Goal: Task Accomplishment & Management: Use online tool/utility

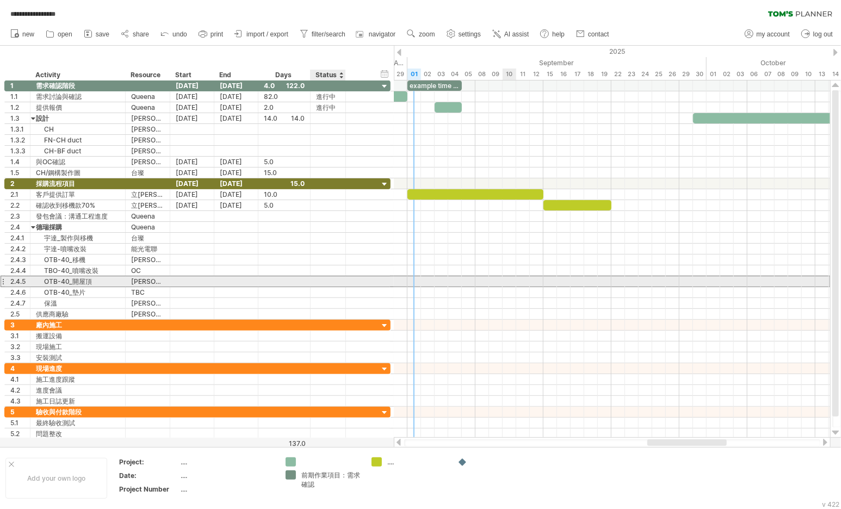
click at [338, 277] on div at bounding box center [328, 281] width 24 height 10
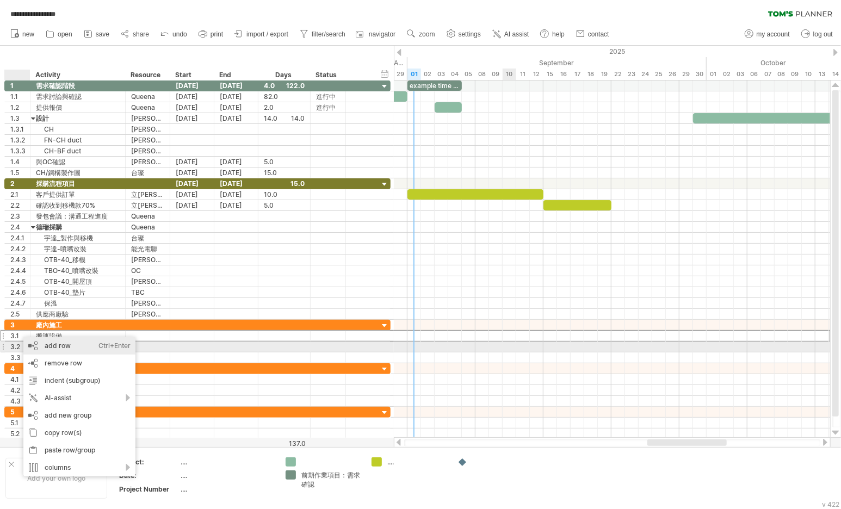
click at [76, 342] on div "add row Ctrl+Enter Cmd+Enter" at bounding box center [79, 345] width 112 height 17
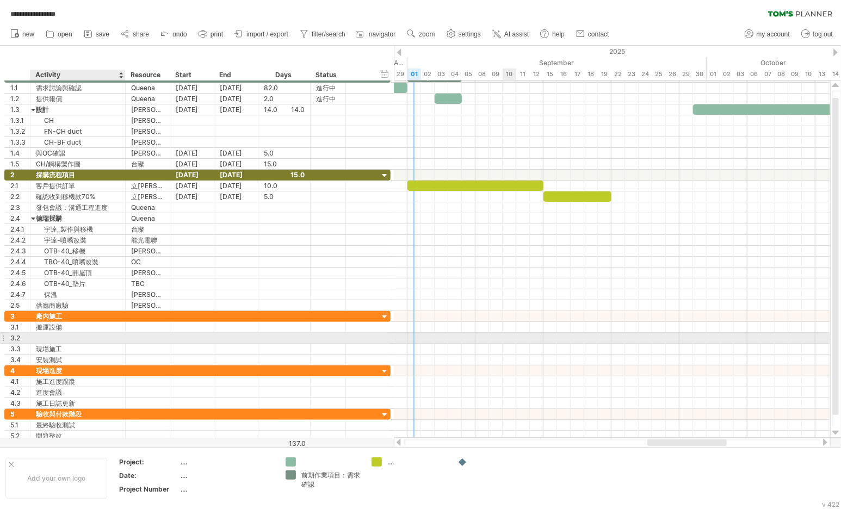
click at [58, 334] on div at bounding box center [78, 338] width 84 height 10
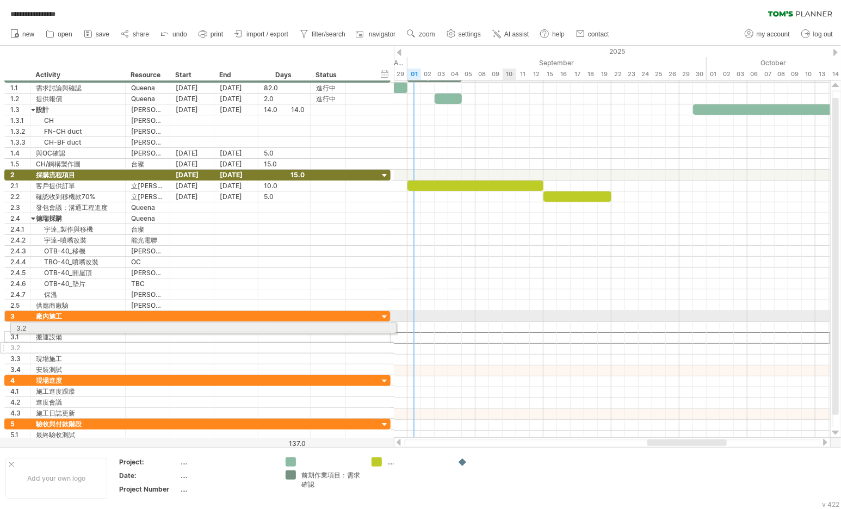
drag, startPoint x: 2, startPoint y: 337, endPoint x: 7, endPoint y: 326, distance: 11.7
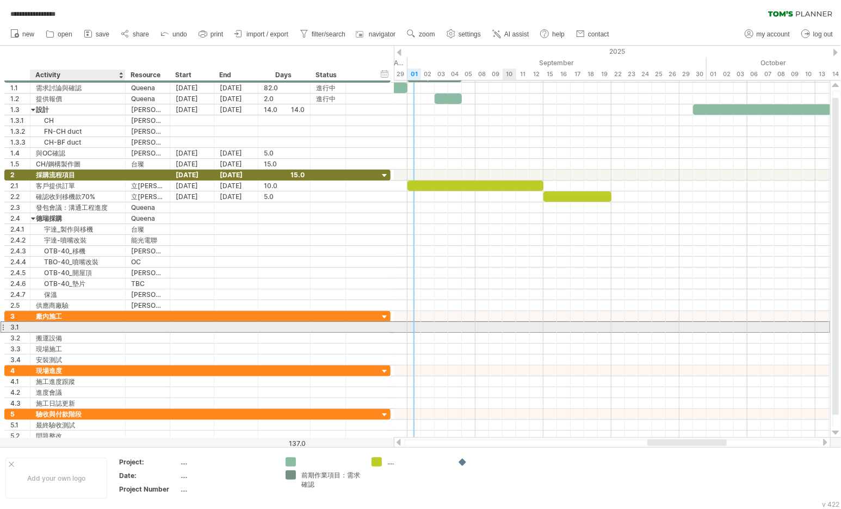
click at [60, 323] on div at bounding box center [78, 327] width 84 height 10
type input "*****"
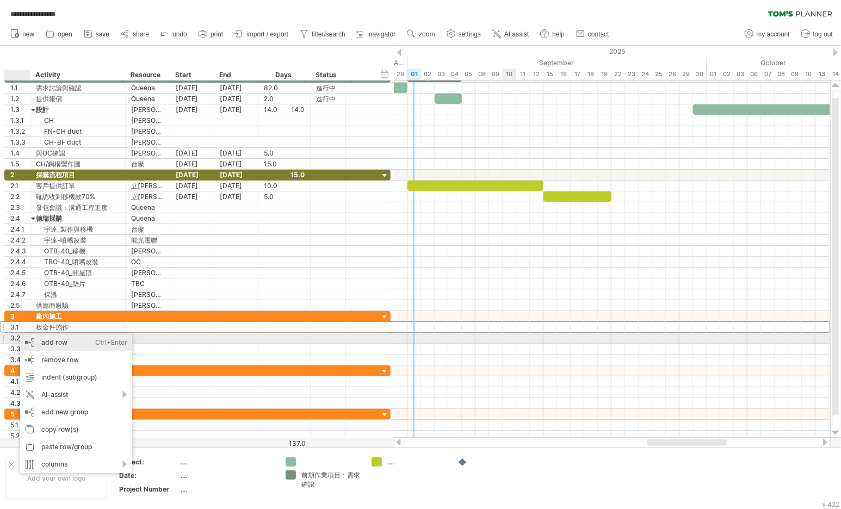
click at [71, 340] on div "add row Ctrl+Enter Cmd+Enter" at bounding box center [76, 342] width 112 height 17
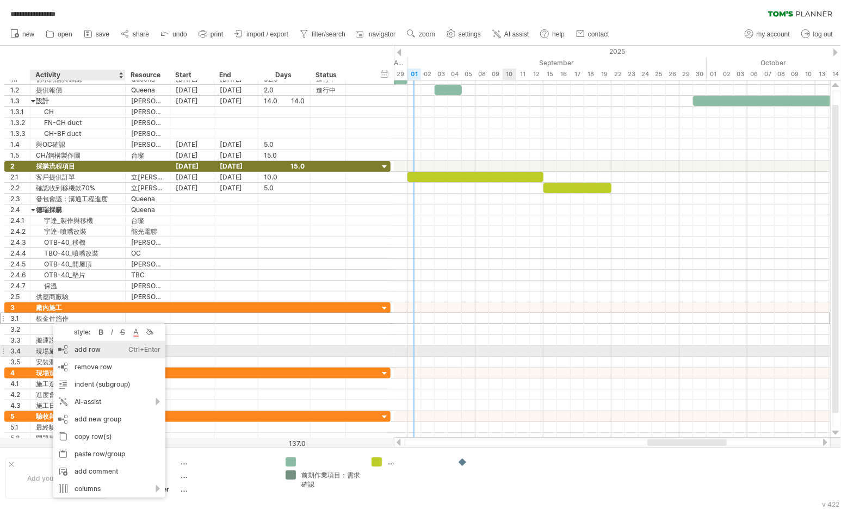
click at [108, 356] on div "add row Ctrl+Enter Cmd+Enter" at bounding box center [109, 349] width 112 height 17
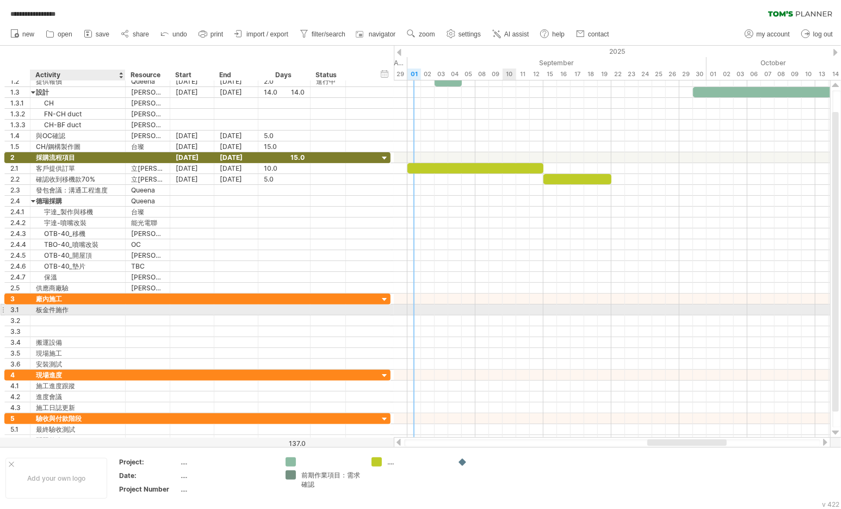
click at [50, 311] on div "板金件施作" at bounding box center [78, 310] width 84 height 10
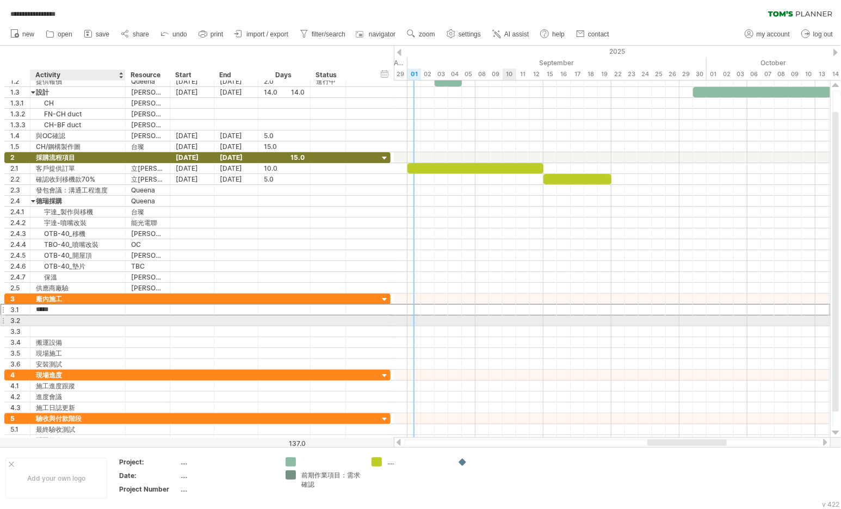
click at [49, 319] on div at bounding box center [78, 320] width 84 height 10
type input "*"
type input "**********"
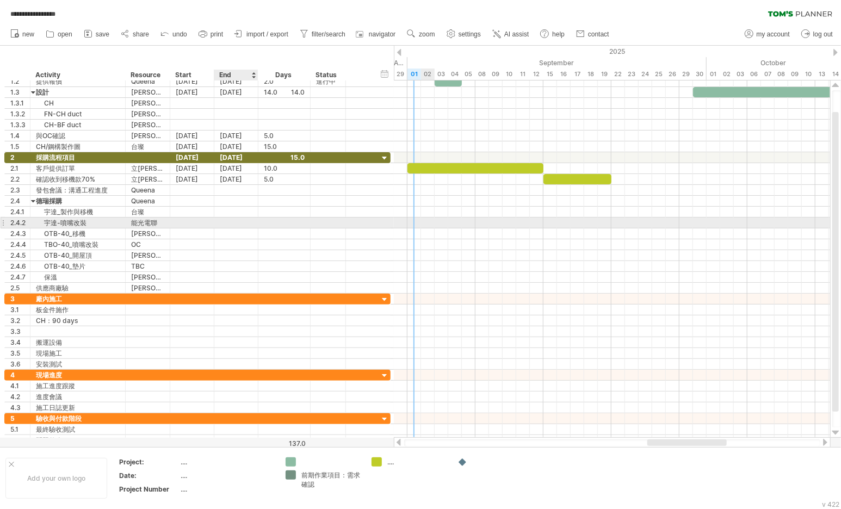
click at [260, 219] on div at bounding box center [284, 223] width 52 height 10
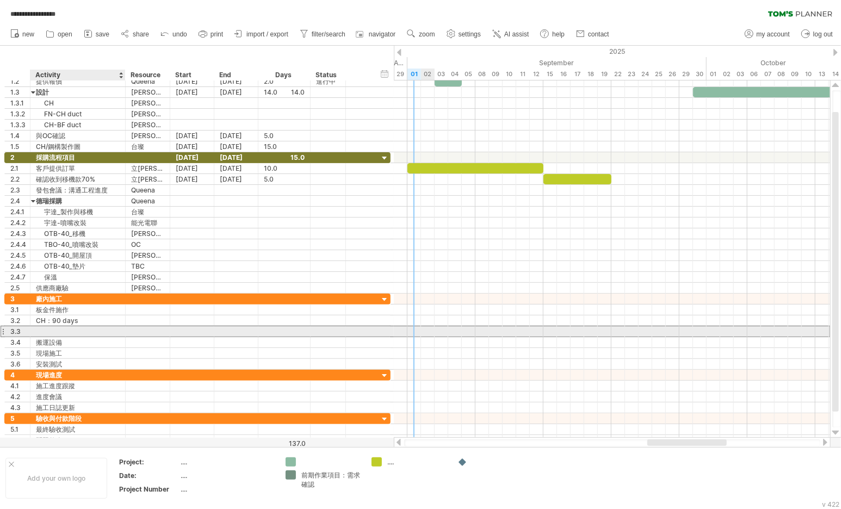
click at [50, 329] on div at bounding box center [78, 331] width 84 height 10
type input "*"
type input "**********"
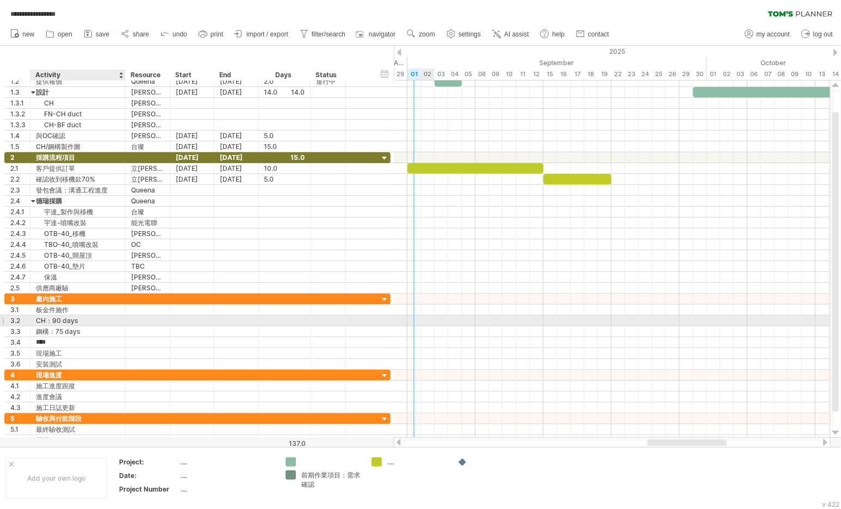
click at [134, 319] on div at bounding box center [147, 320] width 33 height 10
type input "*"
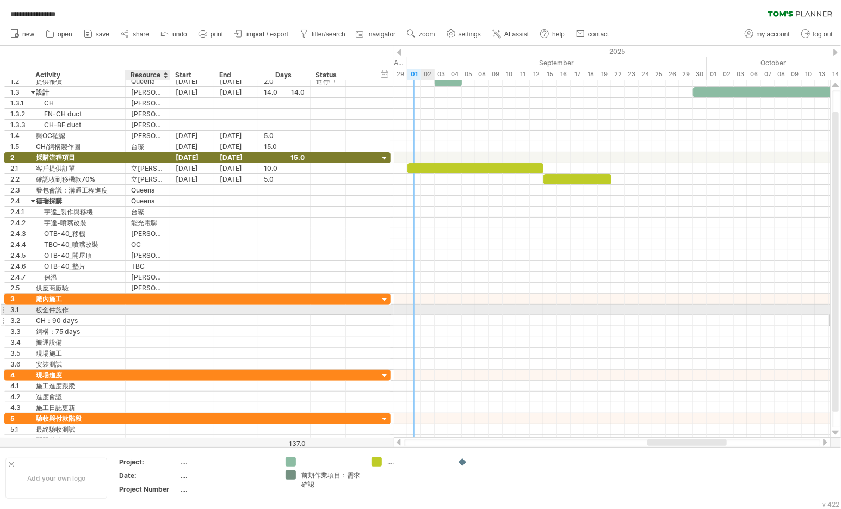
click at [145, 308] on div at bounding box center [147, 310] width 33 height 10
type input "*"
type input "**"
click at [65, 310] on div "板金件施作" at bounding box center [78, 310] width 84 height 10
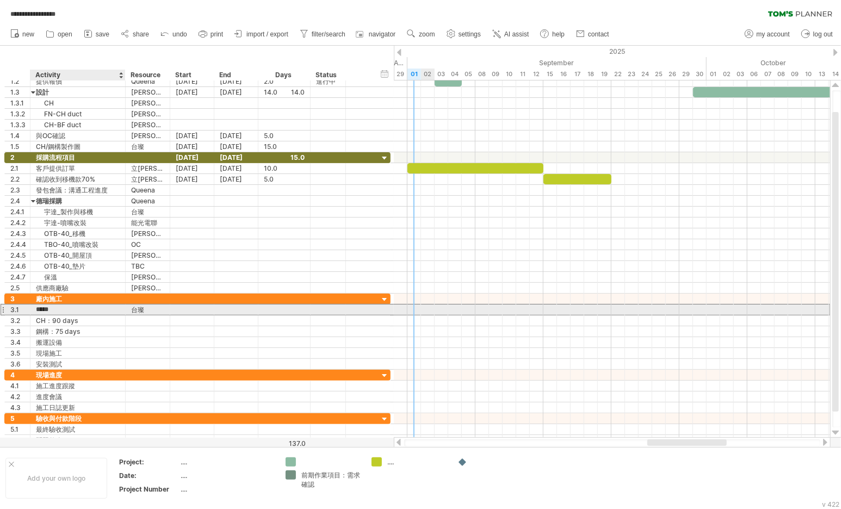
click at [72, 309] on input "*****" at bounding box center [78, 310] width 84 height 10
type input "*****"
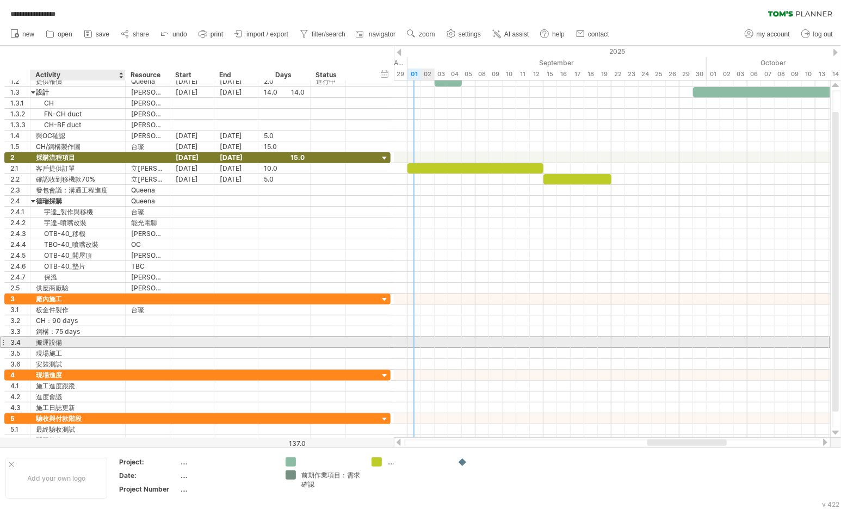
click at [72, 339] on div "搬運設備" at bounding box center [78, 342] width 84 height 10
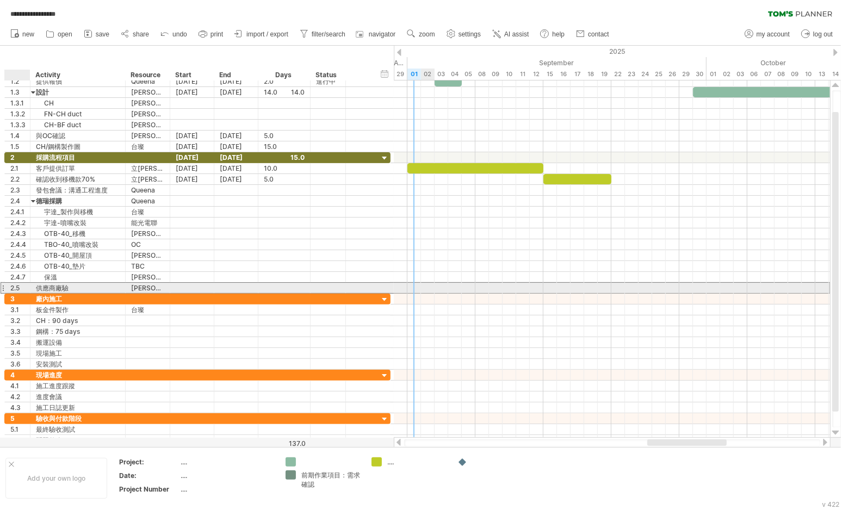
click at [11, 285] on div "2.5" at bounding box center [20, 288] width 20 height 10
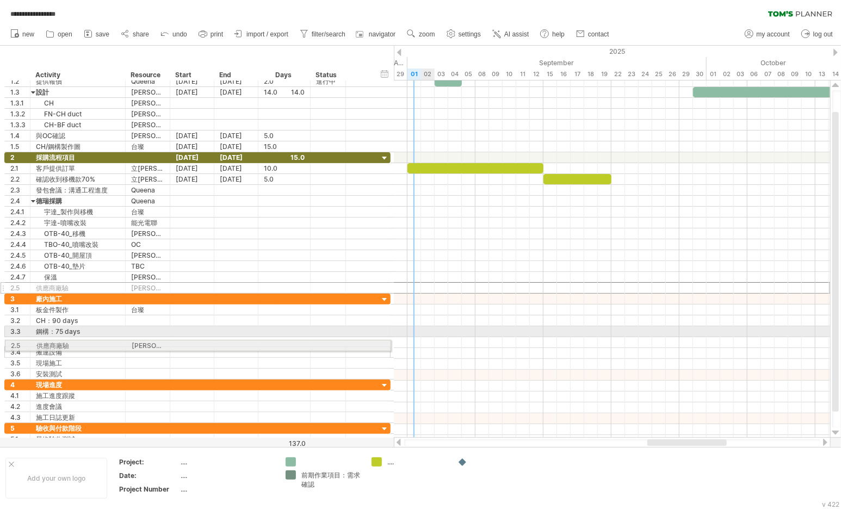
drag, startPoint x: 2, startPoint y: 287, endPoint x: 0, endPoint y: 344, distance: 57.1
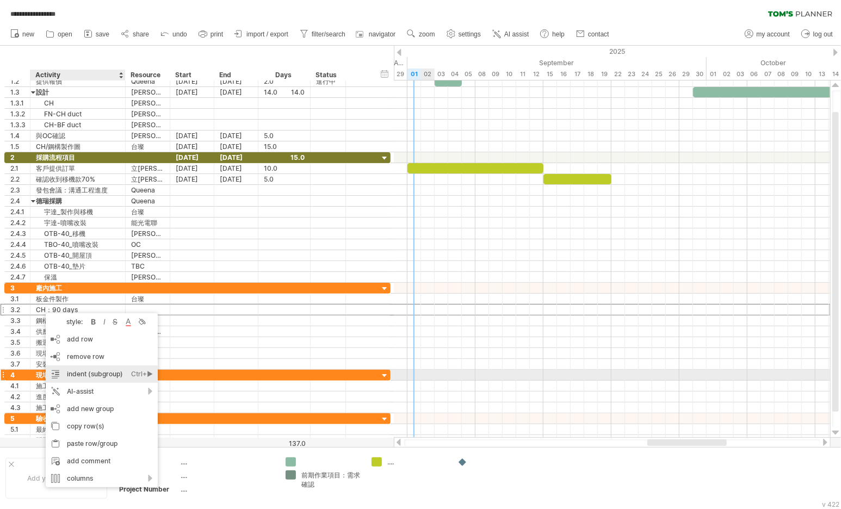
click at [92, 372] on div "indent (subgroup) Ctrl+► Cmd+►" at bounding box center [102, 373] width 112 height 17
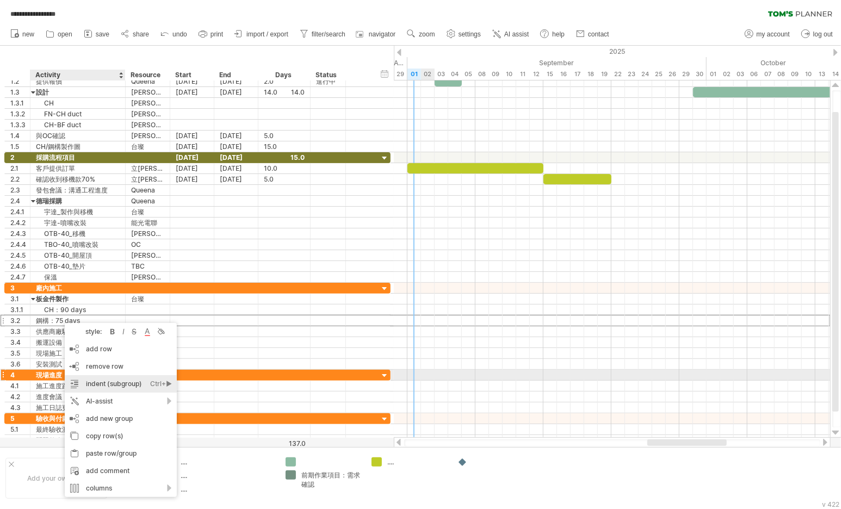
click at [96, 379] on div "indent (subgroup) Ctrl+► Cmd+►" at bounding box center [121, 383] width 112 height 17
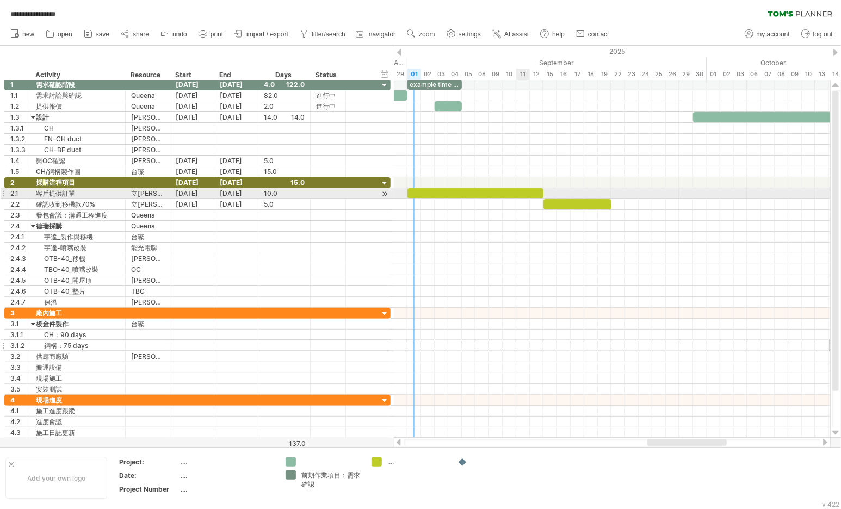
click at [526, 190] on div at bounding box center [475, 193] width 136 height 10
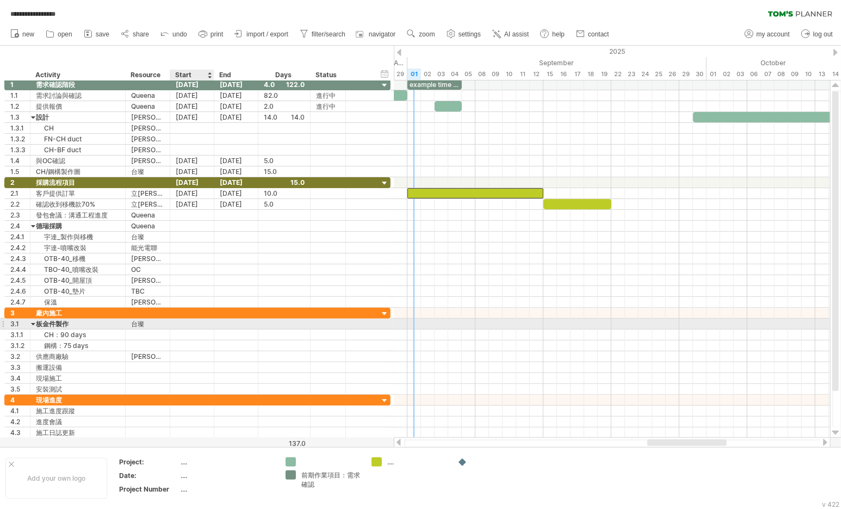
click at [195, 321] on div at bounding box center [192, 324] width 44 height 10
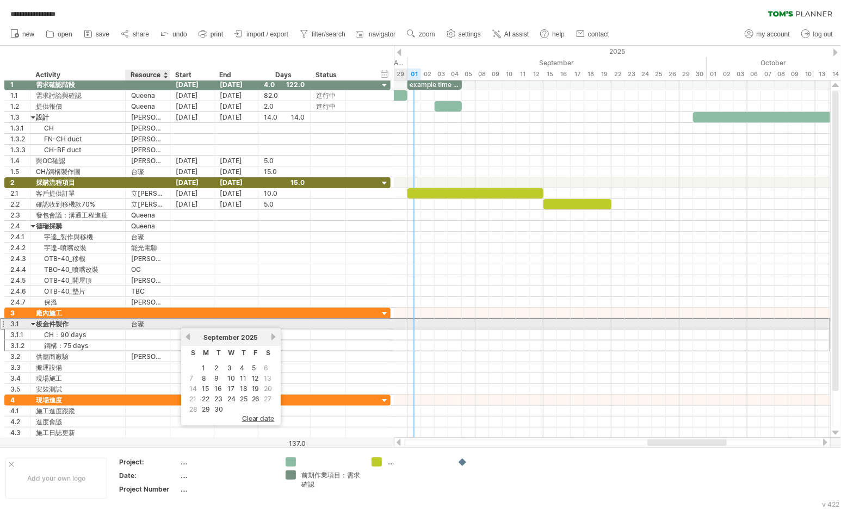
click at [176, 321] on div at bounding box center [192, 324] width 44 height 10
click at [532, 321] on div at bounding box center [612, 324] width 436 height 11
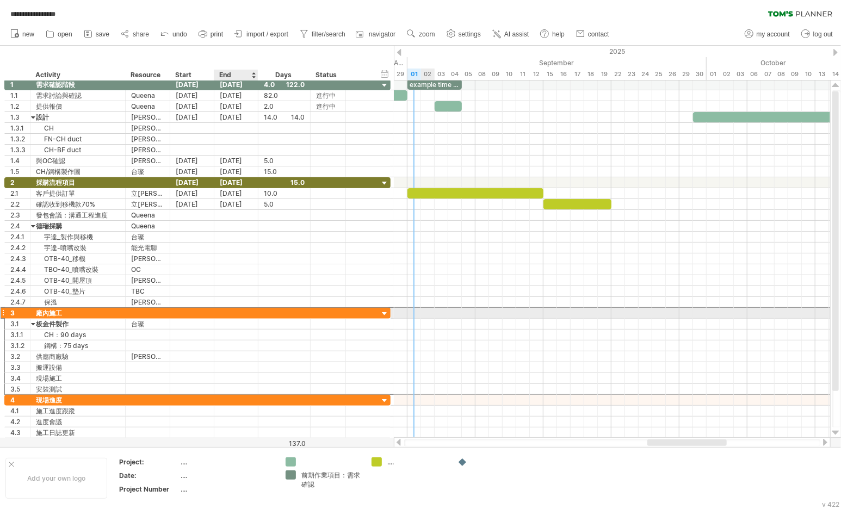
click at [230, 315] on div at bounding box center [236, 313] width 44 height 10
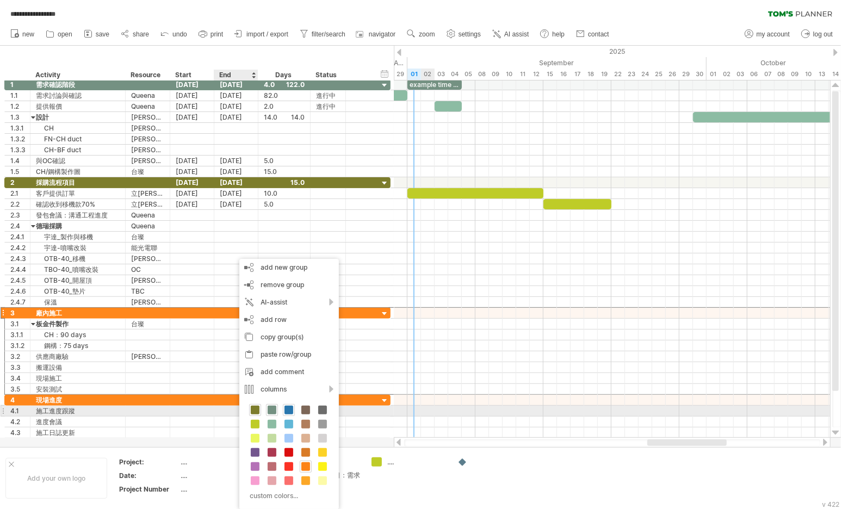
click at [288, 410] on span at bounding box center [288, 410] width 9 height 9
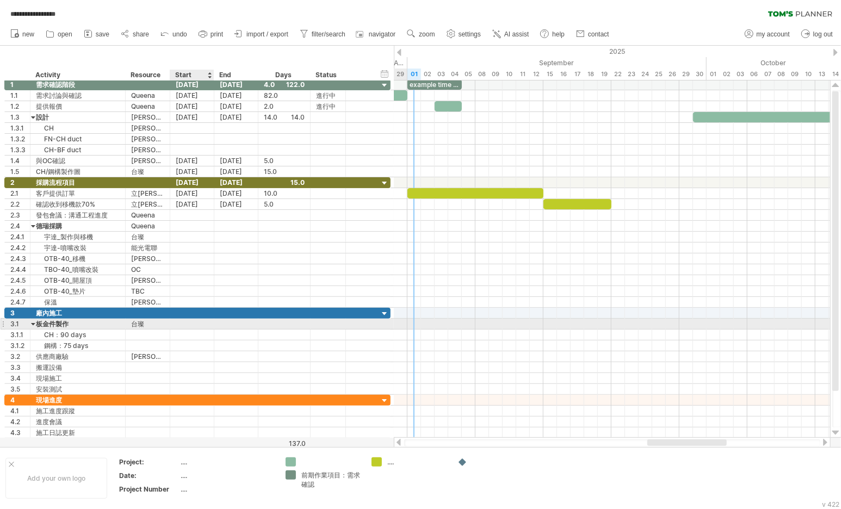
click at [178, 323] on div at bounding box center [192, 324] width 44 height 10
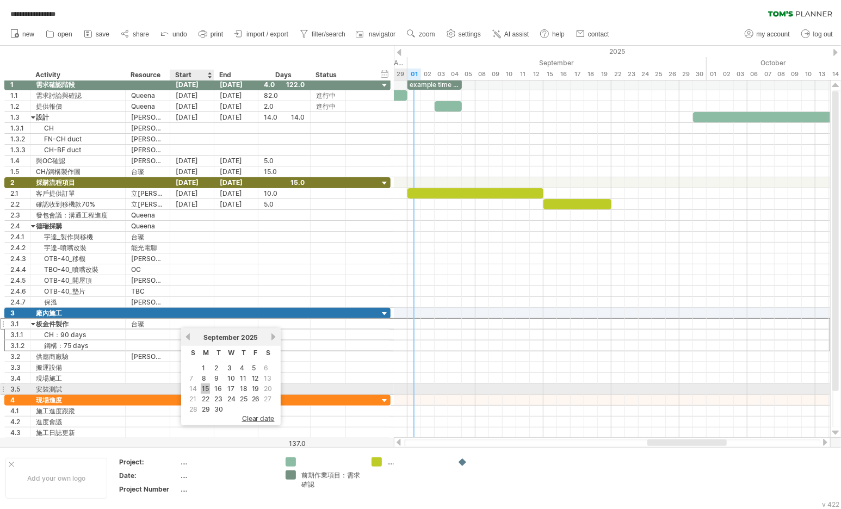
click at [206, 388] on link "15" at bounding box center [205, 388] width 9 height 10
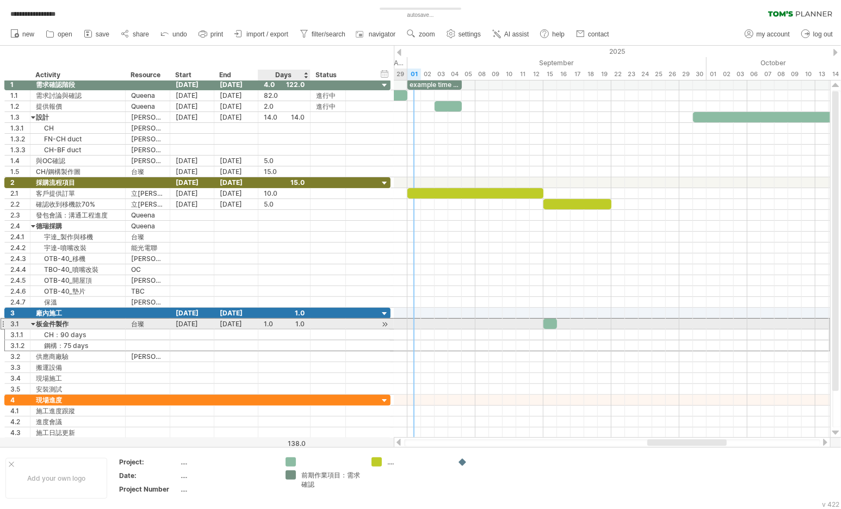
click at [267, 324] on div "1.0" at bounding box center [284, 324] width 41 height 10
type input "**"
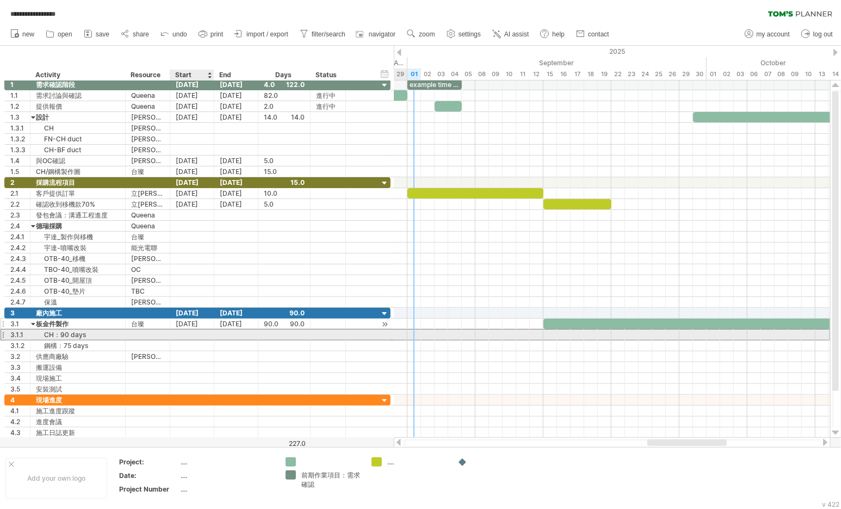
click at [193, 331] on div at bounding box center [192, 335] width 44 height 10
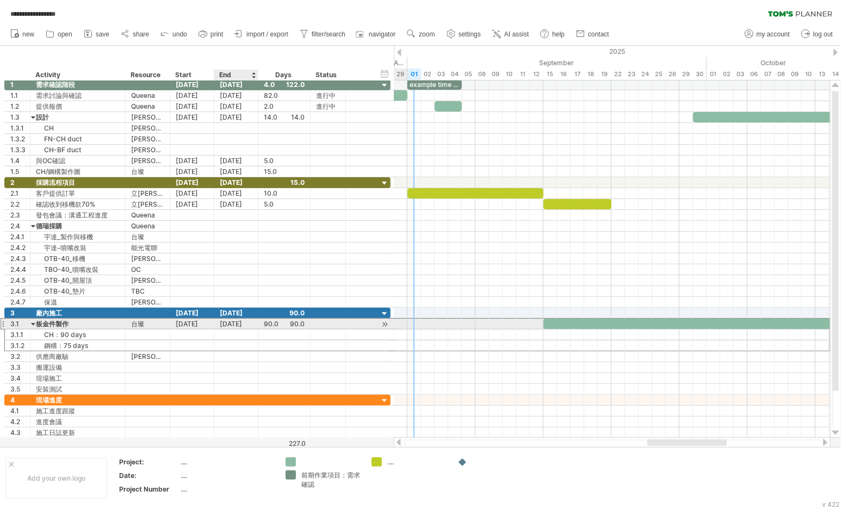
drag, startPoint x: 189, startPoint y: 320, endPoint x: 233, endPoint y: 322, distance: 44.1
click at [233, 322] on div "3.1 ***** 板金件製作 ** 台璨 [DATE] [DATE] 90.0 90.0" at bounding box center [197, 323] width 386 height 11
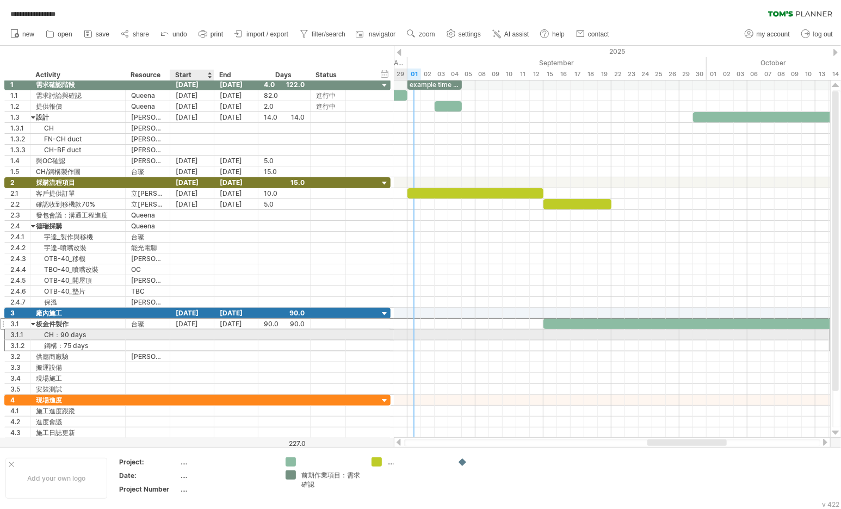
click at [191, 333] on div "**********" at bounding box center [197, 351] width 386 height 87
click at [191, 333] on div at bounding box center [192, 335] width 44 height 10
click at [191, 332] on div at bounding box center [192, 335] width 44 height 10
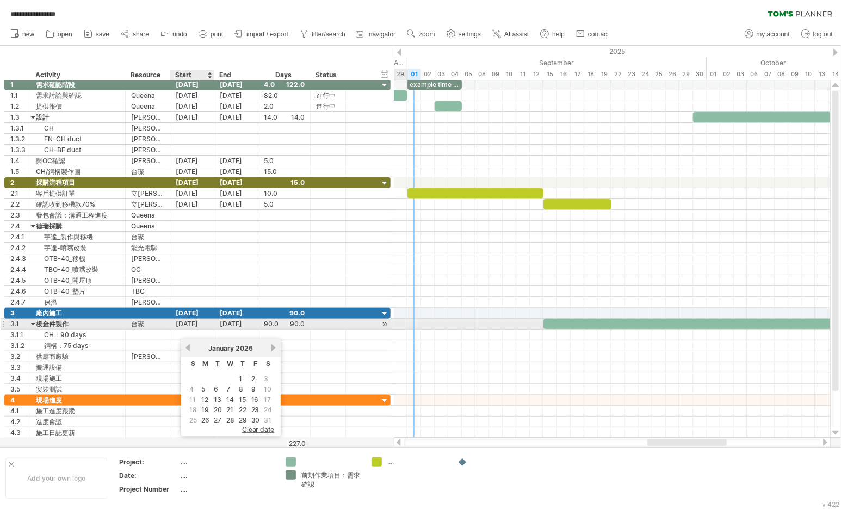
click at [197, 319] on div "[DATE]" at bounding box center [192, 324] width 44 height 10
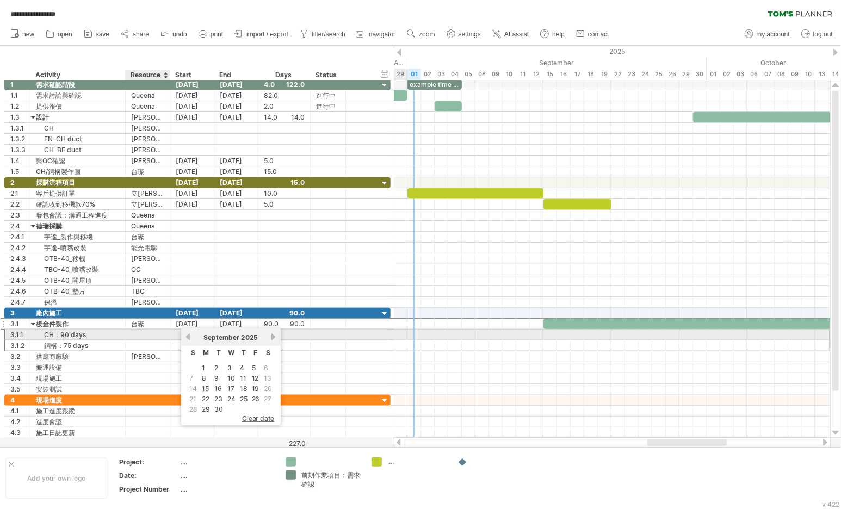
click at [172, 334] on div at bounding box center [192, 335] width 44 height 10
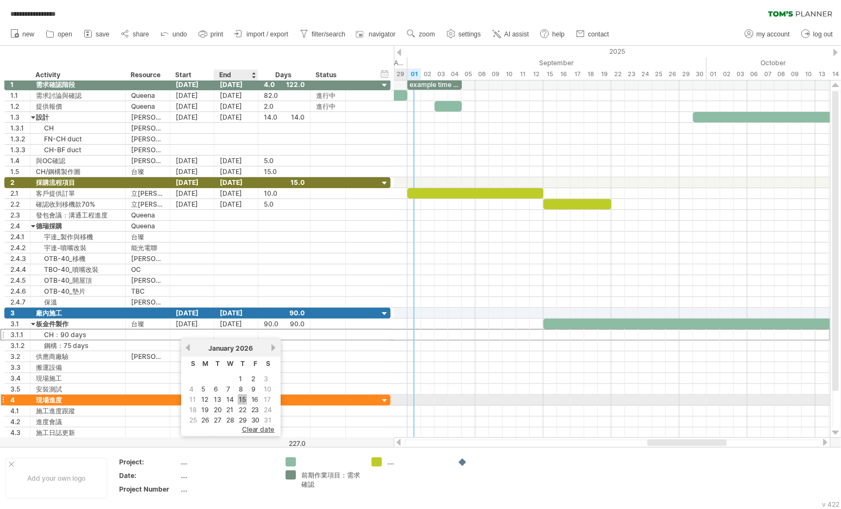
click at [244, 398] on link "15" at bounding box center [242, 399] width 9 height 10
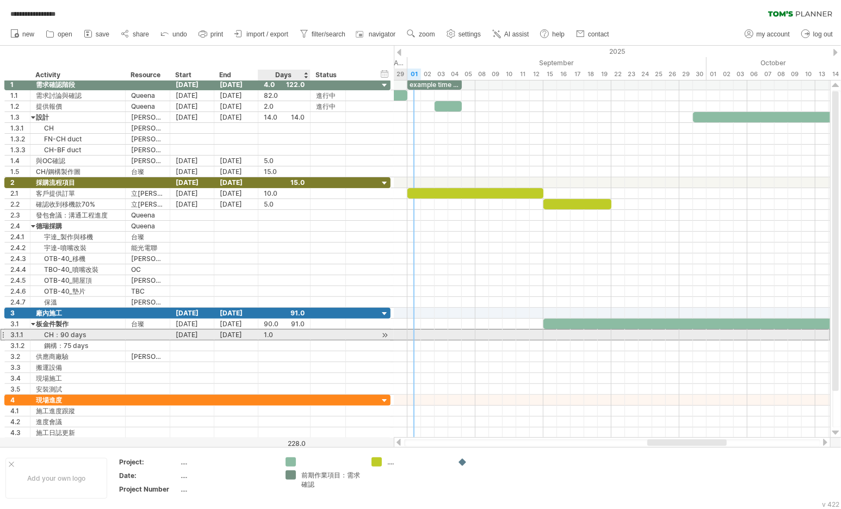
click at [266, 332] on div "1.0" at bounding box center [284, 335] width 41 height 10
type input "**"
click at [548, 337] on div at bounding box center [612, 335] width 436 height 11
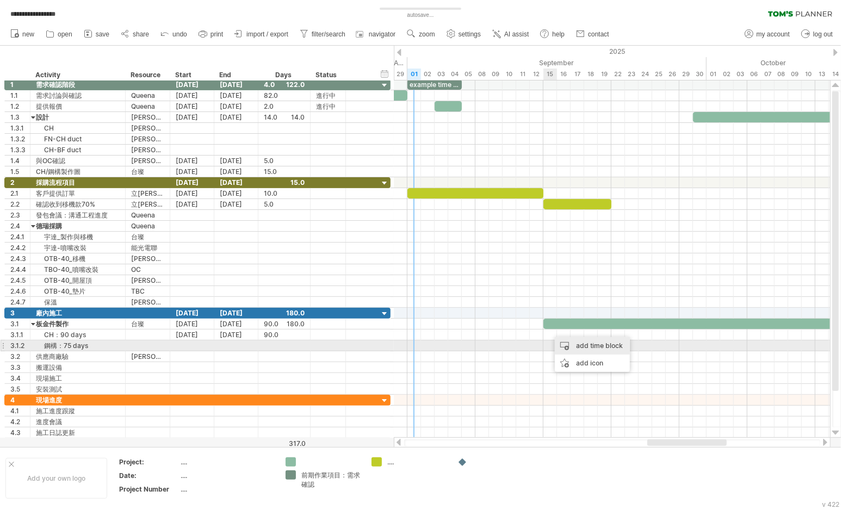
click at [586, 345] on div "add time block" at bounding box center [592, 345] width 75 height 17
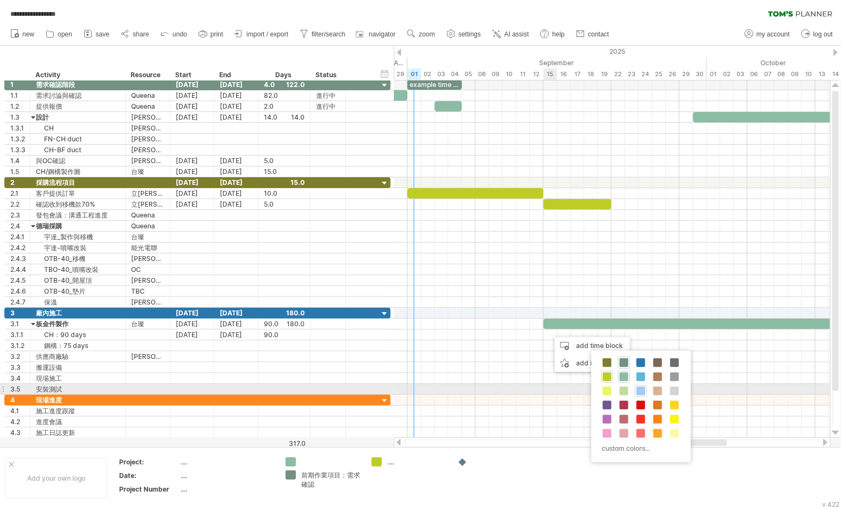
click at [642, 388] on span at bounding box center [640, 391] width 9 height 9
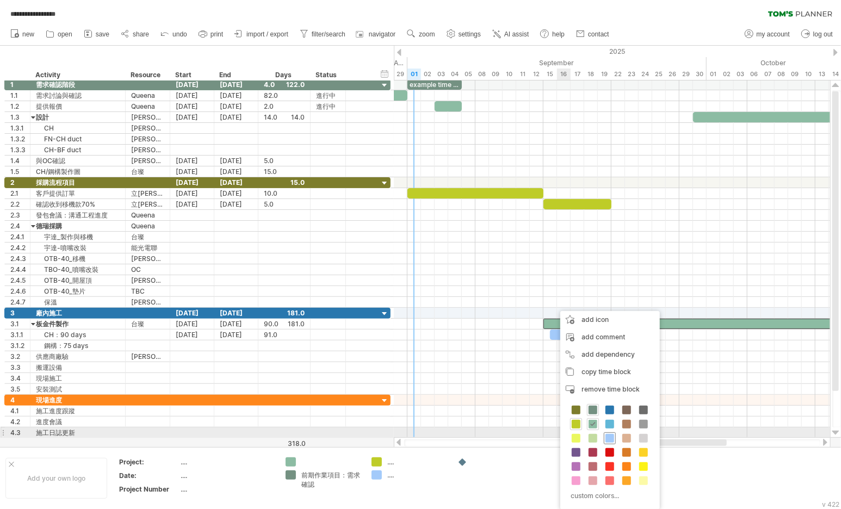
click at [611, 435] on span at bounding box center [609, 438] width 9 height 9
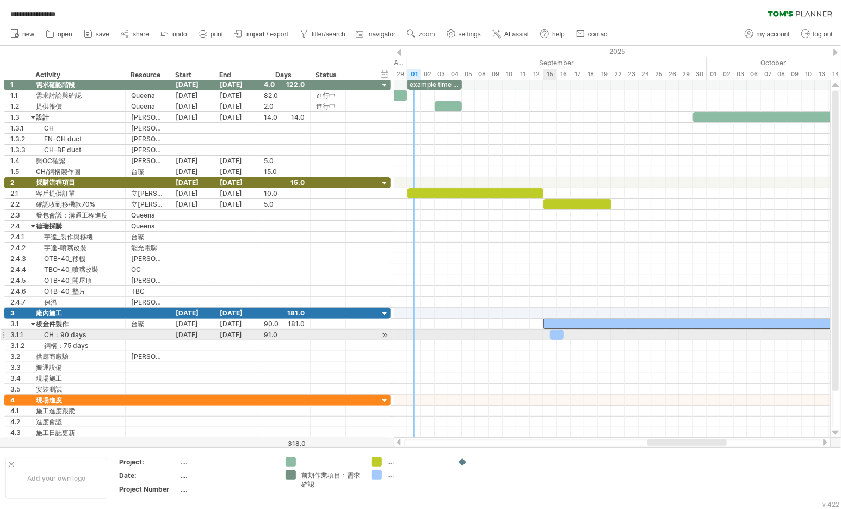
click at [553, 334] on div at bounding box center [557, 335] width 14 height 10
click at [224, 337] on div "[DATE]" at bounding box center [236, 335] width 44 height 10
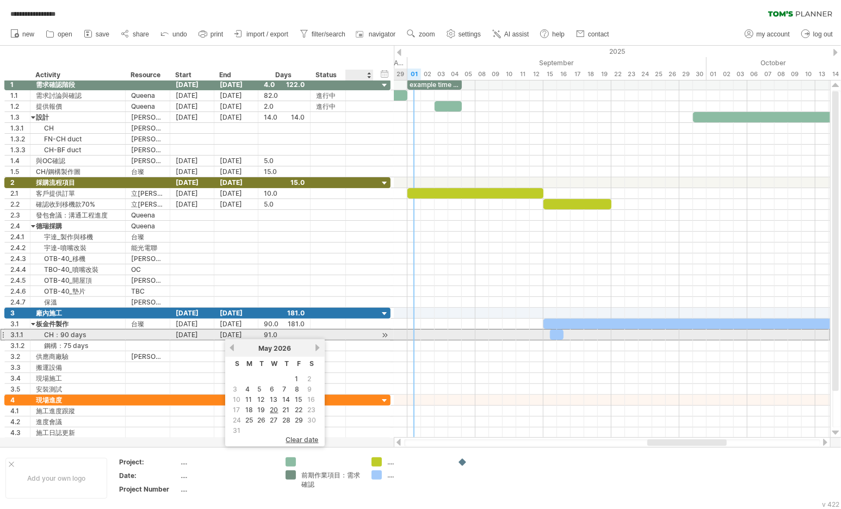
click at [364, 334] on div at bounding box center [359, 334] width 11 height 9
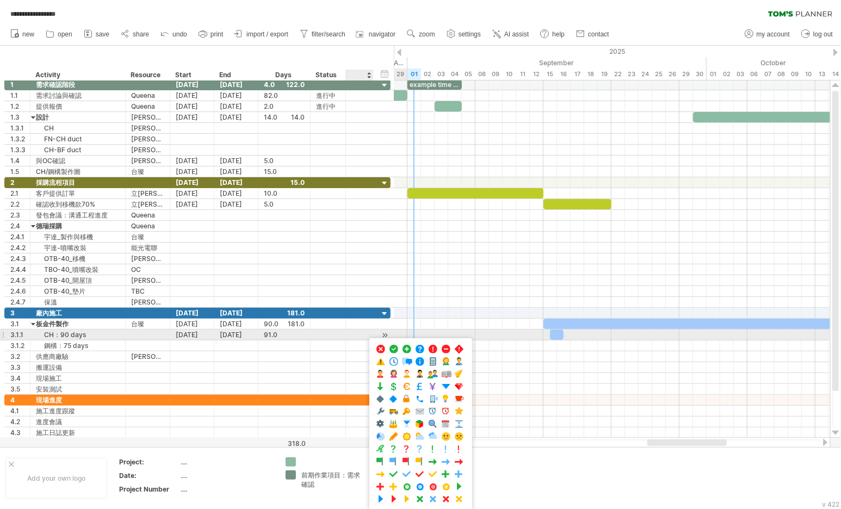
click at [245, 330] on div "[DATE]" at bounding box center [236, 335] width 44 height 10
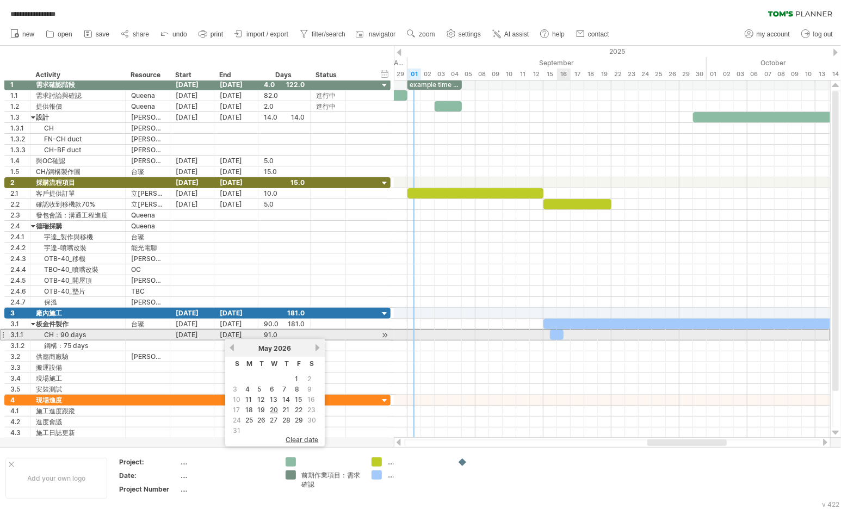
click at [554, 332] on div at bounding box center [557, 335] width 14 height 10
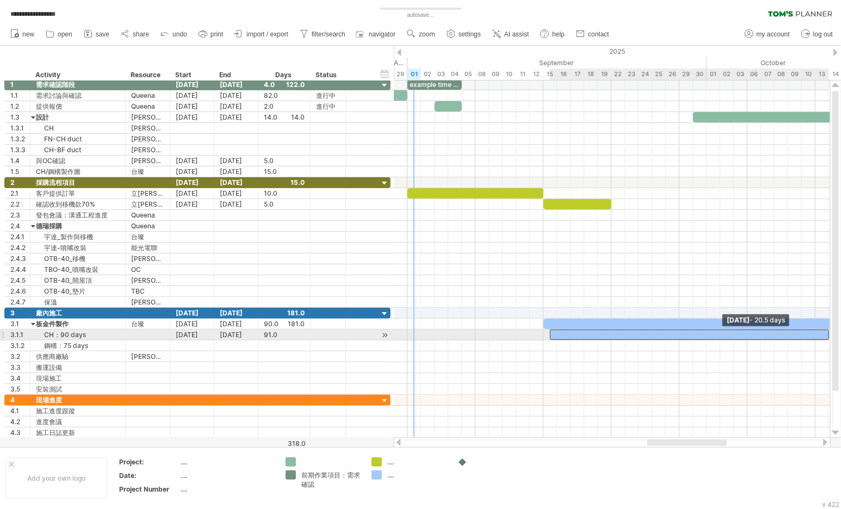
drag, startPoint x: 561, startPoint y: 333, endPoint x: 836, endPoint y: 336, distance: 274.7
click at [836, 336] on div "**********" at bounding box center [420, 254] width 841 height 509
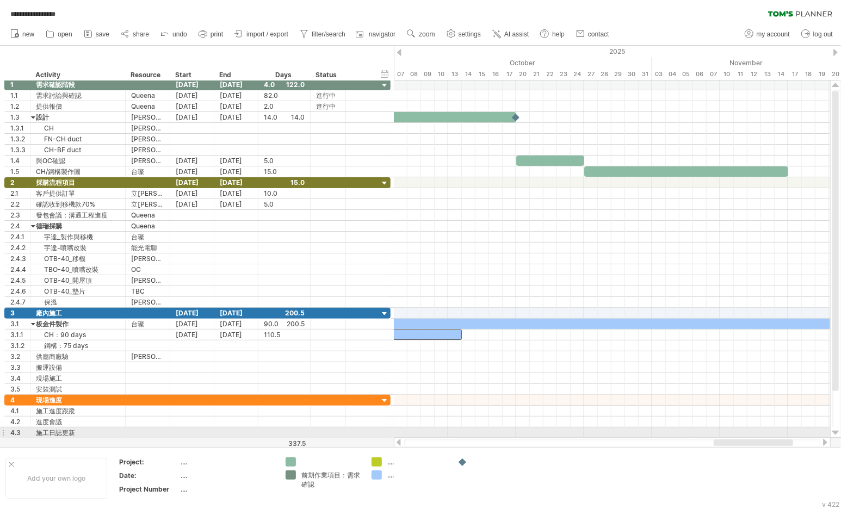
drag, startPoint x: 712, startPoint y: 445, endPoint x: 778, endPoint y: 437, distance: 66.8
click at [778, 437] on div at bounding box center [612, 442] width 437 height 11
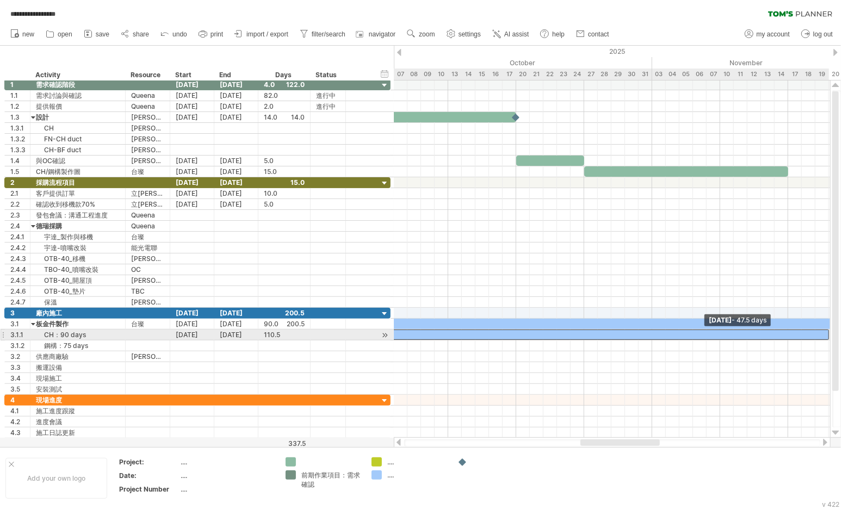
drag, startPoint x: 460, startPoint y: 334, endPoint x: 827, endPoint y: 331, distance: 367.1
click at [827, 331] on span at bounding box center [829, 335] width 4 height 10
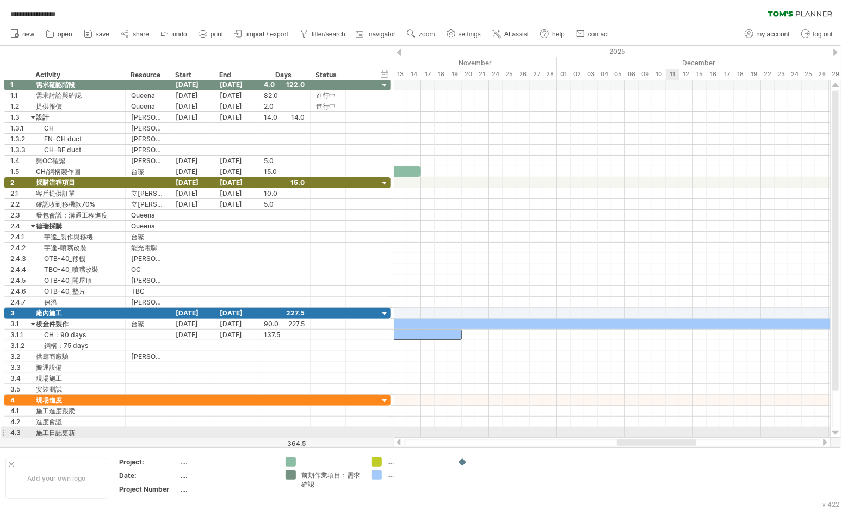
drag, startPoint x: 641, startPoint y: 443, endPoint x: 677, endPoint y: 437, distance: 36.4
click at [677, 437] on div at bounding box center [612, 442] width 437 height 11
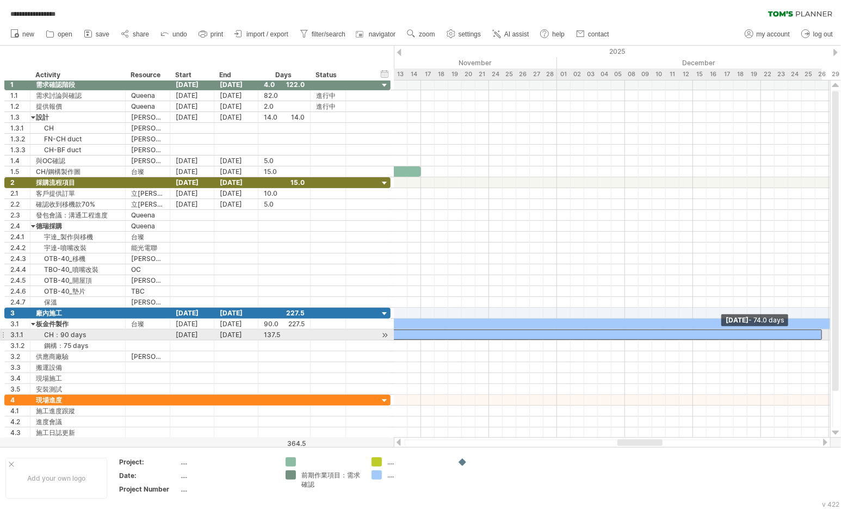
drag, startPoint x: 462, startPoint y: 333, endPoint x: 825, endPoint y: 333, distance: 362.2
click at [825, 333] on div "example time blocks: start [DATE] - 74.0 days [DATE]" at bounding box center [612, 258] width 436 height 357
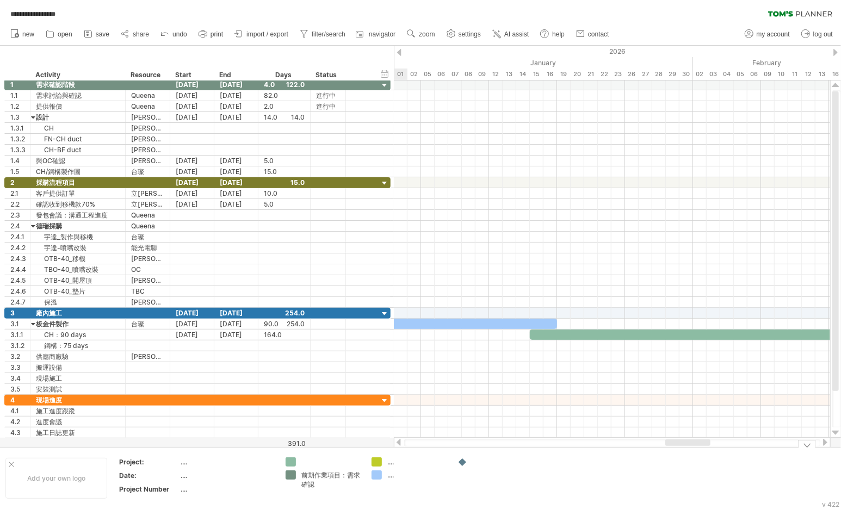
drag, startPoint x: 646, startPoint y: 443, endPoint x: 693, endPoint y: 449, distance: 48.3
click at [693, 449] on div "**********" at bounding box center [420, 254] width 841 height 509
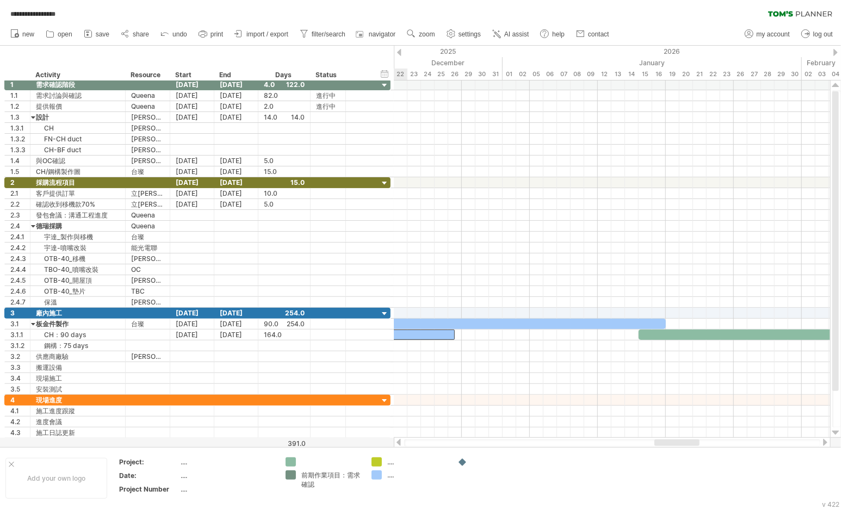
drag, startPoint x: 694, startPoint y: 443, endPoint x: 640, endPoint y: 416, distance: 60.6
click at [683, 441] on div at bounding box center [676, 442] width 45 height 7
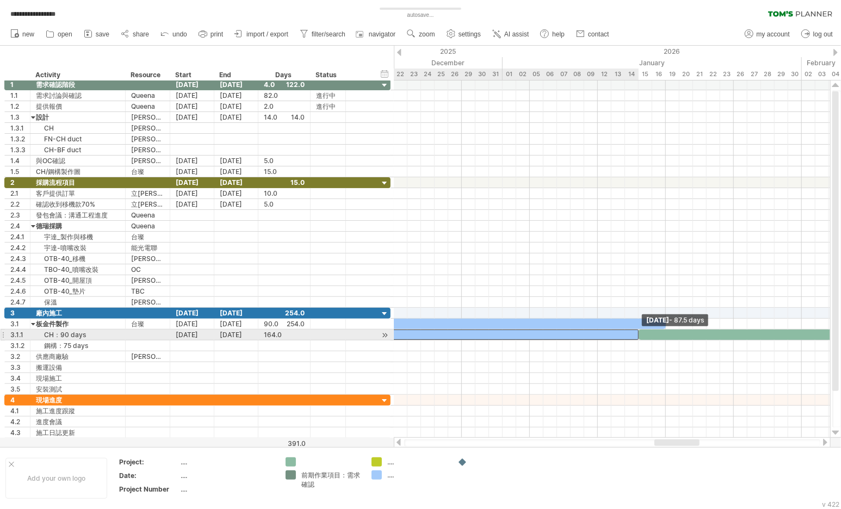
drag, startPoint x: 455, startPoint y: 333, endPoint x: 637, endPoint y: 336, distance: 182.2
click at [637, 336] on span at bounding box center [638, 335] width 4 height 10
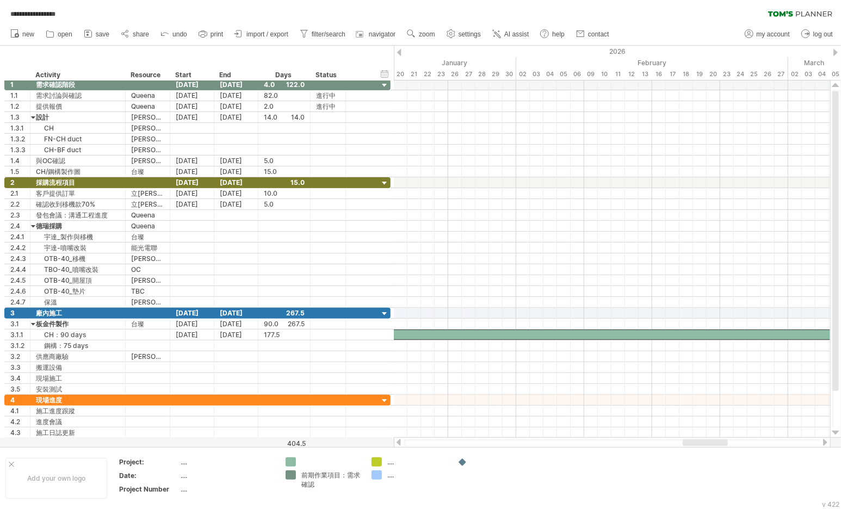
drag, startPoint x: 674, startPoint y: 440, endPoint x: 703, endPoint y: 441, distance: 28.3
click at [703, 441] on div at bounding box center [705, 442] width 45 height 7
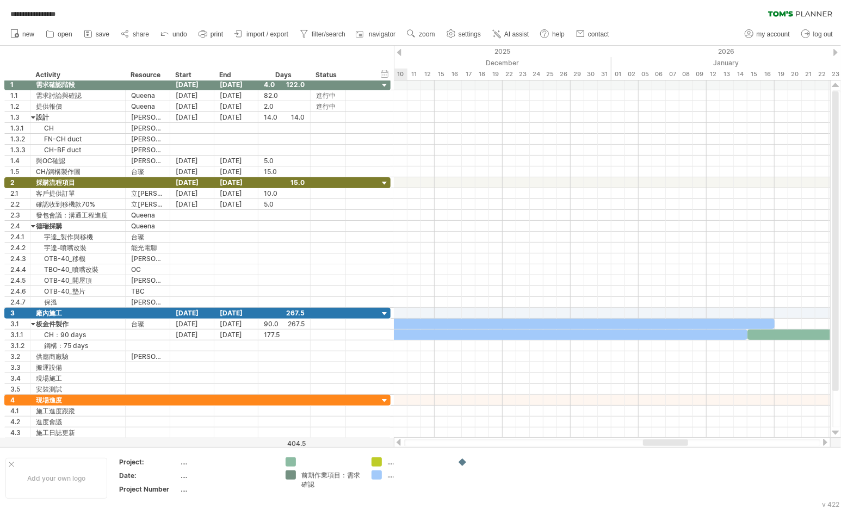
drag, startPoint x: 679, startPoint y: 442, endPoint x: 666, endPoint y: 439, distance: 12.8
click at [666, 439] on div at bounding box center [665, 442] width 45 height 7
click at [185, 332] on div "[DATE]" at bounding box center [192, 335] width 44 height 10
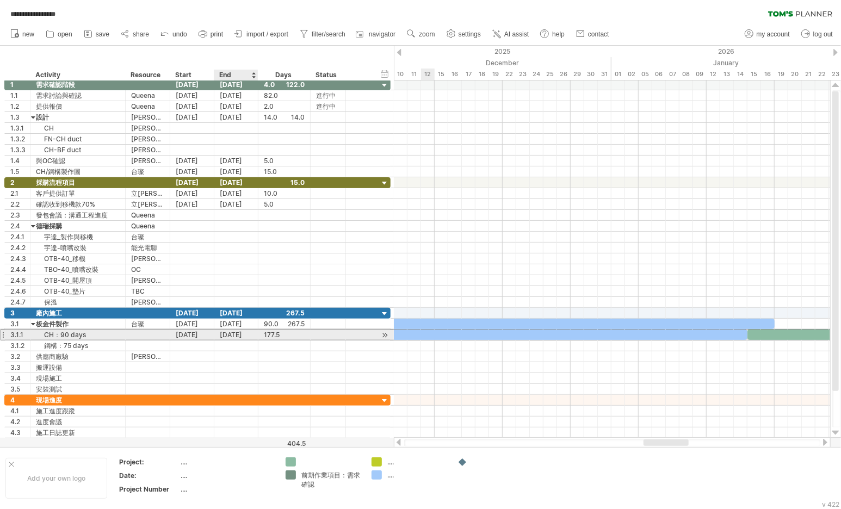
click at [255, 333] on div "[DATE]" at bounding box center [236, 335] width 44 height 10
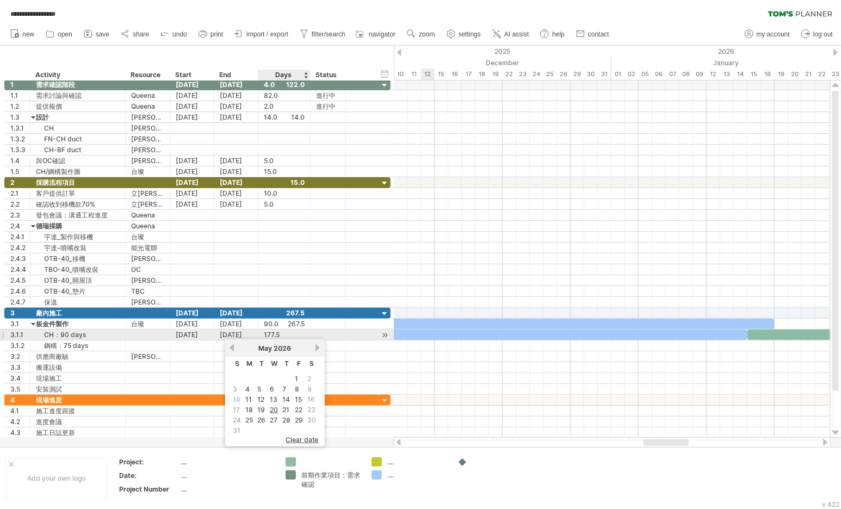
click at [316, 334] on div at bounding box center [328, 335] width 24 height 10
click at [441, 333] on div at bounding box center [152, 335] width 1190 height 10
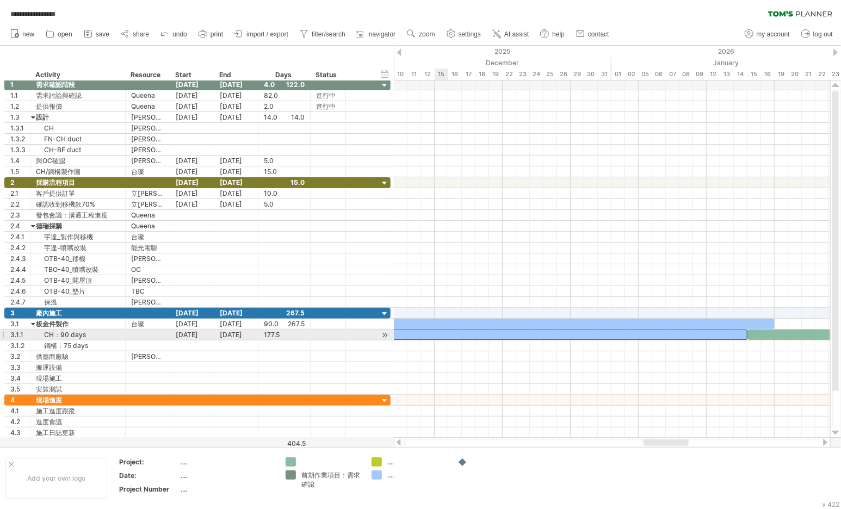
click at [441, 333] on div at bounding box center [152, 335] width 1190 height 10
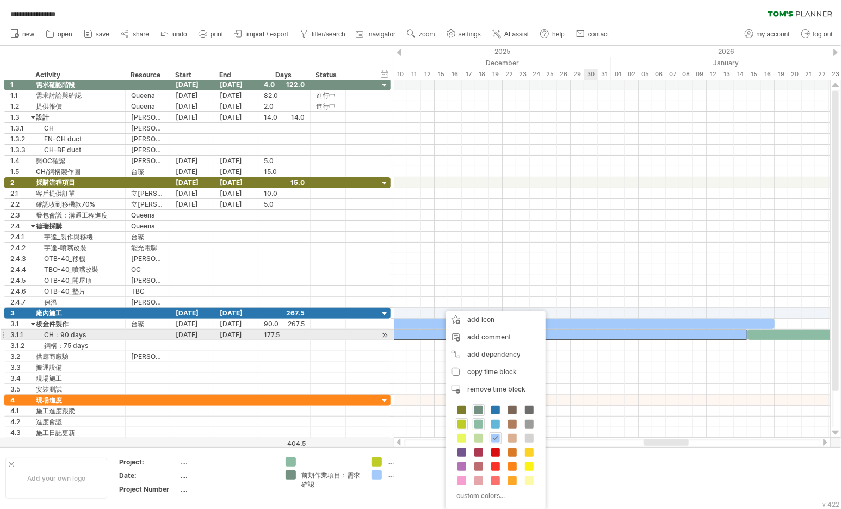
click at [593, 335] on div at bounding box center [152, 335] width 1190 height 10
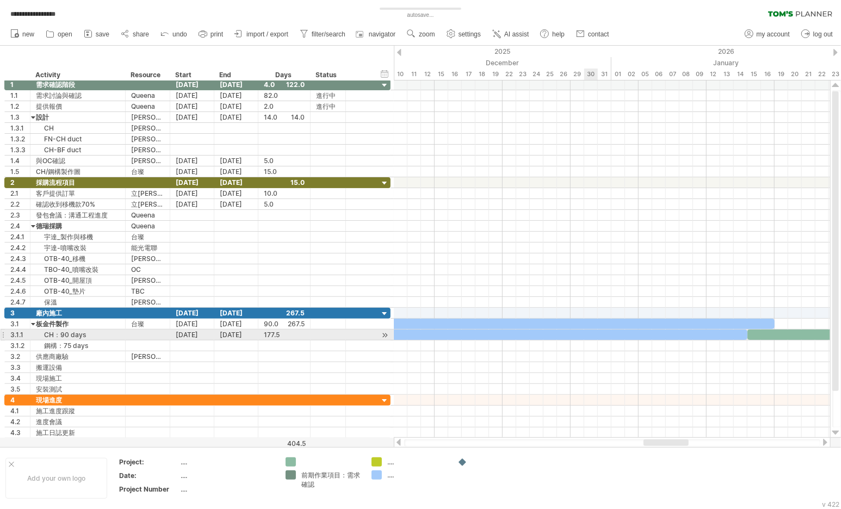
click at [593, 335] on div at bounding box center [152, 335] width 1190 height 10
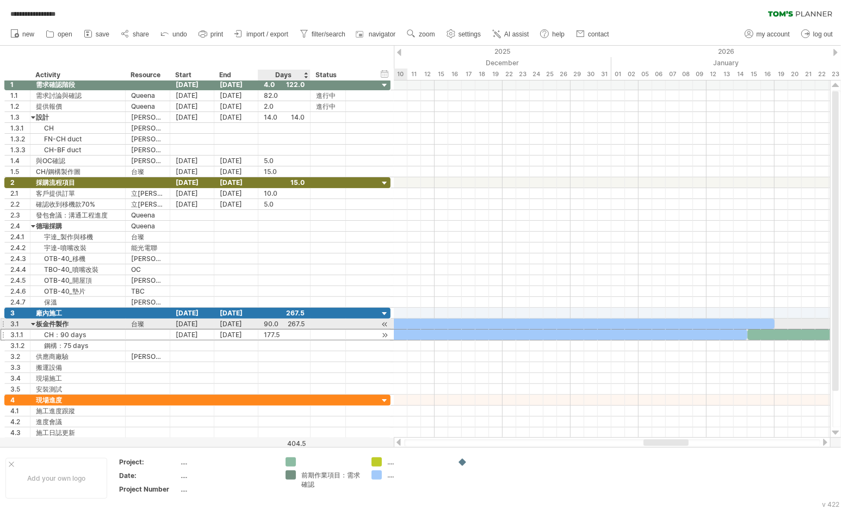
click at [271, 330] on div "177.5" at bounding box center [284, 335] width 41 height 10
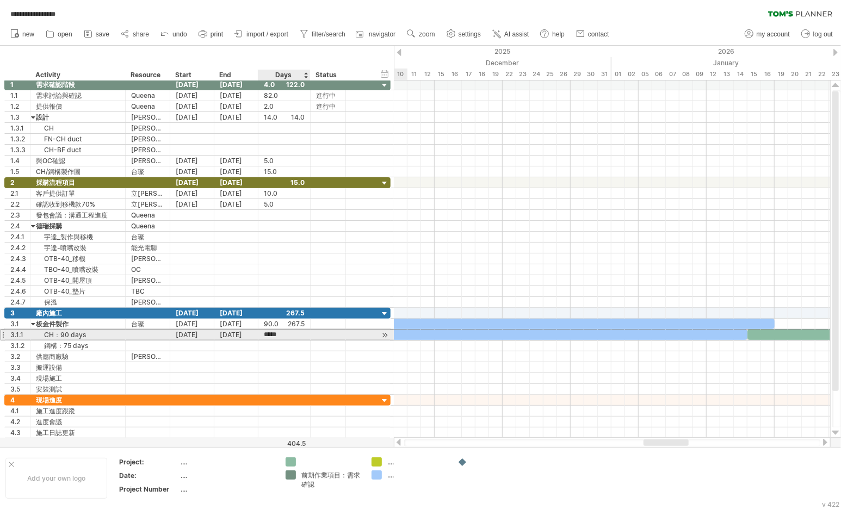
click at [271, 336] on input "*****" at bounding box center [274, 335] width 21 height 10
click at [228, 336] on div "[DATE]" at bounding box center [236, 335] width 44 height 10
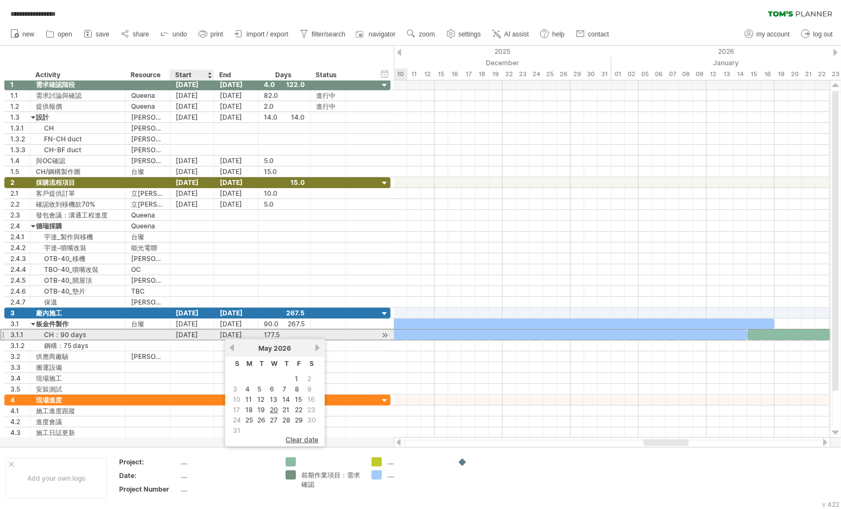
click at [220, 331] on div "[DATE]" at bounding box center [236, 335] width 44 height 10
click at [192, 334] on div "[DATE]" at bounding box center [192, 335] width 44 height 10
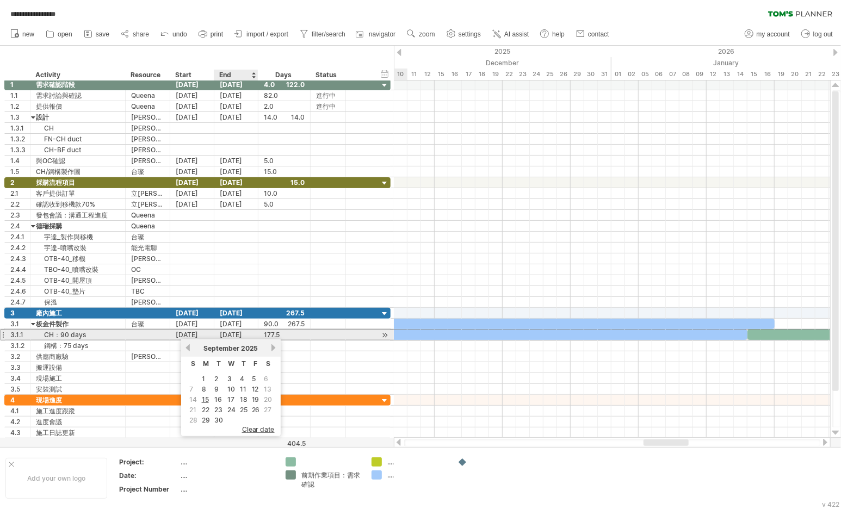
click at [244, 331] on div "[DATE]" at bounding box center [236, 335] width 44 height 10
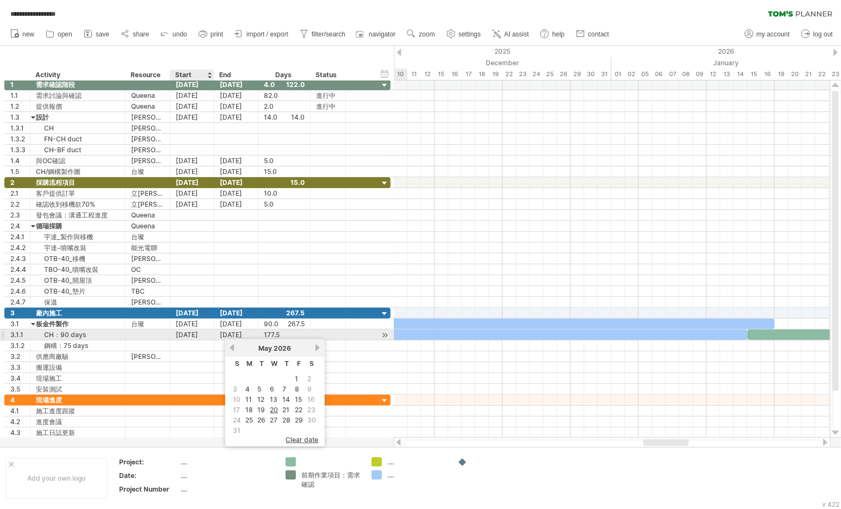
click at [189, 333] on div "[DATE]" at bounding box center [192, 335] width 44 height 10
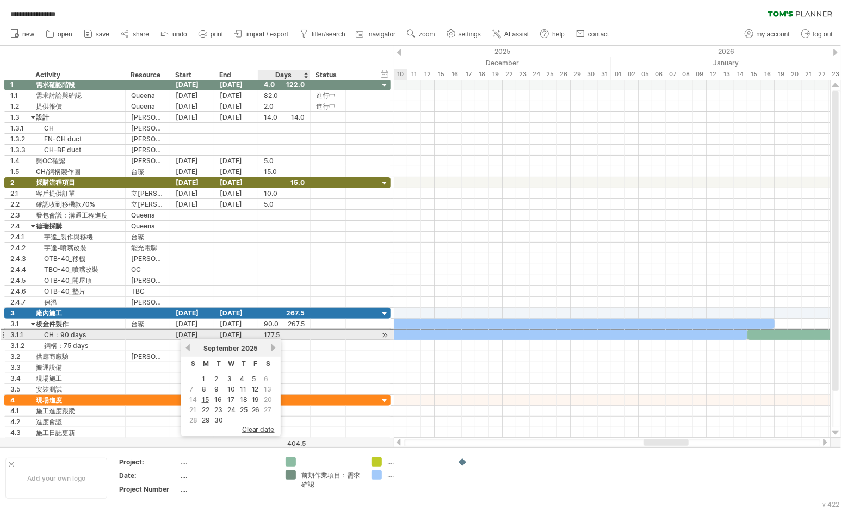
click at [274, 333] on div "177.5" at bounding box center [284, 335] width 41 height 10
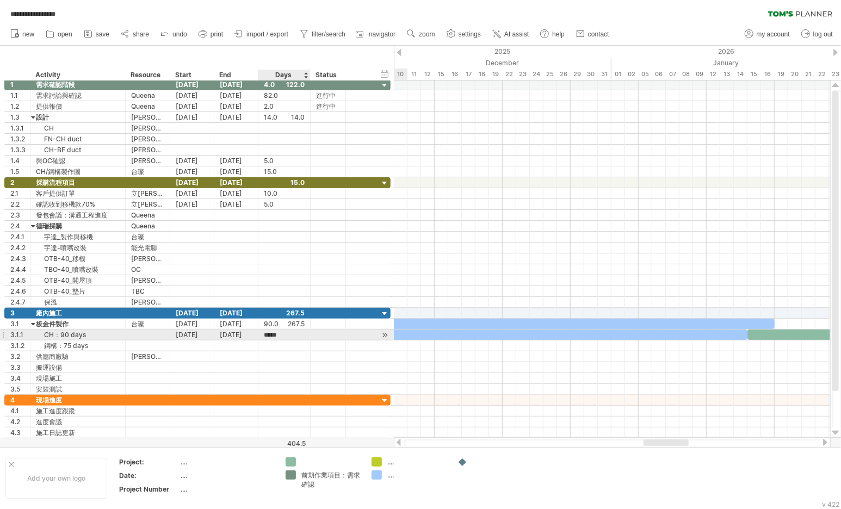
scroll to position [1, 0]
type input "**"
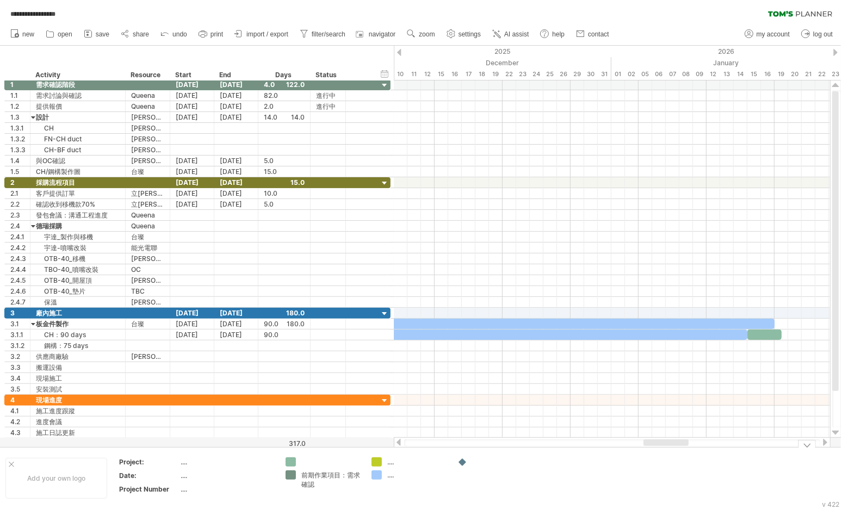
scroll to position [0, 0]
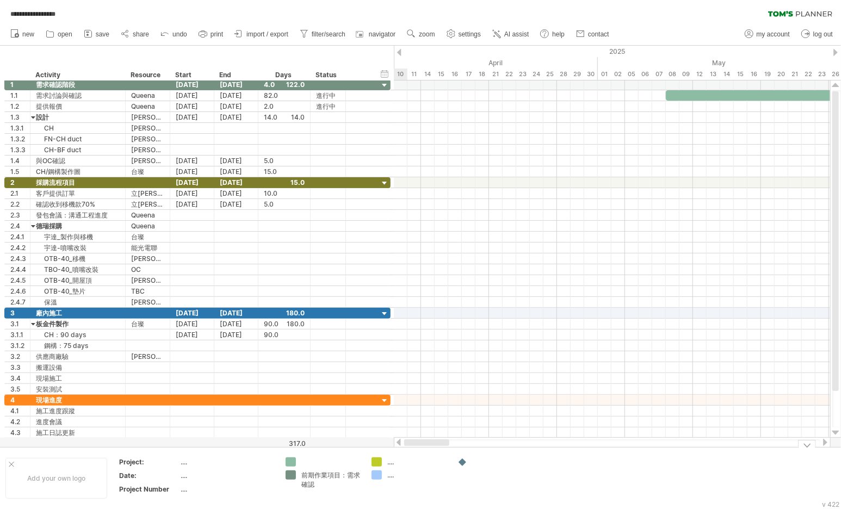
drag, startPoint x: 674, startPoint y: 444, endPoint x: 405, endPoint y: 454, distance: 269.4
click at [405, 454] on div "**********" at bounding box center [420, 254] width 841 height 509
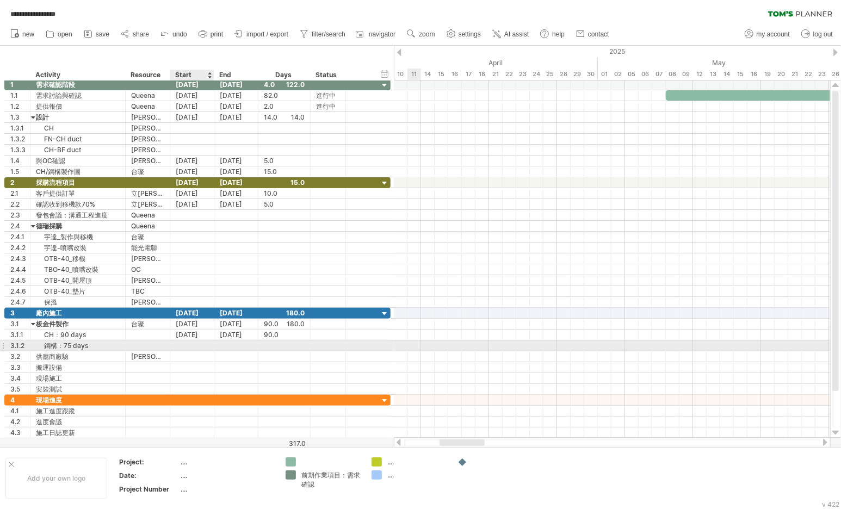
click at [179, 343] on div at bounding box center [192, 345] width 44 height 10
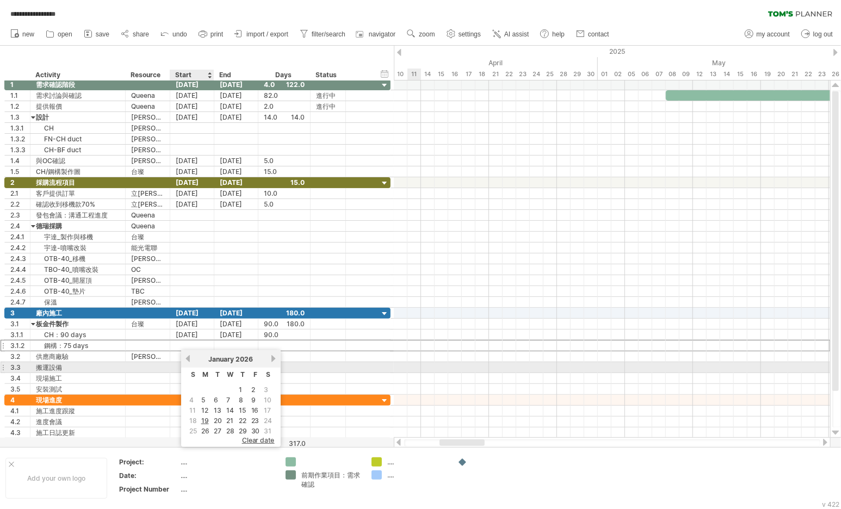
click at [185, 360] on link "previous" at bounding box center [188, 359] width 8 height 8
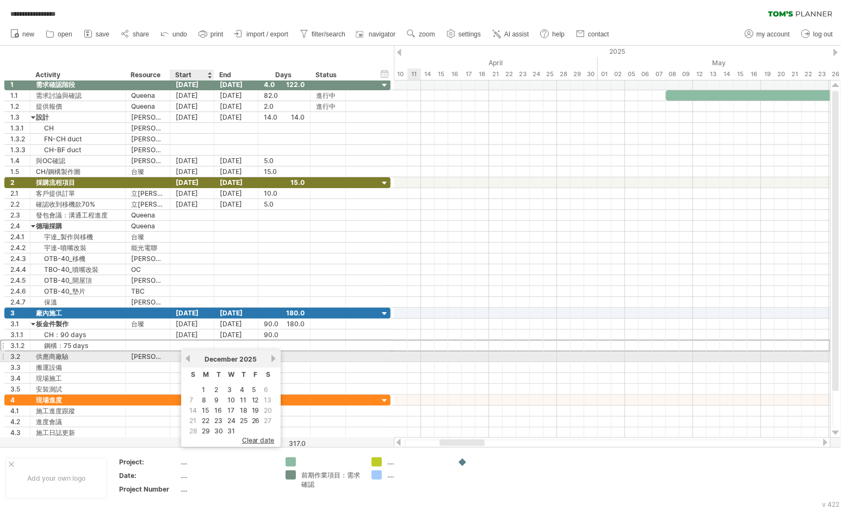
click at [185, 360] on link "previous" at bounding box center [188, 359] width 8 height 8
click at [270, 358] on link "next" at bounding box center [274, 359] width 8 height 8
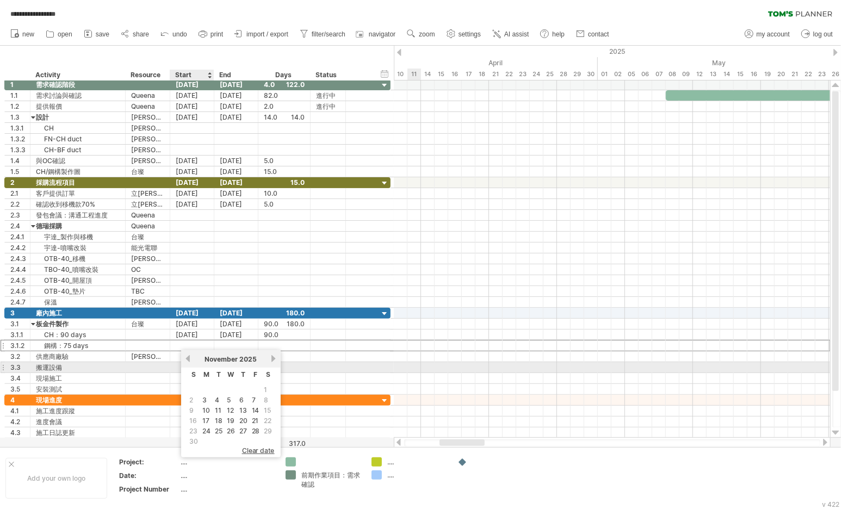
click at [184, 363] on div "previous next [DATE]" at bounding box center [231, 358] width 100 height 17
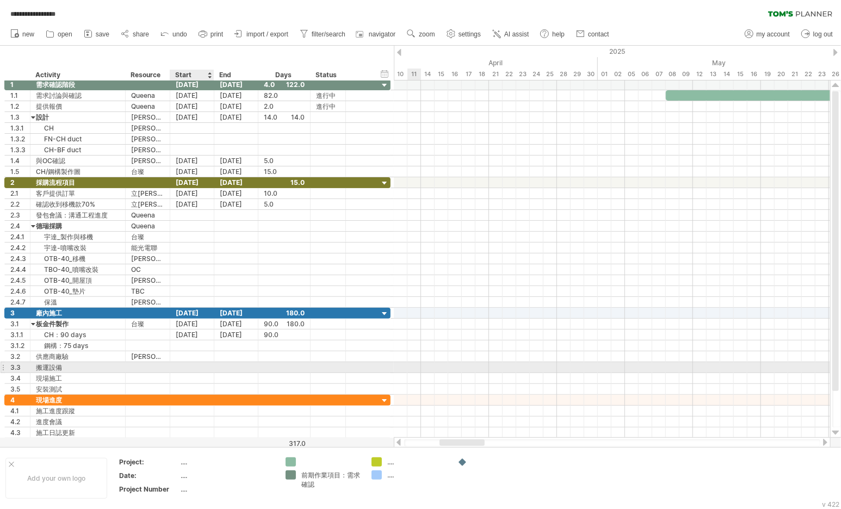
click at [177, 363] on div at bounding box center [177, 363] width 0 height 0
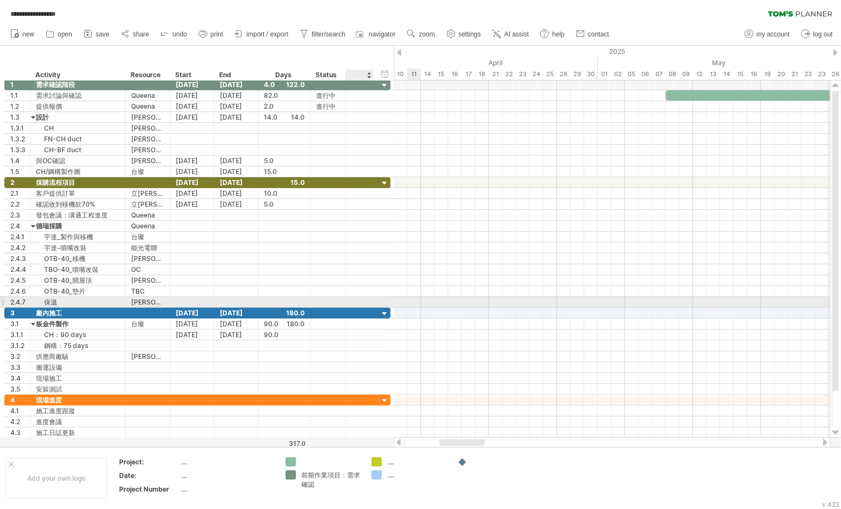
click at [372, 303] on div at bounding box center [371, 302] width 5 height 11
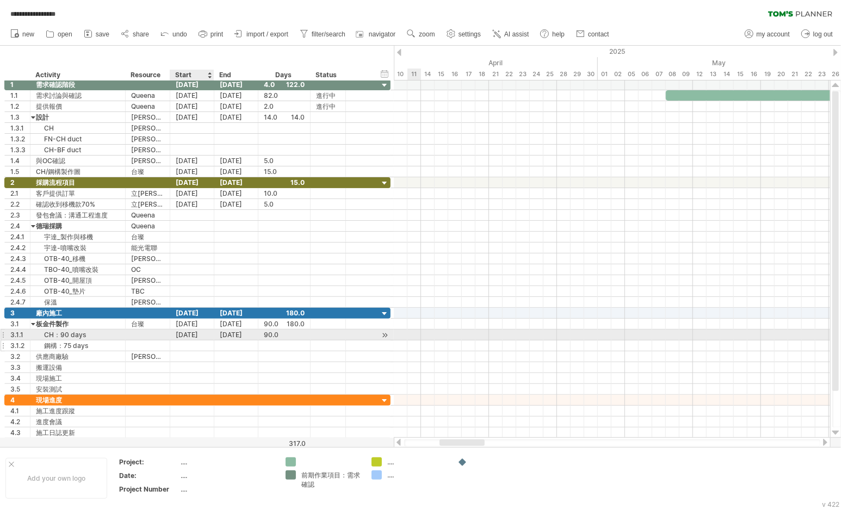
click at [192, 342] on div at bounding box center [192, 345] width 44 height 10
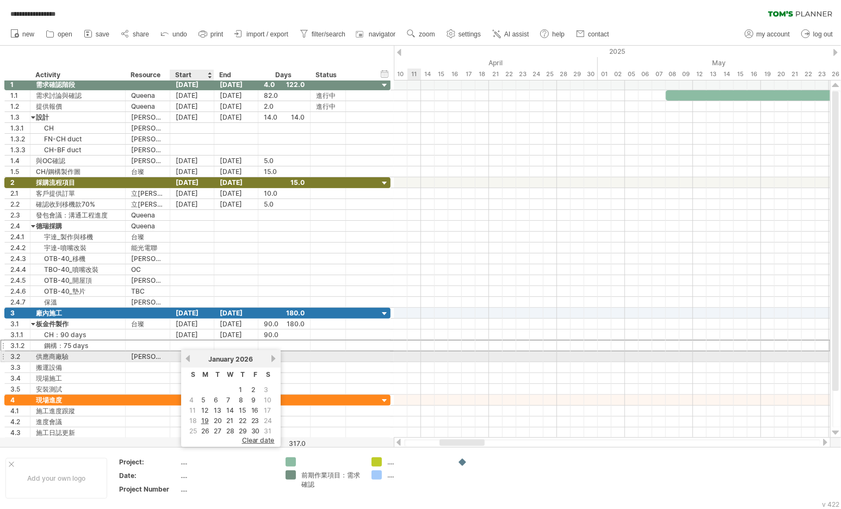
click at [187, 358] on link "previous" at bounding box center [188, 359] width 8 height 8
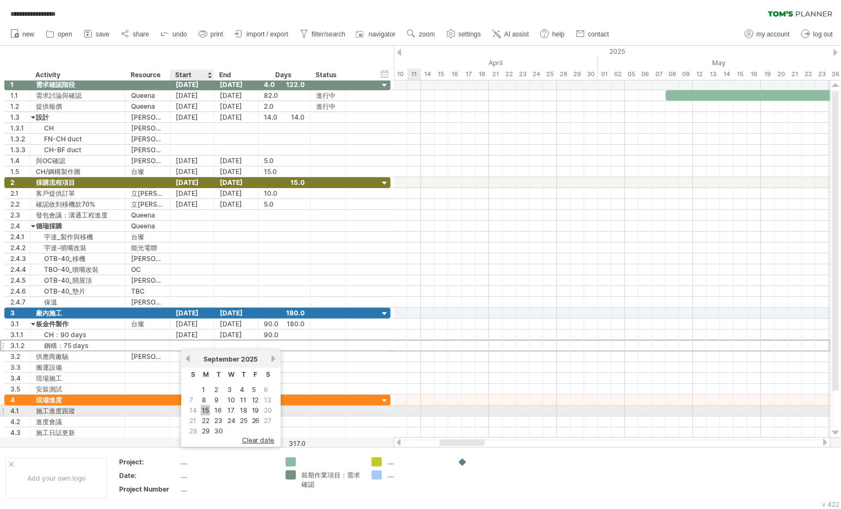
click at [203, 408] on link "15" at bounding box center [205, 410] width 9 height 10
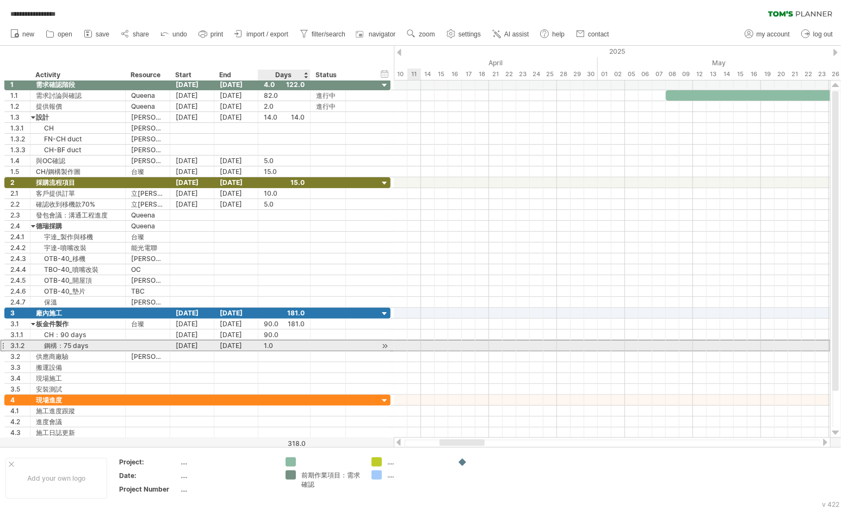
click at [265, 344] on div "1.0" at bounding box center [284, 345] width 41 height 10
type input "**"
click at [272, 343] on div "75.0" at bounding box center [284, 345] width 41 height 10
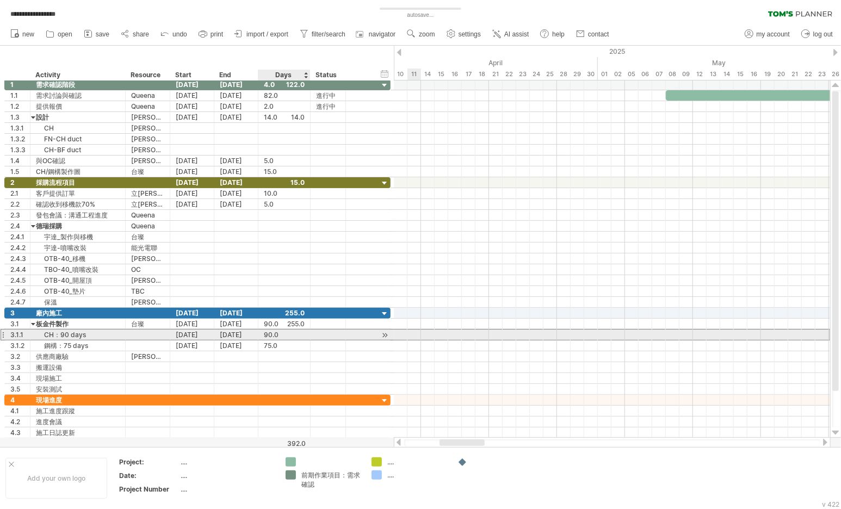
click at [274, 333] on div "90.0" at bounding box center [284, 335] width 41 height 10
click at [305, 333] on div "90.0 90.0" at bounding box center [284, 335] width 52 height 10
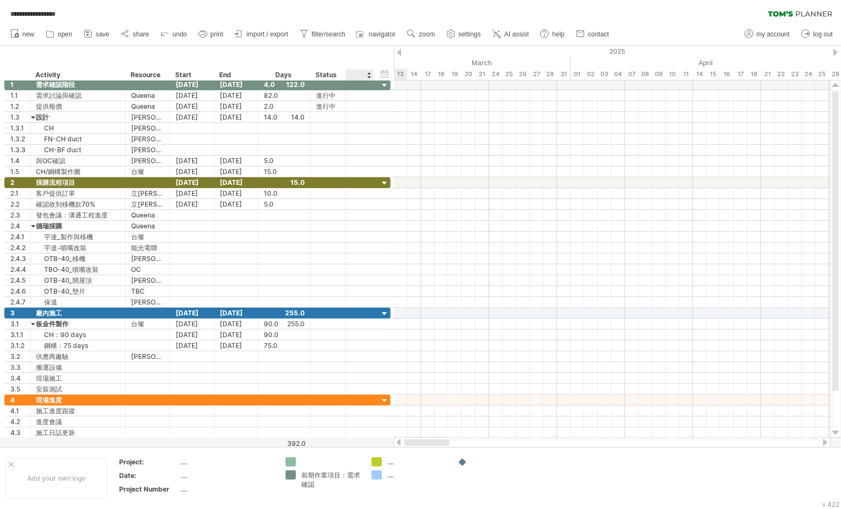
drag, startPoint x: 472, startPoint y: 442, endPoint x: 327, endPoint y: 441, distance: 145.2
click at [327, 441] on div "**********" at bounding box center [420, 254] width 841 height 509
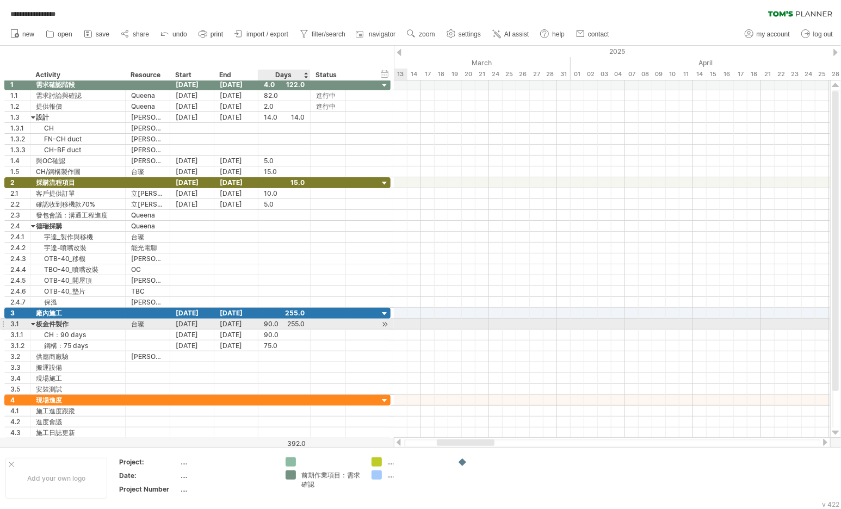
click at [292, 322] on div "90.0" at bounding box center [284, 324] width 41 height 10
click at [297, 323] on div "90.0" at bounding box center [284, 324] width 41 height 10
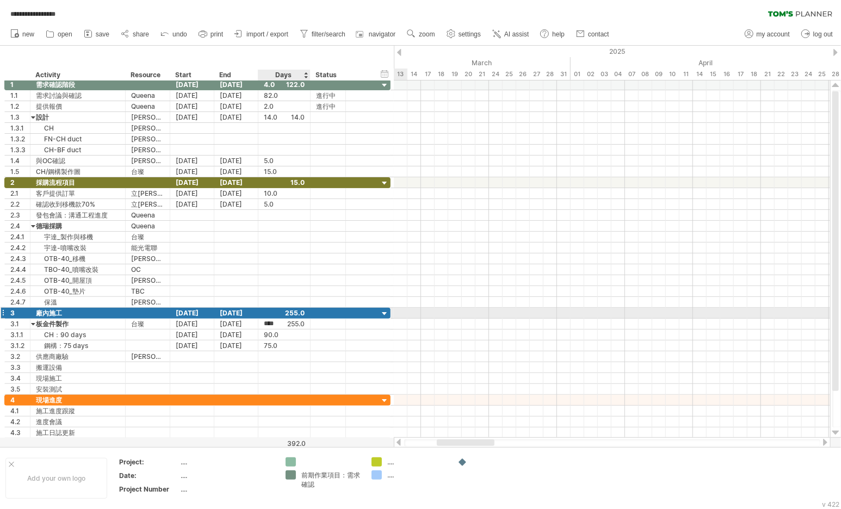
click at [296, 312] on div at bounding box center [284, 313] width 41 height 10
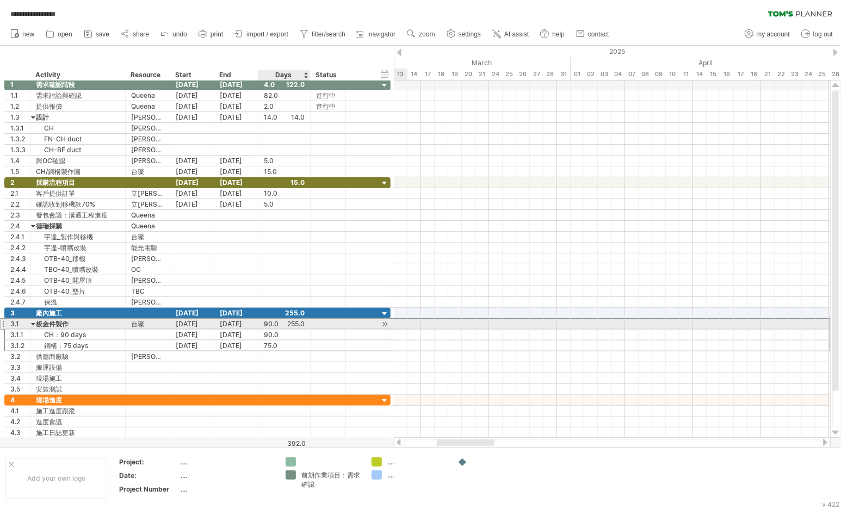
scroll to position [0, 0]
click at [292, 321] on div "90.0" at bounding box center [284, 324] width 41 height 10
click at [197, 321] on div "[DATE]" at bounding box center [192, 324] width 44 height 10
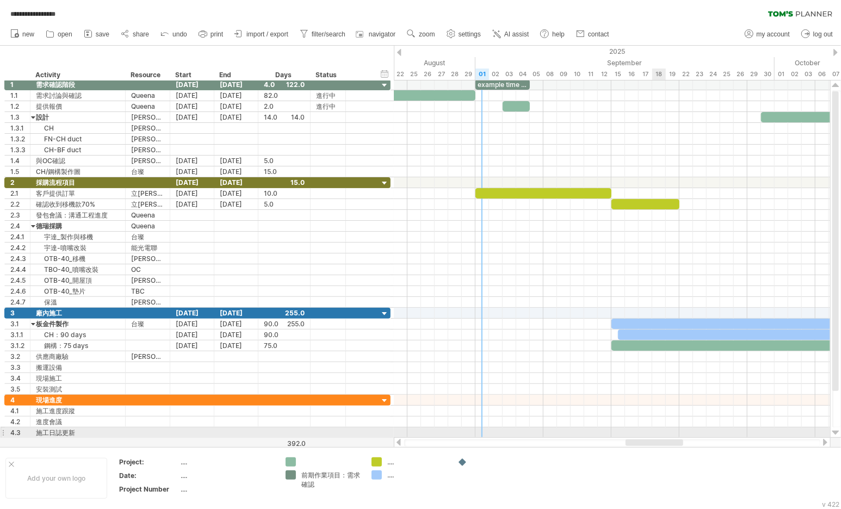
drag, startPoint x: 470, startPoint y: 444, endPoint x: 664, endPoint y: 433, distance: 193.4
click at [664, 433] on div "**********" at bounding box center [420, 254] width 841 height 509
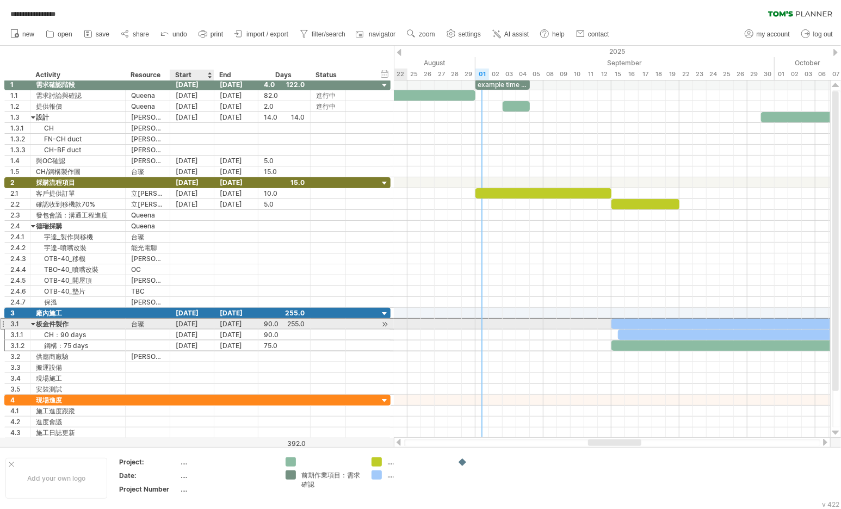
click at [191, 321] on div "[DATE]" at bounding box center [192, 324] width 44 height 10
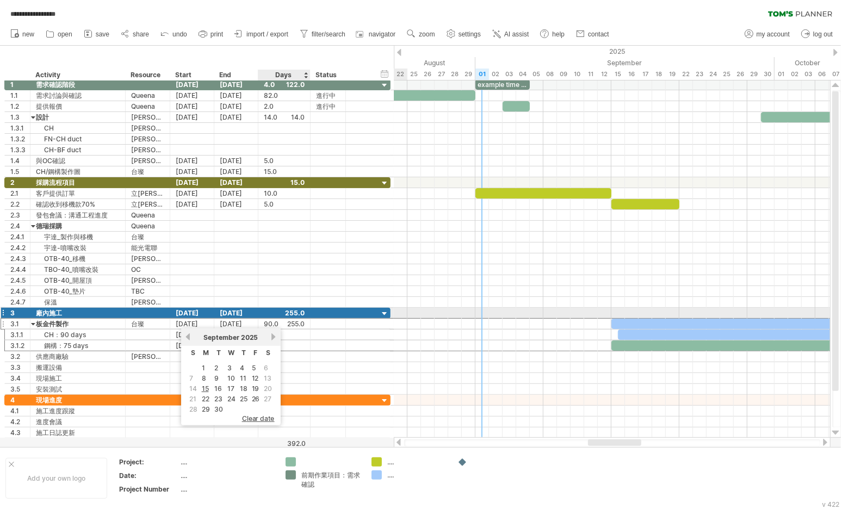
click at [295, 308] on div at bounding box center [284, 313] width 41 height 10
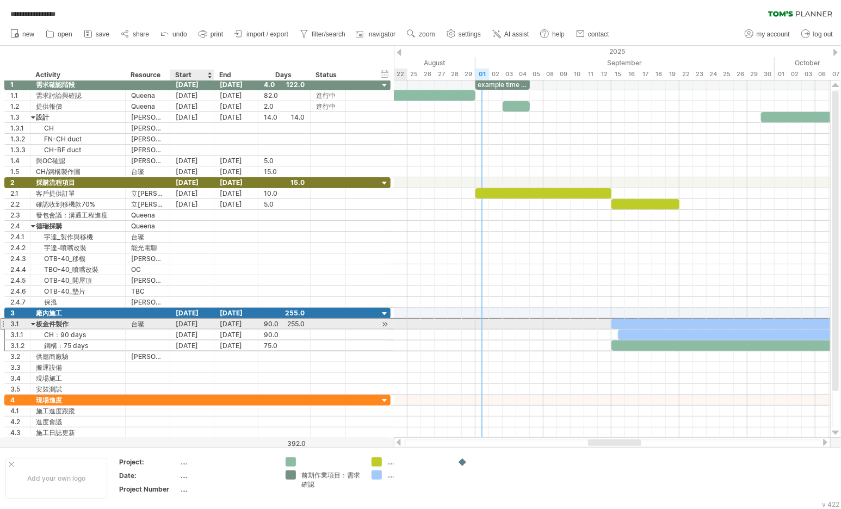
click at [192, 323] on div "[DATE]" at bounding box center [192, 324] width 44 height 10
click at [211, 321] on div "[DATE]" at bounding box center [192, 324] width 44 height 10
click at [204, 321] on div "[DATE]" at bounding box center [192, 324] width 44 height 10
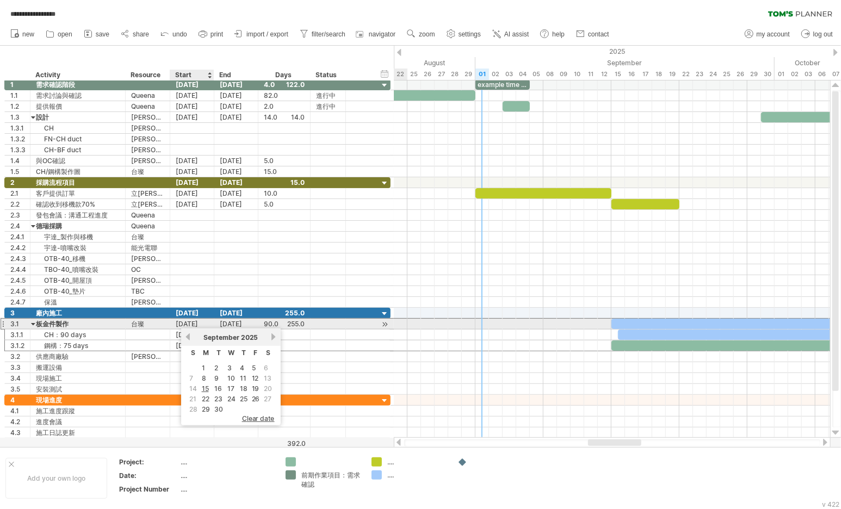
click at [194, 322] on div "[DATE]" at bounding box center [192, 324] width 44 height 10
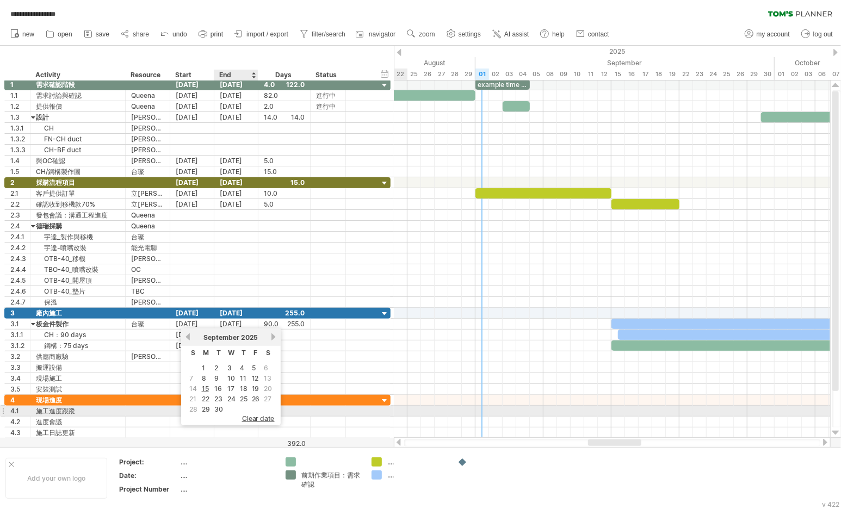
click at [253, 415] on span "clear date" at bounding box center [258, 418] width 33 height 8
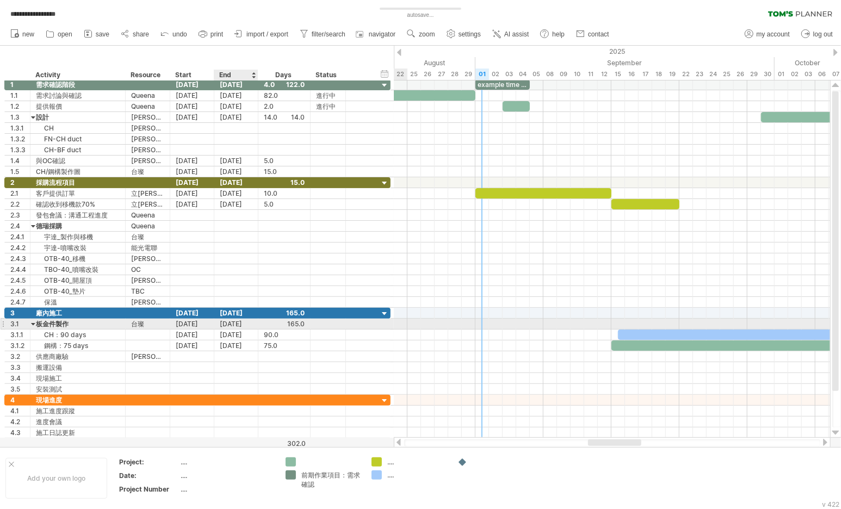
click at [233, 323] on div "[DATE]" at bounding box center [236, 324] width 44 height 10
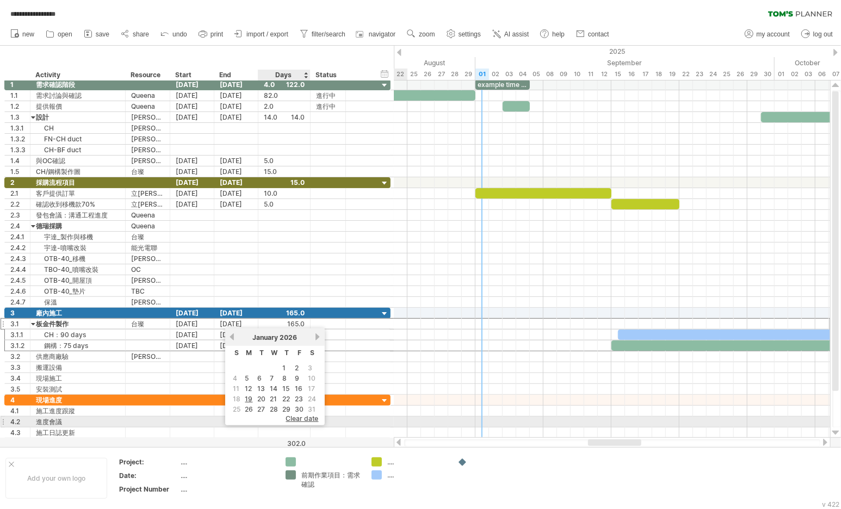
click at [300, 418] on span "clear date" at bounding box center [302, 418] width 33 height 8
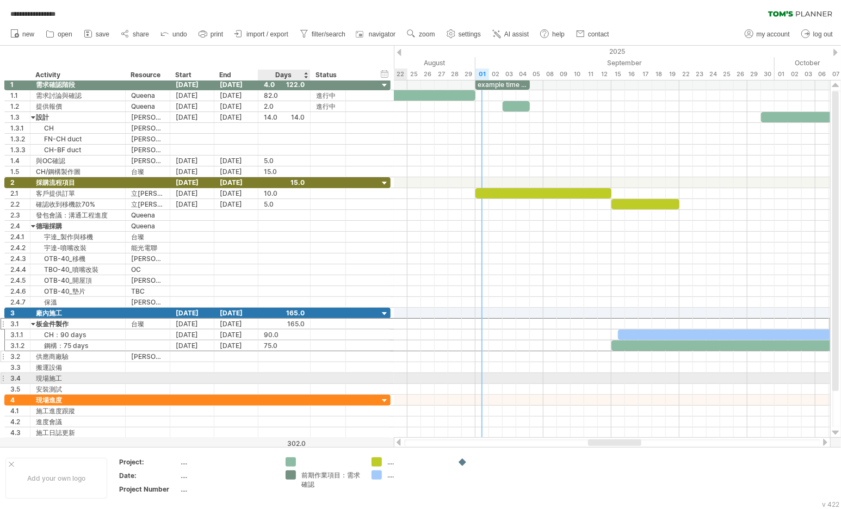
click at [287, 351] on div at bounding box center [284, 356] width 41 height 10
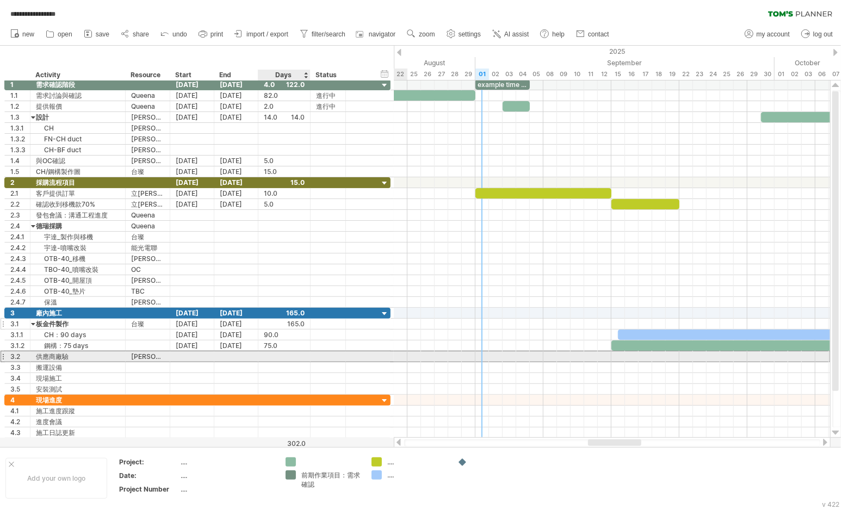
scroll to position [1, 0]
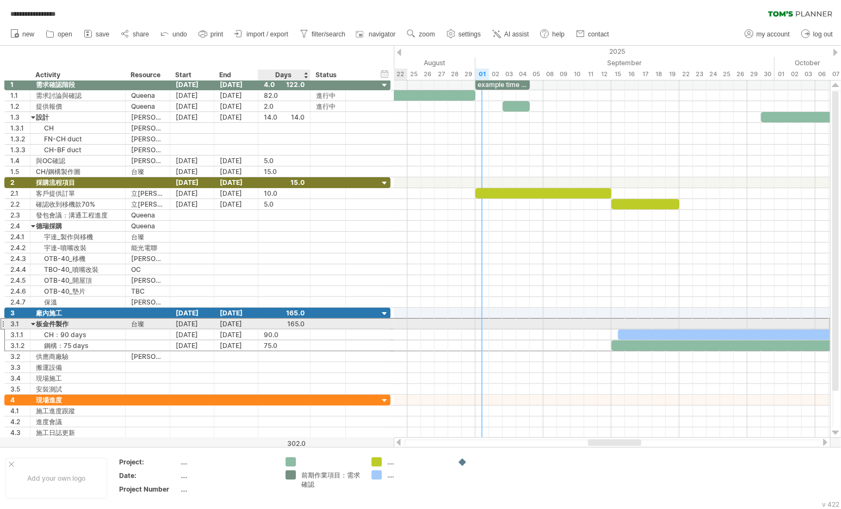
click at [269, 321] on div at bounding box center [284, 324] width 41 height 10
click at [238, 321] on div "[DATE]" at bounding box center [236, 324] width 44 height 10
click at [251, 324] on div "[DATE]" at bounding box center [236, 324] width 44 height 10
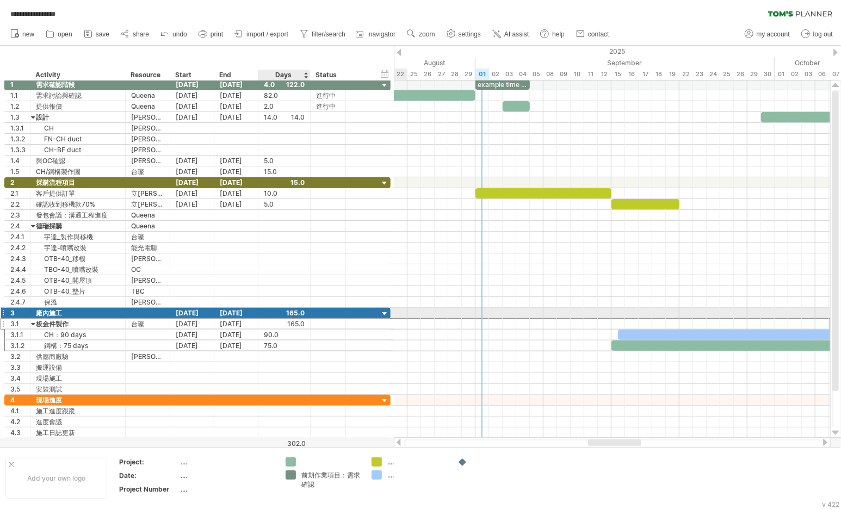
click at [287, 319] on div at bounding box center [284, 324] width 41 height 10
click at [227, 321] on div "[DATE]" at bounding box center [236, 324] width 44 height 10
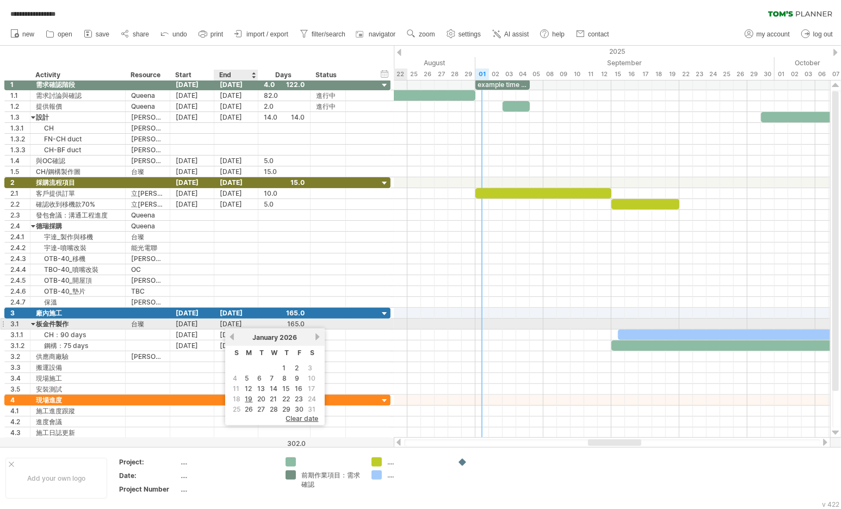
scroll to position [0, 0]
click at [250, 321] on div "[DATE]" at bounding box center [236, 324] width 44 height 10
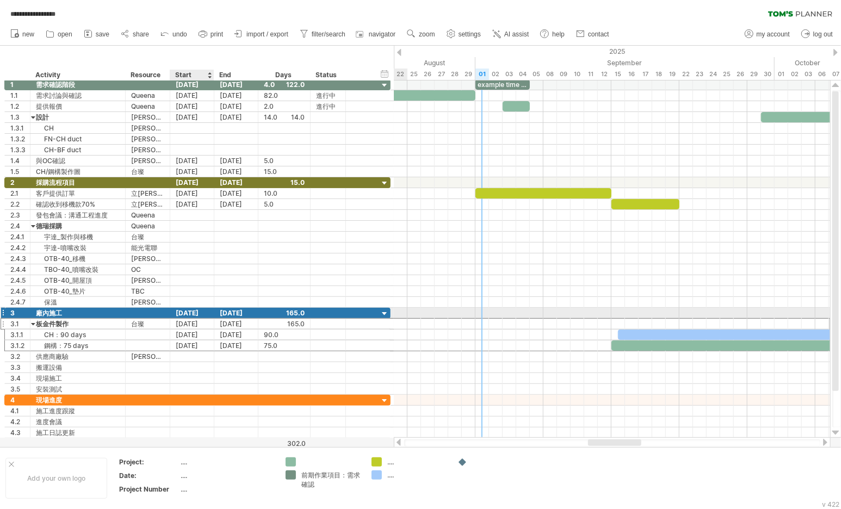
click at [189, 319] on div "[DATE]" at bounding box center [192, 324] width 44 height 10
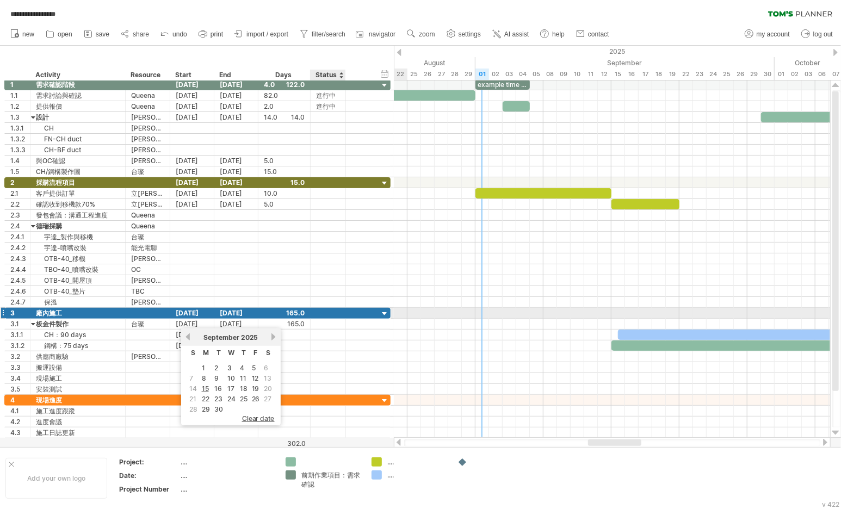
click at [534, 355] on div at bounding box center [612, 356] width 436 height 11
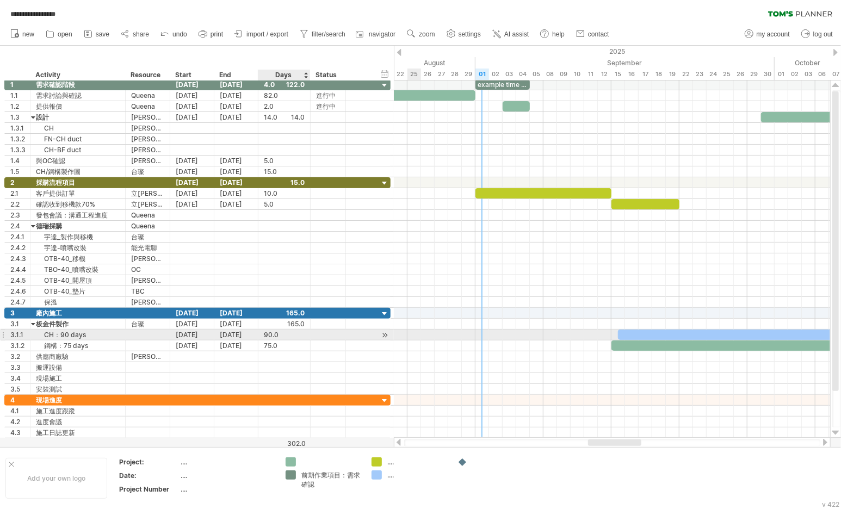
click at [286, 331] on div "90.0" at bounding box center [284, 335] width 41 height 10
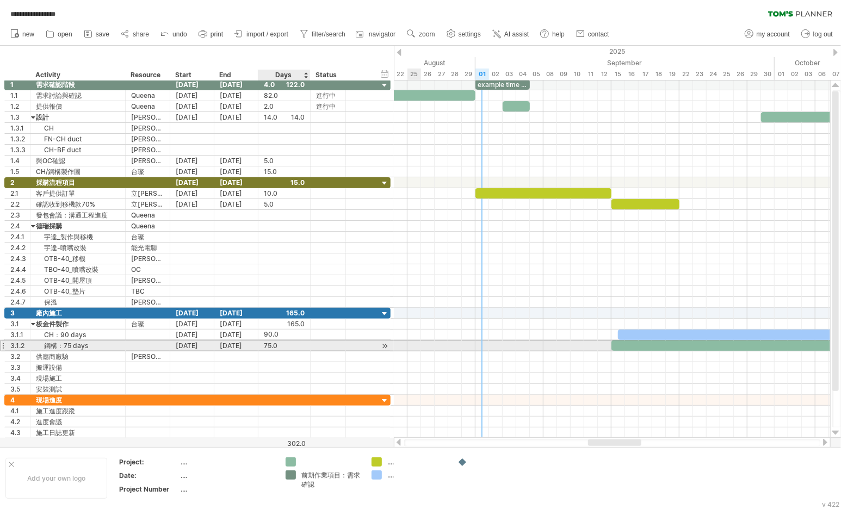
click at [293, 344] on div "75.0" at bounding box center [284, 345] width 41 height 10
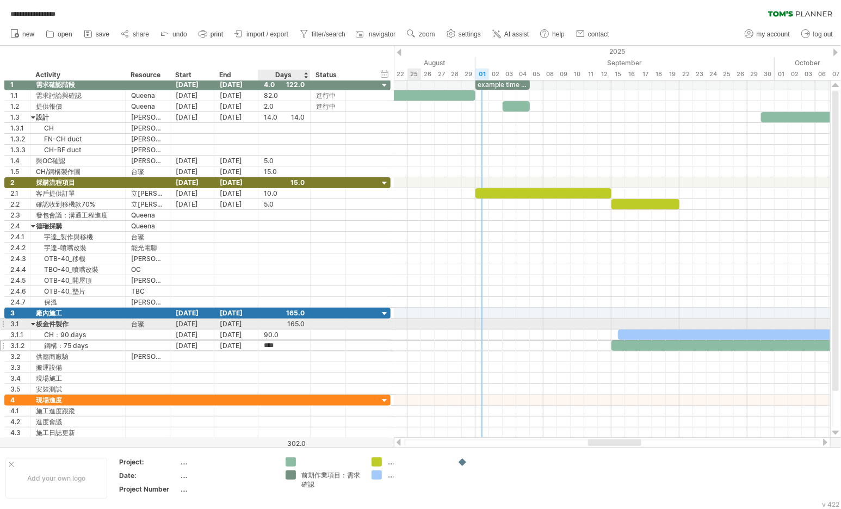
scroll to position [0, 0]
click at [299, 319] on div at bounding box center [284, 324] width 41 height 10
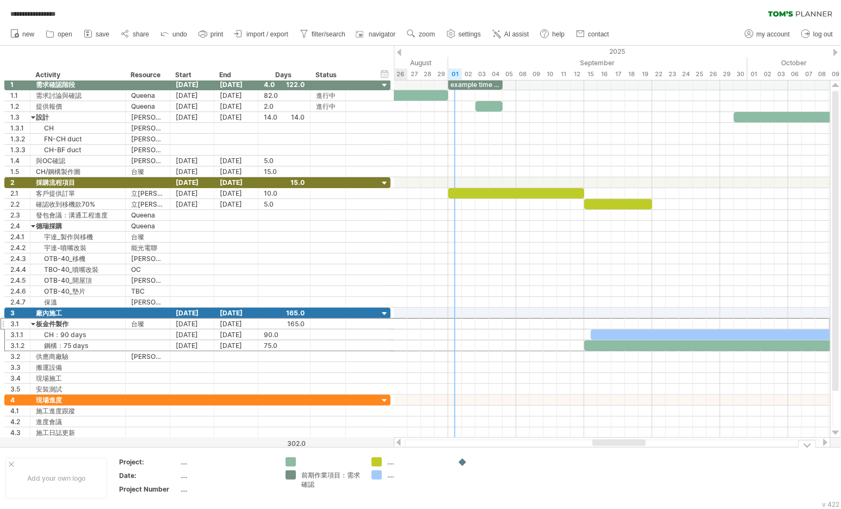
drag, startPoint x: 627, startPoint y: 442, endPoint x: 633, endPoint y: 449, distance: 9.3
click at [633, 449] on div "**********" at bounding box center [420, 254] width 841 height 509
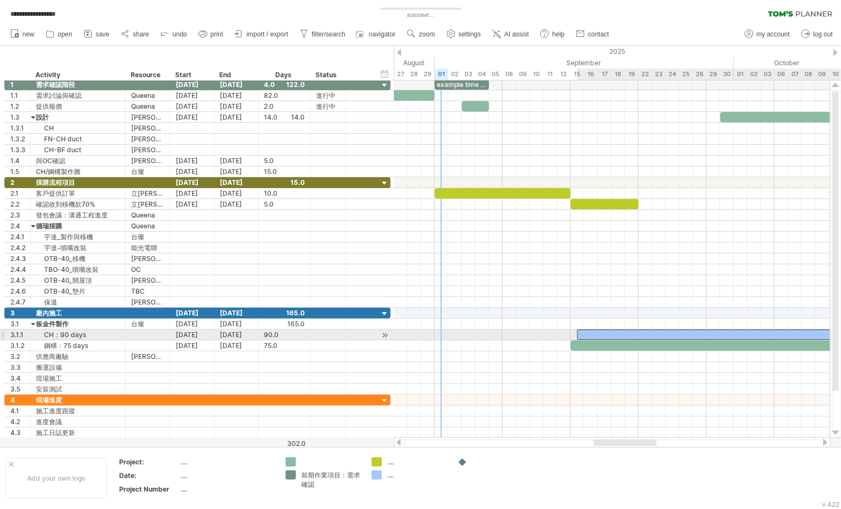
drag, startPoint x: 591, startPoint y: 332, endPoint x: 581, endPoint y: 333, distance: 9.9
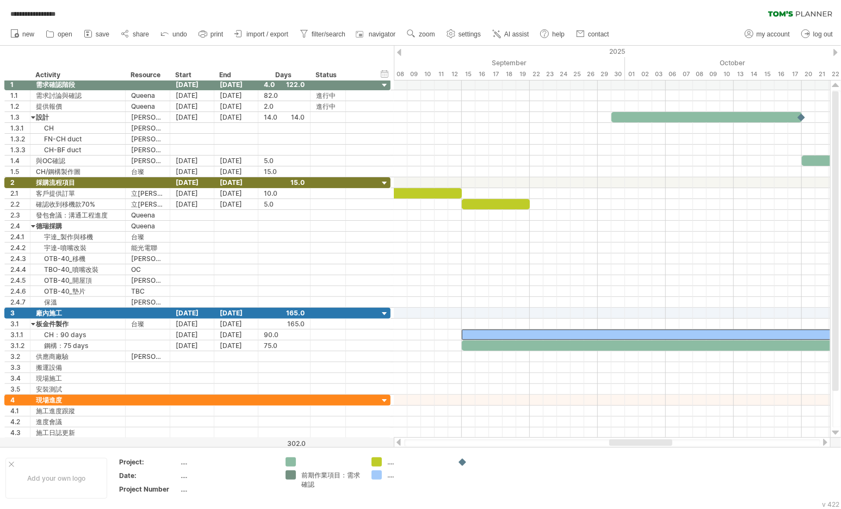
drag, startPoint x: 631, startPoint y: 446, endPoint x: 615, endPoint y: 445, distance: 16.9
click at [616, 445] on div at bounding box center [640, 442] width 63 height 7
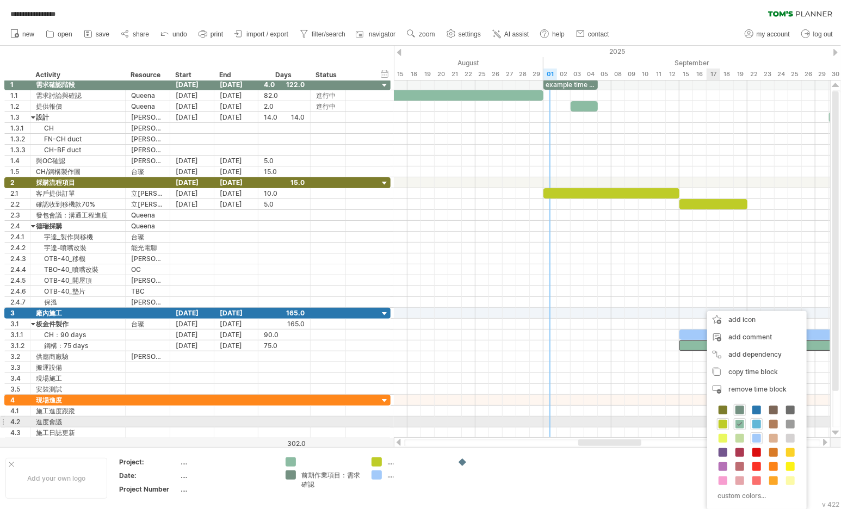
click at [760, 424] on span at bounding box center [756, 424] width 9 height 9
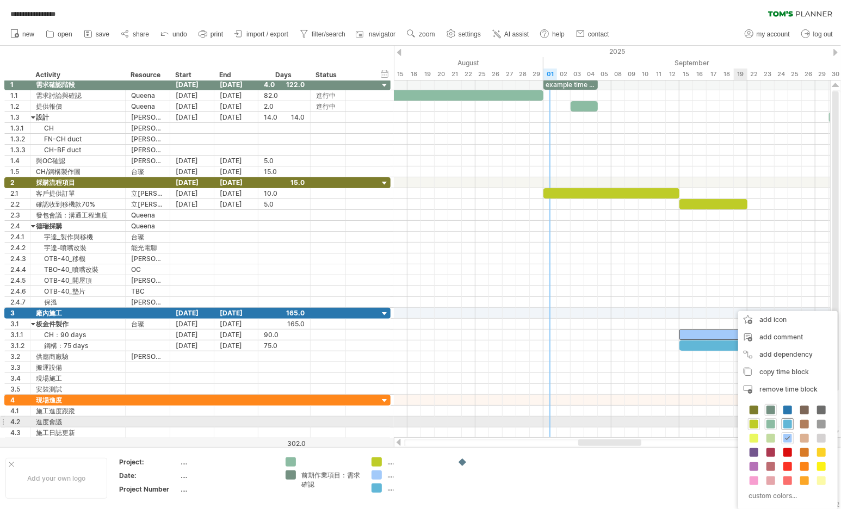
click at [786, 422] on span at bounding box center [787, 424] width 9 height 9
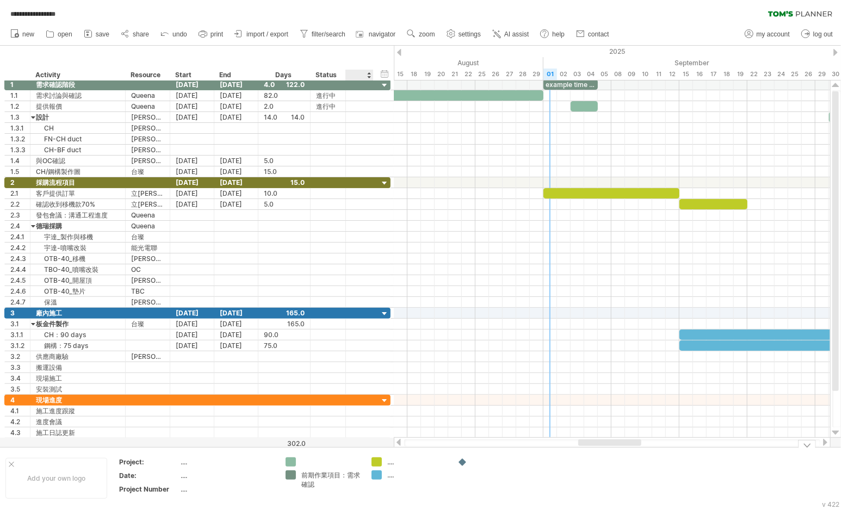
click at [388, 477] on div "...." at bounding box center [416, 474] width 59 height 9
click at [312, 460] on div at bounding box center [330, 461] width 59 height 9
click at [388, 477] on div at bounding box center [416, 474] width 59 height 9
click at [392, 473] on input "text" at bounding box center [414, 474] width 54 height 9
click at [302, 472] on div "前期作業項目：需求確認" at bounding box center [330, 479] width 59 height 18
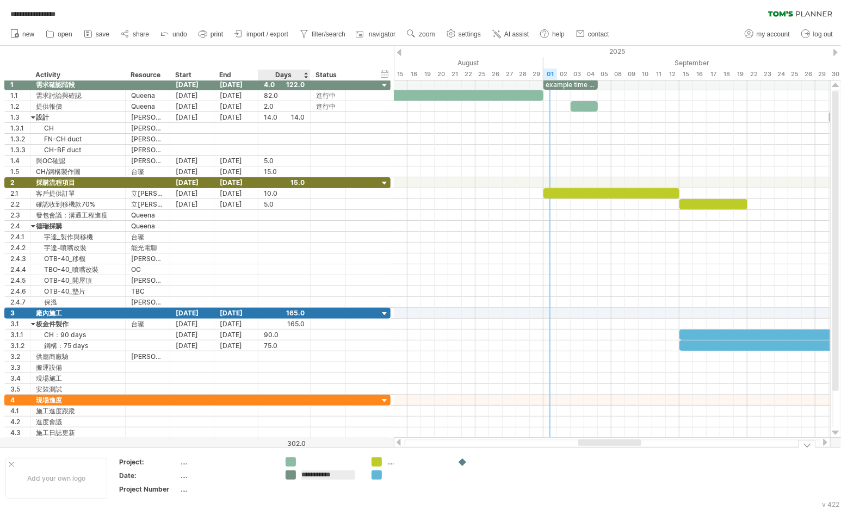
scroll to position [0, 17]
click at [281, 457] on td "**********" at bounding box center [323, 478] width 86 height 42
click at [289, 458] on div "**********" at bounding box center [420, 254] width 841 height 509
click at [309, 480] on div "前期作業項目：需求確認" at bounding box center [330, 479] width 59 height 18
click at [393, 488] on td "...." at bounding box center [409, 478] width 86 height 42
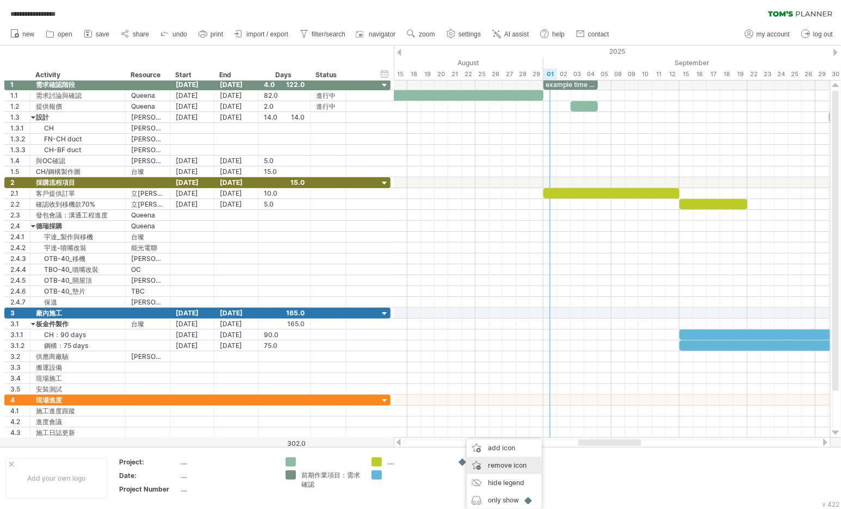
click at [500, 467] on span "remove icon" at bounding box center [507, 465] width 39 height 8
click at [505, 479] on td at bounding box center [495, 478] width 86 height 42
click at [410, 466] on div "...." at bounding box center [416, 461] width 59 height 9
click at [502, 486] on td at bounding box center [495, 478] width 86 height 42
click at [427, 464] on div at bounding box center [416, 461] width 59 height 9
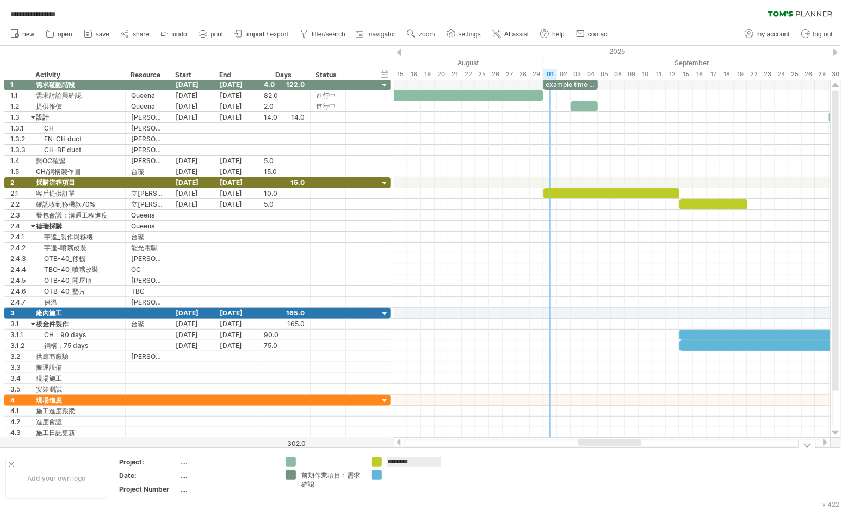
type input "******"
click at [416, 470] on div at bounding box center [416, 474] width 59 height 9
type input "******"
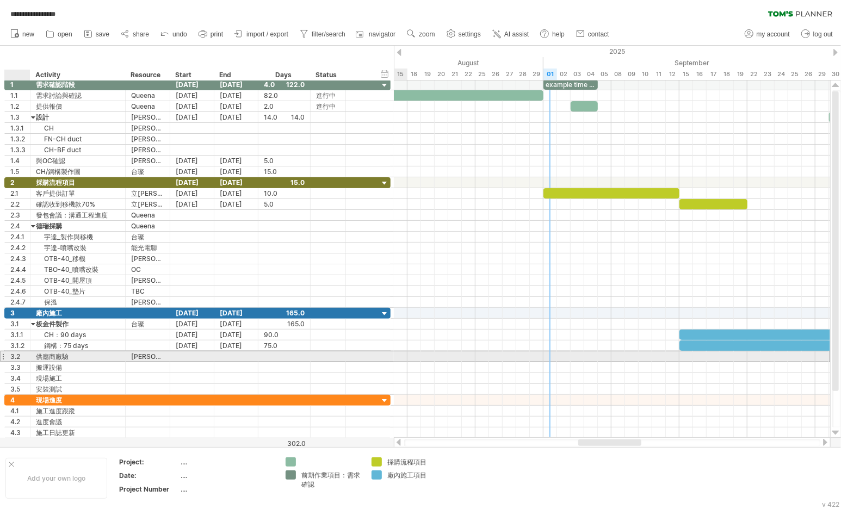
click at [18, 356] on div "3.2" at bounding box center [20, 356] width 20 height 10
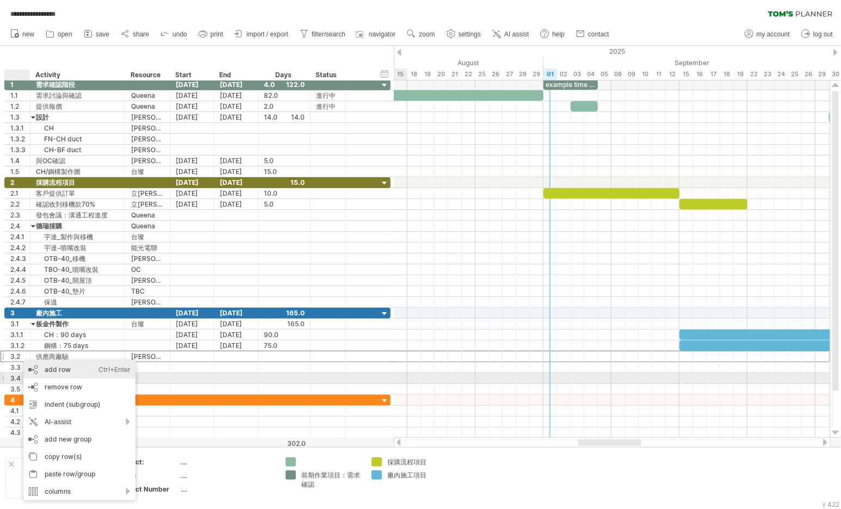
click at [94, 376] on div "add row Ctrl+Enter Cmd+Enter" at bounding box center [79, 369] width 112 height 17
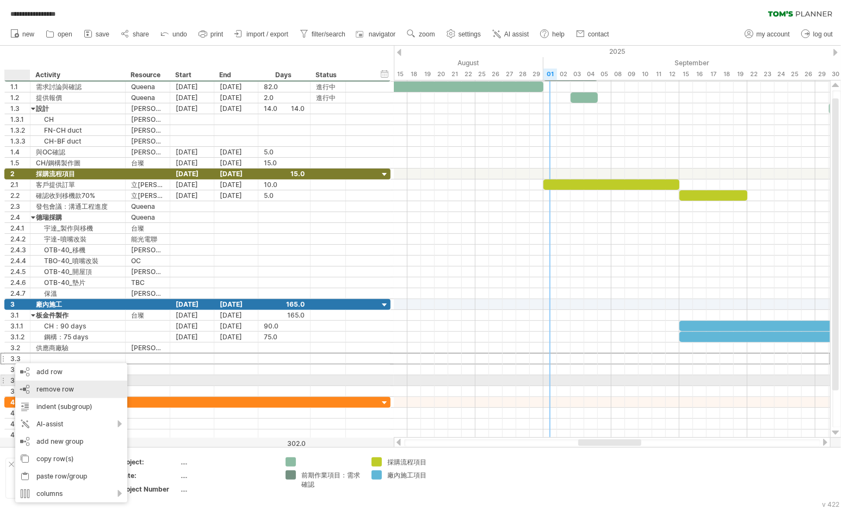
click at [79, 381] on div "remove row remove selected rows" at bounding box center [71, 389] width 112 height 17
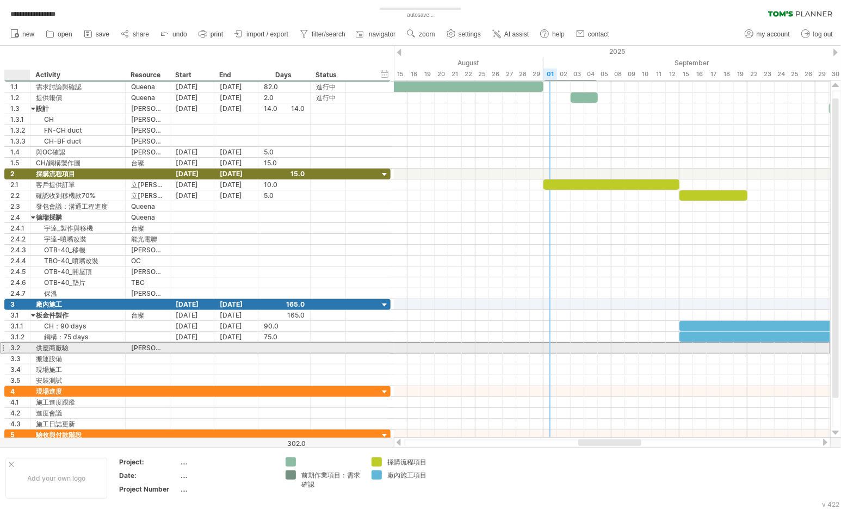
click at [17, 343] on div "3.2" at bounding box center [20, 348] width 20 height 10
click at [189, 343] on div at bounding box center [192, 348] width 44 height 10
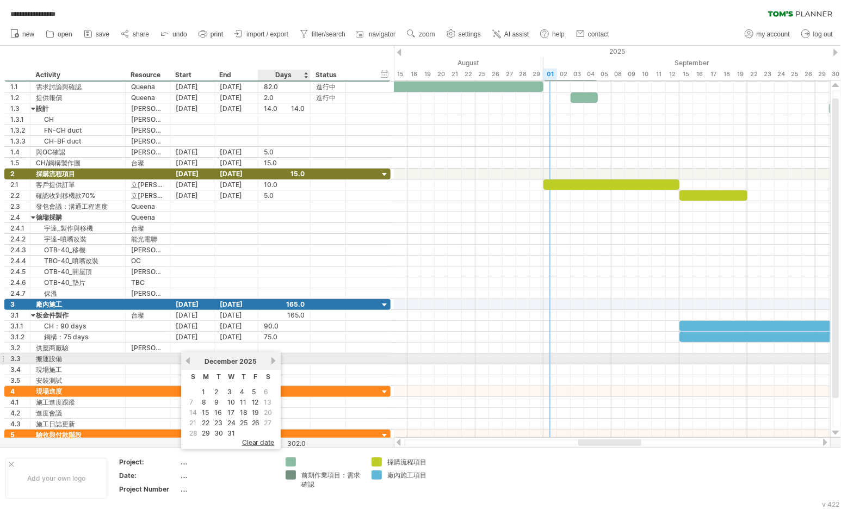
click at [276, 361] on link "next" at bounding box center [274, 361] width 8 height 8
click at [277, 360] on link "next" at bounding box center [274, 361] width 8 height 8
click at [185, 361] on link "previous" at bounding box center [188, 361] width 8 height 8
click at [185, 360] on link "previous" at bounding box center [188, 361] width 8 height 8
click at [189, 362] on link "previous" at bounding box center [188, 361] width 8 height 8
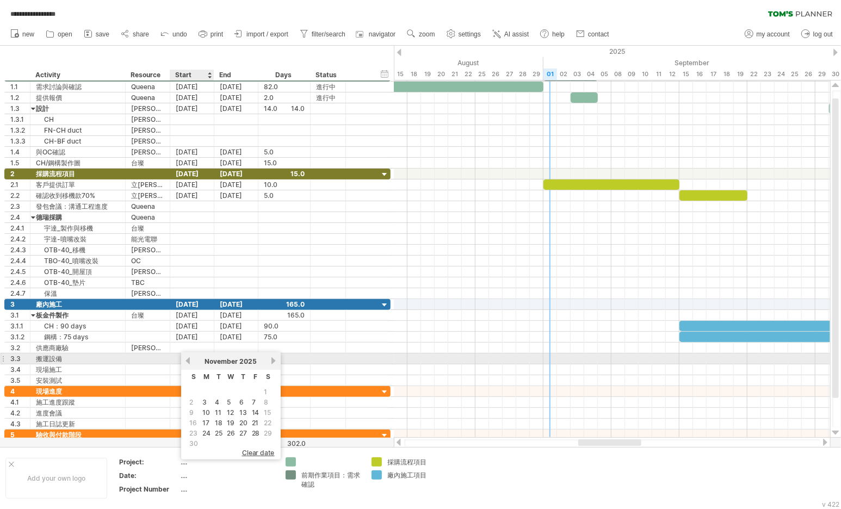
click at [189, 362] on link "previous" at bounding box center [188, 361] width 8 height 8
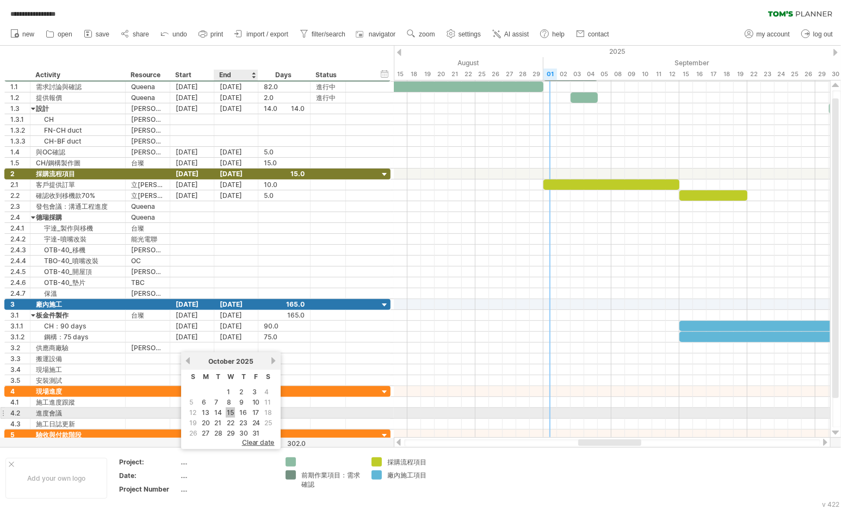
click at [232, 412] on link "15" at bounding box center [230, 412] width 9 height 10
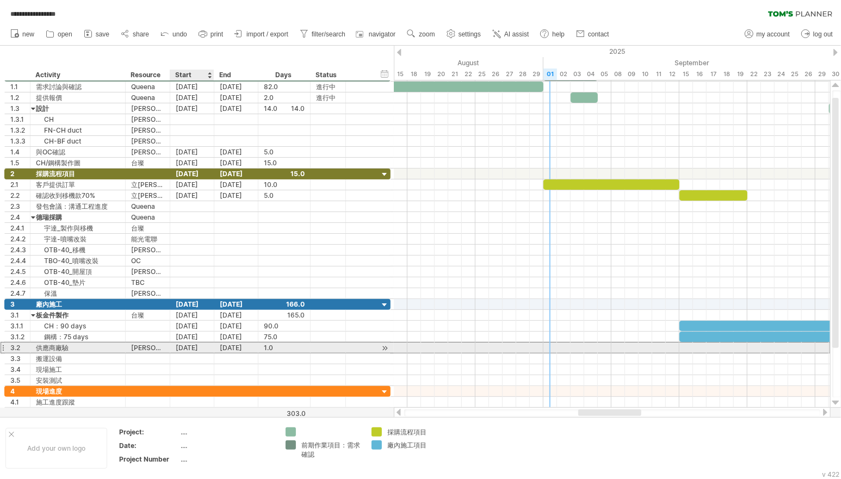
click at [195, 346] on div "[DATE]" at bounding box center [192, 348] width 44 height 10
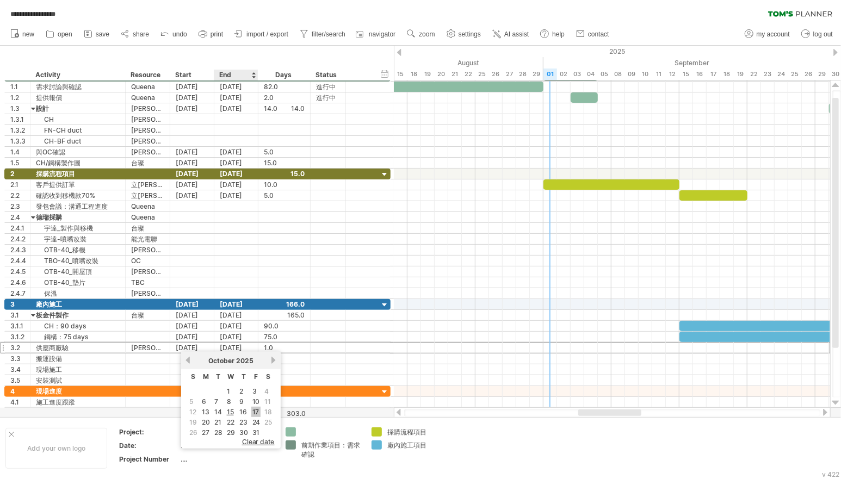
click at [254, 408] on link "17" at bounding box center [255, 412] width 9 height 10
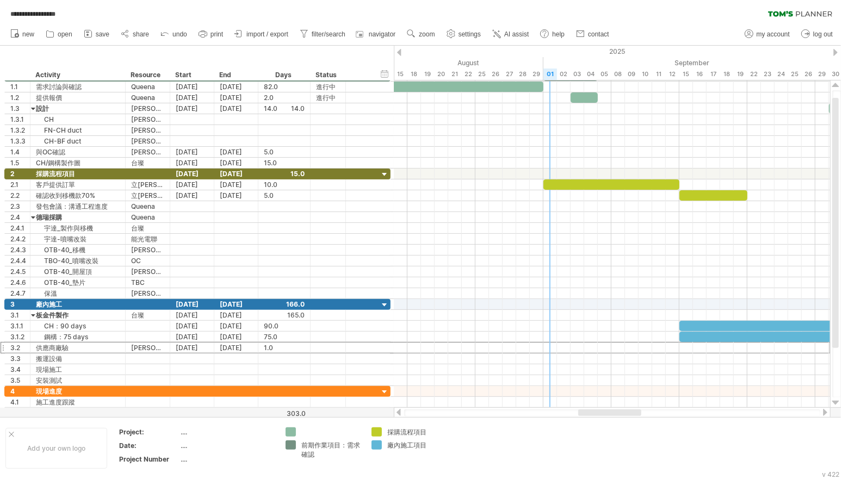
drag, startPoint x: 634, startPoint y: 416, endPoint x: 659, endPoint y: 416, distance: 25.6
click at [659, 416] on div at bounding box center [612, 413] width 416 height 7
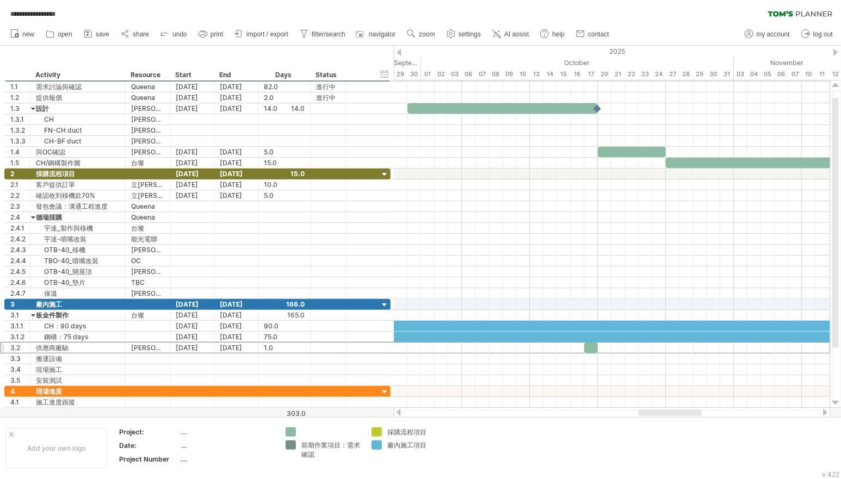
drag, startPoint x: 619, startPoint y: 413, endPoint x: 669, endPoint y: 416, distance: 49.5
click at [669, 416] on div at bounding box center [670, 413] width 63 height 7
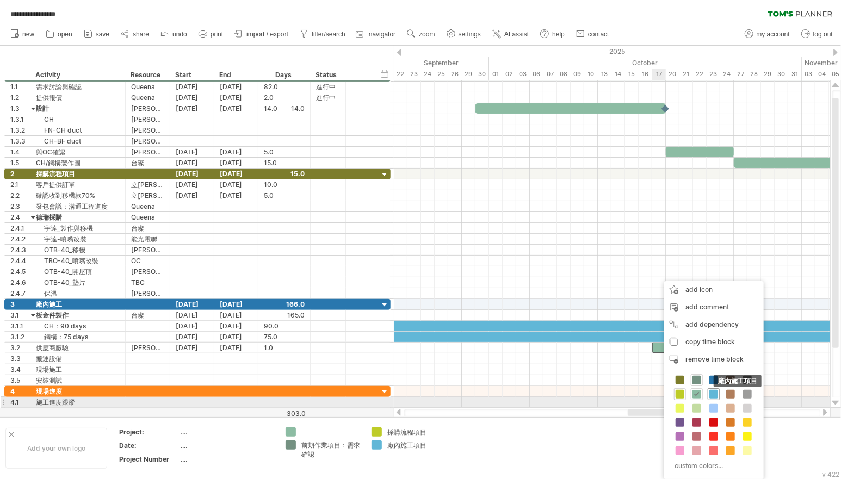
click at [714, 398] on span at bounding box center [713, 394] width 9 height 9
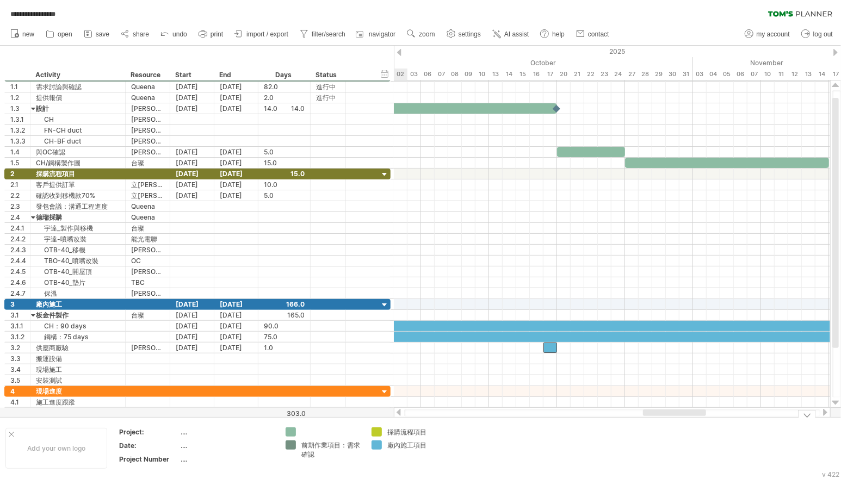
drag, startPoint x: 658, startPoint y: 413, endPoint x: 673, endPoint y: 419, distance: 16.2
click at [673, 419] on div "**********" at bounding box center [420, 239] width 841 height 479
click at [558, 108] on div at bounding box center [557, 108] width 12 height 10
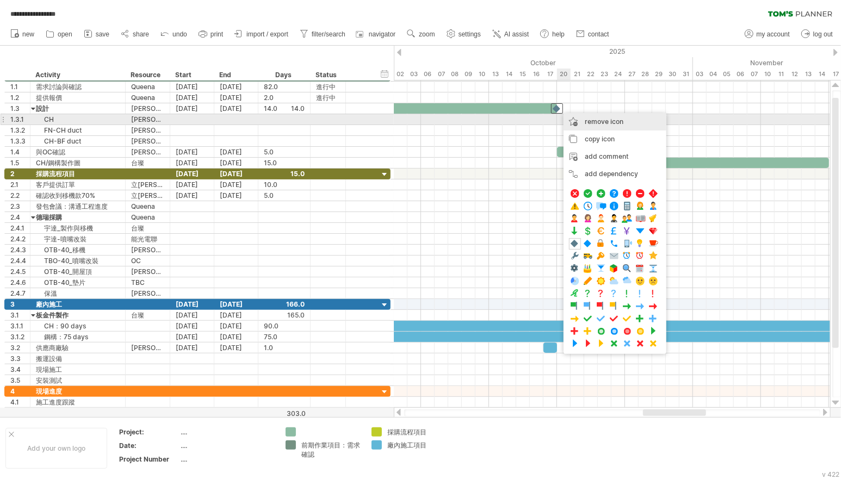
click at [600, 125] on span "remove icon" at bounding box center [604, 121] width 39 height 8
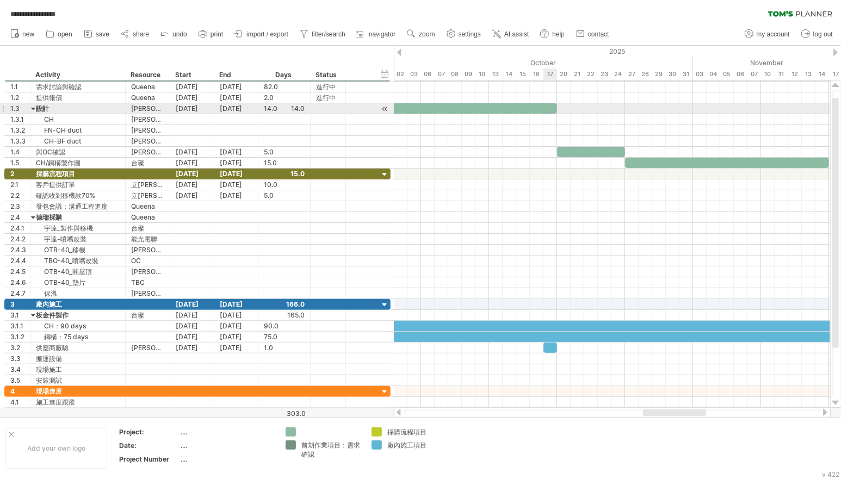
click at [544, 107] on div at bounding box center [462, 108] width 190 height 10
click at [558, 108] on span at bounding box center [557, 108] width 4 height 10
click at [497, 106] on div at bounding box center [462, 108] width 190 height 10
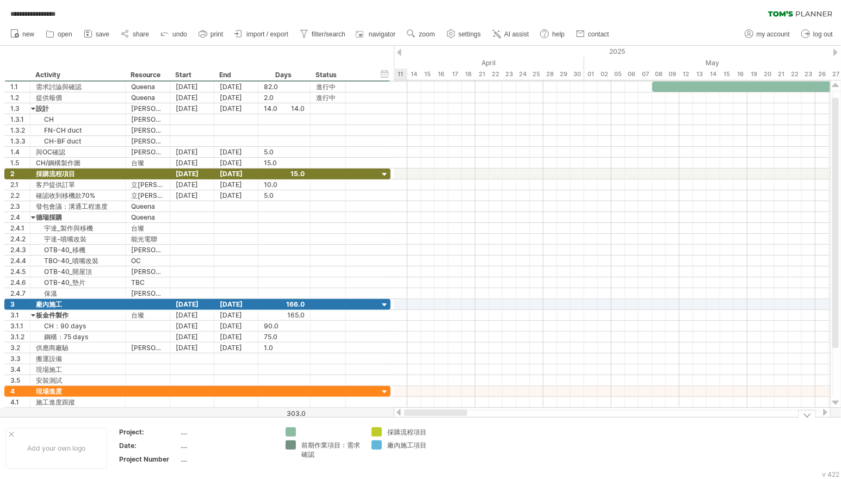
drag, startPoint x: 658, startPoint y: 411, endPoint x: 348, endPoint y: 425, distance: 310.3
click at [348, 425] on div "**********" at bounding box center [420, 239] width 841 height 479
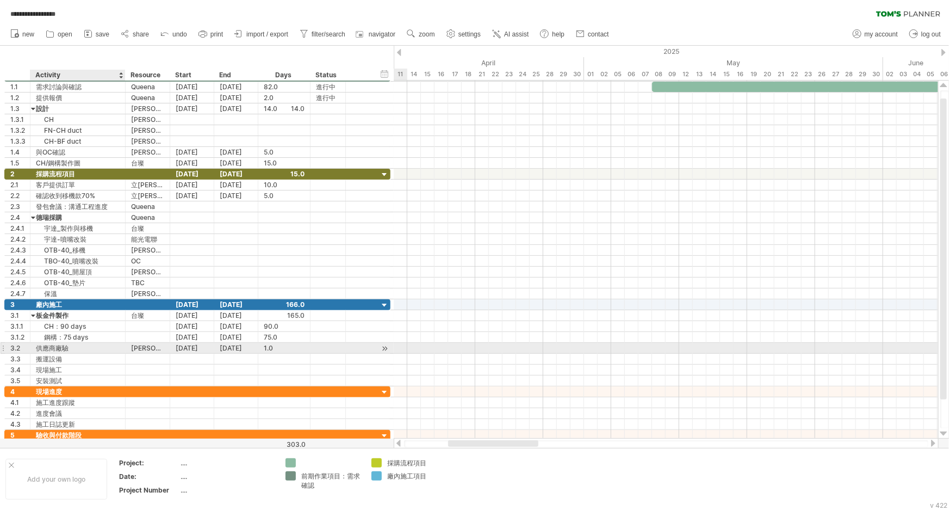
click at [83, 344] on div "供應商廠驗" at bounding box center [78, 348] width 84 height 10
click at [83, 347] on input "*****" at bounding box center [78, 348] width 84 height 10
type input "******"
click at [32, 345] on div "****** 供應商廠驗1" at bounding box center [77, 348] width 95 height 10
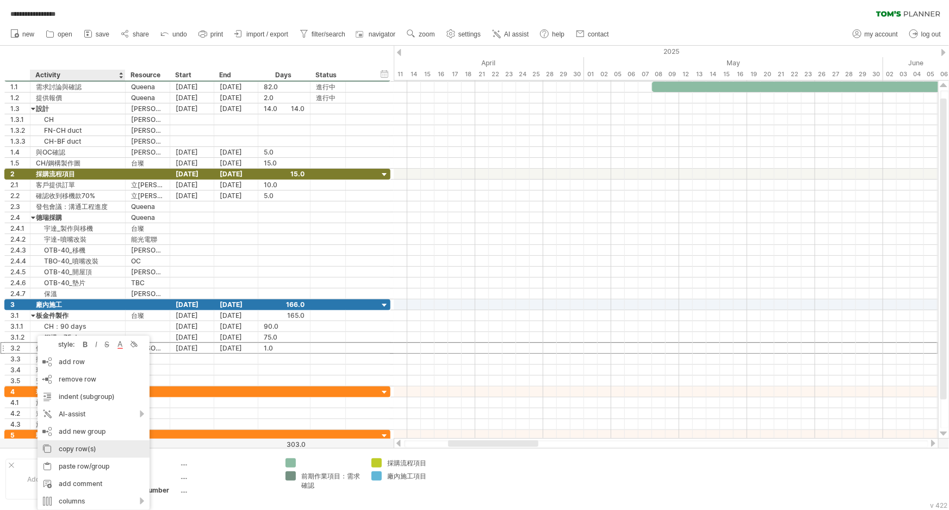
click at [114, 450] on div "copy row(s)" at bounding box center [94, 448] width 112 height 17
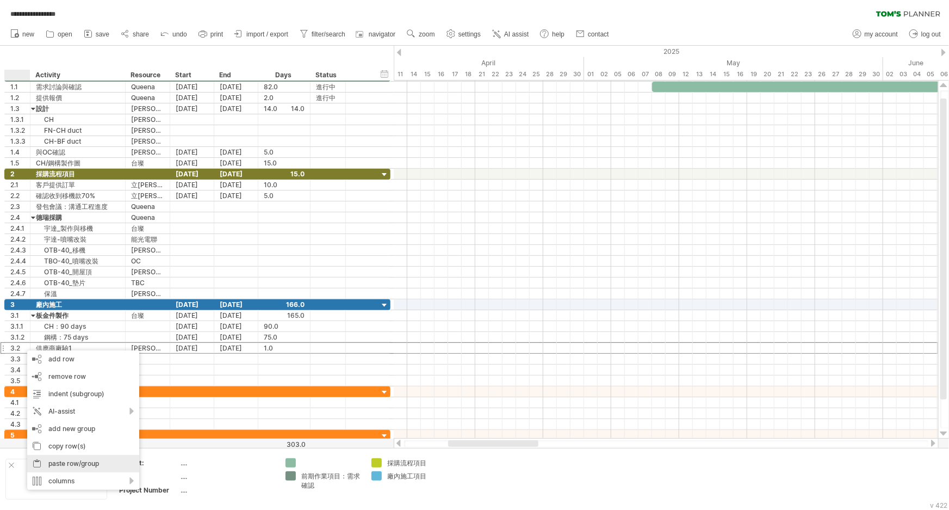
click at [98, 464] on div "paste row/group" at bounding box center [83, 463] width 112 height 17
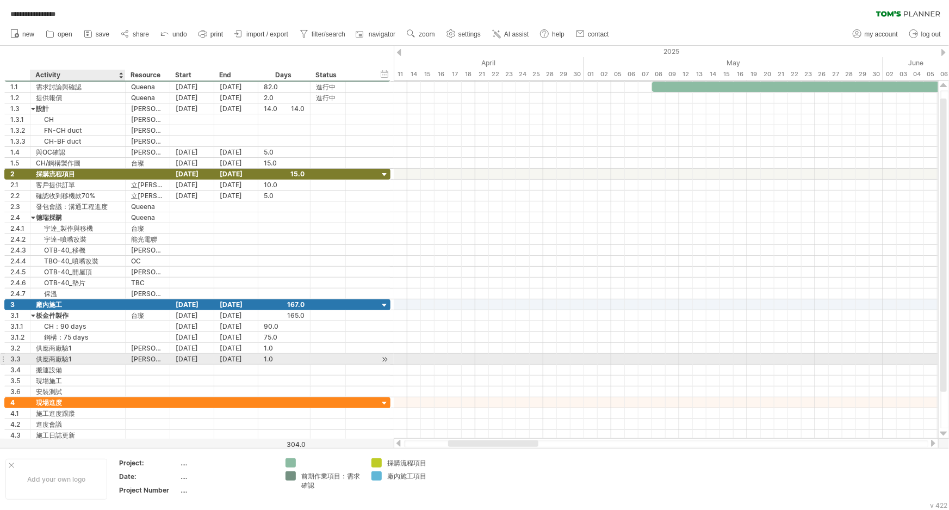
click at [83, 354] on div "供應商廠驗1" at bounding box center [78, 359] width 84 height 10
type input "******"
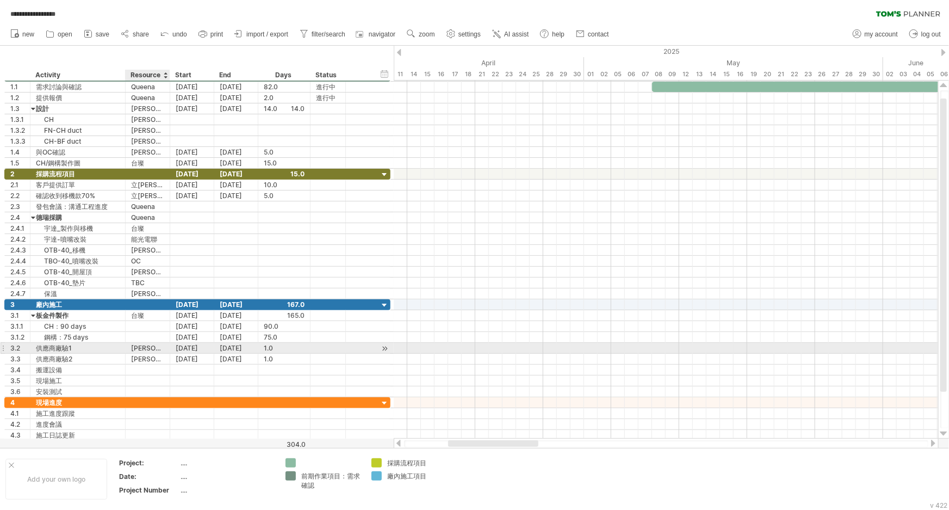
click at [152, 346] on div "[PERSON_NAME]" at bounding box center [147, 348] width 33 height 10
type input "*"
type input "**"
click at [149, 356] on div "[PERSON_NAME]" at bounding box center [147, 359] width 33 height 10
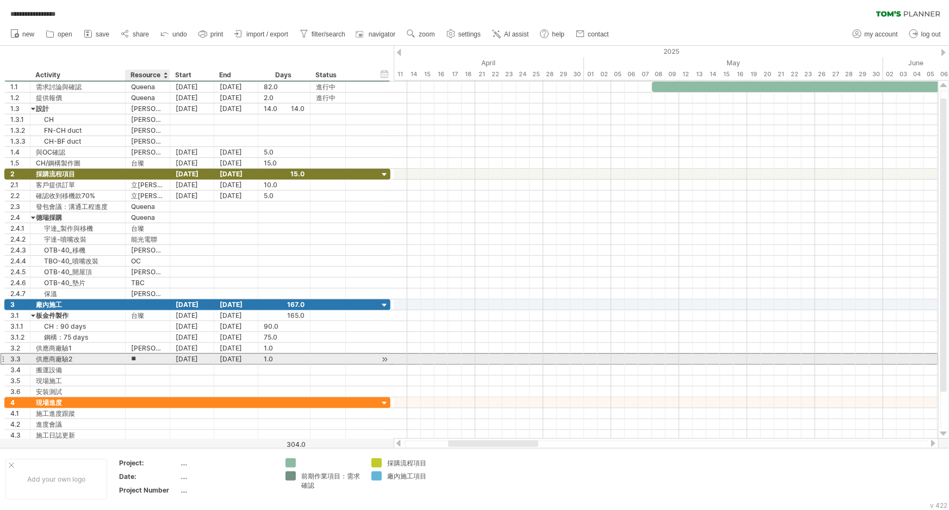
type input "*"
type input "**"
click at [199, 354] on div "[DATE]" at bounding box center [192, 359] width 44 height 10
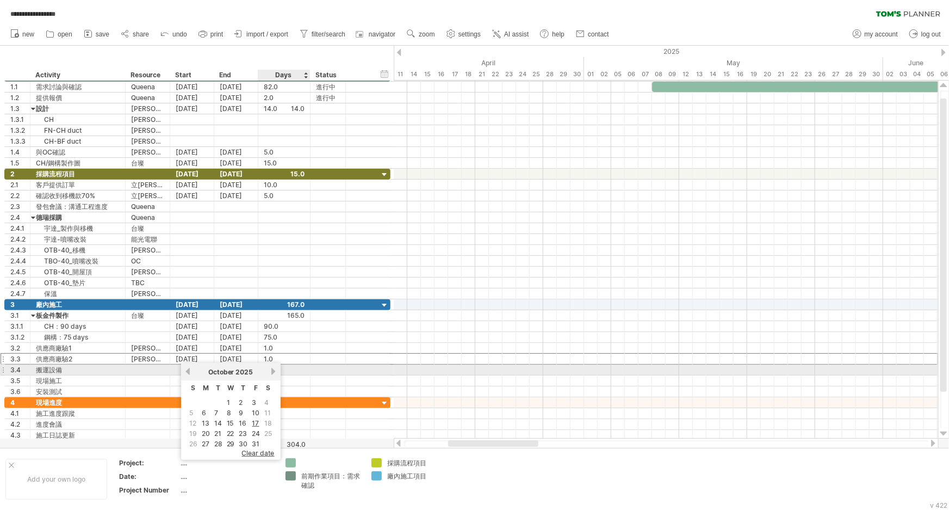
click at [271, 372] on link "next" at bounding box center [274, 371] width 8 height 8
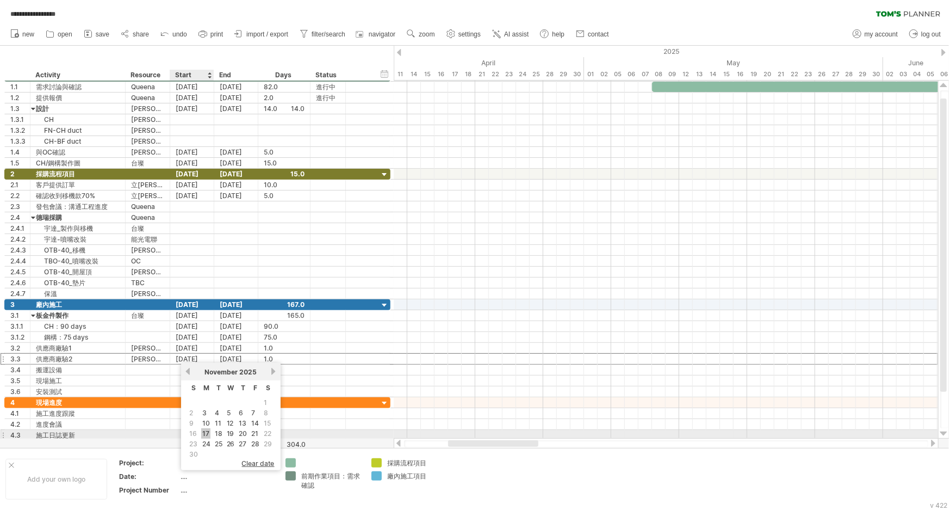
click at [202, 435] on link "17" at bounding box center [205, 433] width 9 height 10
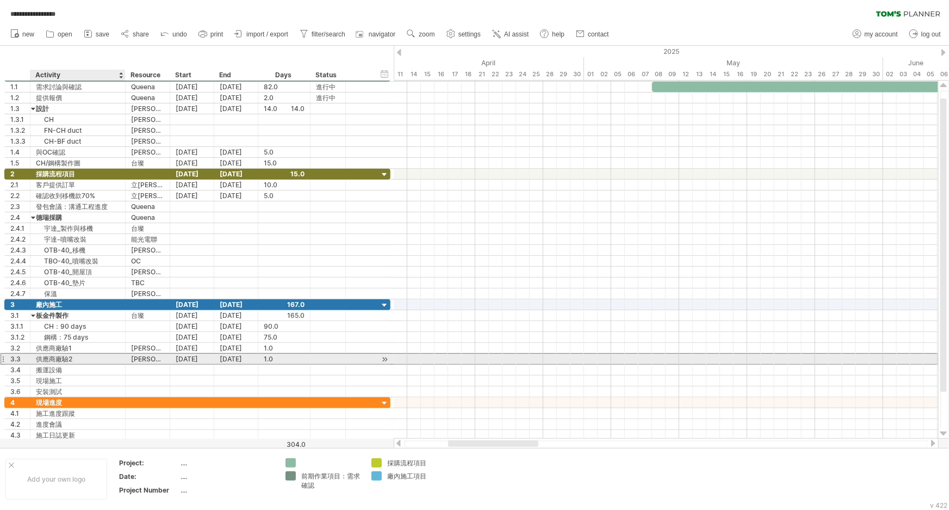
click at [49, 358] on div "供應商廠驗2" at bounding box center [78, 359] width 84 height 10
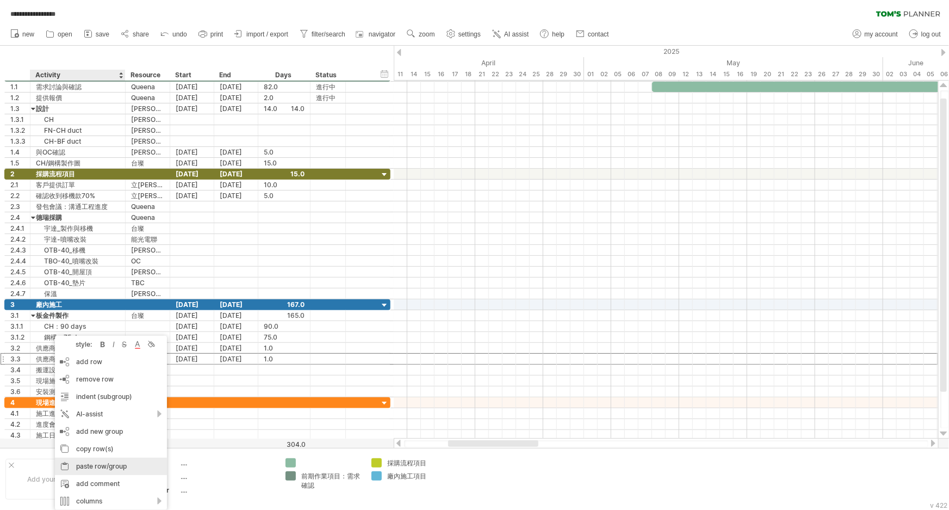
click at [120, 463] on div "paste row/group" at bounding box center [111, 465] width 112 height 17
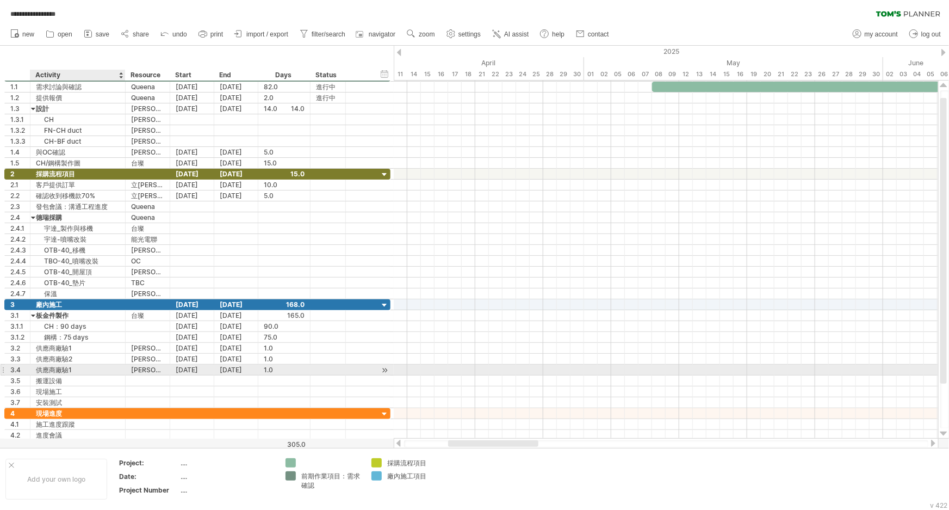
click at [75, 371] on div "供應商廠驗1" at bounding box center [78, 369] width 84 height 10
type input "******"
click at [205, 370] on div "[DATE]" at bounding box center [192, 369] width 44 height 10
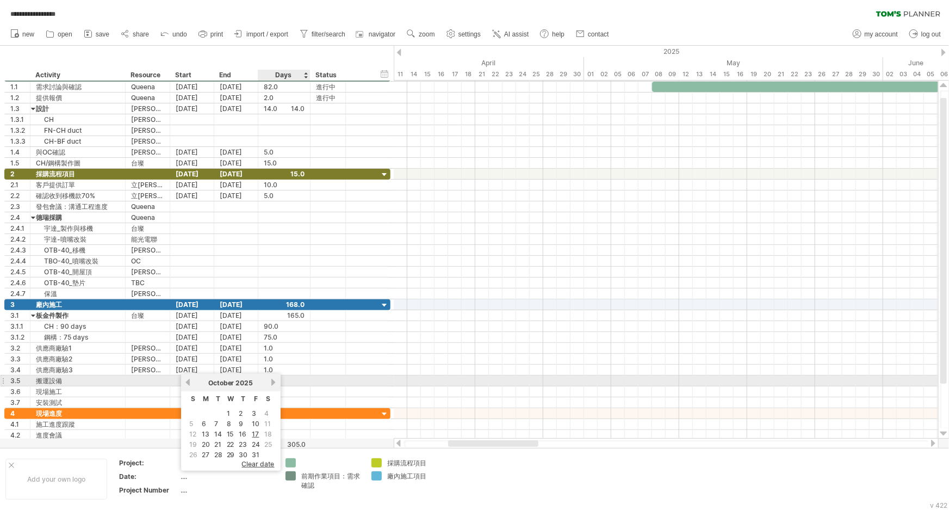
click at [272, 385] on link "next" at bounding box center [274, 382] width 8 height 8
click at [272, 382] on link "next" at bounding box center [274, 382] width 8 height 8
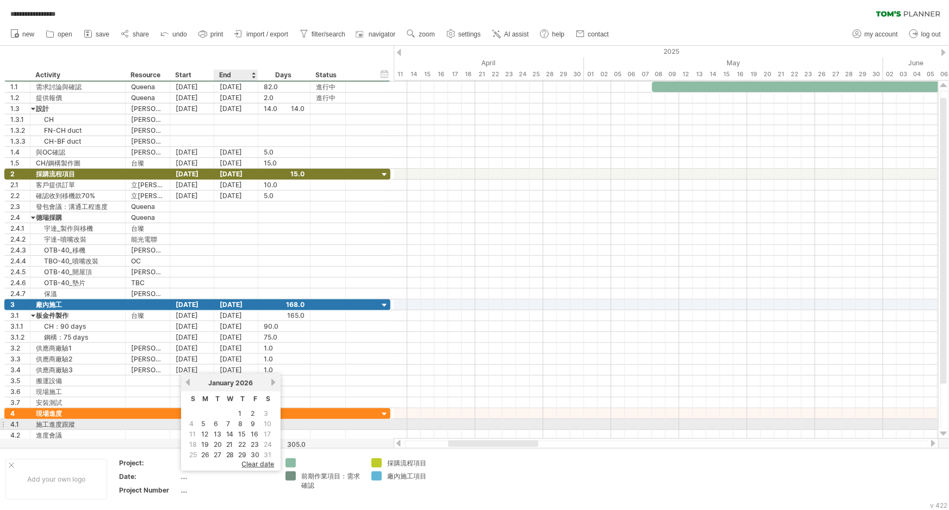
click at [239, 421] on link "8" at bounding box center [241, 423] width 7 height 10
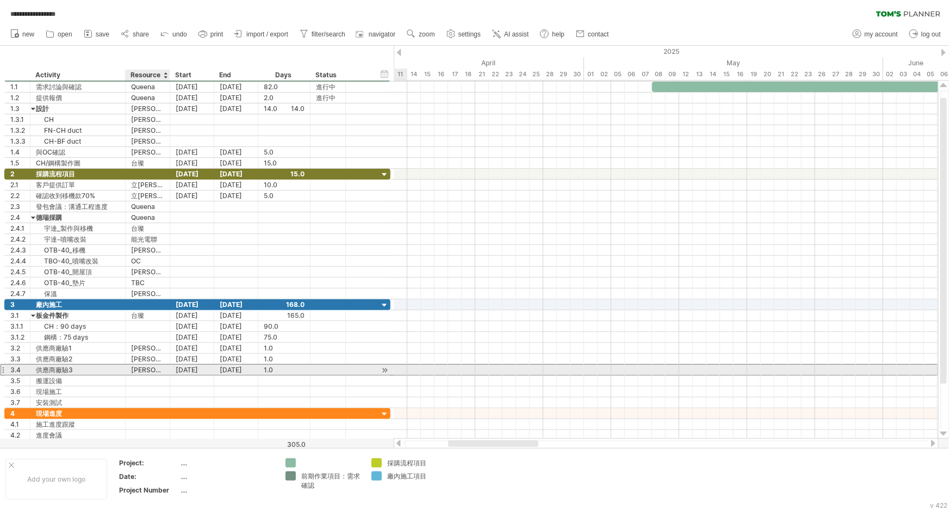
click at [145, 368] on div "[PERSON_NAME]" at bounding box center [147, 369] width 33 height 10
click at [152, 369] on input "*****" at bounding box center [147, 369] width 33 height 10
type input "*"
type input "**"
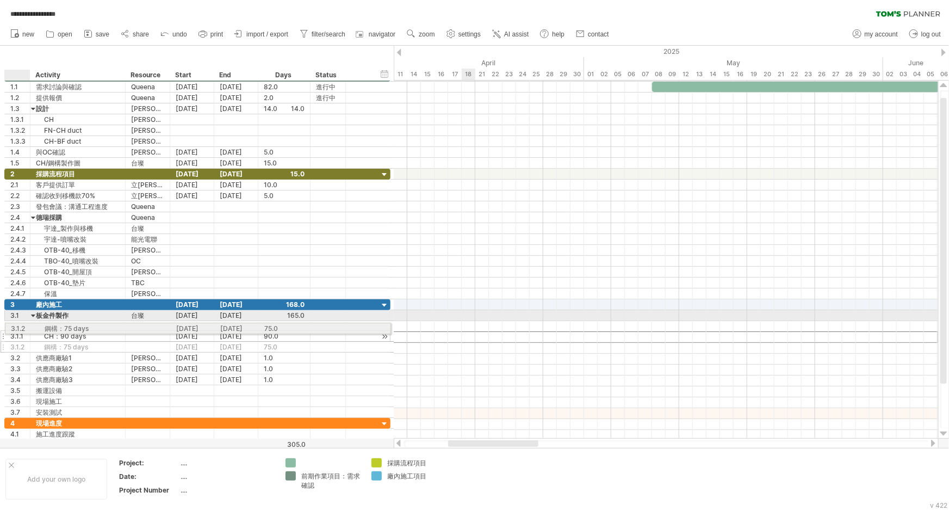
drag, startPoint x: 15, startPoint y: 337, endPoint x: 12, endPoint y: 326, distance: 10.7
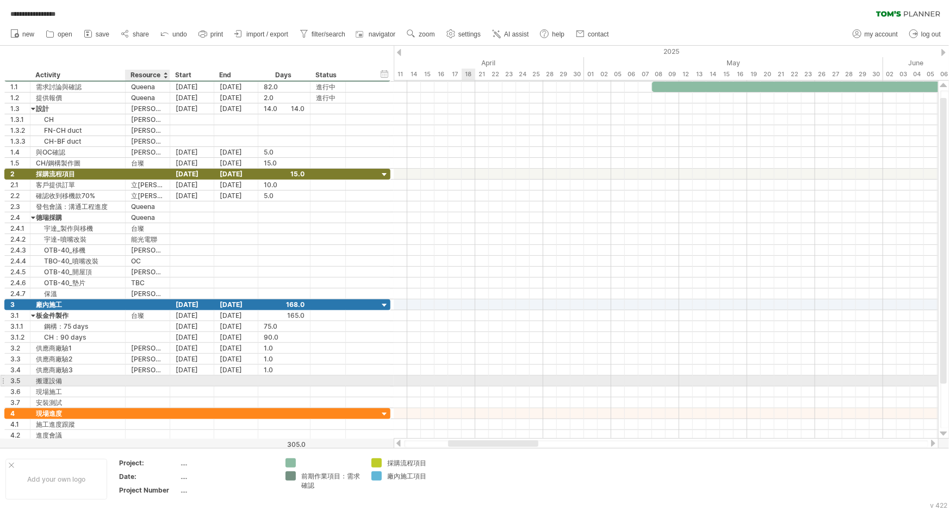
click at [158, 379] on div at bounding box center [147, 380] width 33 height 10
click at [92, 381] on div "搬運設備" at bounding box center [78, 380] width 84 height 10
click at [92, 377] on input "****" at bounding box center [78, 380] width 84 height 10
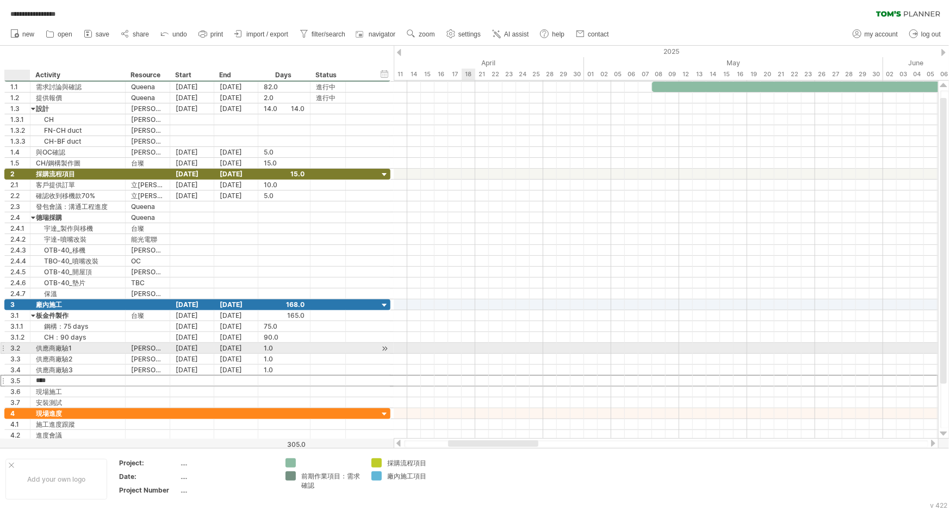
click at [16, 344] on div "3.2" at bounding box center [20, 348] width 20 height 10
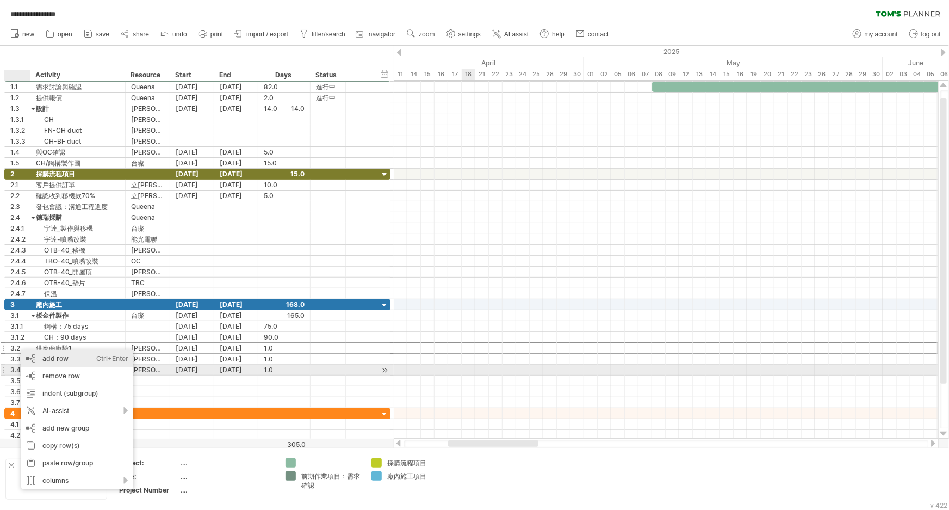
click at [76, 366] on div "add row Ctrl+Enter Cmd+Enter" at bounding box center [77, 358] width 112 height 17
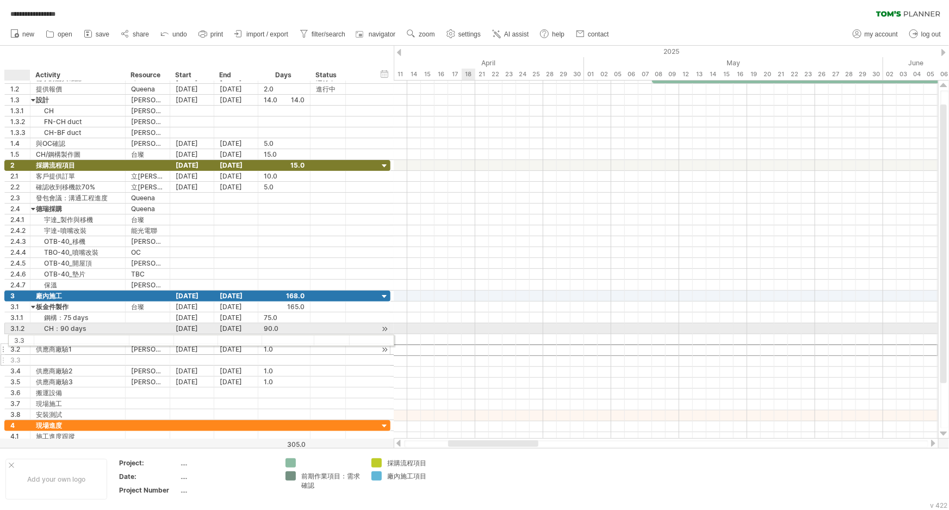
drag, startPoint x: 15, startPoint y: 346, endPoint x: 16, endPoint y: 338, distance: 8.2
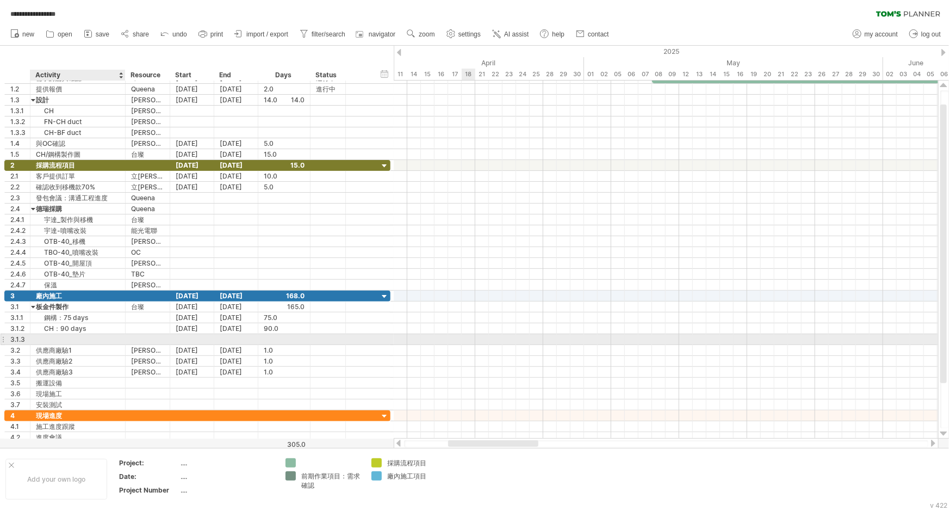
click at [61, 337] on div at bounding box center [78, 339] width 84 height 10
type input "*****"
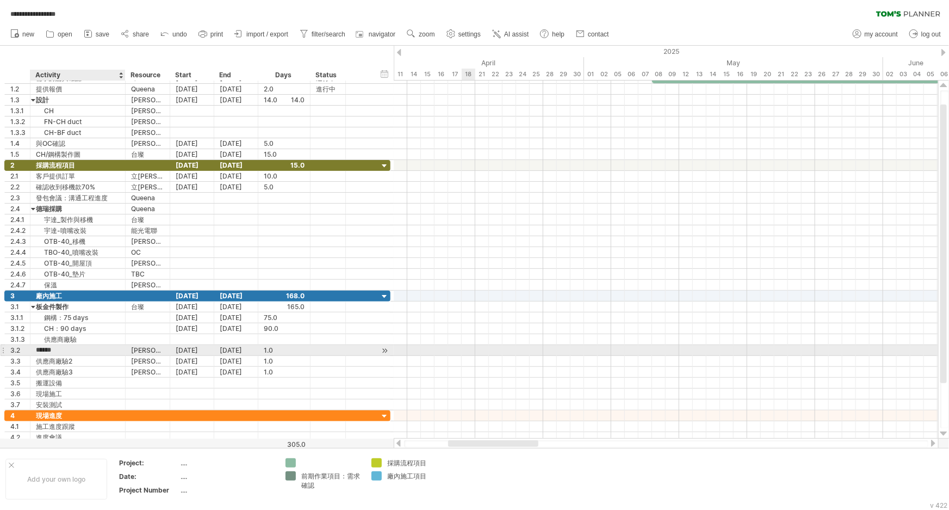
click at [40, 348] on input "******" at bounding box center [78, 350] width 84 height 10
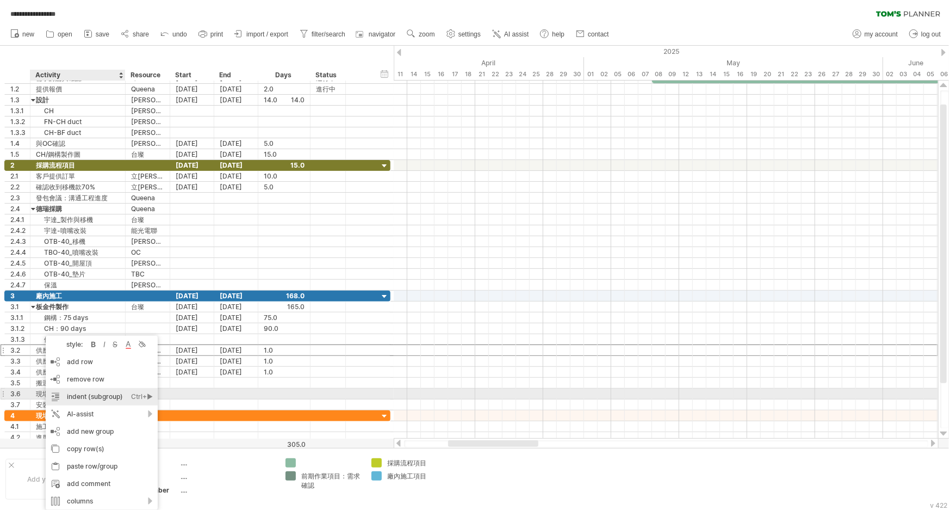
click at [120, 394] on div "indent (subgroup) Ctrl+► Cmd+►" at bounding box center [102, 396] width 112 height 17
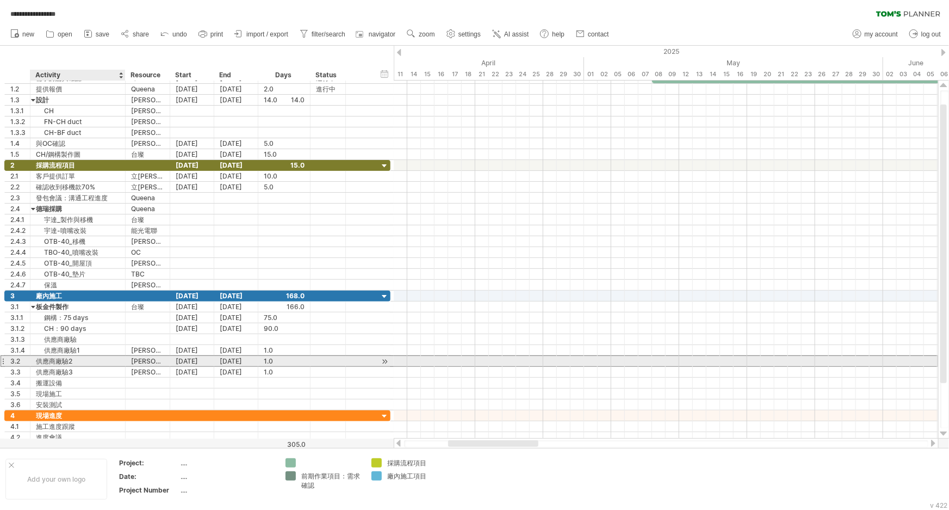
click at [46, 356] on div "供應商廠驗2" at bounding box center [78, 361] width 84 height 10
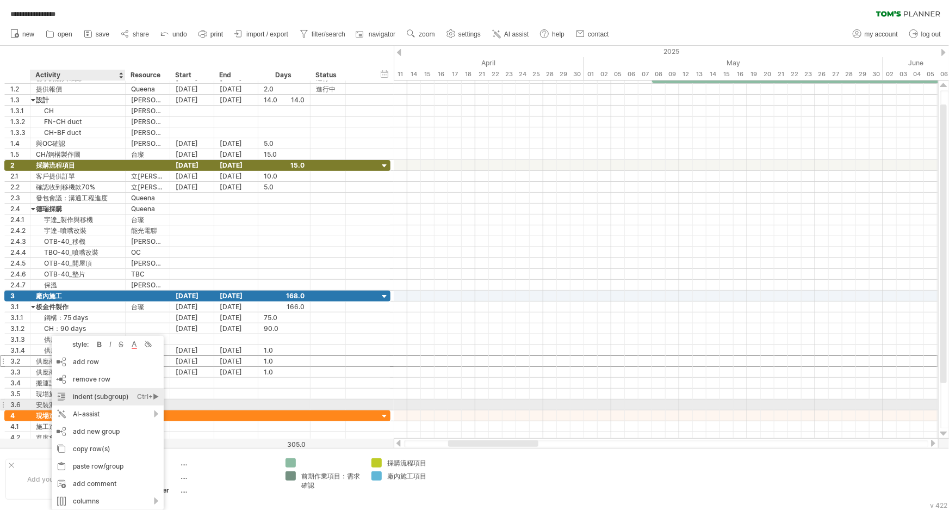
click at [98, 400] on div "indent (subgroup) Ctrl+► Cmd+►" at bounding box center [108, 396] width 112 height 17
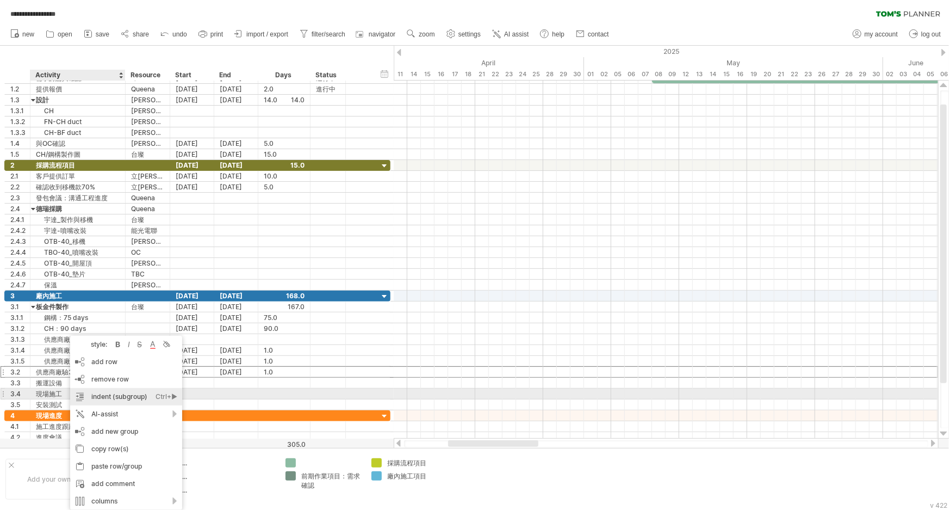
click at [144, 393] on div "indent (subgroup) Ctrl+► Cmd+►" at bounding box center [126, 396] width 112 height 17
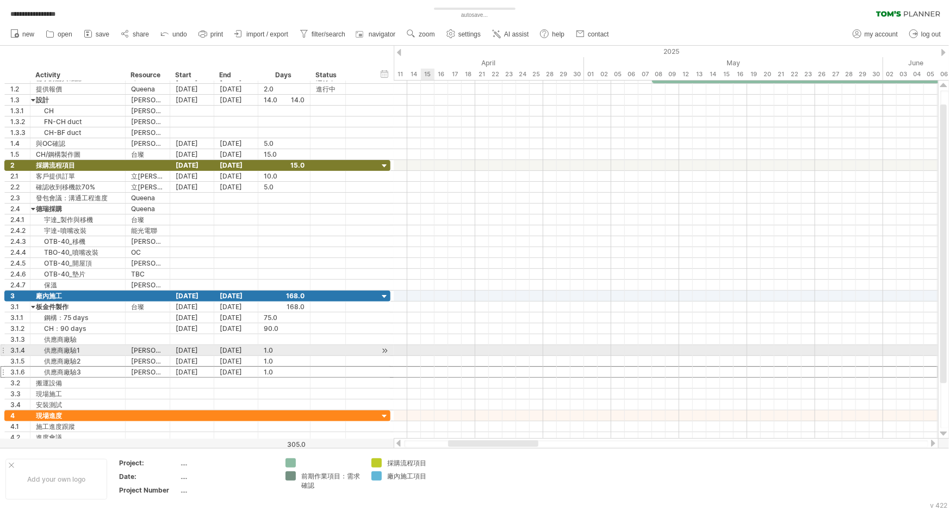
click at [422, 348] on div at bounding box center [666, 350] width 544 height 11
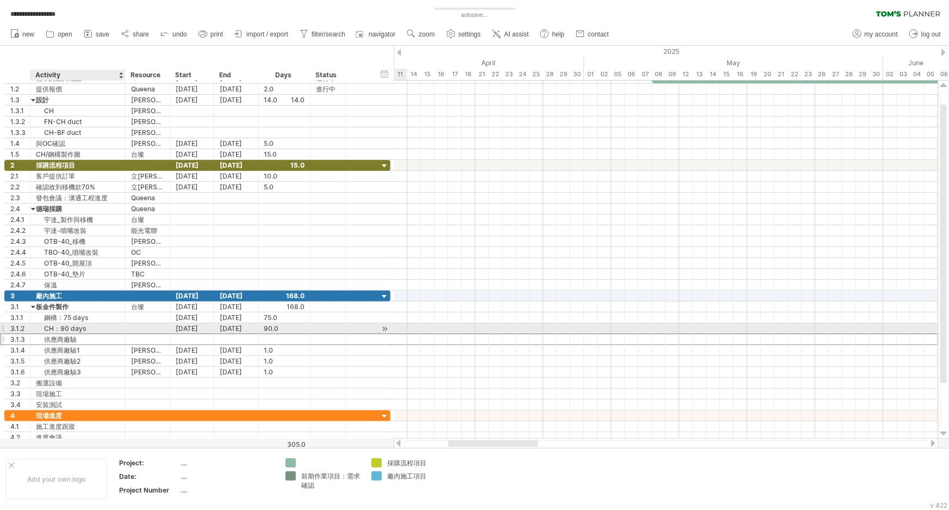
click at [127, 334] on div at bounding box center [148, 339] width 45 height 10
click at [206, 334] on div at bounding box center [192, 339] width 44 height 10
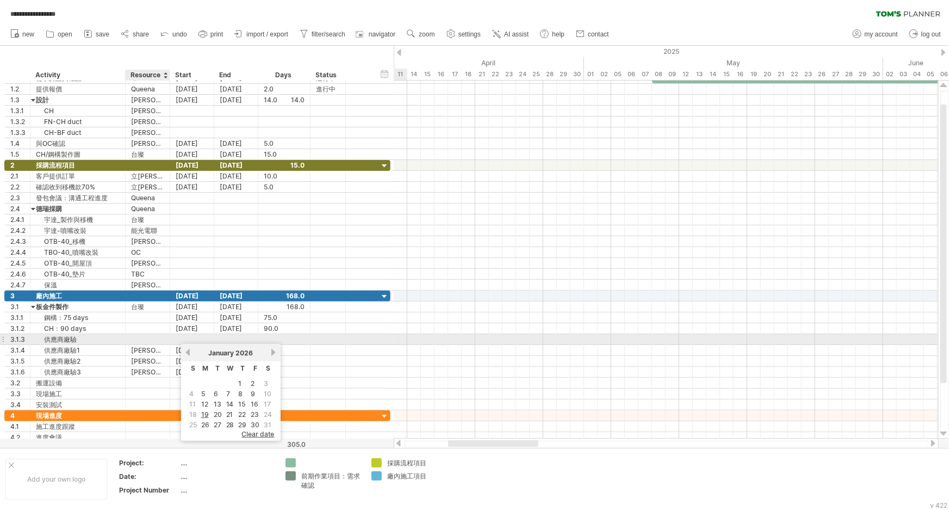
click at [135, 338] on div at bounding box center [147, 339] width 33 height 10
type input "**"
click at [400, 339] on div at bounding box center [666, 339] width 544 height 11
click at [179, 334] on div at bounding box center [192, 339] width 44 height 10
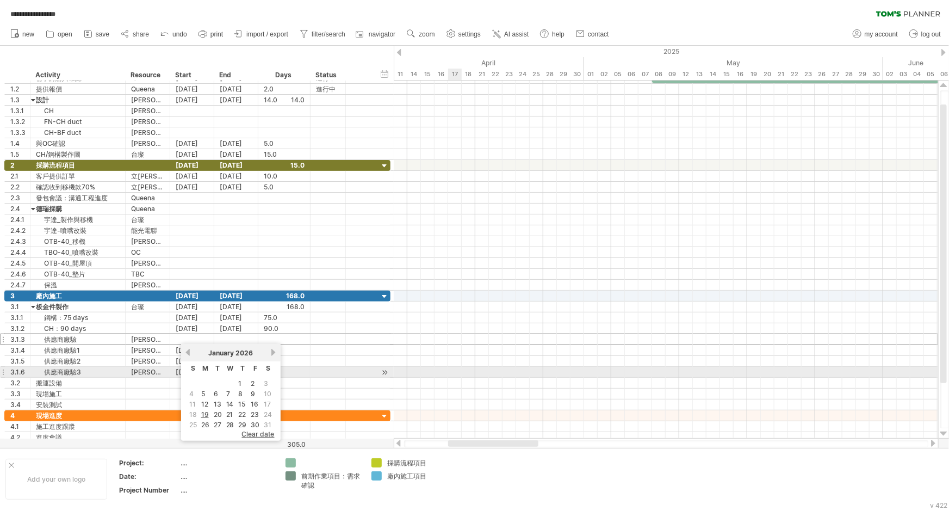
click at [450, 377] on div at bounding box center [666, 382] width 544 height 11
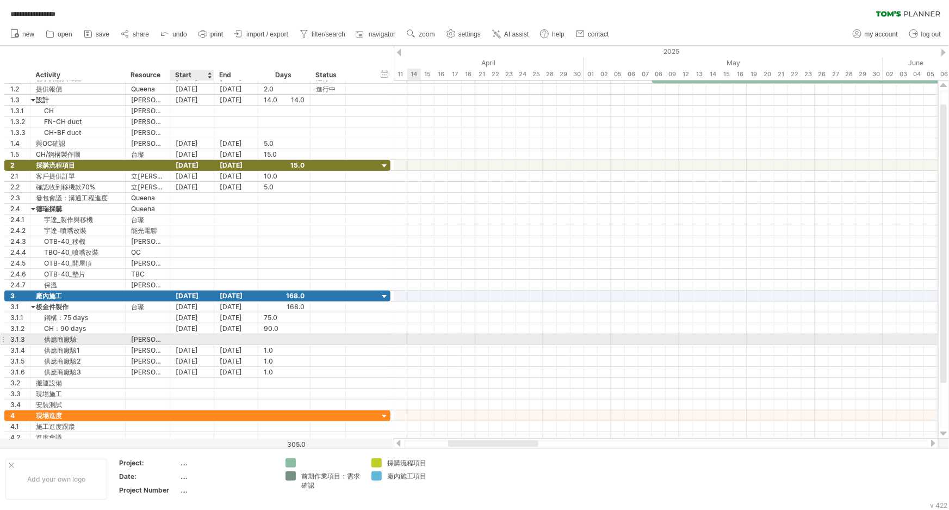
click at [191, 335] on div at bounding box center [192, 339] width 44 height 10
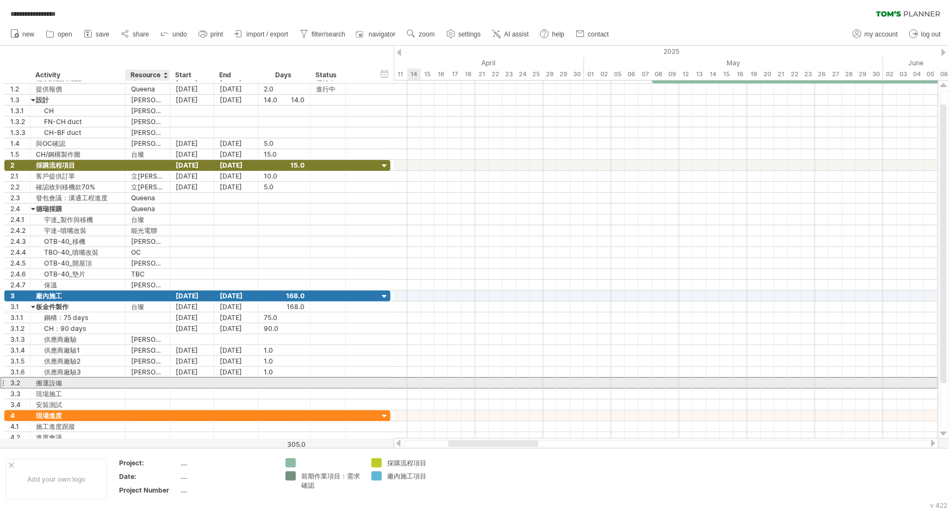
click at [138, 385] on div at bounding box center [147, 382] width 33 height 10
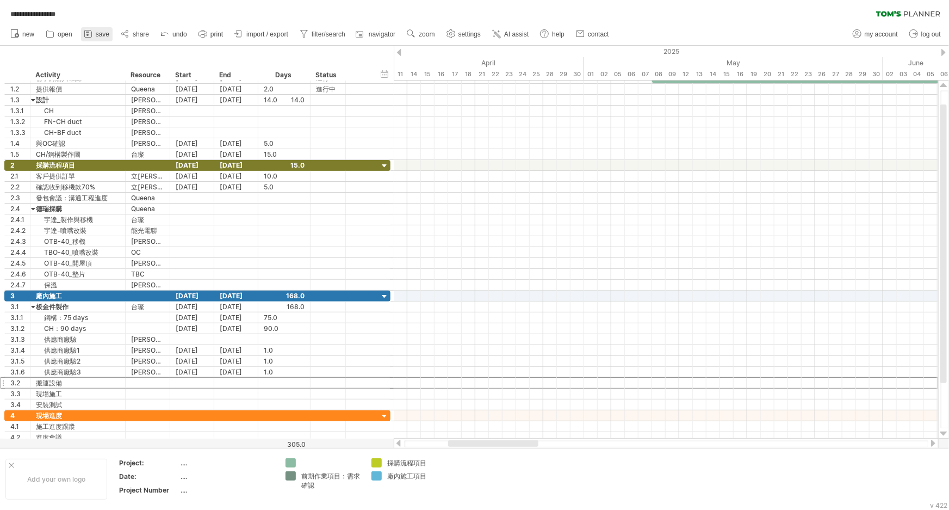
click at [94, 34] on link "save" at bounding box center [97, 34] width 32 height 14
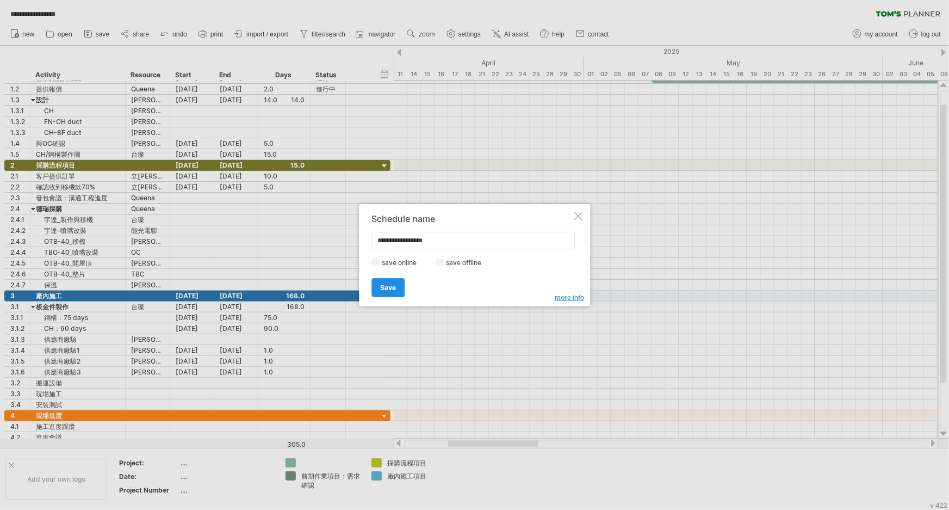
click at [382, 290] on span "Save" at bounding box center [388, 287] width 16 height 8
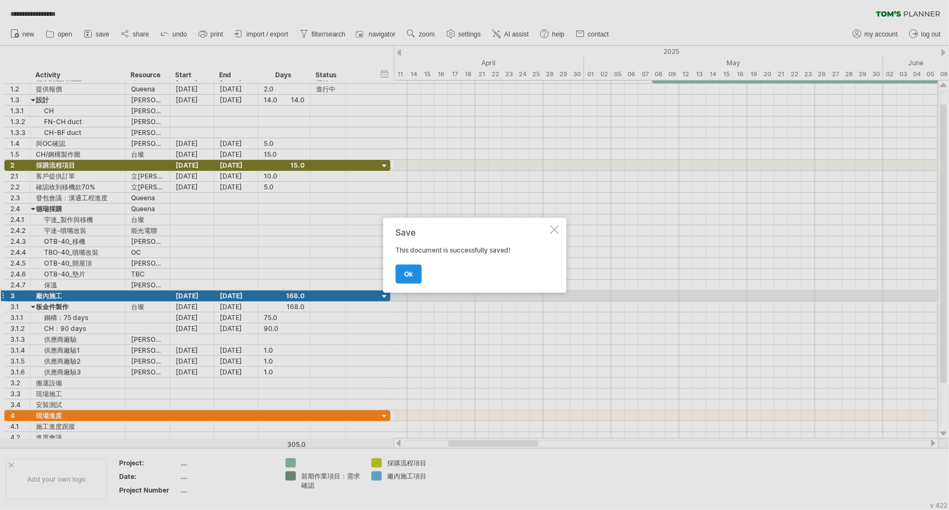
click at [402, 280] on link "ok" at bounding box center [408, 273] width 26 height 19
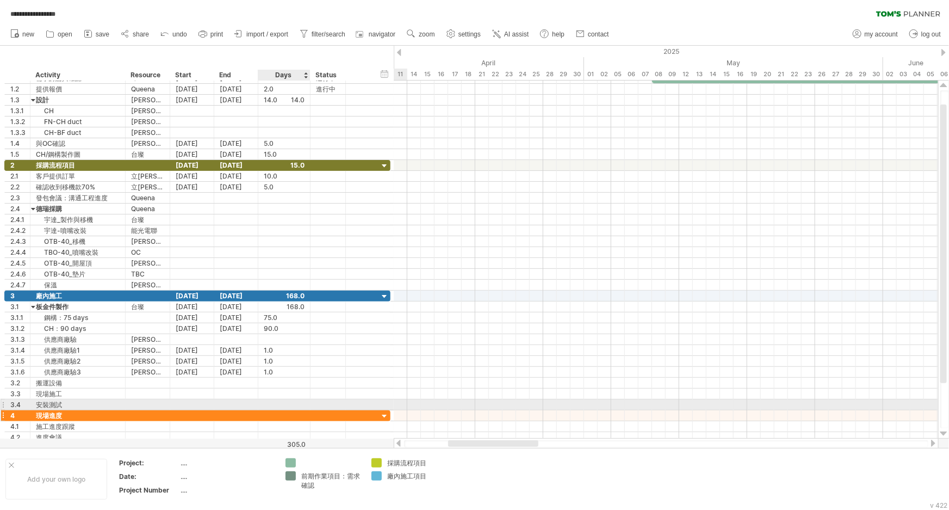
click at [289, 415] on div at bounding box center [284, 415] width 41 height 10
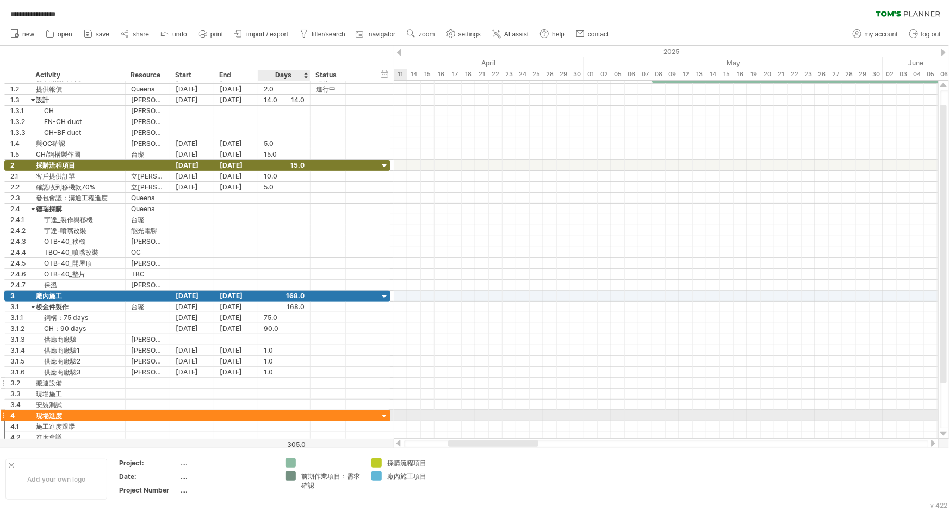
scroll to position [1, 0]
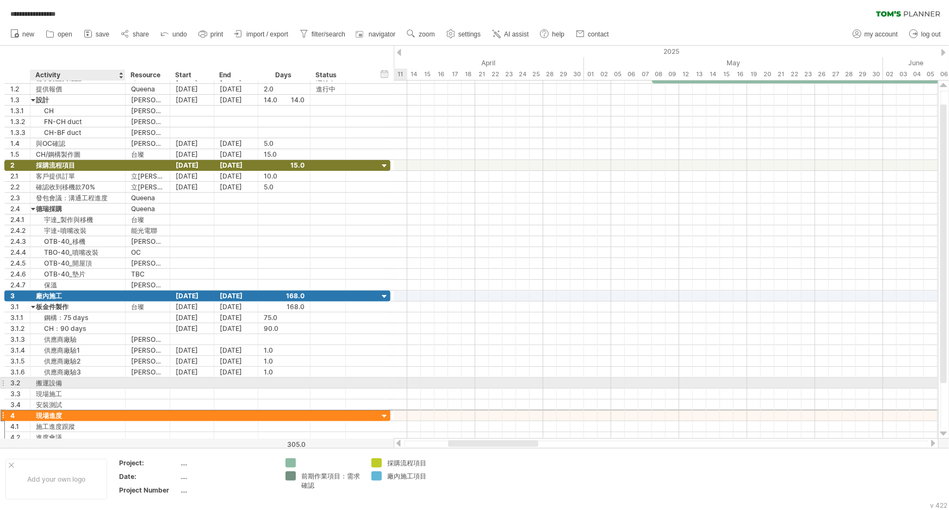
click at [128, 379] on div at bounding box center [148, 382] width 45 height 10
click at [139, 381] on div at bounding box center [147, 382] width 33 height 10
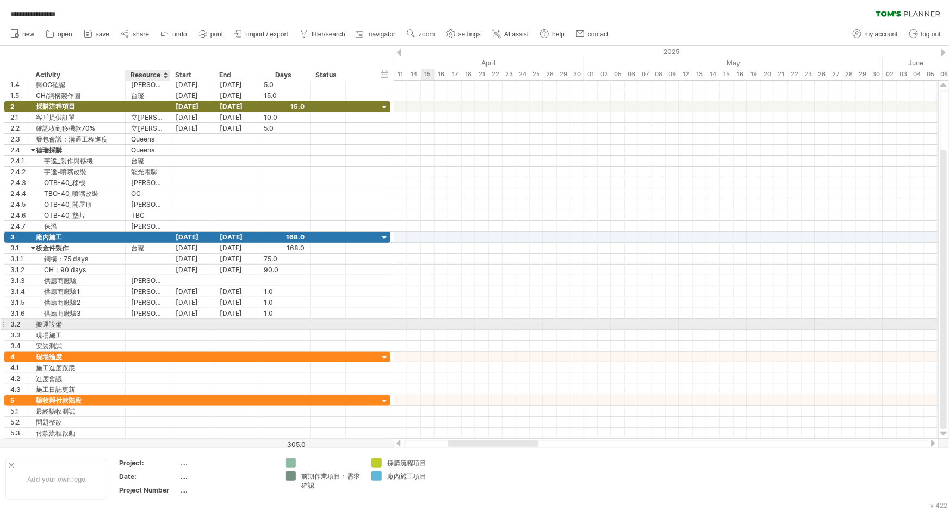
click at [158, 325] on input "text" at bounding box center [147, 324] width 33 height 10
click at [160, 321] on input "text" at bounding box center [147, 324] width 33 height 10
click at [43, 322] on div "搬運設備" at bounding box center [78, 324] width 84 height 10
click at [115, 320] on input "****" at bounding box center [78, 324] width 84 height 10
click at [147, 324] on div at bounding box center [147, 324] width 33 height 10
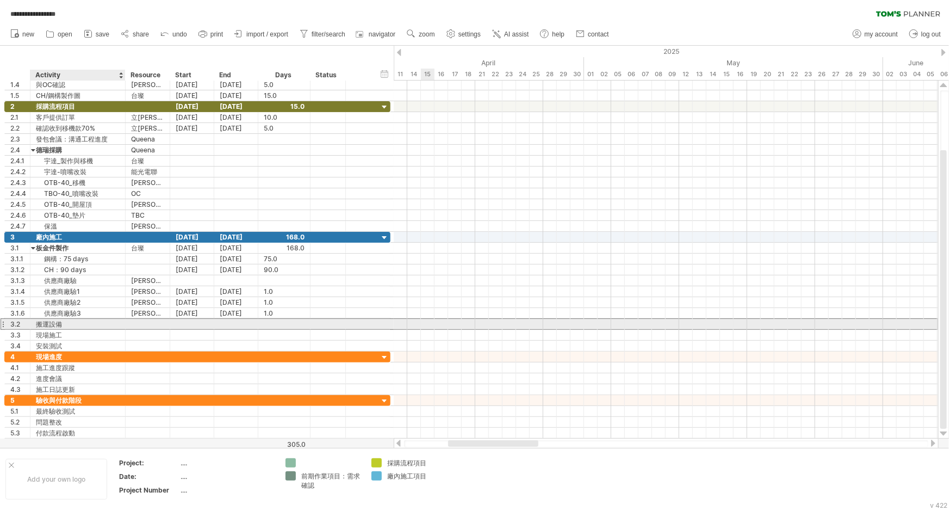
click at [98, 323] on div "搬運設備" at bounding box center [78, 324] width 84 height 10
click at [155, 321] on div at bounding box center [147, 324] width 33 height 10
click at [87, 320] on div "搬運設備" at bounding box center [78, 324] width 84 height 10
click at [5, 323] on div "3.2" at bounding box center [18, 324] width 26 height 10
click at [262, 323] on div at bounding box center [284, 324] width 52 height 10
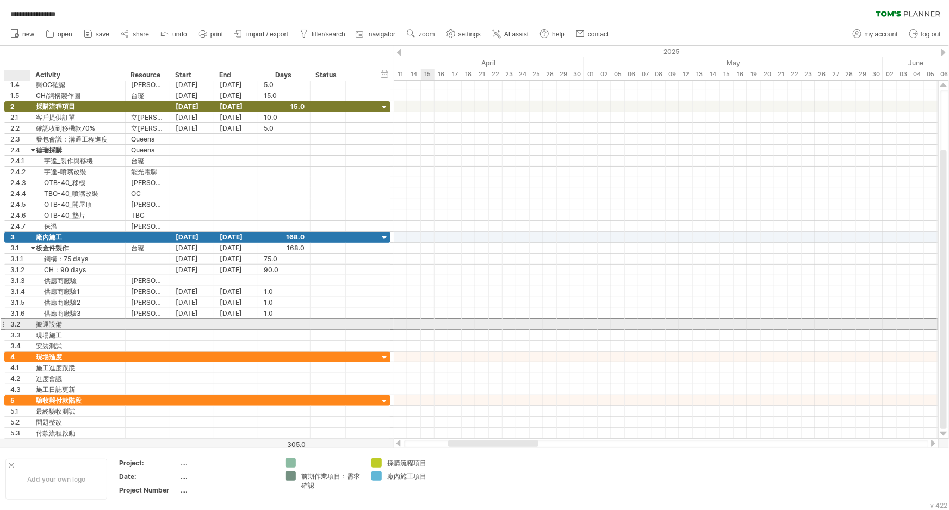
click at [8, 324] on div "3.2" at bounding box center [18, 324] width 26 height 10
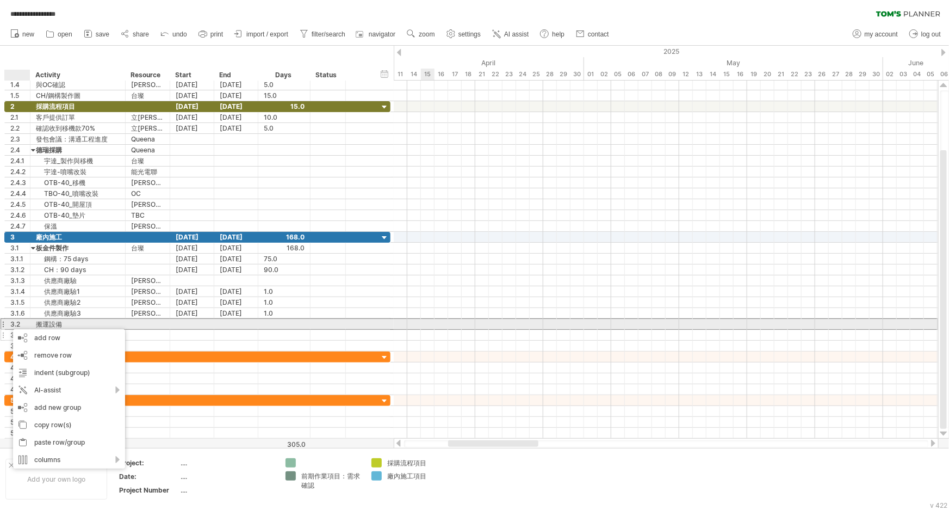
click at [326, 332] on div at bounding box center [328, 335] width 24 height 10
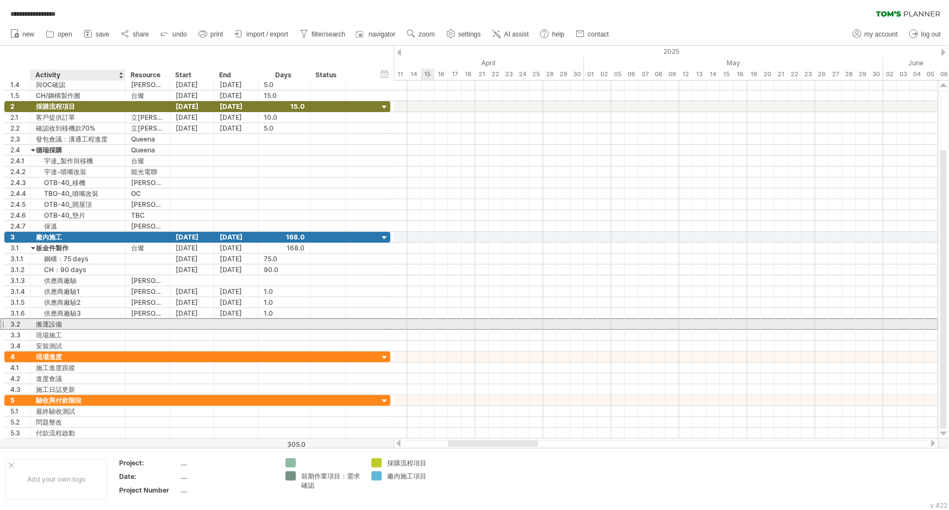
click at [91, 324] on div "搬運設備" at bounding box center [78, 324] width 84 height 10
click at [206, 325] on div at bounding box center [192, 324] width 44 height 10
click at [453, 319] on div at bounding box center [666, 324] width 544 height 11
click at [248, 321] on div at bounding box center [236, 324] width 44 height 10
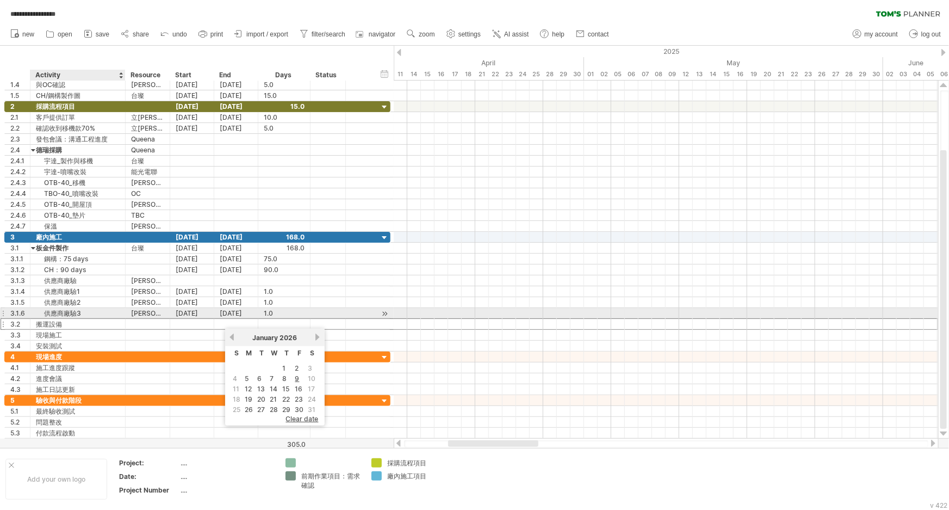
click at [91, 315] on div "供應商廠驗3" at bounding box center [78, 313] width 84 height 10
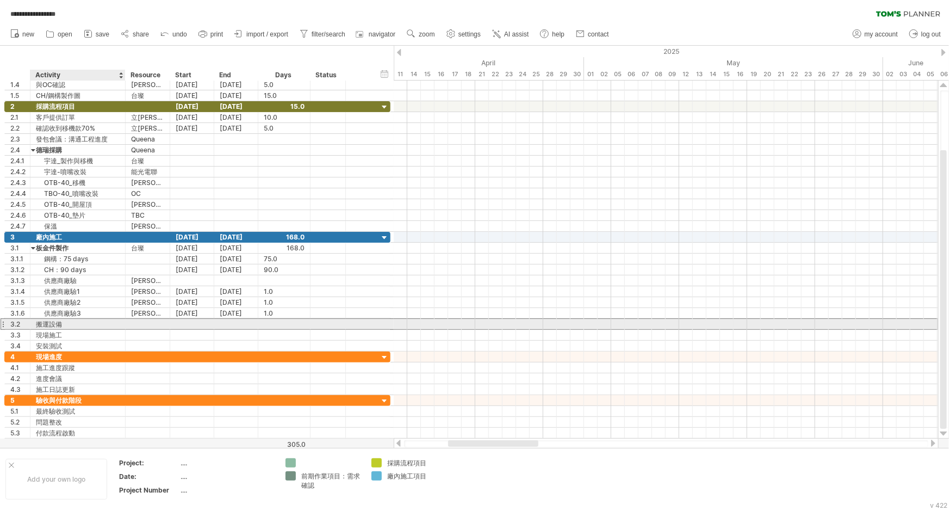
click at [71, 320] on div "搬運設備" at bounding box center [78, 324] width 84 height 10
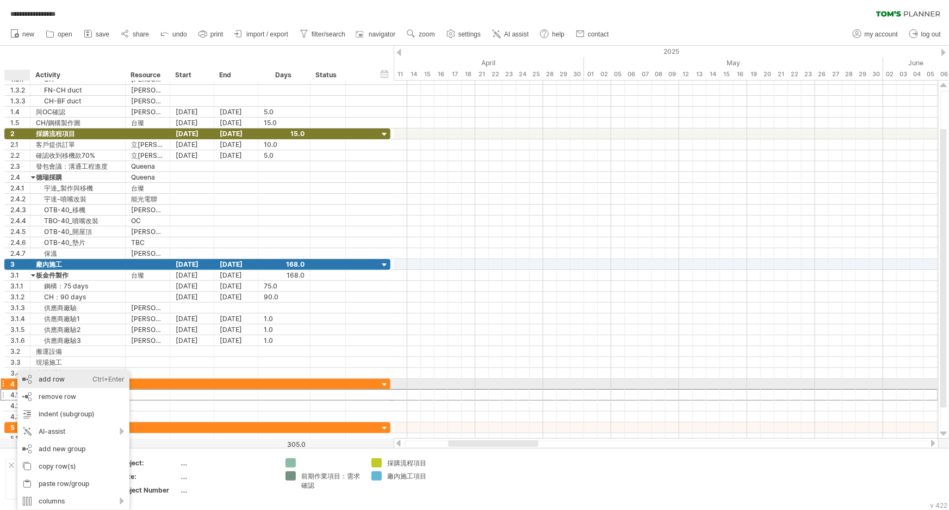
click at [75, 380] on div "add row Ctrl+Enter Cmd+Enter" at bounding box center [73, 378] width 112 height 17
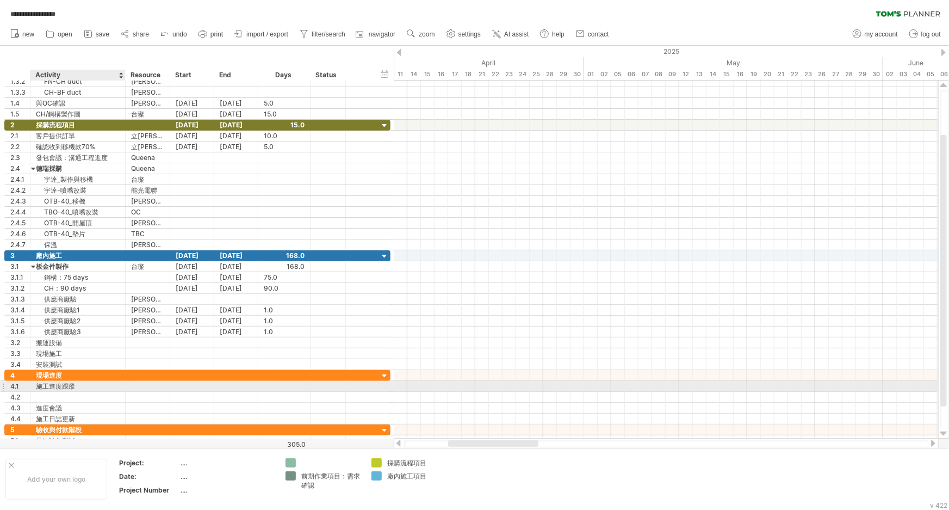
click at [73, 383] on div "施工進度跟蹤" at bounding box center [78, 386] width 84 height 10
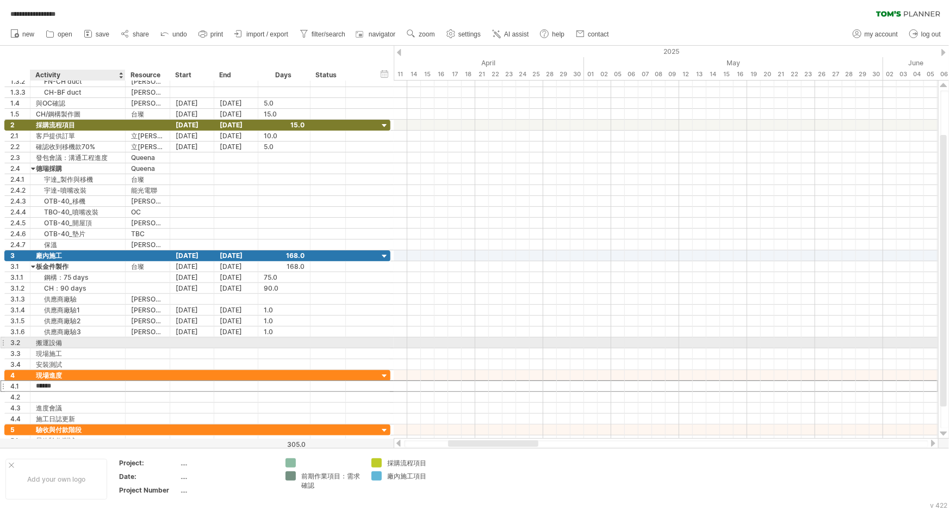
click at [77, 343] on div "搬運設備" at bounding box center [78, 342] width 84 height 10
type input "*"
type input "**********"
click at [154, 343] on div at bounding box center [147, 342] width 33 height 10
type input "**"
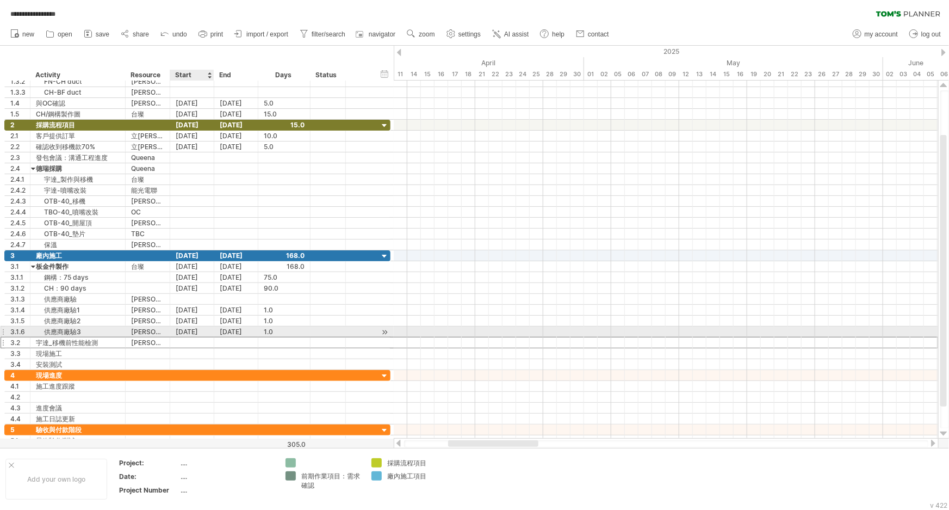
click at [202, 337] on div at bounding box center [192, 342] width 44 height 10
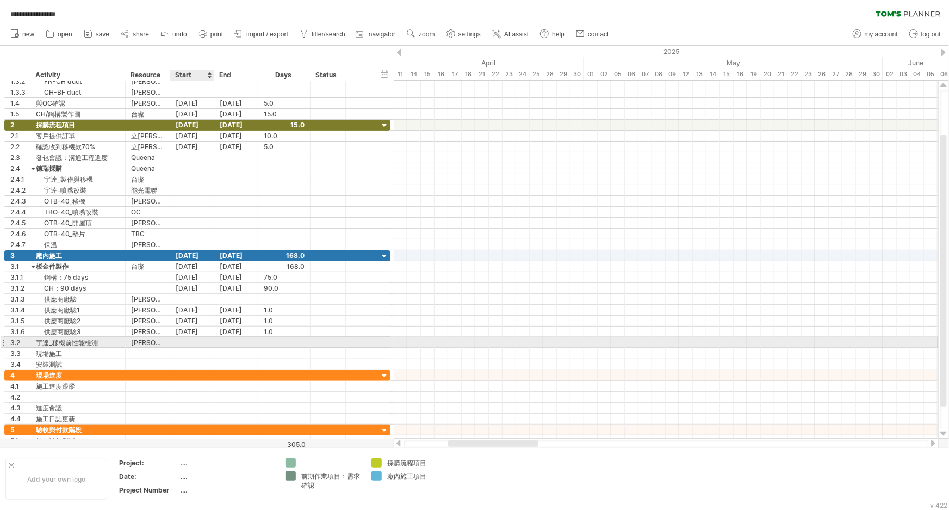
click at [201, 338] on div at bounding box center [192, 342] width 44 height 10
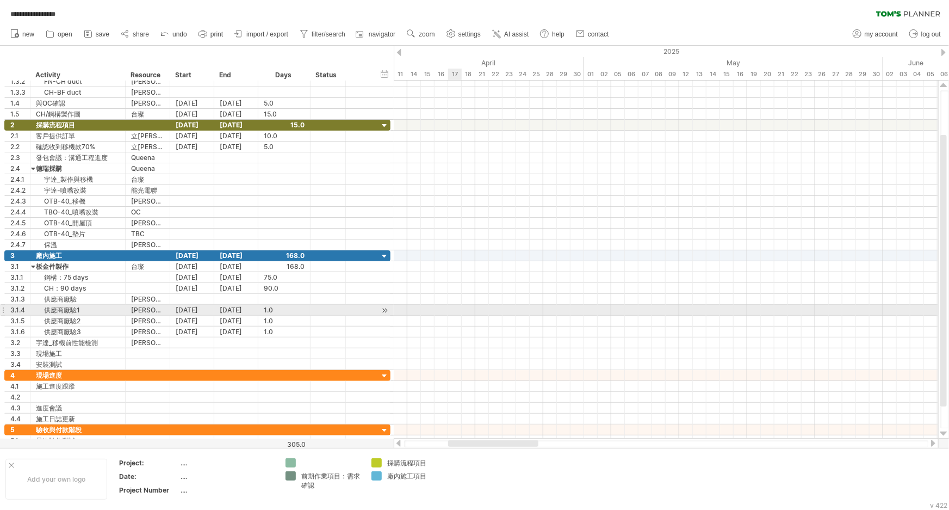
click at [451, 311] on div at bounding box center [666, 310] width 544 height 11
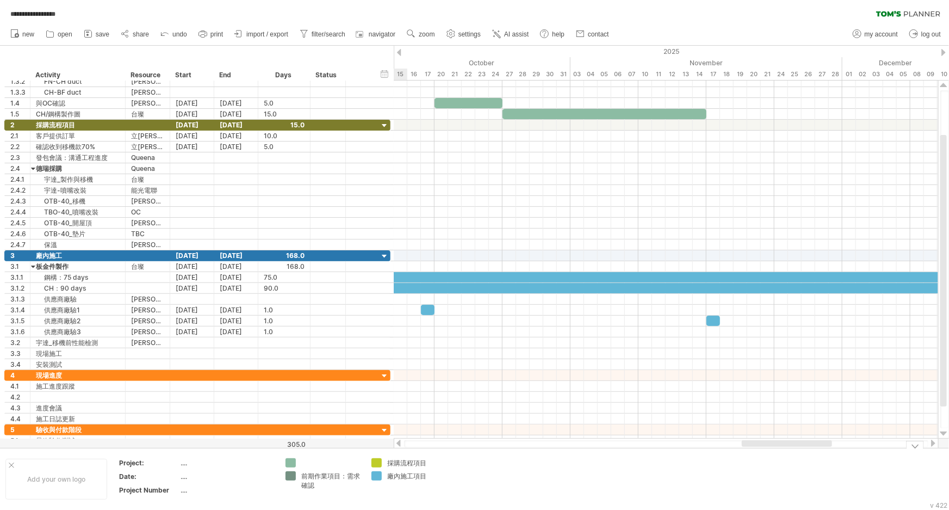
drag, startPoint x: 504, startPoint y: 445, endPoint x: 798, endPoint y: 456, distance: 293.9
click at [798, 456] on div "**********" at bounding box center [474, 255] width 949 height 510
click at [369, 35] on span "navigator" at bounding box center [382, 34] width 27 height 8
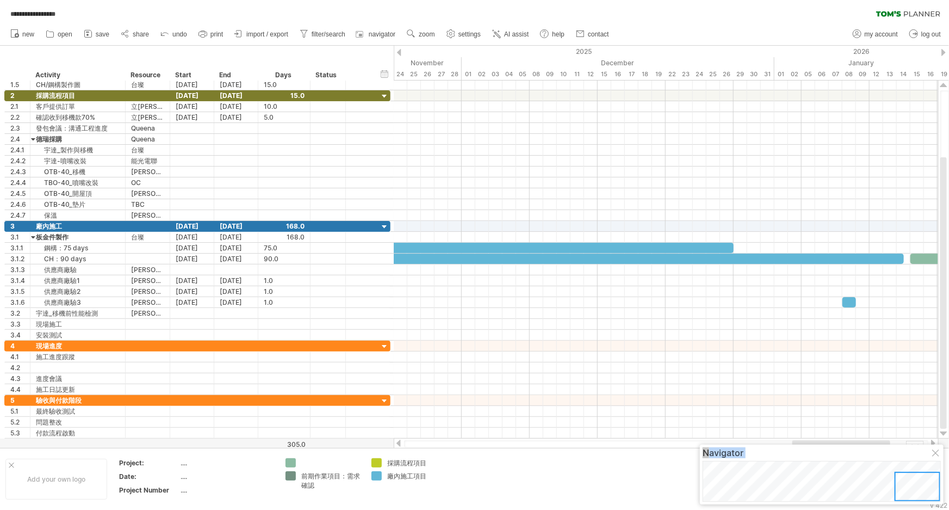
drag, startPoint x: 872, startPoint y: 484, endPoint x: 949, endPoint y: 501, distance: 78.2
click at [840, 501] on body "**********" at bounding box center [474, 256] width 949 height 512
drag, startPoint x: 918, startPoint y: 488, endPoint x: 949, endPoint y: 488, distance: 30.5
click at [840, 488] on body "**********" at bounding box center [474, 256] width 949 height 512
click at [840, 257] on div at bounding box center [927, 258] width 34 height 10
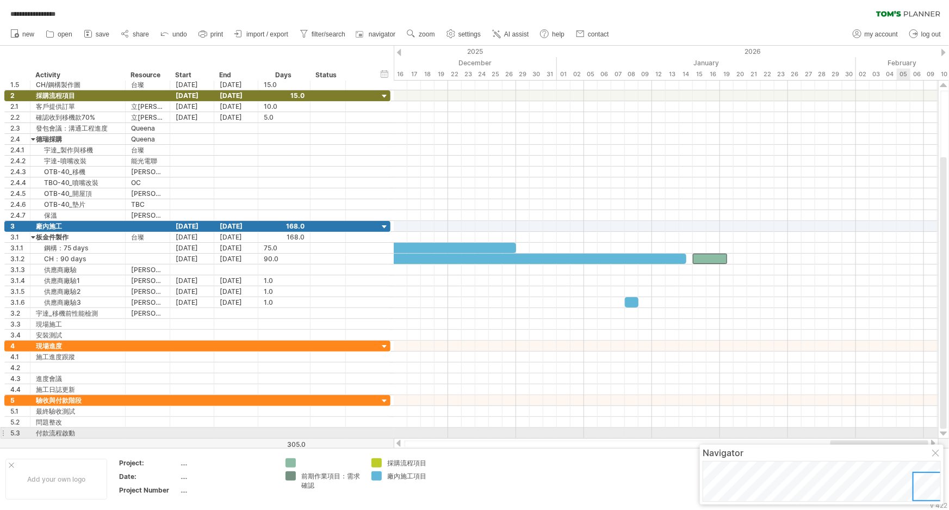
drag, startPoint x: 833, startPoint y: 441, endPoint x: 924, endPoint y: 438, distance: 90.9
click at [840, 438] on div at bounding box center [666, 443] width 545 height 11
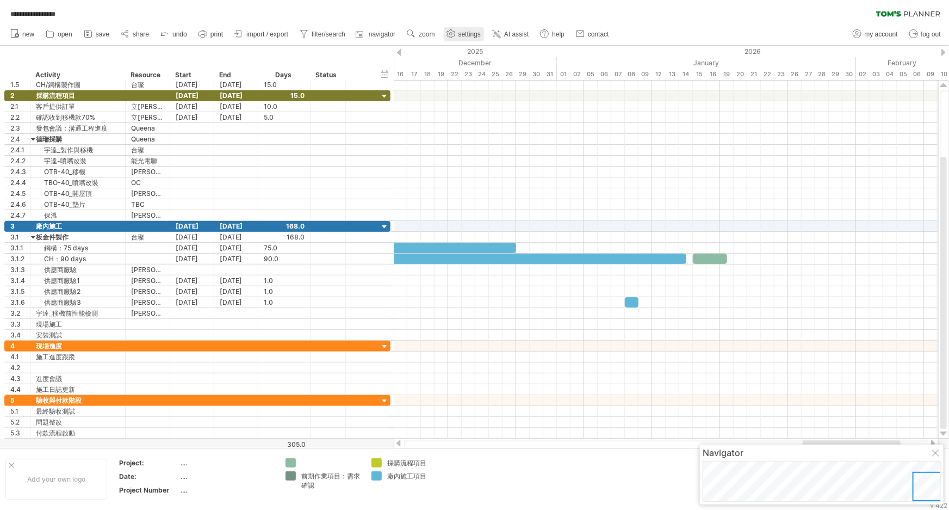
click at [457, 31] on link "settings" at bounding box center [464, 34] width 40 height 14
select select "*"
select select "**"
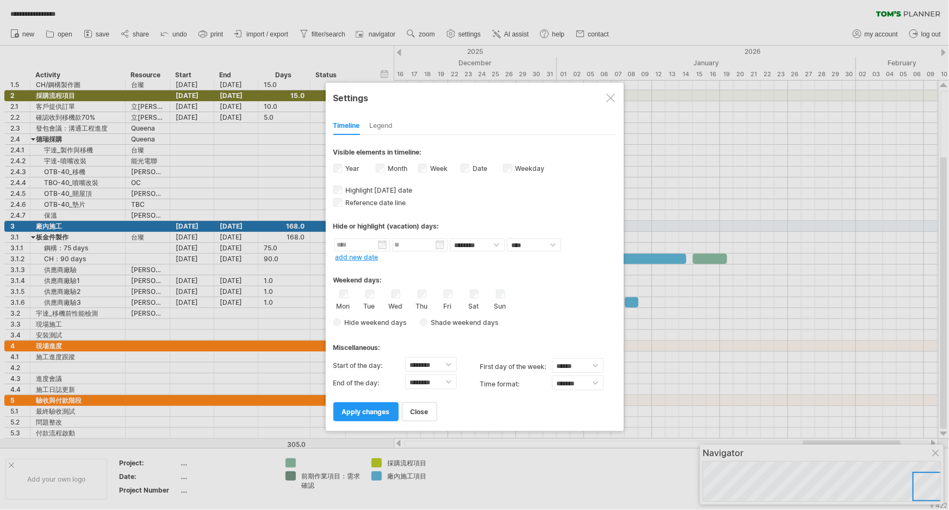
click at [512, 164] on div "Weekday visibility of weekday Currently there is not enough space horizontally …" at bounding box center [524, 169] width 42 height 15
click at [512, 169] on div "Weekday visibility of weekday Currently there is not enough space horizontally …" at bounding box center [524, 169] width 42 height 15
click at [546, 320] on span at bounding box center [547, 322] width 11 height 10
click at [587, 339] on span at bounding box center [584, 337] width 9 height 9
click at [590, 257] on div "from to repeat hide/color ******** ******** **** ***** add new date" at bounding box center [474, 249] width 283 height 23
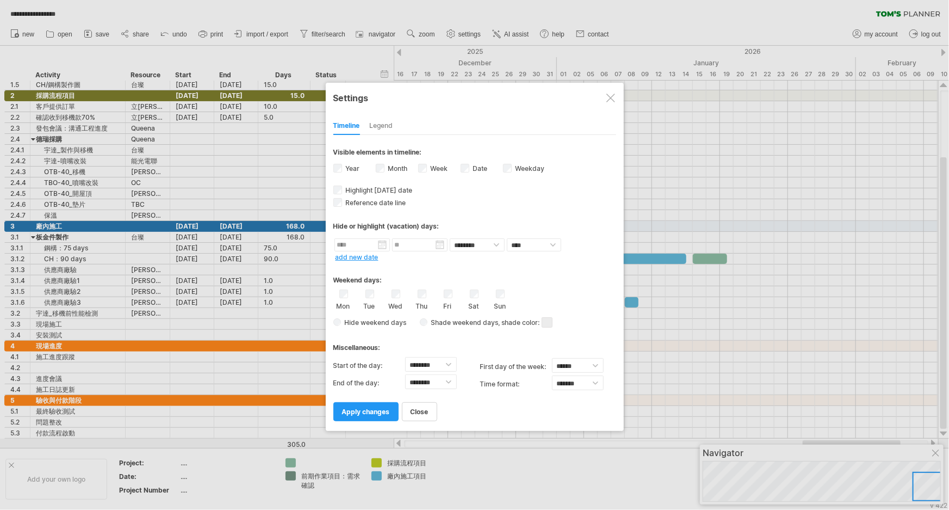
click at [389, 128] on div "Legend" at bounding box center [381, 125] width 23 height 17
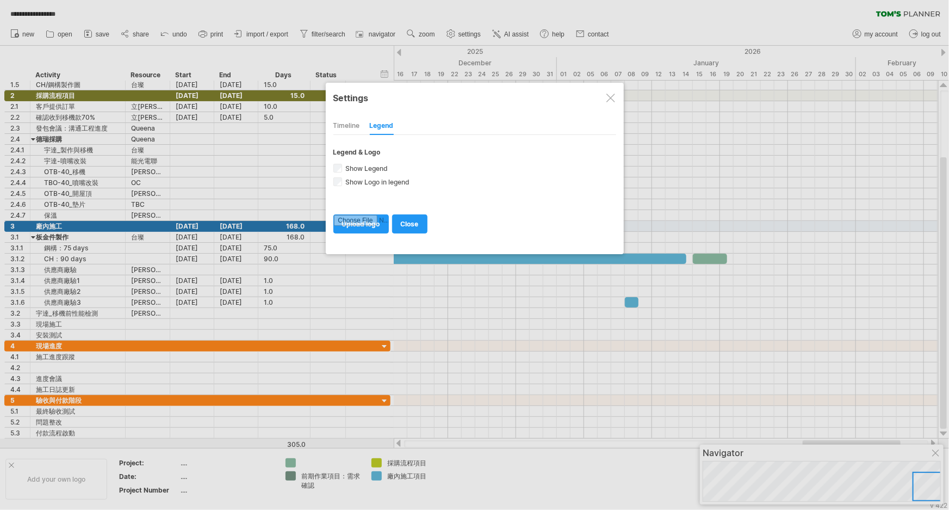
click at [349, 121] on div "Timeline" at bounding box center [346, 125] width 27 height 17
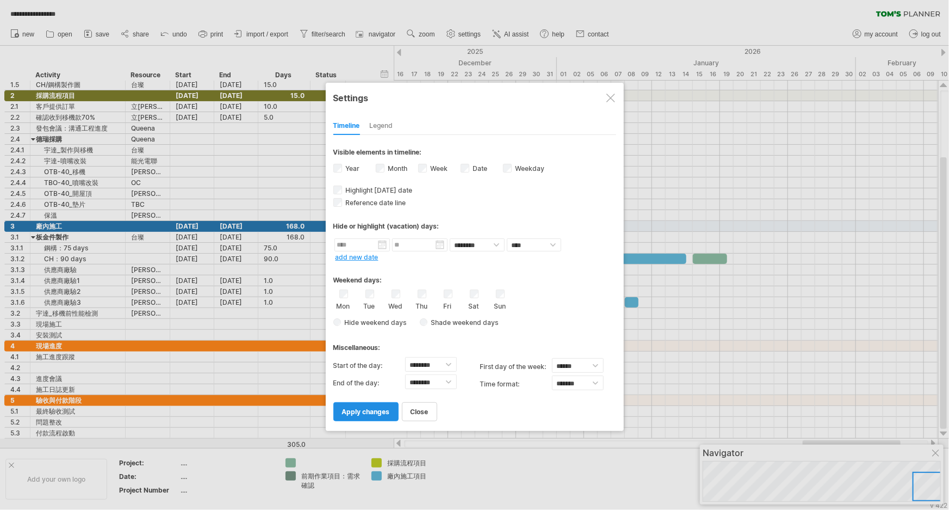
click at [358, 411] on span "apply changes" at bounding box center [366, 411] width 48 height 8
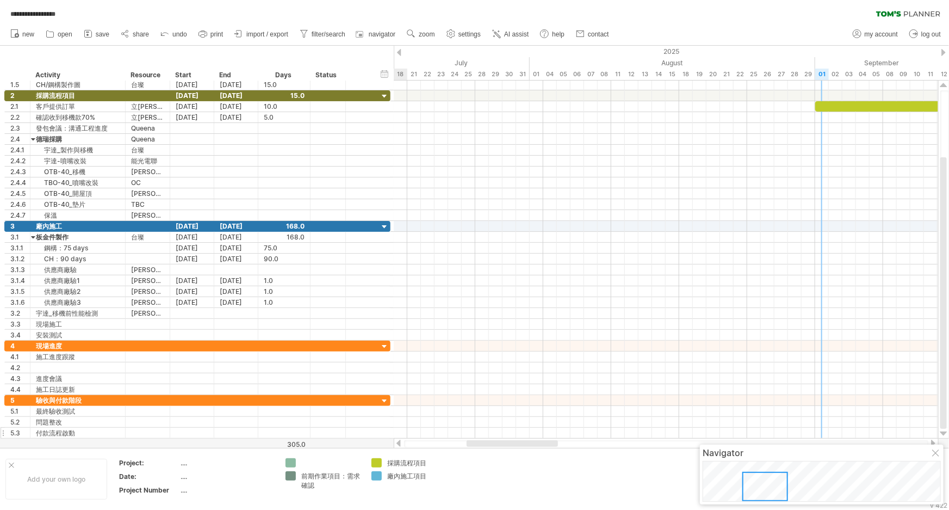
drag, startPoint x: 741, startPoint y: 442, endPoint x: 299, endPoint y: 433, distance: 442.3
click at [299, 433] on div "**********" at bounding box center [474, 255] width 949 height 510
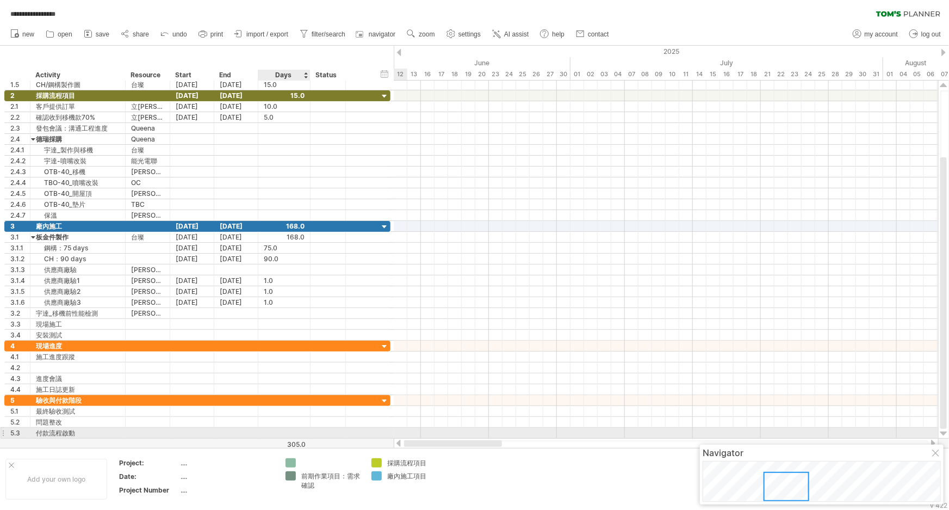
scroll to position [1, 0]
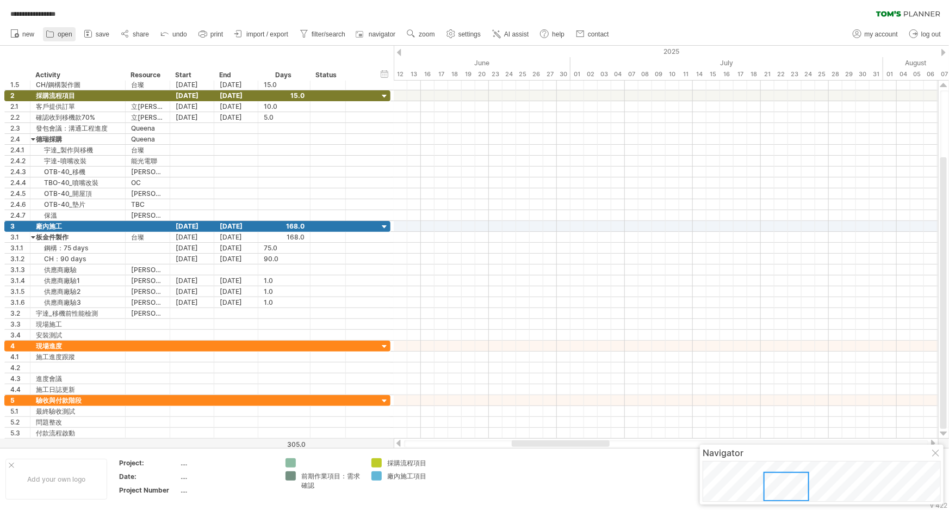
click at [60, 38] on link "open" at bounding box center [59, 34] width 33 height 14
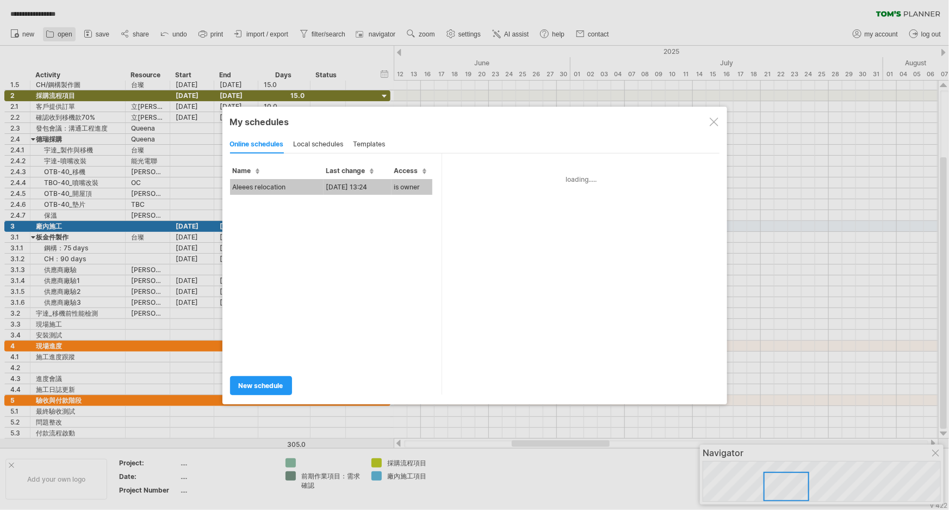
type input "**********"
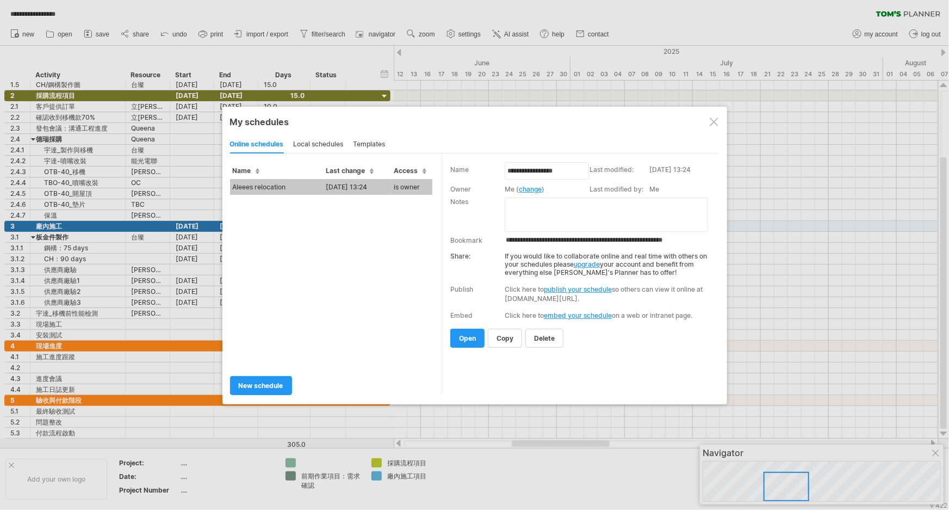
click at [329, 144] on div "local schedules" at bounding box center [319, 144] width 50 height 17
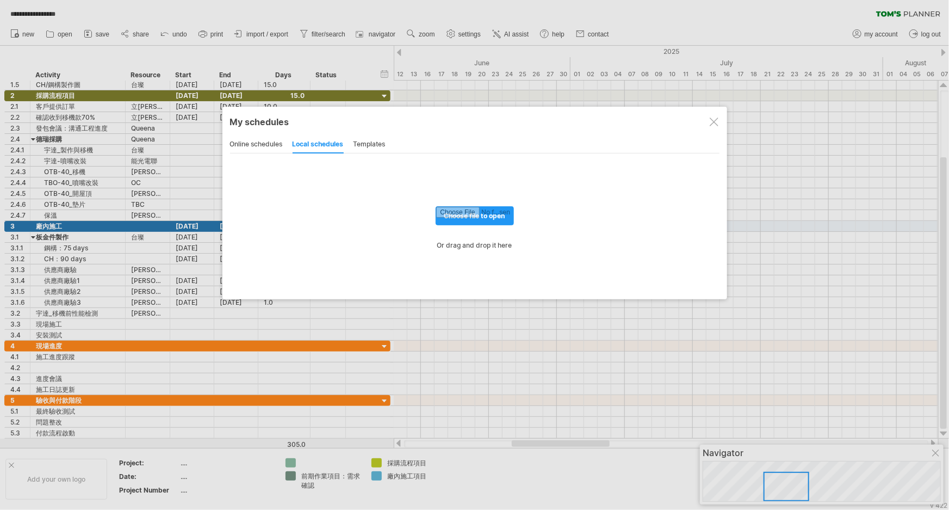
click at [250, 145] on div "online schedules" at bounding box center [256, 144] width 53 height 17
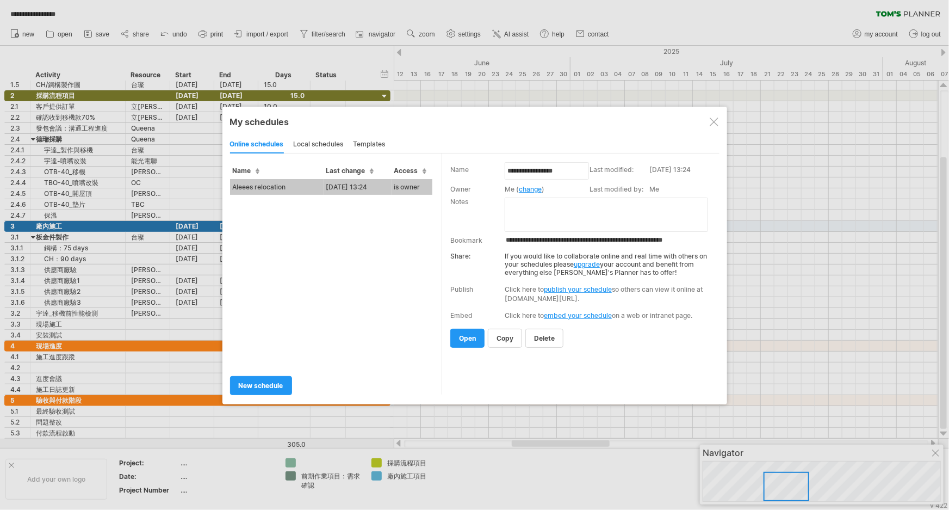
click at [370, 145] on div "templates" at bounding box center [370, 144] width 32 height 17
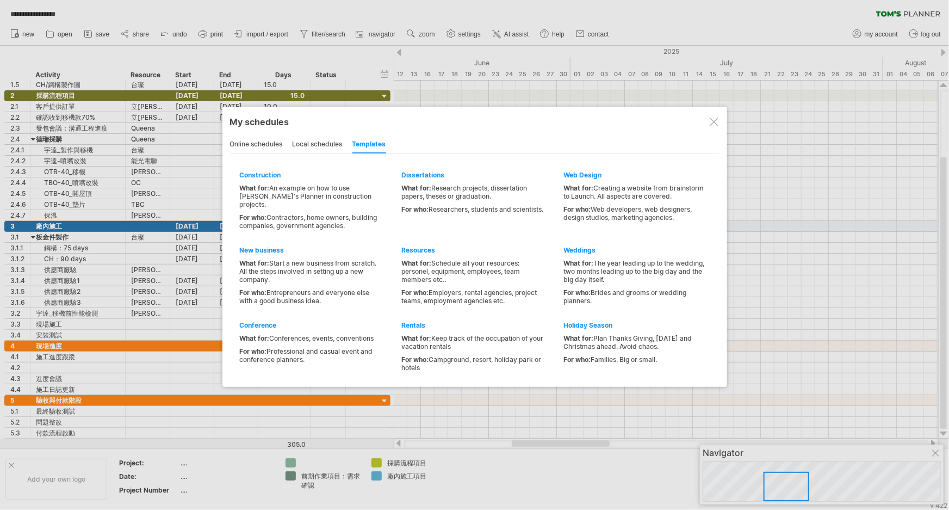
click at [249, 150] on div "online schedules" at bounding box center [256, 144] width 53 height 17
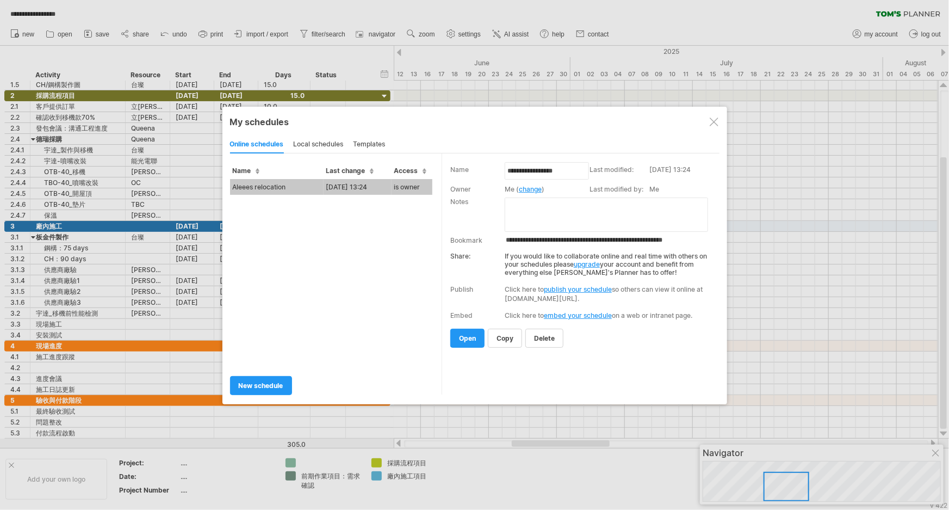
click at [711, 123] on div at bounding box center [714, 121] width 9 height 9
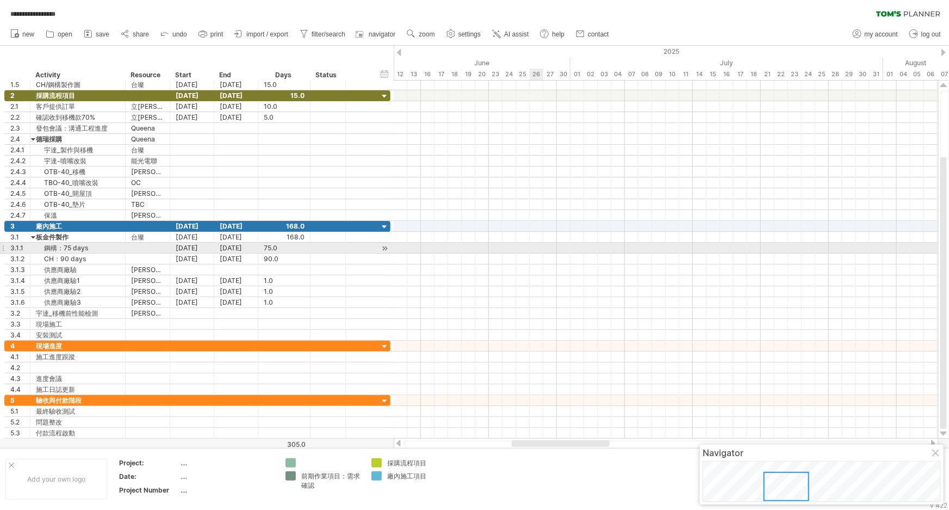
click at [534, 251] on div at bounding box center [666, 248] width 544 height 11
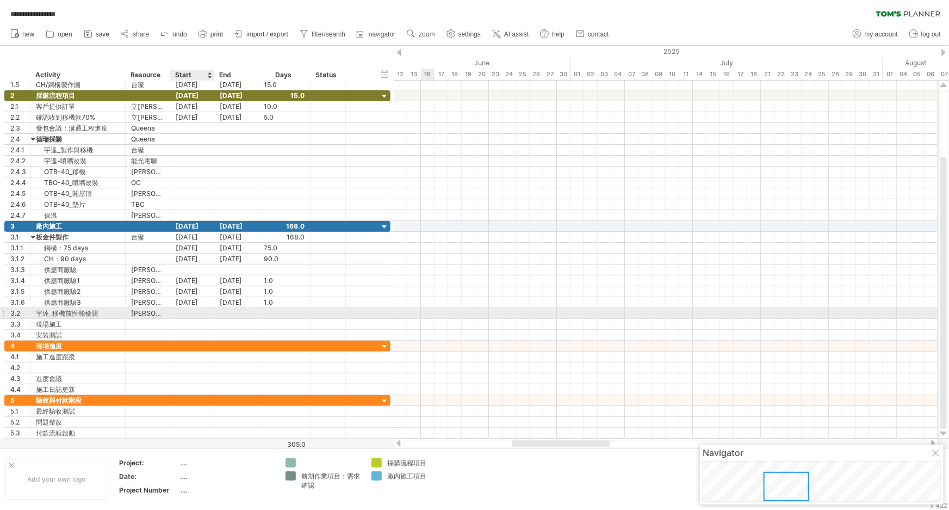
click at [194, 311] on div at bounding box center [192, 313] width 44 height 10
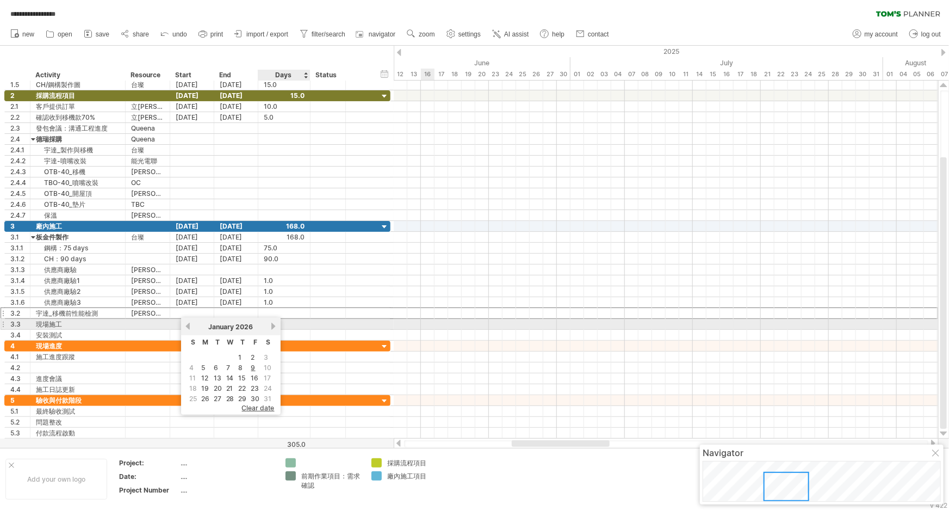
click at [271, 326] on link "next" at bounding box center [274, 326] width 8 height 8
click at [271, 326] on link "next" at bounding box center [273, 326] width 8 height 8
click at [271, 326] on link "next" at bounding box center [274, 326] width 8 height 8
click at [185, 326] on link "previous" at bounding box center [188, 326] width 8 height 8
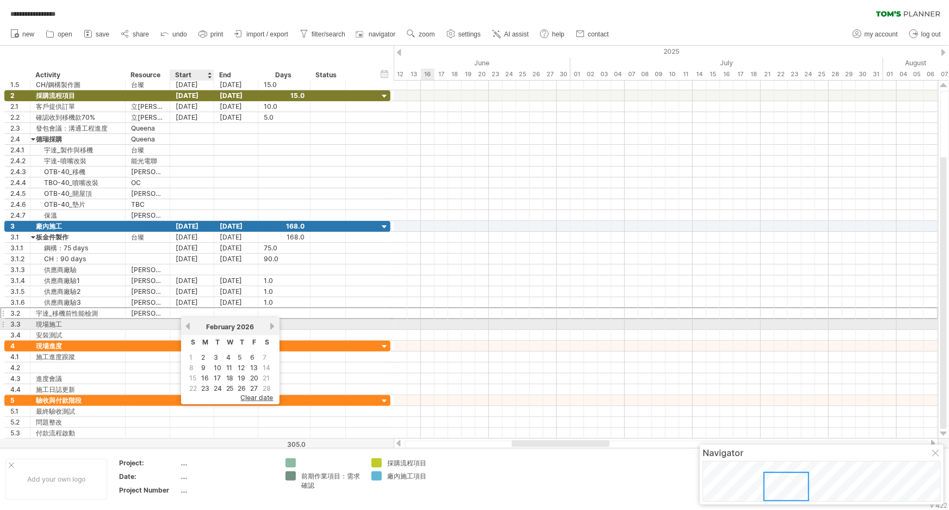
click at [185, 326] on link "previous" at bounding box center [188, 326] width 8 height 8
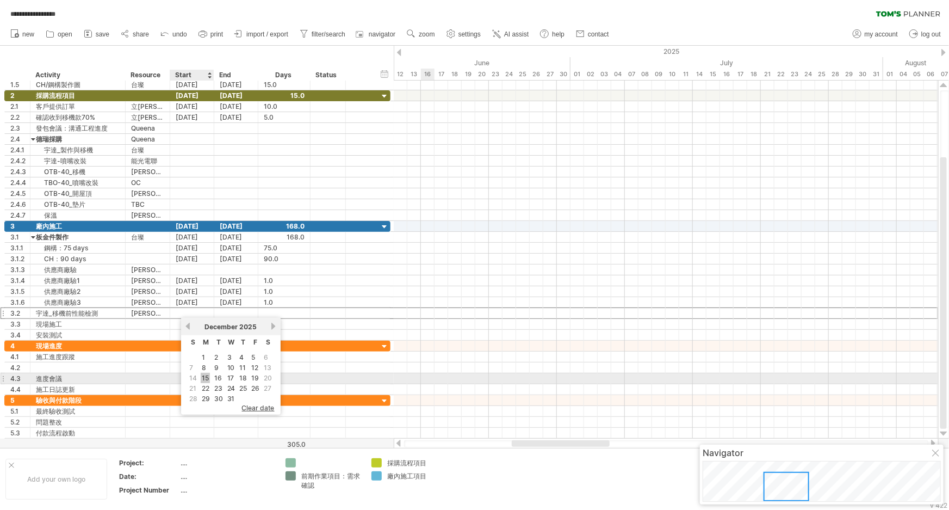
click at [202, 377] on link "15" at bounding box center [205, 378] width 9 height 10
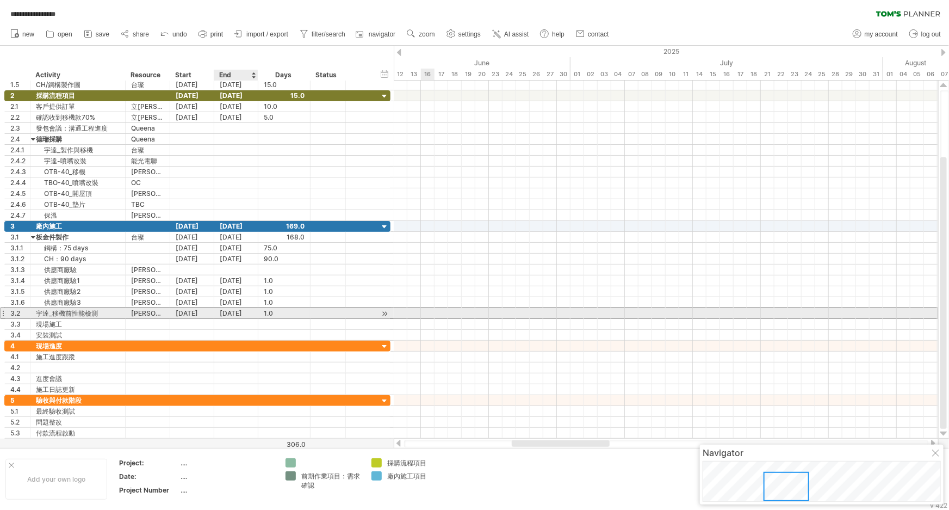
click at [245, 314] on div "[DATE]" at bounding box center [236, 313] width 44 height 10
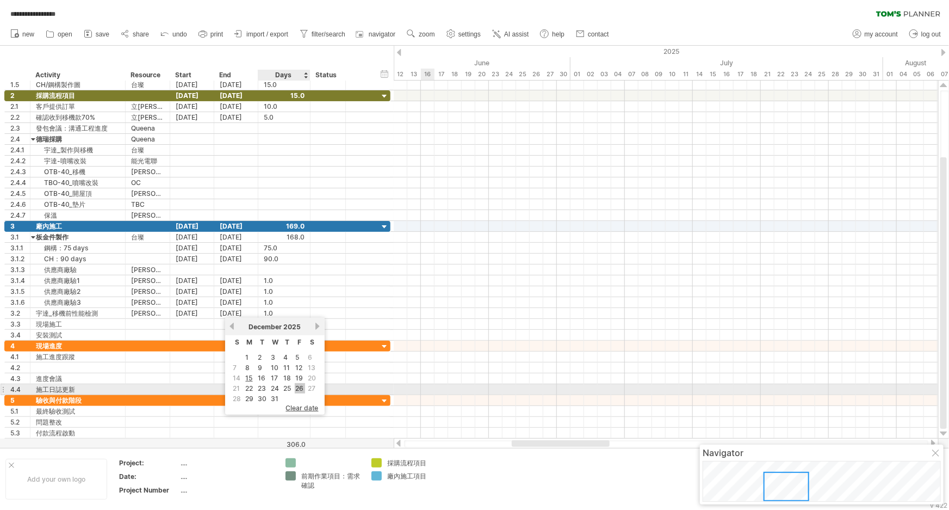
click at [298, 386] on link "26" at bounding box center [300, 388] width 10 height 10
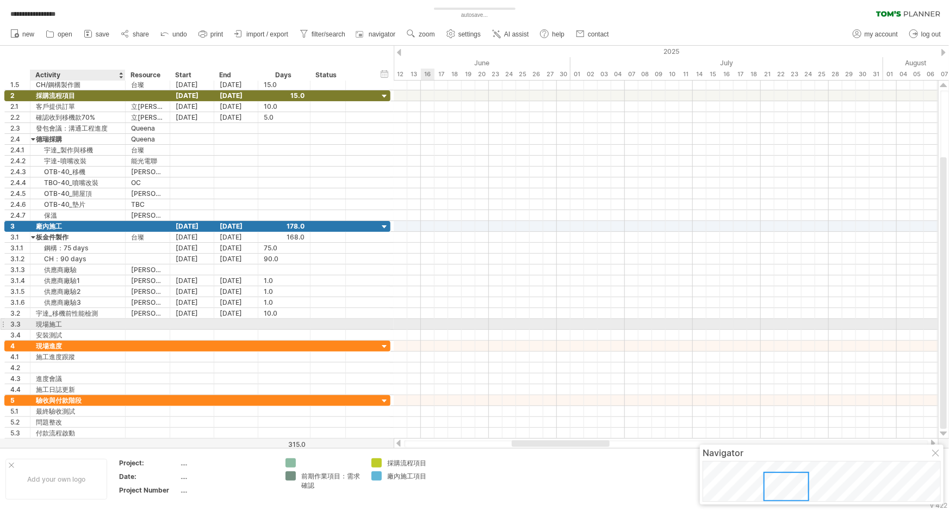
click at [78, 321] on div "現場施工" at bounding box center [78, 324] width 84 height 10
type input "*"
click at [78, 321] on input "*********" at bounding box center [78, 324] width 84 height 10
type input "**********"
click at [142, 323] on div at bounding box center [147, 324] width 33 height 10
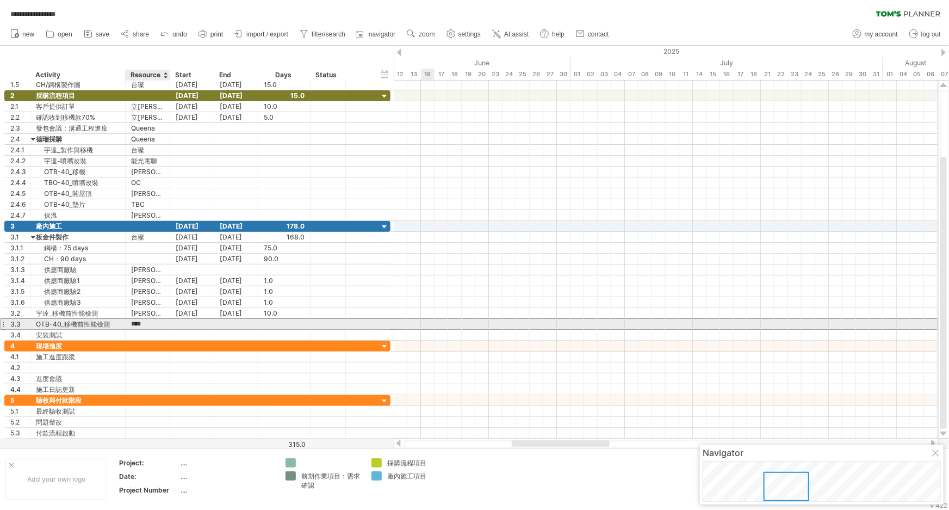
type input "**"
click at [207, 321] on div at bounding box center [192, 324] width 44 height 10
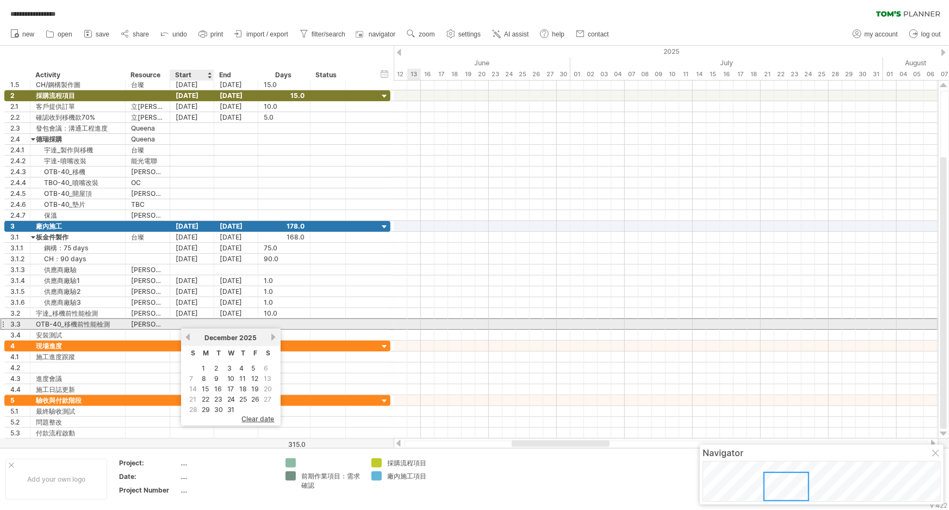
click at [183, 320] on div at bounding box center [192, 324] width 44 height 10
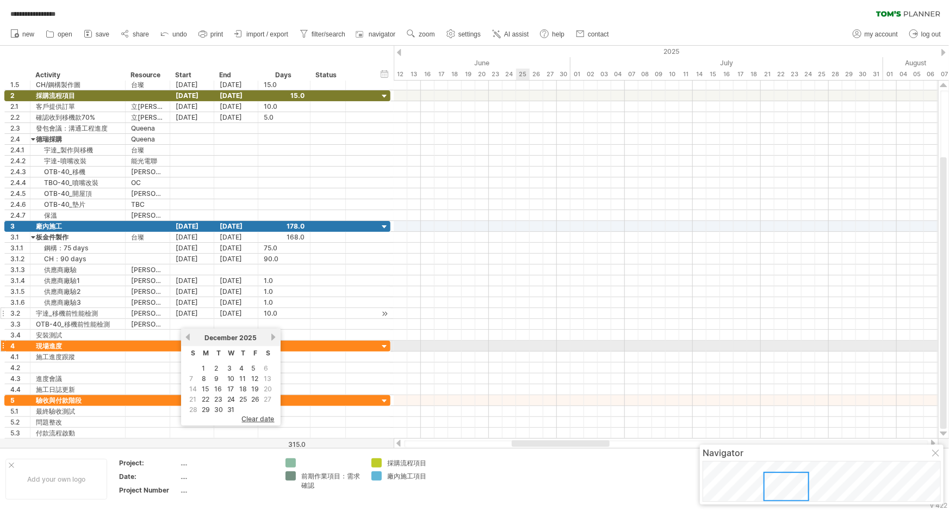
drag, startPoint x: 520, startPoint y: 349, endPoint x: 292, endPoint y: 316, distance: 231.4
click at [520, 351] on div at bounding box center [666, 356] width 544 height 11
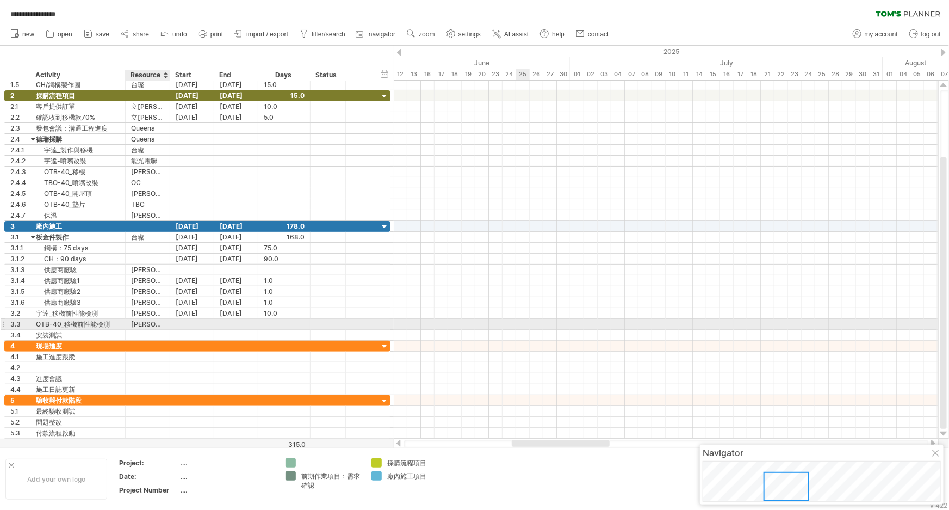
click at [186, 324] on div at bounding box center [192, 324] width 44 height 10
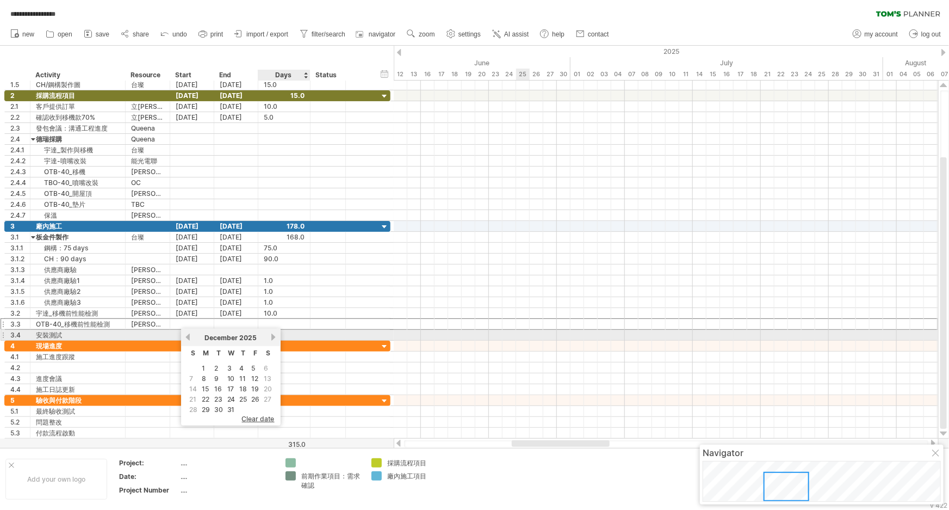
click at [271, 336] on link "next" at bounding box center [274, 337] width 8 height 8
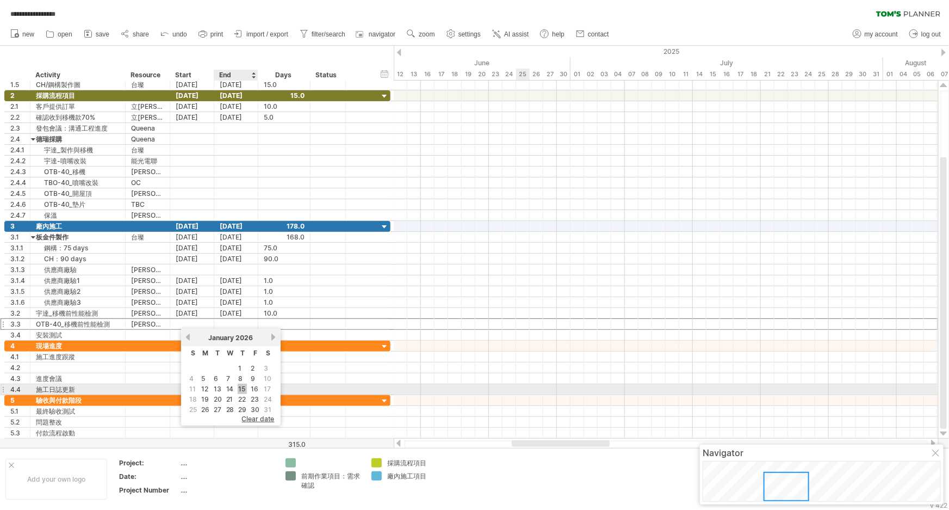
click at [242, 388] on link "15" at bounding box center [242, 388] width 9 height 10
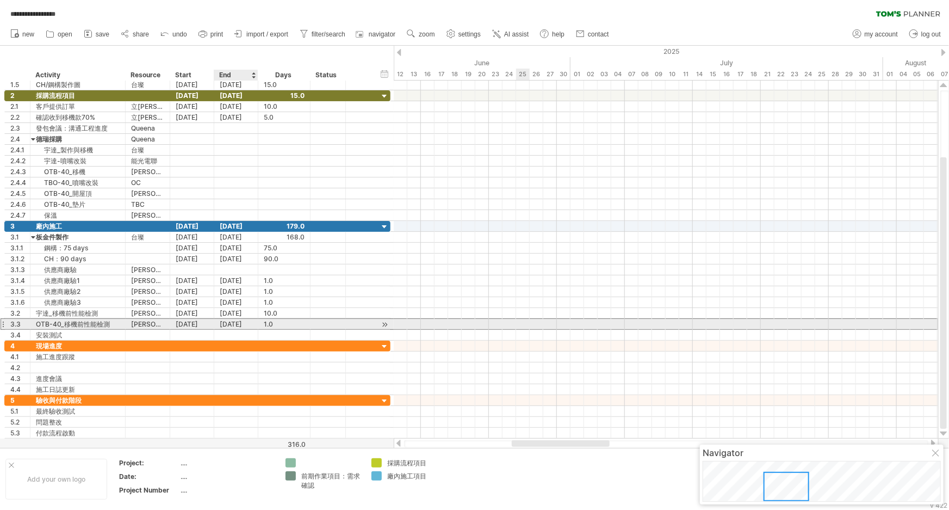
click at [244, 322] on div "[DATE]" at bounding box center [236, 324] width 44 height 10
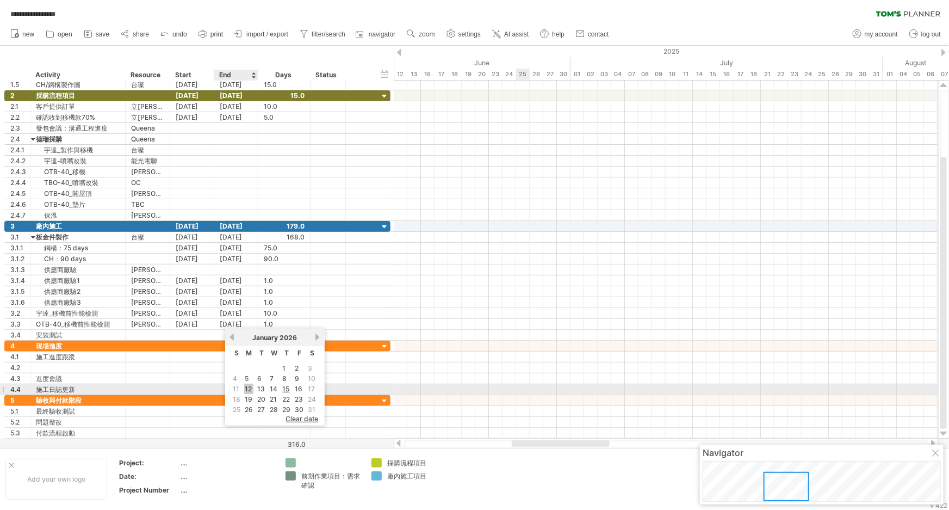
click at [249, 386] on link "12" at bounding box center [248, 388] width 9 height 10
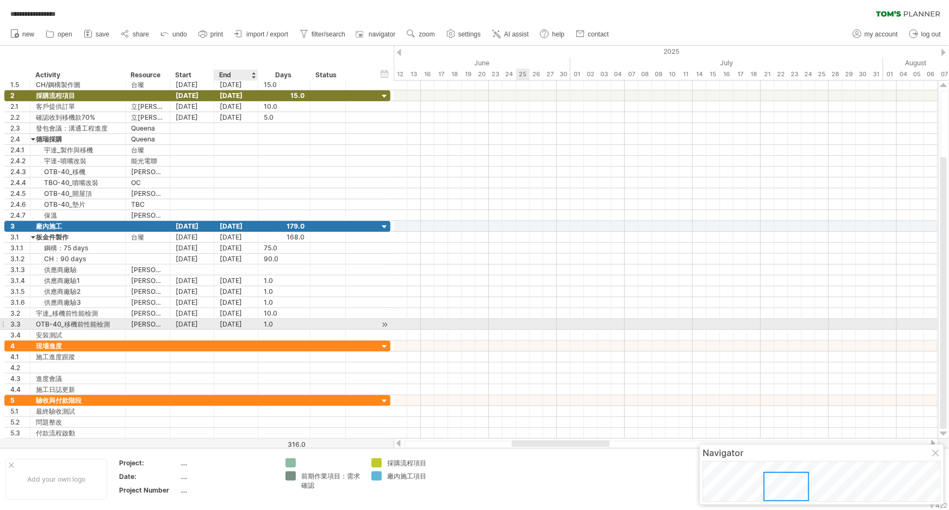
click at [246, 323] on div "[DATE]" at bounding box center [236, 324] width 44 height 10
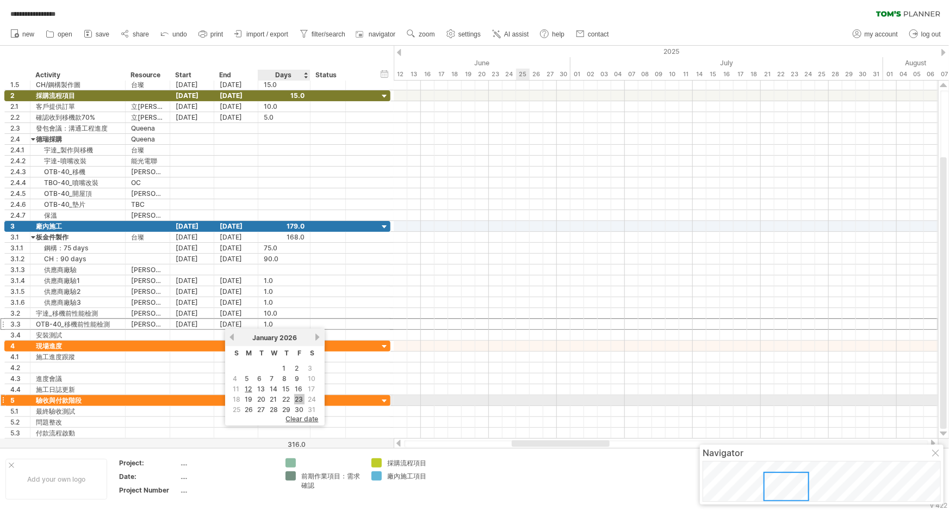
click at [298, 396] on link "23" at bounding box center [299, 399] width 10 height 10
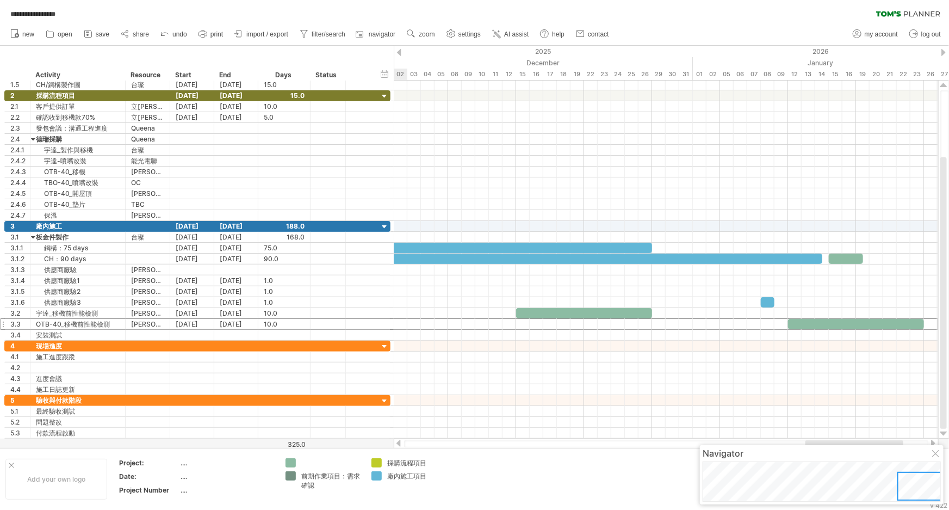
drag, startPoint x: 587, startPoint y: 443, endPoint x: 881, endPoint y: 442, distance: 293.7
click at [840, 442] on div at bounding box center [854, 443] width 98 height 7
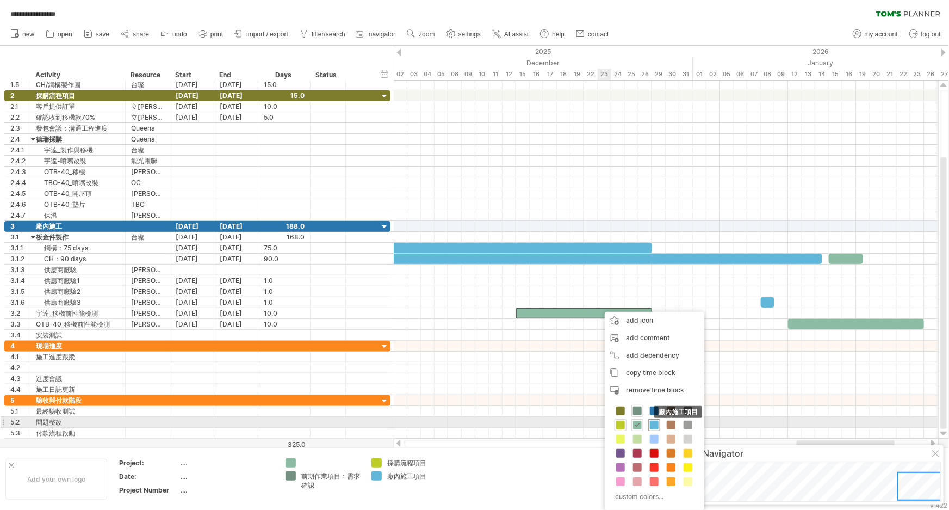
click at [658, 423] on span at bounding box center [654, 424] width 9 height 9
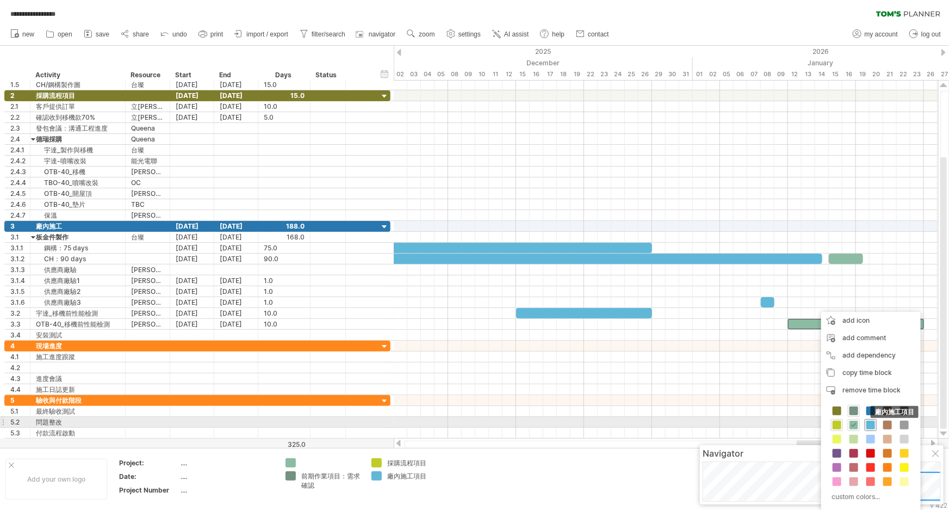
click at [840, 424] on span at bounding box center [870, 424] width 9 height 9
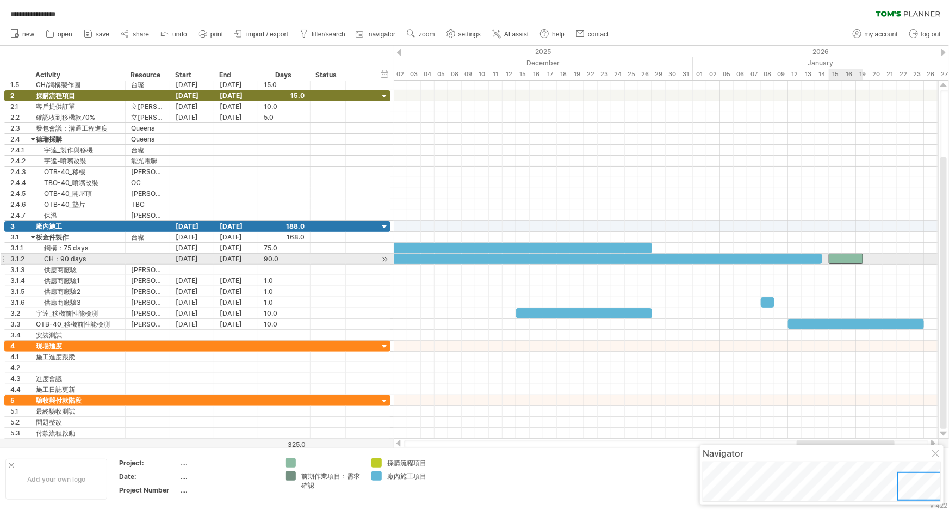
click at [840, 254] on div at bounding box center [846, 258] width 34 height 10
click at [697, 27] on div "new" at bounding box center [474, 34] width 949 height 23
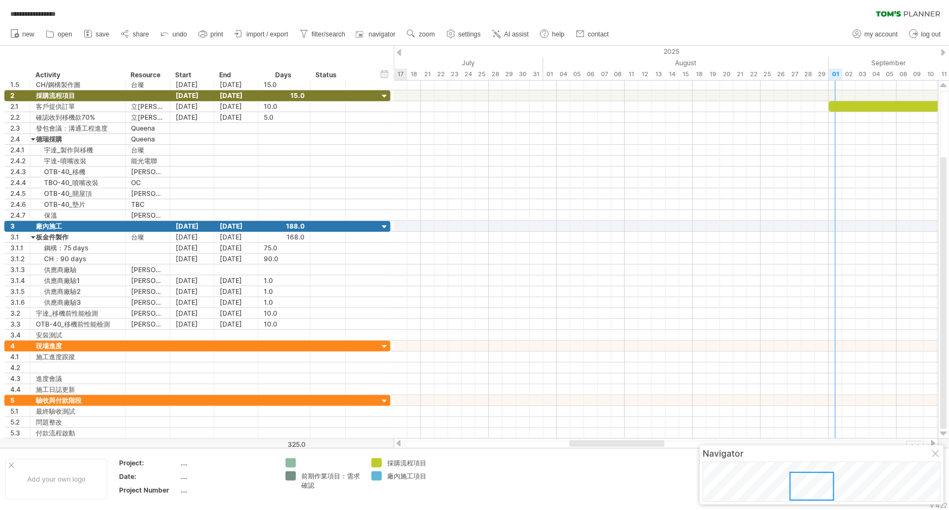
drag, startPoint x: 855, startPoint y: 442, endPoint x: 594, endPoint y: 457, distance: 261.5
click at [594, 457] on div "**********" at bounding box center [474, 255] width 949 height 510
click at [464, 32] on span "settings" at bounding box center [469, 34] width 22 height 8
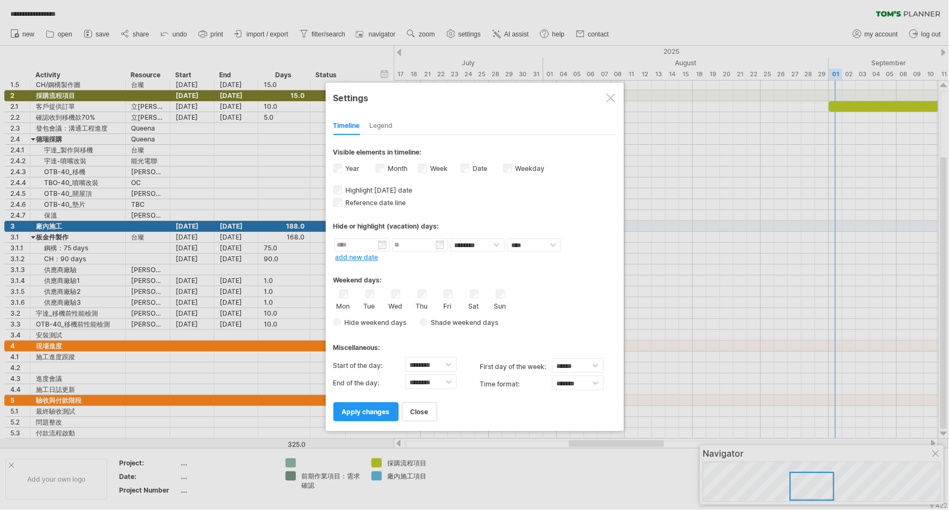
click at [430, 321] on span "Shade weekend days" at bounding box center [462, 322] width 71 height 8
click at [548, 320] on span at bounding box center [547, 322] width 11 height 10
click at [592, 339] on div at bounding box center [604, 337] width 100 height 25
click at [583, 337] on span at bounding box center [586, 337] width 9 height 9
click at [367, 410] on span "apply changes" at bounding box center [366, 411] width 48 height 8
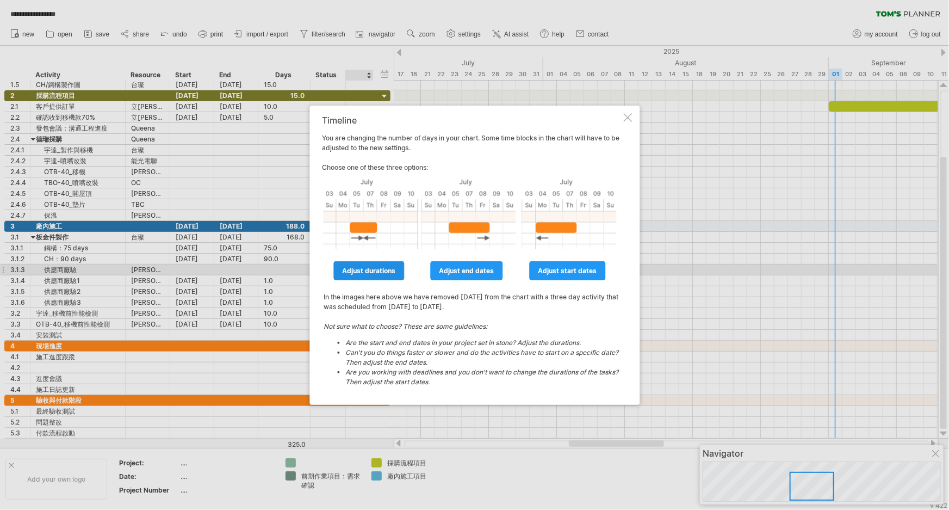
click at [360, 273] on span "adjust durations" at bounding box center [369, 271] width 53 height 8
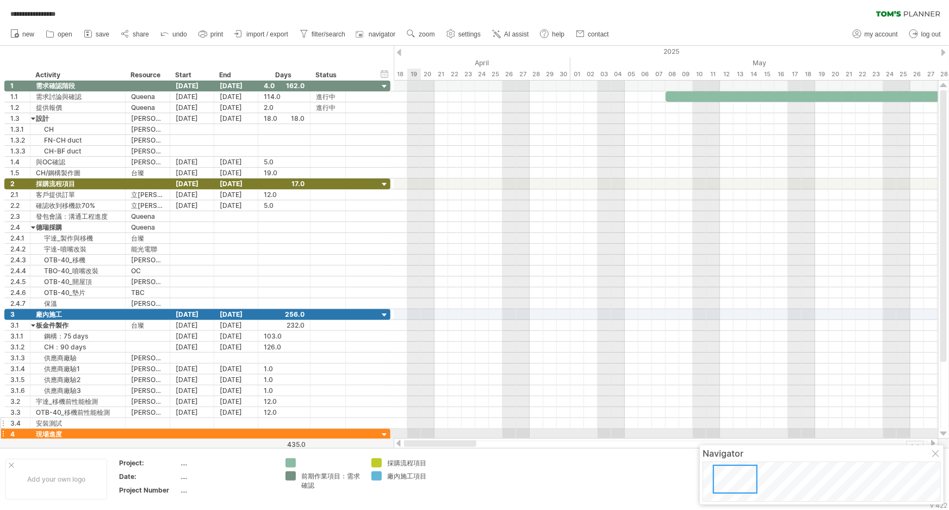
drag, startPoint x: 609, startPoint y: 442, endPoint x: 393, endPoint y: 423, distance: 216.3
click at [408, 432] on div "**********" at bounding box center [474, 255] width 949 height 510
click at [451, 39] on use at bounding box center [450, 33] width 11 height 11
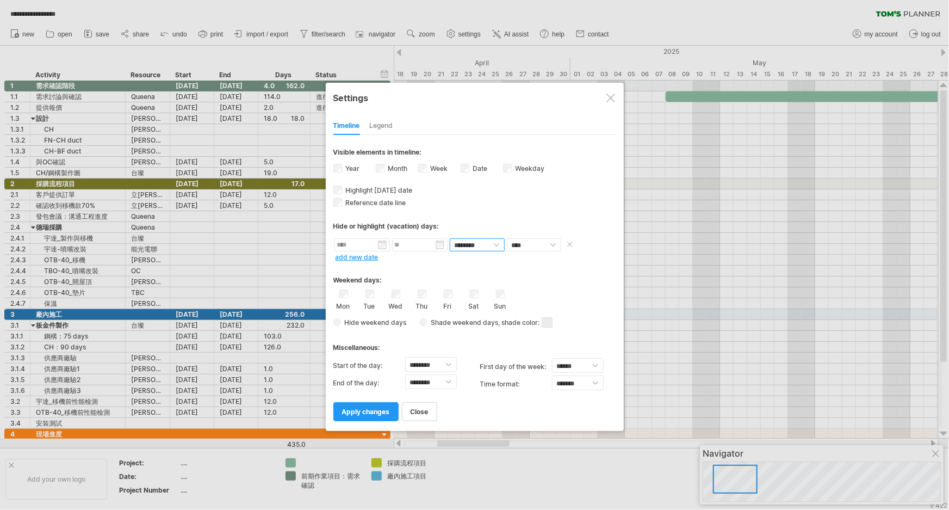
click at [495, 243] on select "******** ********" at bounding box center [477, 244] width 55 height 13
click at [529, 199] on div "Reference date line The reference dateline is a darker vertical line in the cha…" at bounding box center [474, 201] width 283 height 10
click at [536, 222] on div "Hide or highlight (vacation) days:" at bounding box center [474, 226] width 283 height 8
click at [362, 257] on link "add new date" at bounding box center [357, 257] width 43 height 8
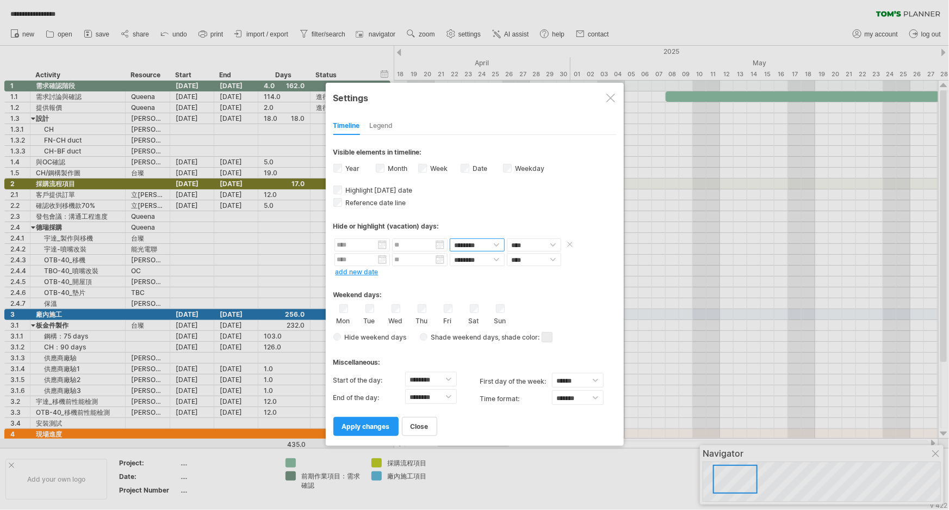
click at [494, 241] on select "******** ********" at bounding box center [477, 244] width 55 height 13
click at [390, 244] on div "******** ******** **** *****" at bounding box center [474, 245] width 283 height 15
click at [383, 245] on input "text" at bounding box center [361, 244] width 55 height 13
click at [538, 211] on div "Hide or highlight (vacation) days:" at bounding box center [474, 222] width 283 height 27
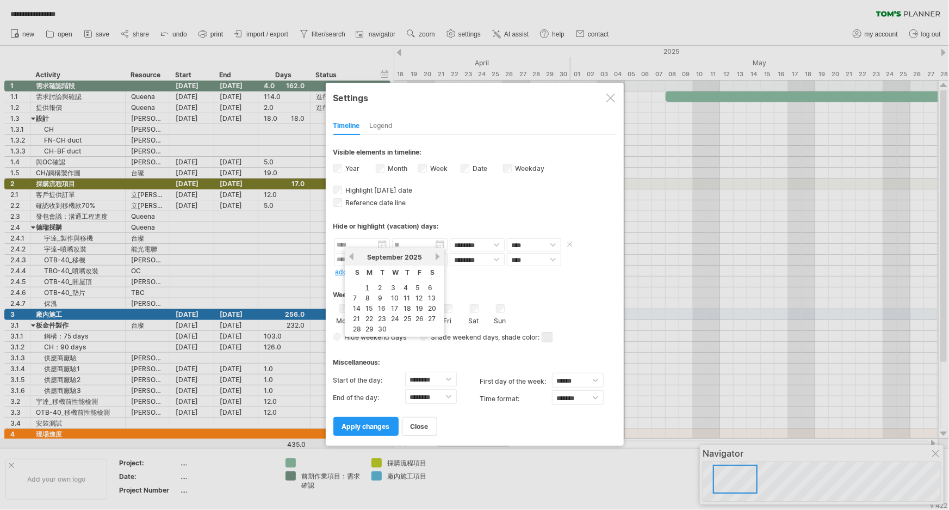
click at [381, 247] on input "text" at bounding box center [361, 244] width 55 height 13
click at [435, 257] on link "next" at bounding box center [437, 256] width 8 height 8
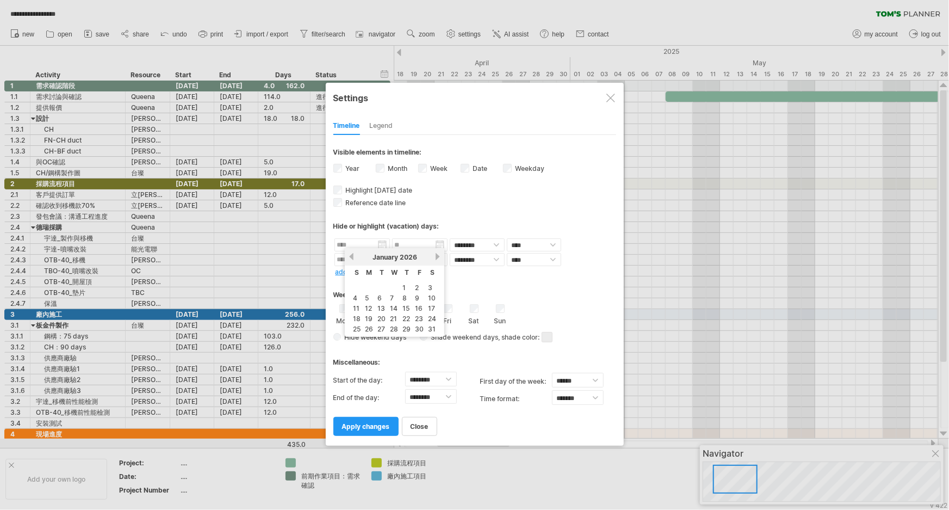
click at [435, 257] on link "next" at bounding box center [437, 256] width 8 height 8
click at [433, 294] on link "14" at bounding box center [431, 298] width 10 height 10
type input "********"
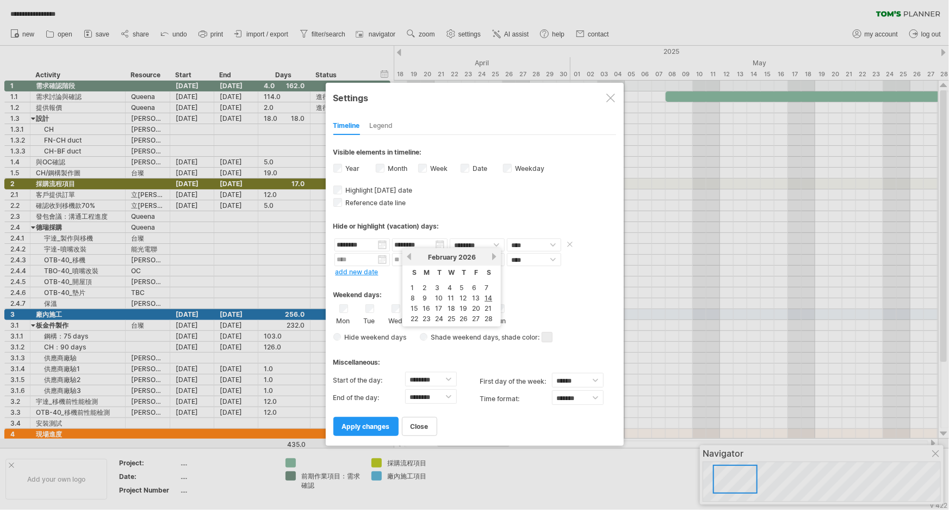
click at [441, 244] on input "********" at bounding box center [419, 244] width 55 height 13
click at [463, 306] on link "19" at bounding box center [463, 308] width 10 height 10
type input "********"
click at [494, 242] on select "******** ********" at bounding box center [477, 244] width 55 height 13
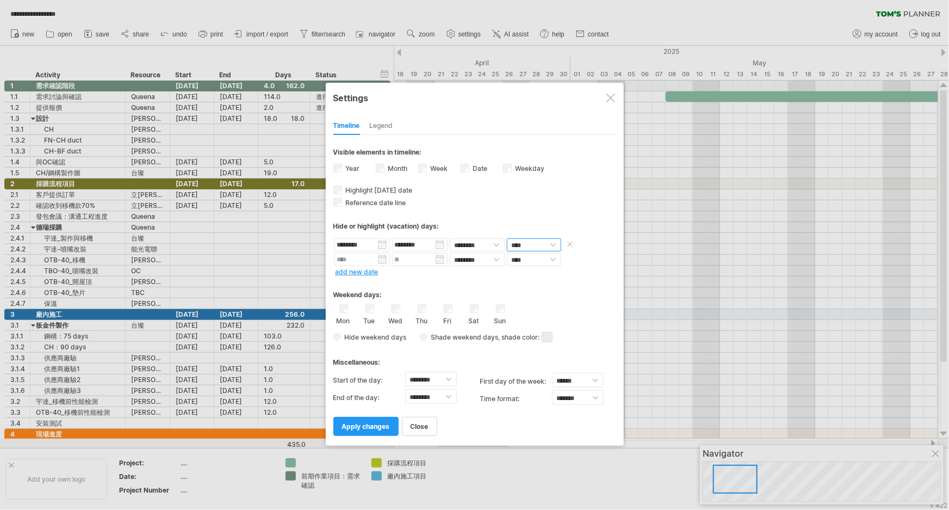
click at [555, 243] on select "**** *****" at bounding box center [534, 244] width 54 height 13
select select "*"
click at [507, 238] on select "**** *****" at bounding box center [534, 244] width 54 height 13
click at [579, 286] on div "Weekend days:" at bounding box center [474, 290] width 283 height 21
click at [571, 244] on span at bounding box center [573, 244] width 16 height 13
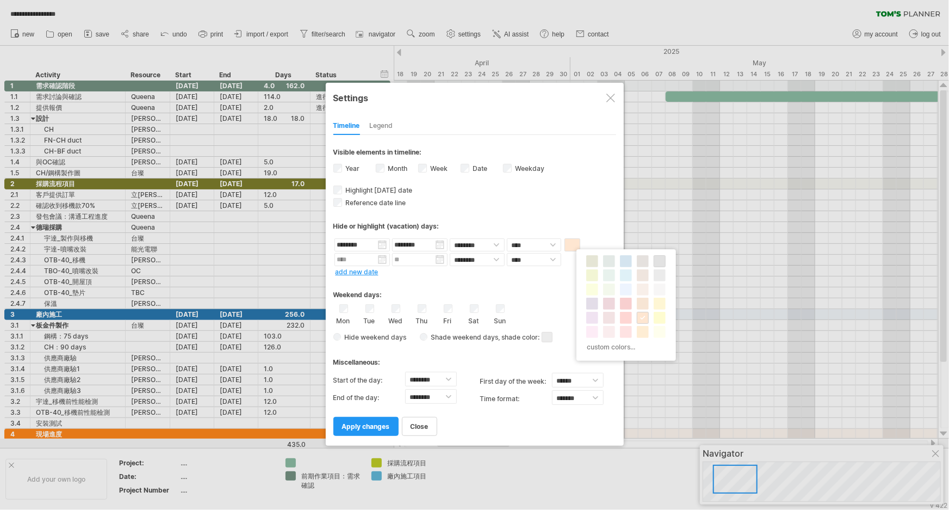
click at [663, 261] on span at bounding box center [659, 261] width 9 height 9
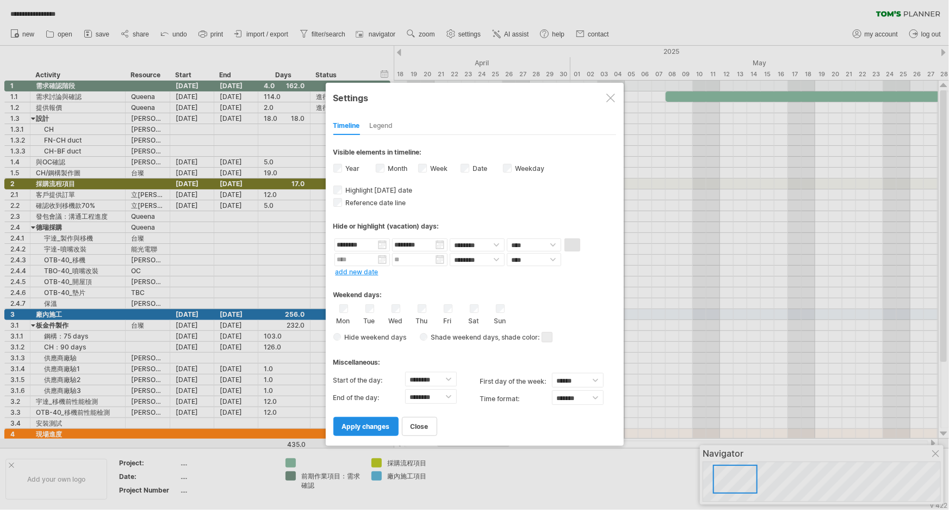
click at [357, 422] on span "apply changes" at bounding box center [366, 426] width 48 height 8
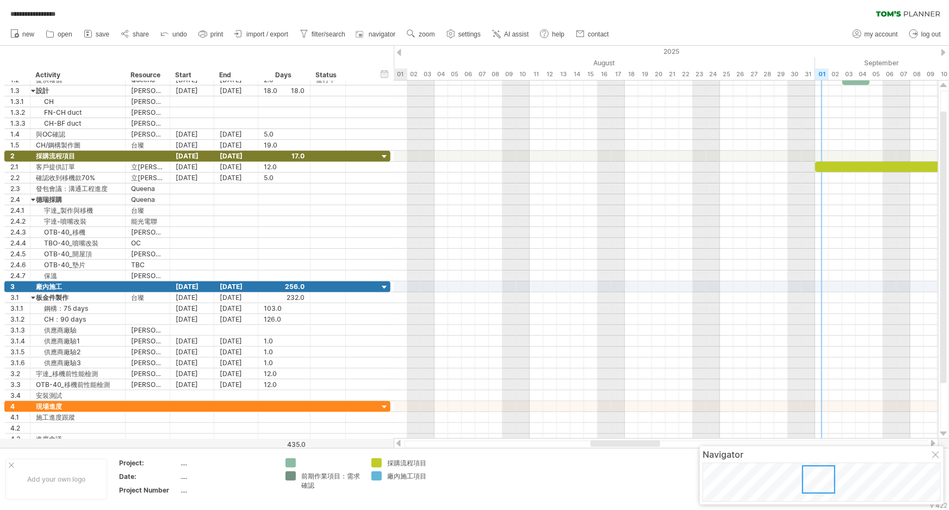
click at [824, 479] on div at bounding box center [822, 481] width 238 height 39
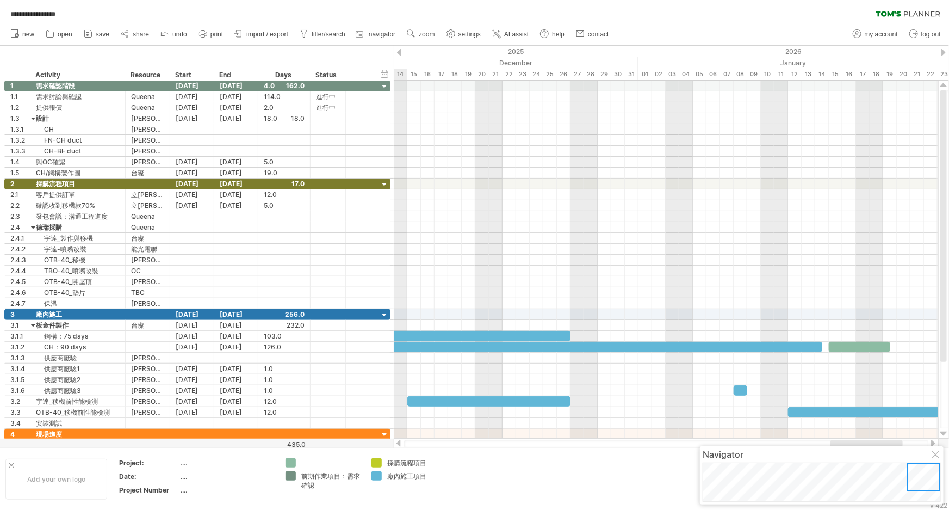
drag, startPoint x: 839, startPoint y: 478, endPoint x: 939, endPoint y: 468, distance: 100.6
click at [840, 468] on div at bounding box center [923, 477] width 33 height 28
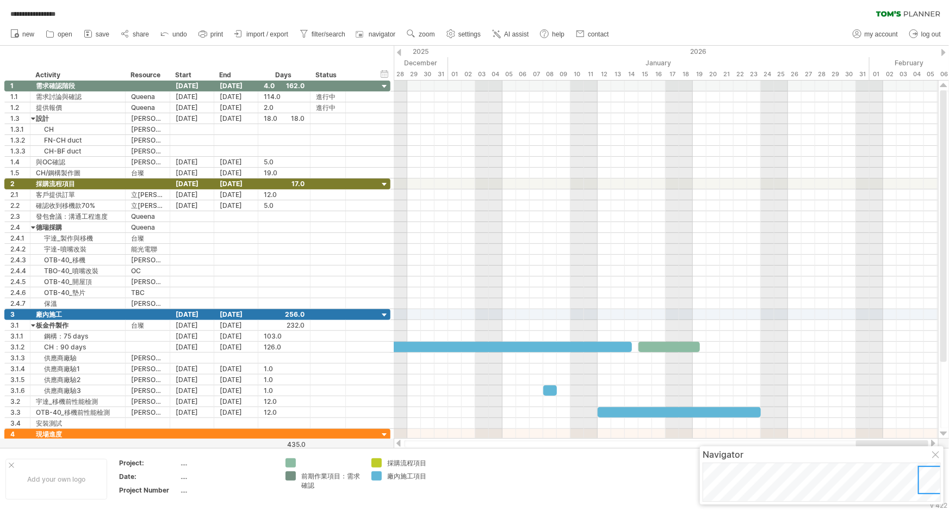
drag, startPoint x: 870, startPoint y: 441, endPoint x: 912, endPoint y: 439, distance: 41.9
click at [840, 439] on div at bounding box center [666, 443] width 545 height 11
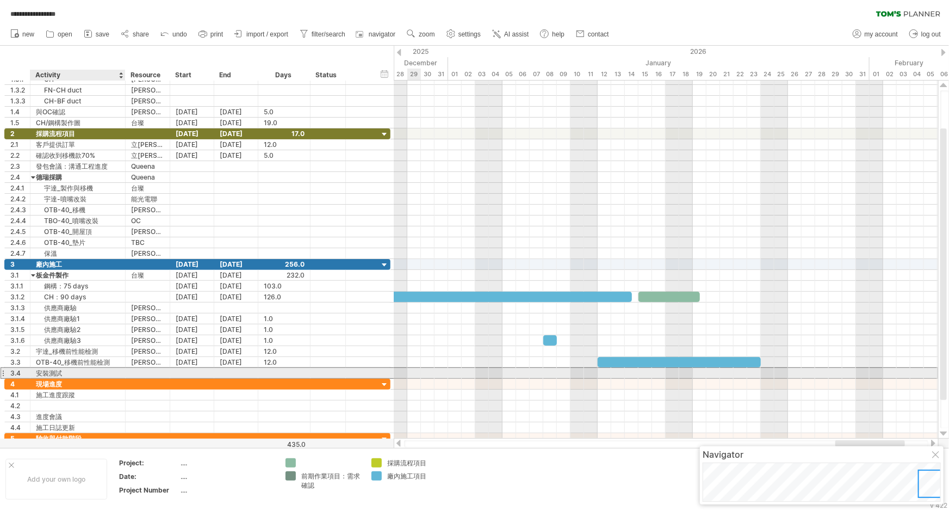
click at [79, 373] on div "安裝測試" at bounding box center [78, 373] width 84 height 10
type input "*"
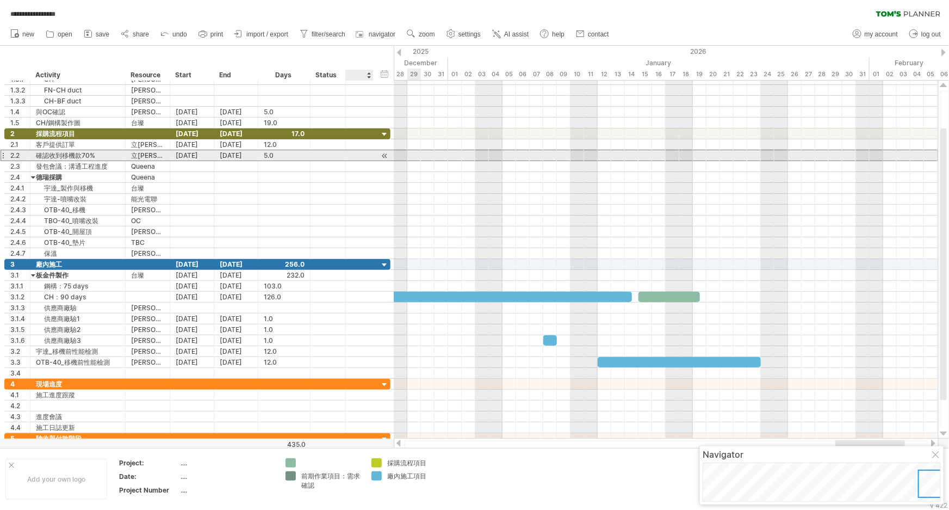
click at [352, 152] on div at bounding box center [360, 155] width 28 height 10
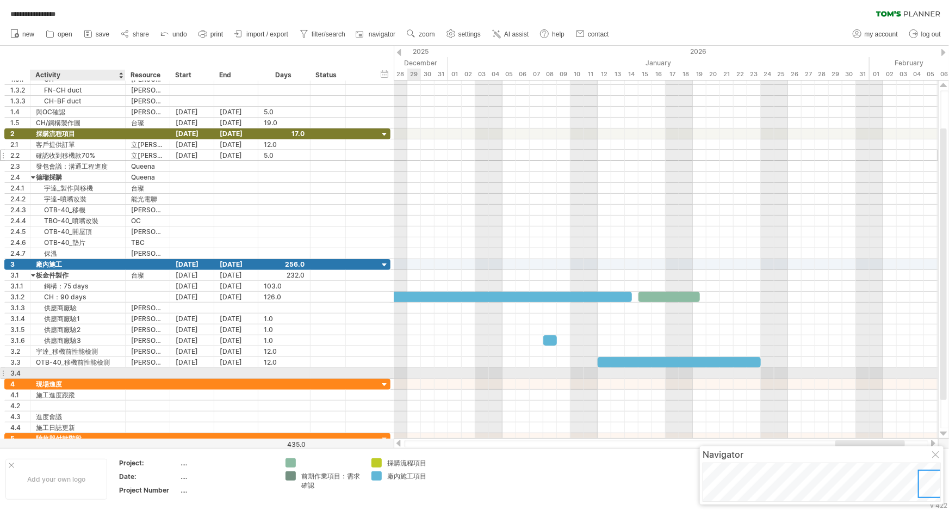
click at [79, 370] on div at bounding box center [78, 373] width 84 height 10
type input "*******"
type input "*"
type input "******"
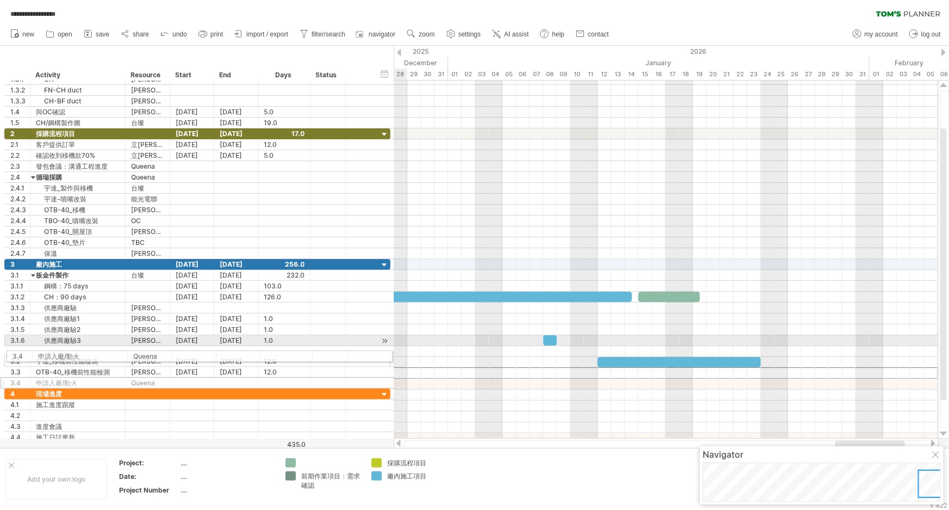
drag, startPoint x: 2, startPoint y: 370, endPoint x: 0, endPoint y: 354, distance: 16.4
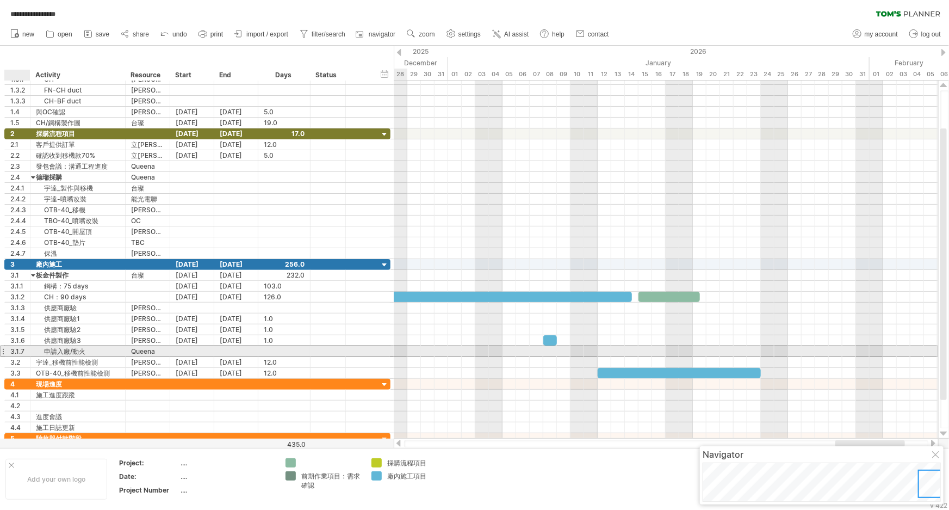
click at [17, 348] on div "3.1.7" at bounding box center [20, 351] width 20 height 10
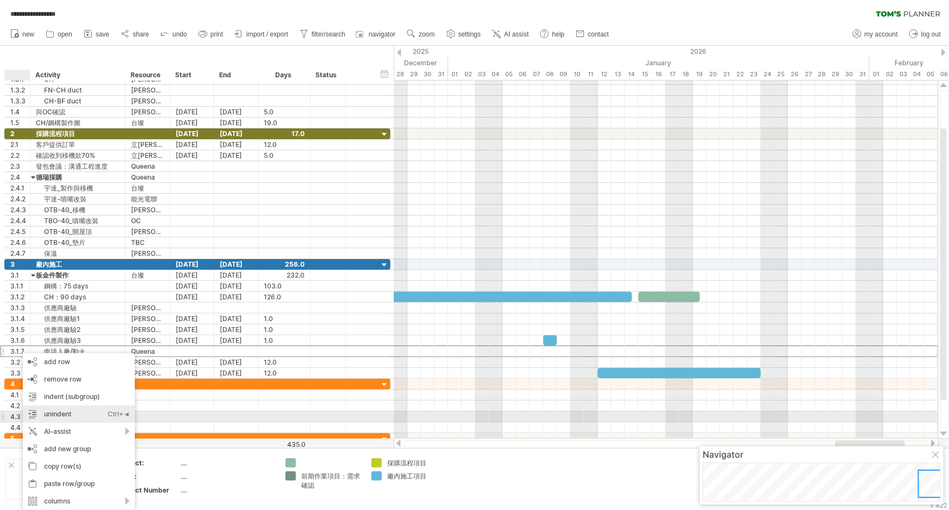
click at [73, 416] on div "unindent Ctrl+◄ Cmd+◄" at bounding box center [79, 413] width 112 height 17
click at [71, 412] on div "unindent Ctrl+◄ Cmd+◄" at bounding box center [79, 413] width 112 height 17
click at [63, 413] on div "unindent Ctrl+◄ Cmd+◄" at bounding box center [79, 413] width 112 height 17
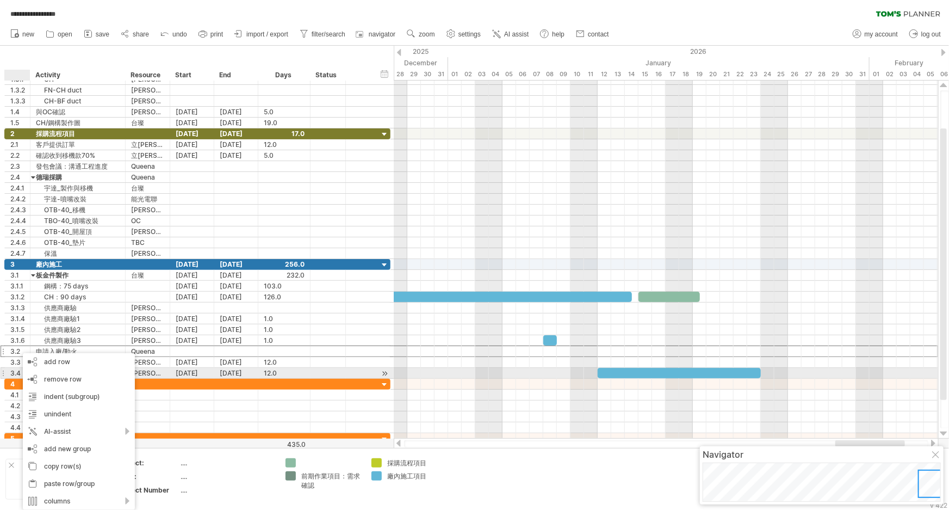
click at [256, 370] on div "[DATE]" at bounding box center [236, 373] width 44 height 10
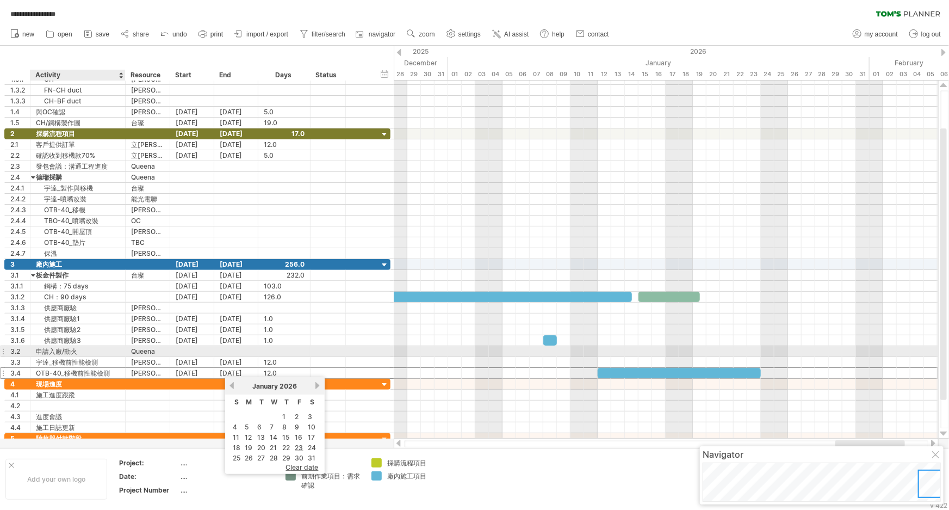
click at [101, 350] on div "申請入廠/動火" at bounding box center [78, 351] width 84 height 10
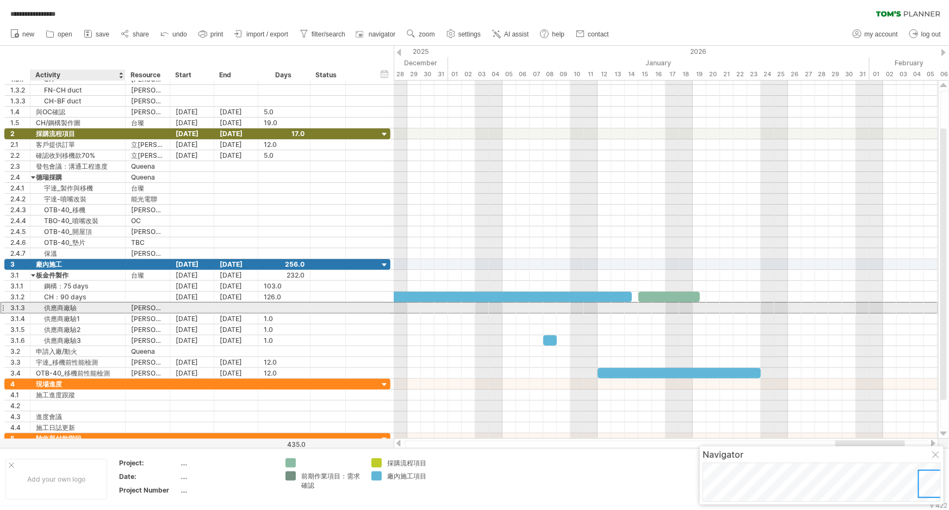
click at [41, 307] on div "供應商廠驗" at bounding box center [78, 307] width 84 height 10
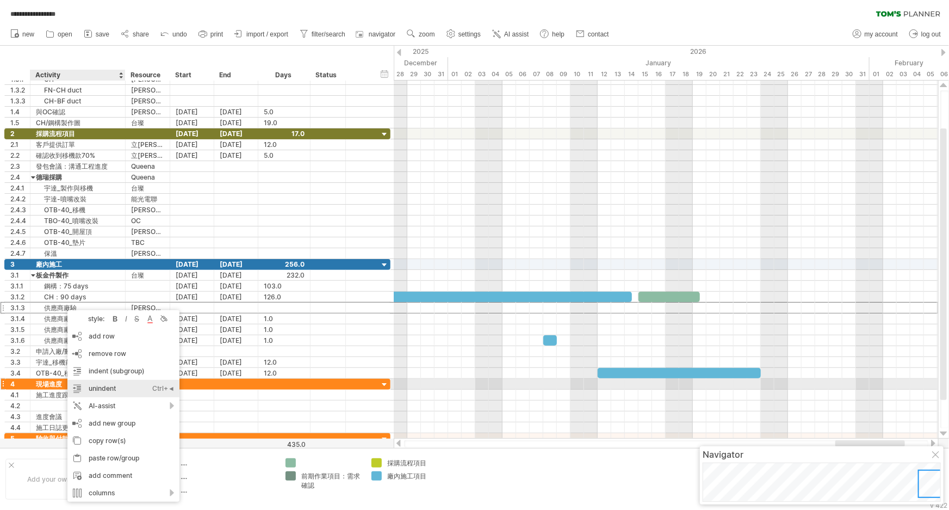
click at [119, 385] on div "unindent Ctrl+◄ Cmd+◄" at bounding box center [123, 388] width 112 height 17
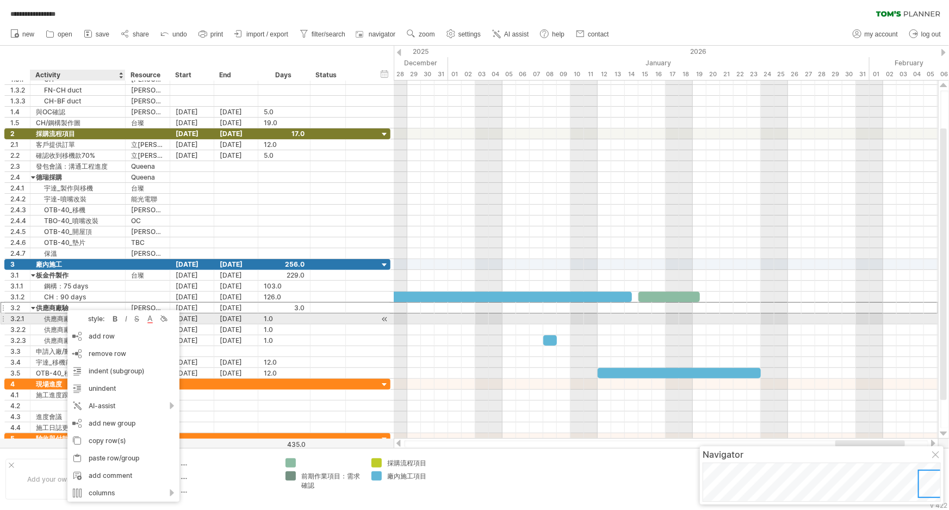
click at [46, 320] on div "供應商廠驗1" at bounding box center [78, 318] width 84 height 10
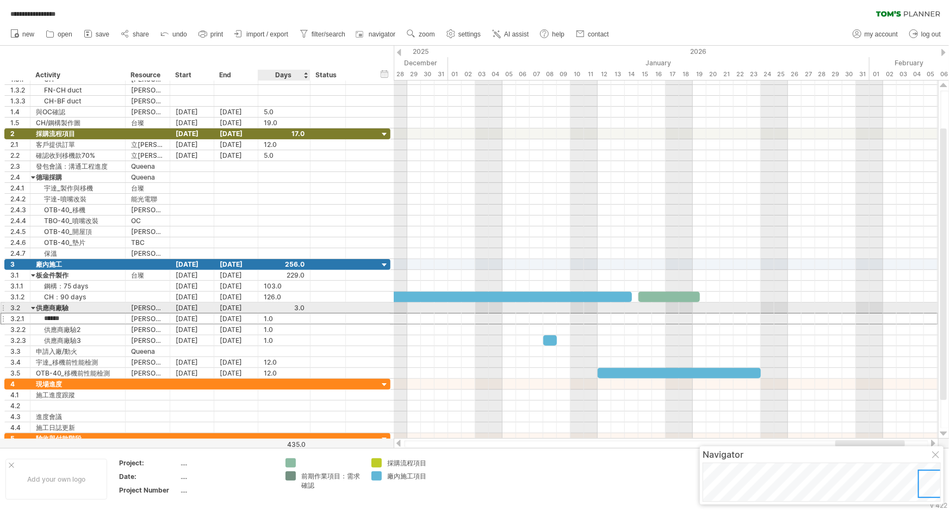
click at [290, 306] on div at bounding box center [284, 307] width 41 height 10
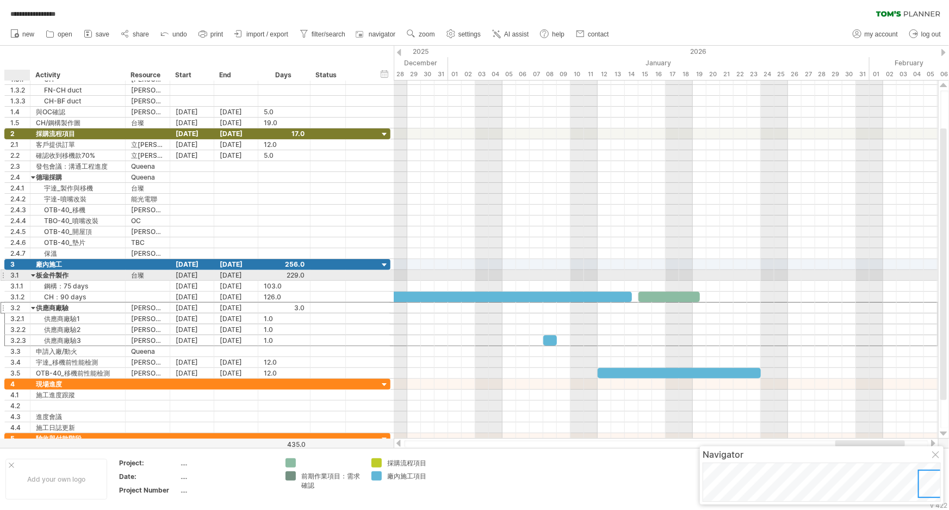
click at [32, 276] on div at bounding box center [33, 275] width 5 height 10
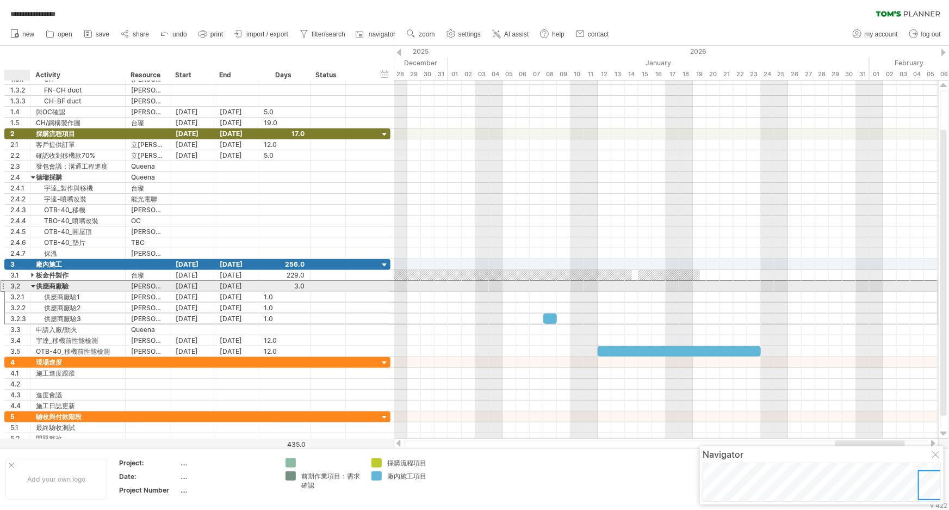
click at [32, 286] on div at bounding box center [33, 286] width 5 height 10
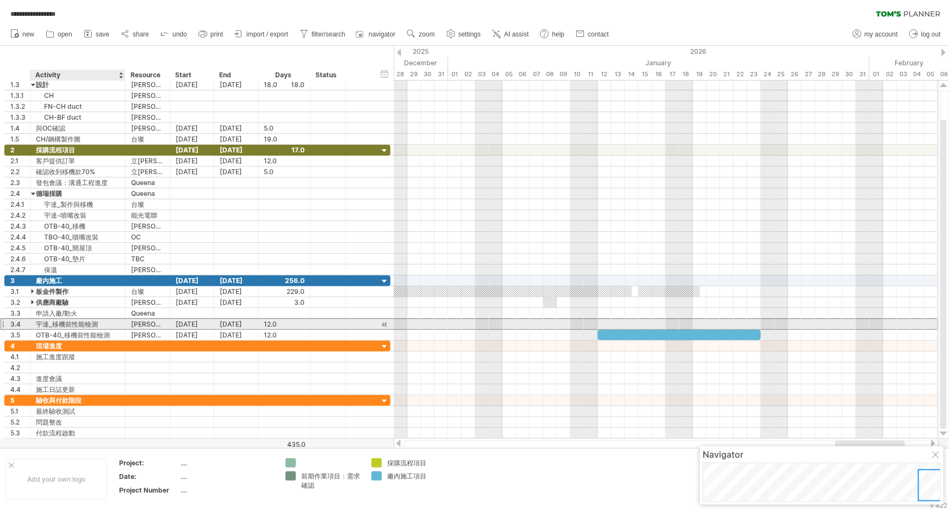
click at [106, 323] on div "宇達_移機前性能檢測" at bounding box center [78, 324] width 84 height 10
click at [170, 324] on div "[DATE]" at bounding box center [192, 324] width 44 height 10
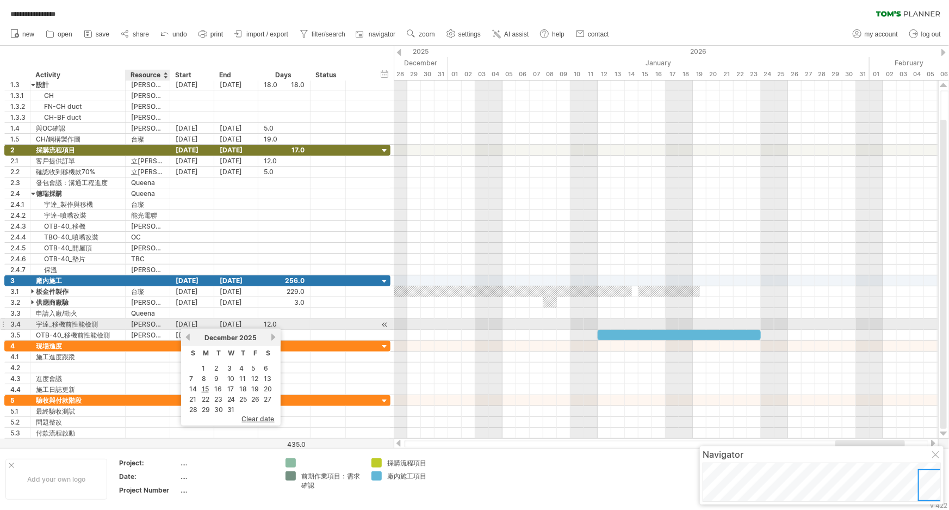
click at [140, 324] on div "[PERSON_NAME]" at bounding box center [147, 324] width 33 height 10
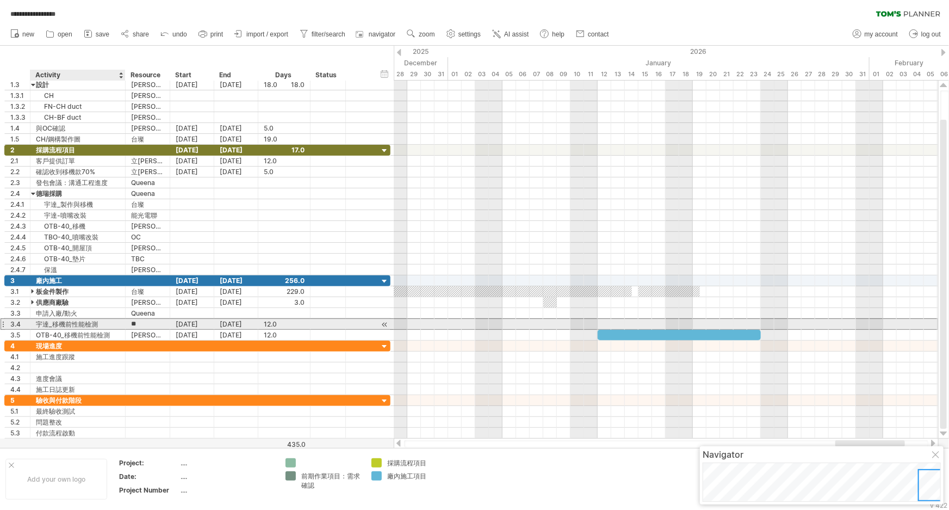
click at [61, 321] on div "宇達_移機前性能檢測" at bounding box center [78, 324] width 84 height 10
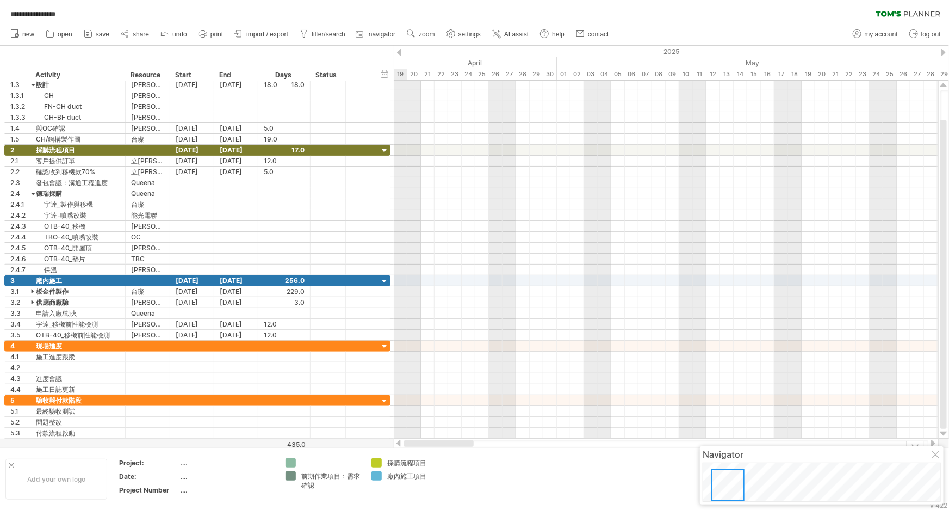
drag, startPoint x: 870, startPoint y: 441, endPoint x: 343, endPoint y: 443, distance: 527.0
click at [344, 444] on div "**********" at bounding box center [474, 255] width 949 height 510
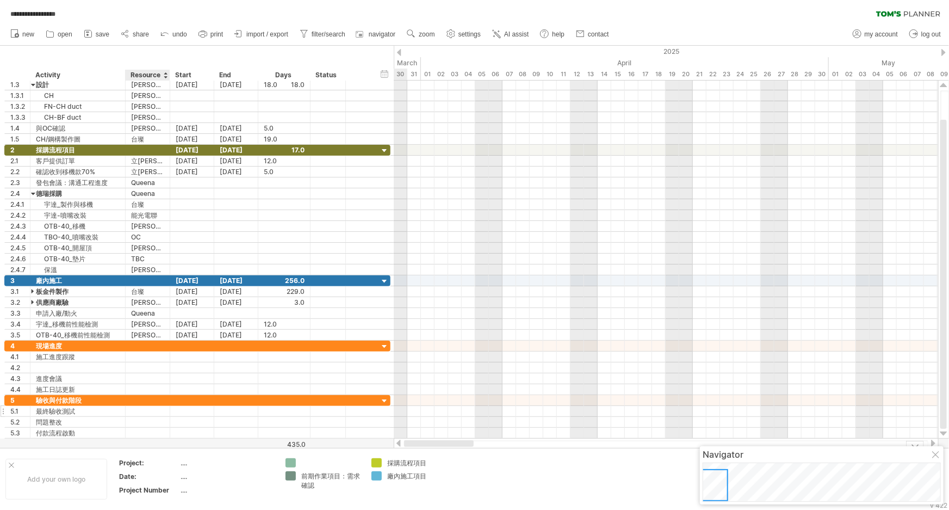
drag, startPoint x: 469, startPoint y: 443, endPoint x: 60, endPoint y: 404, distance: 411.5
click at [140, 439] on div "**********" at bounding box center [474, 255] width 949 height 510
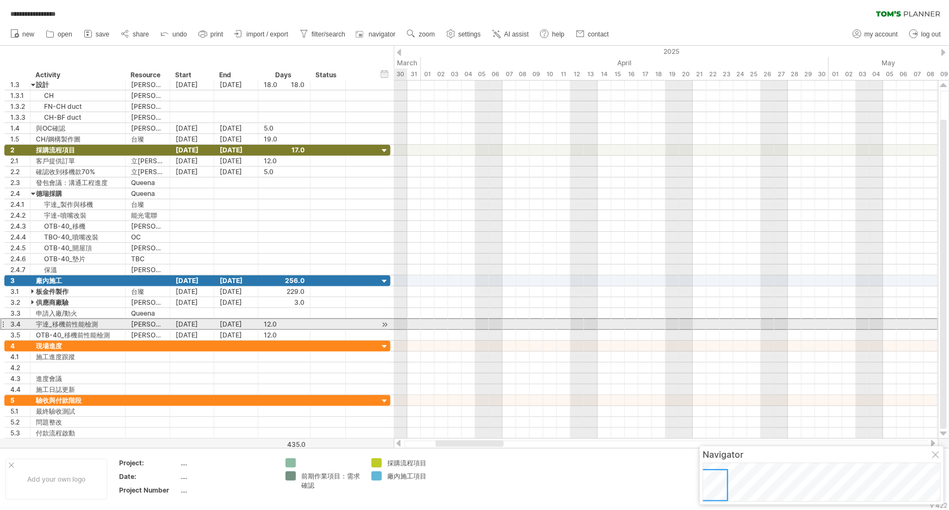
click at [2, 321] on div at bounding box center [3, 323] width 4 height 11
click at [5, 323] on div "3.4" at bounding box center [18, 324] width 26 height 10
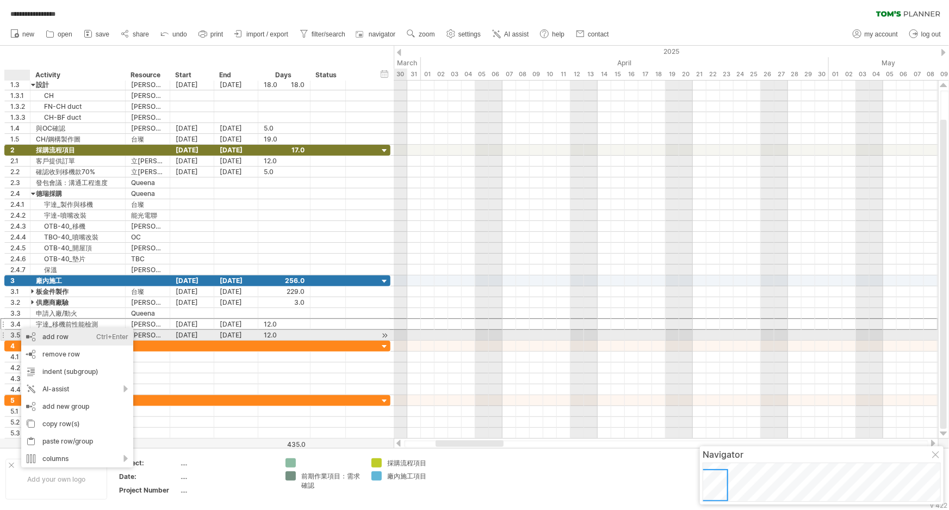
click at [87, 338] on div "add row Ctrl+Enter Cmd+Enter" at bounding box center [77, 336] width 112 height 17
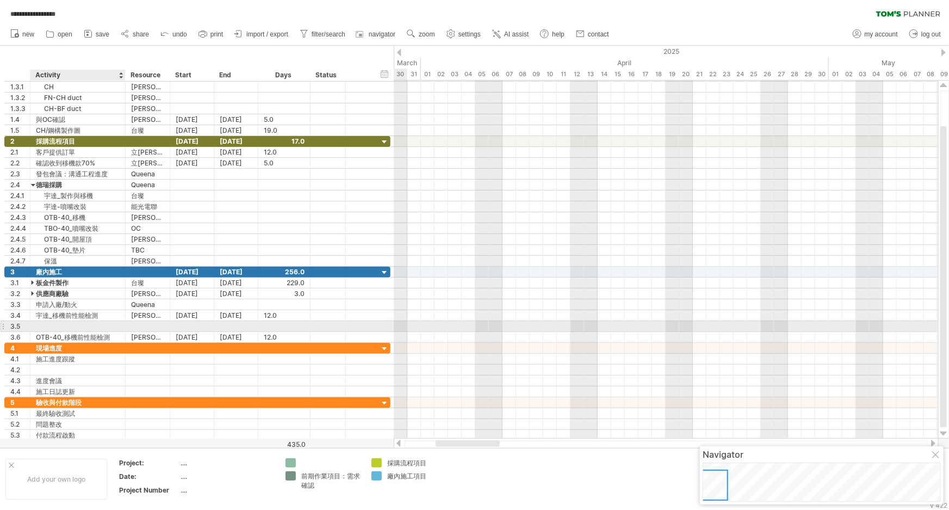
click at [71, 324] on div at bounding box center [78, 326] width 84 height 10
type input "*"
click at [54, 326] on input "******" at bounding box center [78, 326] width 84 height 10
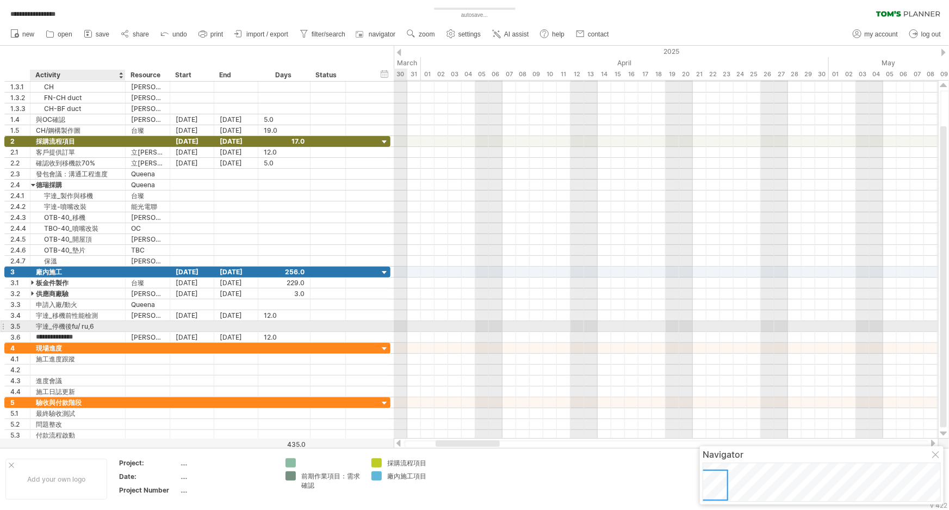
click at [108, 324] on div "宇達_停機後fu/ ru,6" at bounding box center [78, 326] width 84 height 10
type input "**********"
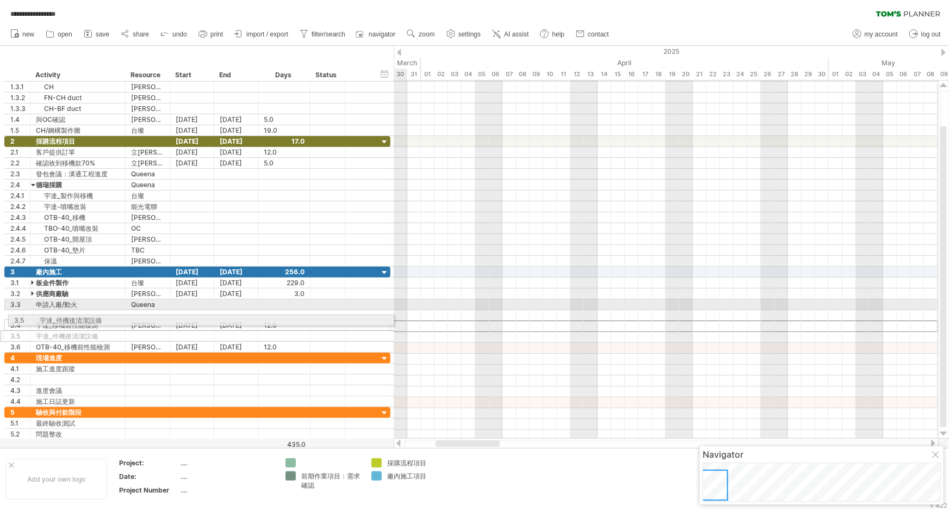
drag, startPoint x: 0, startPoint y: 325, endPoint x: 2, endPoint y: 318, distance: 7.3
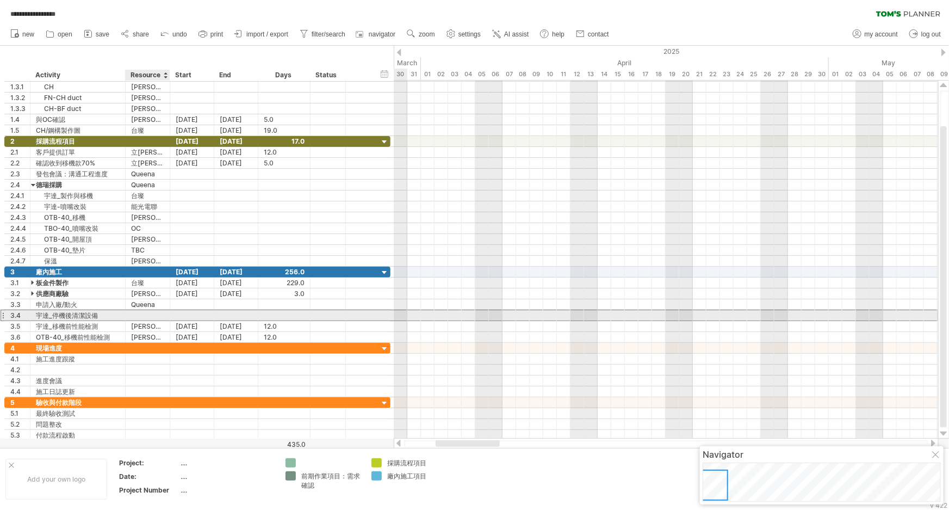
click at [150, 312] on div at bounding box center [147, 315] width 33 height 10
type input "**"
click at [185, 317] on div at bounding box center [192, 315] width 44 height 10
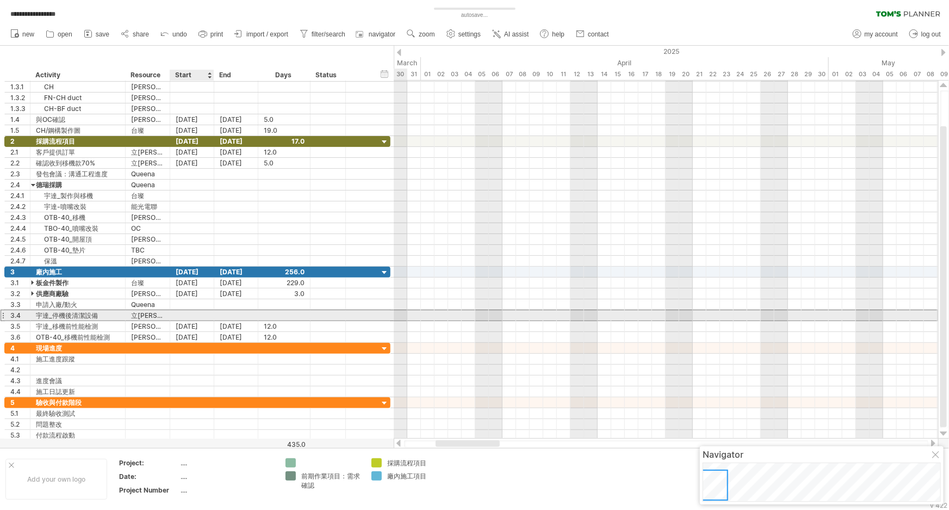
click at [194, 312] on div at bounding box center [192, 315] width 44 height 10
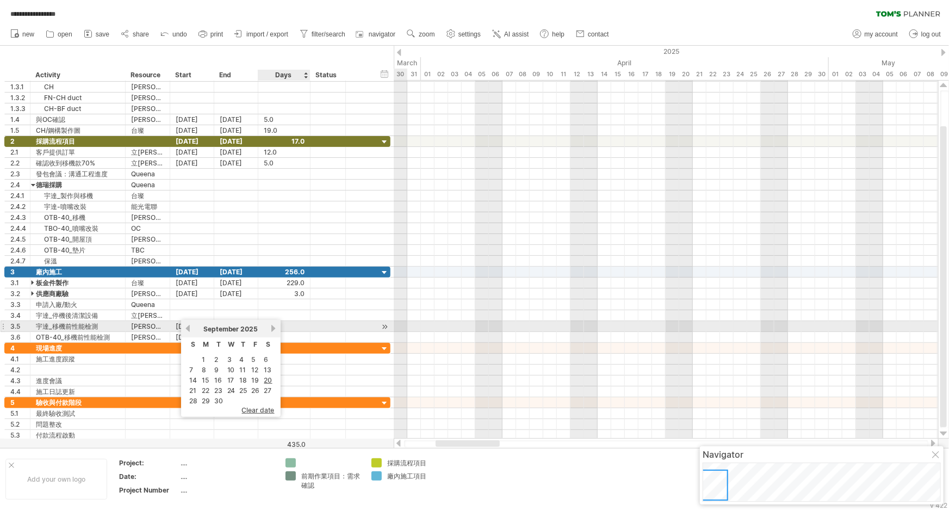
click at [272, 327] on link "next" at bounding box center [274, 328] width 8 height 8
click at [271, 327] on link "next" at bounding box center [274, 328] width 8 height 8
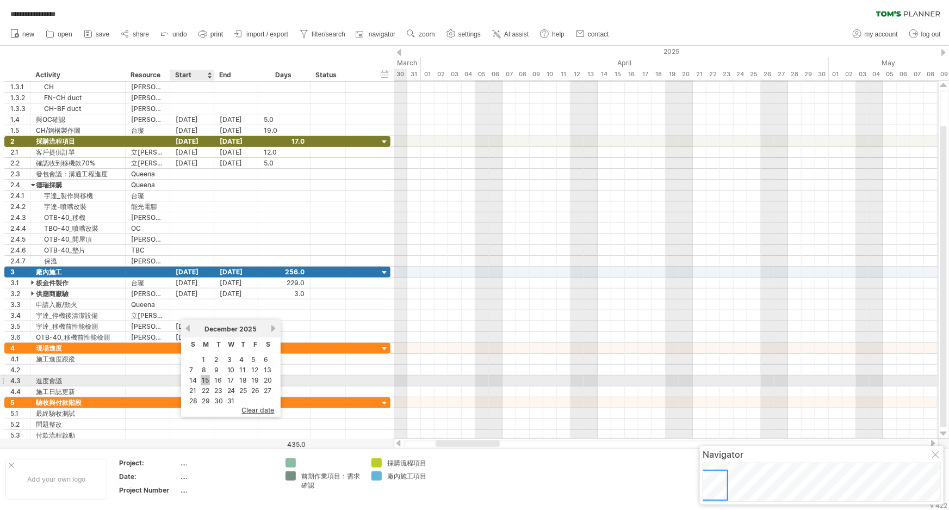
click at [208, 377] on link "15" at bounding box center [205, 380] width 9 height 10
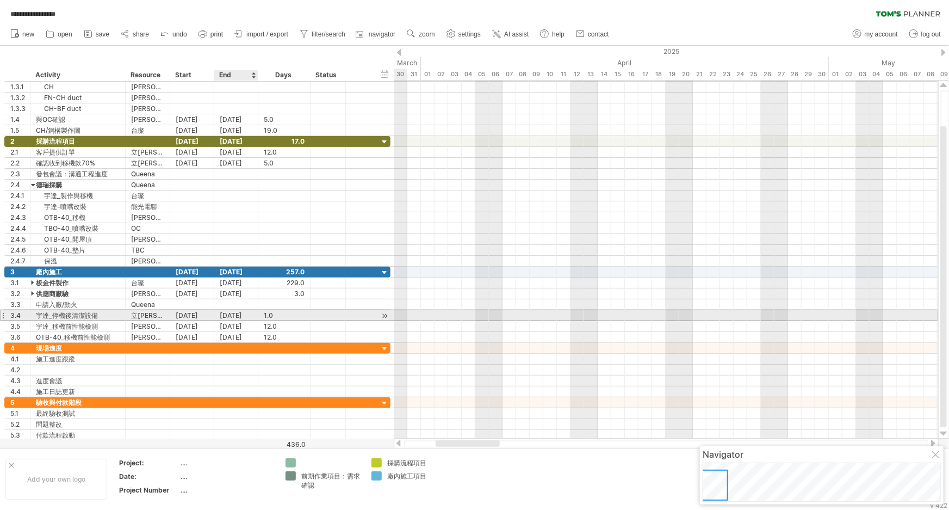
click at [245, 313] on div "[DATE]" at bounding box center [236, 315] width 44 height 10
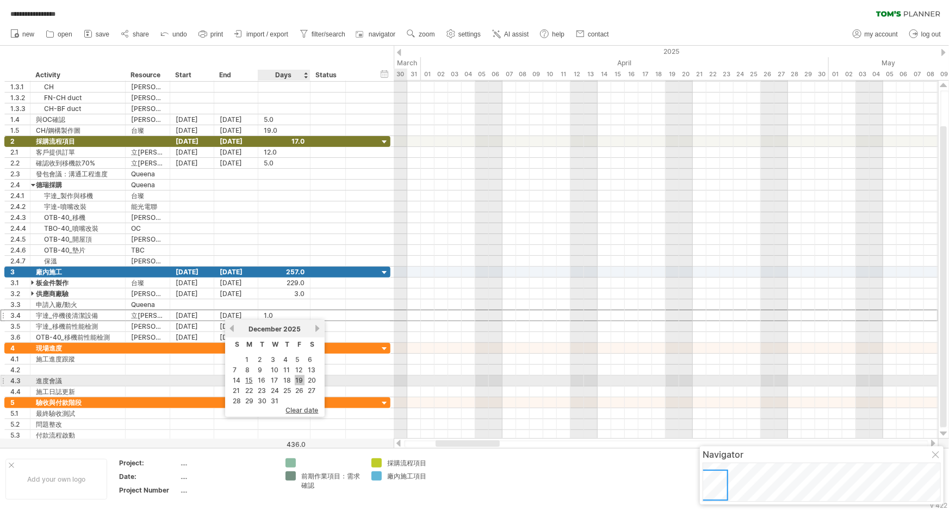
click at [300, 377] on link "19" at bounding box center [300, 380] width 10 height 10
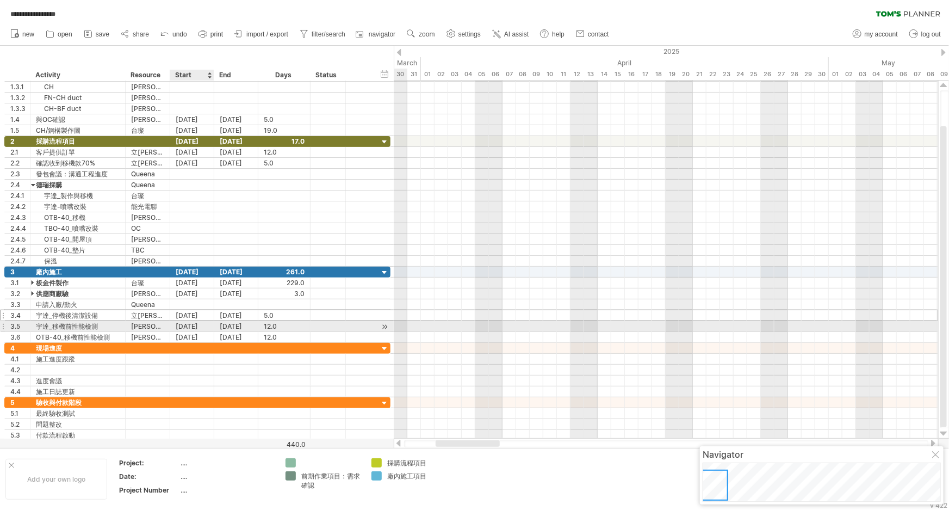
click at [200, 326] on div "[DATE]" at bounding box center [192, 326] width 44 height 10
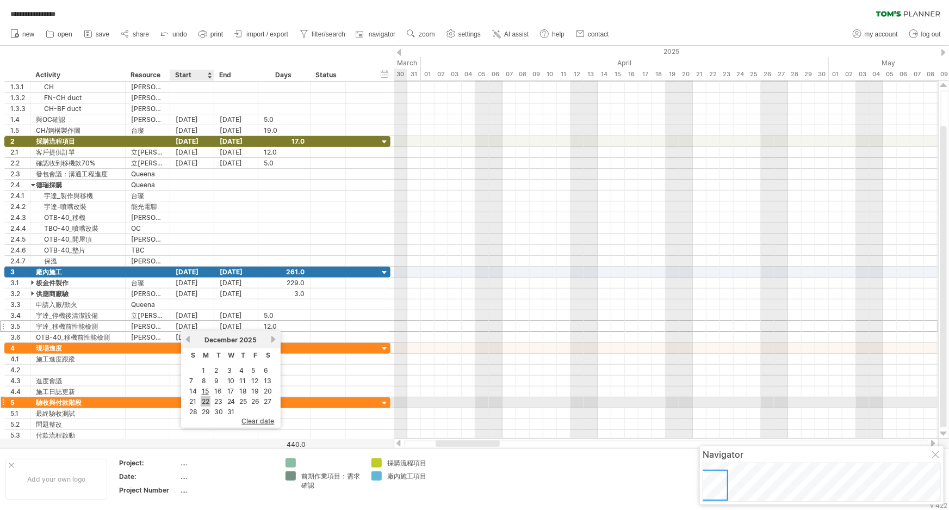
click at [201, 399] on link "22" at bounding box center [206, 401] width 10 height 10
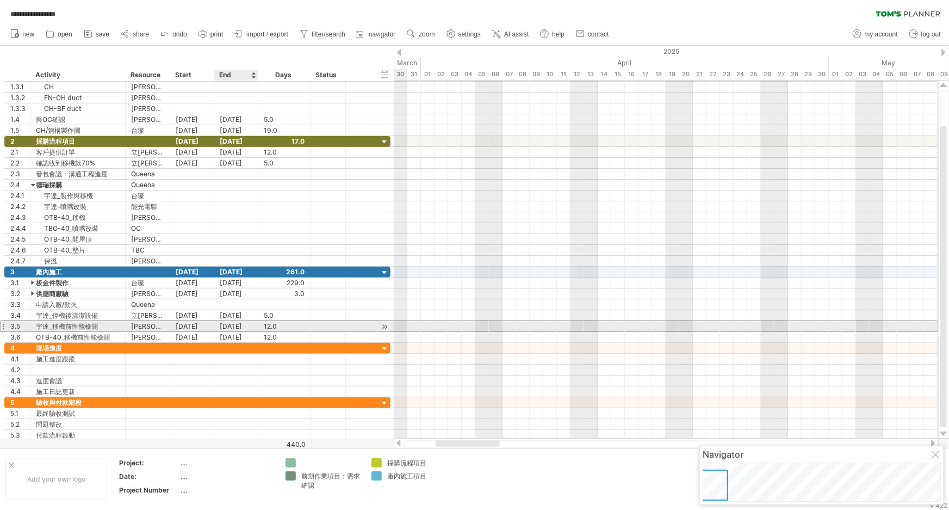
click at [245, 326] on div "[DATE]" at bounding box center [236, 326] width 44 height 10
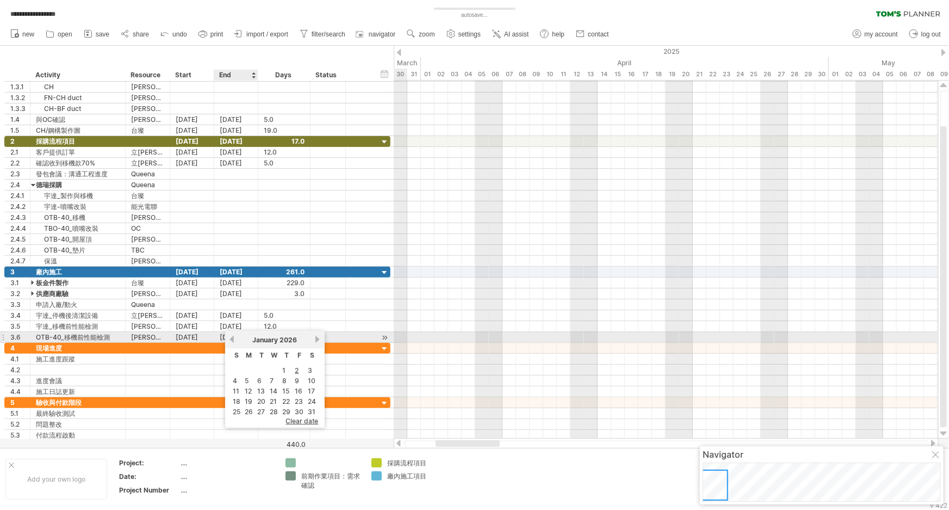
click at [232, 337] on link "previous" at bounding box center [232, 339] width 8 height 8
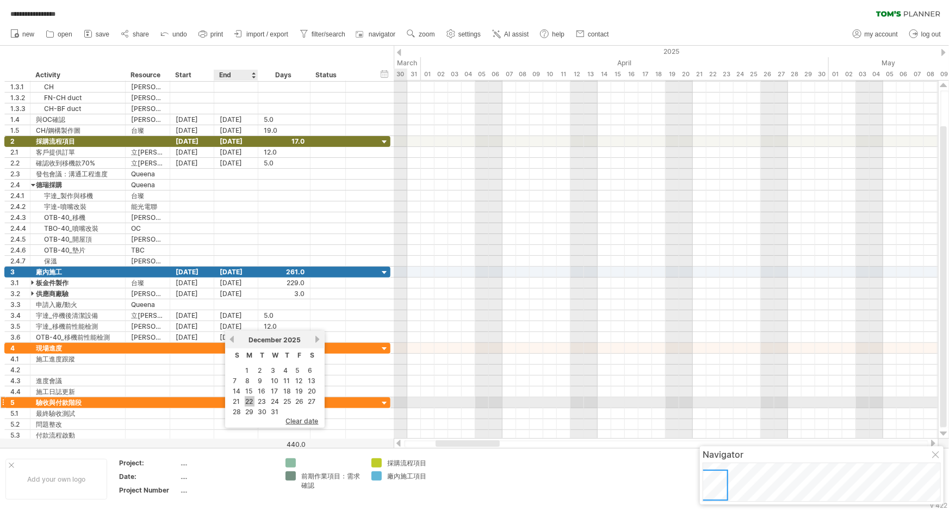
click at [249, 399] on link "22" at bounding box center [250, 401] width 10 height 10
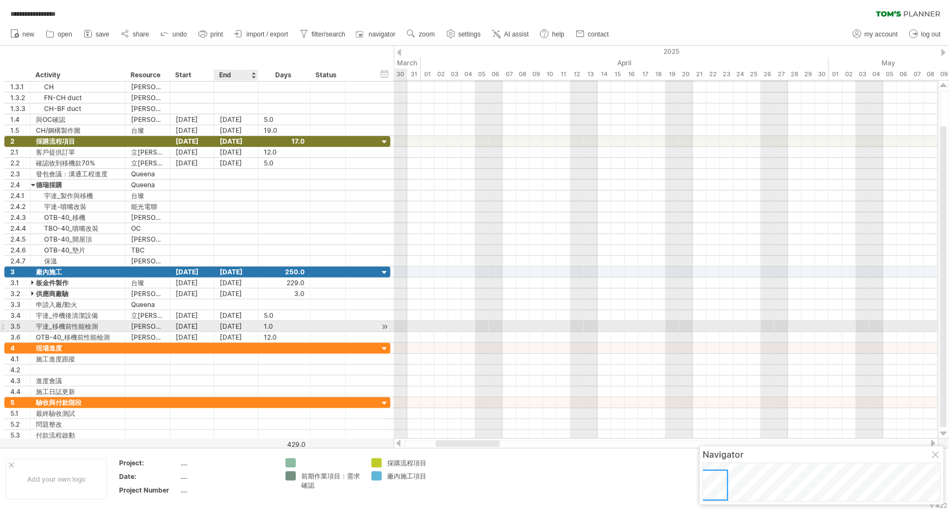
click at [241, 323] on div "[DATE]" at bounding box center [236, 326] width 44 height 10
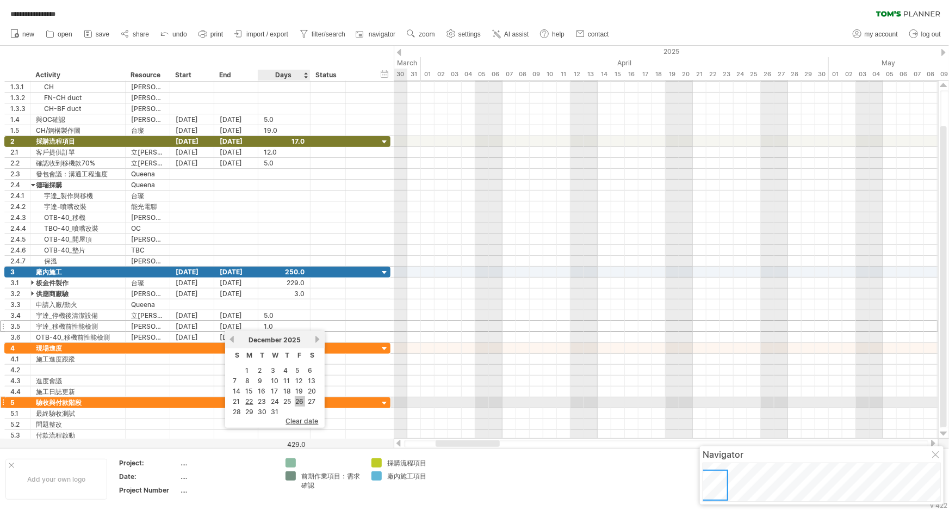
click at [299, 401] on link "26" at bounding box center [300, 401] width 10 height 10
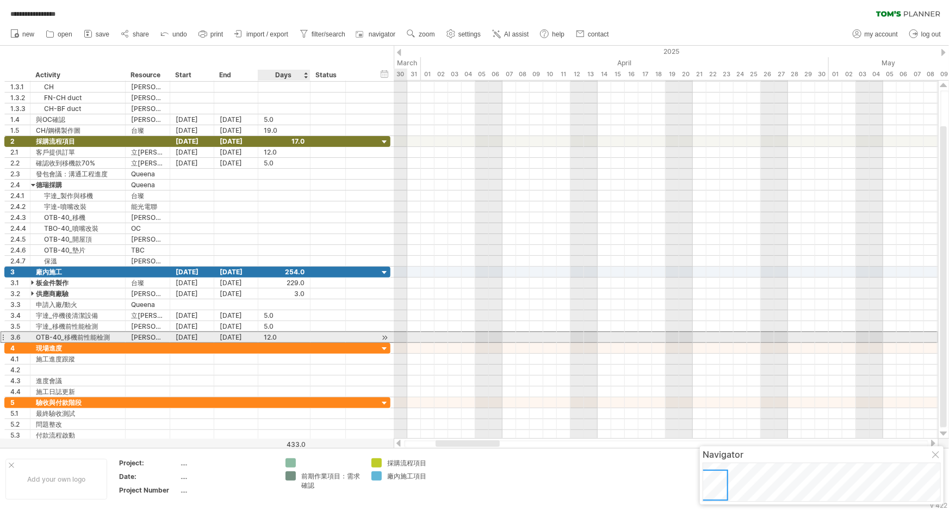
click at [265, 333] on div "12.0" at bounding box center [284, 337] width 41 height 10
type input "*"
click at [5, 336] on div "3.6" at bounding box center [18, 337] width 26 height 10
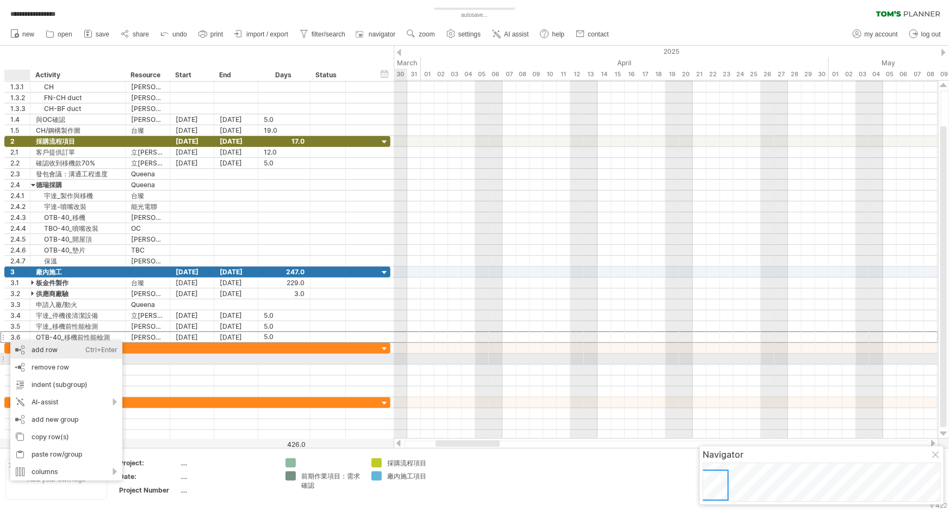
click at [75, 354] on div "add row Ctrl+Enter Cmd+Enter" at bounding box center [66, 349] width 112 height 17
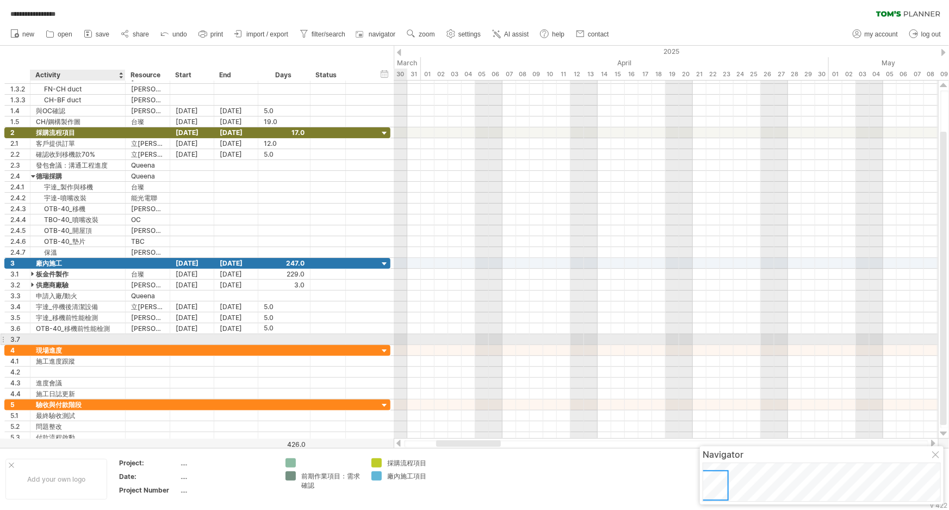
click at [80, 337] on div at bounding box center [78, 339] width 84 height 10
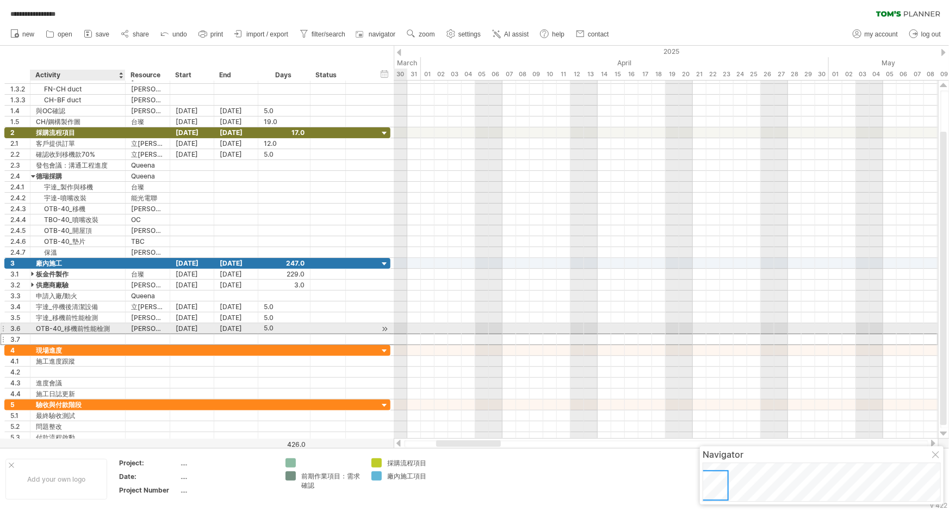
click at [114, 326] on div "OTB-40_移機前性能檢測" at bounding box center [78, 328] width 84 height 10
drag, startPoint x: 114, startPoint y: 326, endPoint x: 23, endPoint y: 323, distance: 91.4
click at [23, 323] on div "**********" at bounding box center [197, 328] width 386 height 11
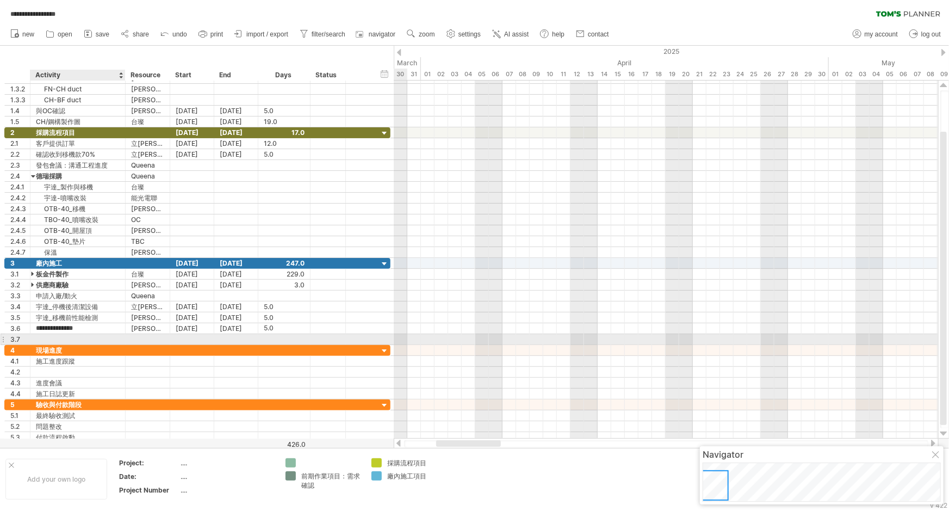
click at [72, 337] on div at bounding box center [78, 339] width 84 height 10
paste input "**********"
type input "**********"
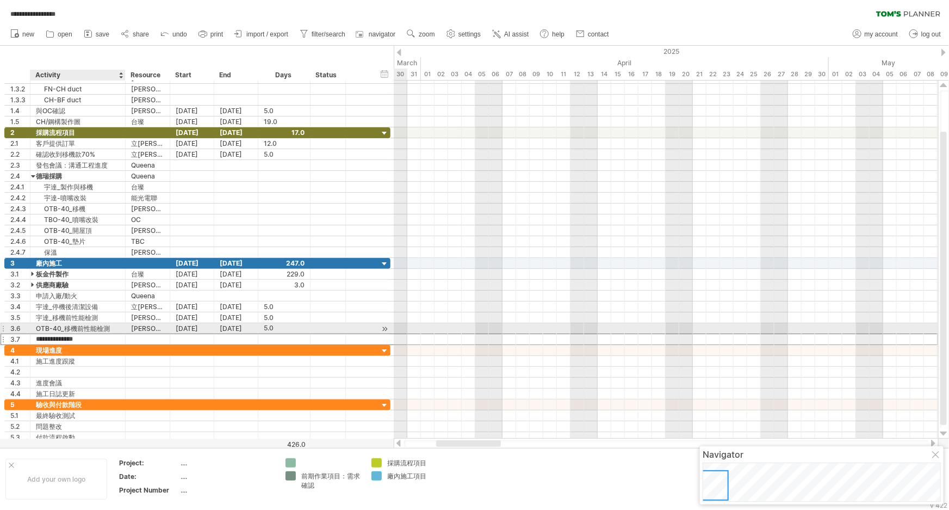
click at [116, 325] on div "OTB-40_移機前性能檢測" at bounding box center [78, 328] width 84 height 10
type input "**********"
drag, startPoint x: 144, startPoint y: 326, endPoint x: 129, endPoint y: 326, distance: 15.2
click at [129, 326] on div "** [PERSON_NAME]" at bounding box center [148, 328] width 45 height 10
click at [150, 326] on div "[PERSON_NAME]" at bounding box center [147, 328] width 33 height 10
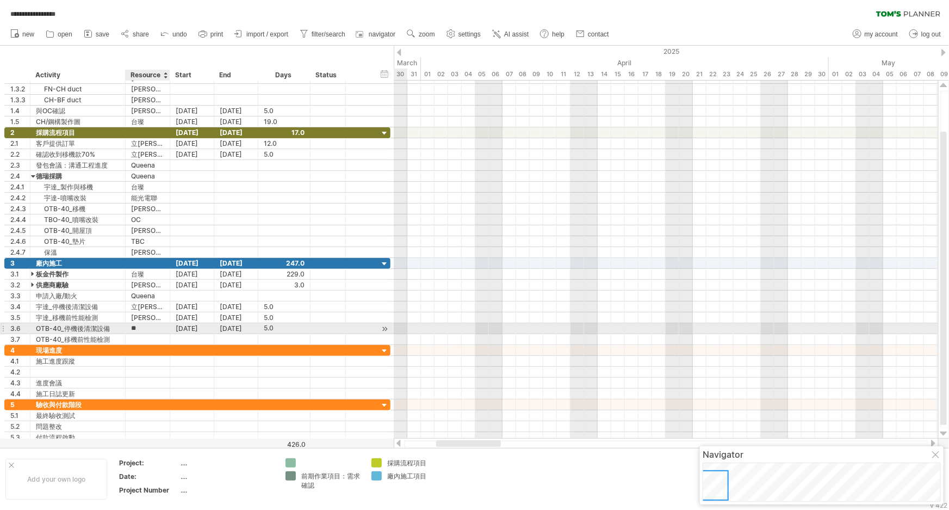
type input "*"
type input "**"
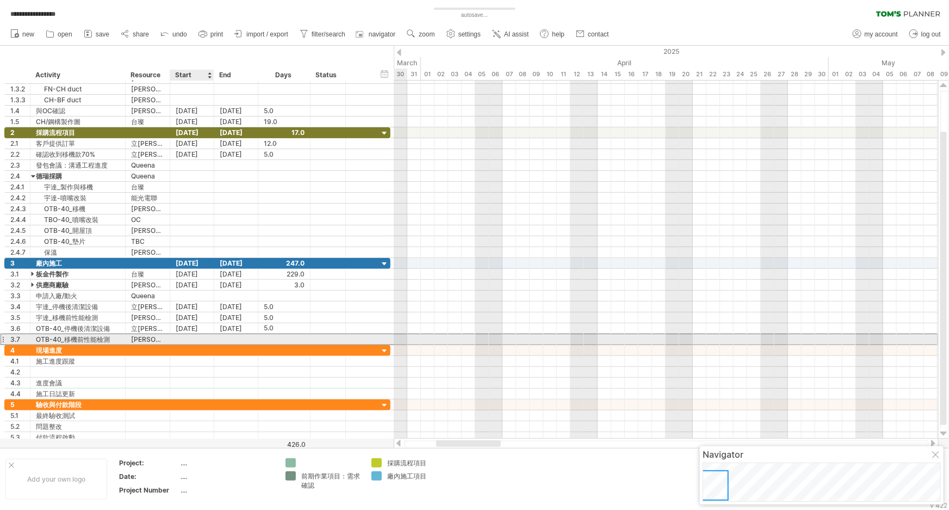
click at [191, 338] on div at bounding box center [192, 339] width 44 height 10
click at [185, 337] on div at bounding box center [192, 339] width 44 height 10
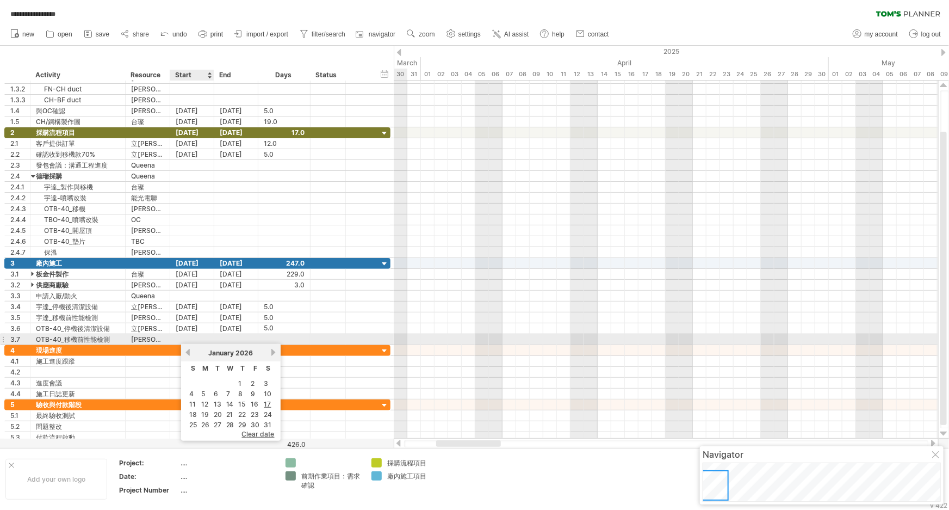
click at [180, 337] on div at bounding box center [192, 339] width 44 height 10
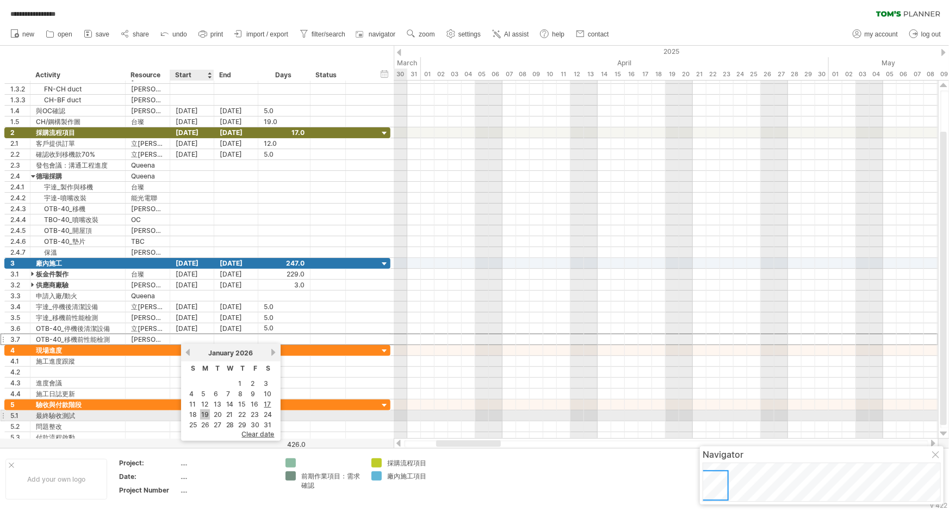
click at [207, 412] on link "19" at bounding box center [205, 414] width 10 height 10
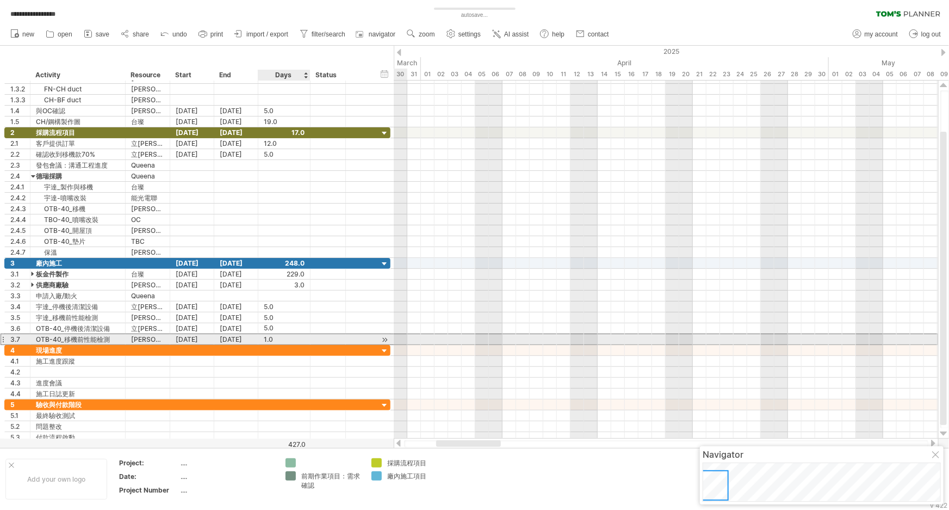
click at [268, 336] on div "1.0" at bounding box center [284, 339] width 41 height 10
type input "*"
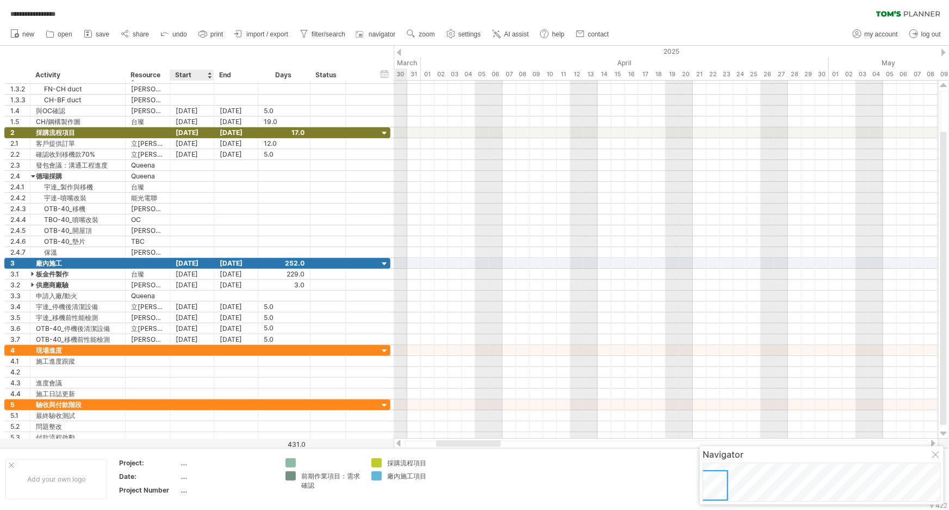
scroll to position [0, 0]
click at [452, 33] on use at bounding box center [450, 33] width 11 height 11
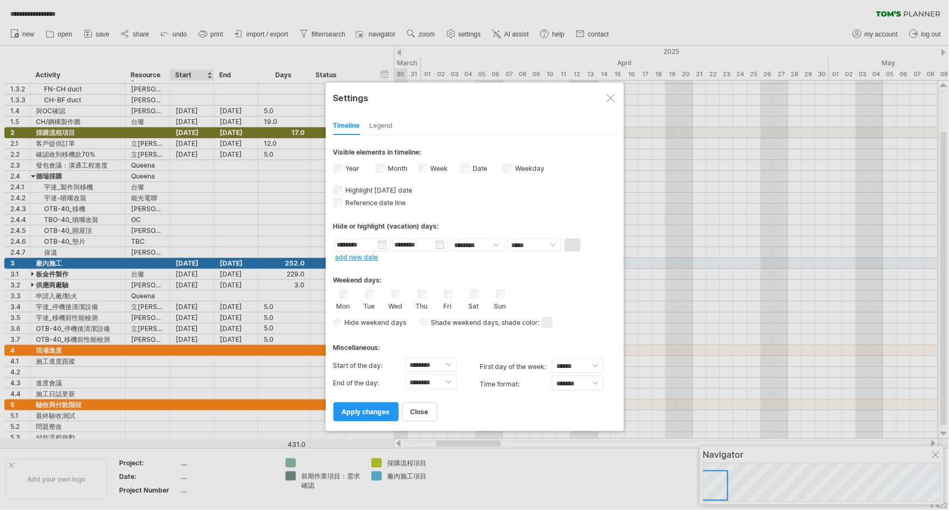
click at [384, 127] on div "Legend" at bounding box center [381, 125] width 23 height 17
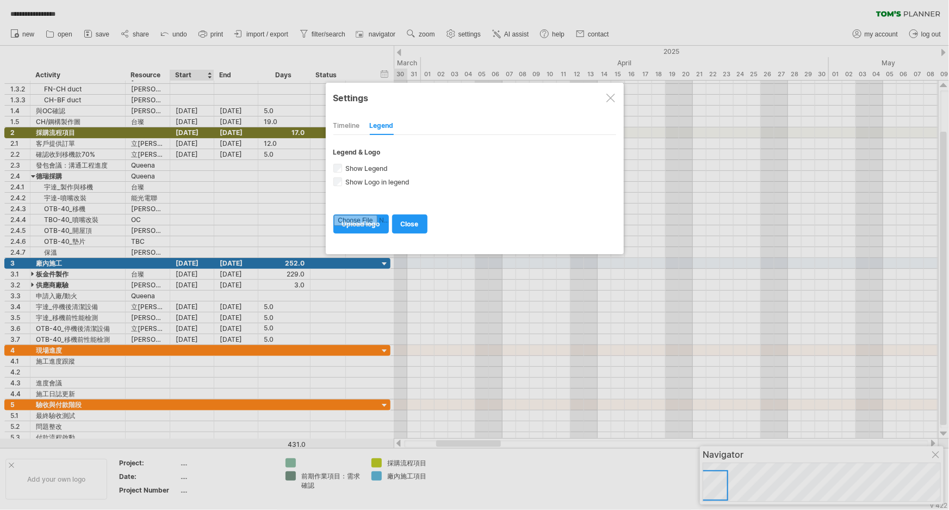
click at [345, 126] on div "Timeline" at bounding box center [346, 125] width 27 height 17
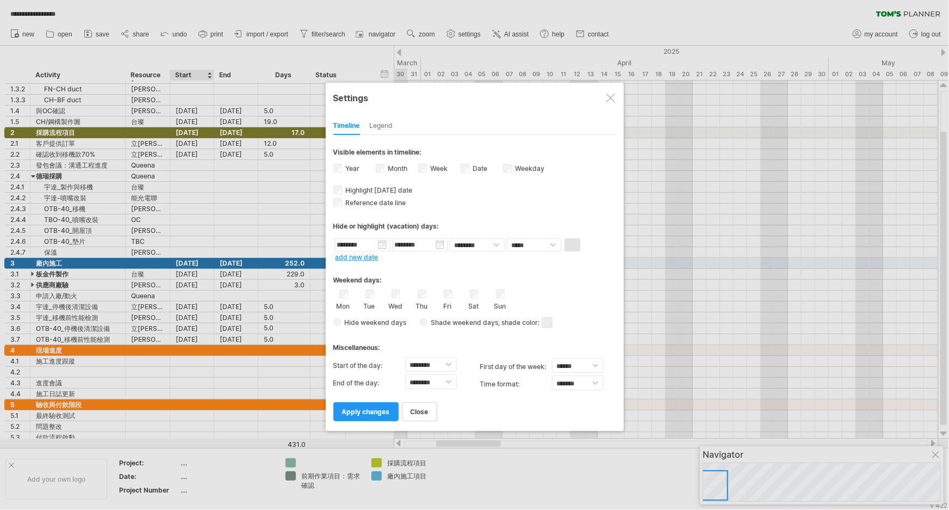
click at [380, 126] on div "Legend" at bounding box center [381, 125] width 23 height 17
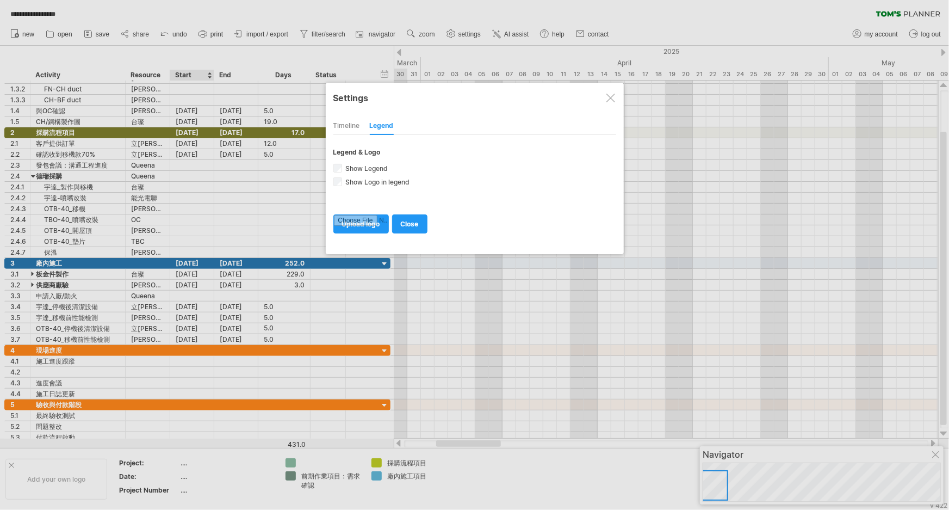
click at [610, 99] on div at bounding box center [610, 98] width 9 height 9
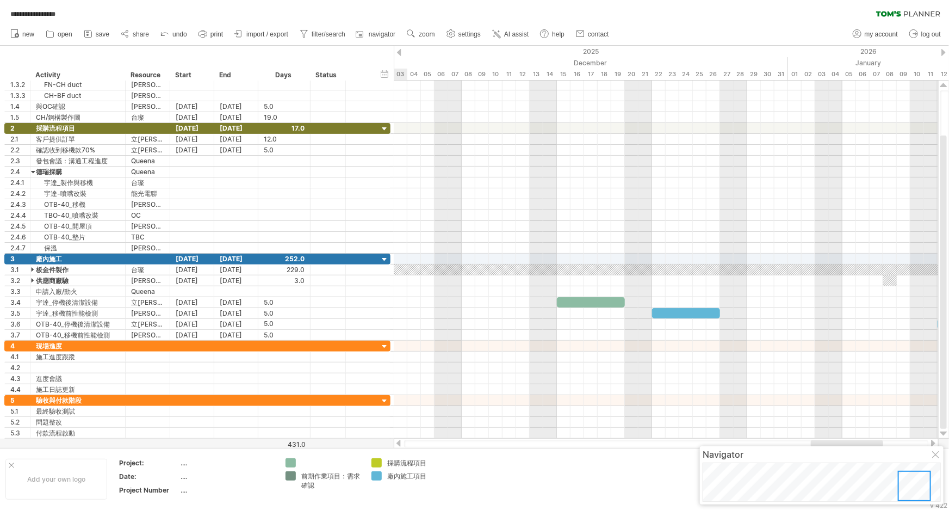
drag, startPoint x: 720, startPoint y: 486, endPoint x: 922, endPoint y: 496, distance: 202.6
click at [840, 496] on div at bounding box center [914, 485] width 33 height 30
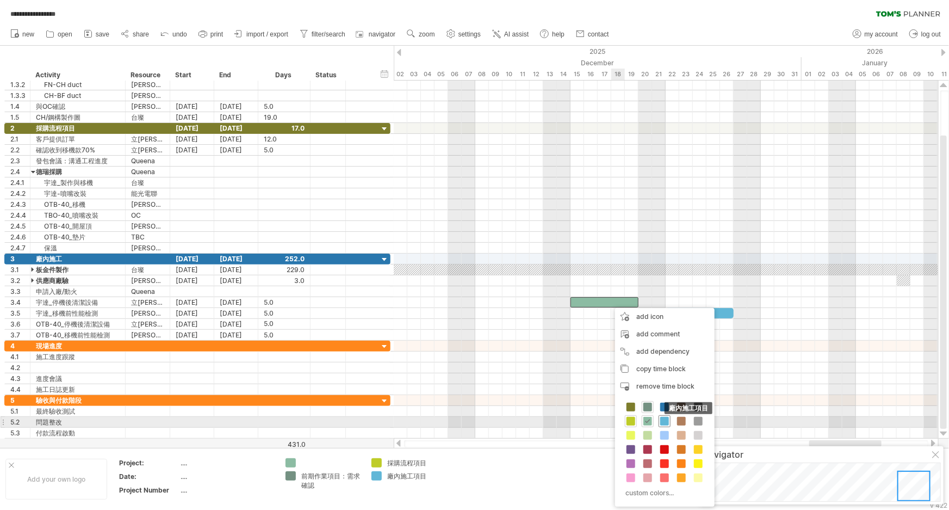
click at [662, 418] on span at bounding box center [664, 421] width 9 height 9
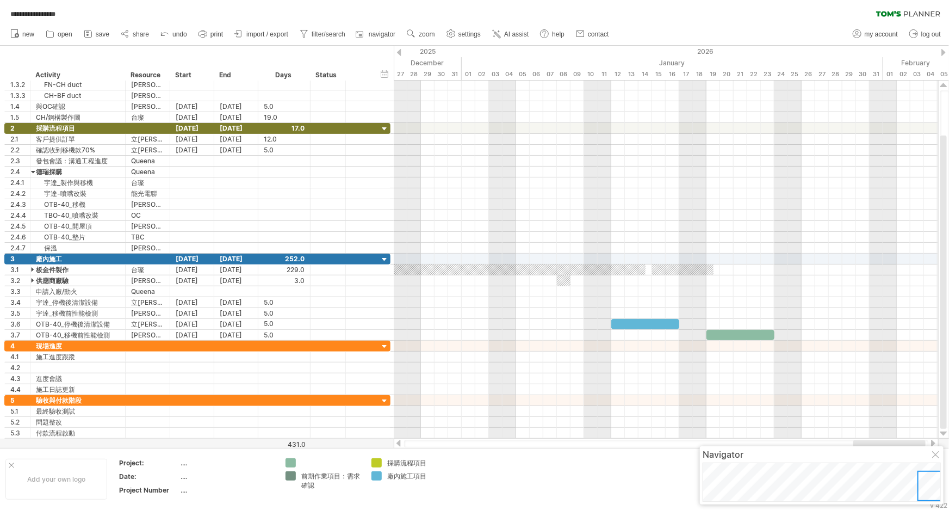
drag, startPoint x: 848, startPoint y: 441, endPoint x: 893, endPoint y: 439, distance: 44.1
click at [840, 440] on div at bounding box center [889, 443] width 72 height 7
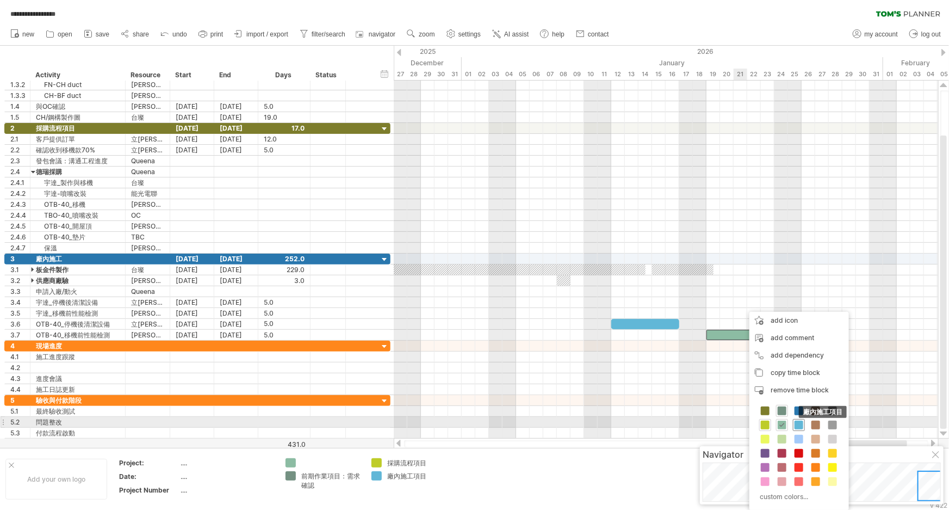
click at [799, 422] on span at bounding box center [799, 424] width 9 height 9
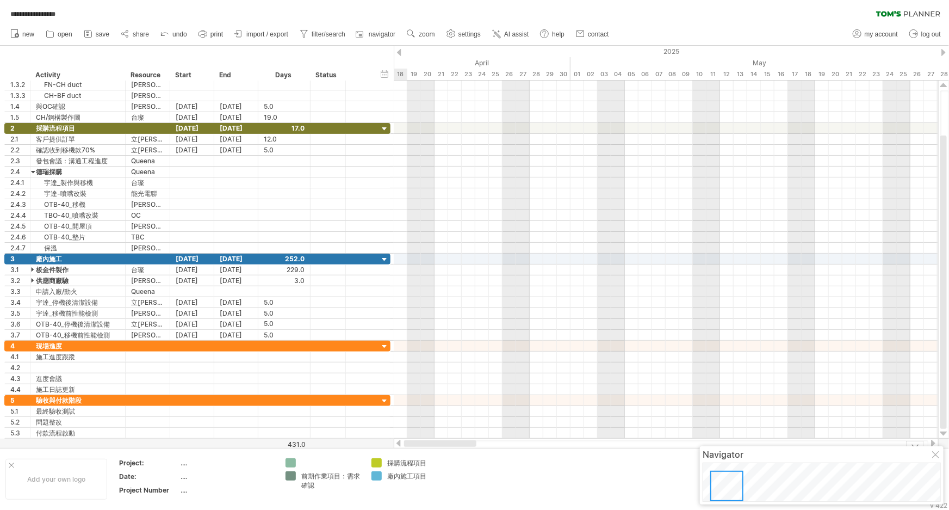
drag, startPoint x: 857, startPoint y: 443, endPoint x: 381, endPoint y: 450, distance: 476.5
click at [381, 450] on div "**********" at bounding box center [474, 255] width 949 height 510
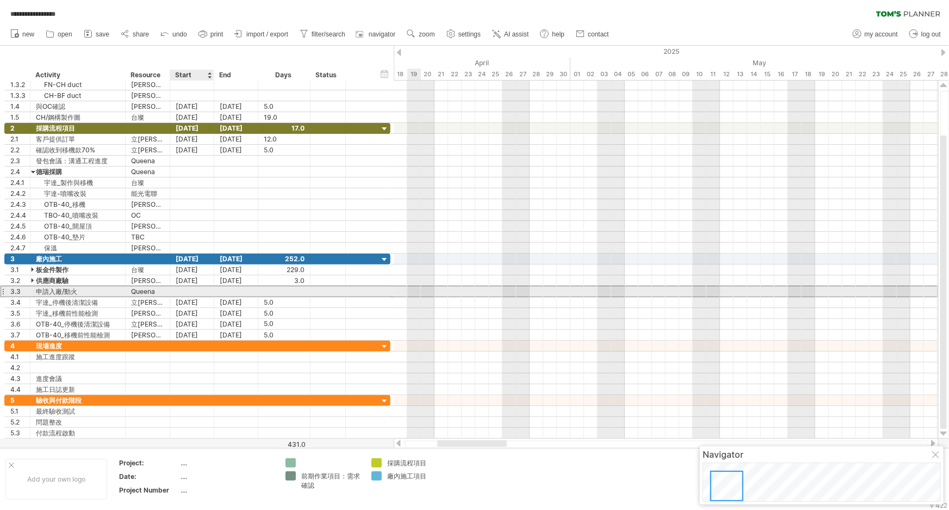
click at [201, 288] on div at bounding box center [192, 291] width 44 height 10
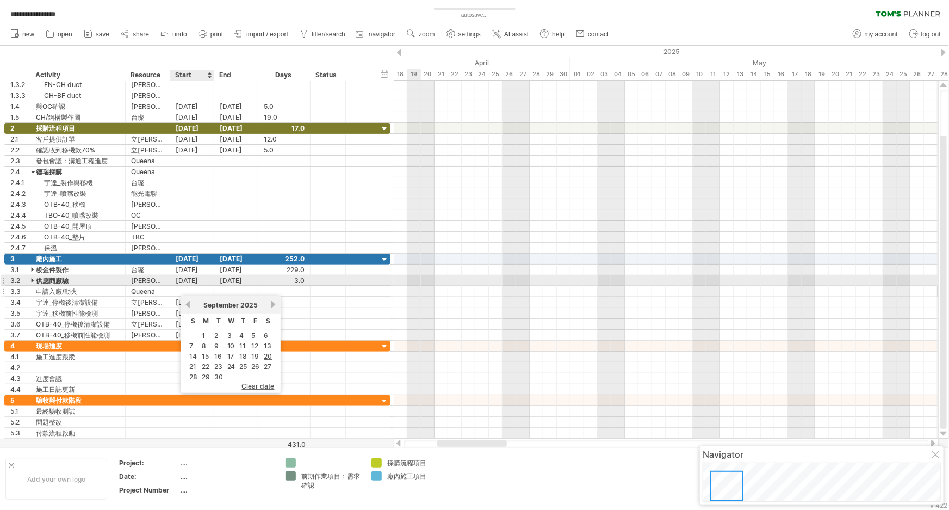
click at [180, 286] on div at bounding box center [192, 291] width 44 height 10
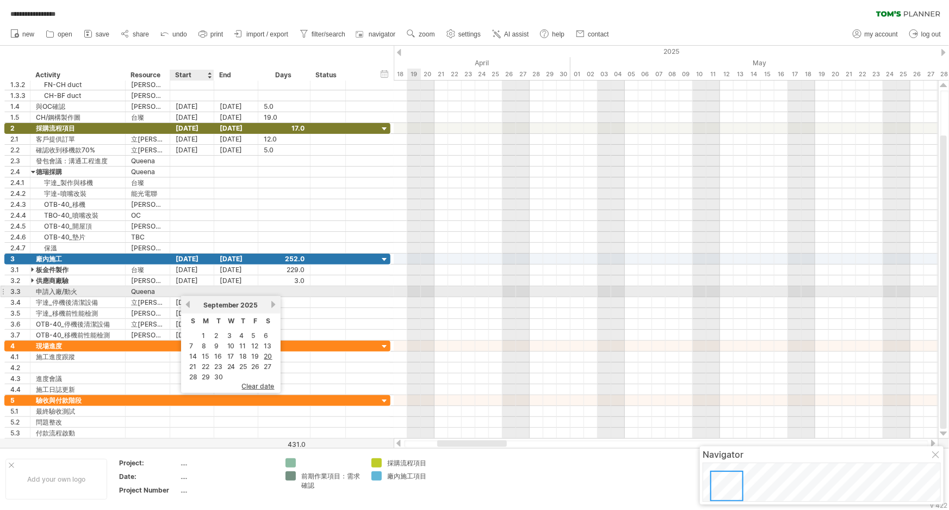
click at [182, 288] on div at bounding box center [192, 291] width 44 height 10
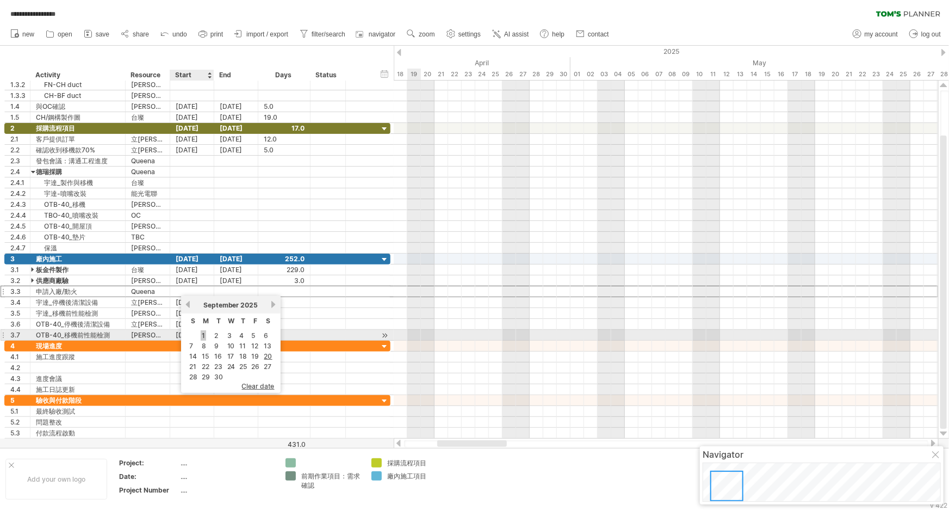
click at [202, 337] on link "1" at bounding box center [203, 335] width 5 height 10
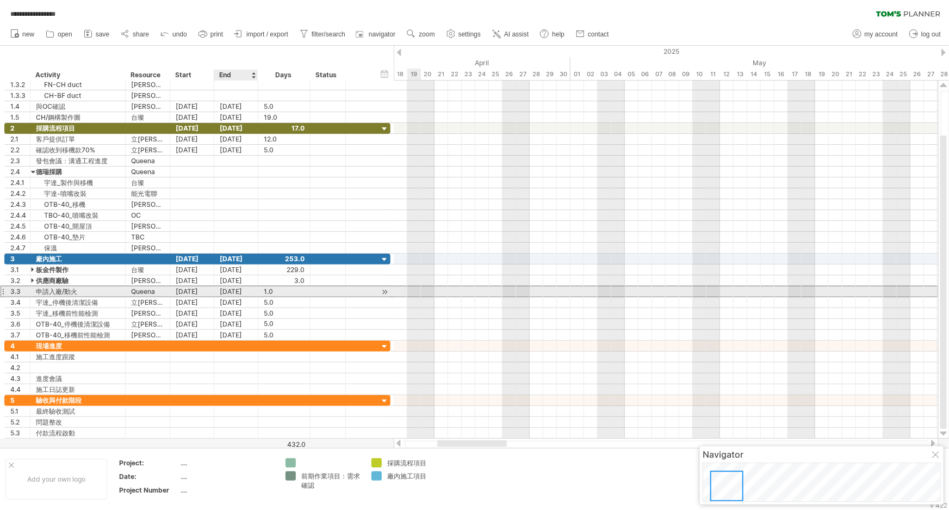
click at [245, 293] on div "[DATE]" at bounding box center [236, 291] width 44 height 10
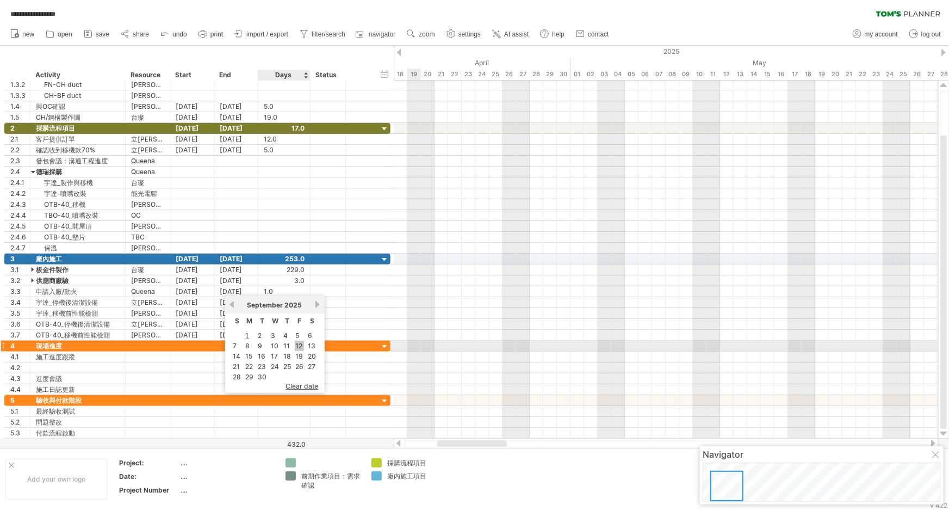
click at [297, 345] on link "12" at bounding box center [299, 345] width 9 height 10
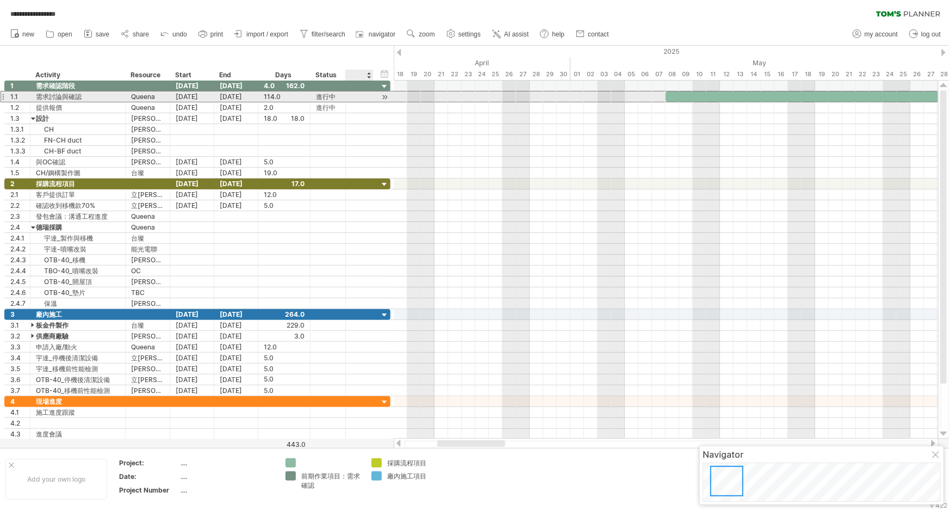
click at [358, 98] on div at bounding box center [359, 96] width 11 height 9
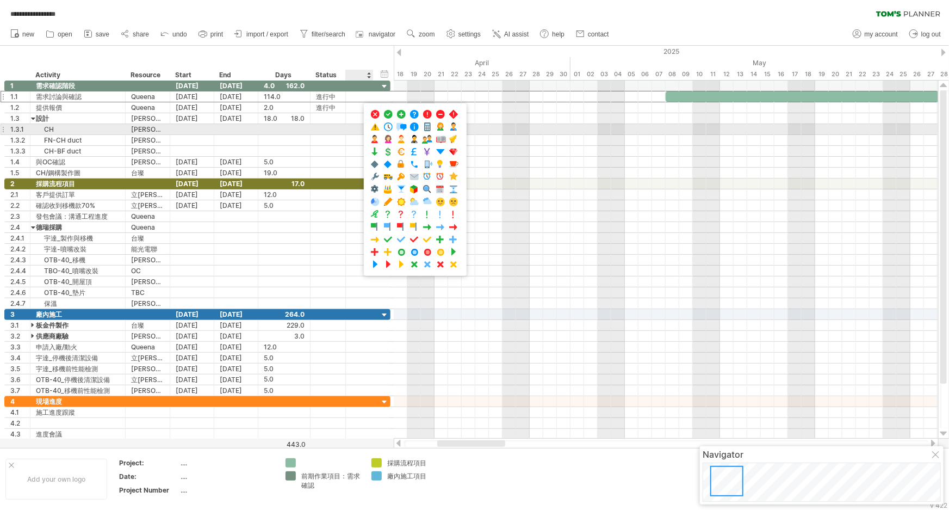
click at [349, 130] on div at bounding box center [360, 129] width 28 height 10
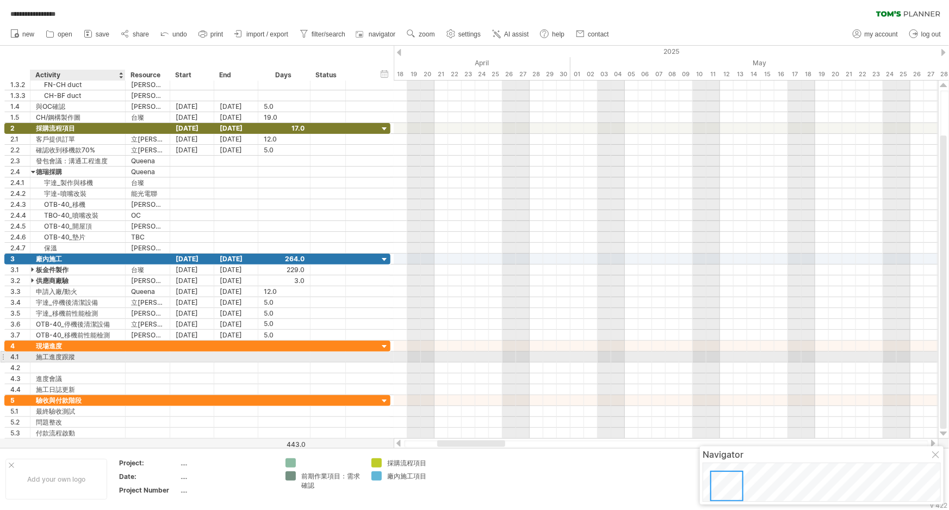
click at [80, 356] on div "施工進度跟蹤" at bounding box center [78, 356] width 84 height 10
drag, startPoint x: 165, startPoint y: 354, endPoint x: 58, endPoint y: 351, distance: 107.7
click at [166, 354] on div at bounding box center [168, 356] width 5 height 11
click at [49, 357] on div "施工進度跟蹤" at bounding box center [78, 356] width 84 height 10
click at [109, 353] on input "******" at bounding box center [78, 356] width 84 height 10
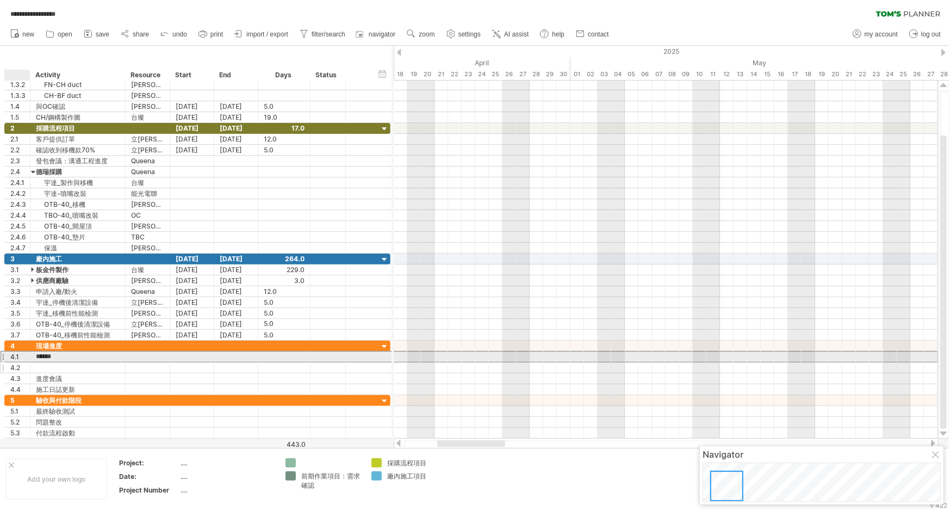
drag, startPoint x: 88, startPoint y: 354, endPoint x: 15, endPoint y: 360, distance: 73.2
click at [15, 360] on div "4 **** 現場進度 4.1 ****** 施工進度跟蹤 4.2 4.3 **** 進度會議 4.4 ****** 施工日誌更新" at bounding box center [197, 367] width 386 height 54
click at [111, 357] on input "******" at bounding box center [78, 356] width 84 height 10
drag, startPoint x: 102, startPoint y: 357, endPoint x: 21, endPoint y: 355, distance: 81.6
click at [21, 355] on div "4.1 ****** 施工進度跟蹤" at bounding box center [197, 356] width 386 height 11
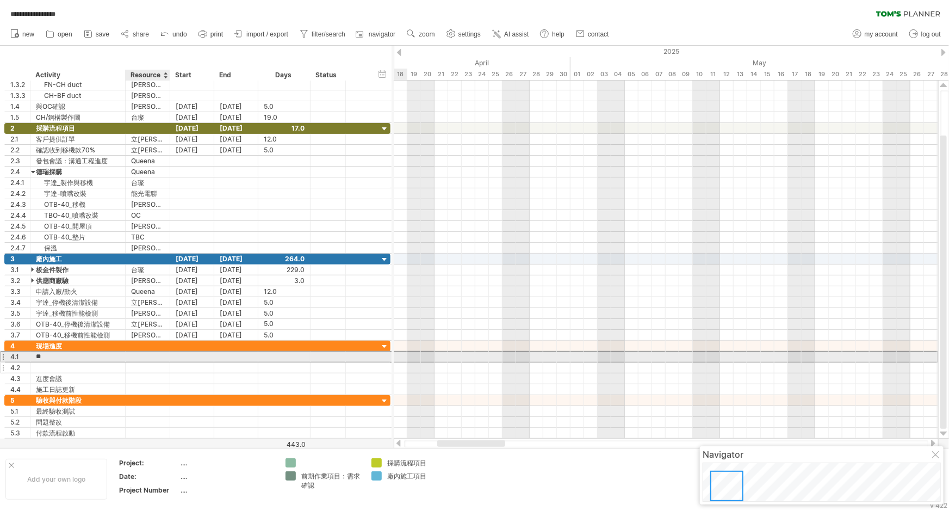
type input "*"
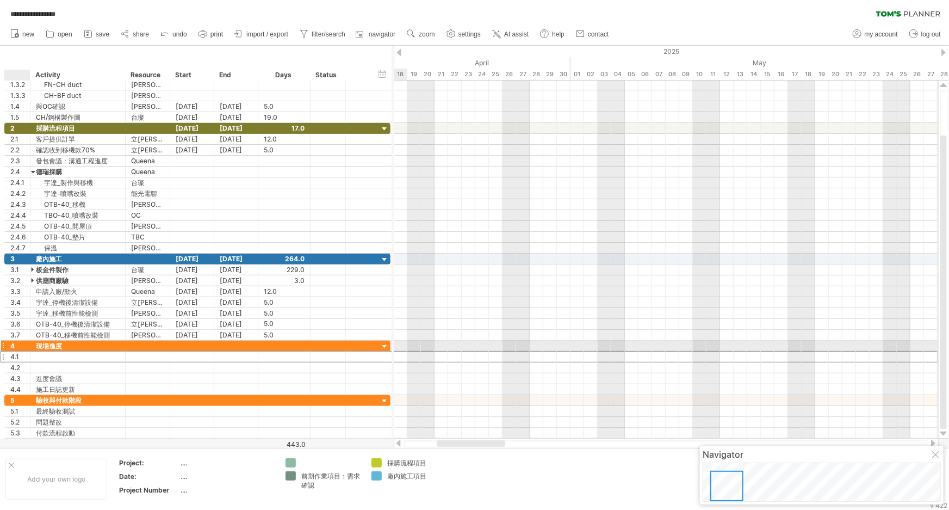
click at [34, 346] on div "**** 現場進度" at bounding box center [77, 345] width 95 height 10
click at [36, 345] on div "**** 現場進度" at bounding box center [77, 345] width 95 height 10
click at [86, 348] on input "****" at bounding box center [78, 345] width 84 height 10
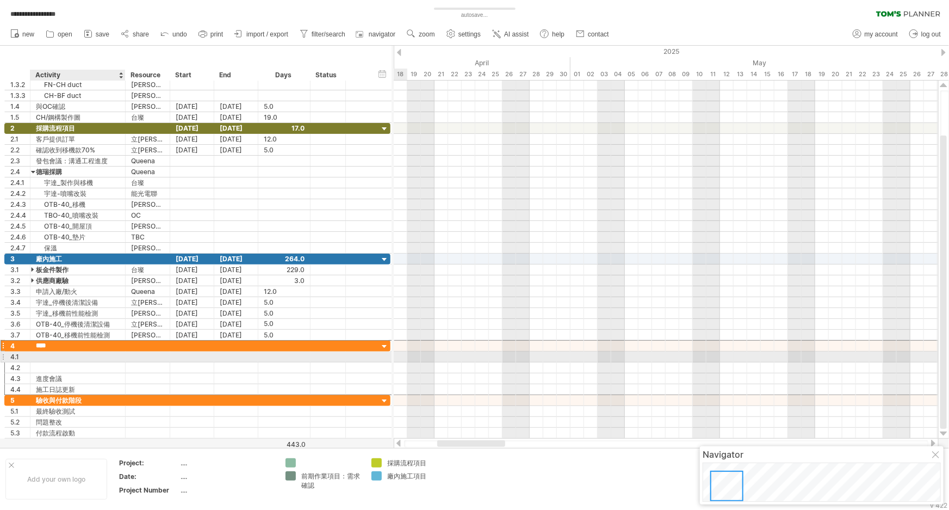
click at [59, 354] on div at bounding box center [78, 356] width 84 height 10
type input "*****"
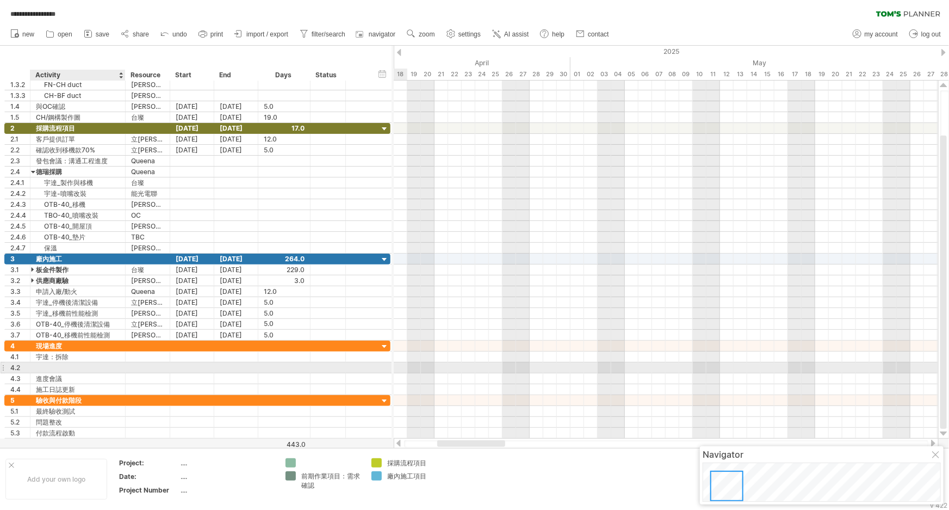
click at [83, 365] on input "text" at bounding box center [78, 367] width 84 height 10
type input "***"
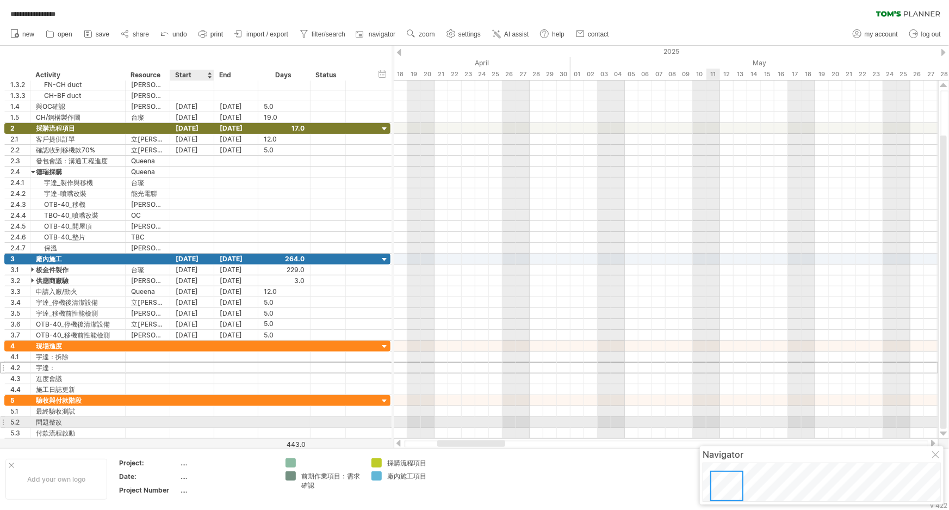
click at [185, 425] on div at bounding box center [192, 422] width 44 height 10
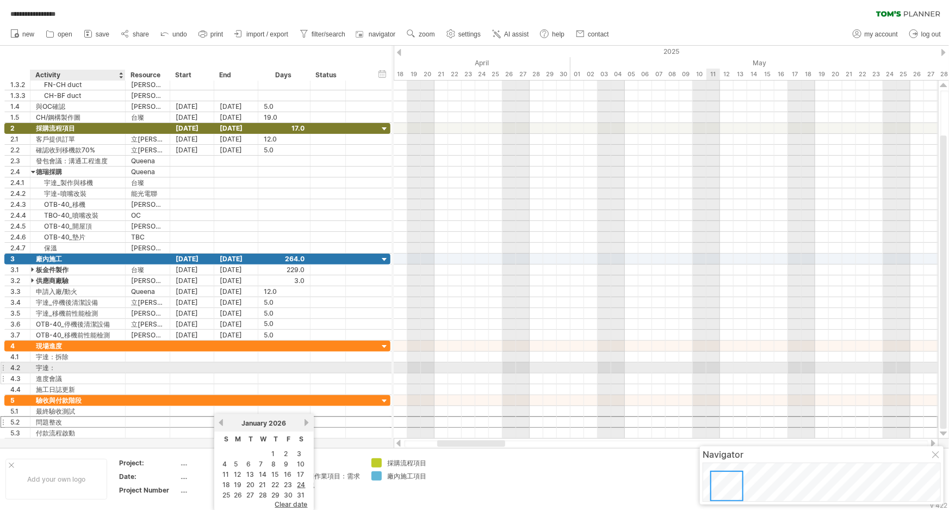
click at [117, 373] on div "進度會議" at bounding box center [78, 378] width 84 height 10
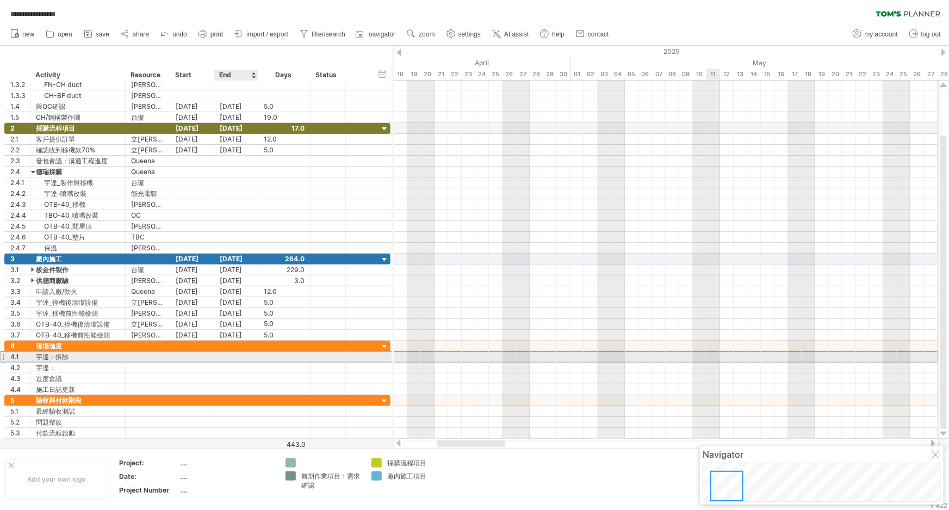
click at [243, 355] on div at bounding box center [236, 356] width 44 height 10
click at [276, 355] on div at bounding box center [284, 356] width 41 height 10
type input "**"
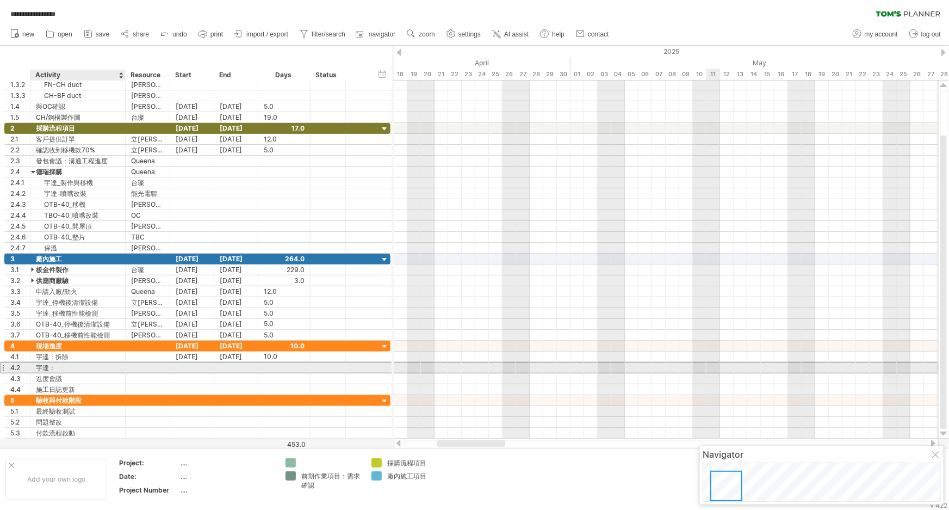
click at [70, 367] on div "宇達：" at bounding box center [78, 367] width 84 height 10
type input "*******"
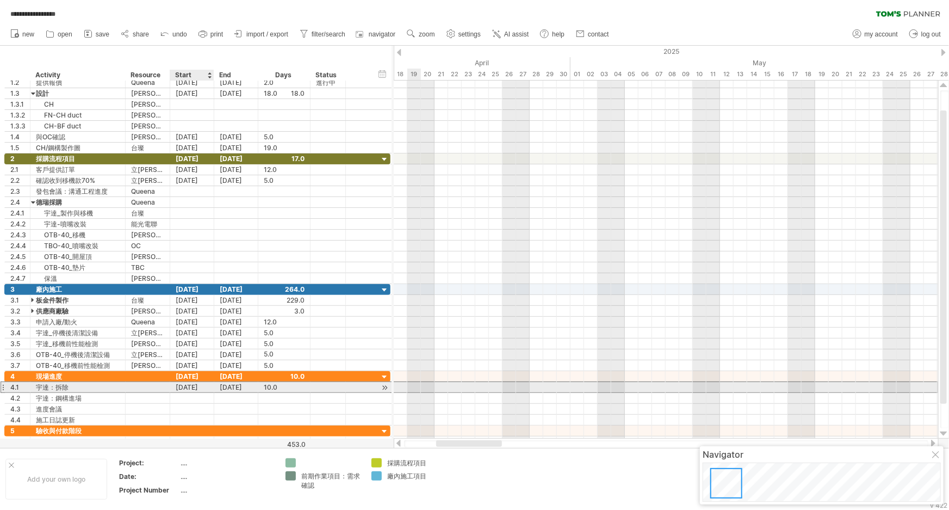
click at [189, 386] on div "[DATE]" at bounding box center [192, 387] width 44 height 10
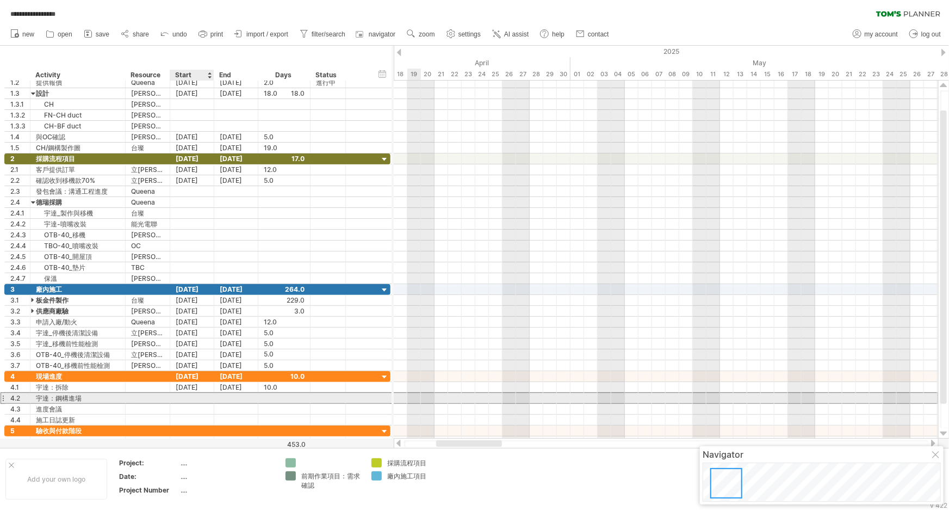
click at [177, 400] on div at bounding box center [192, 398] width 44 height 10
click at [154, 398] on div at bounding box center [147, 398] width 33 height 10
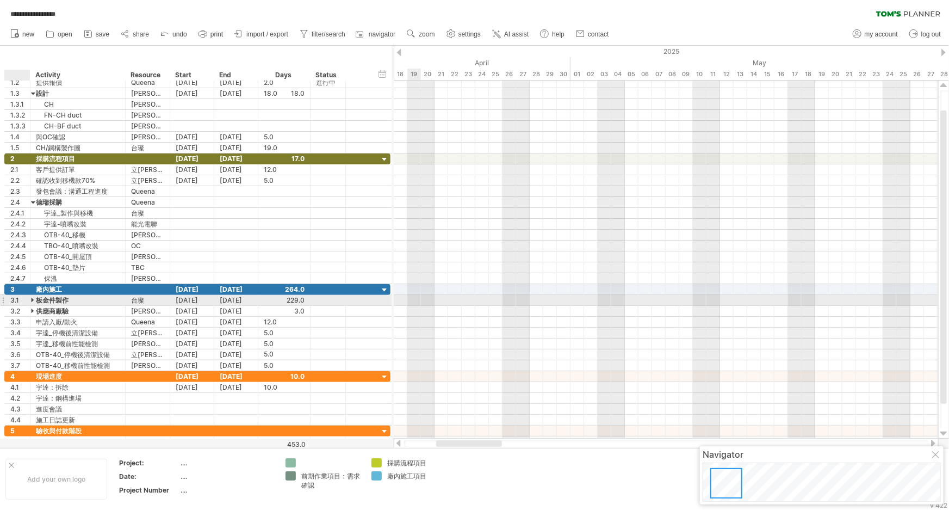
click at [32, 299] on div at bounding box center [33, 300] width 5 height 10
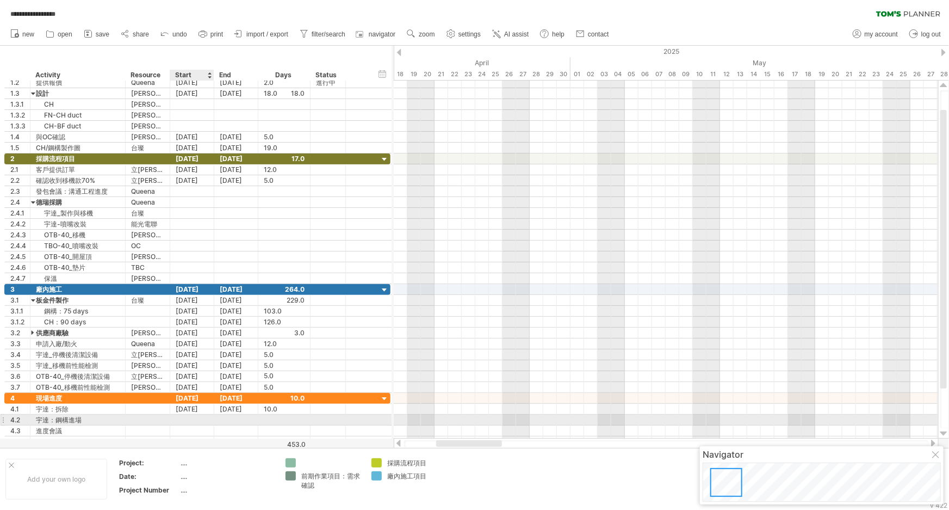
click at [196, 416] on div at bounding box center [192, 419] width 44 height 10
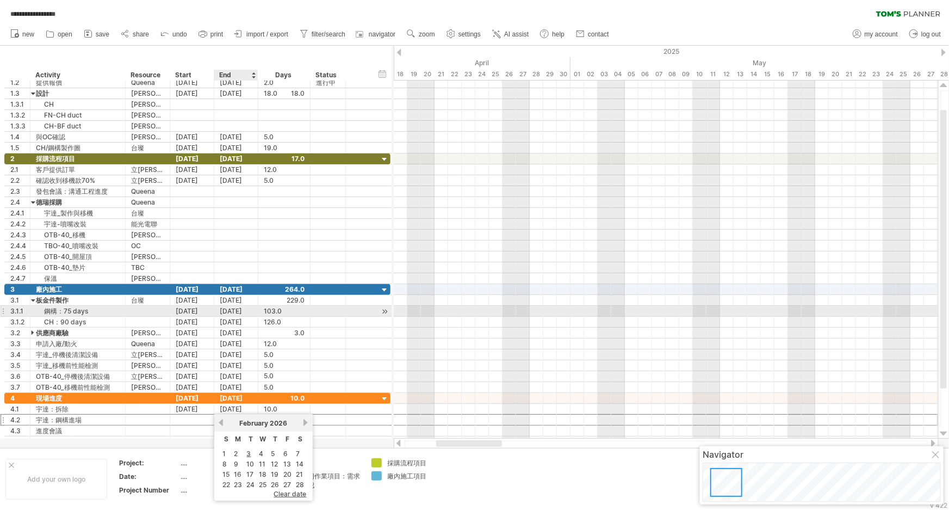
click at [243, 312] on div "[DATE]" at bounding box center [236, 311] width 44 height 10
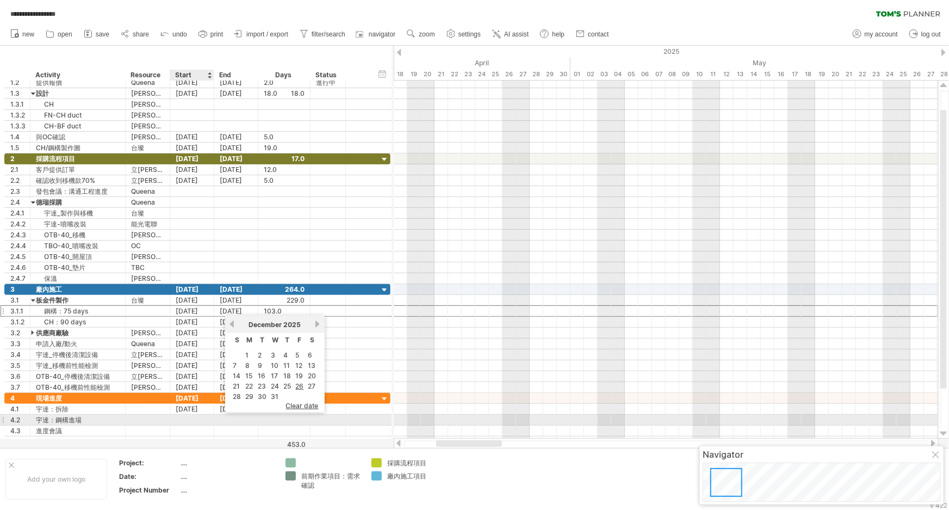
click at [192, 418] on div at bounding box center [192, 419] width 44 height 10
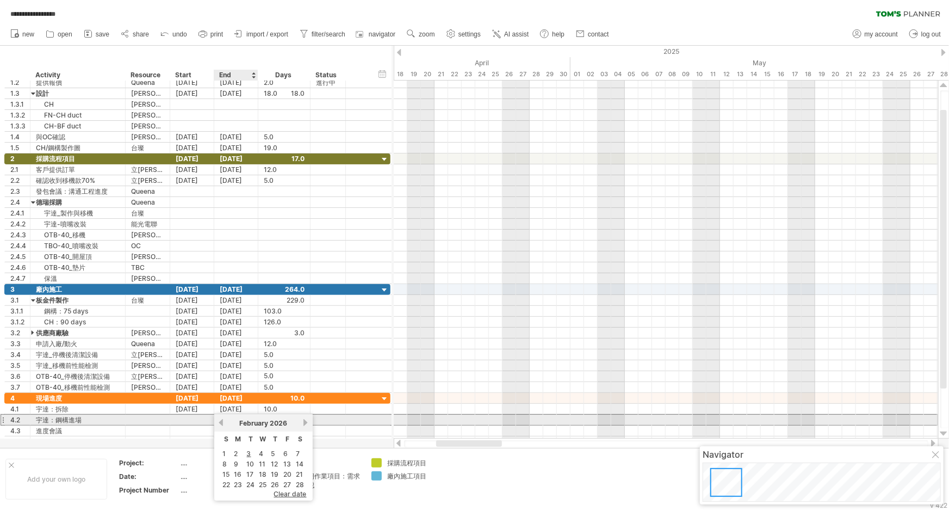
click at [220, 424] on link "previous" at bounding box center [221, 422] width 8 height 8
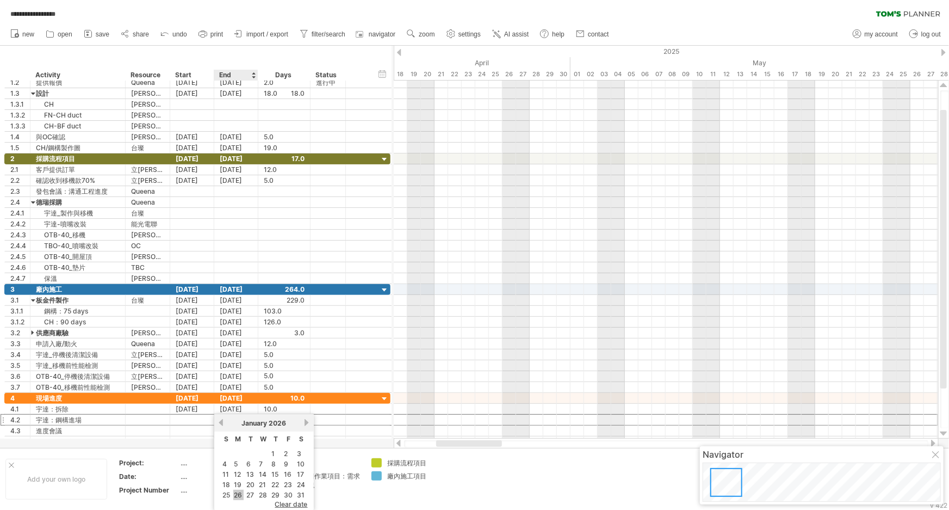
click at [241, 493] on link "26" at bounding box center [238, 494] width 10 height 10
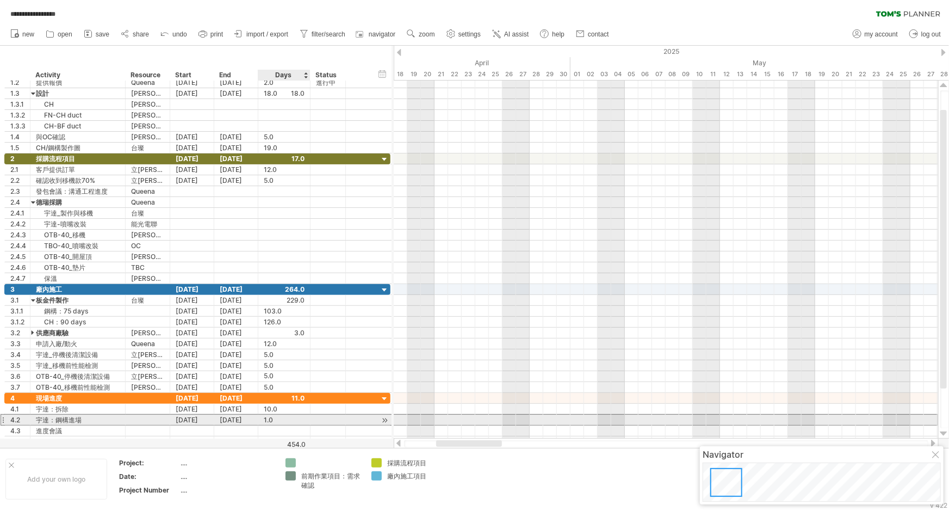
click at [281, 414] on div "1.0" at bounding box center [284, 419] width 41 height 10
click at [282, 418] on div "1.0" at bounding box center [284, 419] width 41 height 10
type input "**"
click at [277, 417] on div "30.0" at bounding box center [284, 419] width 41 height 10
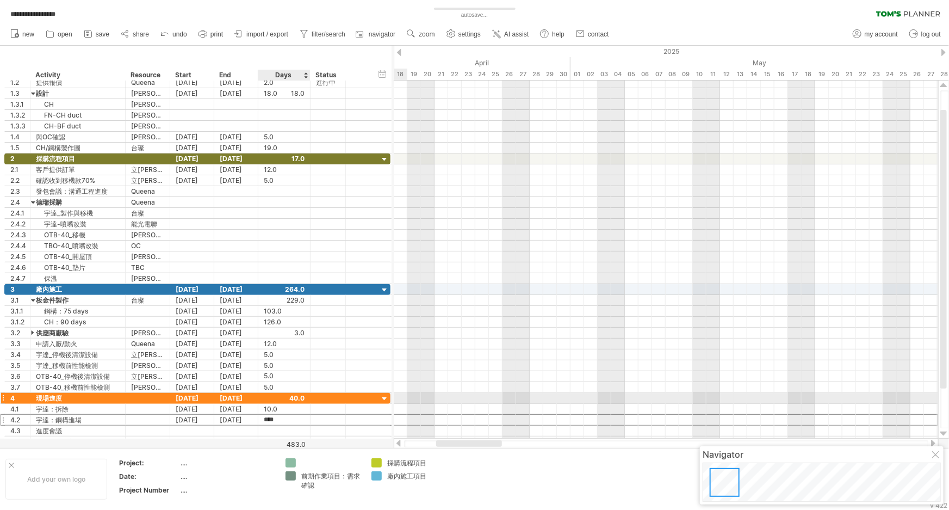
scroll to position [0, 0]
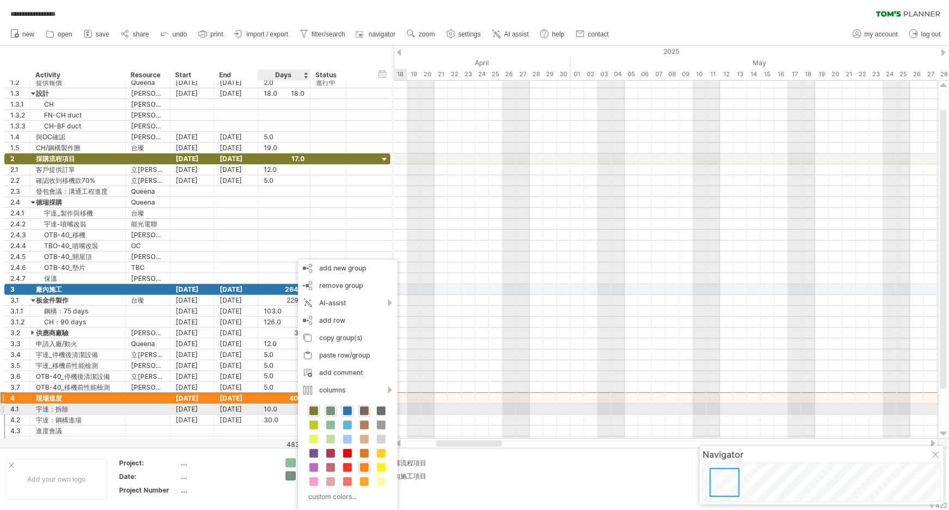
click at [362, 413] on span at bounding box center [364, 410] width 9 height 9
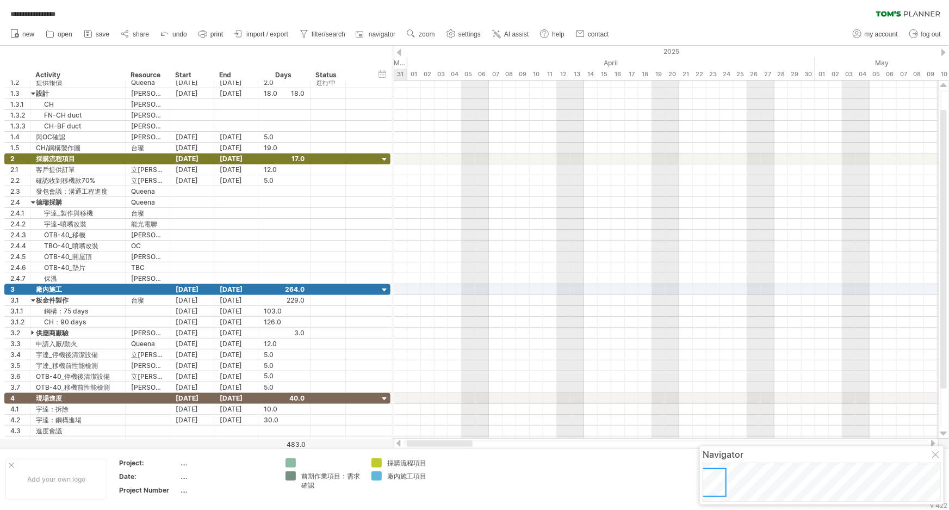
drag, startPoint x: 473, startPoint y: 442, endPoint x: 438, endPoint y: 446, distance: 35.0
click at [439, 446] on div at bounding box center [440, 443] width 66 height 7
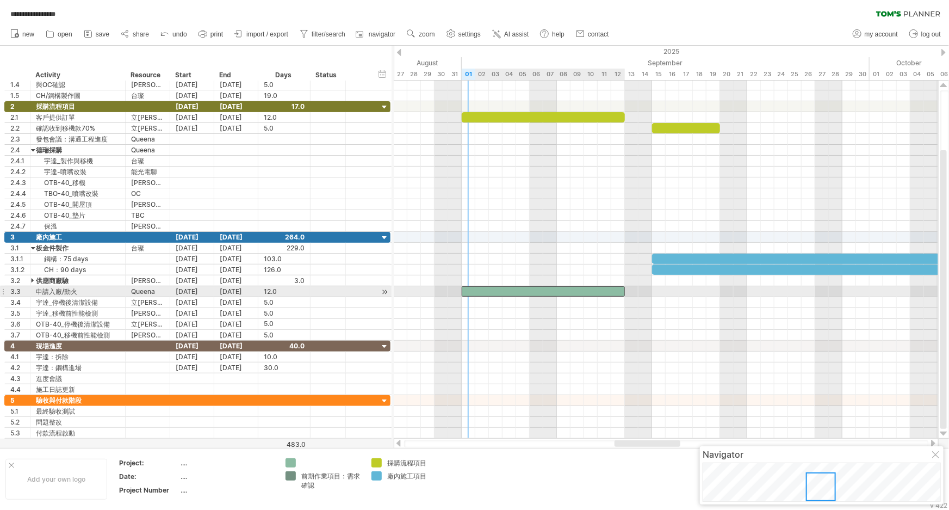
click at [570, 289] on div at bounding box center [543, 291] width 163 height 10
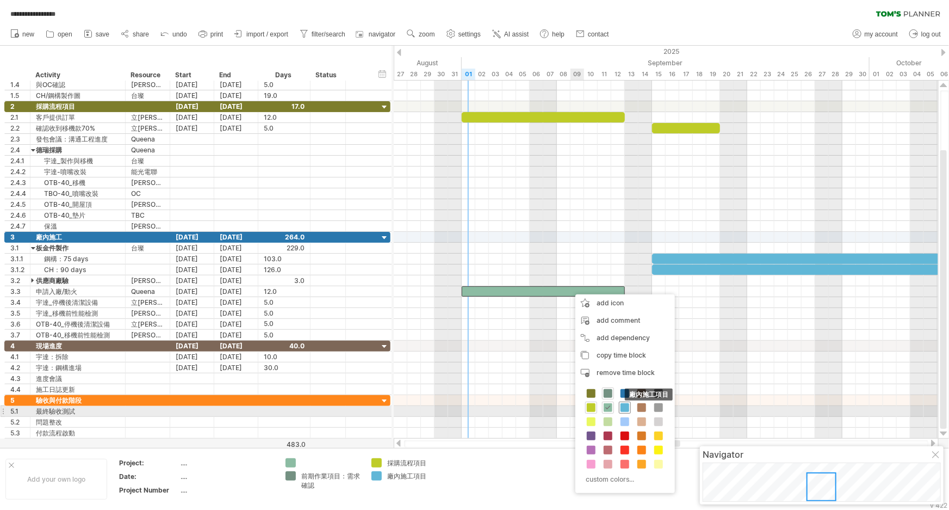
click at [625, 407] on span at bounding box center [625, 407] width 9 height 9
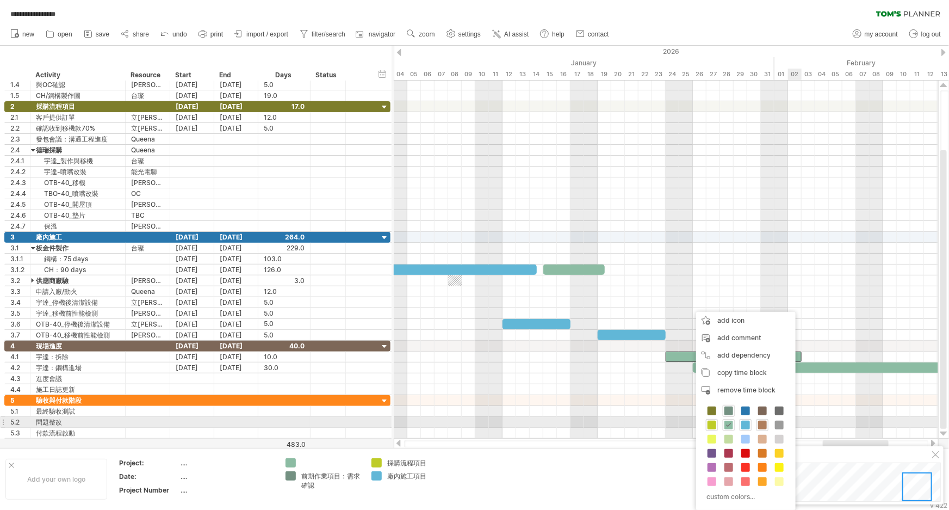
click at [759, 426] on span at bounding box center [762, 424] width 9 height 9
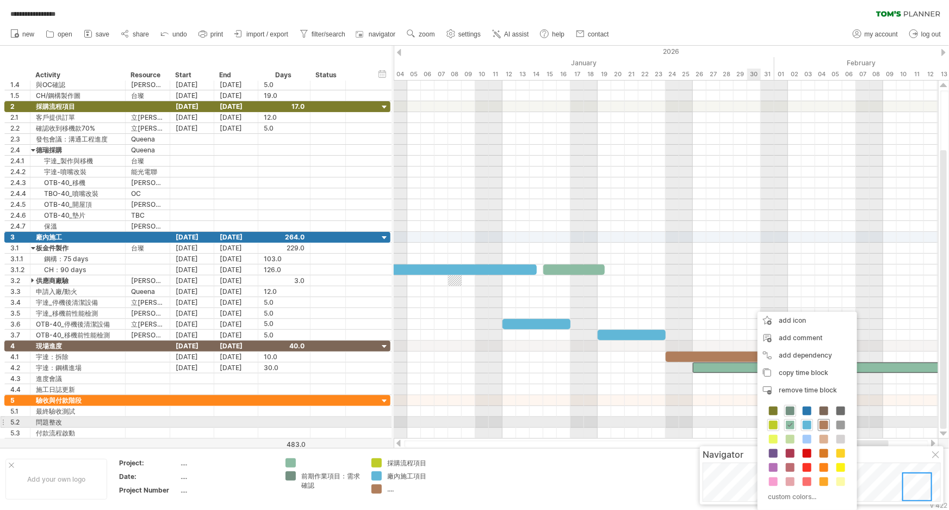
click at [821, 425] on span at bounding box center [824, 424] width 9 height 9
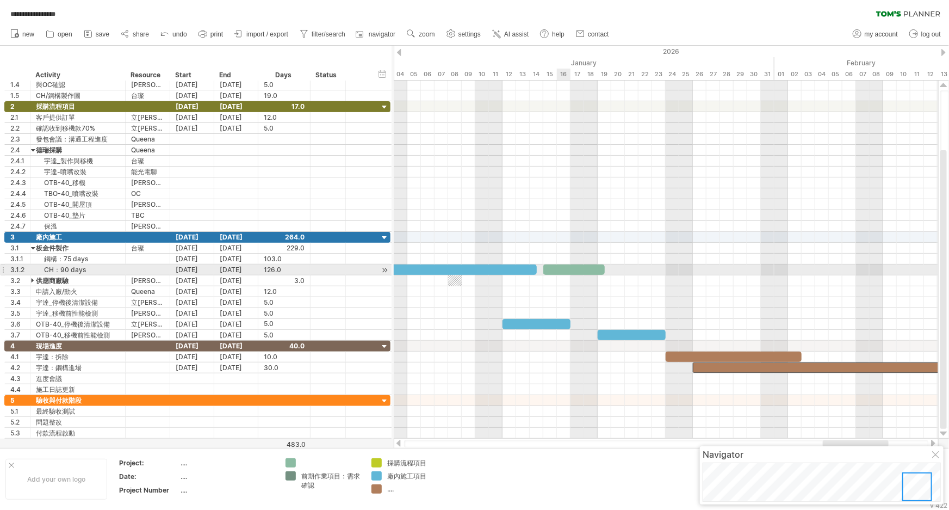
click at [569, 269] on div at bounding box center [573, 269] width 61 height 10
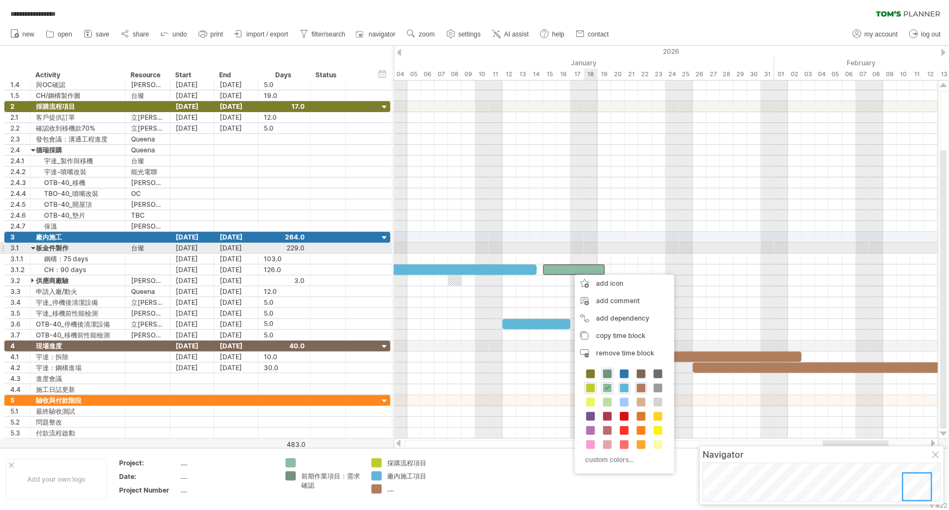
click at [587, 243] on div at bounding box center [666, 248] width 544 height 11
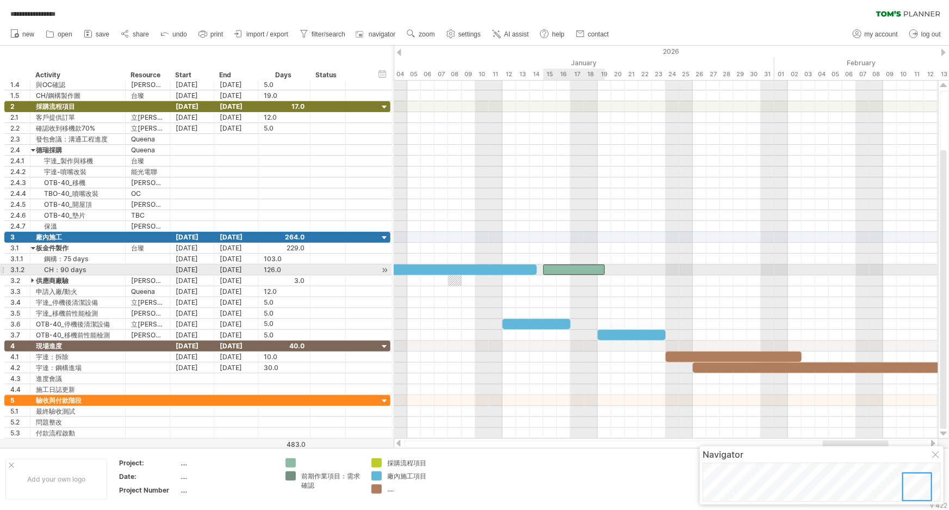
click at [582, 268] on div at bounding box center [573, 269] width 61 height 10
click at [571, 271] on div at bounding box center [573, 269] width 61 height 10
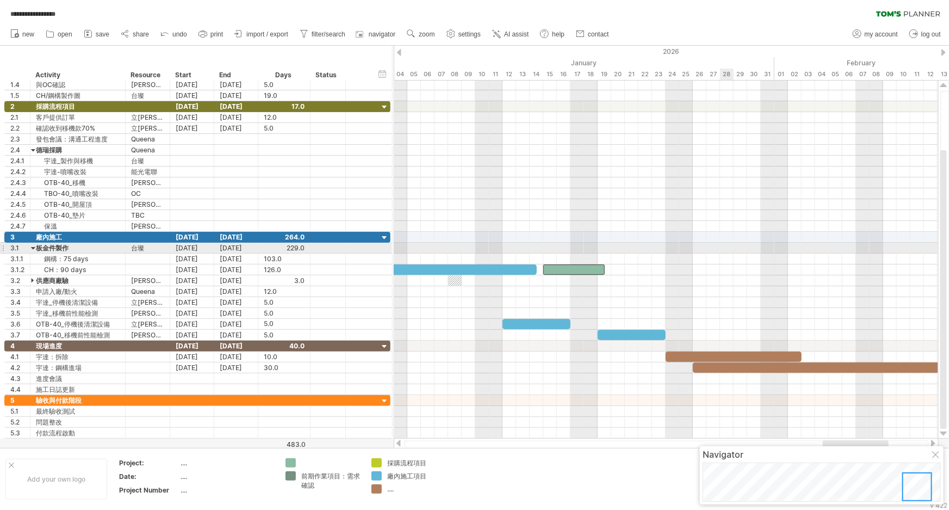
click at [728, 248] on div at bounding box center [666, 248] width 544 height 11
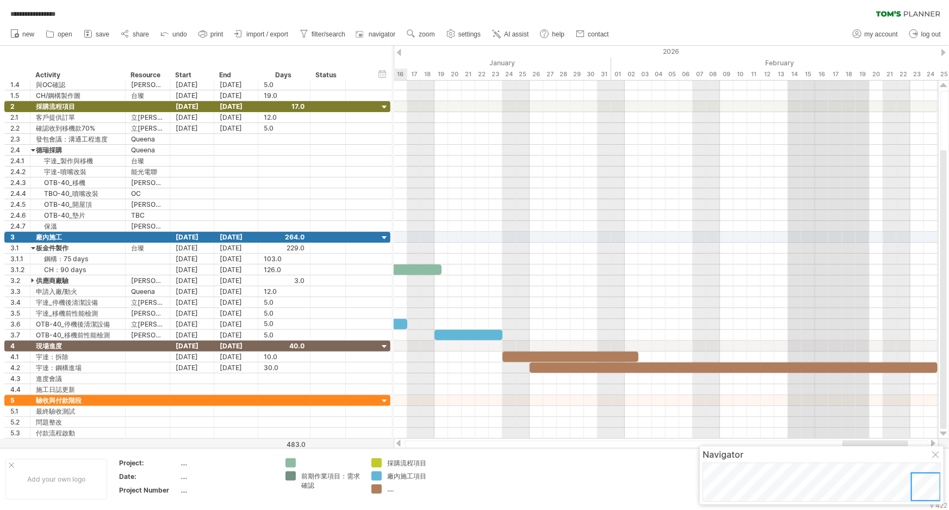
drag, startPoint x: 839, startPoint y: 442, endPoint x: 859, endPoint y: 441, distance: 19.6
click at [840, 441] on div at bounding box center [875, 443] width 66 height 7
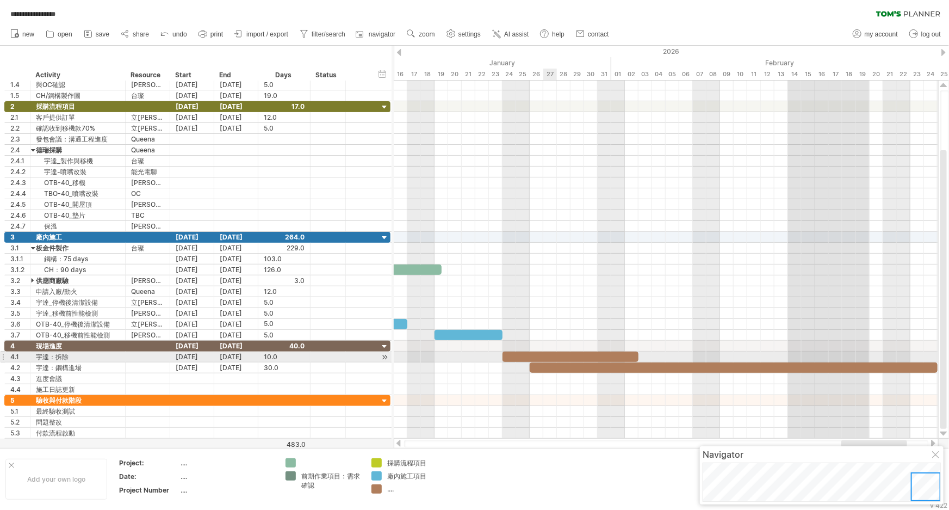
click at [555, 355] on div at bounding box center [571, 356] width 136 height 10
click at [190, 354] on div "[DATE]" at bounding box center [192, 356] width 44 height 10
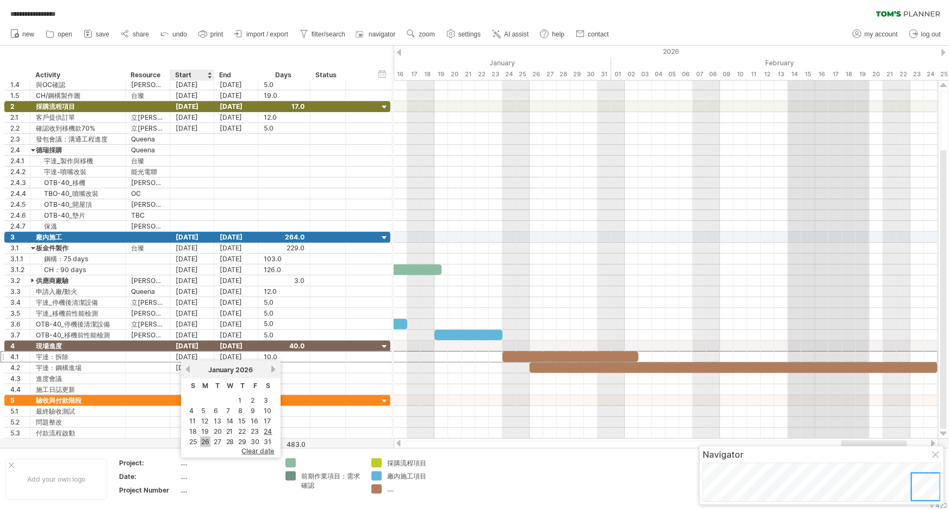
click at [203, 441] on link "26" at bounding box center [205, 441] width 10 height 10
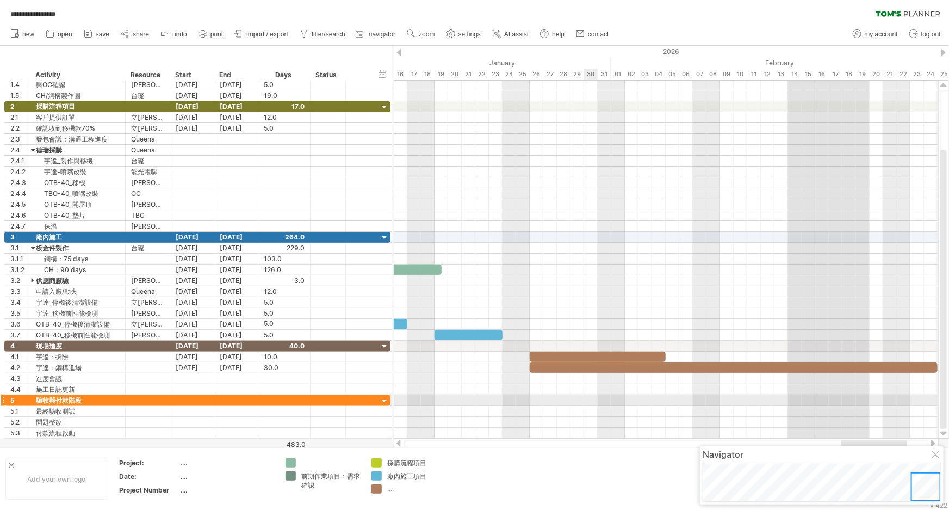
click at [588, 406] on div at bounding box center [666, 411] width 544 height 11
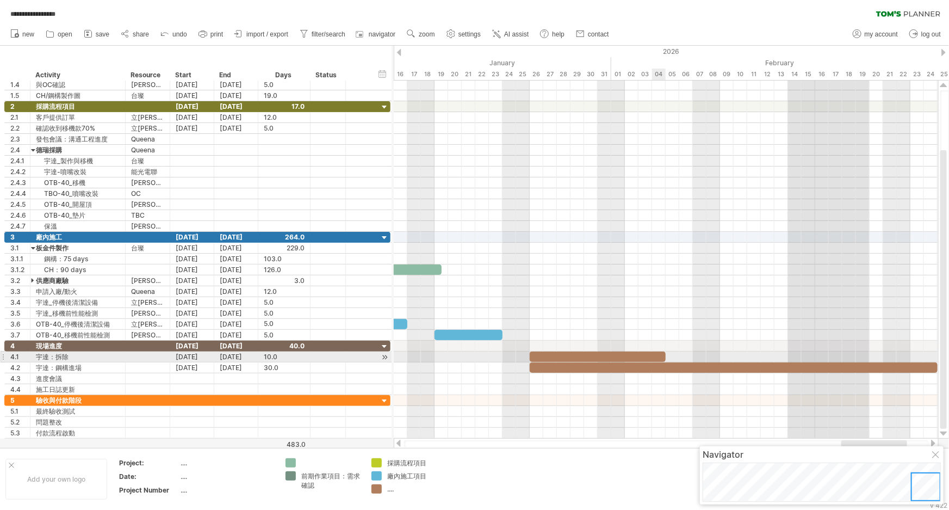
click at [657, 358] on div at bounding box center [598, 356] width 136 height 10
drag, startPoint x: 665, startPoint y: 358, endPoint x: 691, endPoint y: 358, distance: 26.1
click at [691, 358] on span at bounding box center [693, 356] width 4 height 10
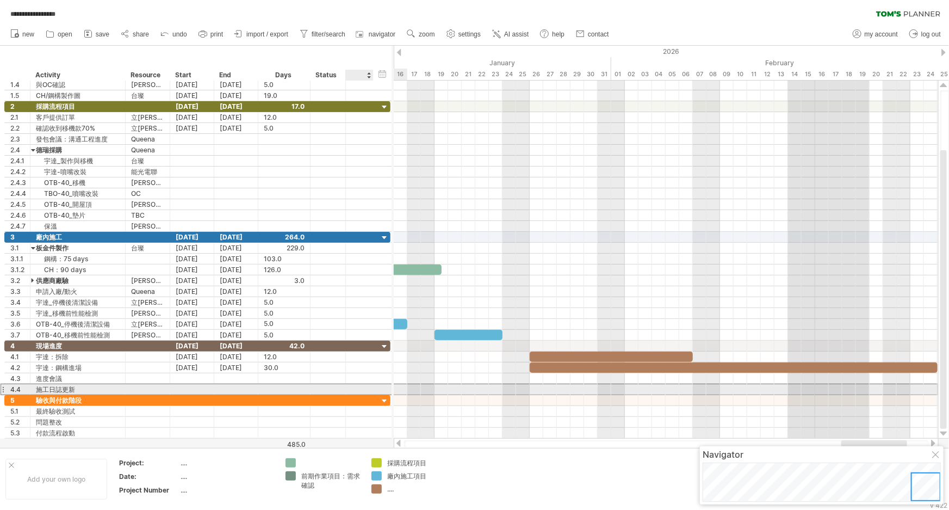
click at [385, 392] on div "4.4 ****** 施工日誌更新" at bounding box center [197, 388] width 386 height 11
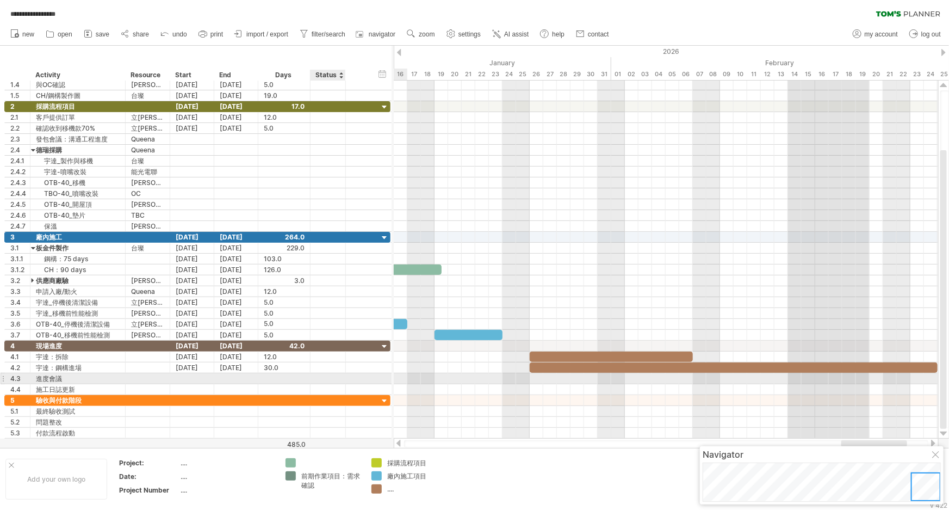
click at [343, 376] on div at bounding box center [344, 378] width 5 height 11
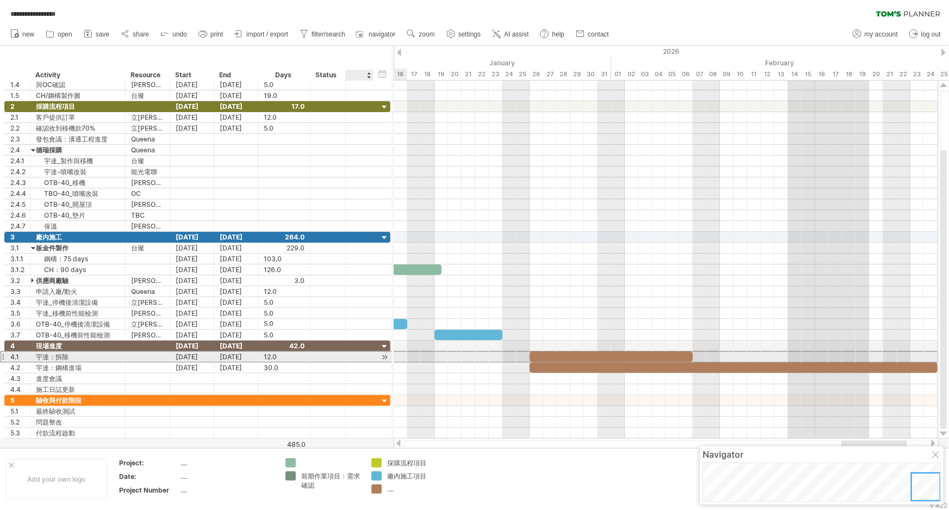
click at [361, 352] on div at bounding box center [359, 356] width 11 height 9
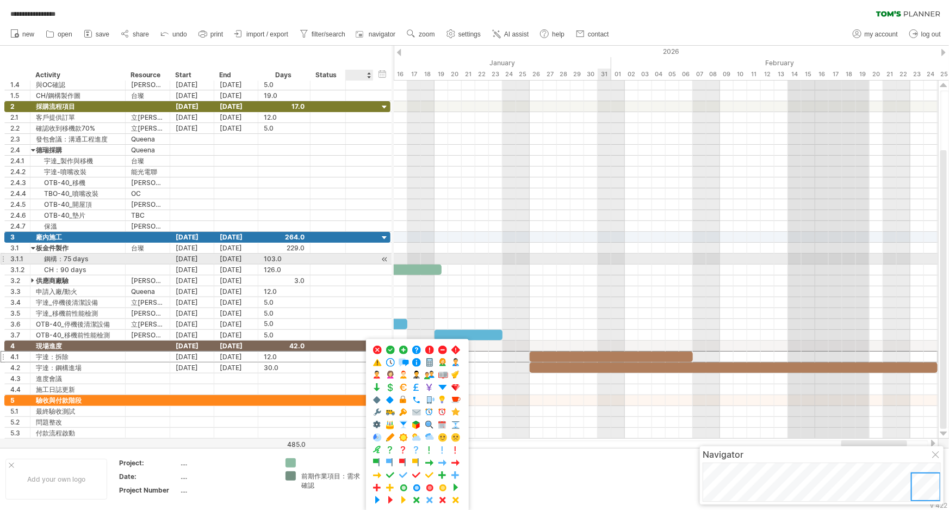
click at [604, 260] on div at bounding box center [666, 258] width 544 height 11
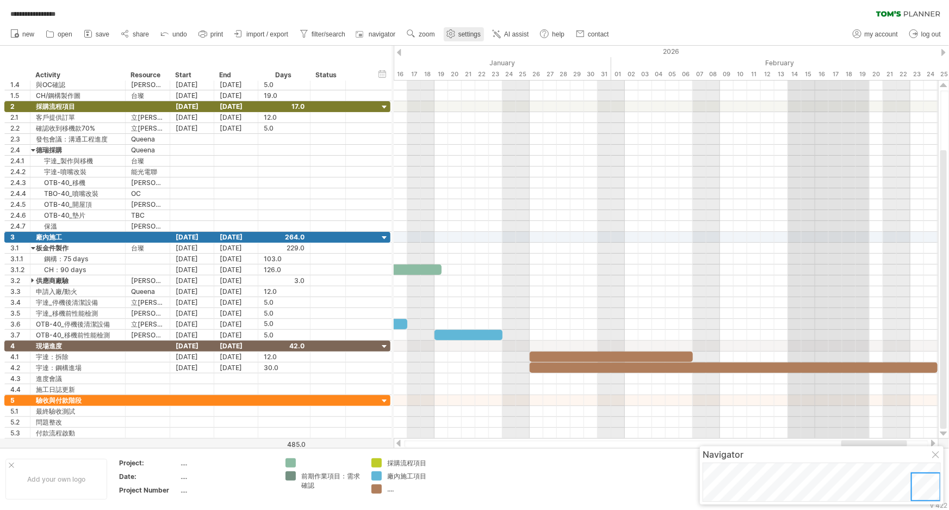
click at [452, 34] on circle at bounding box center [450, 34] width 3 height 3
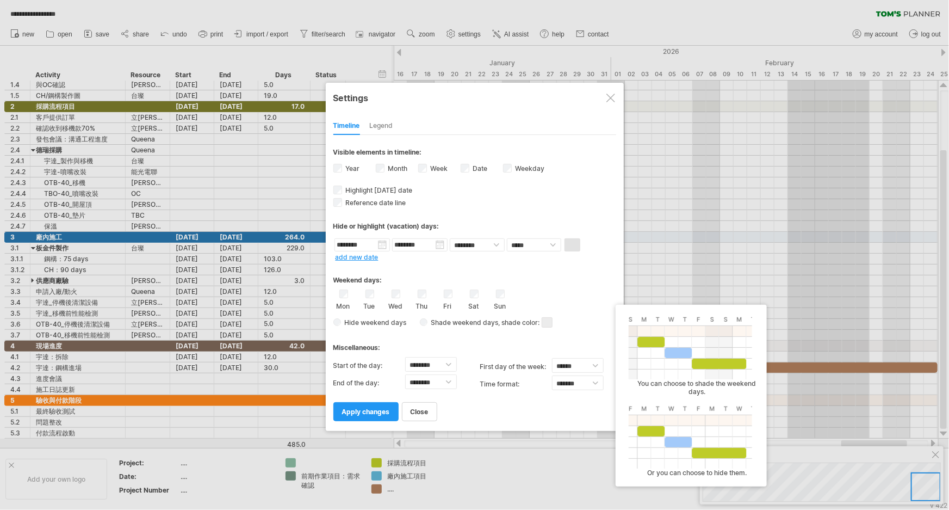
click at [344, 320] on span "Hide weekend days" at bounding box center [374, 322] width 66 height 8
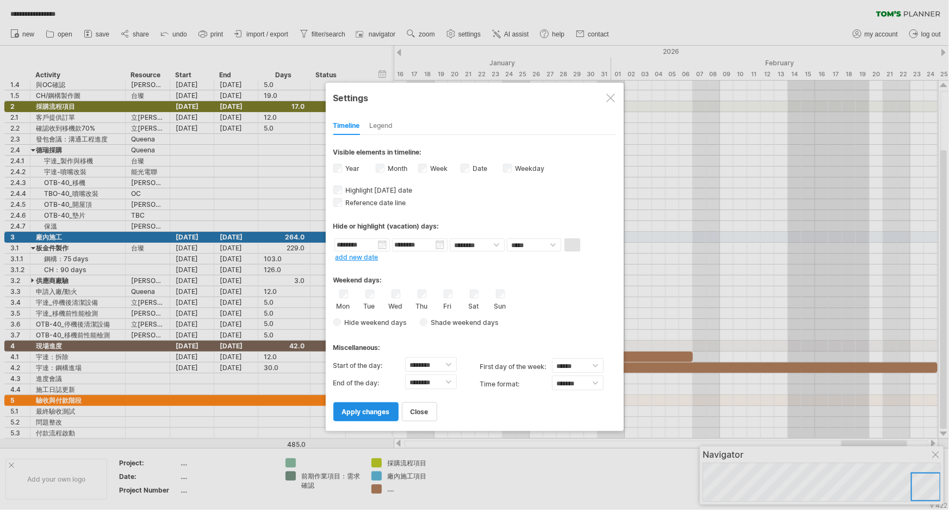
click at [349, 409] on span "apply changes" at bounding box center [366, 411] width 48 height 8
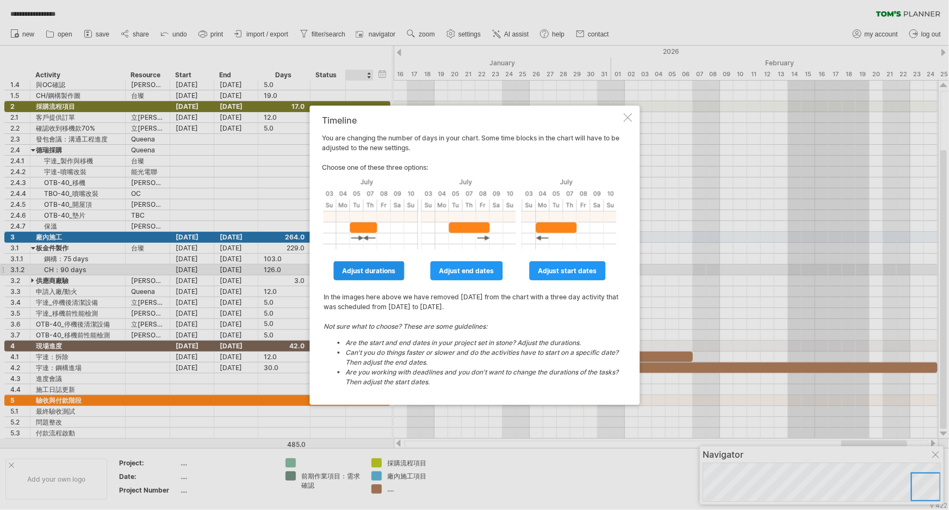
click at [373, 271] on span "adjust durations" at bounding box center [369, 271] width 53 height 8
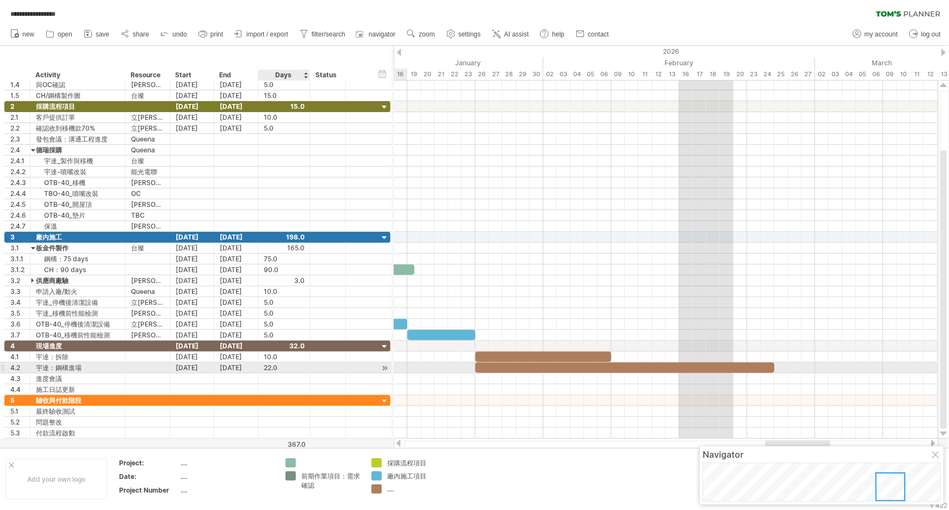
click at [296, 362] on div "22.0" at bounding box center [284, 367] width 41 height 10
type input "**"
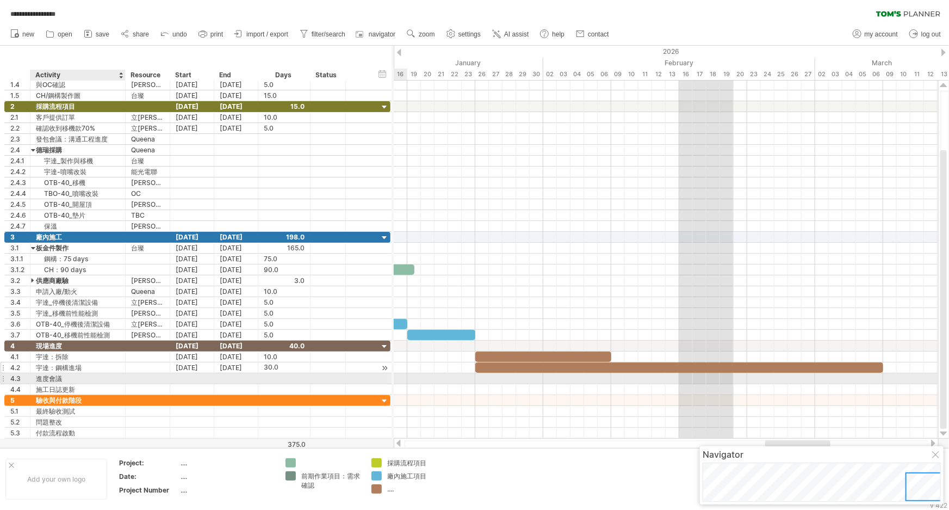
click at [85, 379] on div "進度會議" at bounding box center [78, 378] width 84 height 10
type input "*"
type input "*******"
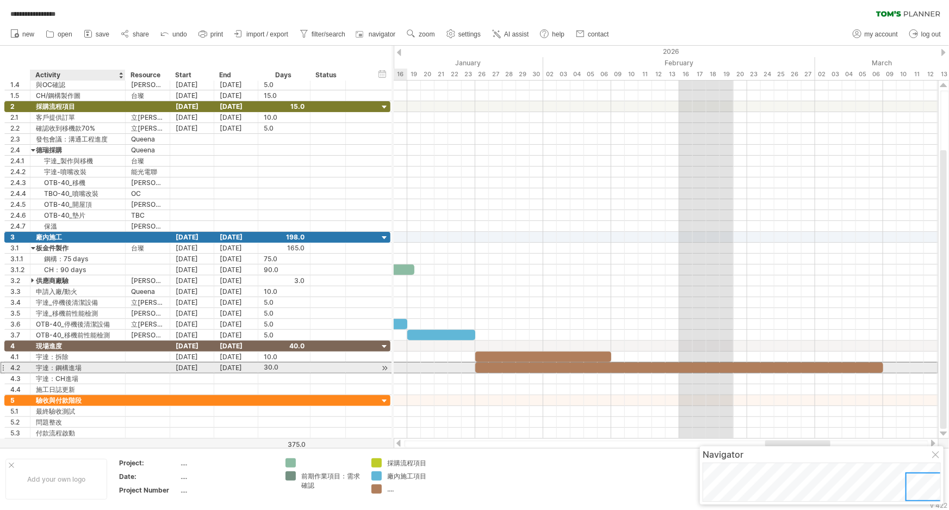
click at [107, 366] on div "宇達：鋼構進場" at bounding box center [78, 367] width 84 height 10
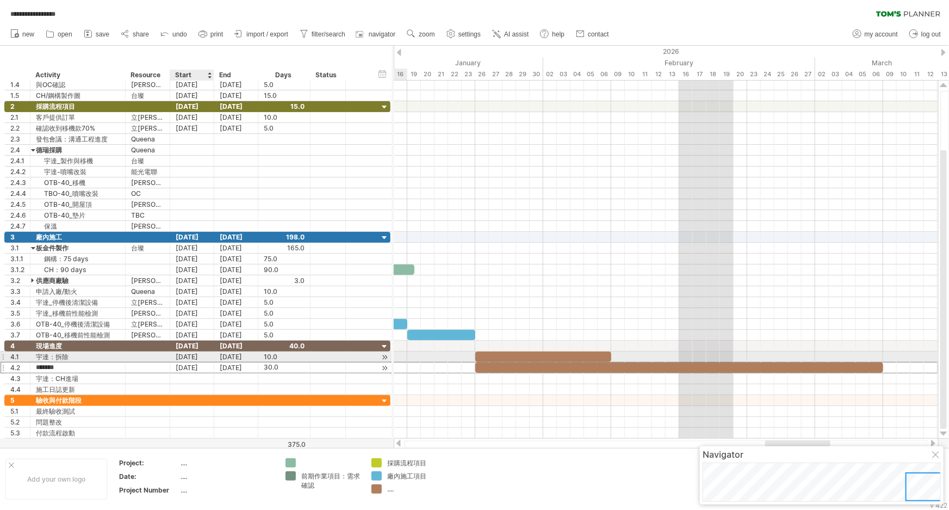
click at [211, 362] on div "[DATE]" at bounding box center [192, 367] width 44 height 10
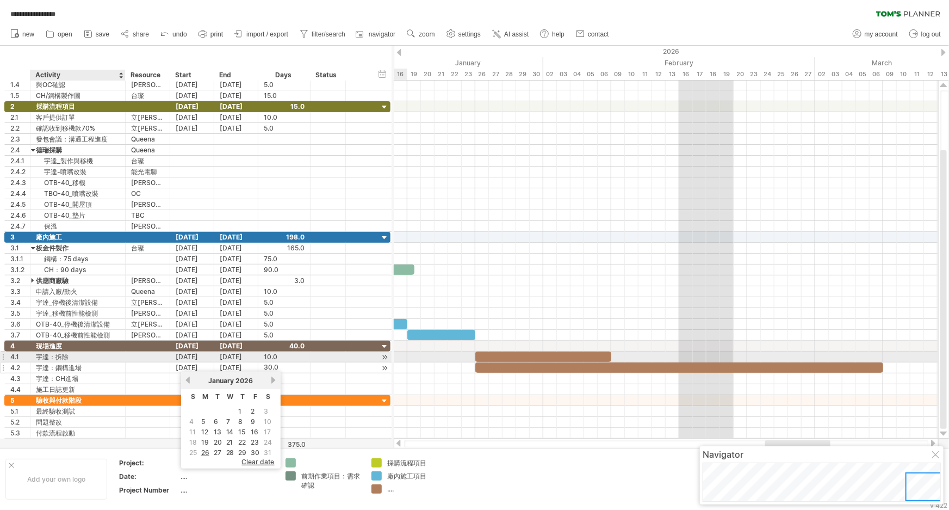
click at [96, 362] on div "宇達：鋼構進場" at bounding box center [78, 367] width 84 height 10
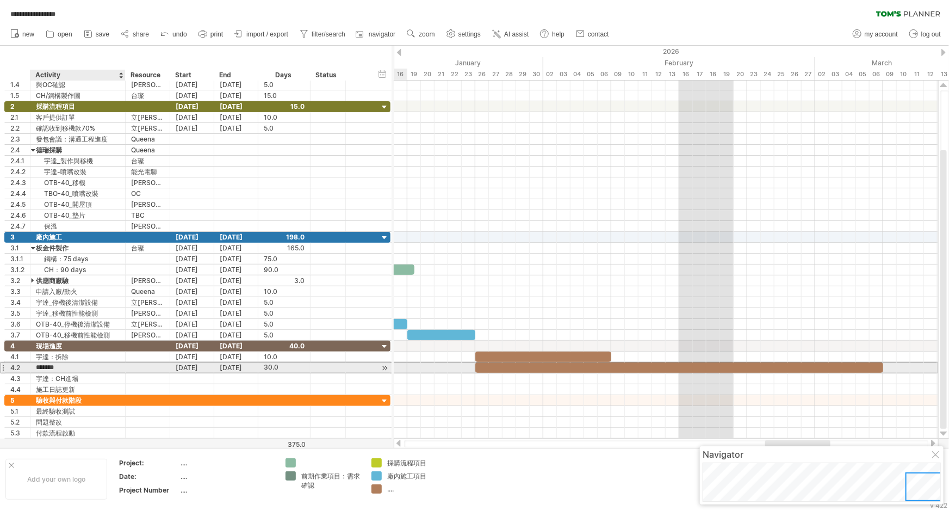
click at [94, 369] on input "*******" at bounding box center [78, 367] width 84 height 10
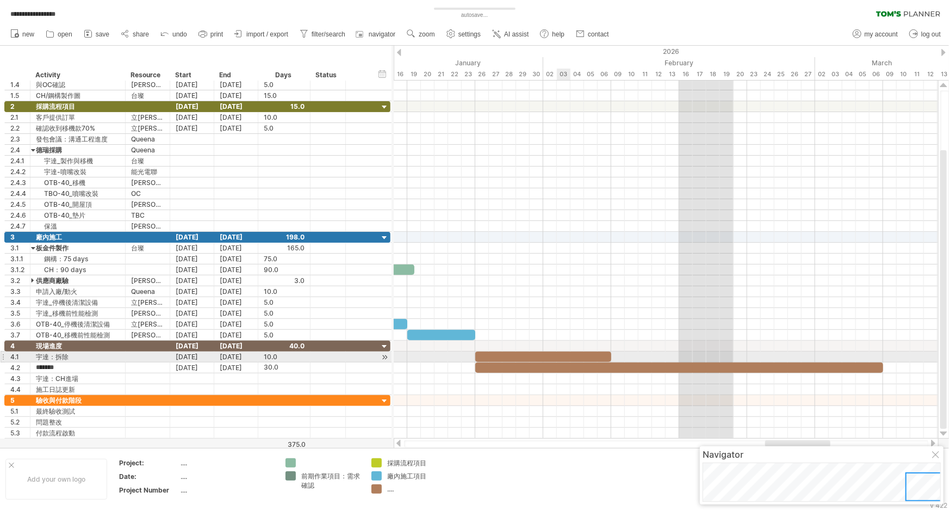
click at [557, 356] on div at bounding box center [543, 356] width 136 height 10
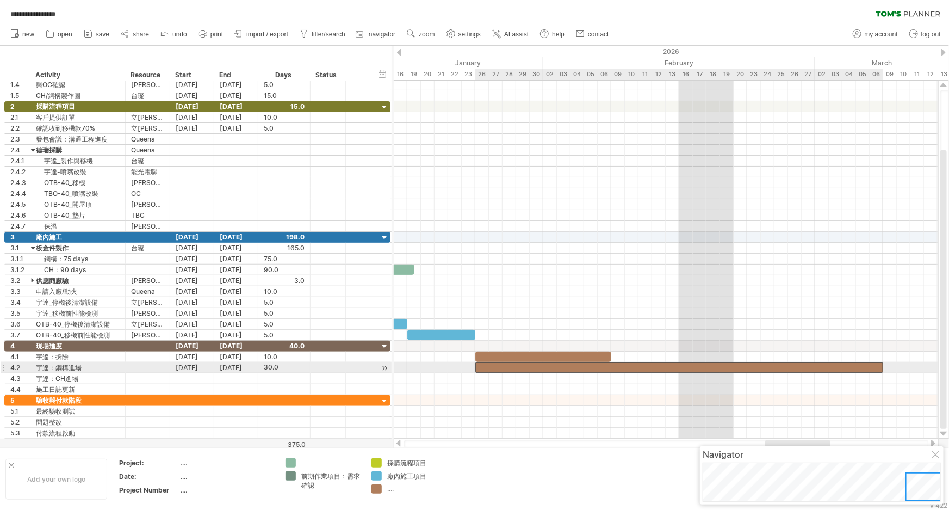
click at [564, 368] on div at bounding box center [679, 367] width 408 height 10
click at [561, 368] on div at bounding box center [679, 367] width 408 height 10
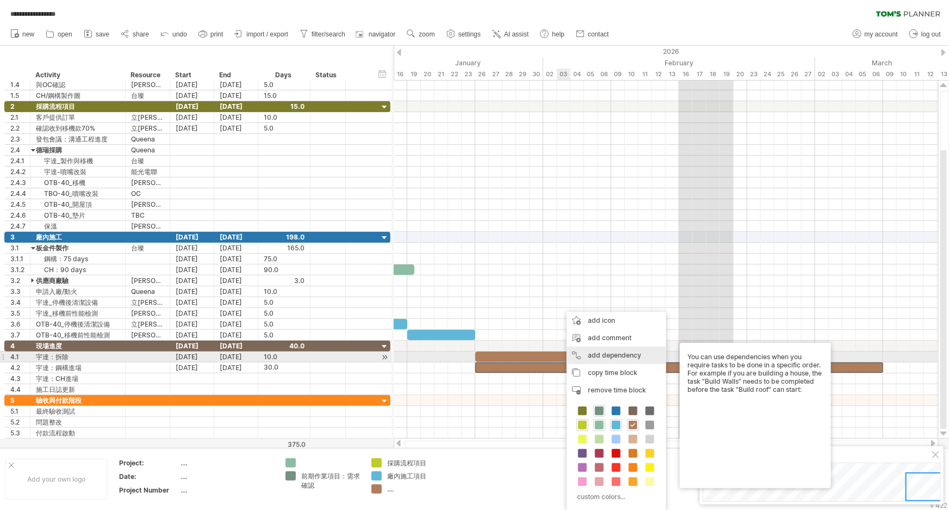
click at [599, 358] on div "add dependency You can use dependencies when you require tasks to be done in a …" at bounding box center [617, 354] width 100 height 17
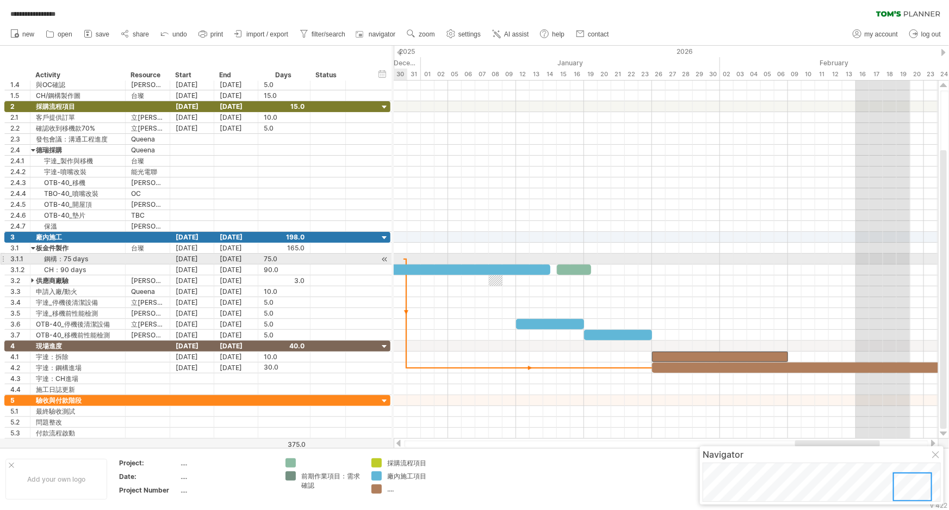
click at [404, 262] on div at bounding box center [666, 258] width 544 height 11
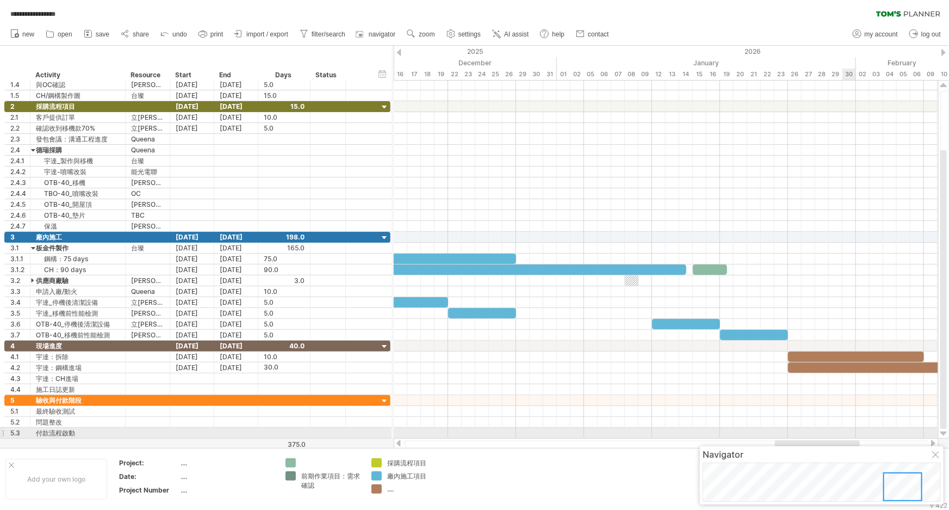
drag, startPoint x: 854, startPoint y: 443, endPoint x: 834, endPoint y: 437, distance: 20.8
click at [834, 438] on div at bounding box center [666, 443] width 545 height 11
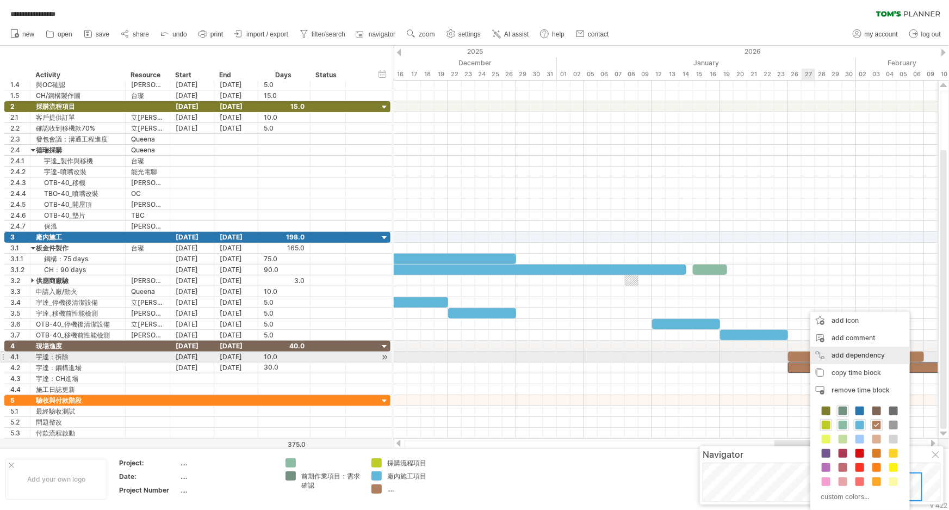
click at [840, 359] on div "add dependency You can use dependencies when you require tasks to be done in a …" at bounding box center [860, 354] width 100 height 17
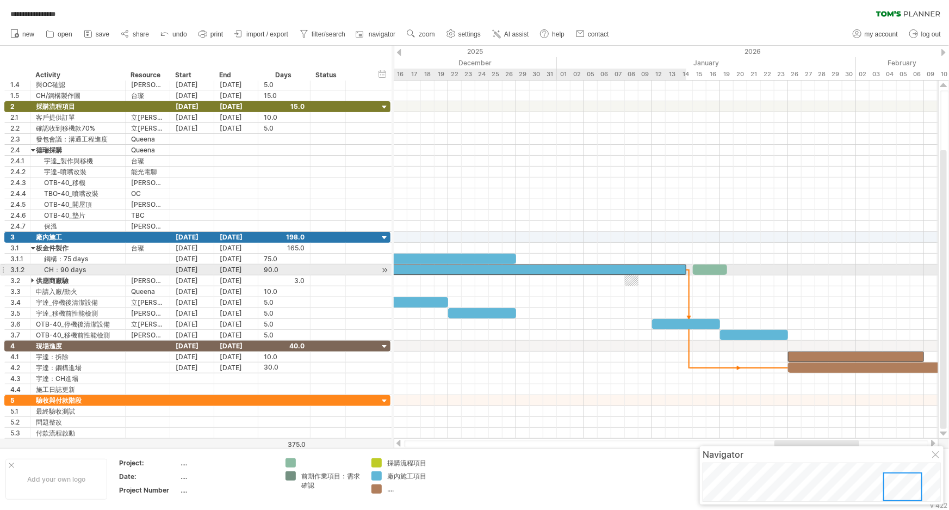
click at [680, 273] on div at bounding box center [91, 269] width 1190 height 10
click at [718, 267] on div at bounding box center [710, 269] width 34 height 10
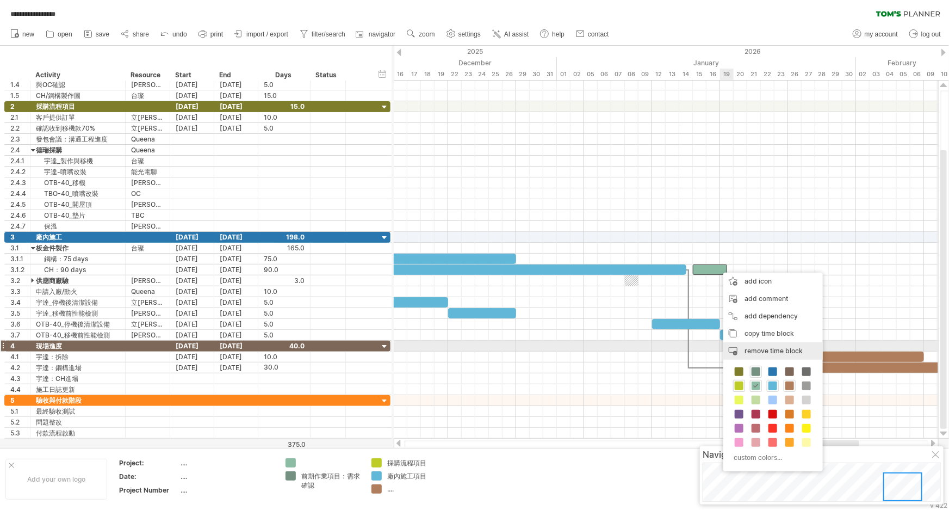
click at [804, 350] on div "remove time block remove selected items" at bounding box center [773, 350] width 100 height 17
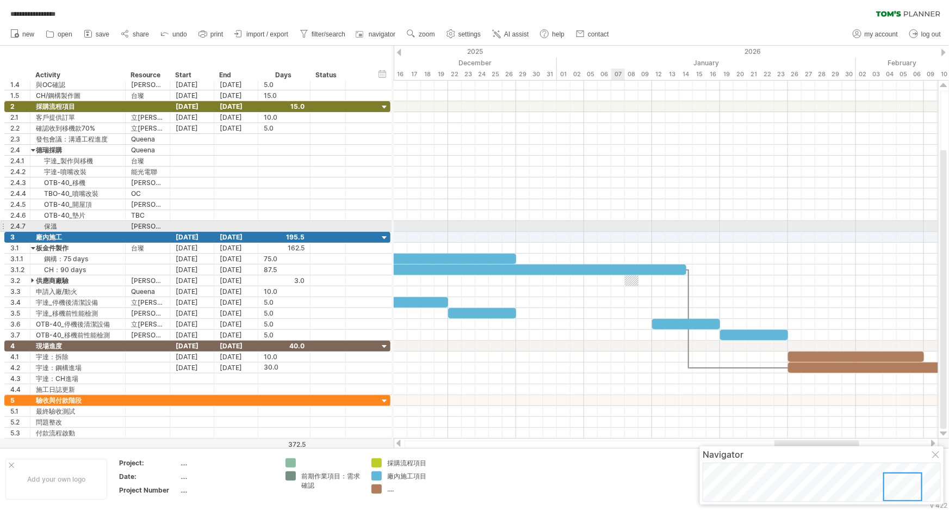
click at [617, 227] on div at bounding box center [666, 226] width 544 height 11
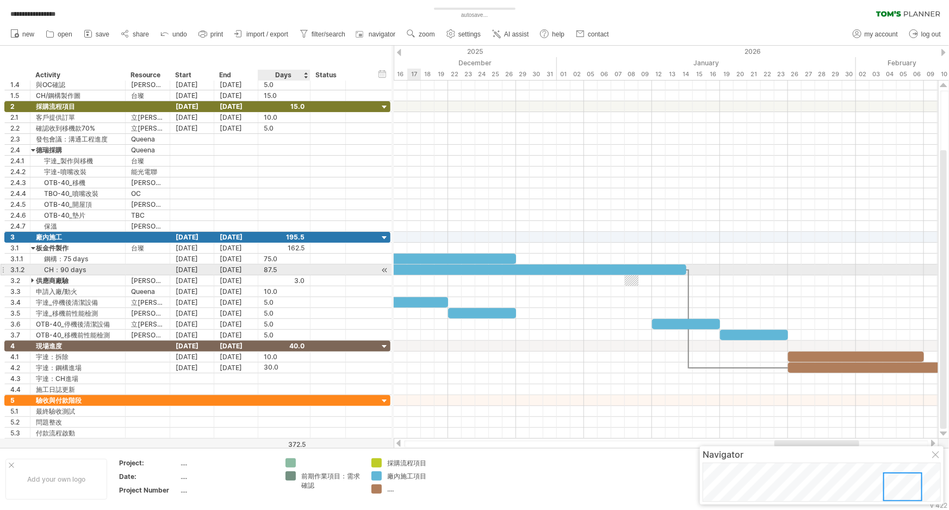
click at [267, 266] on div "87.5" at bounding box center [284, 269] width 41 height 10
click at [272, 269] on input "****" at bounding box center [274, 269] width 21 height 10
click at [673, 268] on div at bounding box center [91, 269] width 1190 height 10
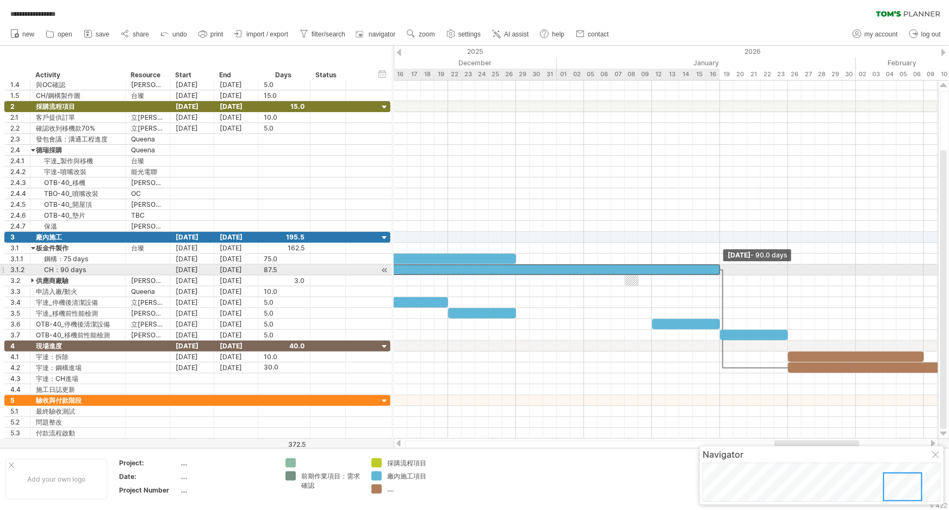
drag, startPoint x: 686, startPoint y: 269, endPoint x: 721, endPoint y: 269, distance: 34.8
click at [721, 269] on span at bounding box center [720, 269] width 4 height 10
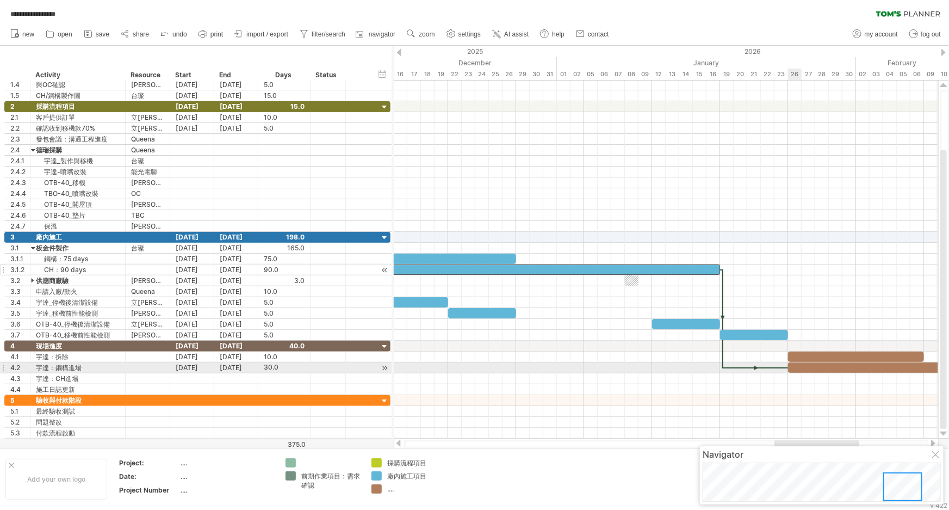
drag, startPoint x: 788, startPoint y: 367, endPoint x: 718, endPoint y: 366, distance: 69.6
click at [718, 366] on span at bounding box center [720, 367] width 4 height 10
click at [264, 365] on div "35.0" at bounding box center [284, 367] width 41 height 10
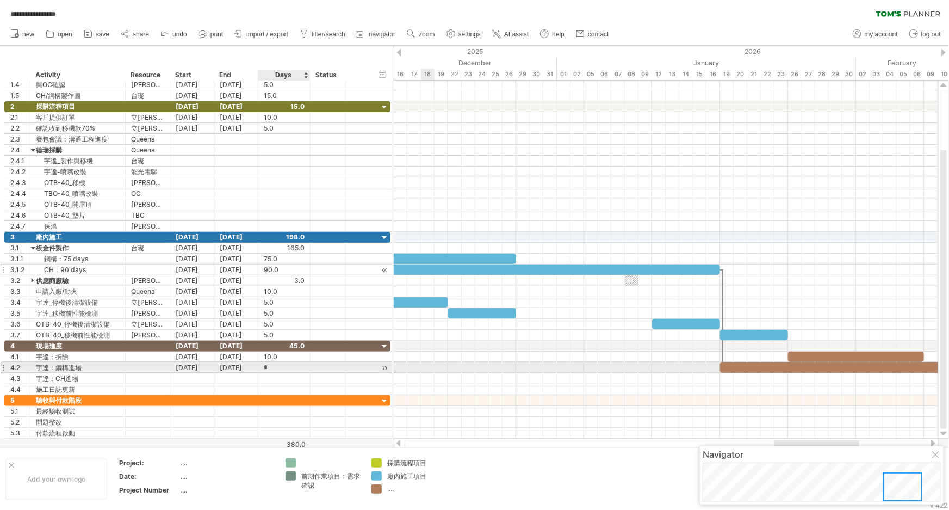
type input "**"
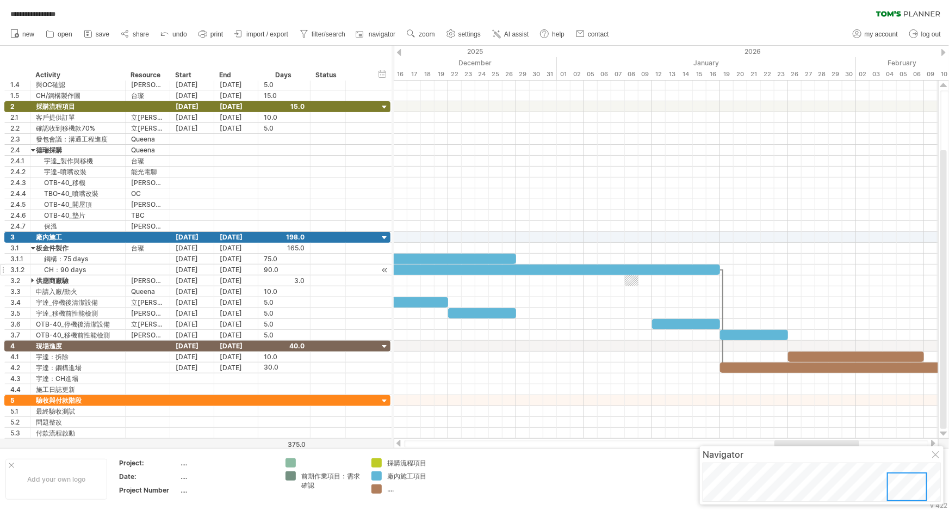
scroll to position [0, 0]
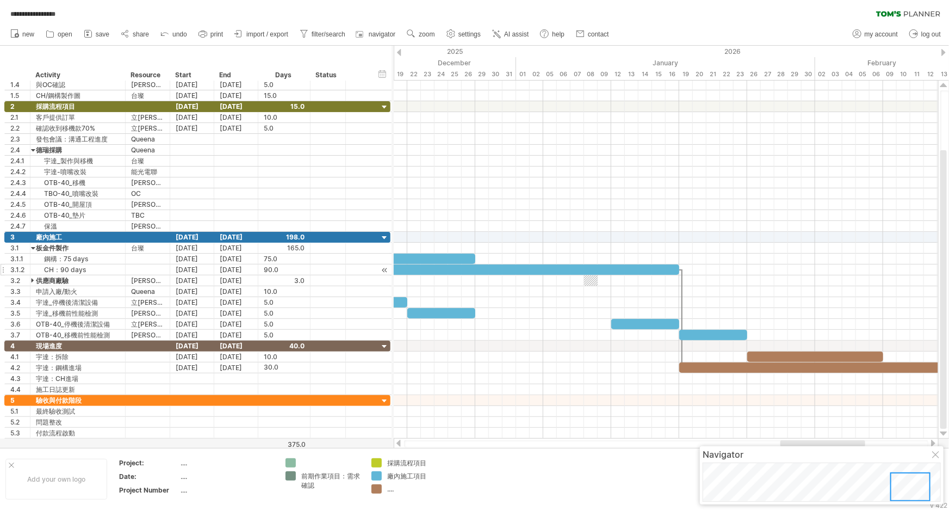
drag, startPoint x: 808, startPoint y: 442, endPoint x: 814, endPoint y: 442, distance: 6.0
click at [814, 442] on div at bounding box center [822, 443] width 85 height 7
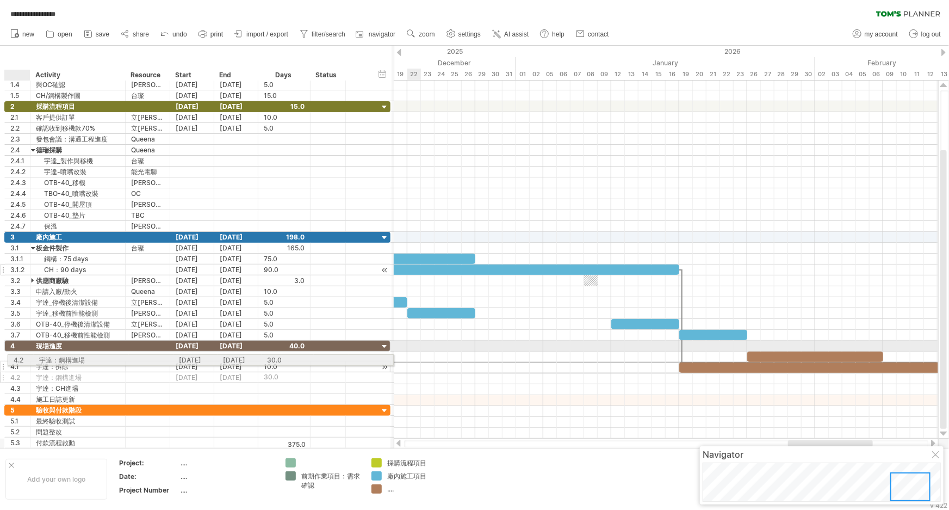
drag, startPoint x: 14, startPoint y: 367, endPoint x: 13, endPoint y: 358, distance: 8.7
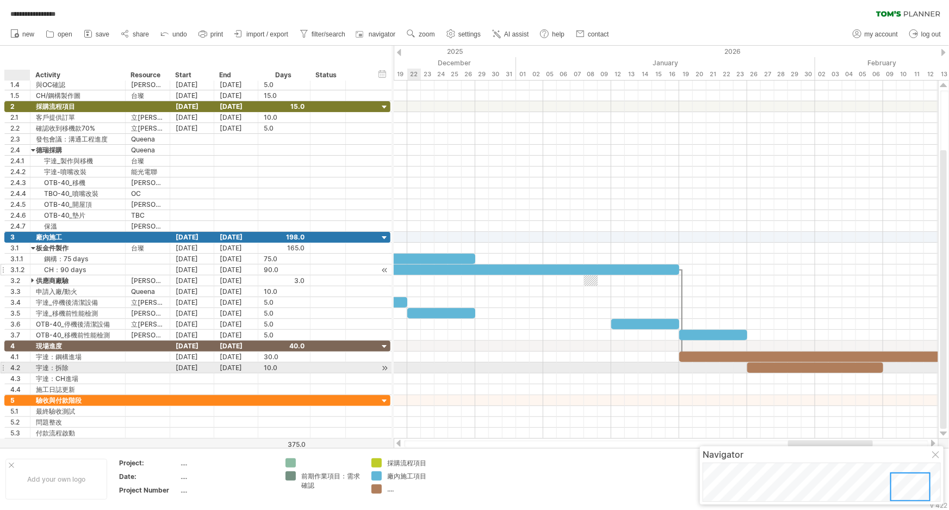
click at [16, 366] on div "4.2" at bounding box center [20, 367] width 20 height 10
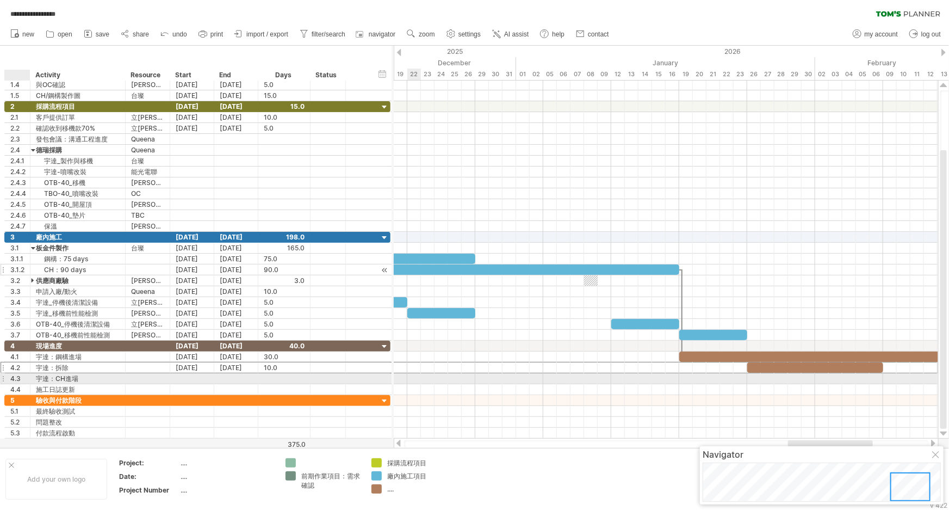
click at [21, 375] on div "4.3" at bounding box center [20, 378] width 20 height 10
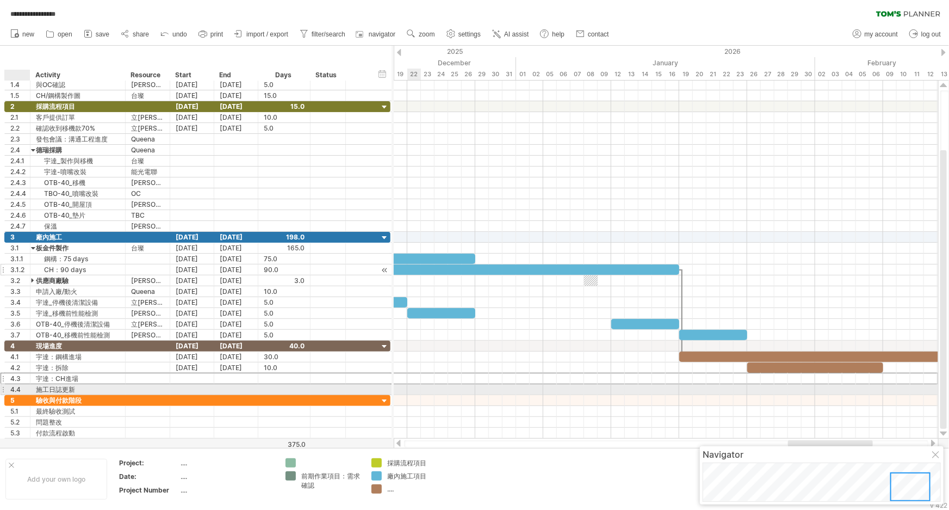
click at [9, 386] on div "4.4" at bounding box center [18, 389] width 26 height 10
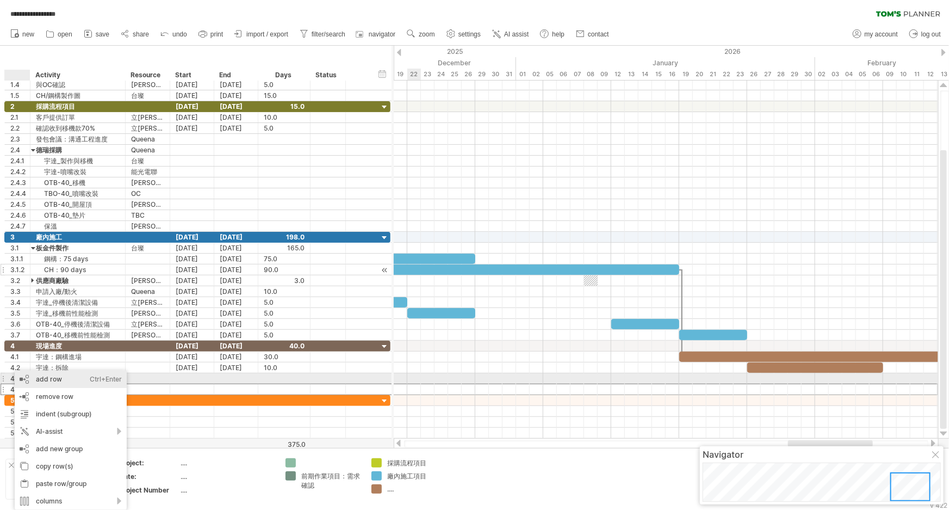
click at [71, 380] on div "add row Ctrl+Enter Cmd+Enter" at bounding box center [71, 378] width 112 height 17
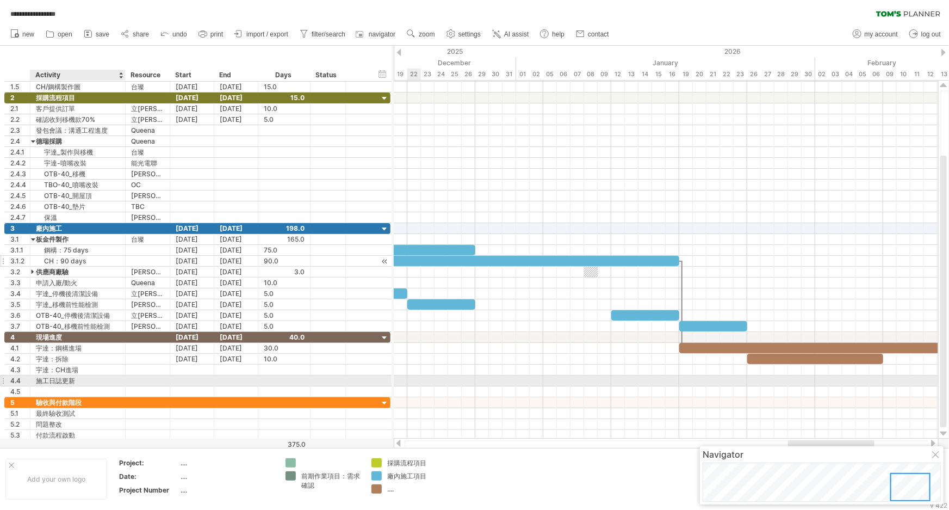
click at [59, 380] on div "施工日誌更新" at bounding box center [78, 380] width 84 height 10
drag, startPoint x: 87, startPoint y: 382, endPoint x: 21, endPoint y: 383, distance: 66.4
click at [21, 383] on div "4.4 ****** 施工日誌更新" at bounding box center [197, 380] width 386 height 11
type input "*****"
type input "*"
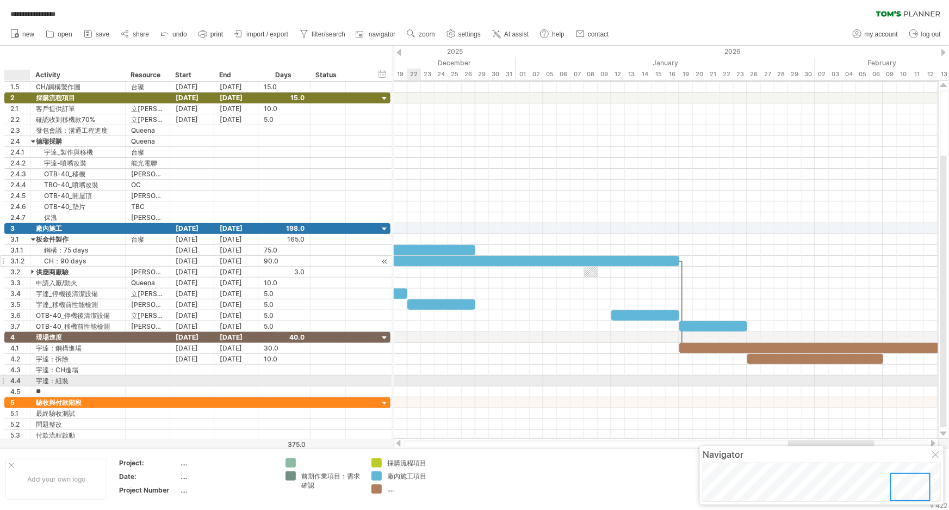
type input "***"
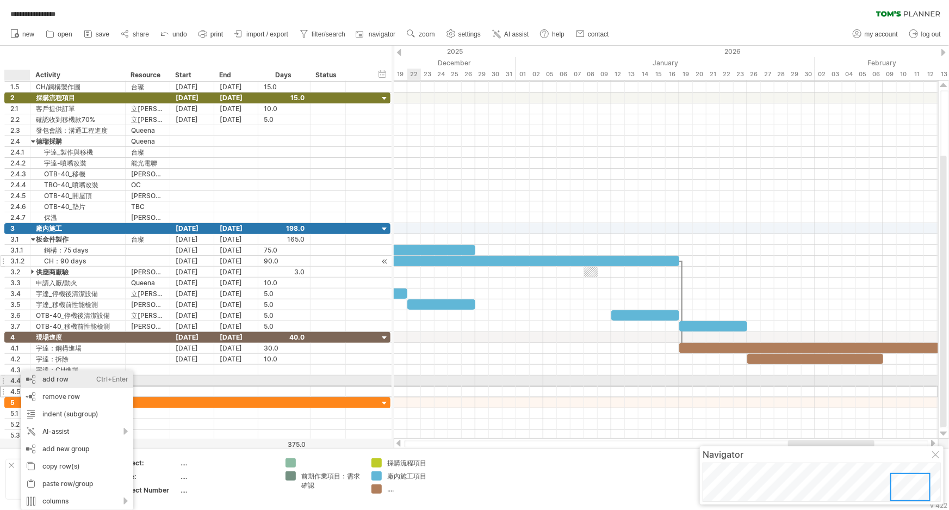
click at [82, 382] on div "add row Ctrl+Enter Cmd+Enter" at bounding box center [77, 378] width 112 height 17
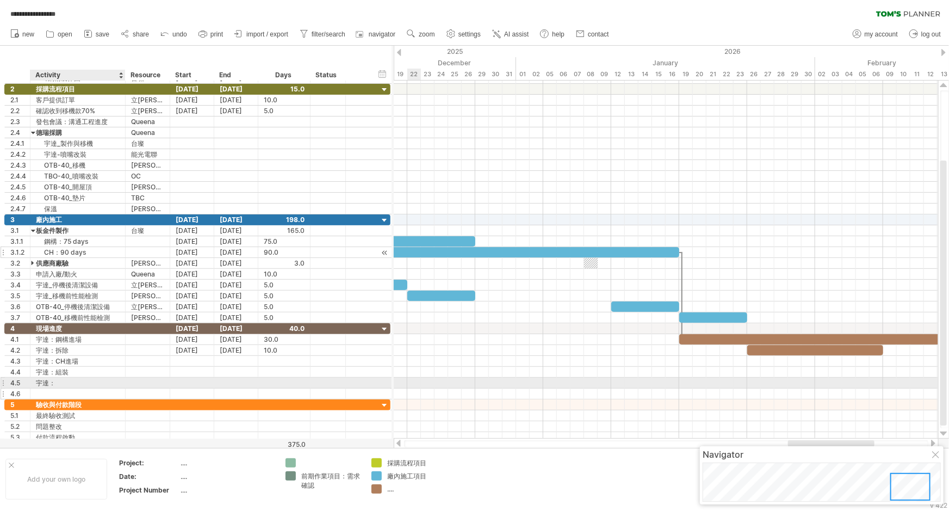
click at [77, 388] on div at bounding box center [78, 393] width 84 height 10
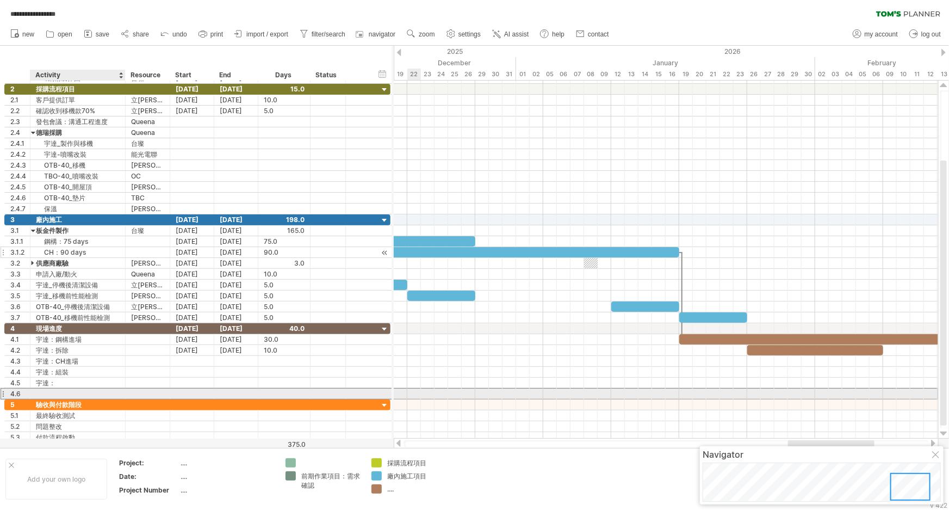
type input "*"
type input "**********"
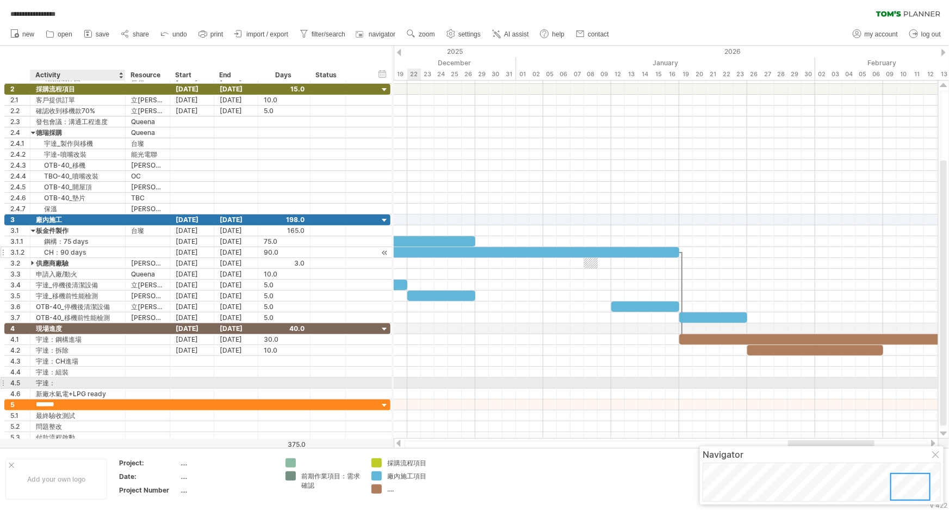
click at [131, 386] on div at bounding box center [147, 382] width 33 height 10
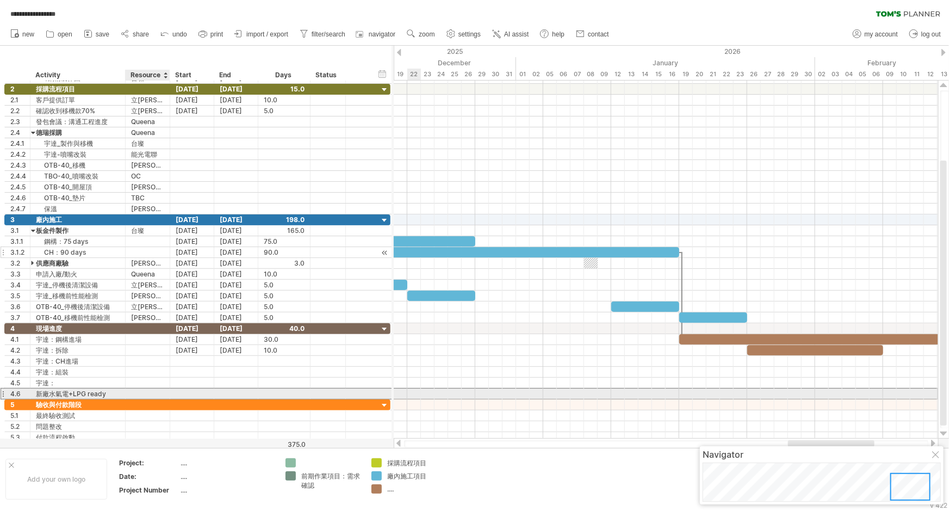
click at [147, 393] on div at bounding box center [147, 393] width 33 height 10
type input "*"
type input "**"
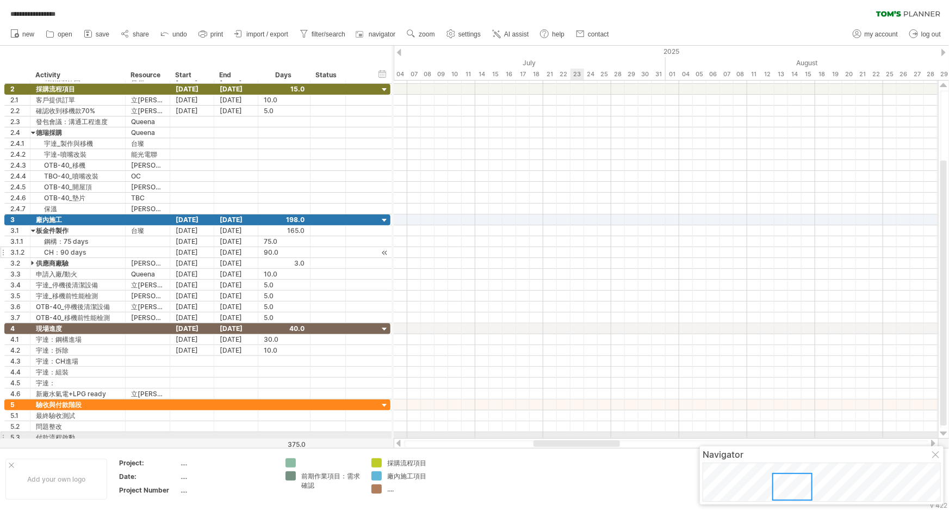
drag, startPoint x: 832, startPoint y: 441, endPoint x: 581, endPoint y: 436, distance: 251.3
click at [581, 436] on div "**********" at bounding box center [474, 255] width 949 height 510
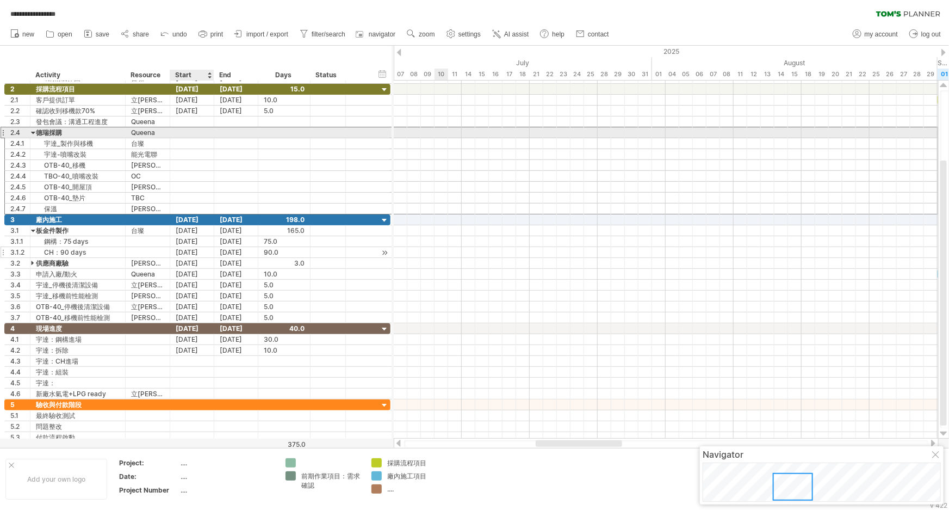
click at [182, 129] on div at bounding box center [192, 132] width 44 height 10
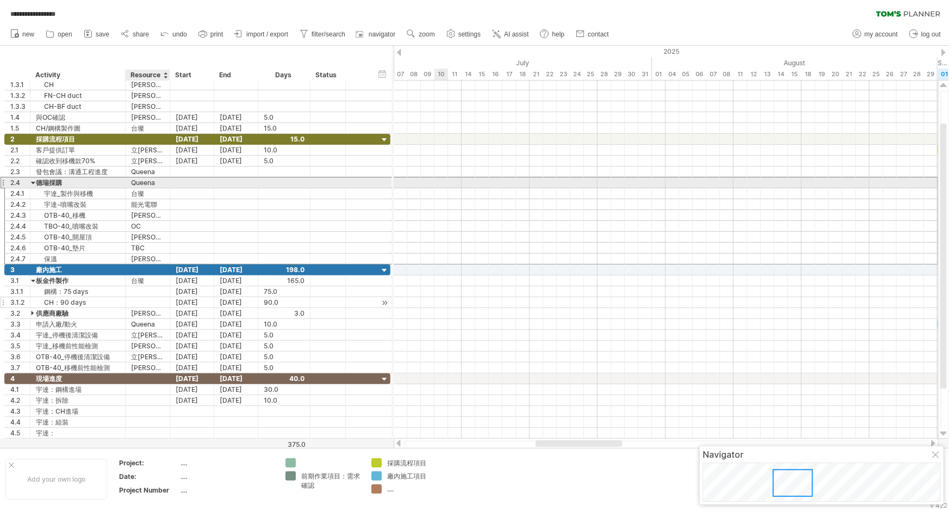
click at [154, 183] on div "Queena" at bounding box center [147, 182] width 33 height 10
click at [189, 184] on div at bounding box center [192, 182] width 44 height 10
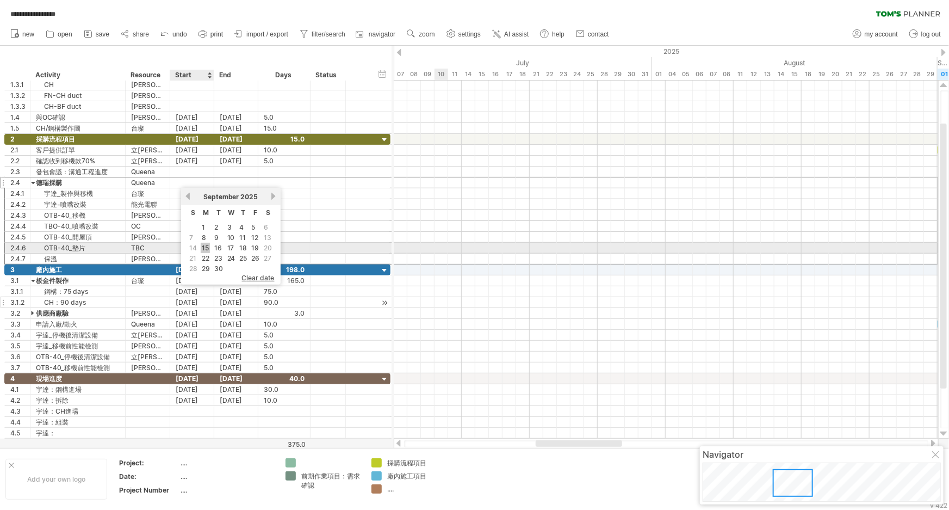
click at [204, 244] on link "15" at bounding box center [205, 248] width 9 height 10
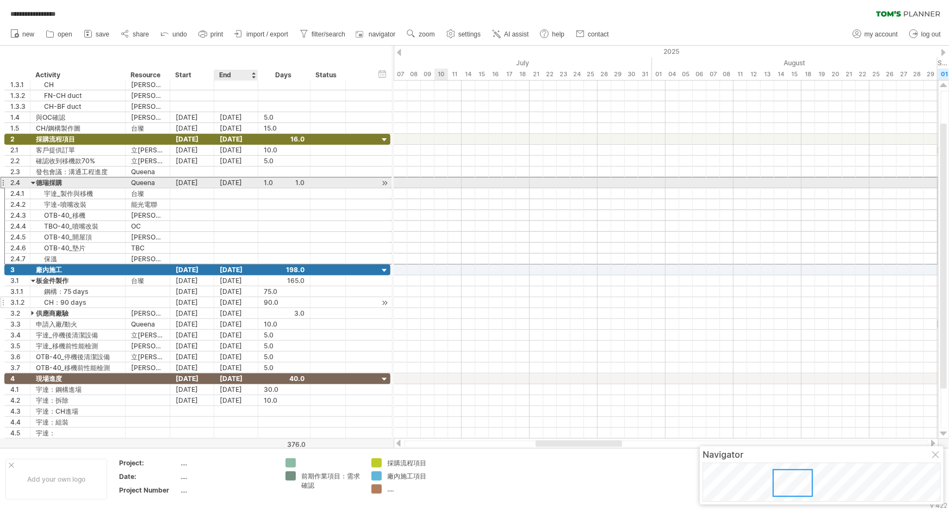
click at [240, 181] on div "[DATE]" at bounding box center [236, 182] width 44 height 10
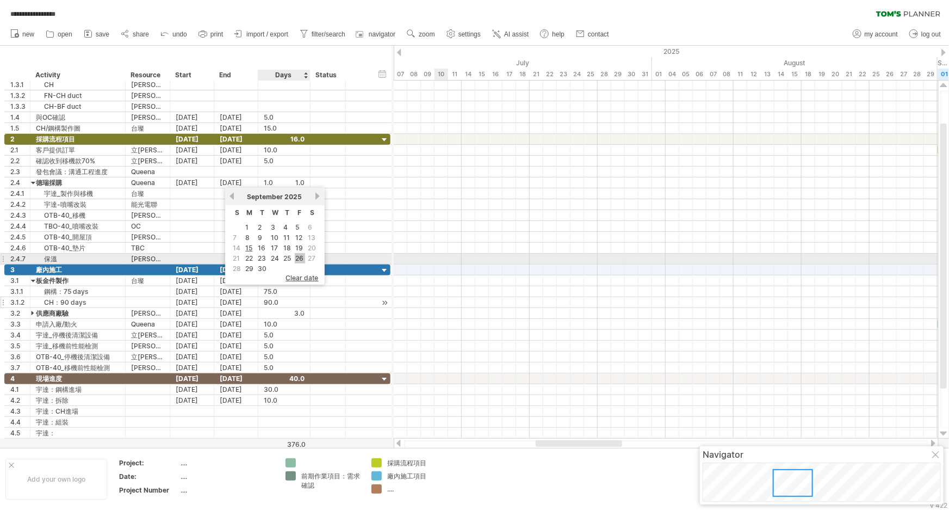
click at [299, 257] on link "26" at bounding box center [300, 258] width 10 height 10
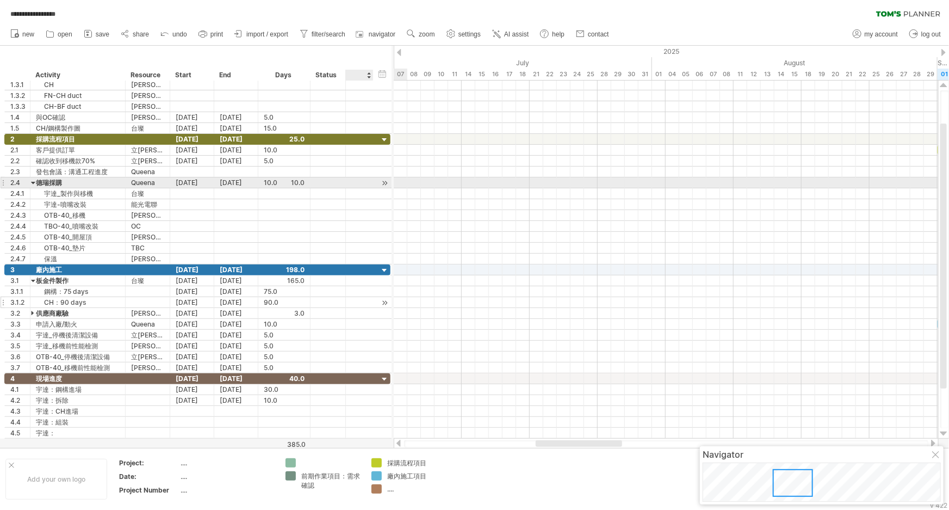
click at [386, 183] on div at bounding box center [385, 182] width 10 height 11
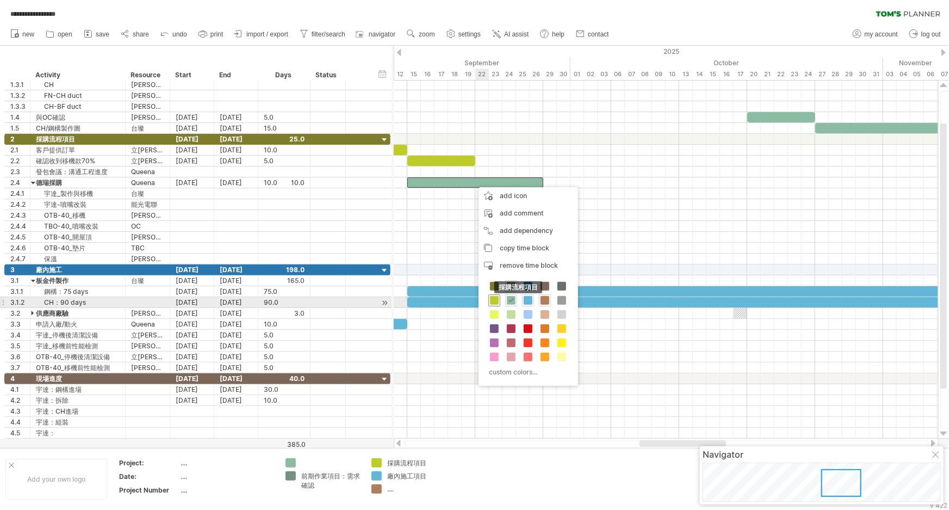
click at [497, 303] on span at bounding box center [494, 300] width 9 height 9
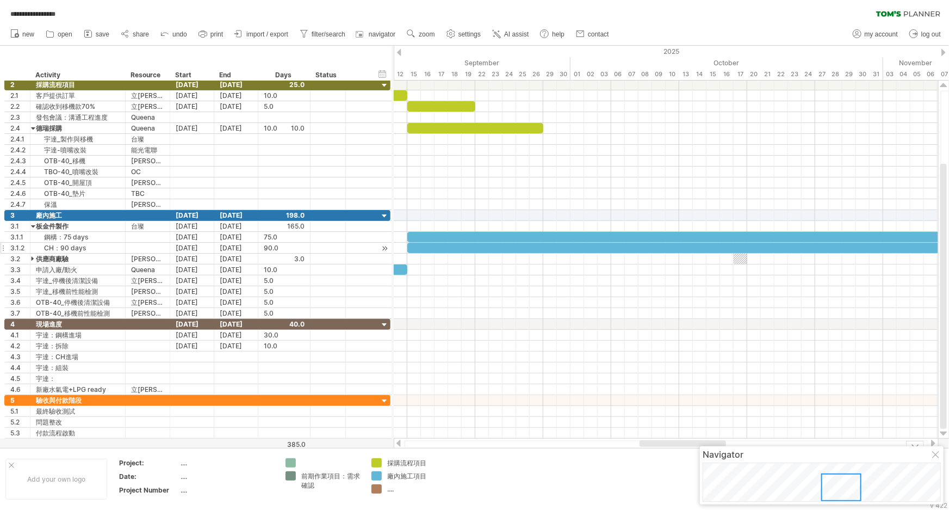
click at [392, 490] on div "...." at bounding box center [416, 488] width 59 height 9
type input "****"
click at [546, 506] on div "Add your own logo Project: .... Date: .... Project Number .... 前期作業項目：需求確認 採購流程…" at bounding box center [474, 479] width 949 height 62
click at [313, 484] on div "前期作業項目：需求確認" at bounding box center [330, 480] width 59 height 18
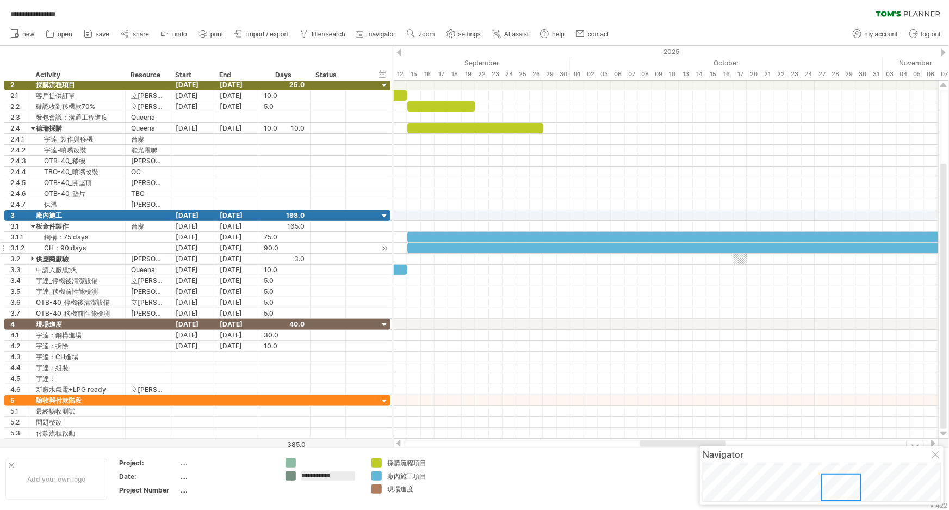
click at [514, 486] on td at bounding box center [495, 479] width 86 height 42
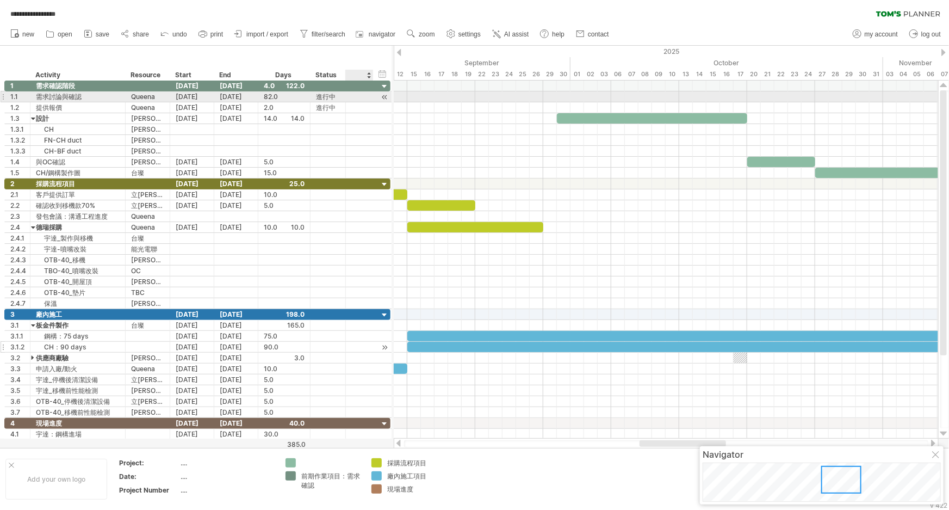
click at [386, 95] on div at bounding box center [385, 96] width 10 height 11
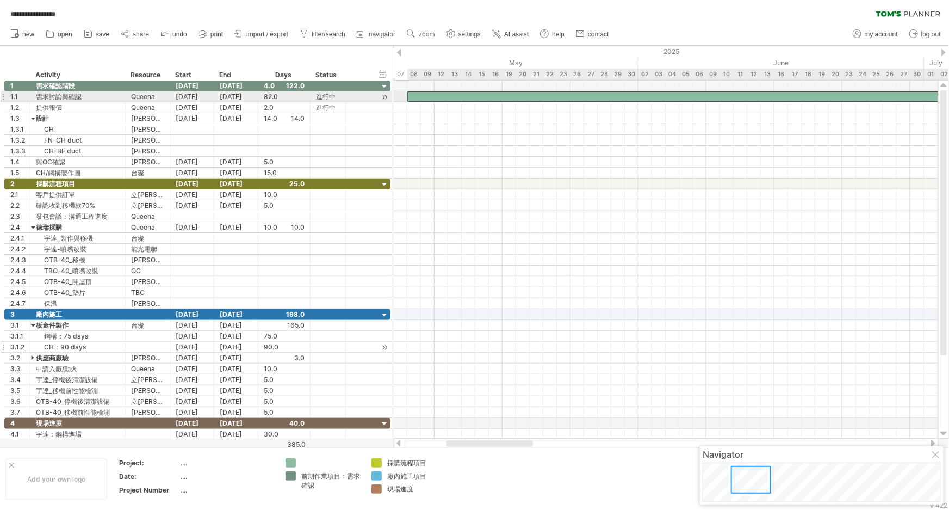
click at [465, 97] on div "start" at bounding box center [964, 96] width 1115 height 10
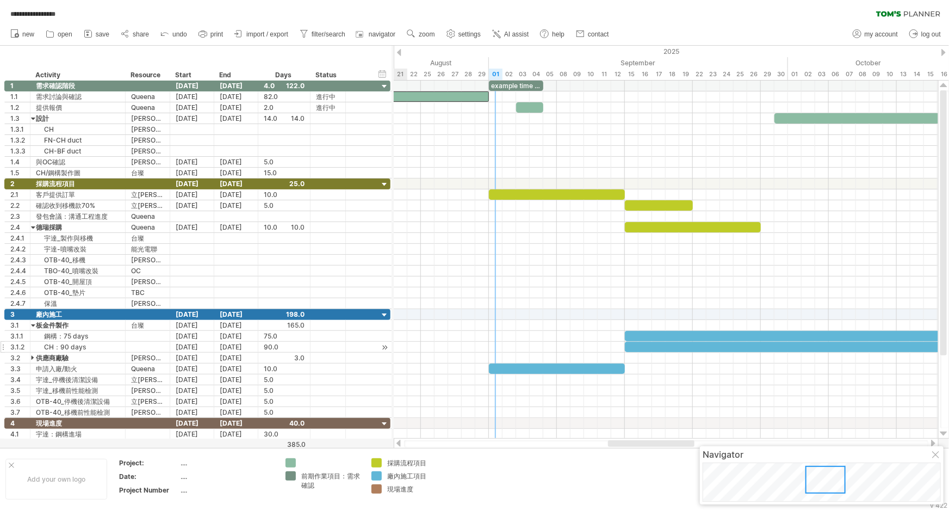
drag, startPoint x: 499, startPoint y: 444, endPoint x: 661, endPoint y: 443, distance: 161.5
click at [661, 443] on div at bounding box center [651, 443] width 86 height 7
click at [519, 84] on div "example time blocks:" at bounding box center [516, 85] width 54 height 10
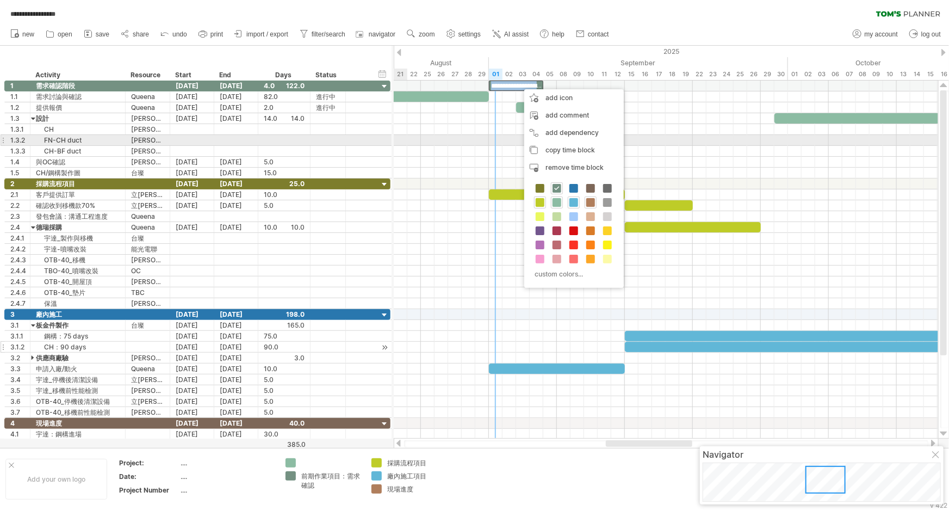
click at [428, 135] on div at bounding box center [666, 140] width 544 height 11
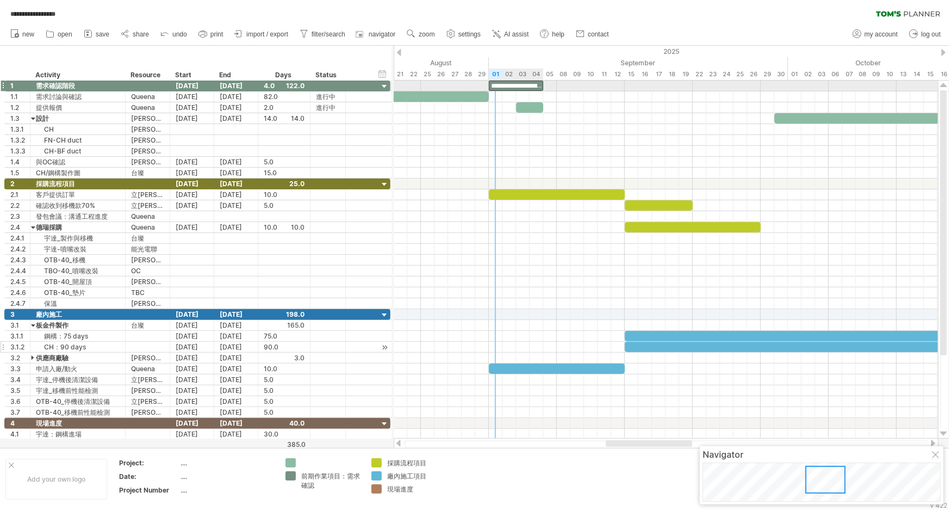
click at [500, 84] on div "**********" at bounding box center [516, 85] width 54 height 10
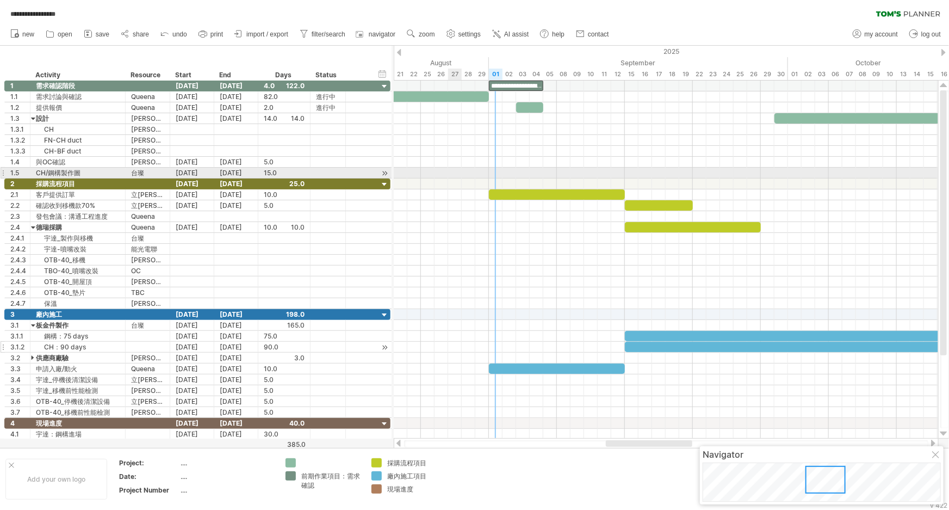
click at [449, 178] on div at bounding box center [666, 183] width 544 height 11
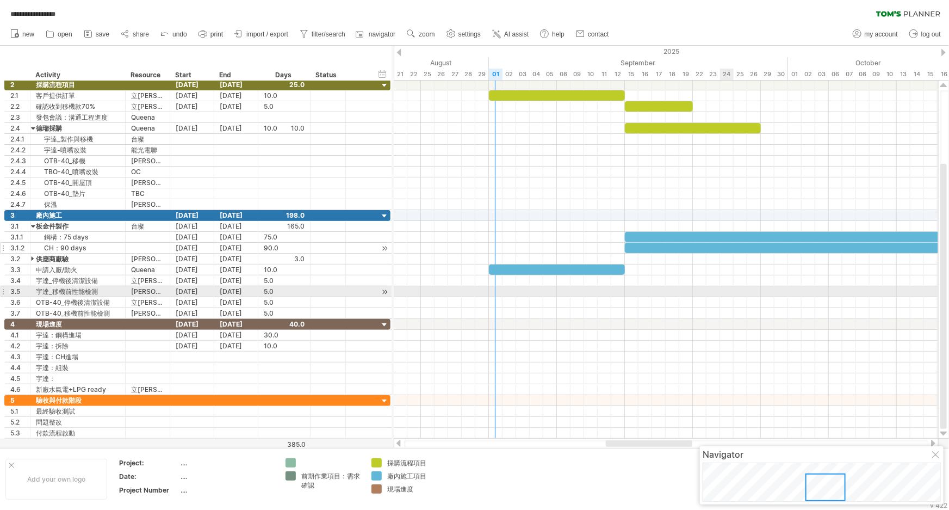
click at [730, 288] on div at bounding box center [666, 291] width 544 height 11
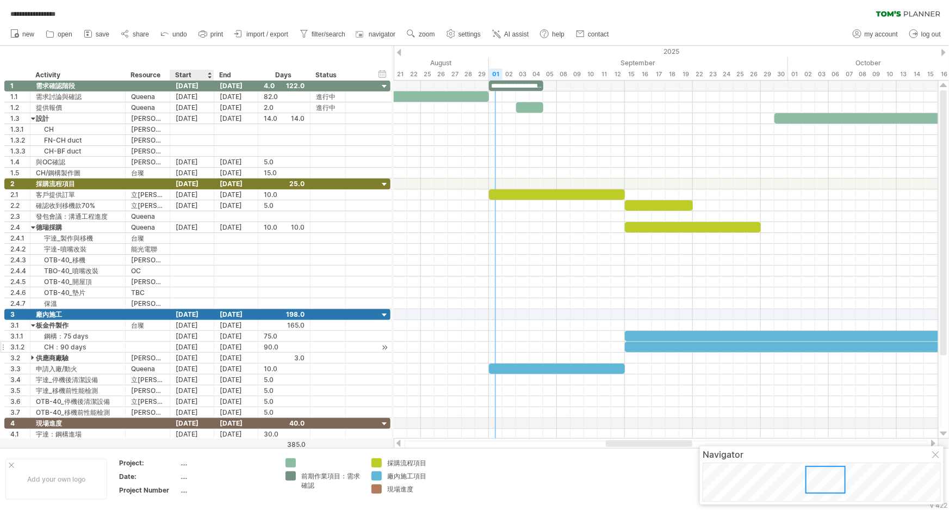
click at [207, 75] on div at bounding box center [209, 75] width 4 height 11
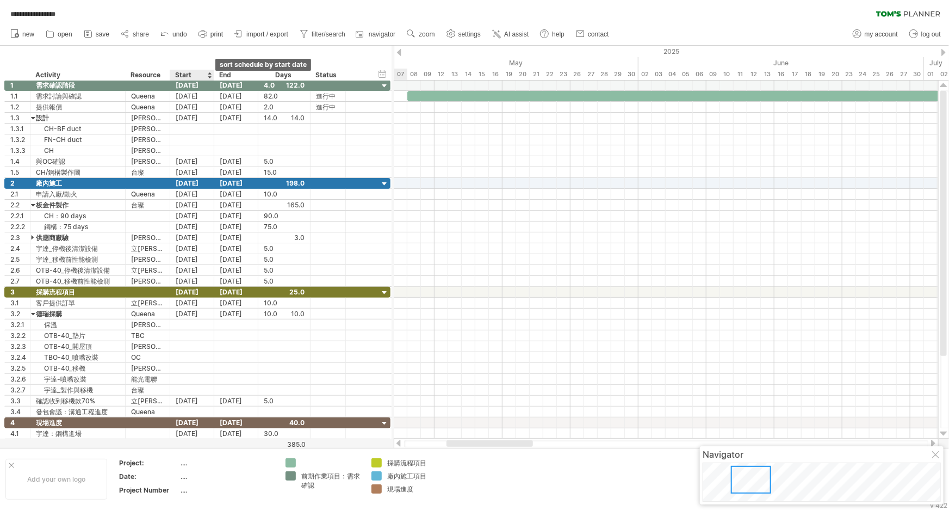
click at [207, 75] on div at bounding box center [209, 75] width 4 height 11
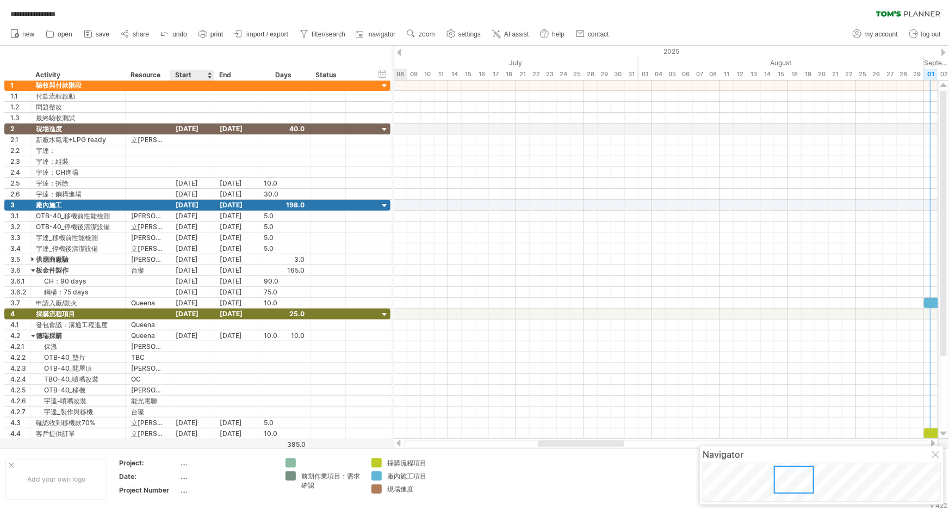
click at [207, 75] on div at bounding box center [209, 75] width 4 height 11
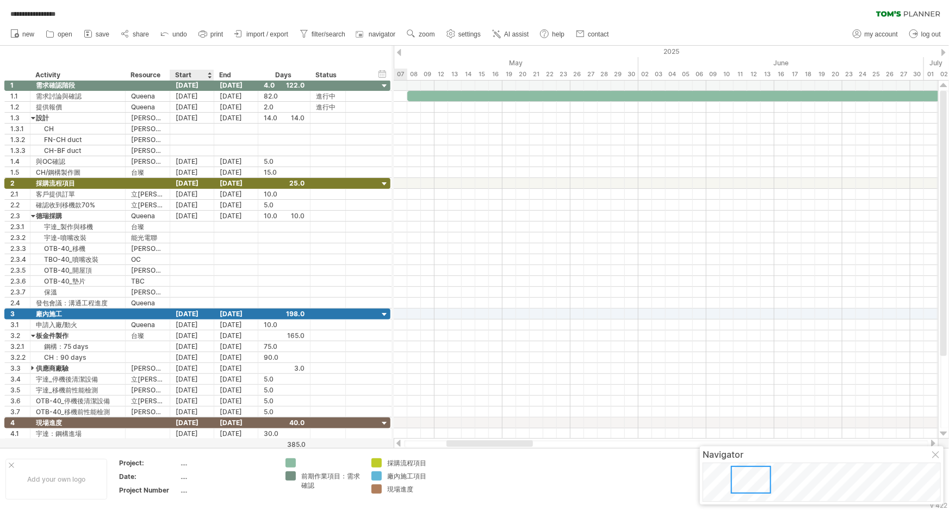
click at [207, 75] on div at bounding box center [209, 75] width 4 height 11
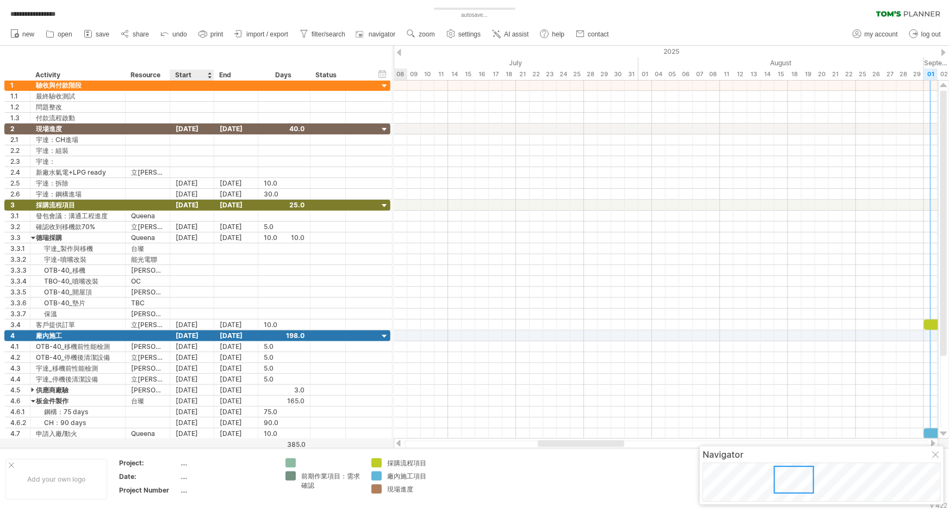
click at [207, 75] on div at bounding box center [209, 75] width 4 height 11
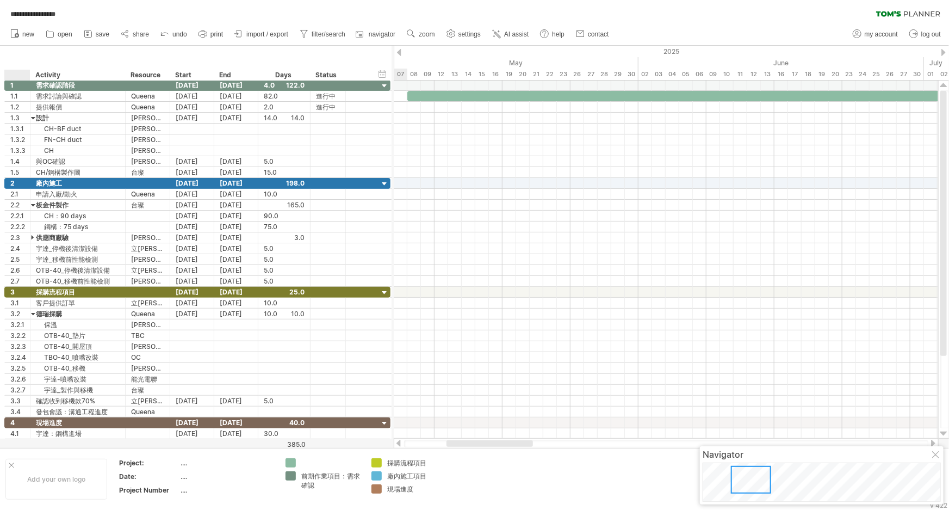
click at [16, 73] on div at bounding box center [20, 75] width 20 height 11
click at [67, 77] on div "Activity" at bounding box center [77, 75] width 84 height 11
click at [119, 78] on div at bounding box center [121, 75] width 4 height 11
click at [125, 58] on div "hide start/end/duration show start/end/duration ******** Activity ******** Reso…" at bounding box center [196, 63] width 392 height 35
click at [443, 287] on div at bounding box center [666, 292] width 544 height 11
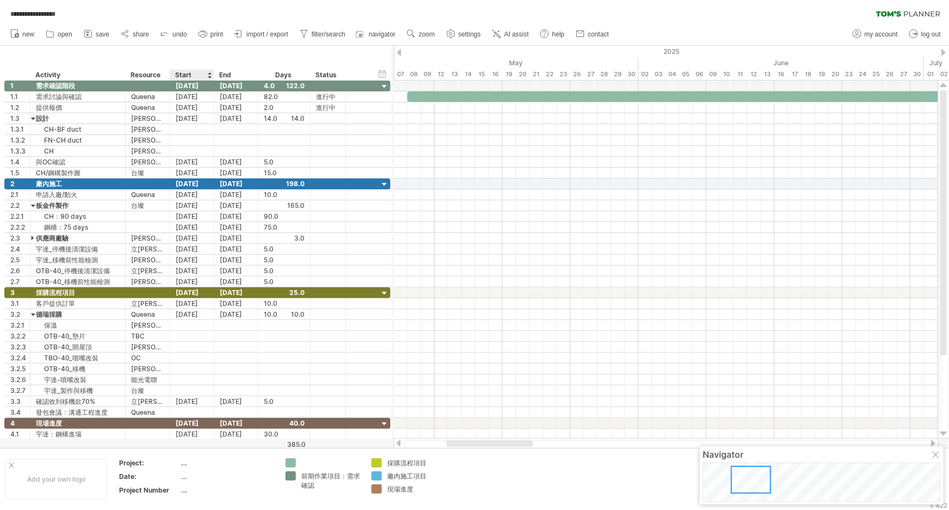
click at [201, 74] on div "Start" at bounding box center [191, 75] width 33 height 11
click at [191, 75] on div "Start" at bounding box center [191, 75] width 33 height 11
click at [206, 85] on div "[DATE]" at bounding box center [192, 85] width 44 height 10
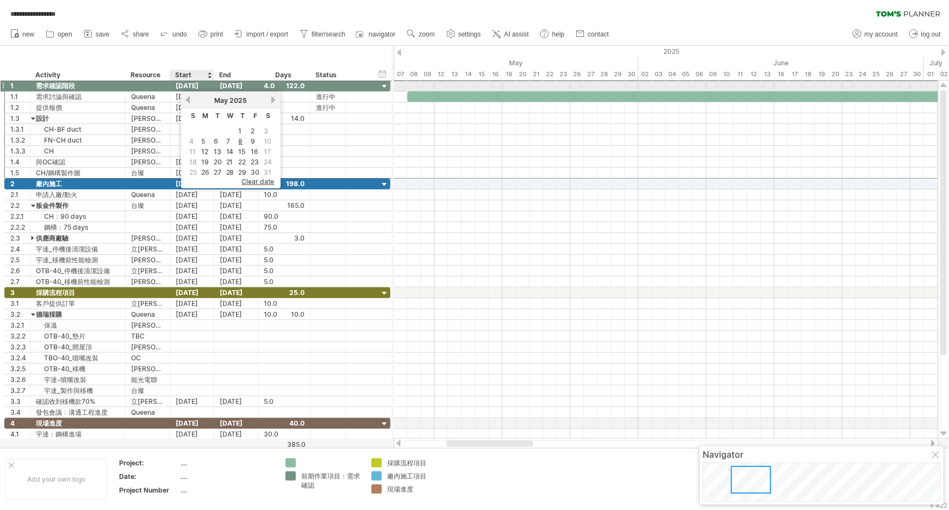
click at [206, 85] on div "[DATE]" at bounding box center [192, 85] width 44 height 10
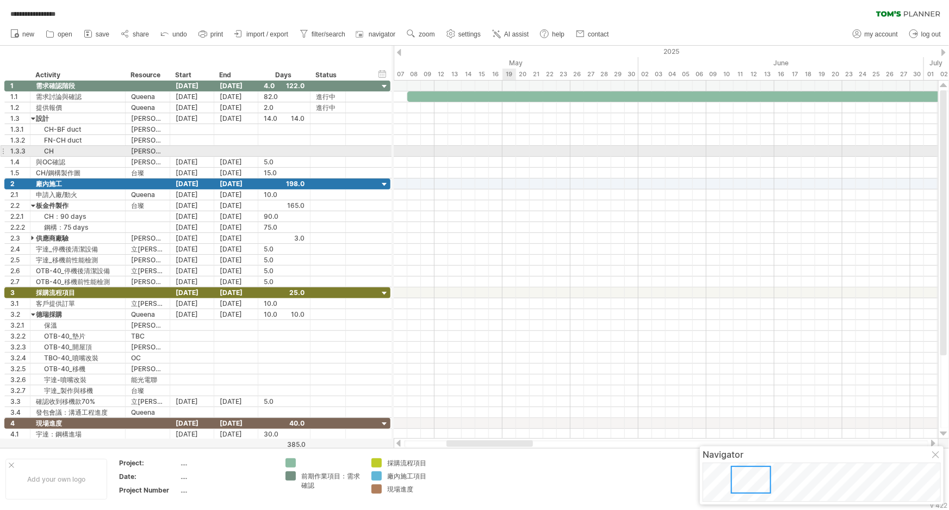
click at [510, 153] on div at bounding box center [666, 151] width 544 height 11
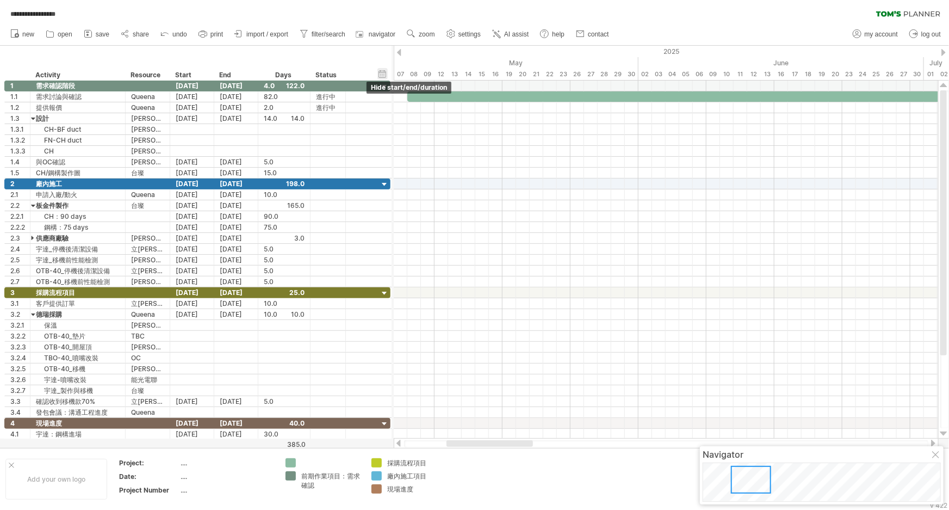
click at [385, 76] on div "hide start/end/duration show start/end/duration" at bounding box center [382, 73] width 10 height 11
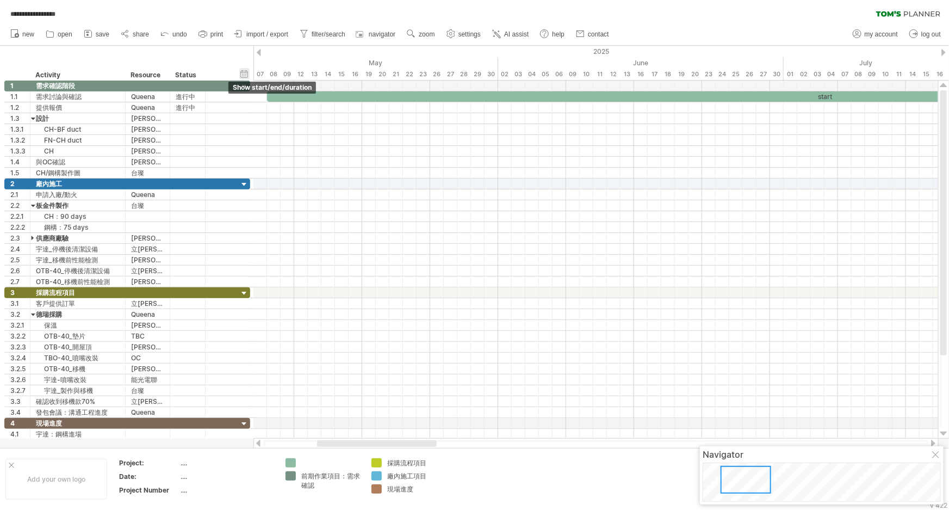
click at [243, 71] on div "hide start/end/duration show start/end/duration" at bounding box center [244, 73] width 10 height 11
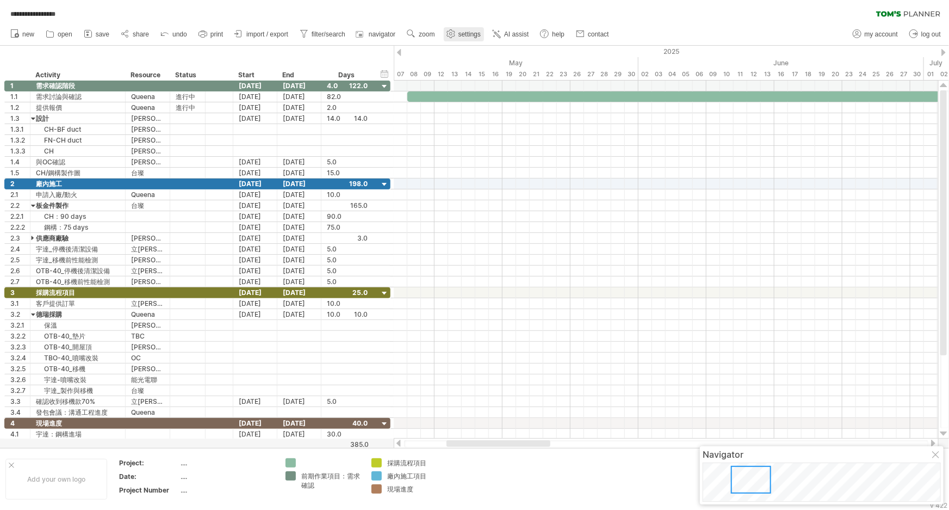
click at [461, 33] on span "settings" at bounding box center [469, 34] width 22 height 8
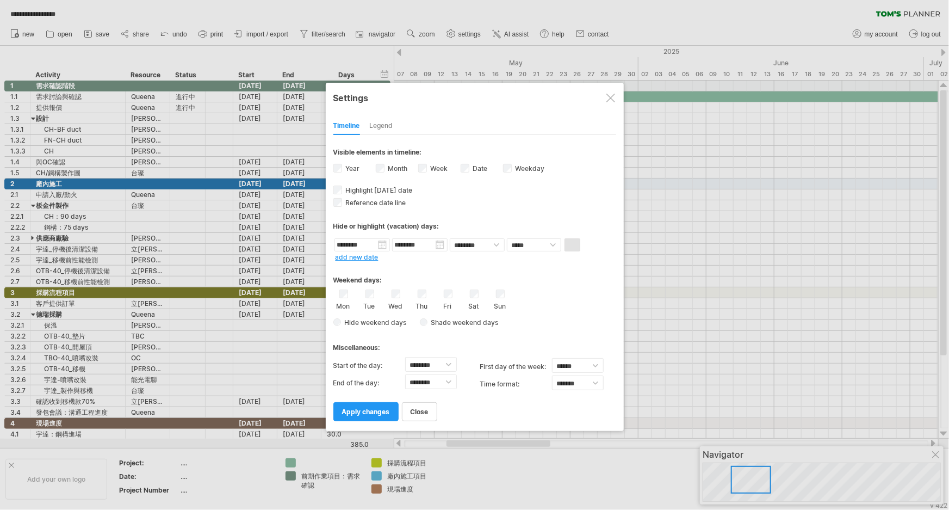
click at [522, 168] on label "Weekday visibility of weekday Currently there is not enough space horizontally …" at bounding box center [529, 168] width 32 height 8
click at [378, 411] on span "apply changes" at bounding box center [366, 411] width 48 height 8
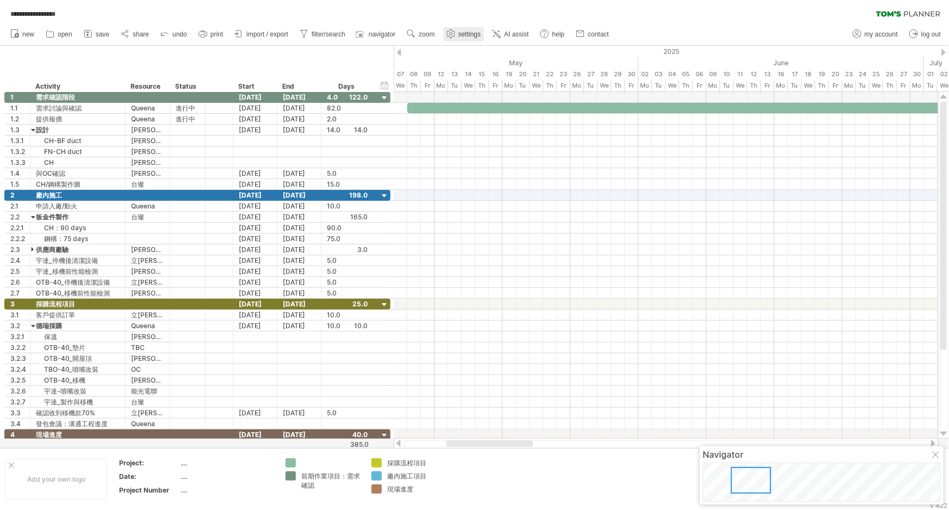
click at [449, 36] on use at bounding box center [450, 33] width 11 height 11
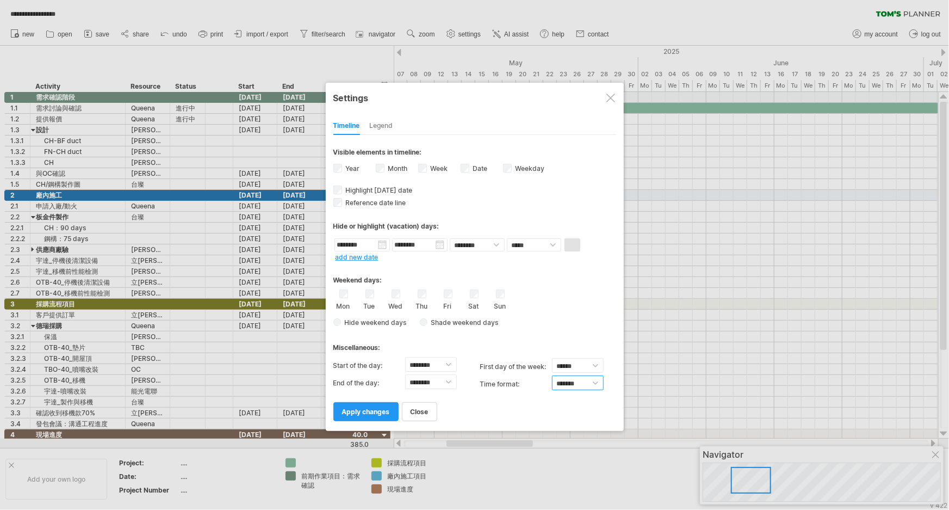
click at [600, 378] on select "******* *******" at bounding box center [578, 382] width 52 height 15
click at [598, 378] on select "******* *******" at bounding box center [578, 382] width 52 height 15
click at [493, 402] on div "close apply changes" at bounding box center [474, 407] width 283 height 28
click at [365, 407] on span "apply changes" at bounding box center [366, 411] width 48 height 8
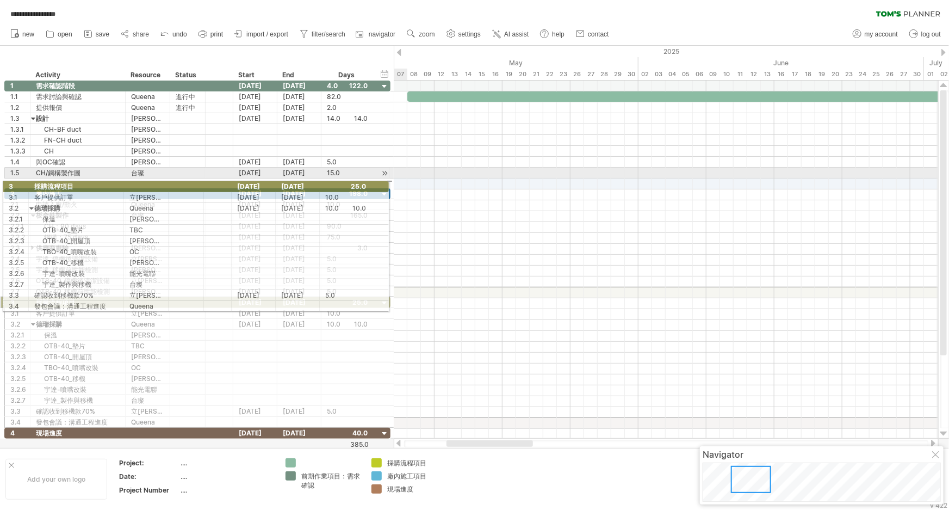
drag, startPoint x: 5, startPoint y: 292, endPoint x: -5, endPoint y: 186, distance: 106.1
click at [0, 186] on html "**********" at bounding box center [474, 256] width 949 height 512
click at [2, 184] on div "**********" at bounding box center [195, 264] width 391 height 369
drag, startPoint x: 11, startPoint y: 290, endPoint x: 7, endPoint y: 185, distance: 105.6
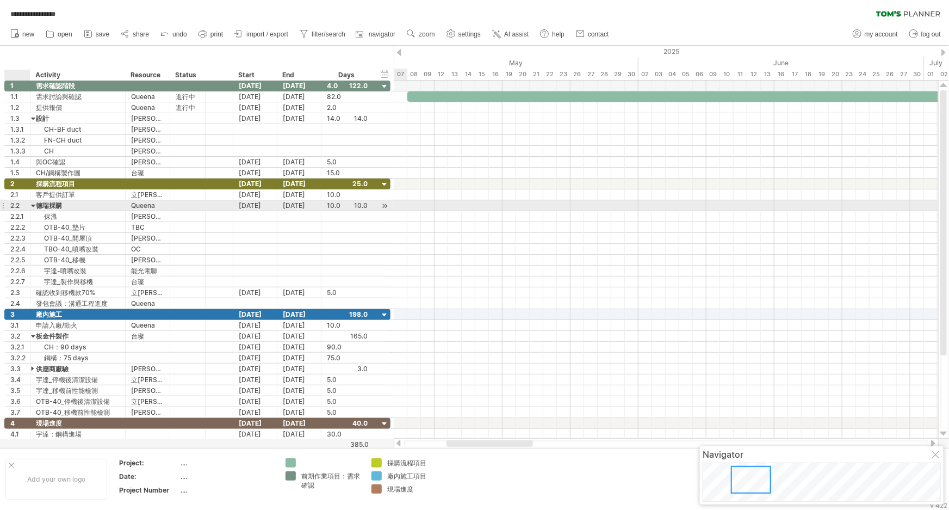
click at [32, 205] on div at bounding box center [33, 205] width 5 height 10
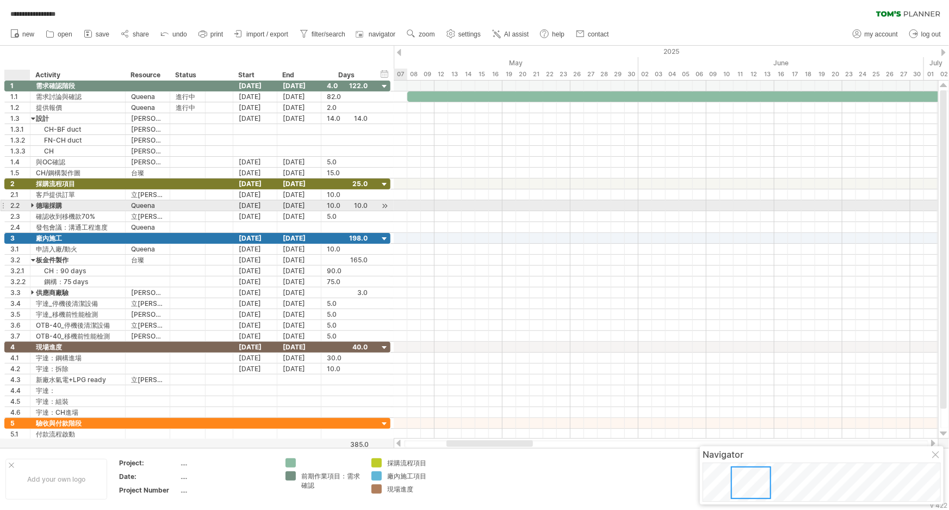
click at [32, 205] on div at bounding box center [33, 205] width 5 height 10
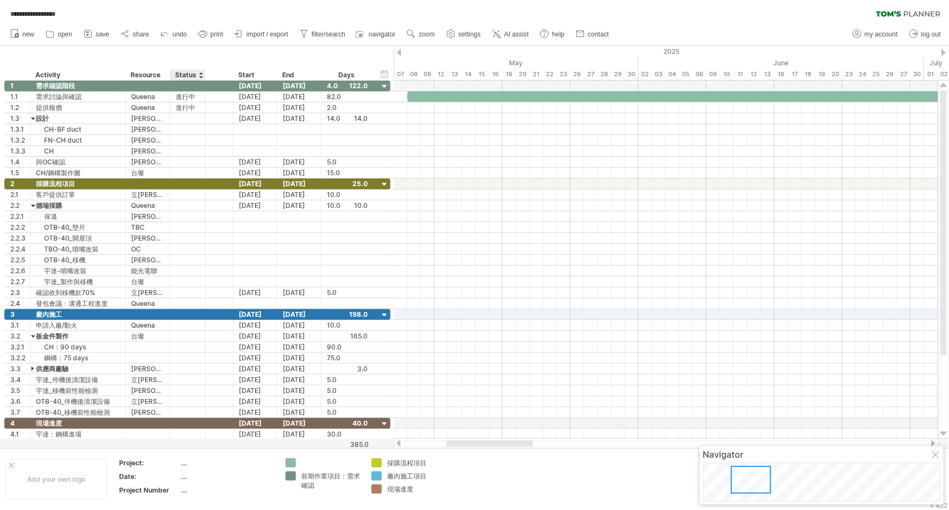
click at [190, 73] on div "Status" at bounding box center [187, 75] width 24 height 11
click at [199, 73] on div at bounding box center [201, 75] width 4 height 11
click at [185, 75] on div "Status" at bounding box center [187, 75] width 24 height 11
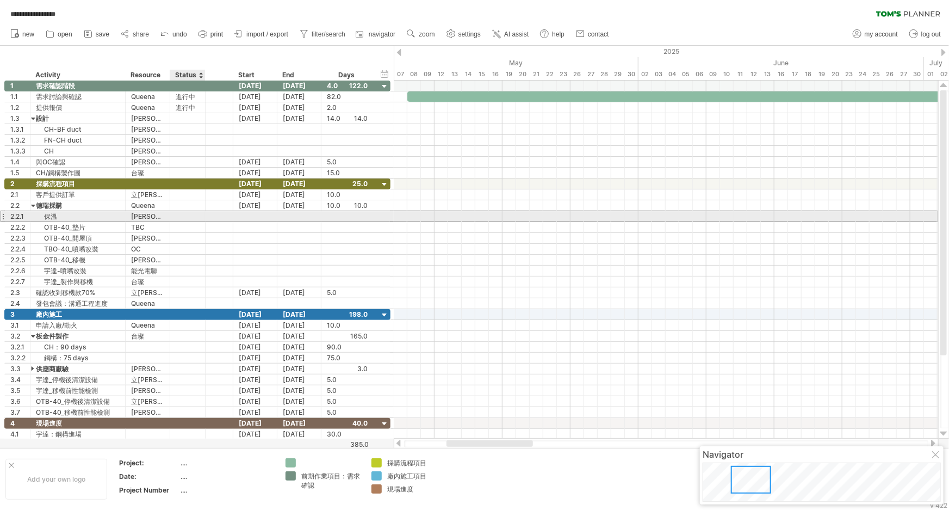
click at [190, 212] on div at bounding box center [188, 216] width 24 height 10
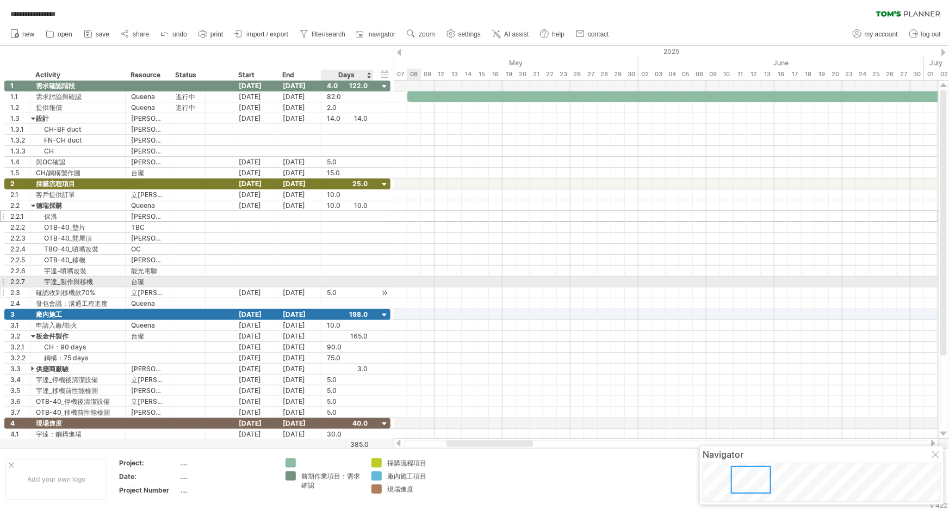
click at [375, 287] on div "**********" at bounding box center [197, 292] width 386 height 11
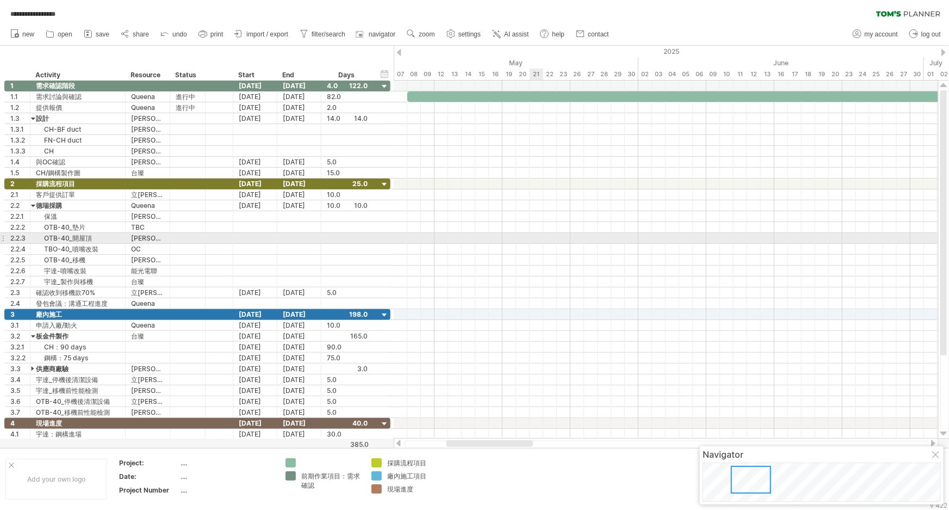
click at [533, 240] on div at bounding box center [666, 238] width 544 height 11
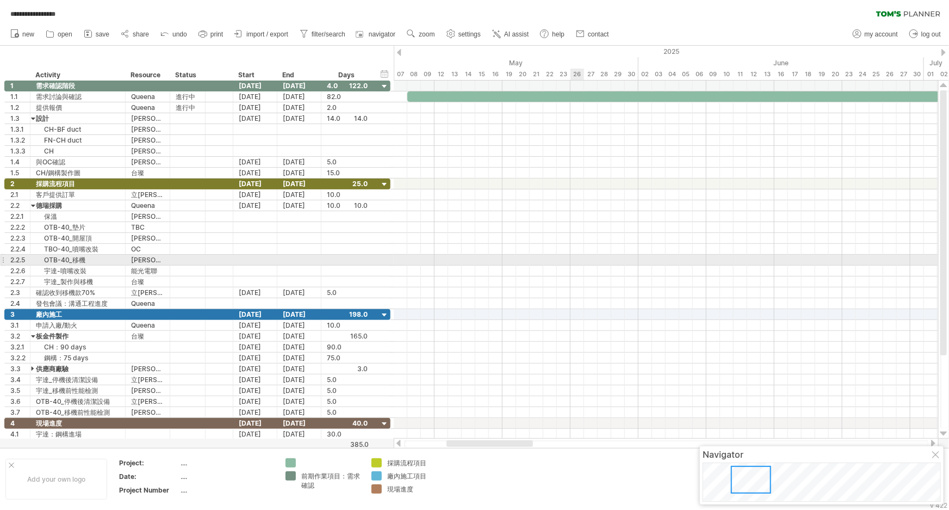
click at [583, 255] on div at bounding box center [666, 260] width 544 height 11
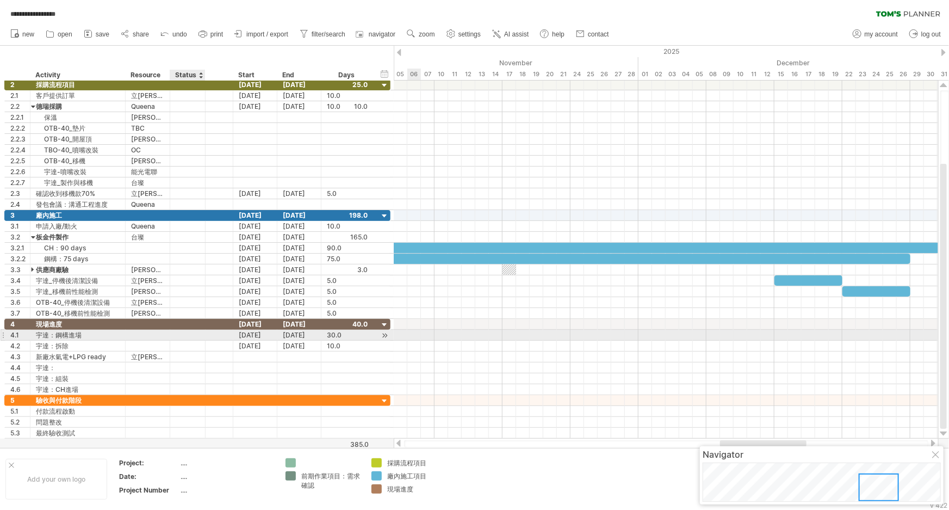
click at [208, 336] on div at bounding box center [220, 335] width 28 height 10
click at [384, 335] on div at bounding box center [385, 335] width 10 height 11
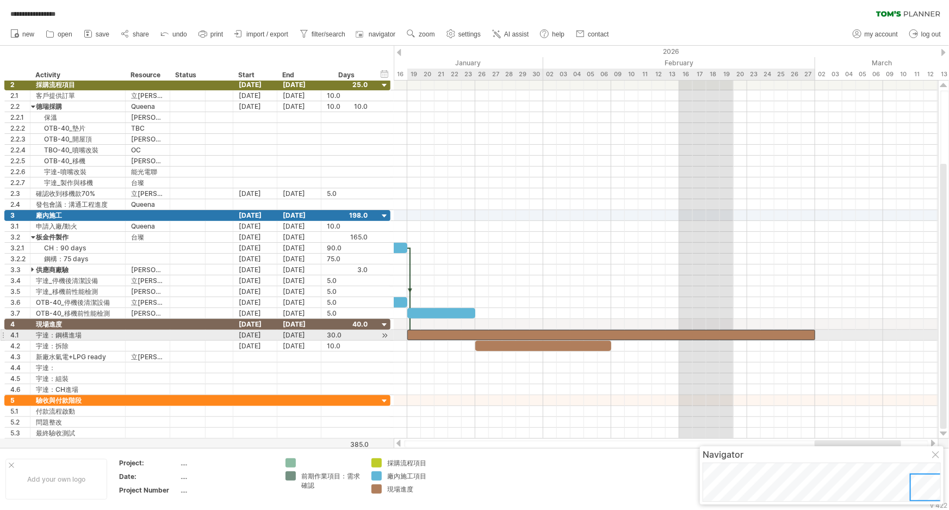
click at [499, 333] on div at bounding box center [611, 335] width 408 height 10
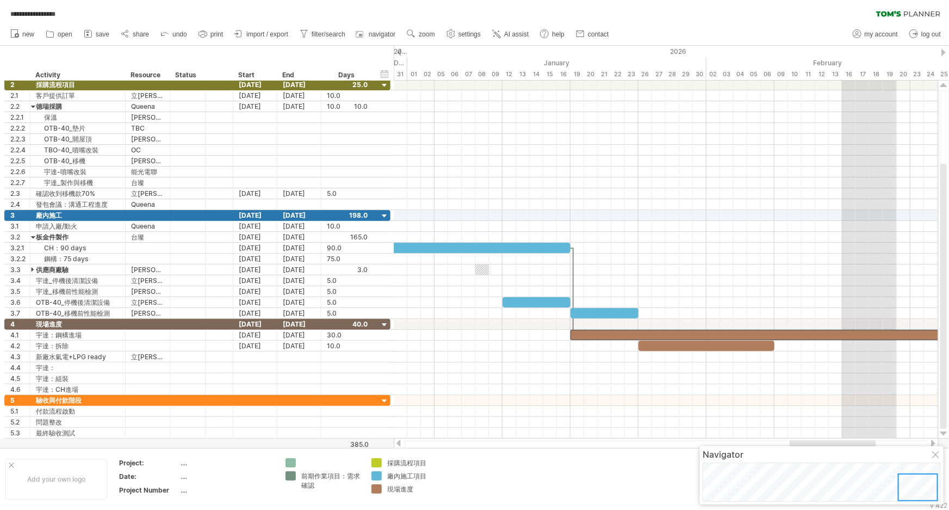
drag, startPoint x: 829, startPoint y: 441, endPoint x: 804, endPoint y: 443, distance: 25.2
click at [804, 443] on div at bounding box center [833, 443] width 86 height 7
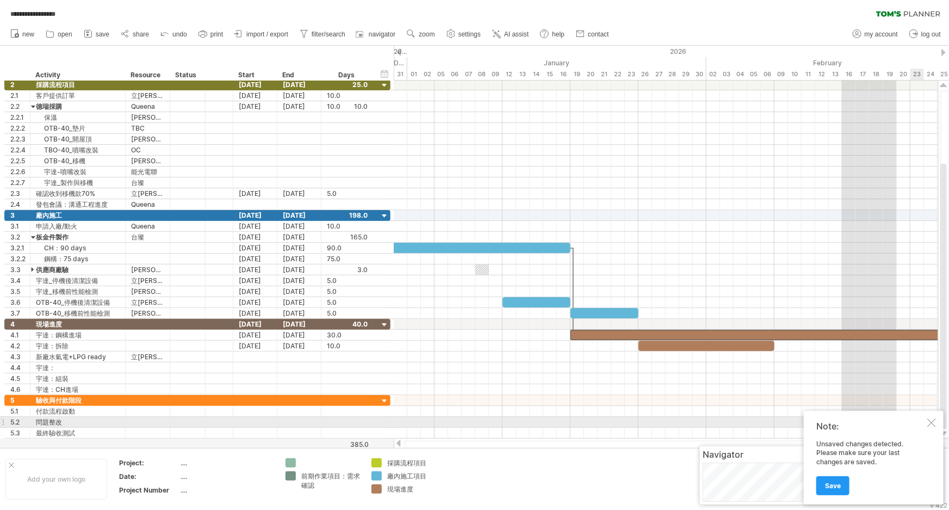
click at [840, 425] on div at bounding box center [931, 422] width 9 height 9
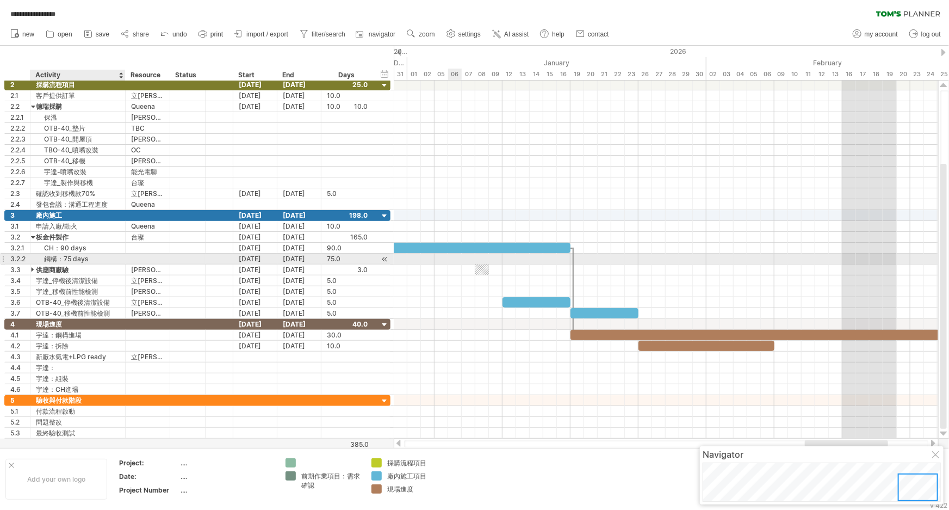
click at [76, 255] on div "鋼構：75 days" at bounding box center [78, 258] width 84 height 10
click at [3, 257] on div at bounding box center [3, 258] width 4 height 11
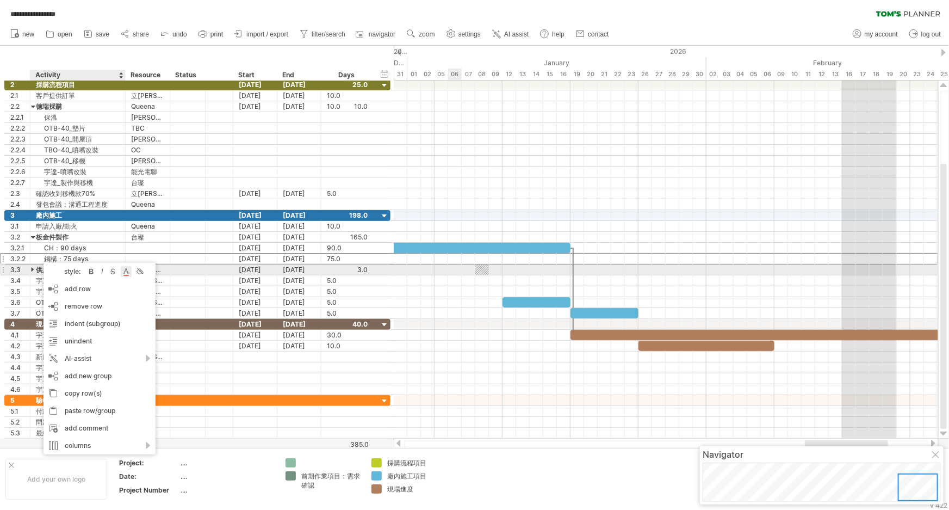
click at [125, 270] on div at bounding box center [126, 271] width 11 height 11
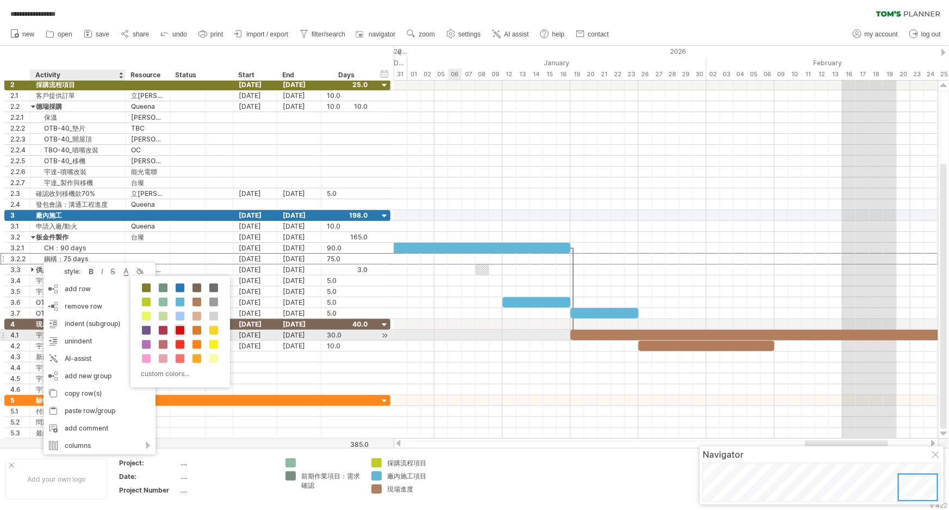
click at [179, 332] on span at bounding box center [180, 330] width 9 height 9
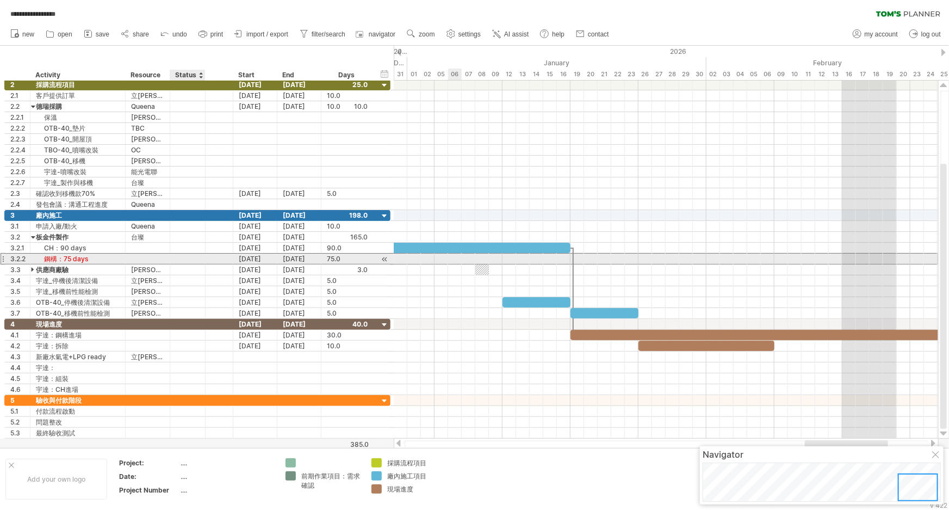
click at [190, 259] on div at bounding box center [188, 258] width 24 height 10
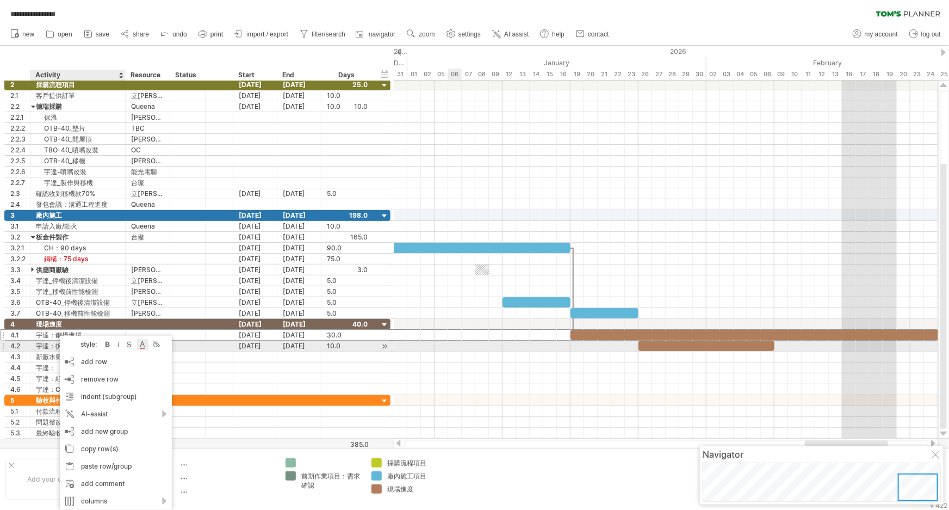
click at [142, 344] on div at bounding box center [142, 344] width 11 height 11
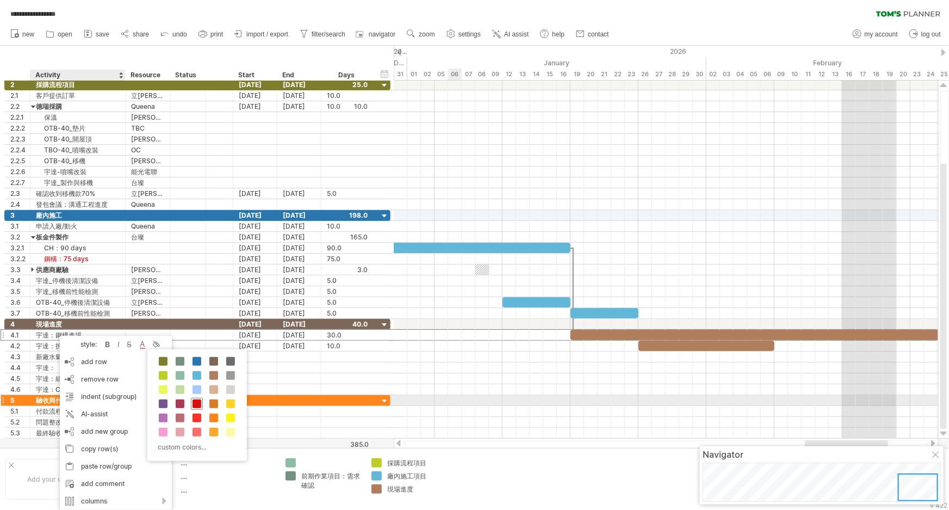
click at [195, 402] on span at bounding box center [197, 403] width 9 height 9
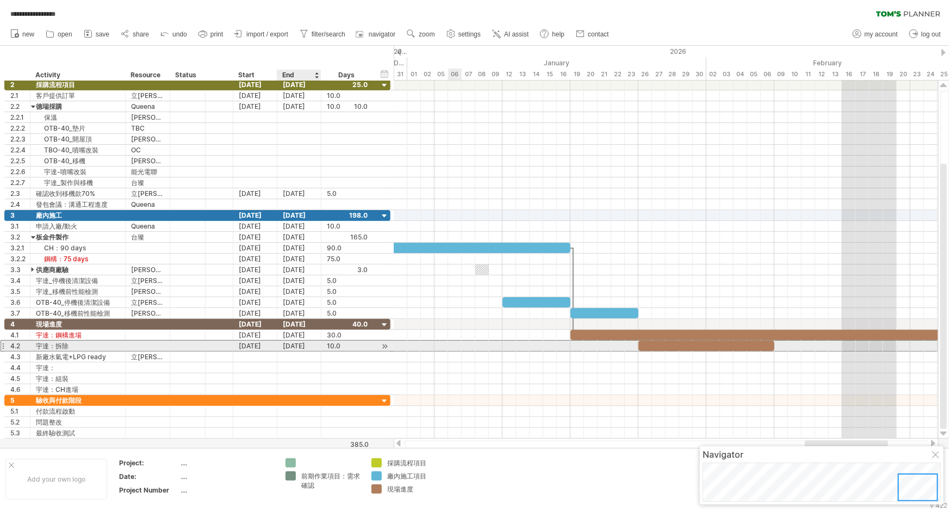
click at [296, 342] on div "[DATE]" at bounding box center [299, 345] width 44 height 10
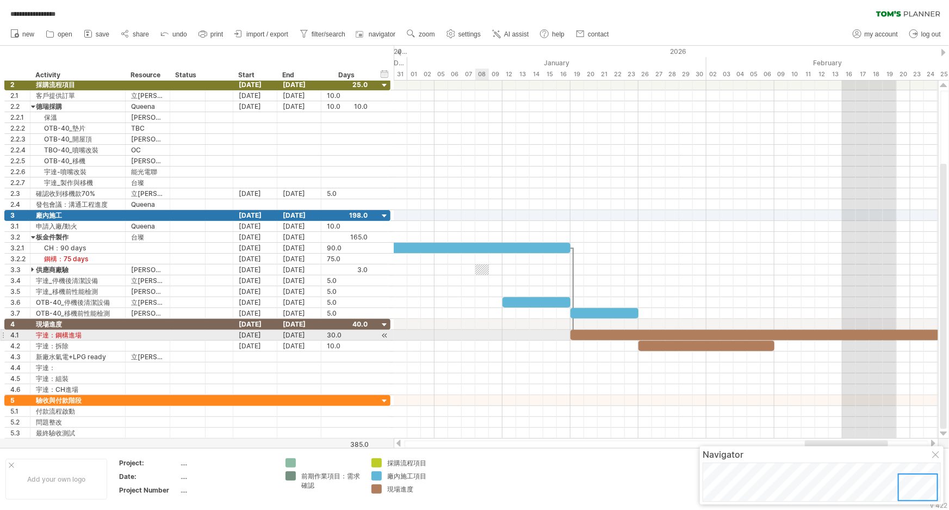
click at [480, 334] on div at bounding box center [666, 335] width 544 height 11
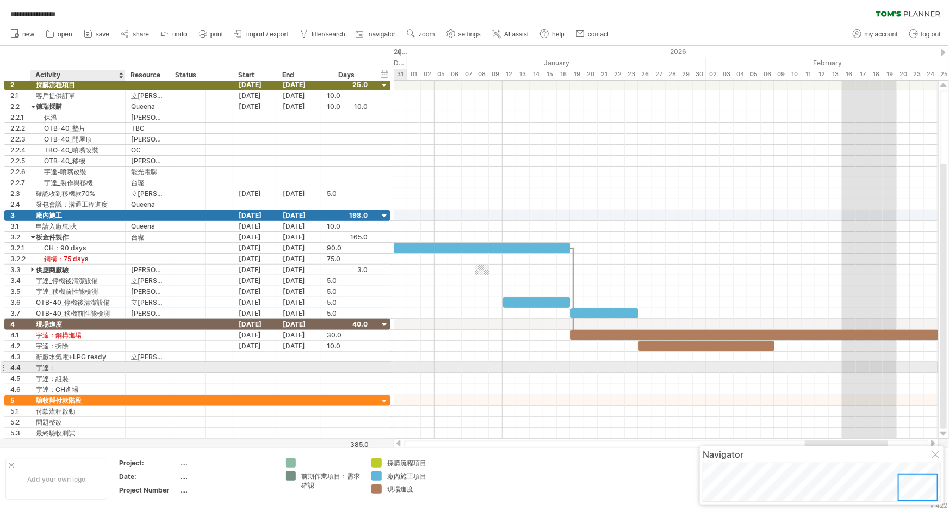
click at [92, 369] on div "宇達：" at bounding box center [78, 367] width 84 height 10
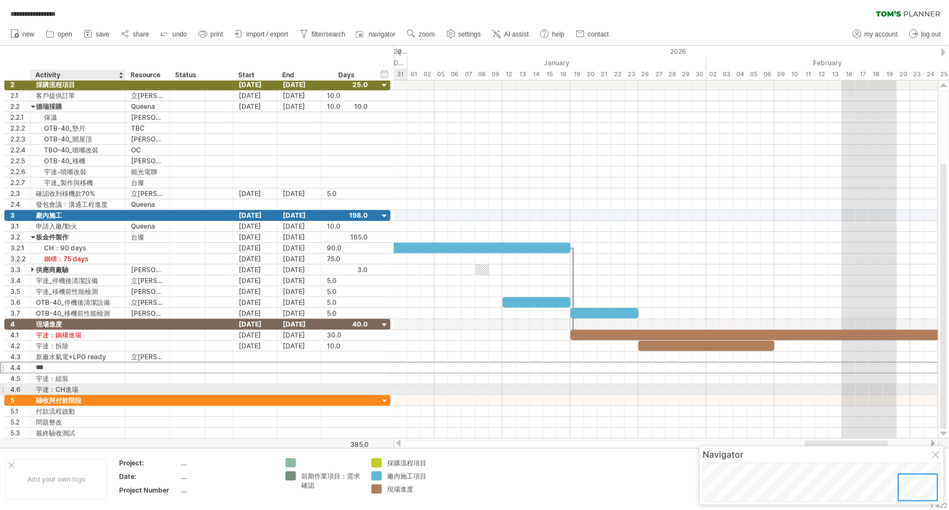
click at [76, 386] on div "宇達：CH進場" at bounding box center [78, 389] width 84 height 10
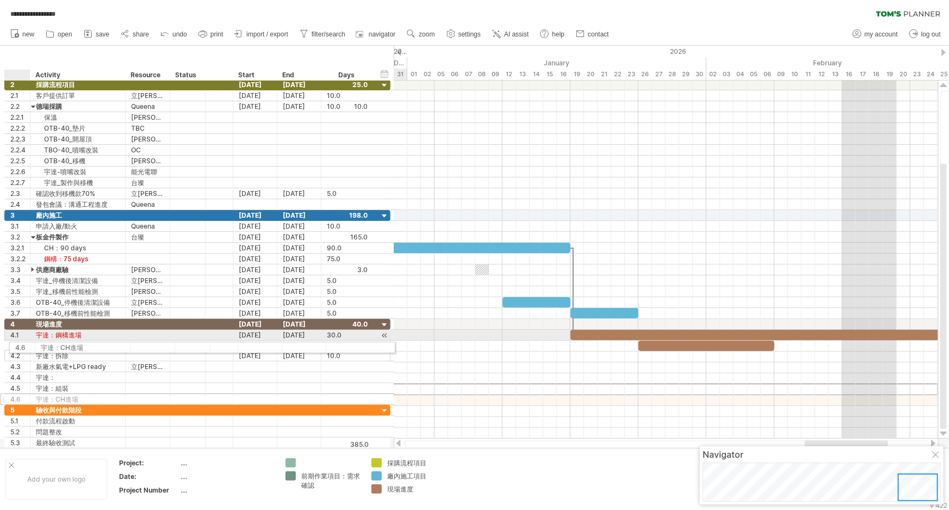
drag, startPoint x: 10, startPoint y: 386, endPoint x: 11, endPoint y: 345, distance: 40.8
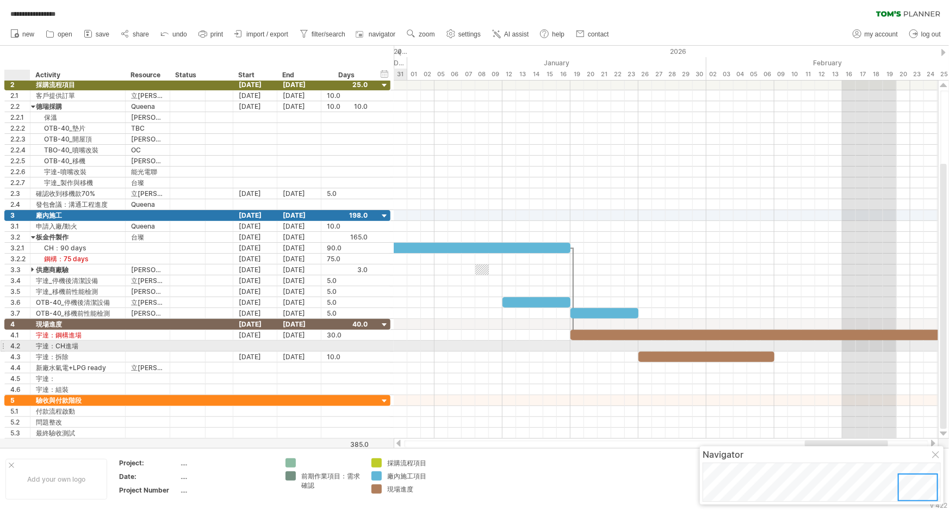
click at [11, 345] on div "4.2" at bounding box center [20, 345] width 20 height 10
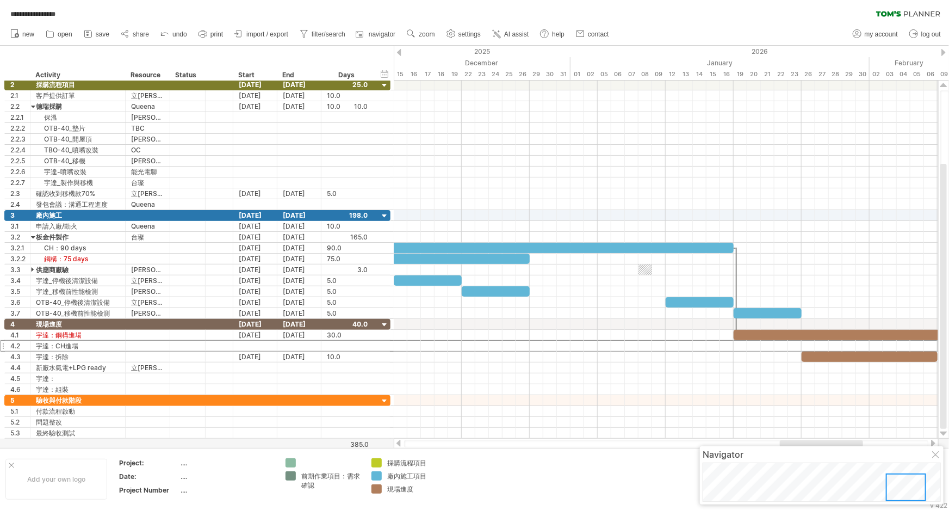
drag, startPoint x: 834, startPoint y: 442, endPoint x: 806, endPoint y: 445, distance: 27.9
click at [806, 445] on div at bounding box center [821, 443] width 83 height 7
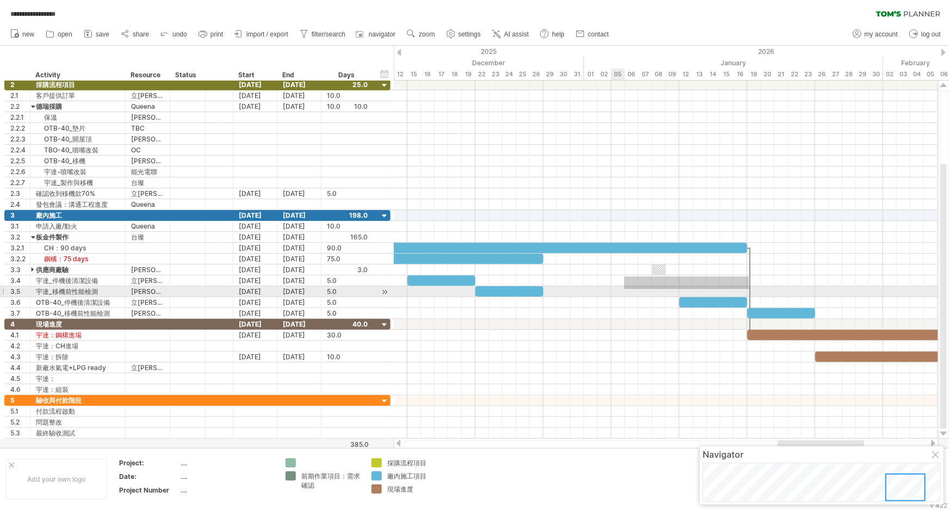
drag, startPoint x: 749, startPoint y: 276, endPoint x: 636, endPoint y: 286, distance: 113.0
click at [636, 286] on div "example time blocks: start [DATE] [DATE]" at bounding box center [666, 259] width 544 height 358
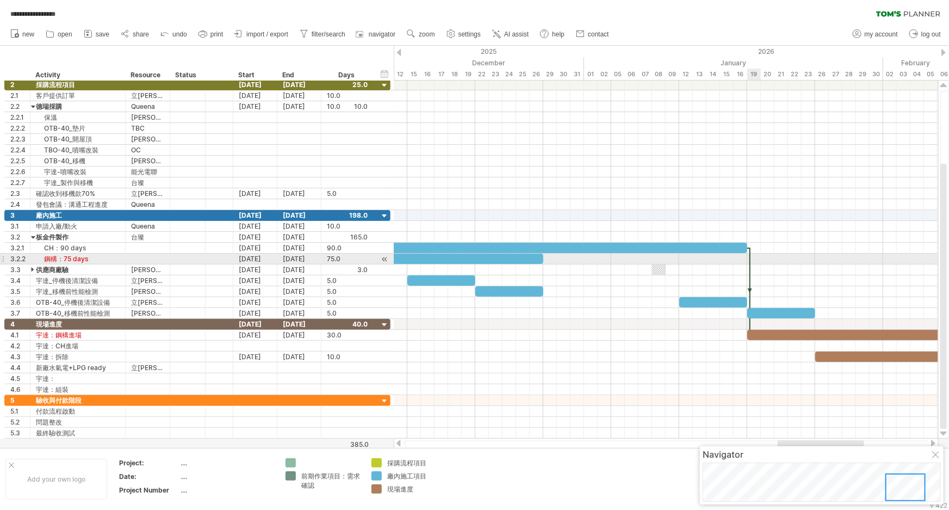
click at [750, 264] on div at bounding box center [749, 291] width 3 height 88
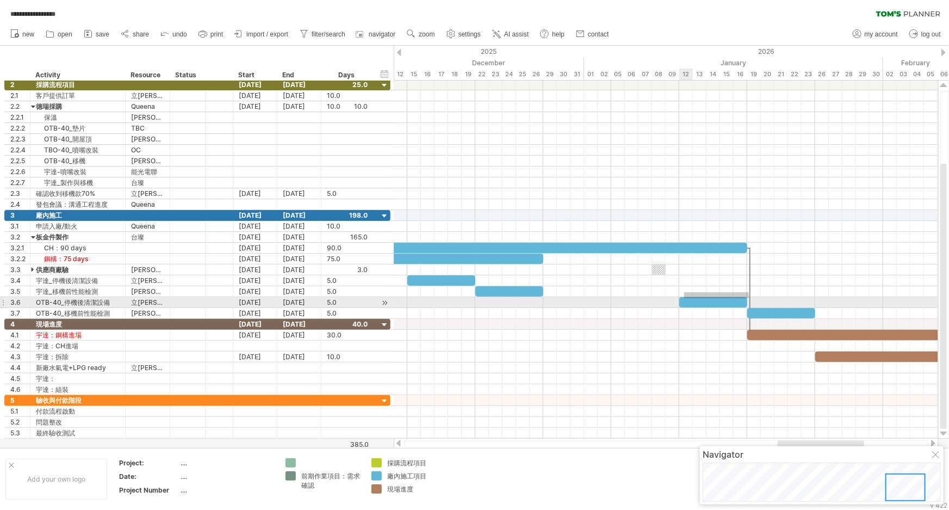
drag, startPoint x: 749, startPoint y: 292, endPoint x: 721, endPoint y: 307, distance: 31.6
click at [692, 298] on div "example time blocks: start [DATE] [DATE]" at bounding box center [666, 259] width 544 height 358
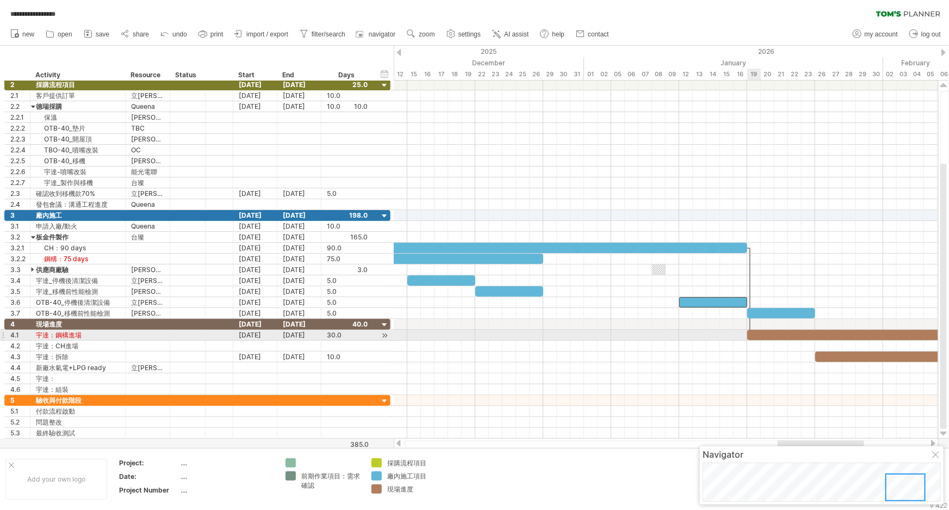
click at [751, 334] on div at bounding box center [951, 335] width 408 height 10
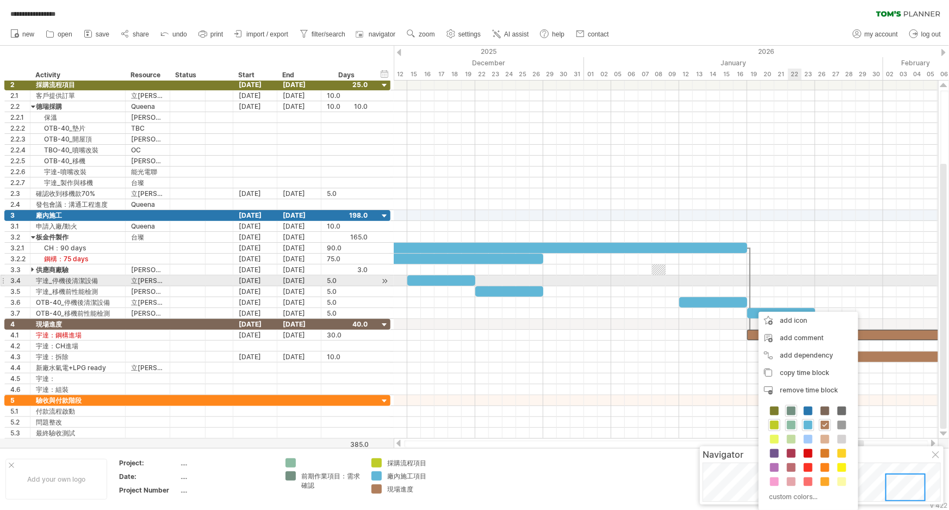
click at [791, 279] on div at bounding box center [666, 280] width 544 height 11
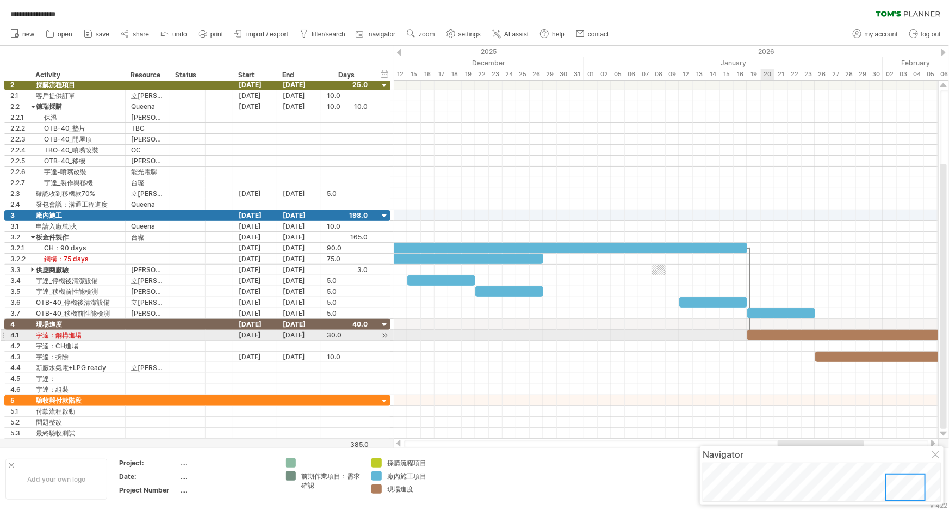
click at [761, 334] on div at bounding box center [951, 335] width 408 height 10
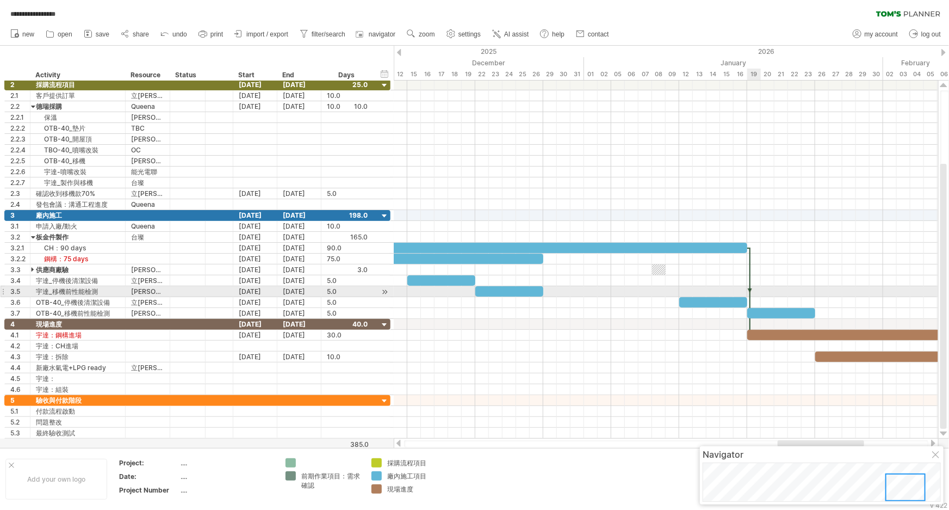
click at [751, 294] on div at bounding box center [749, 291] width 3 height 88
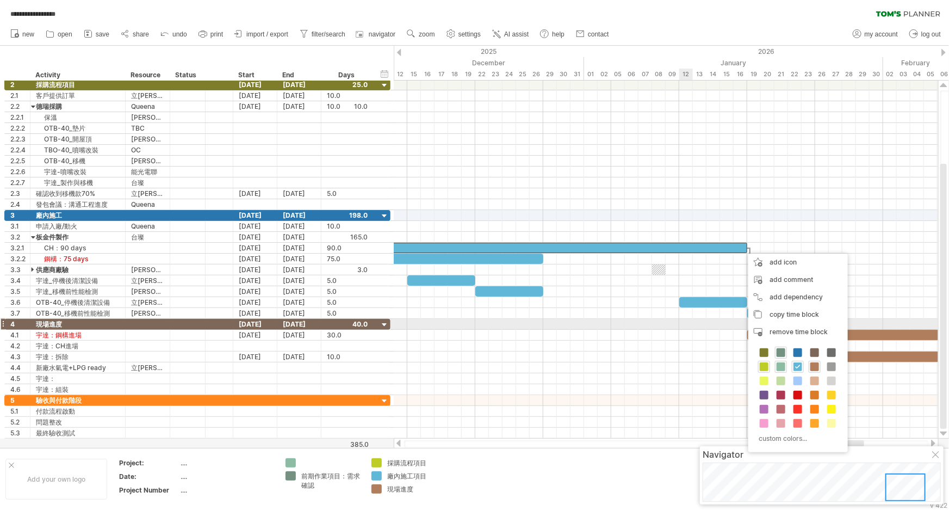
click at [681, 323] on div at bounding box center [666, 324] width 544 height 11
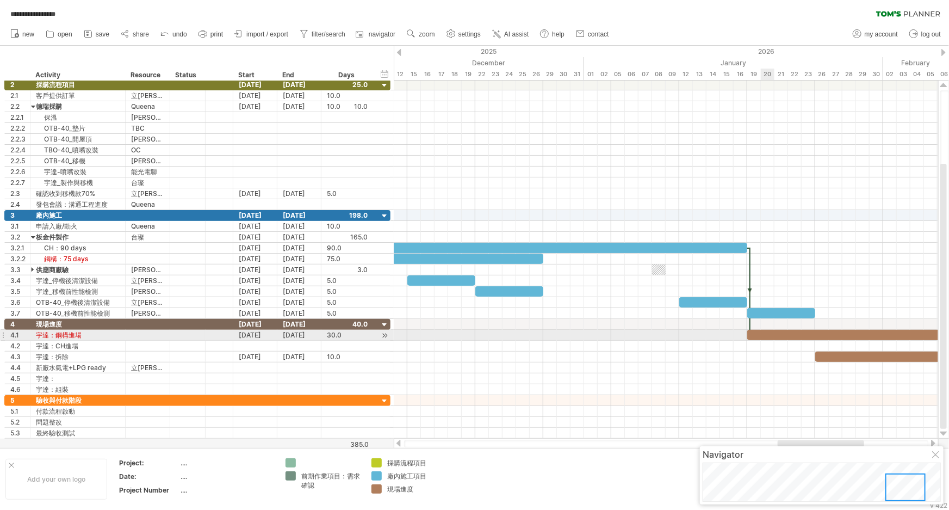
click at [761, 334] on div at bounding box center [951, 335] width 408 height 10
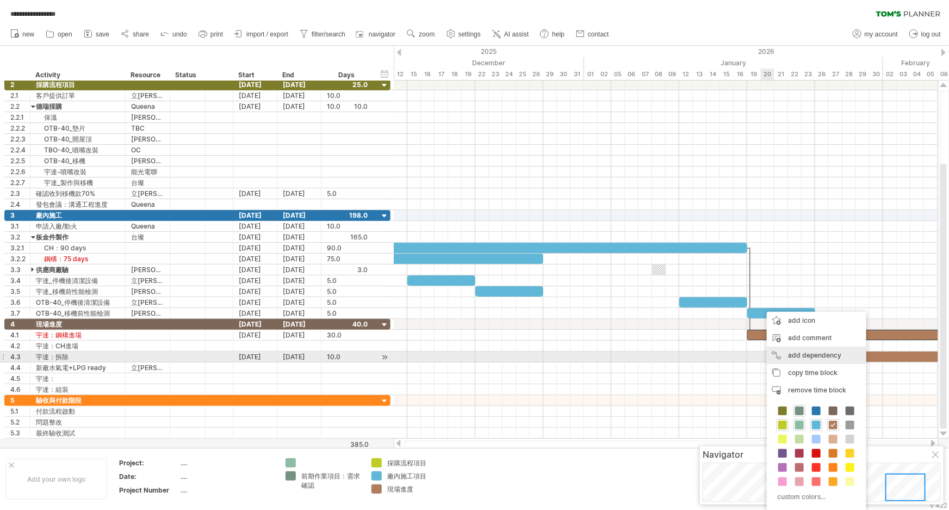
click at [799, 354] on div "add dependency You can use dependencies when you require tasks to be done in a …" at bounding box center [817, 354] width 100 height 17
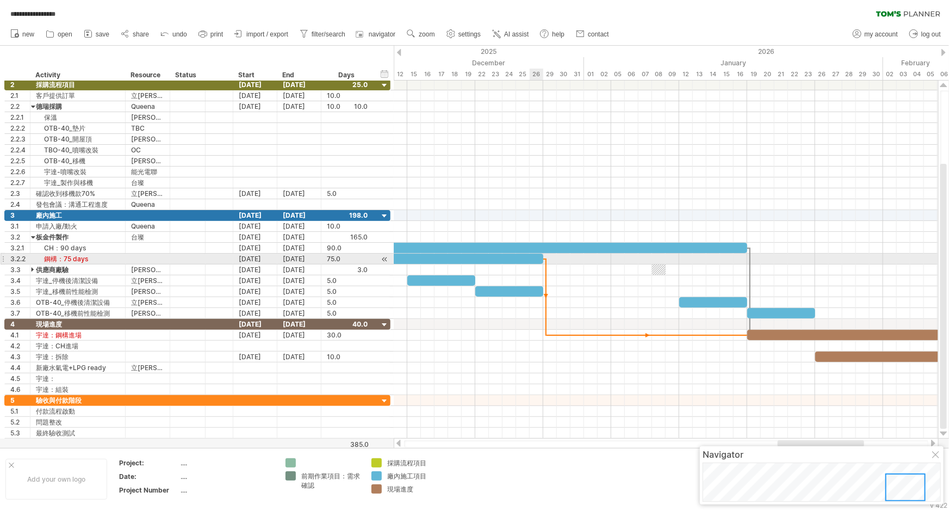
click at [542, 264] on div at bounding box center [666, 269] width 544 height 11
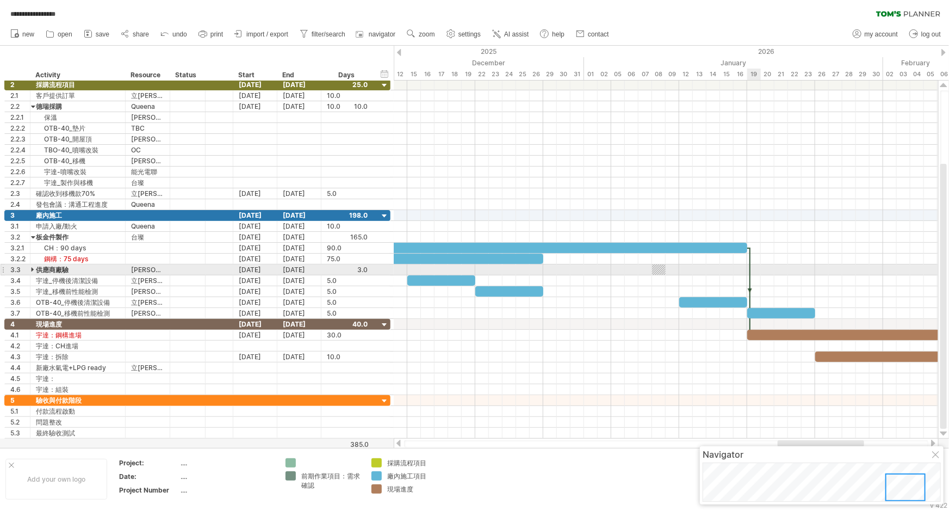
click at [749, 275] on div at bounding box center [749, 291] width 3 height 88
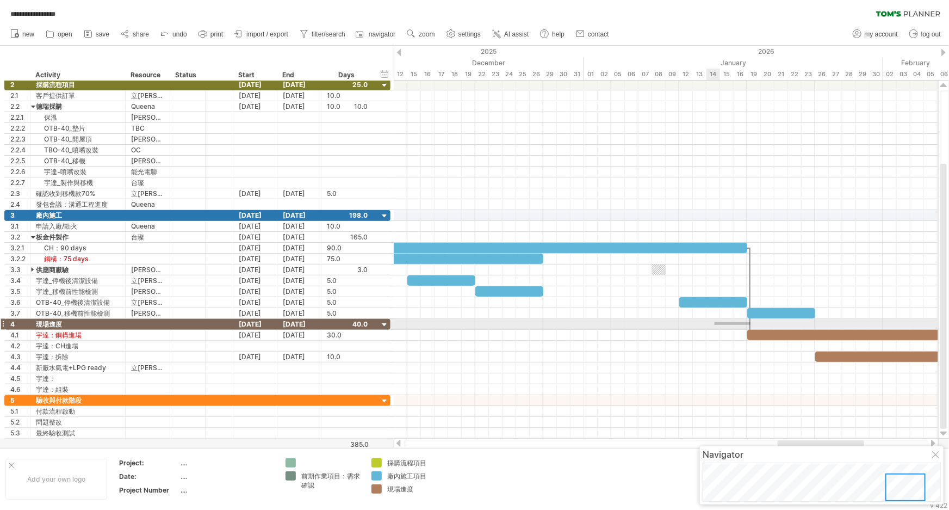
drag, startPoint x: 751, startPoint y: 322, endPoint x: 715, endPoint y: 325, distance: 36.0
click at [715, 325] on div "example time blocks: start [DATE] [DATE]" at bounding box center [666, 259] width 544 height 358
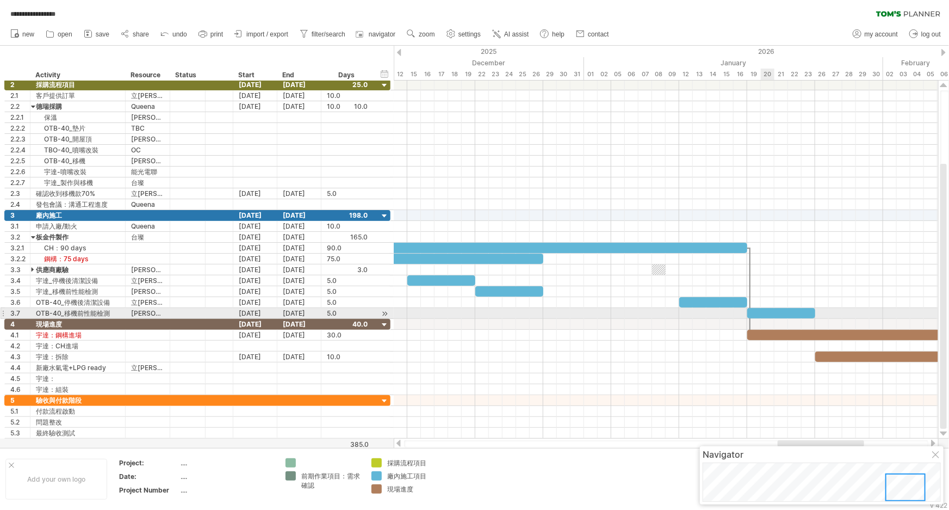
click at [761, 310] on div at bounding box center [781, 313] width 68 height 10
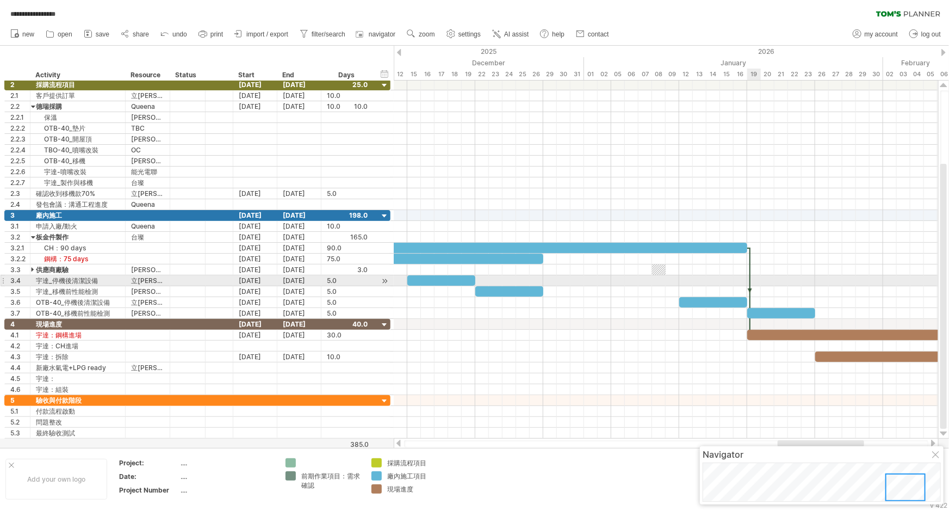
click at [749, 278] on div at bounding box center [749, 291] width 3 height 88
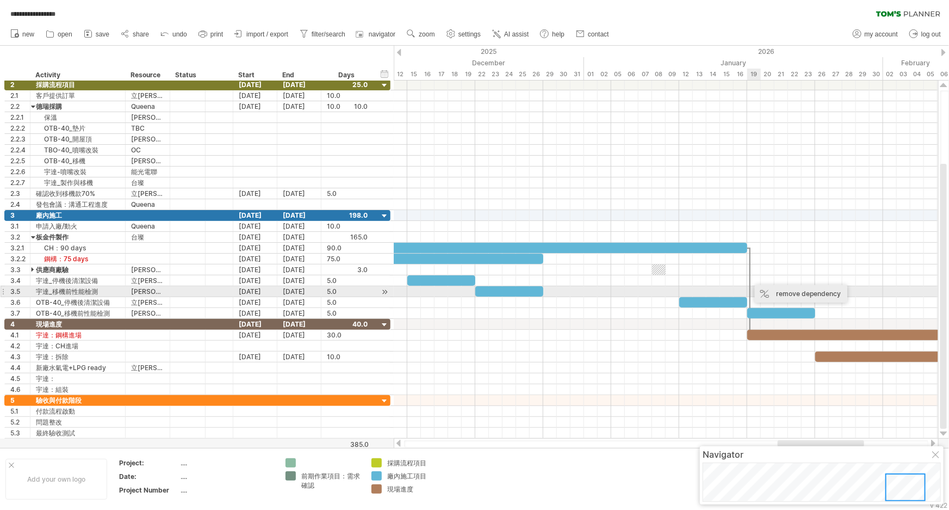
click at [782, 293] on div "remove dependency" at bounding box center [801, 293] width 92 height 17
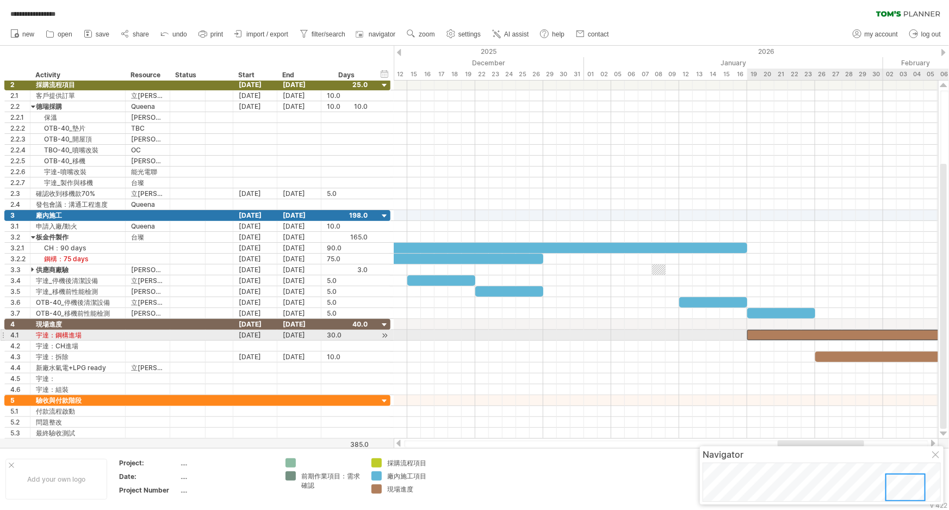
click at [763, 332] on div at bounding box center [951, 335] width 408 height 10
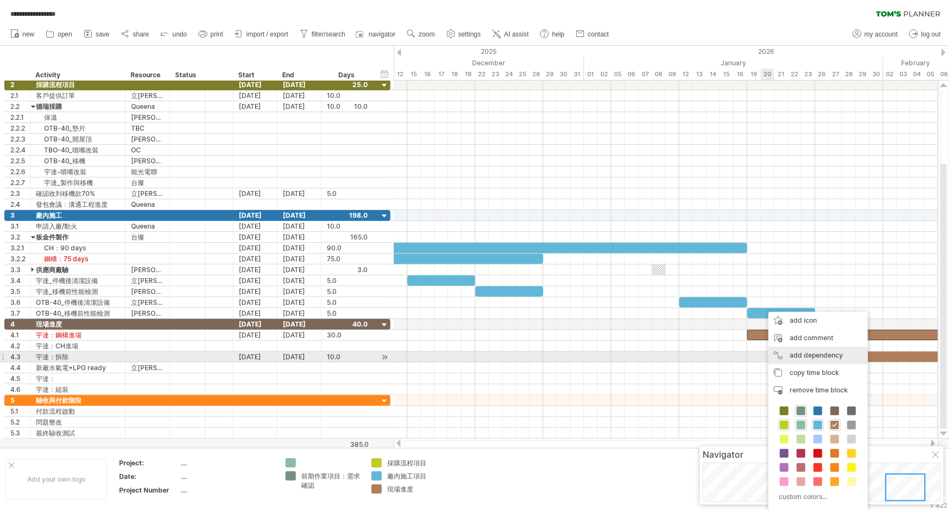
click at [817, 359] on div "add dependency You can use dependencies when you require tasks to be done in a …" at bounding box center [819, 354] width 100 height 17
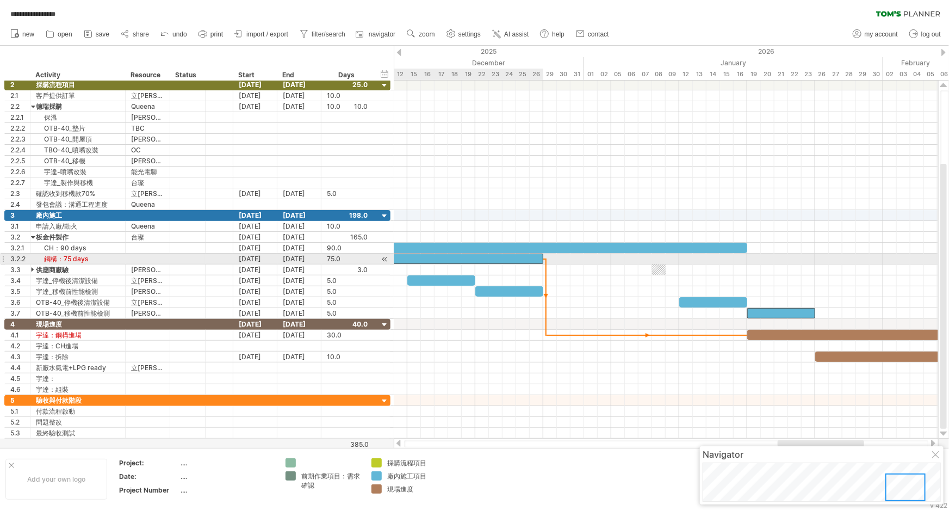
click at [536, 259] on div at bounding box center [34, 258] width 1020 height 10
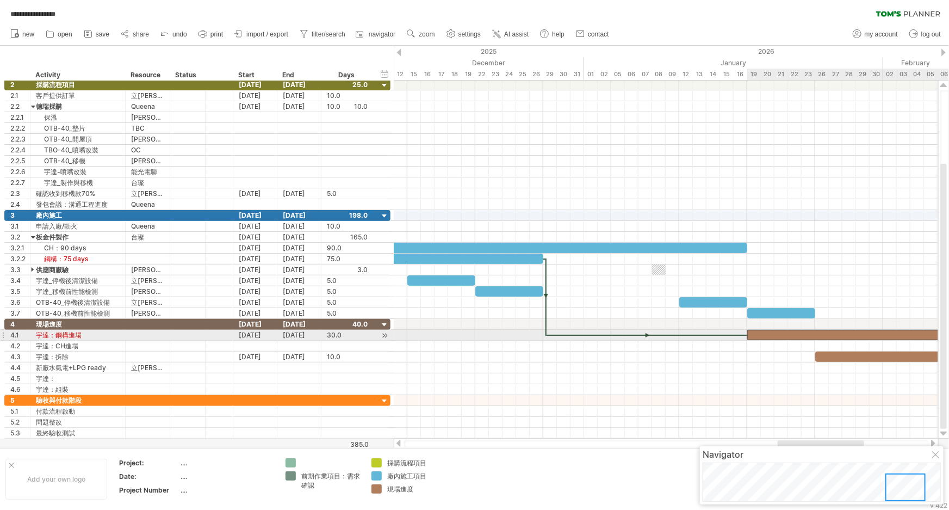
click at [766, 334] on div at bounding box center [951, 335] width 408 height 10
click at [249, 334] on div "[DATE]" at bounding box center [255, 335] width 44 height 10
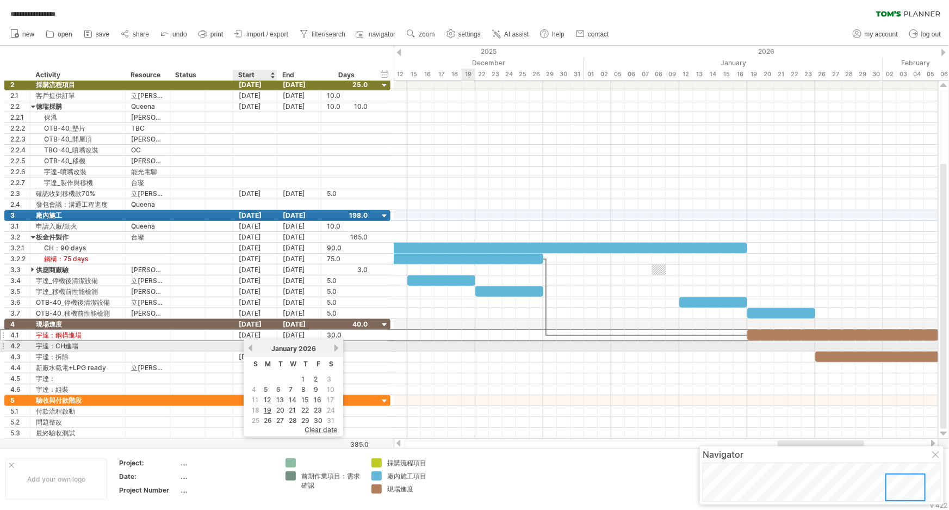
click at [251, 350] on link "previous" at bounding box center [250, 348] width 8 height 8
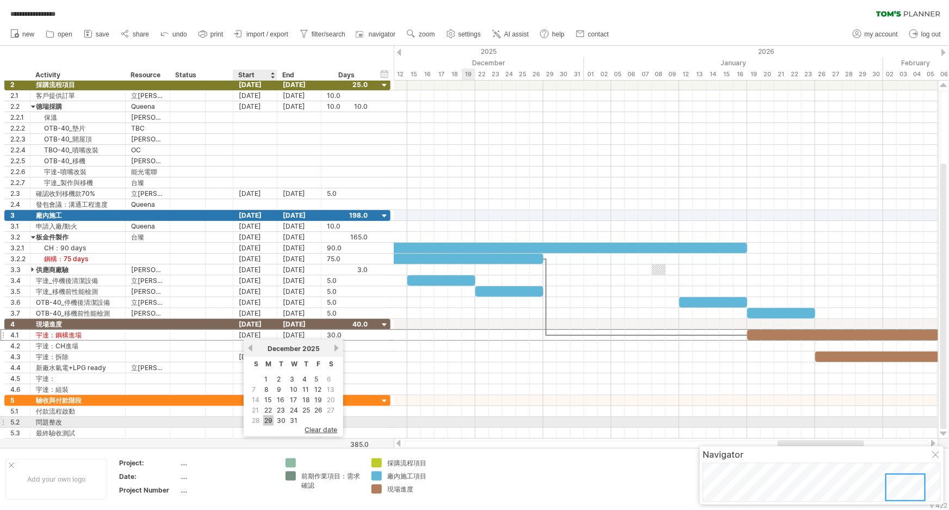
click at [264, 418] on link "29" at bounding box center [268, 420] width 10 height 10
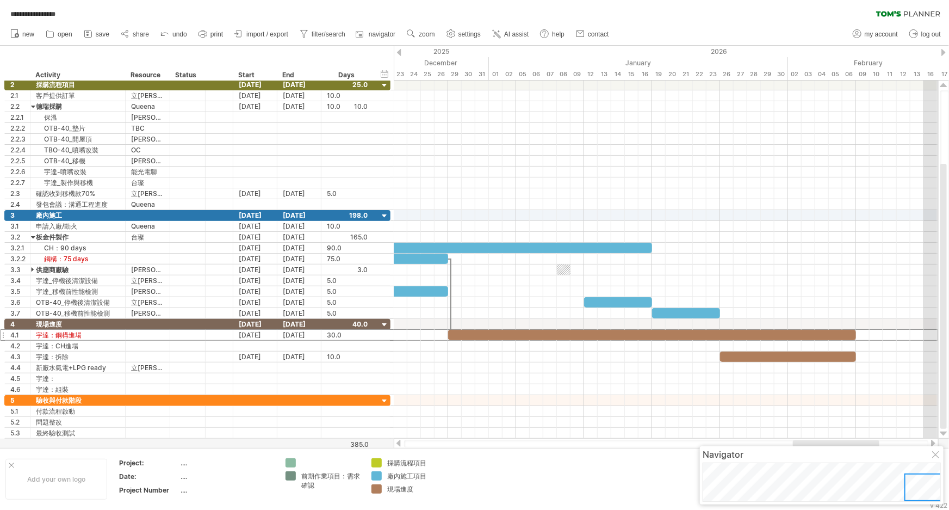
drag, startPoint x: 820, startPoint y: 442, endPoint x: 835, endPoint y: 441, distance: 15.2
click at [835, 441] on div at bounding box center [836, 443] width 86 height 7
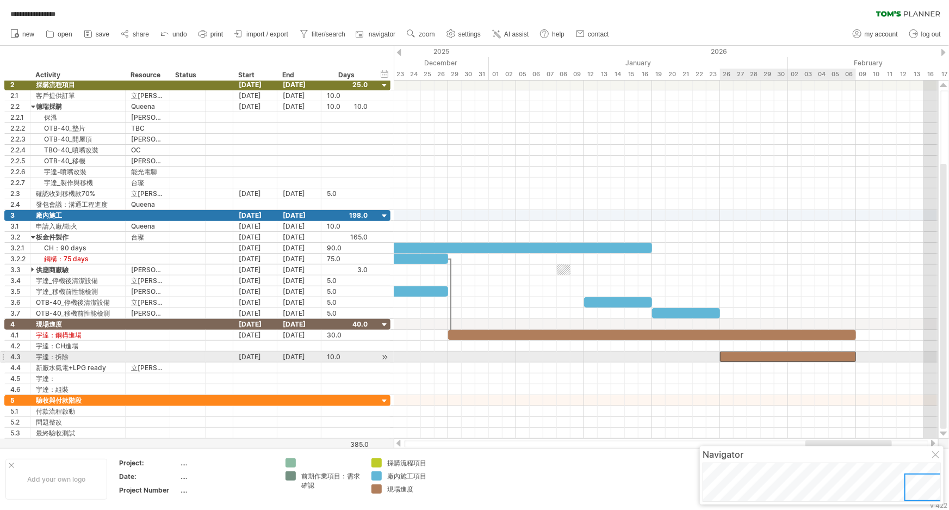
click at [751, 353] on div at bounding box center [788, 356] width 136 height 10
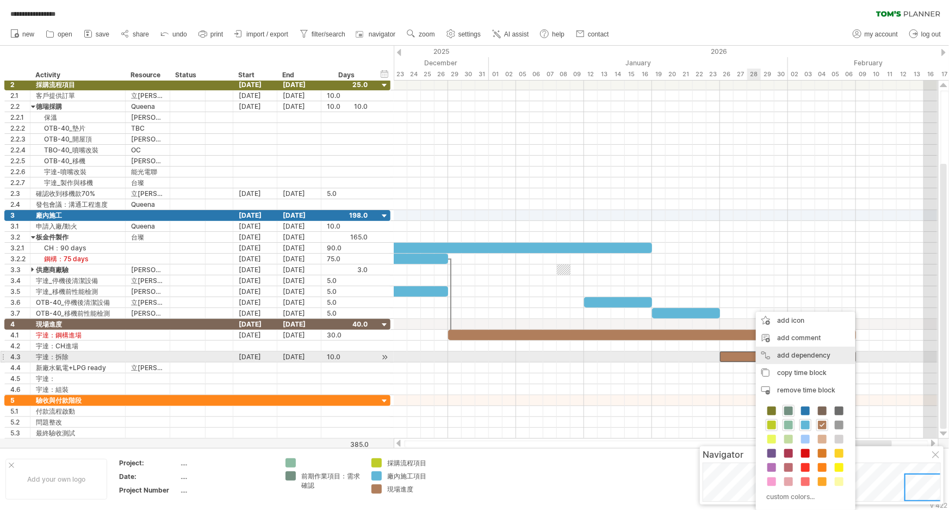
click at [788, 360] on div "add dependency You can use dependencies when you require tasks to be done in a …" at bounding box center [806, 354] width 100 height 17
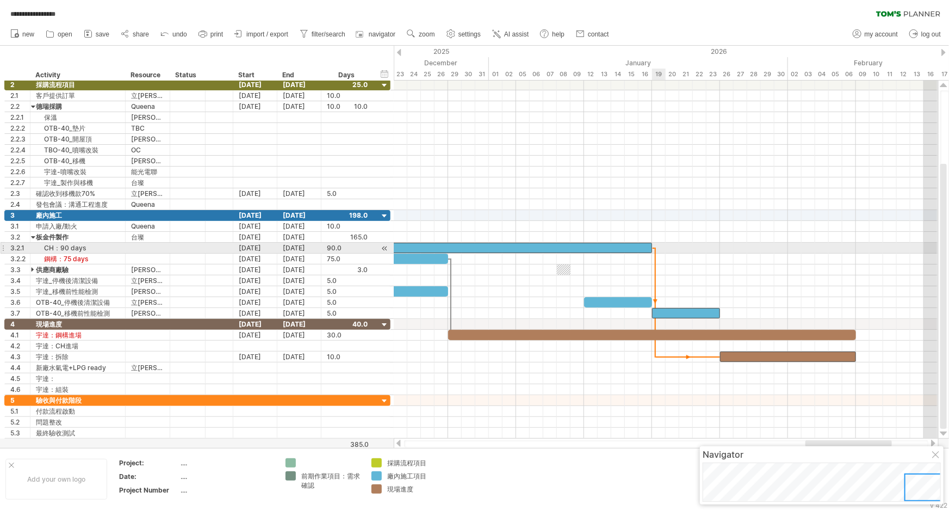
click at [653, 249] on span at bounding box center [652, 248] width 4 height 10
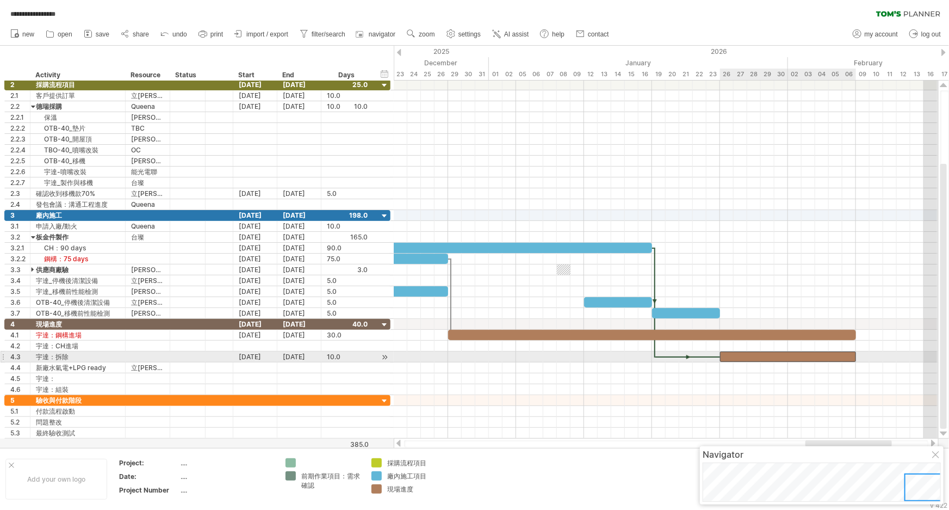
click at [745, 353] on div at bounding box center [788, 356] width 136 height 10
drag, startPoint x: 720, startPoint y: 356, endPoint x: 652, endPoint y: 356, distance: 67.4
click at [652, 356] on span at bounding box center [652, 356] width 4 height 10
click at [731, 355] on div at bounding box center [754, 356] width 204 height 10
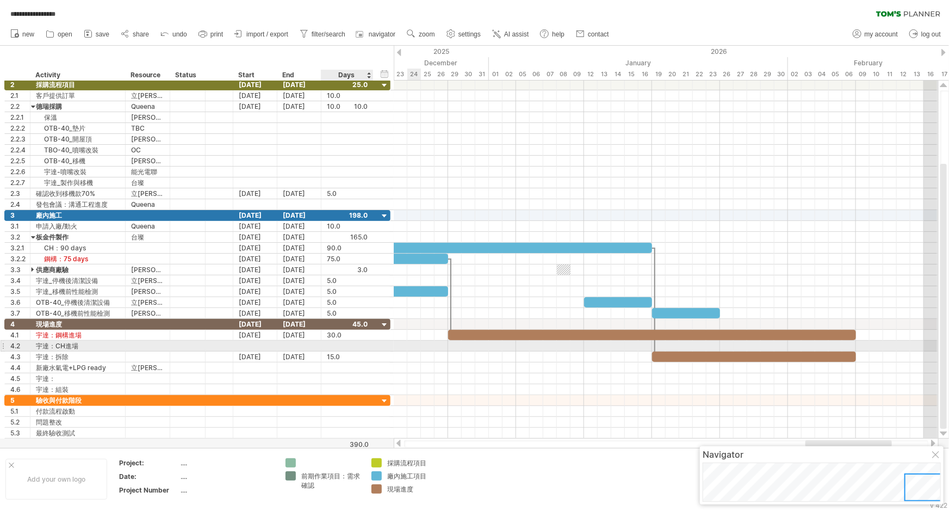
click at [337, 344] on div at bounding box center [347, 345] width 41 height 10
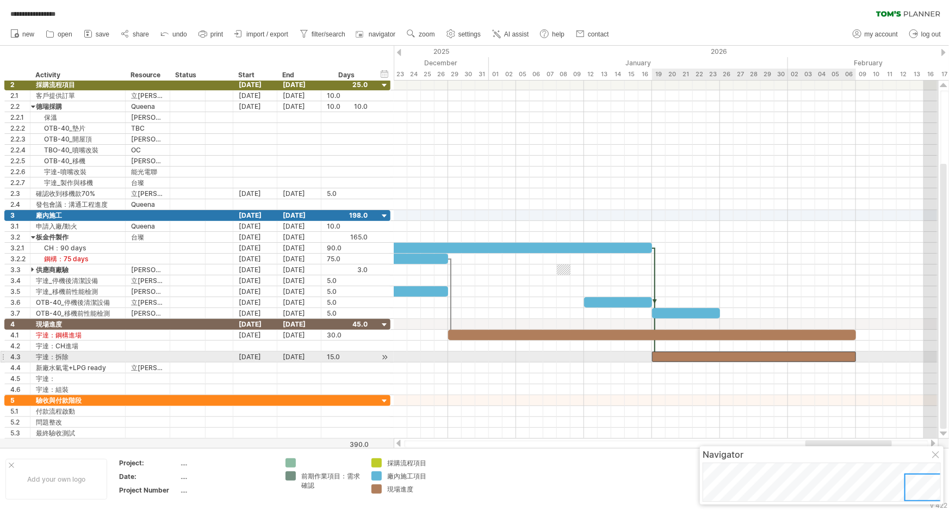
click at [709, 354] on div at bounding box center [754, 356] width 204 height 10
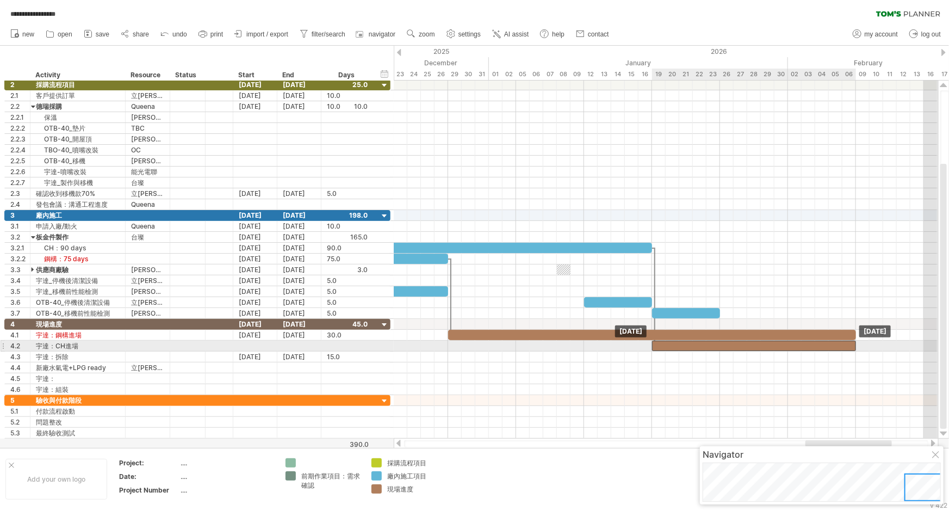
drag, startPoint x: 717, startPoint y: 355, endPoint x: 717, endPoint y: 342, distance: 13.1
click at [333, 345] on div "15.0" at bounding box center [347, 345] width 41 height 10
type input "*"
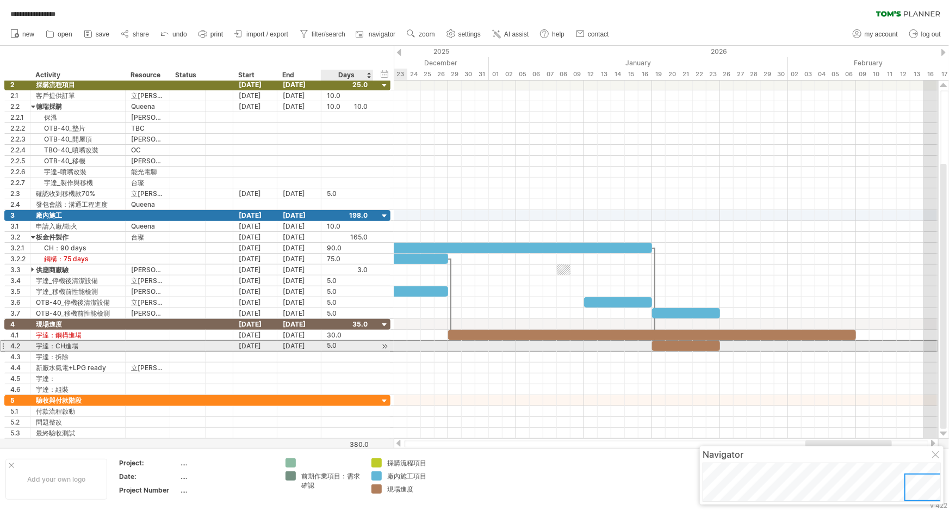
scroll to position [0, 0]
click at [339, 343] on div "5.0" at bounding box center [347, 345] width 41 height 10
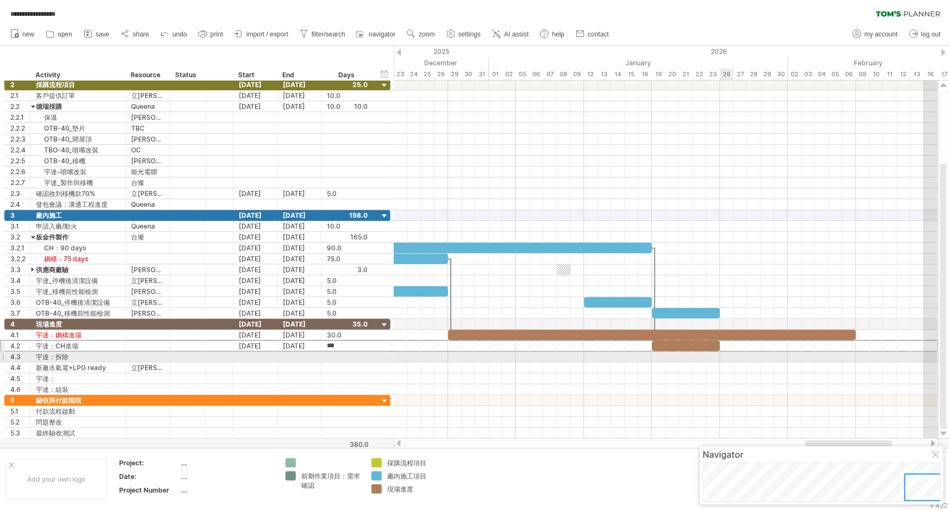
click at [724, 356] on div at bounding box center [666, 356] width 544 height 11
click at [258, 353] on div at bounding box center [255, 356] width 44 height 10
click at [725, 358] on div at bounding box center [666, 356] width 544 height 11
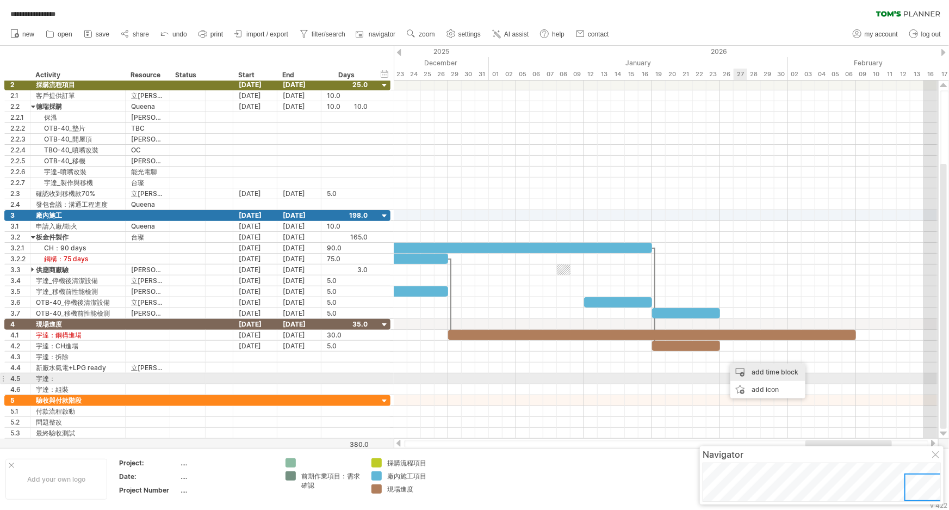
click at [763, 376] on div "add time block" at bounding box center [767, 371] width 75 height 17
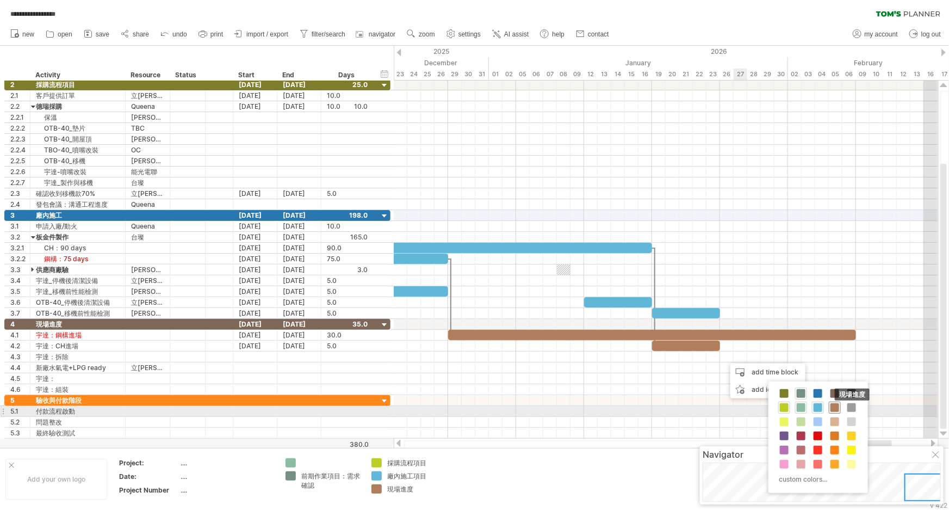
click at [834, 407] on span at bounding box center [835, 407] width 9 height 9
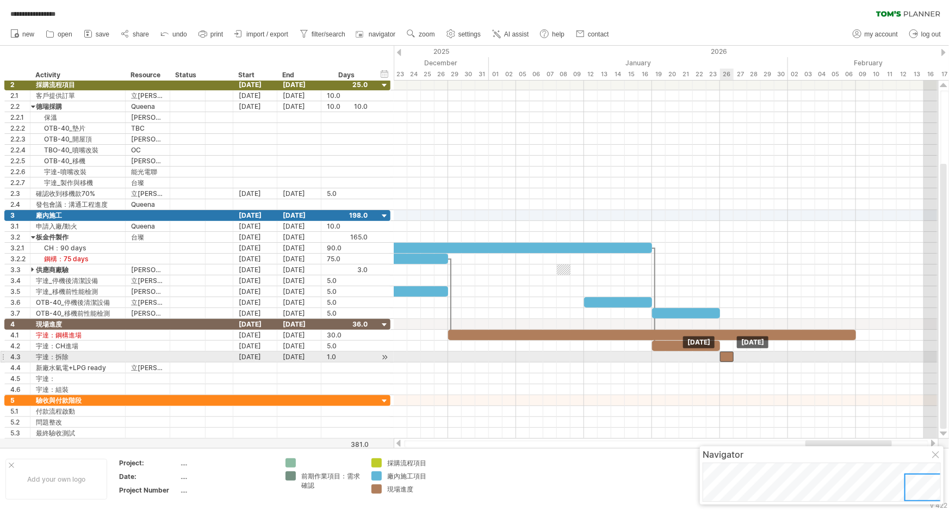
drag, startPoint x: 733, startPoint y: 357, endPoint x: 723, endPoint y: 357, distance: 9.8
click at [723, 357] on div at bounding box center [727, 356] width 14 height 10
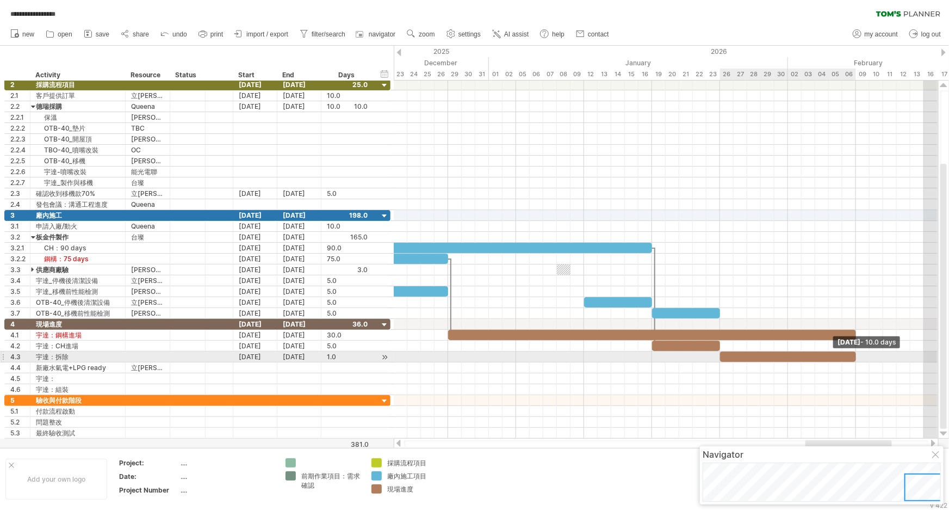
drag, startPoint x: 734, startPoint y: 356, endPoint x: 857, endPoint y: 354, distance: 122.9
click at [840, 354] on span at bounding box center [856, 356] width 4 height 10
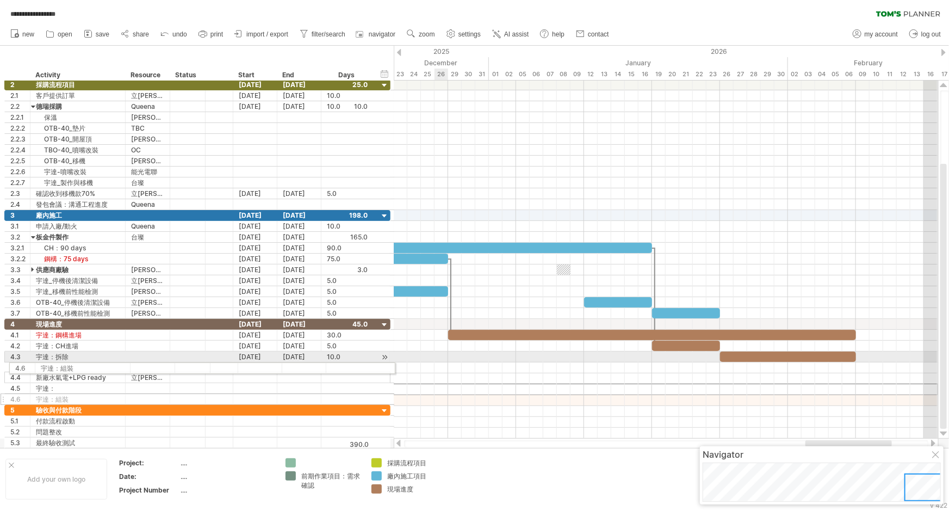
drag, startPoint x: 3, startPoint y: 387, endPoint x: 5, endPoint y: 366, distance: 20.7
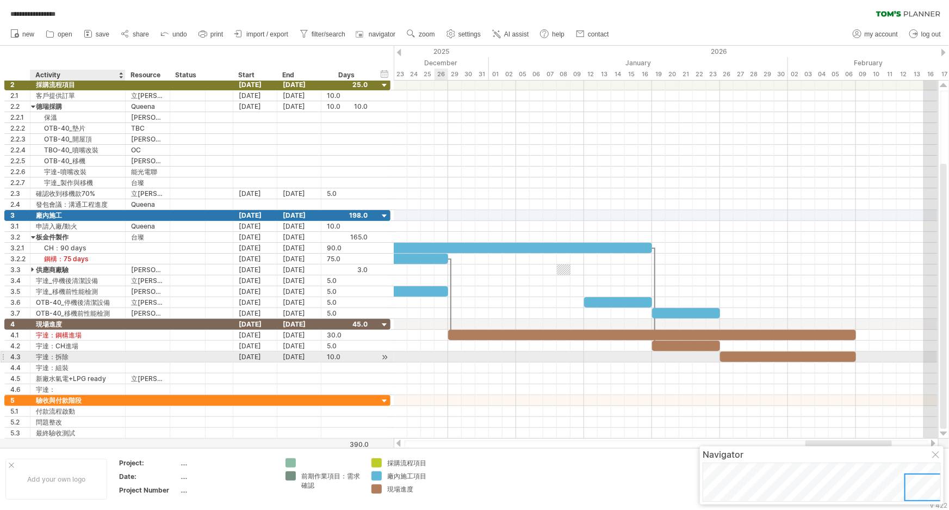
click at [75, 355] on div "宇達：拆除" at bounding box center [78, 356] width 84 height 10
type input "*******"
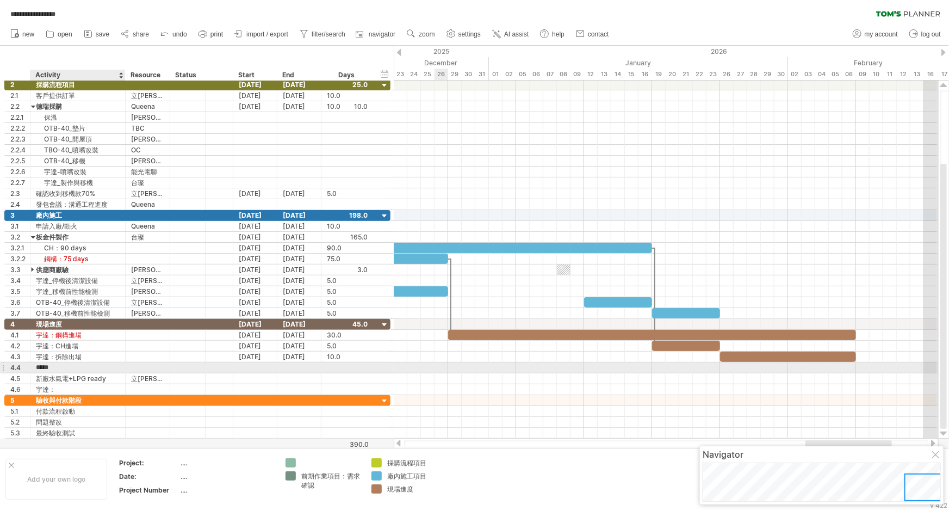
click at [76, 365] on input "*****" at bounding box center [78, 367] width 84 height 10
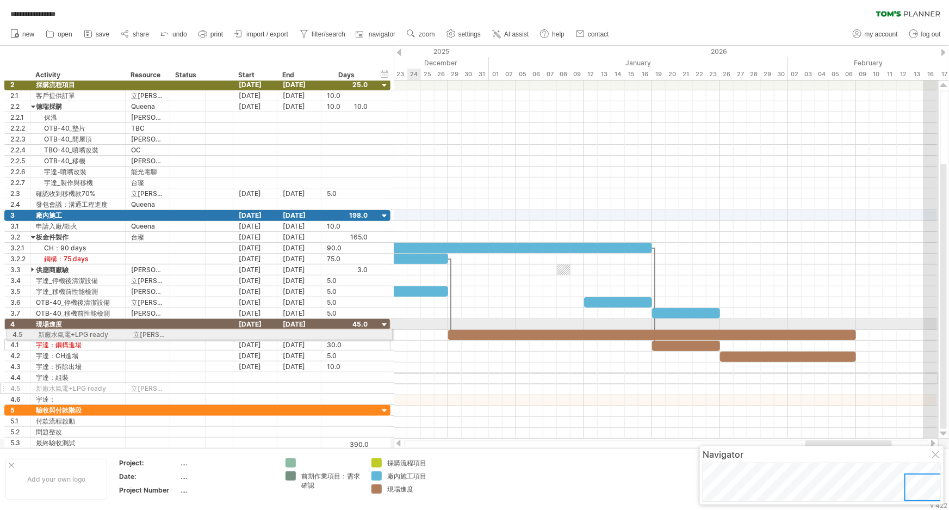
drag, startPoint x: 5, startPoint y: 378, endPoint x: 4, endPoint y: 332, distance: 45.7
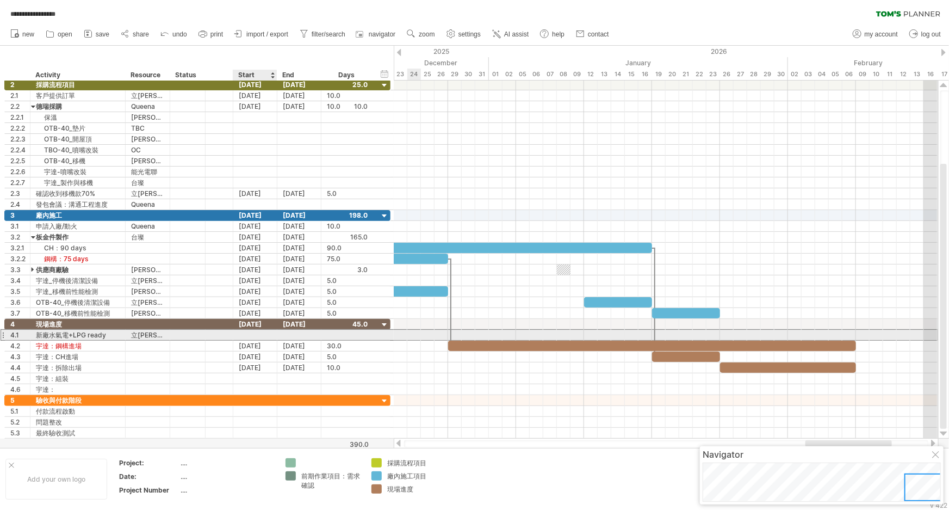
click at [261, 332] on div at bounding box center [255, 335] width 44 height 10
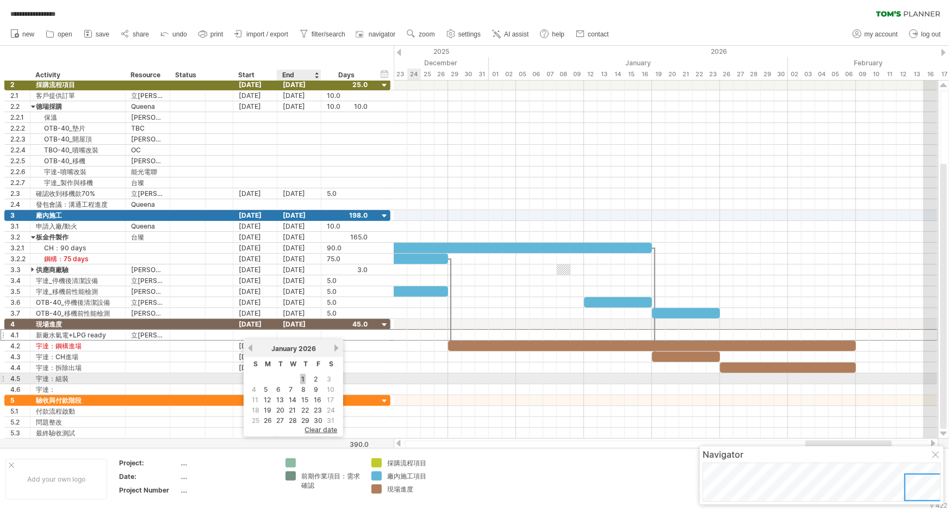
click at [301, 375] on link "1" at bounding box center [302, 379] width 5 height 10
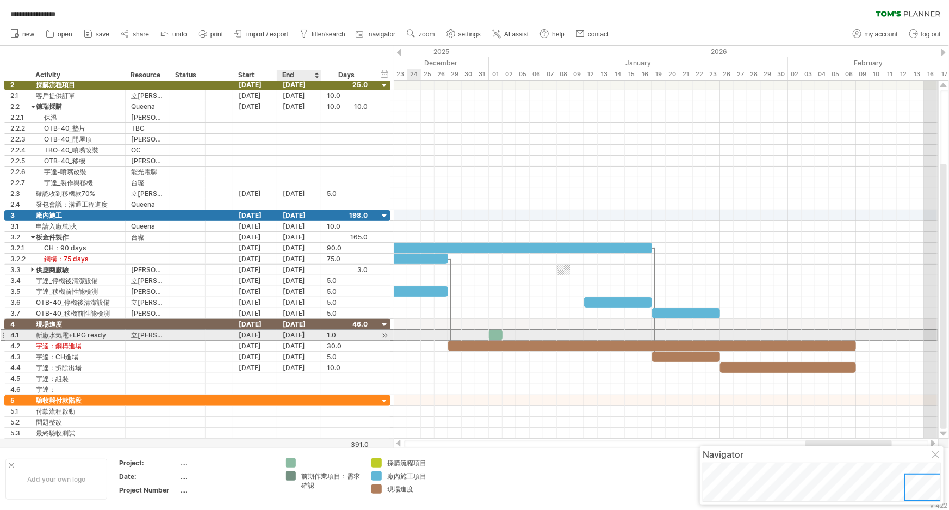
click at [313, 336] on div "[DATE]" at bounding box center [299, 335] width 44 height 10
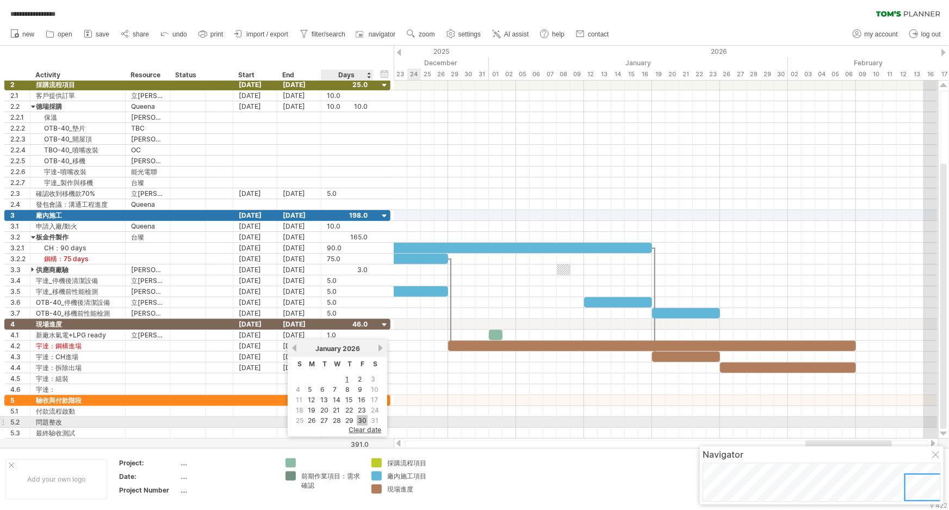
click at [363, 418] on link "30" at bounding box center [362, 420] width 11 height 10
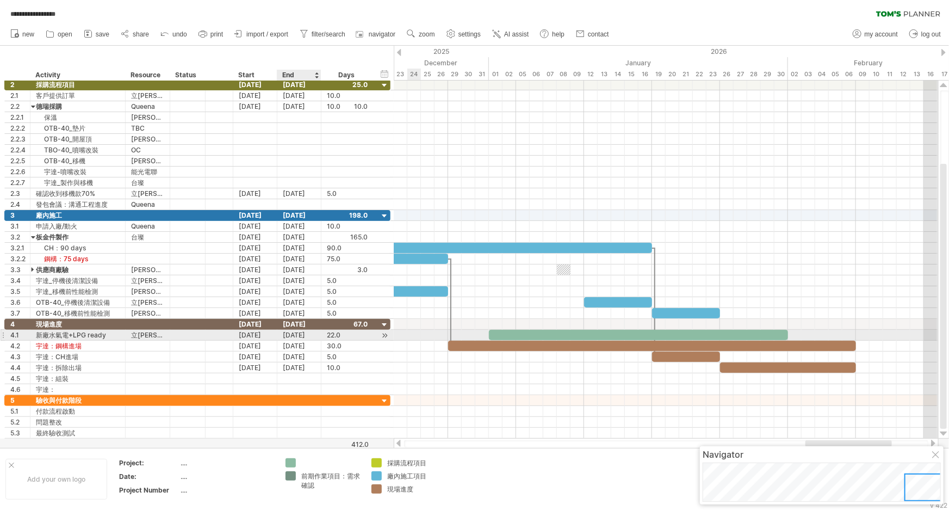
click at [311, 333] on div "[DATE]" at bounding box center [299, 335] width 44 height 10
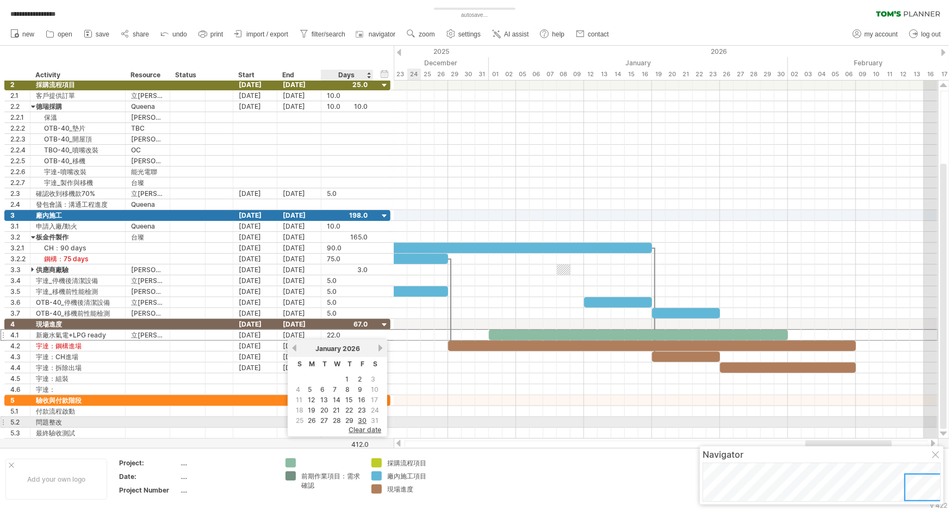
click at [375, 417] on span "31" at bounding box center [375, 420] width 10 height 10
click at [373, 418] on span "31" at bounding box center [375, 420] width 10 height 10
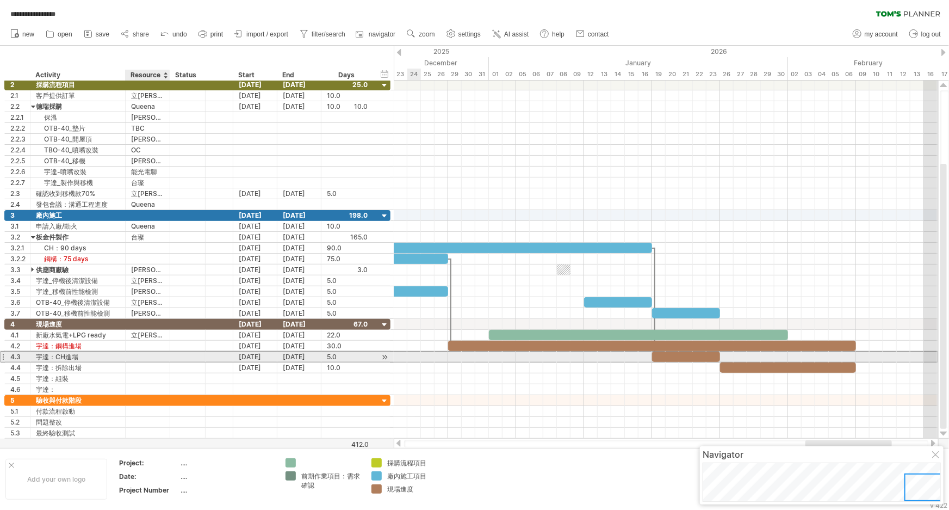
click at [163, 356] on div at bounding box center [147, 356] width 33 height 10
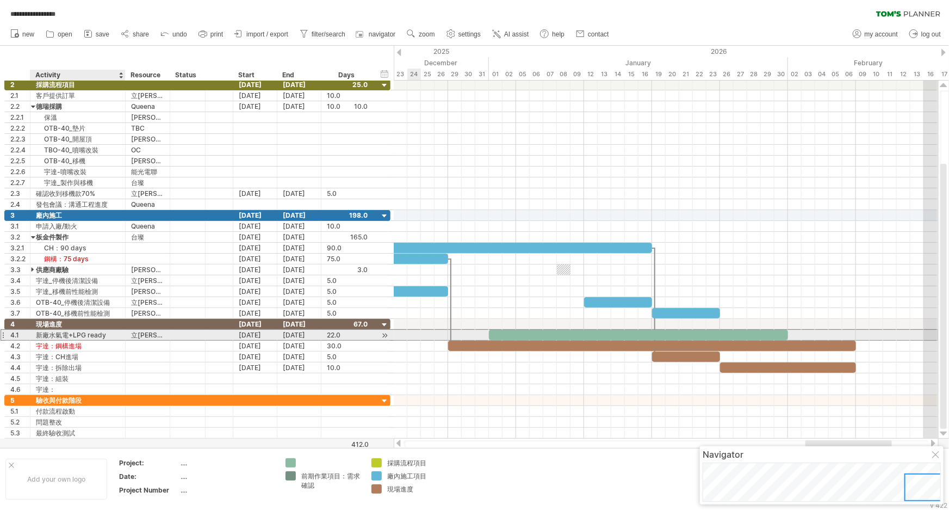
click at [100, 330] on div "新廠水氣電+LPG ready" at bounding box center [78, 335] width 84 height 10
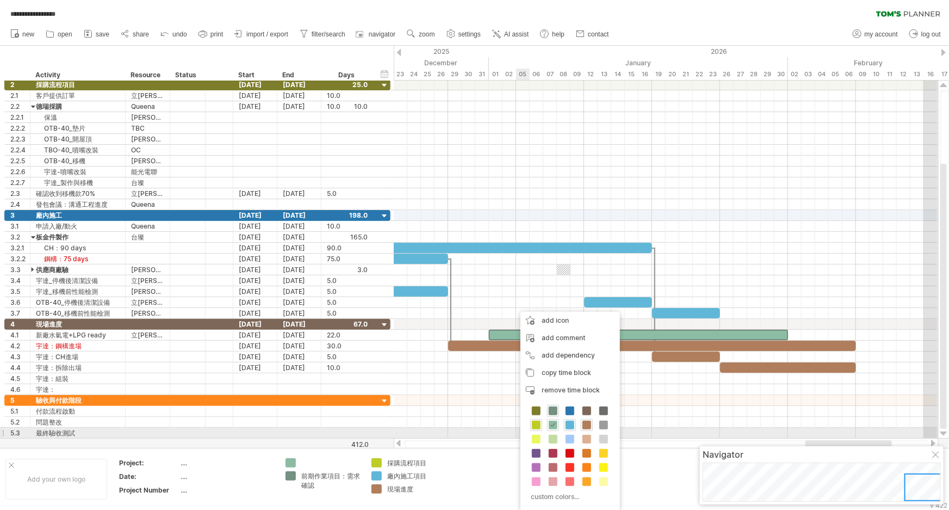
click at [585, 425] on span at bounding box center [586, 424] width 9 height 9
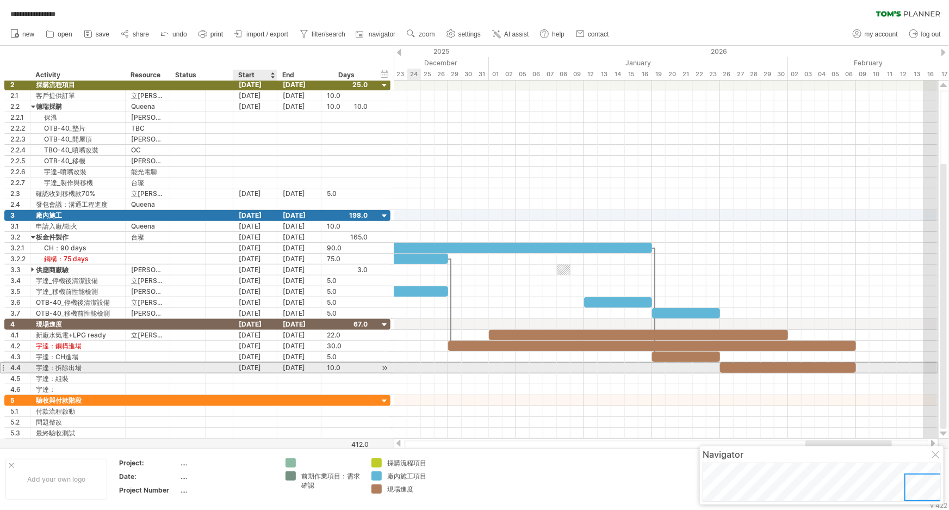
click at [247, 364] on div "[DATE]" at bounding box center [255, 367] width 44 height 10
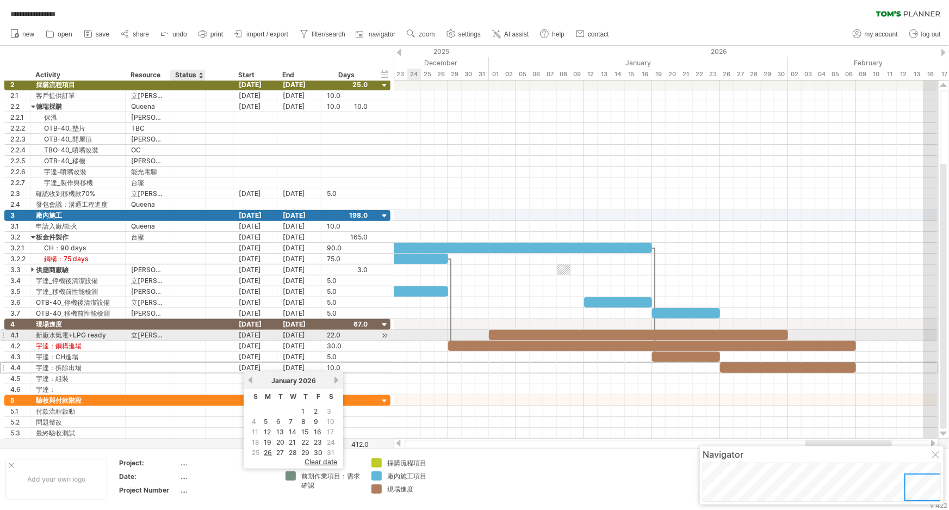
click at [190, 333] on div at bounding box center [188, 335] width 24 height 10
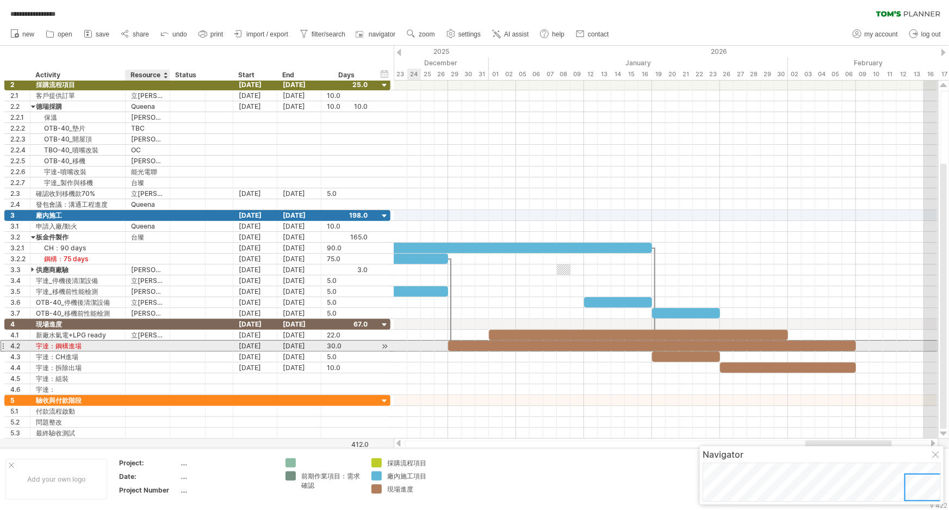
click at [135, 343] on div at bounding box center [147, 345] width 33 height 10
type input "**"
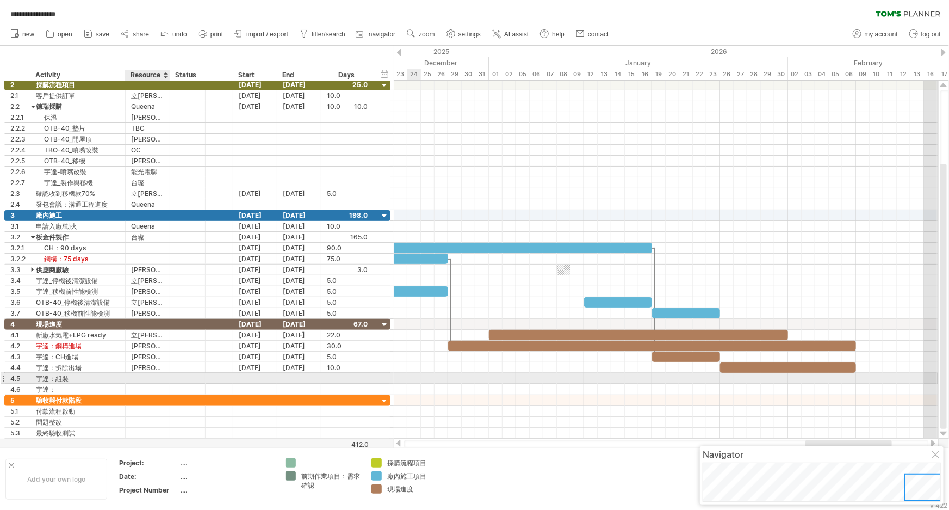
click at [153, 375] on div at bounding box center [147, 378] width 33 height 10
type input "**"
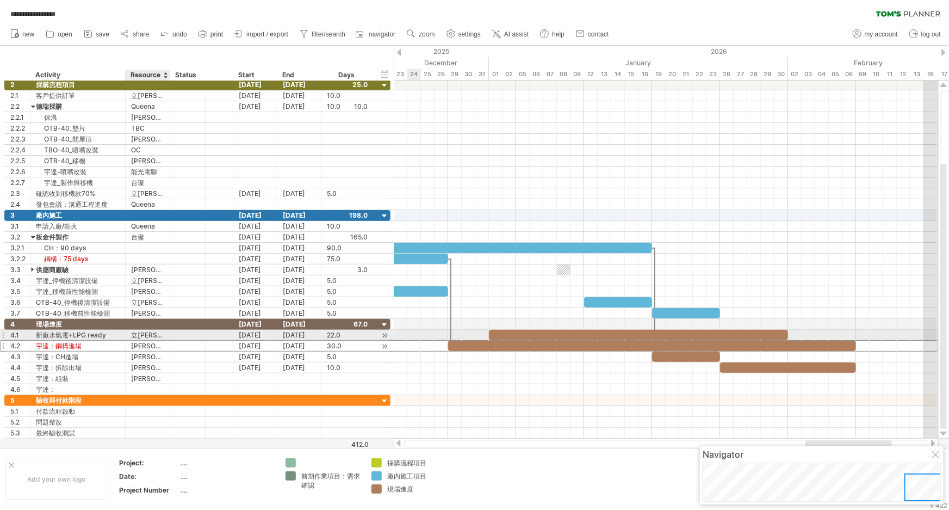
click at [163, 340] on div "[PERSON_NAME]" at bounding box center [147, 345] width 33 height 10
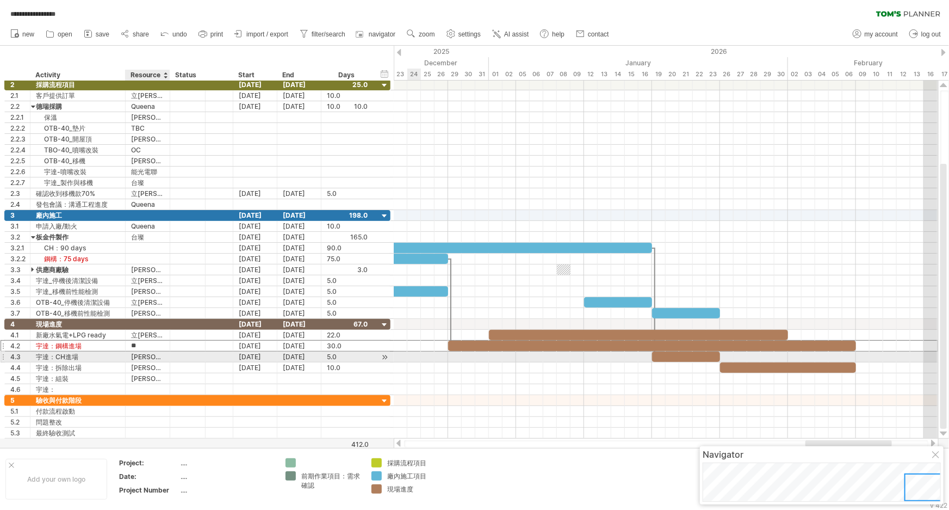
click at [158, 354] on div "[PERSON_NAME]" at bounding box center [147, 356] width 33 height 10
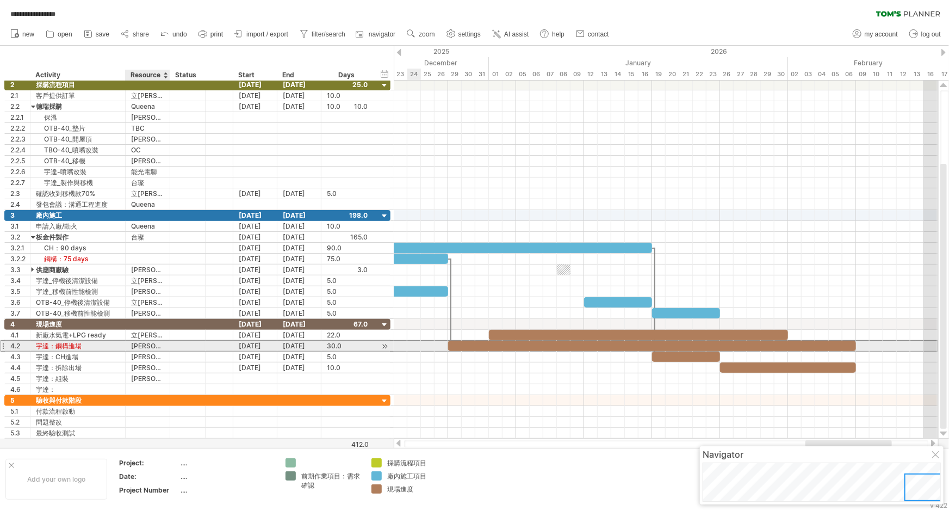
click at [162, 346] on div "[PERSON_NAME]" at bounding box center [147, 345] width 33 height 10
type input "***"
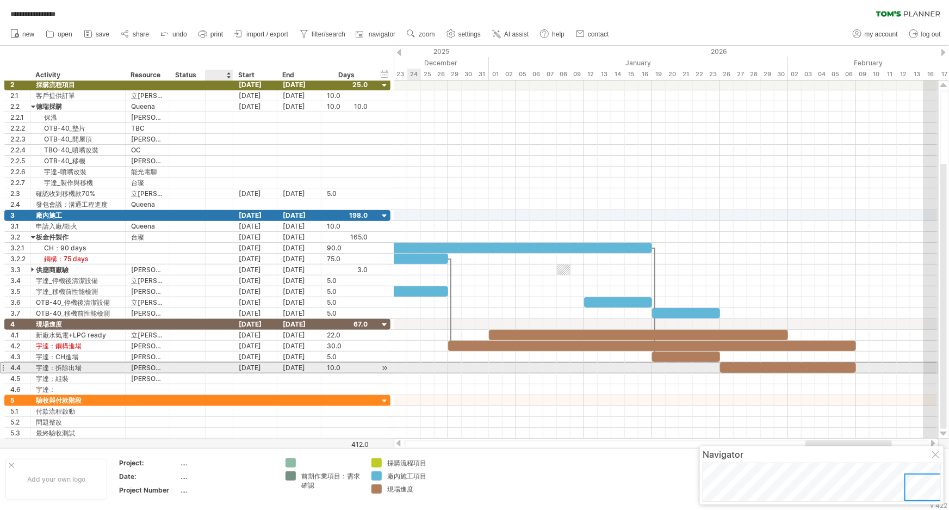
click at [223, 369] on div at bounding box center [219, 367] width 11 height 9
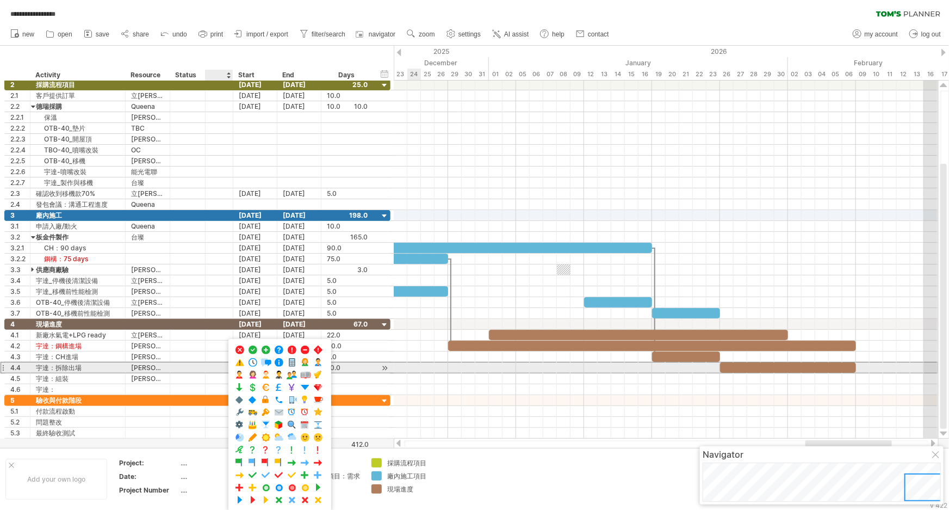
click at [159, 366] on div "[PERSON_NAME]" at bounding box center [147, 367] width 33 height 10
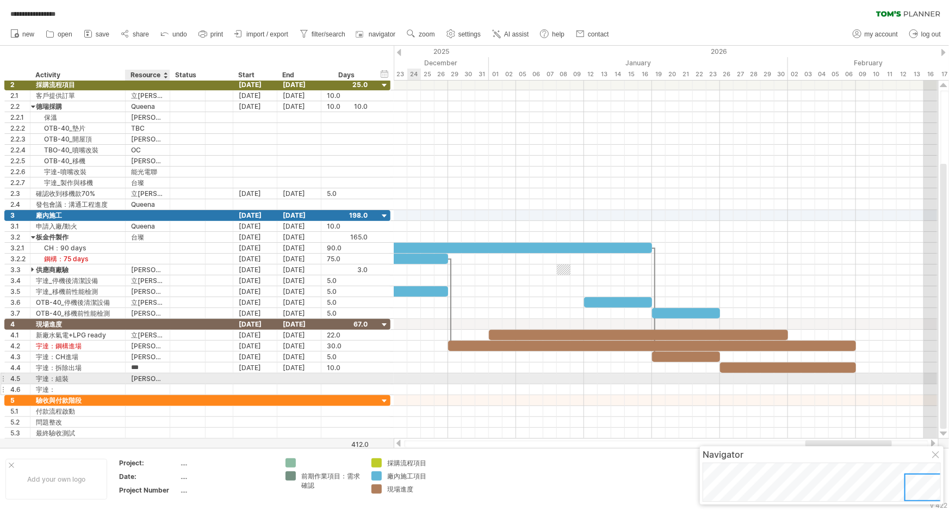
click at [132, 384] on div at bounding box center [147, 389] width 33 height 10
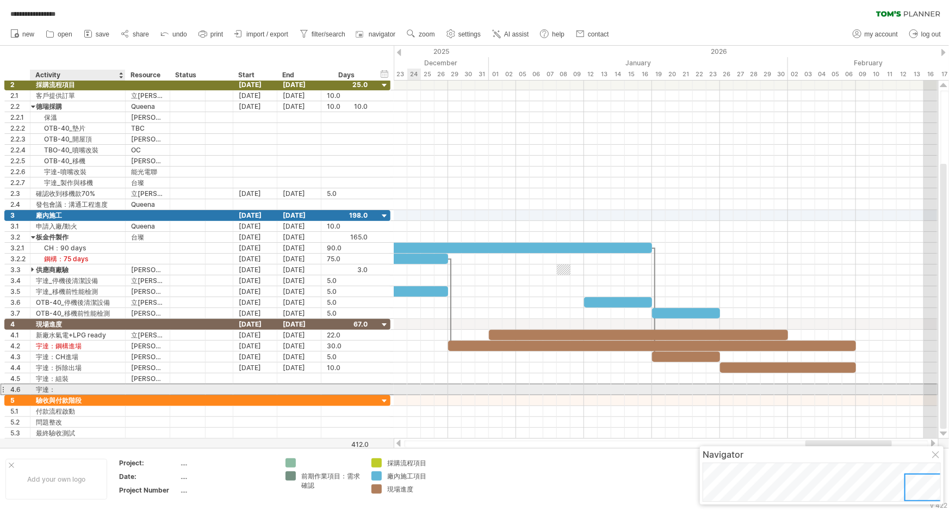
click at [89, 388] on div "宇達：" at bounding box center [78, 389] width 84 height 10
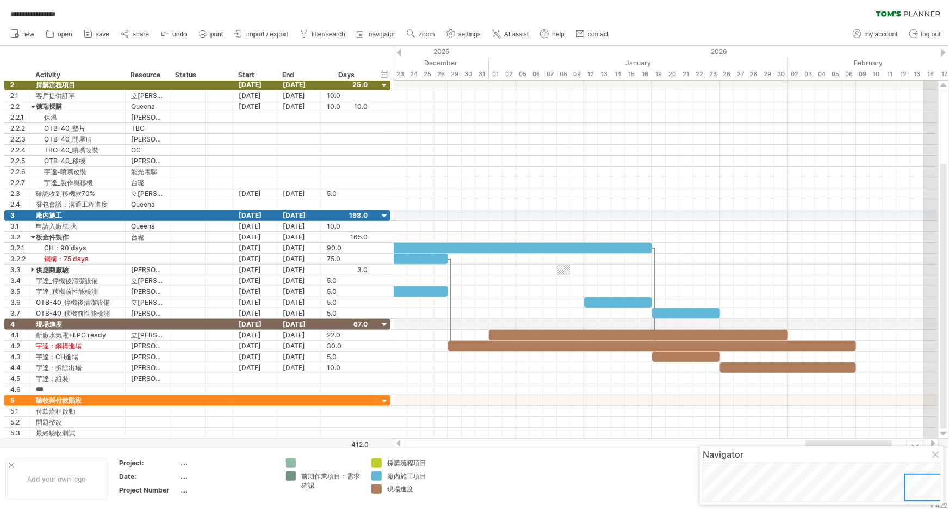
click at [404, 489] on div "現場進度" at bounding box center [416, 488] width 59 height 9
type input "*******"
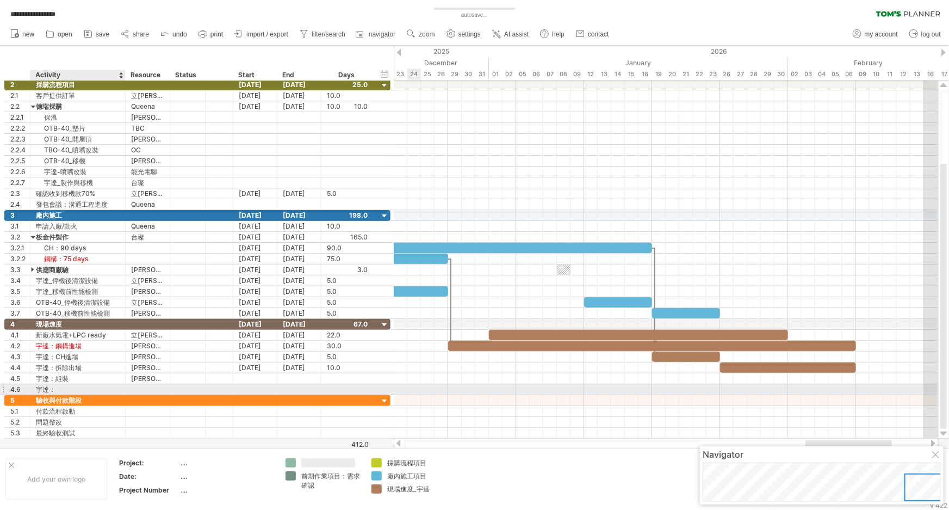
click at [87, 387] on div "宇達：" at bounding box center [78, 389] width 84 height 10
type input "******"
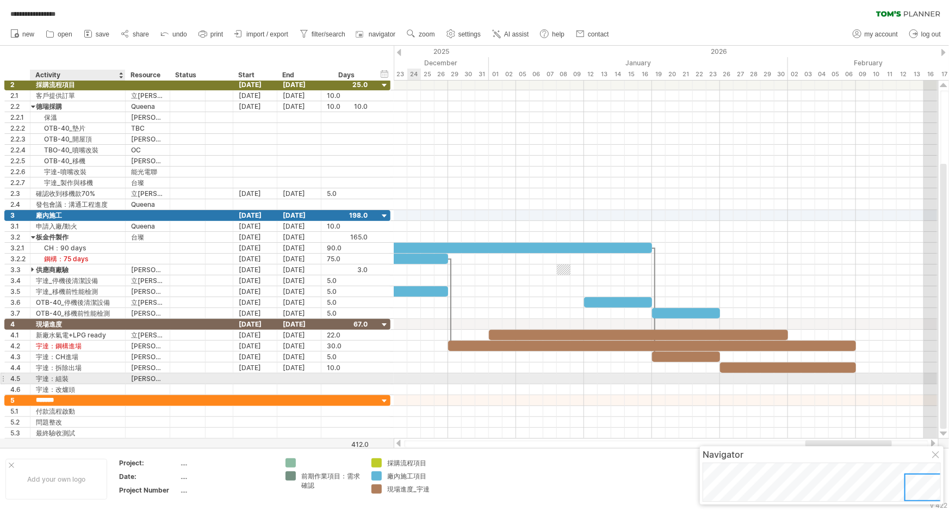
click at [54, 379] on div "宇達：組裝" at bounding box center [78, 378] width 84 height 10
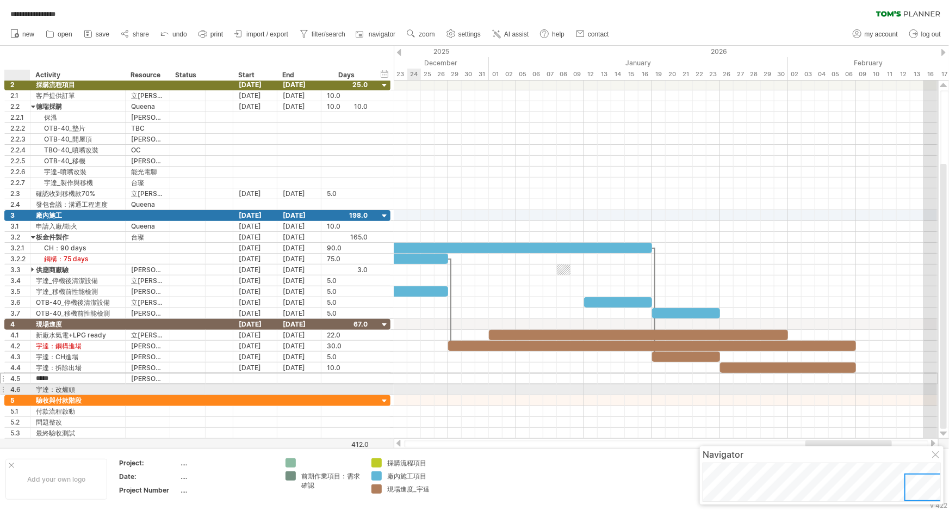
click at [15, 386] on div "4.6" at bounding box center [20, 389] width 20 height 10
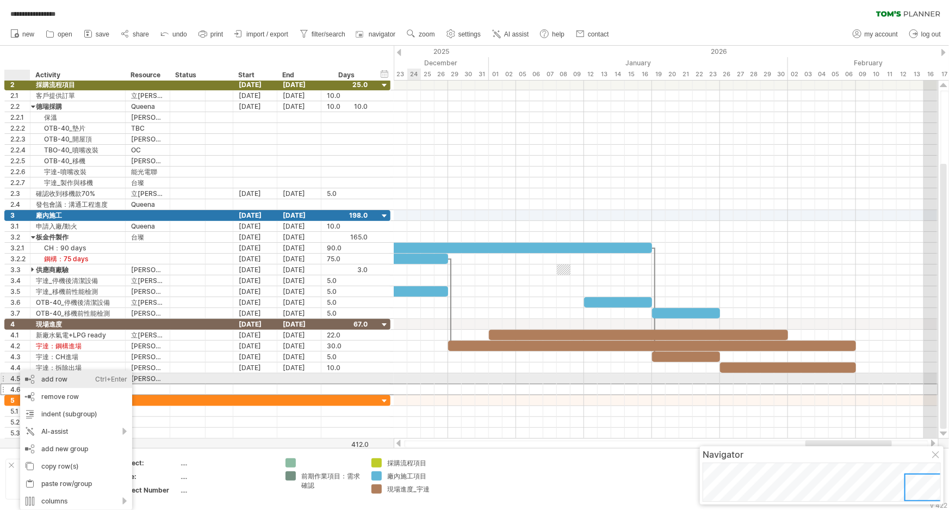
click at [79, 377] on div "add row Ctrl+Enter Cmd+Enter" at bounding box center [76, 378] width 112 height 17
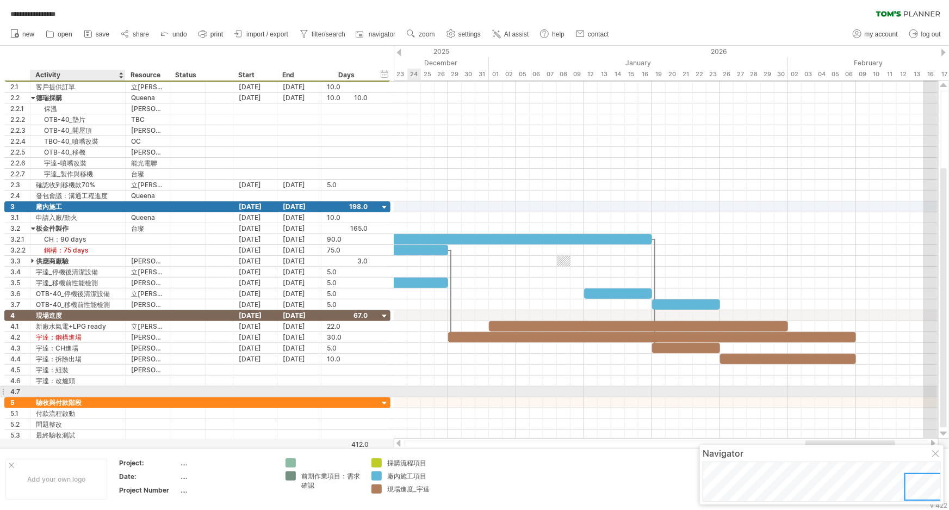
click at [79, 390] on div at bounding box center [78, 391] width 84 height 10
click at [88, 391] on div "宇達：移機後性能檢測、漿料測試" at bounding box center [78, 391] width 84 height 10
click at [61, 389] on input "**********" at bounding box center [78, 391] width 84 height 10
drag, startPoint x: 57, startPoint y: 392, endPoint x: 108, endPoint y: 389, distance: 50.6
click at [108, 389] on input "**********" at bounding box center [78, 391] width 84 height 10
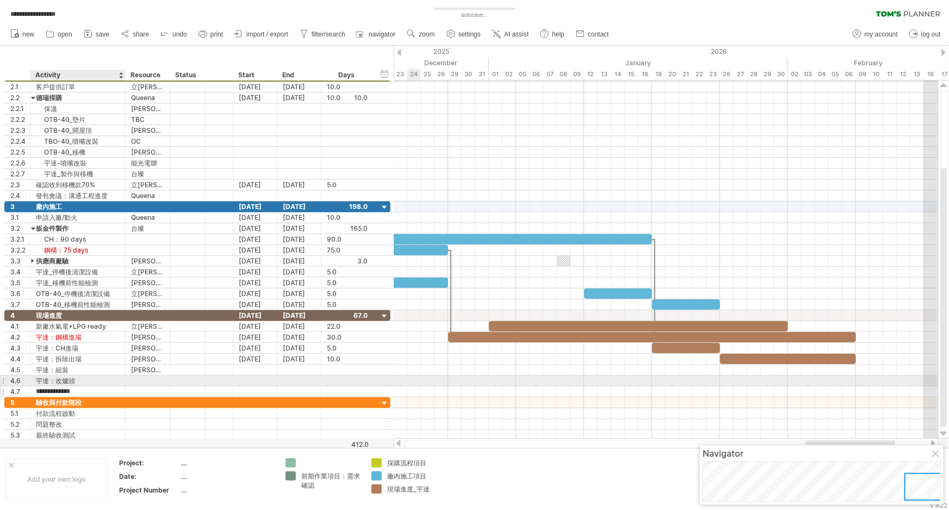
type input "**********"
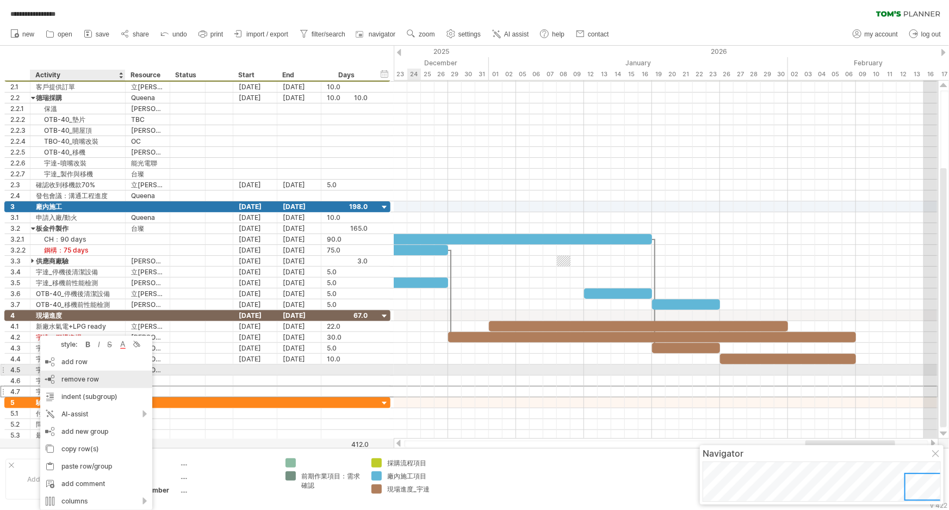
click at [98, 363] on div "add row Ctrl+Enter Cmd+Enter" at bounding box center [96, 361] width 112 height 17
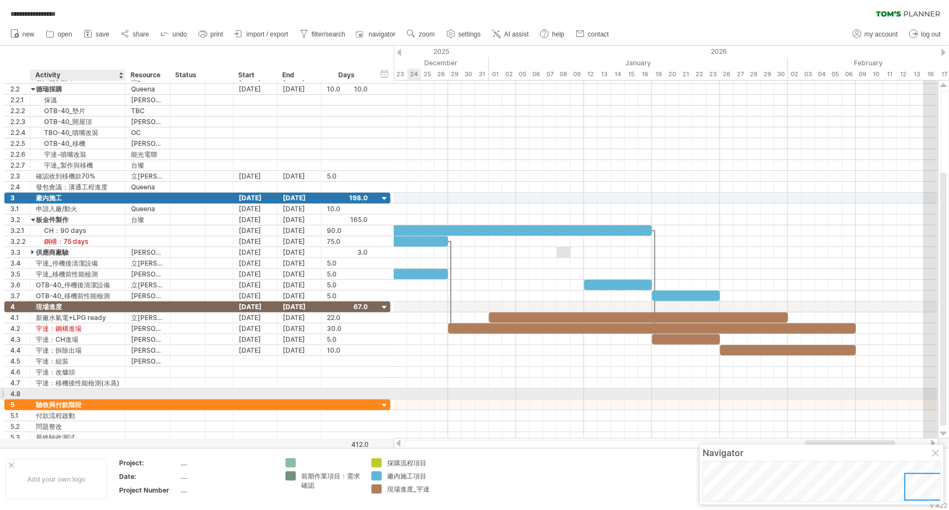
click at [66, 391] on div at bounding box center [78, 393] width 84 height 10
type input "*******"
type input "******"
type input "*"
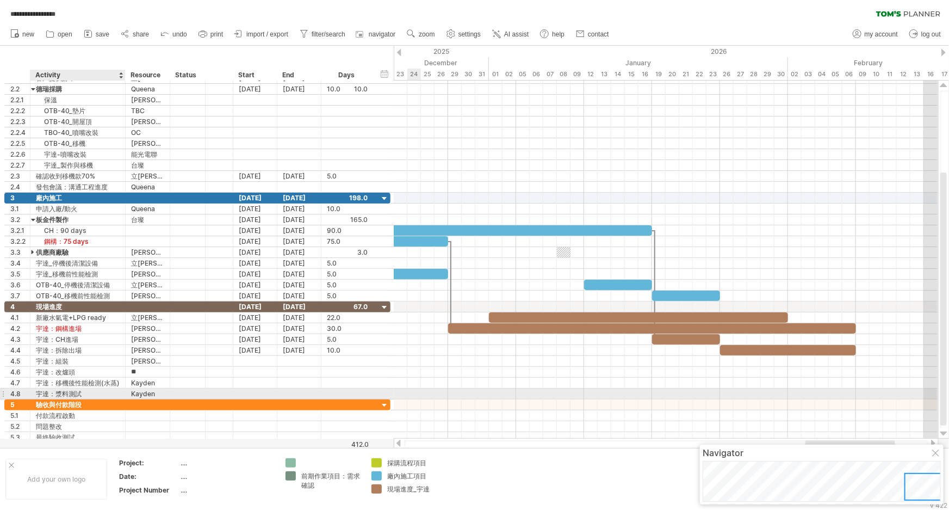
type input "***"
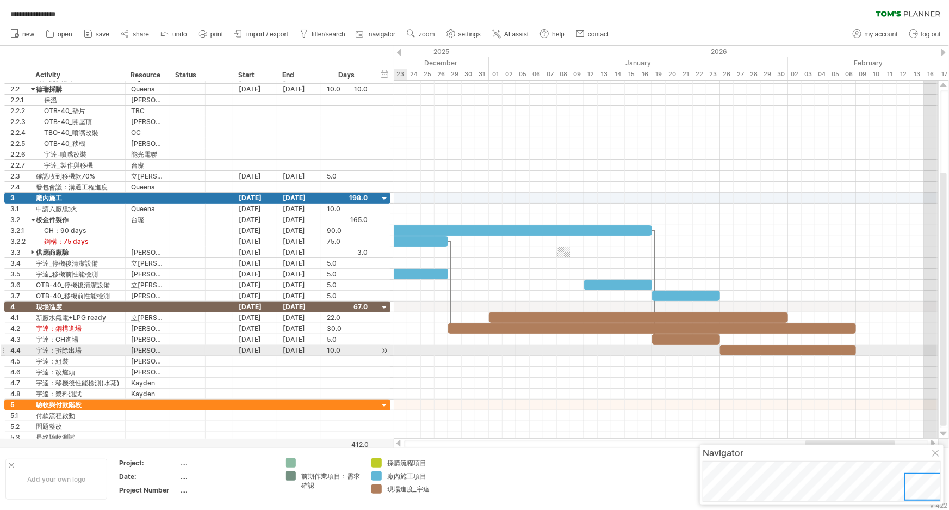
click at [397, 356] on div at bounding box center [666, 361] width 544 height 11
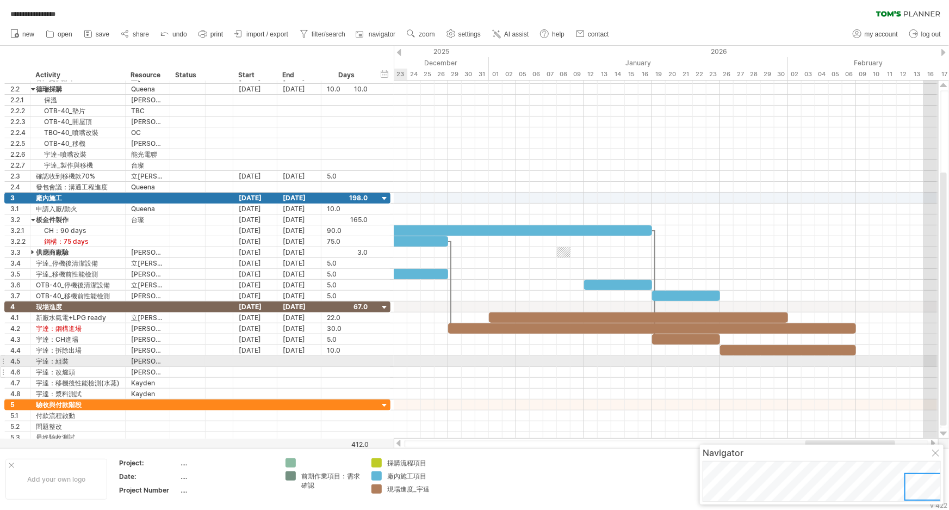
click at [389, 367] on div at bounding box center [389, 372] width 3 height 10
click at [389, 363] on div at bounding box center [389, 361] width 3 height 10
click at [402, 356] on div at bounding box center [666, 361] width 544 height 11
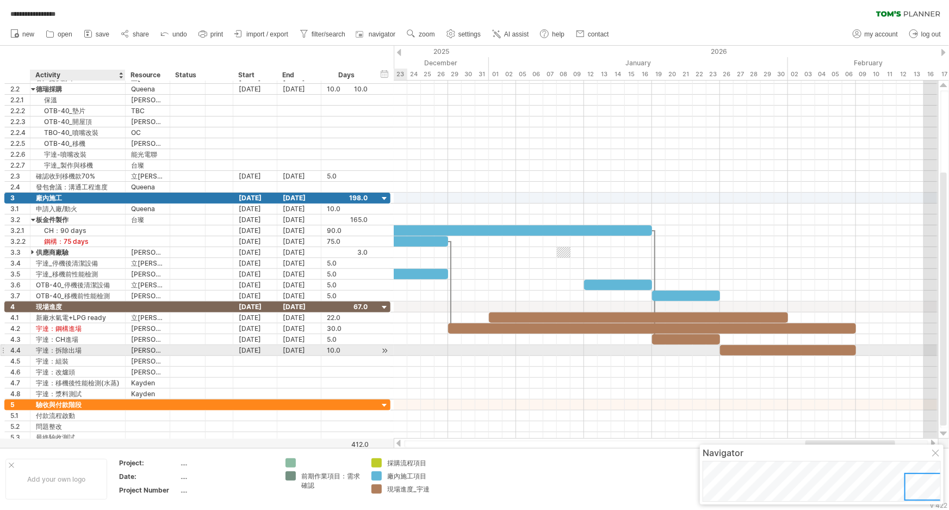
click at [94, 345] on div "宇達：拆除出場" at bounding box center [78, 350] width 84 height 10
type input "**********"
click at [93, 348] on div "宇達：拆除出場、運至[GEOGRAPHIC_DATA]" at bounding box center [78, 350] width 84 height 10
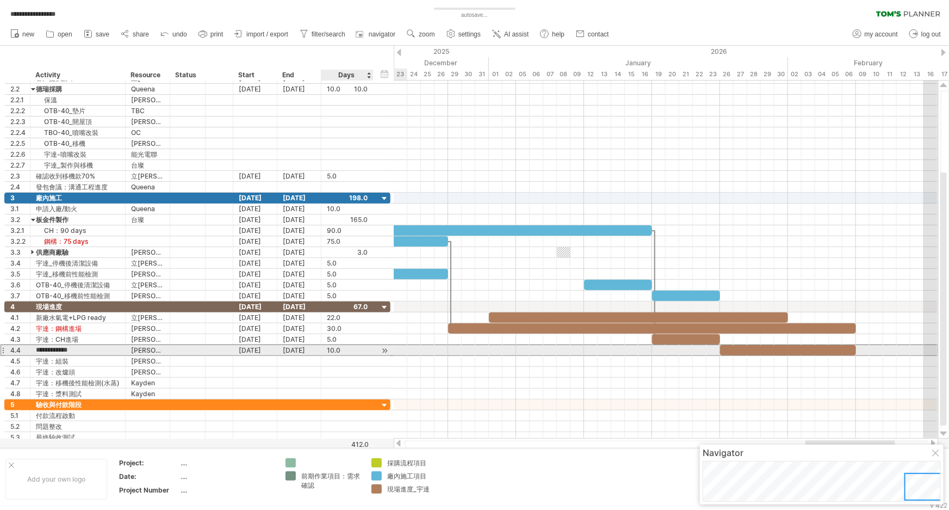
click at [334, 351] on div "10.0" at bounding box center [347, 350] width 41 height 10
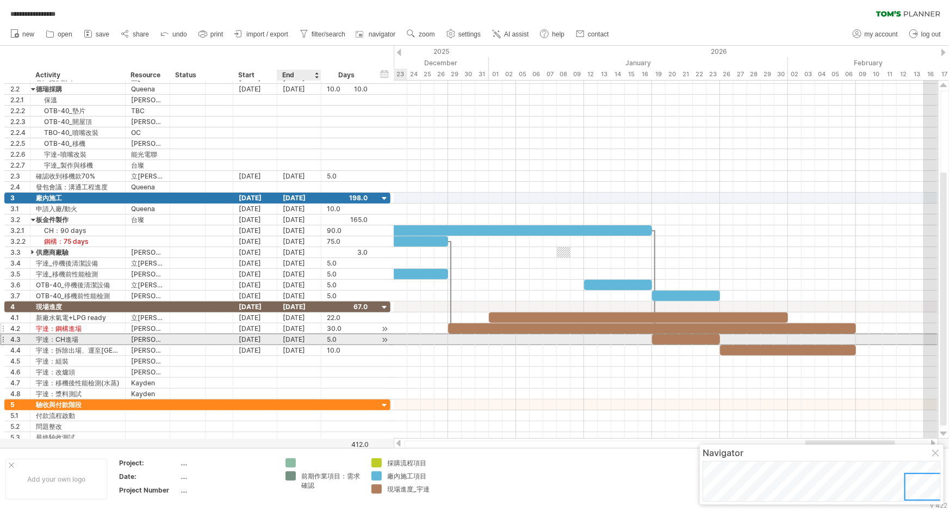
drag, startPoint x: 320, startPoint y: 338, endPoint x: 216, endPoint y: 330, distance: 103.6
click at [320, 338] on div "[DATE]" at bounding box center [299, 339] width 44 height 10
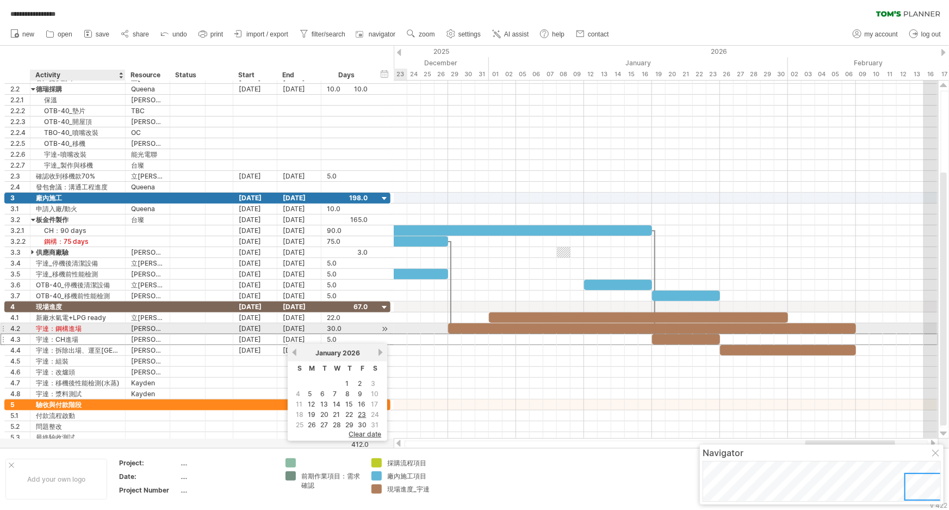
click at [95, 324] on div "宇達：鋼構進場" at bounding box center [78, 328] width 84 height 10
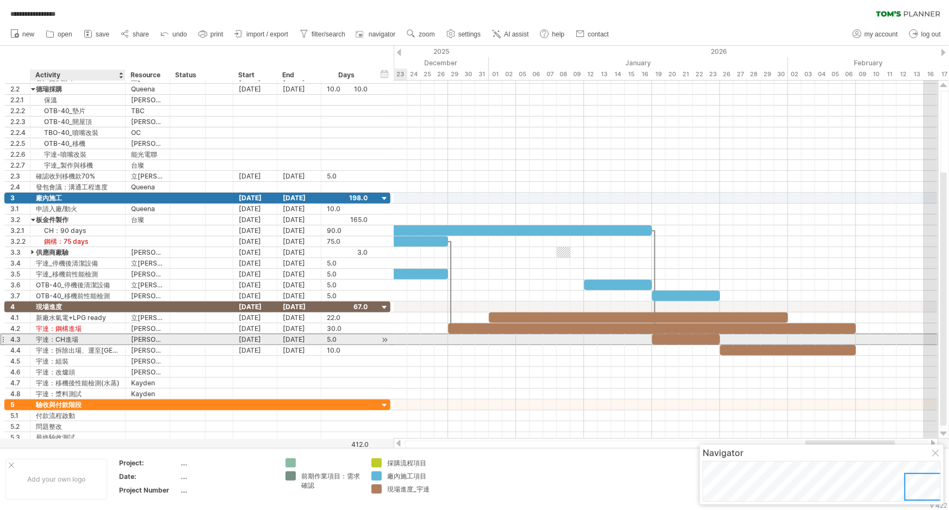
click at [97, 340] on div "宇達：CH進場" at bounding box center [78, 339] width 84 height 10
click at [330, 334] on div "5.0" at bounding box center [347, 339] width 41 height 10
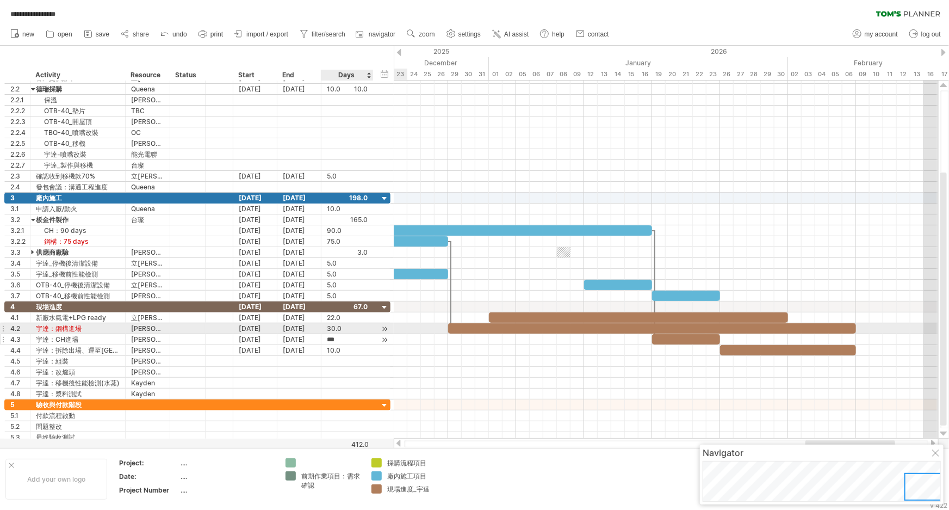
scroll to position [1, 0]
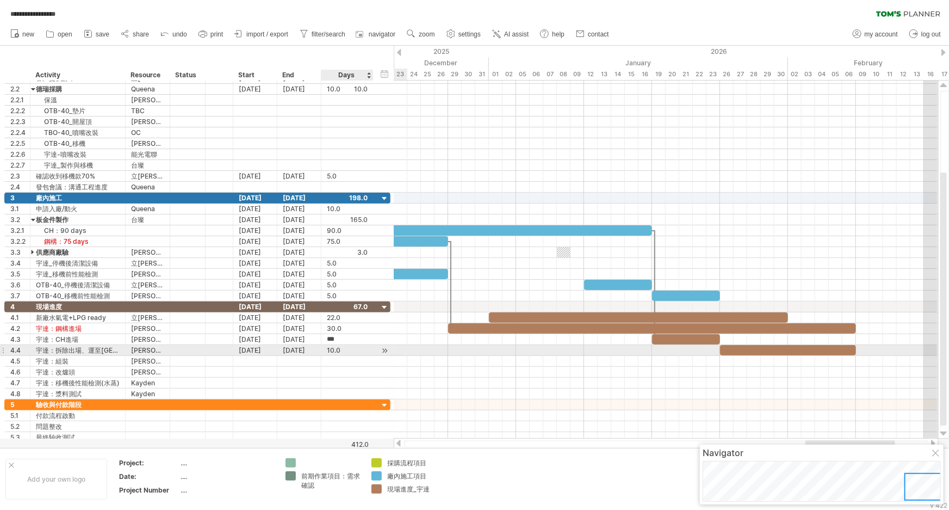
click at [335, 350] on div "10.0" at bounding box center [347, 350] width 41 height 10
type input "**"
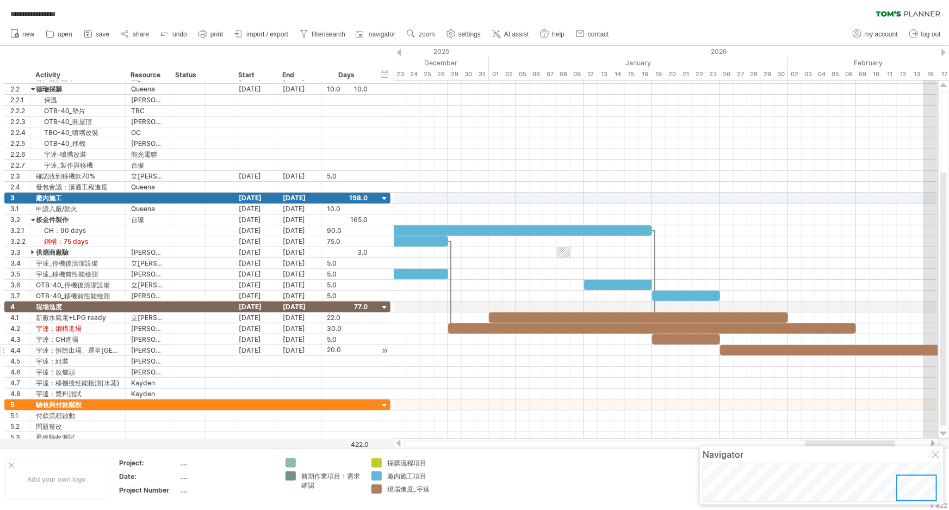
scroll to position [0, 0]
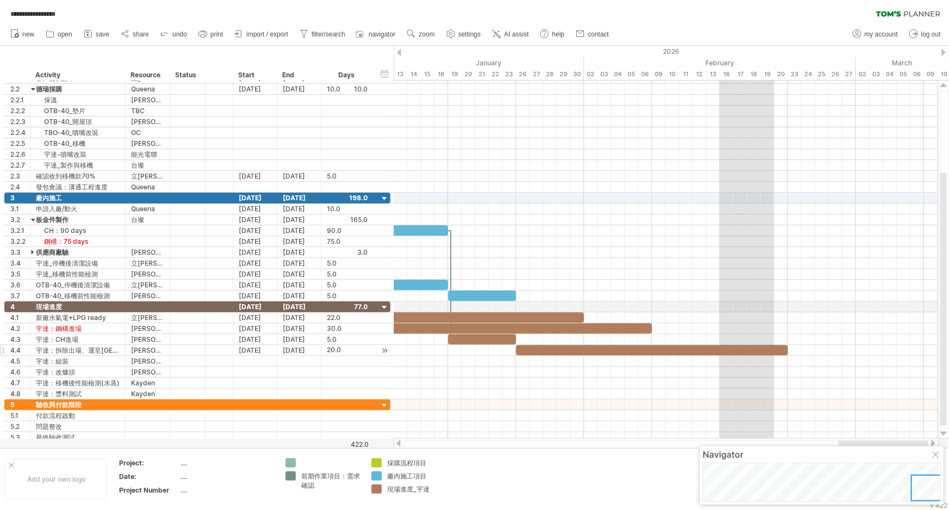
drag, startPoint x: 834, startPoint y: 445, endPoint x: 880, endPoint y: 442, distance: 46.3
click at [840, 442] on div at bounding box center [884, 443] width 90 height 7
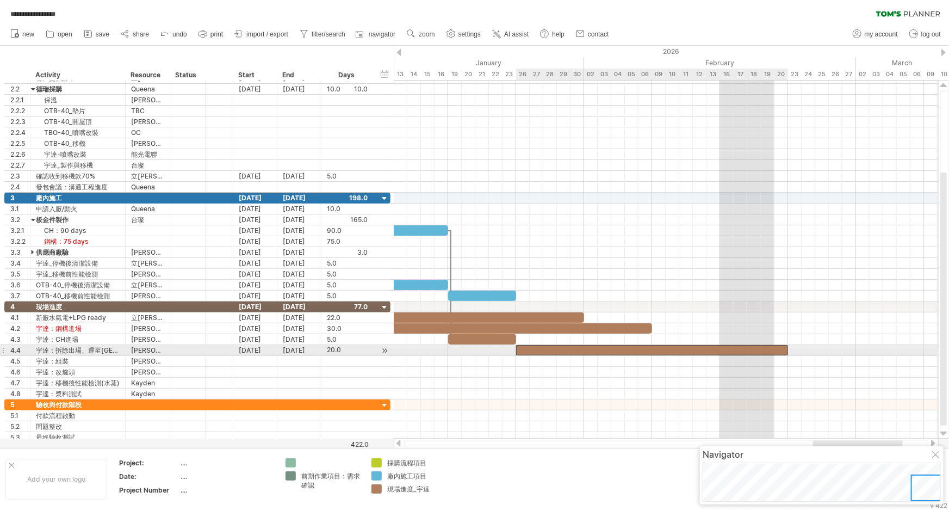
click at [757, 345] on div at bounding box center [652, 350] width 272 height 10
click at [777, 345] on div at bounding box center [652, 350] width 272 height 10
click at [785, 346] on div at bounding box center [652, 350] width 272 height 10
drag, startPoint x: 789, startPoint y: 348, endPoint x: 856, endPoint y: 348, distance: 66.4
click at [840, 348] on span at bounding box center [856, 350] width 4 height 10
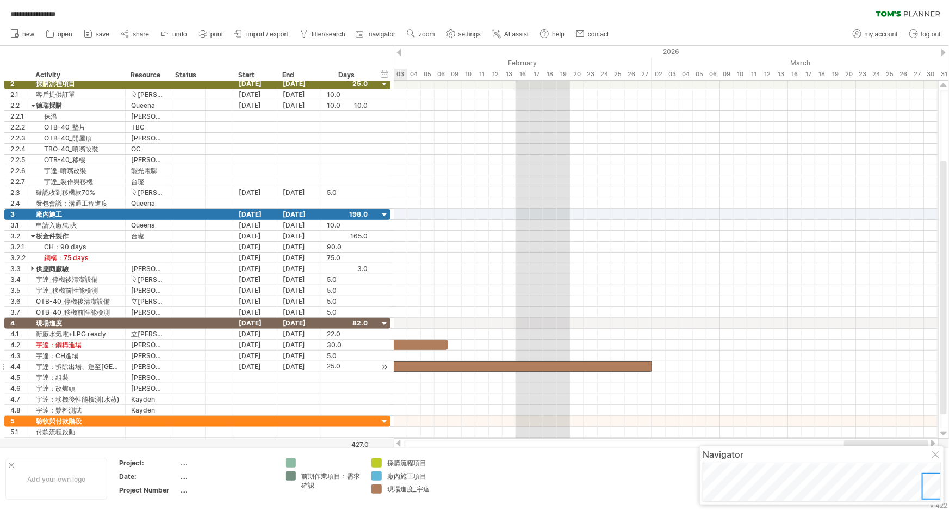
drag, startPoint x: 859, startPoint y: 445, endPoint x: 892, endPoint y: 445, distance: 32.6
click at [840, 445] on div at bounding box center [886, 443] width 84 height 7
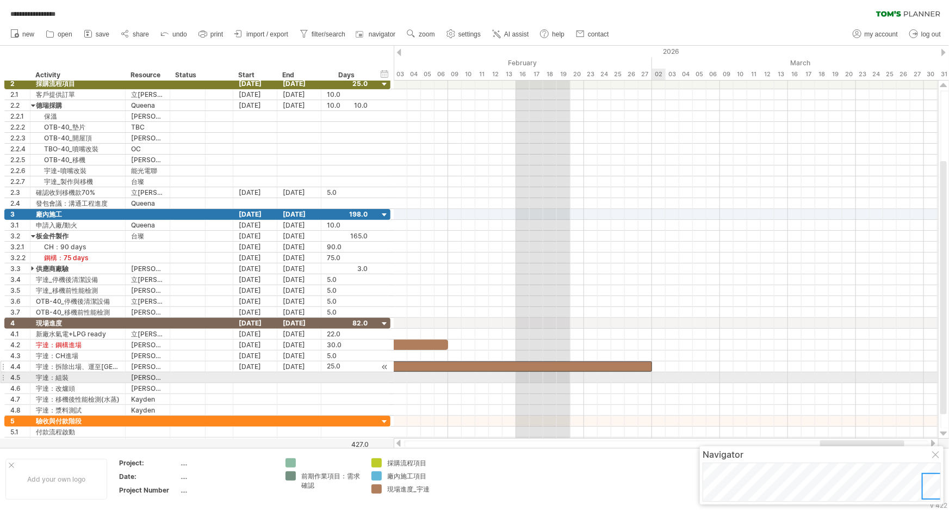
click at [661, 374] on div at bounding box center [666, 377] width 544 height 11
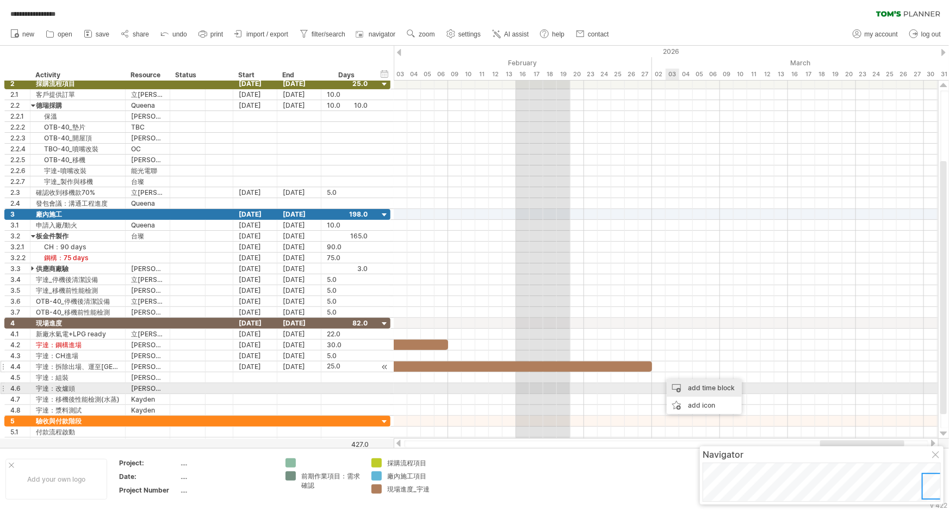
click at [696, 389] on div "add time block" at bounding box center [704, 387] width 75 height 17
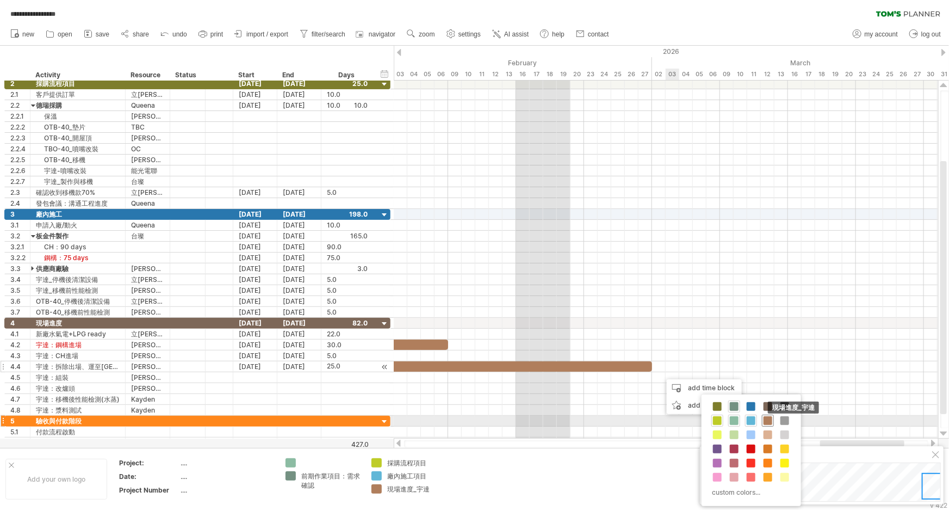
click at [764, 420] on span at bounding box center [768, 420] width 9 height 9
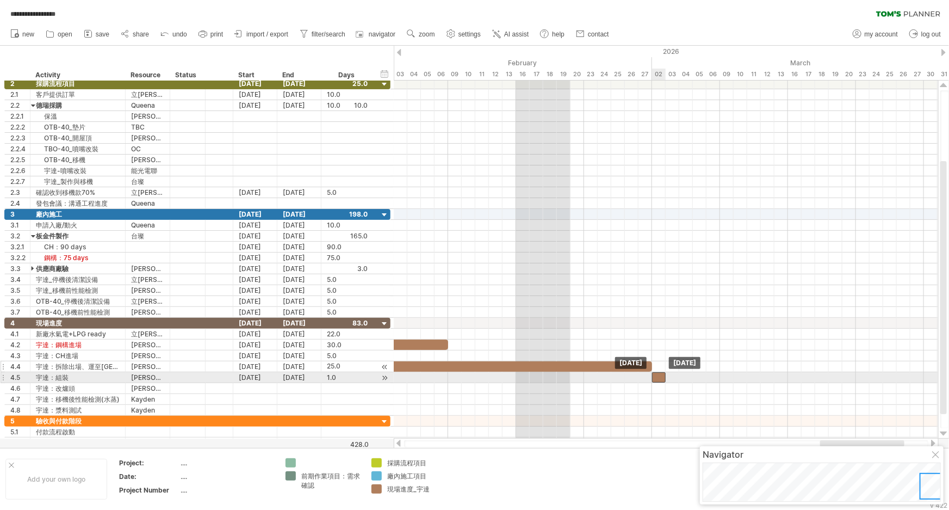
drag, startPoint x: 666, startPoint y: 374, endPoint x: 659, endPoint y: 375, distance: 7.2
click at [659, 375] on div at bounding box center [659, 377] width 14 height 10
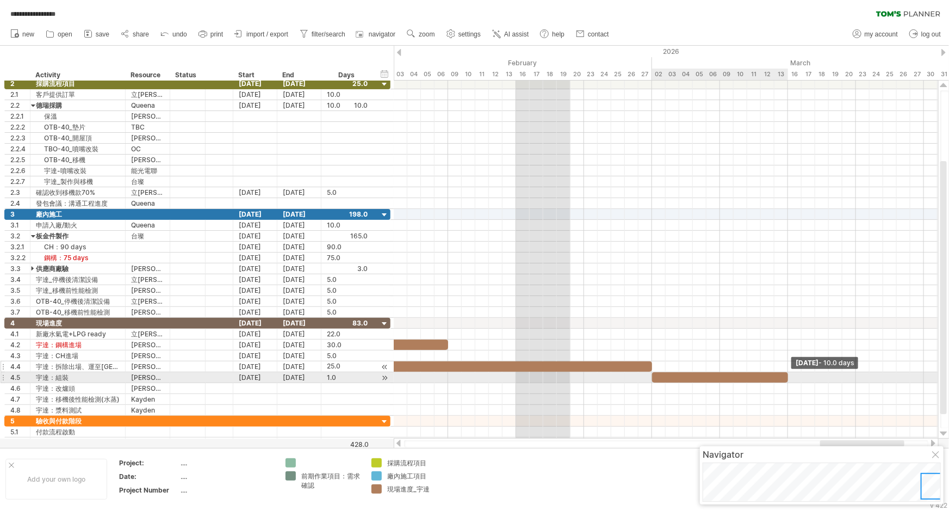
drag, startPoint x: 666, startPoint y: 376, endPoint x: 789, endPoint y: 375, distance: 122.4
click at [789, 375] on span at bounding box center [788, 377] width 4 height 10
drag, startPoint x: 789, startPoint y: 375, endPoint x: 854, endPoint y: 375, distance: 65.3
click at [840, 375] on span at bounding box center [856, 377] width 4 height 10
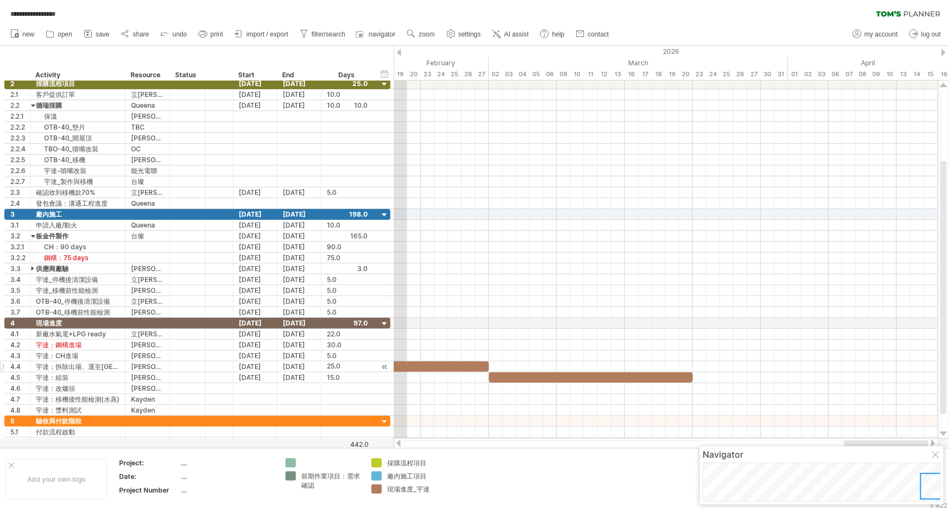
drag, startPoint x: 834, startPoint y: 440, endPoint x: 866, endPoint y: 440, distance: 32.6
click at [840, 440] on div at bounding box center [886, 443] width 84 height 7
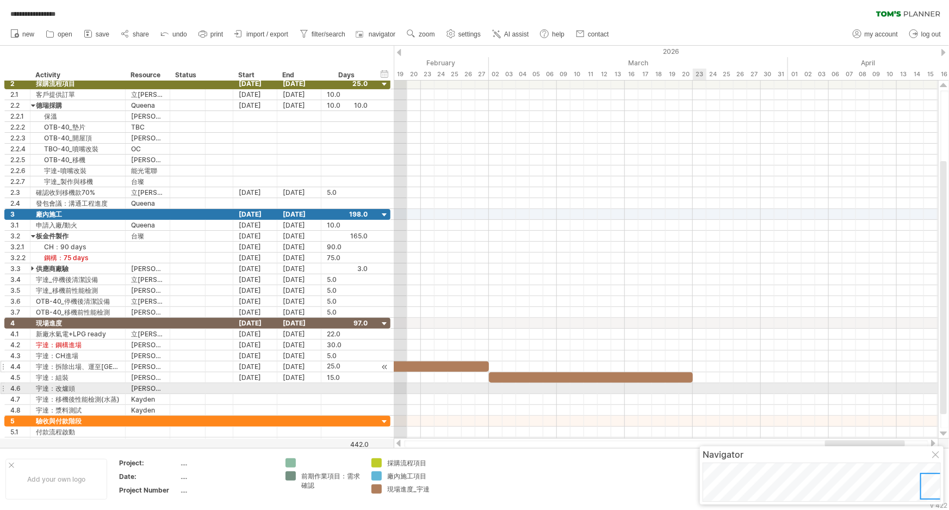
click at [701, 386] on div at bounding box center [666, 388] width 544 height 11
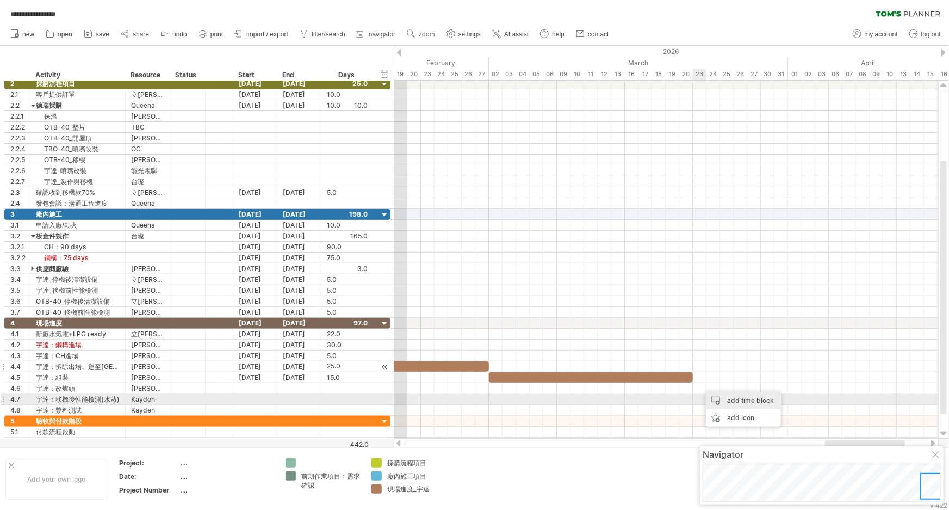
click at [755, 402] on div "add time block" at bounding box center [743, 400] width 75 height 17
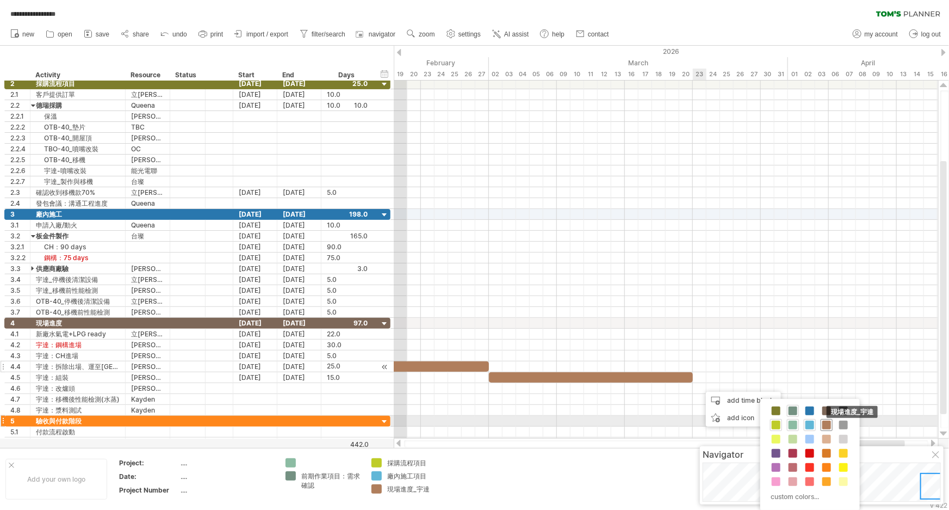
click at [823, 424] on span at bounding box center [826, 424] width 9 height 9
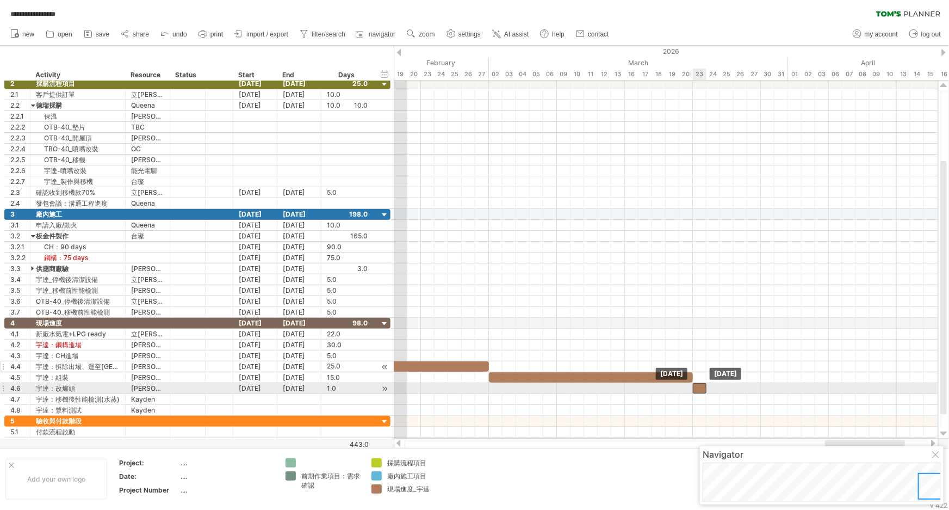
drag, startPoint x: 705, startPoint y: 386, endPoint x: 697, endPoint y: 386, distance: 7.6
click at [697, 386] on div at bounding box center [700, 388] width 14 height 10
drag, startPoint x: 708, startPoint y: 386, endPoint x: 760, endPoint y: 389, distance: 52.3
click at [760, 389] on span at bounding box center [761, 388] width 4 height 10
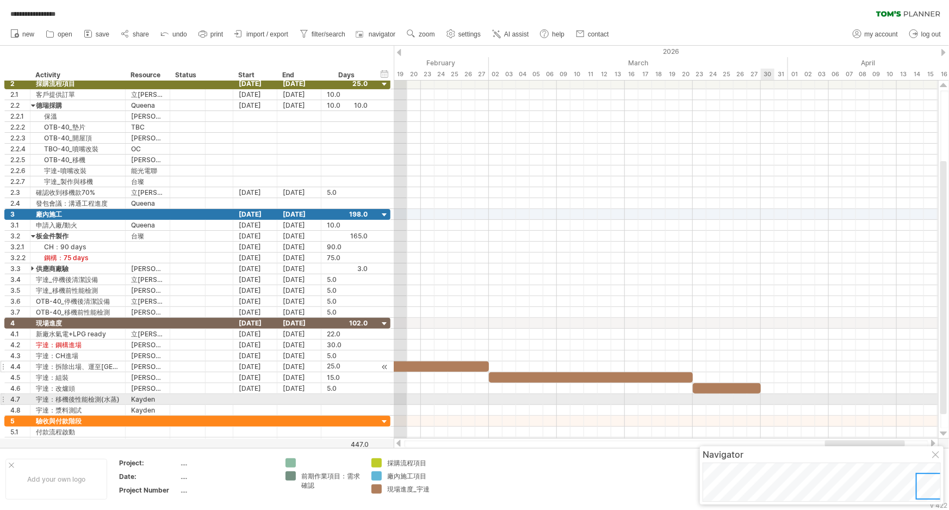
click at [771, 396] on div at bounding box center [666, 399] width 544 height 11
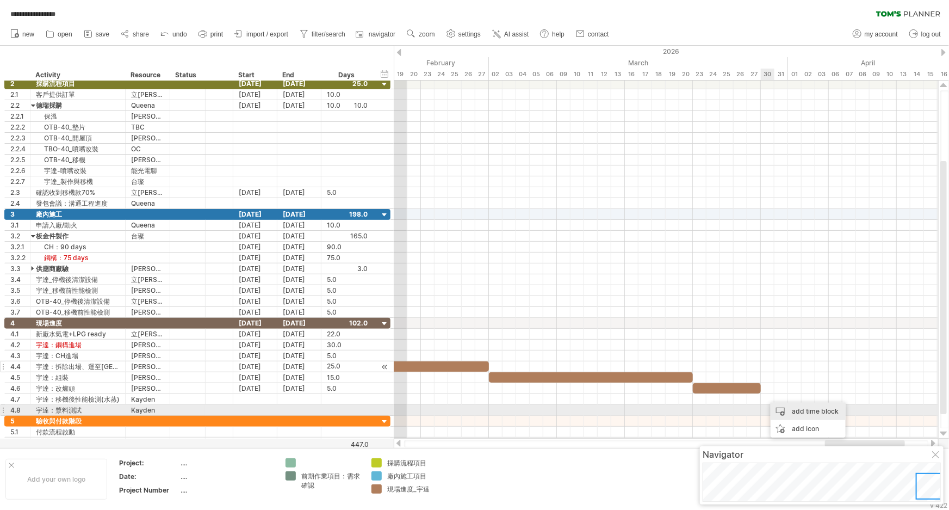
click at [811, 413] on div "add time block" at bounding box center [808, 410] width 75 height 17
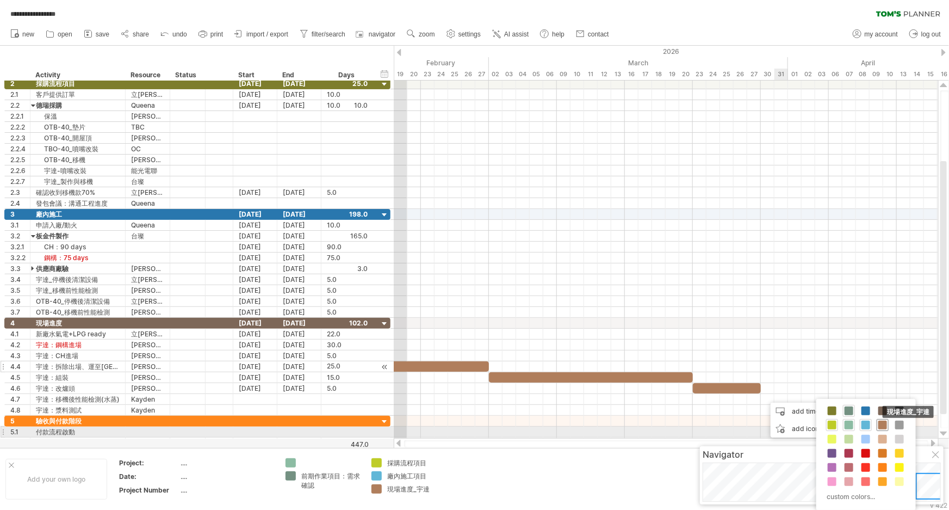
click at [840, 426] on span at bounding box center [882, 424] width 9 height 9
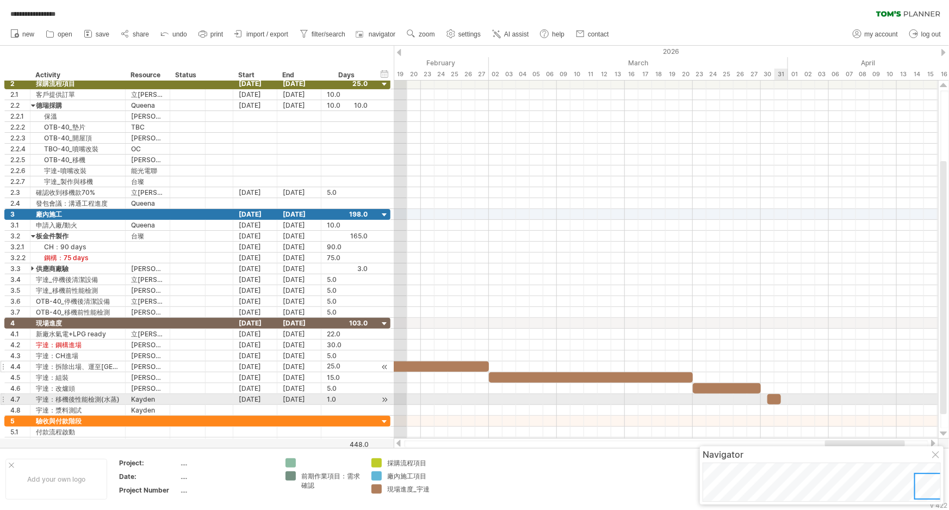
click at [775, 398] on div at bounding box center [774, 399] width 14 height 10
drag, startPoint x: 772, startPoint y: 397, endPoint x: 765, endPoint y: 397, distance: 7.6
click at [765, 397] on div at bounding box center [768, 399] width 14 height 10
drag, startPoint x: 774, startPoint y: 397, endPoint x: 800, endPoint y: 399, distance: 25.1
click at [800, 399] on span at bounding box center [802, 399] width 4 height 10
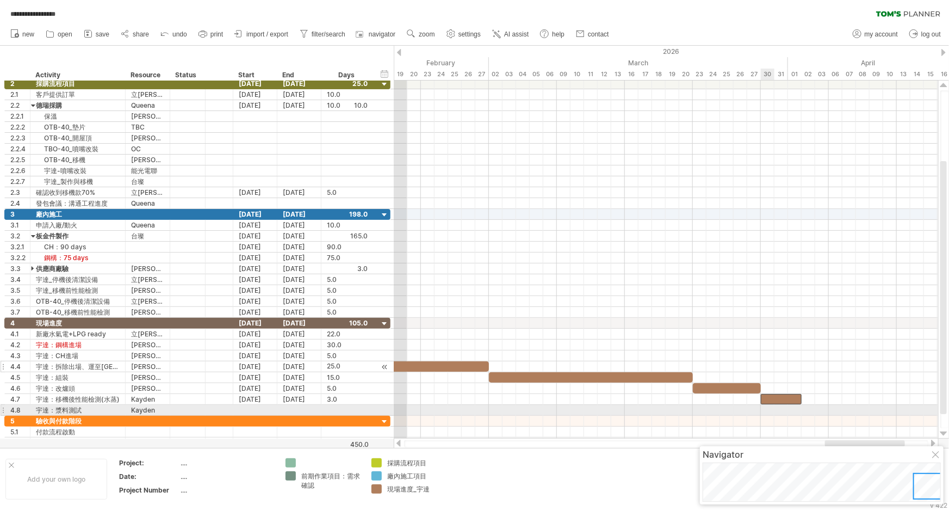
click at [769, 407] on div at bounding box center [666, 410] width 544 height 11
click at [768, 407] on div at bounding box center [666, 410] width 544 height 11
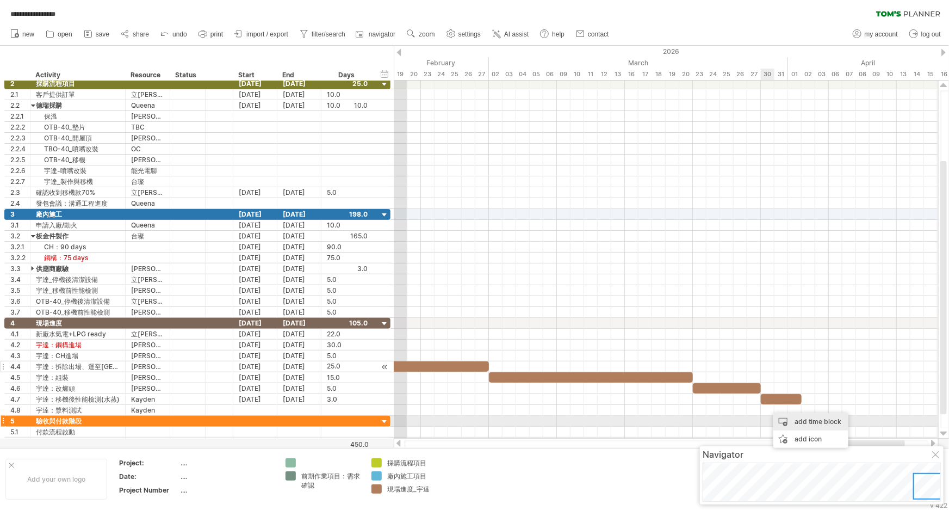
click at [815, 424] on div "add time block" at bounding box center [810, 421] width 75 height 17
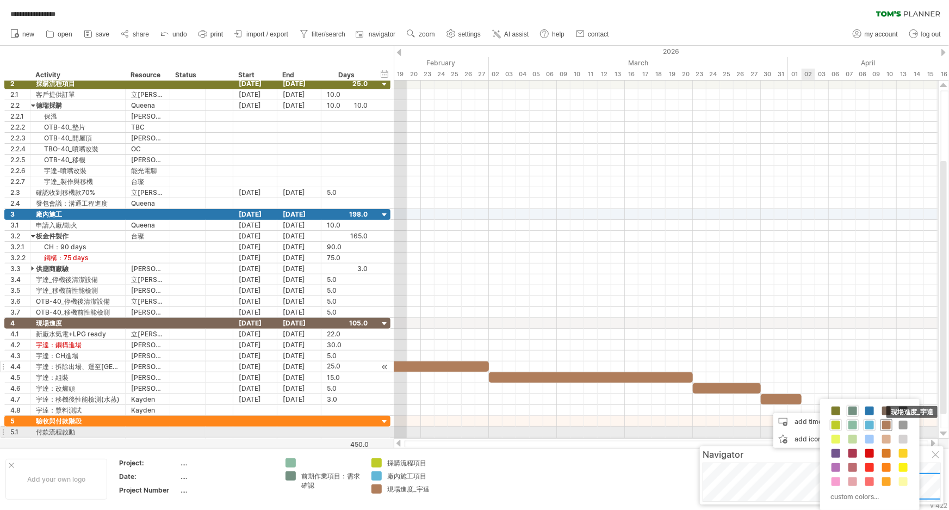
click at [840, 426] on span at bounding box center [886, 424] width 9 height 9
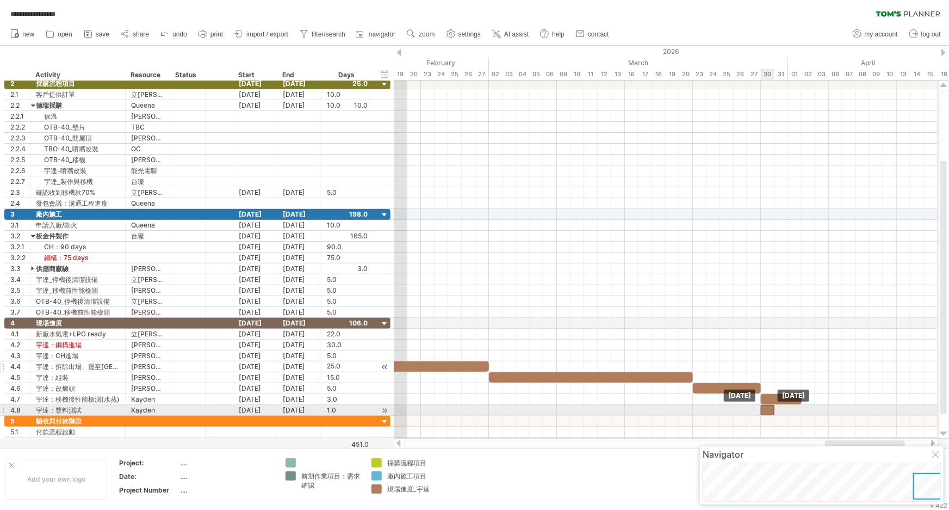
click at [768, 408] on div at bounding box center [768, 410] width 14 height 10
drag, startPoint x: 774, startPoint y: 408, endPoint x: 832, endPoint y: 411, distance: 57.2
click at [832, 411] on div "example time blocks: start [DATE] - 5.0 days [DATE]" at bounding box center [666, 259] width 544 height 358
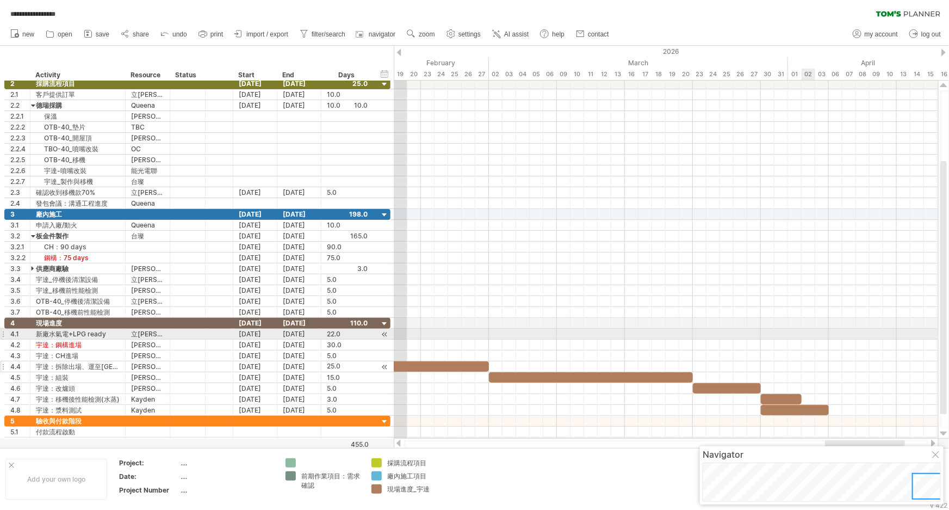
click at [803, 339] on div at bounding box center [666, 344] width 544 height 11
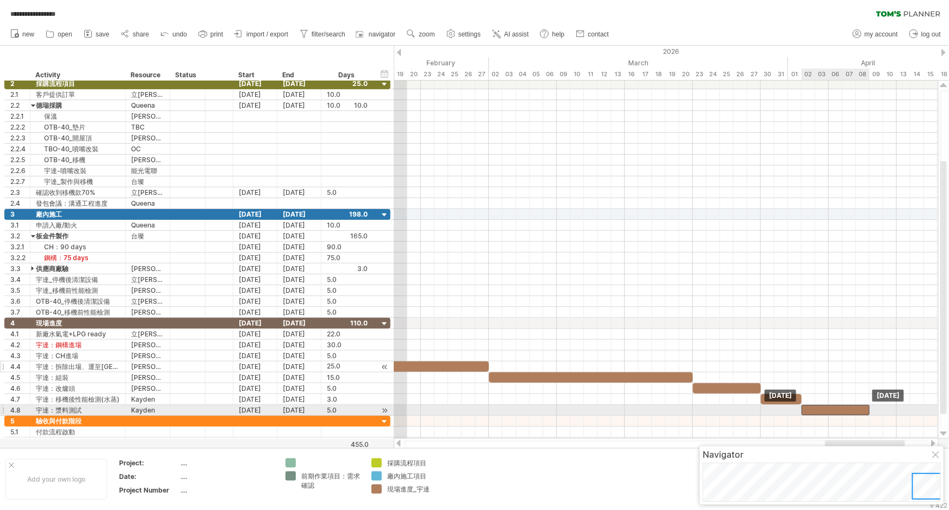
drag, startPoint x: 811, startPoint y: 407, endPoint x: 852, endPoint y: 406, distance: 40.8
click at [840, 406] on div at bounding box center [836, 410] width 68 height 10
click at [840, 407] on div "example time blocks: start [DATE] - 5.0 days [DATE]" at bounding box center [666, 259] width 544 height 358
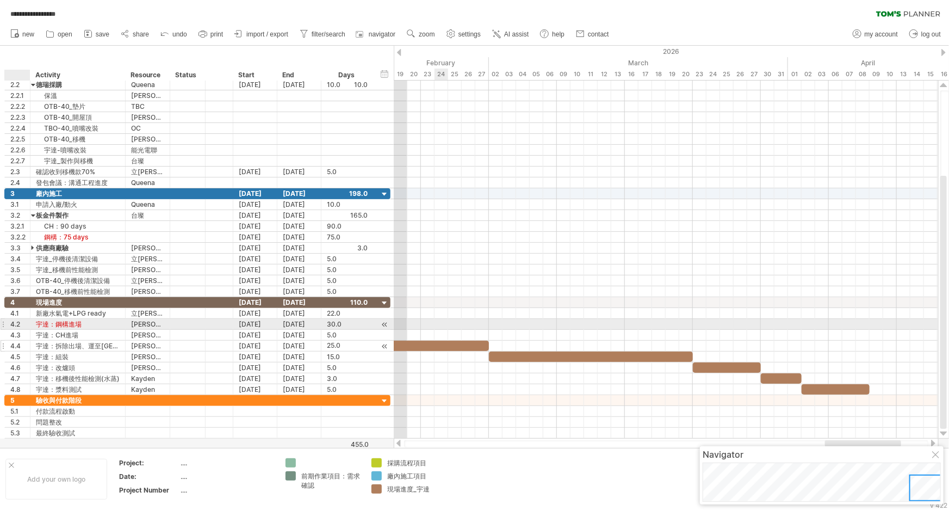
click at [14, 322] on div "4.2" at bounding box center [20, 324] width 20 height 10
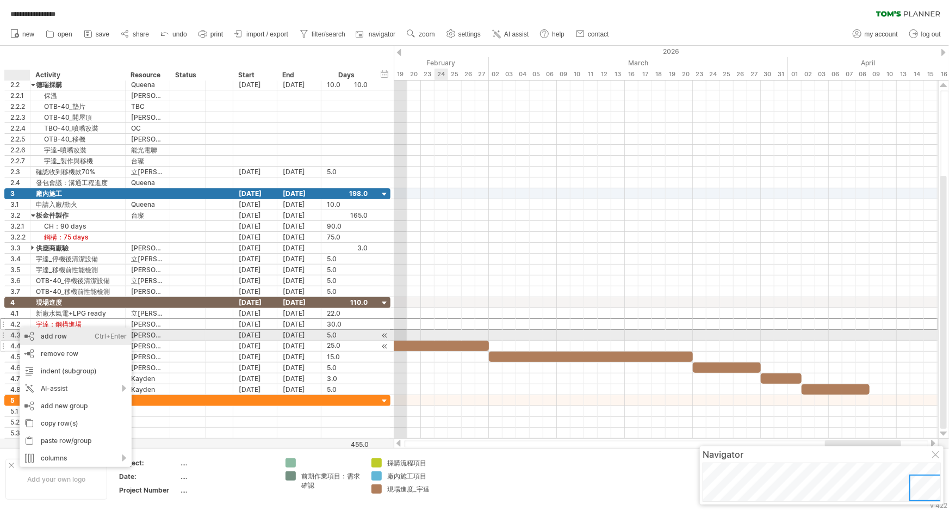
click at [55, 337] on div "add row Ctrl+Enter Cmd+Enter" at bounding box center [76, 335] width 112 height 17
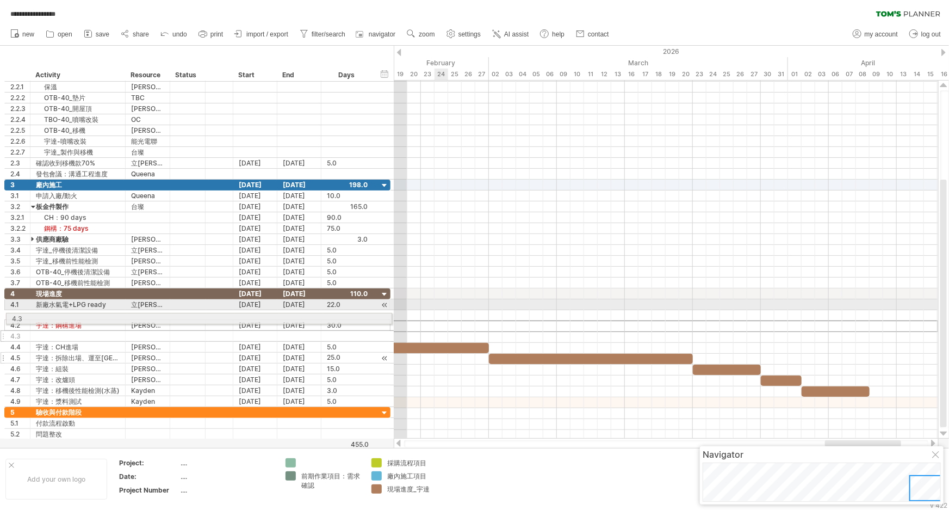
drag, startPoint x: 8, startPoint y: 325, endPoint x: 5, endPoint y: 317, distance: 8.6
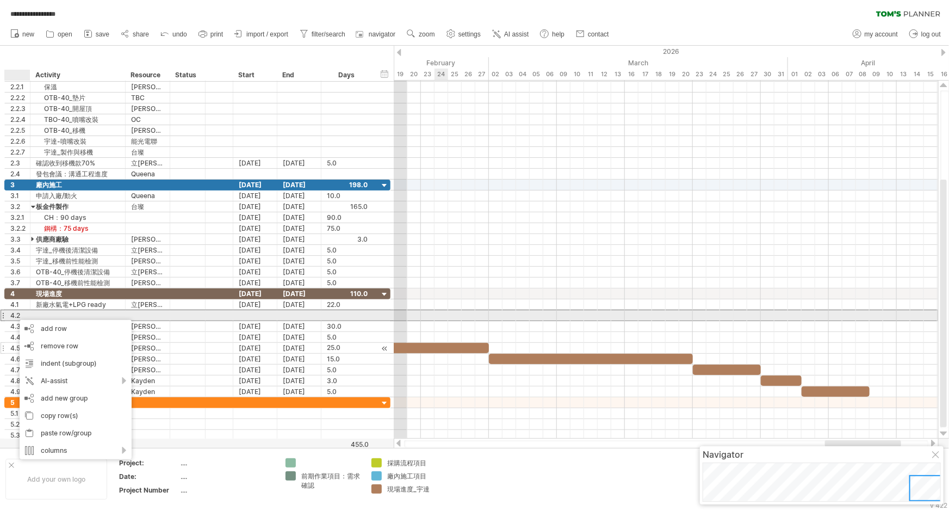
click at [252, 317] on div at bounding box center [255, 315] width 44 height 10
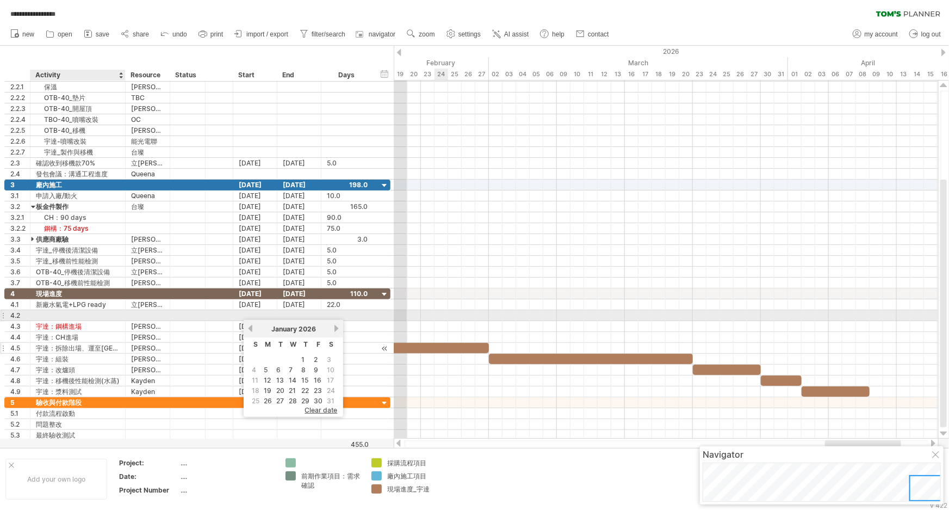
click at [92, 313] on div at bounding box center [78, 315] width 84 height 10
type input "**"
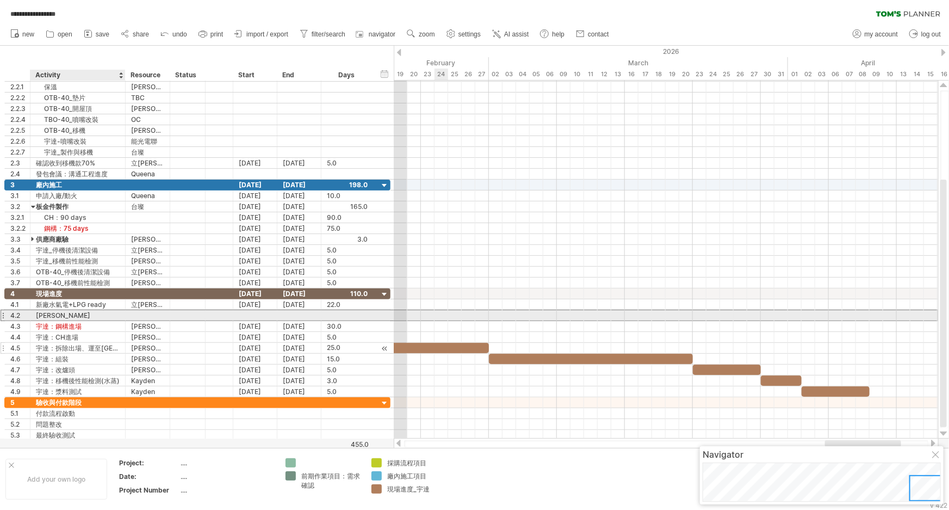
click at [92, 311] on div "[PERSON_NAME]" at bounding box center [78, 315] width 84 height 10
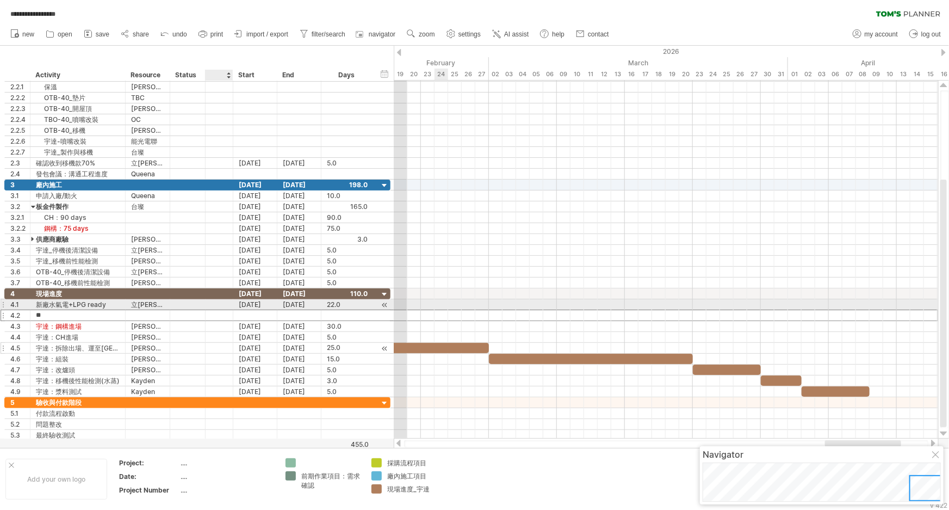
click at [242, 310] on div at bounding box center [255, 315] width 44 height 10
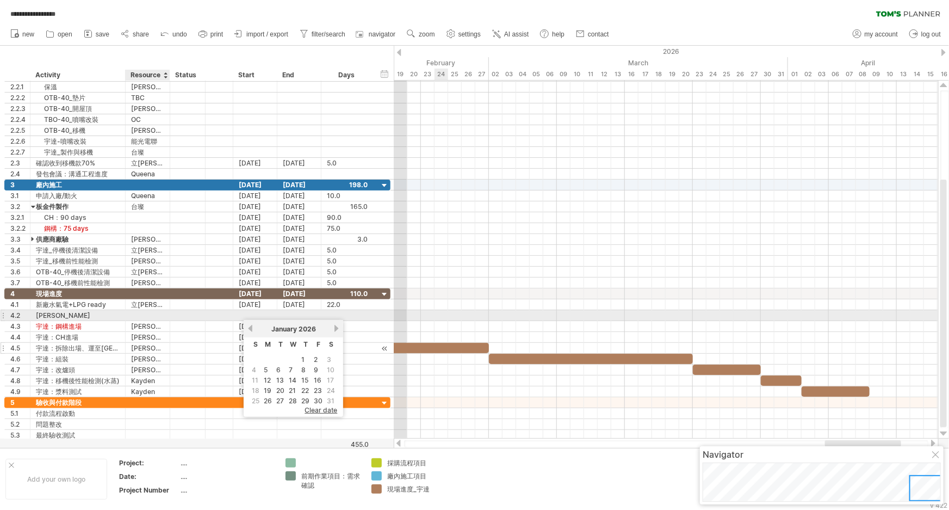
click at [148, 315] on div at bounding box center [147, 315] width 33 height 10
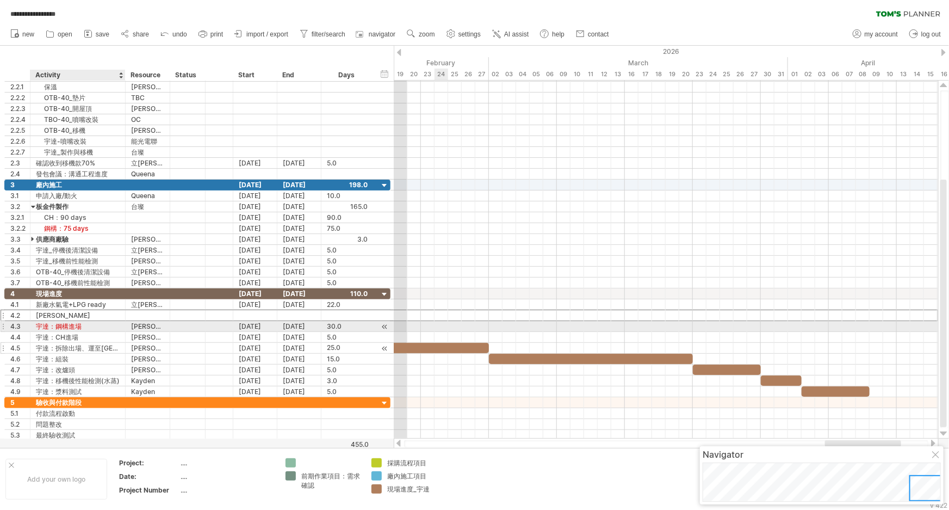
click at [54, 322] on div "宇達：鋼構進場" at bounding box center [78, 326] width 84 height 10
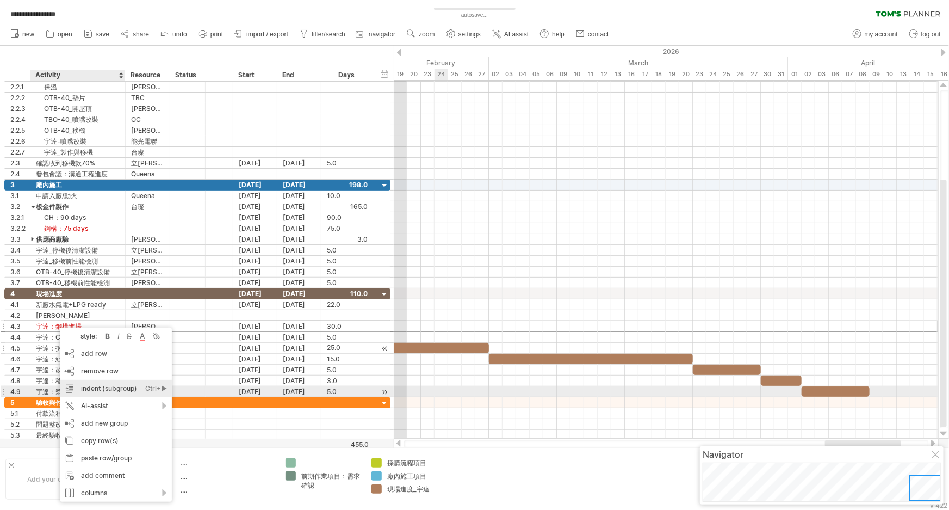
click at [134, 390] on div "indent (subgroup) Ctrl+► Cmd+►" at bounding box center [116, 388] width 112 height 17
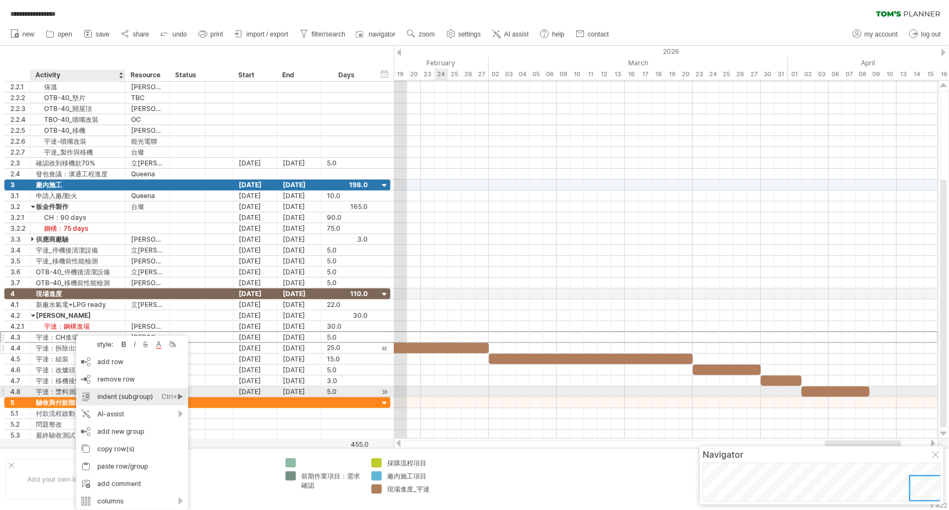
click at [135, 395] on div "indent (subgroup) Ctrl+► Cmd+►" at bounding box center [132, 396] width 112 height 17
click at [103, 395] on div "indent (subgroup) Ctrl+► Cmd+►" at bounding box center [132, 396] width 112 height 17
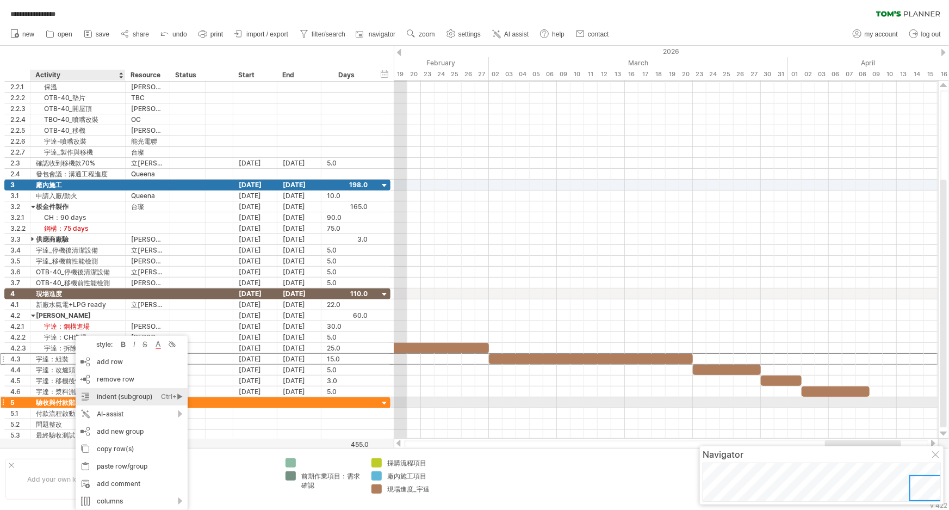
click at [123, 401] on div "indent (subgroup) Ctrl+► Cmd+►" at bounding box center [132, 396] width 112 height 17
click at [123, 398] on div "indent (subgroup) Ctrl+► Cmd+►" at bounding box center [133, 396] width 112 height 17
click at [123, 399] on div "indent (subgroup) Ctrl+► Cmd+►" at bounding box center [133, 396] width 112 height 17
click at [114, 396] on div "indent (subgroup) Ctrl+► Cmd+►" at bounding box center [132, 396] width 112 height 17
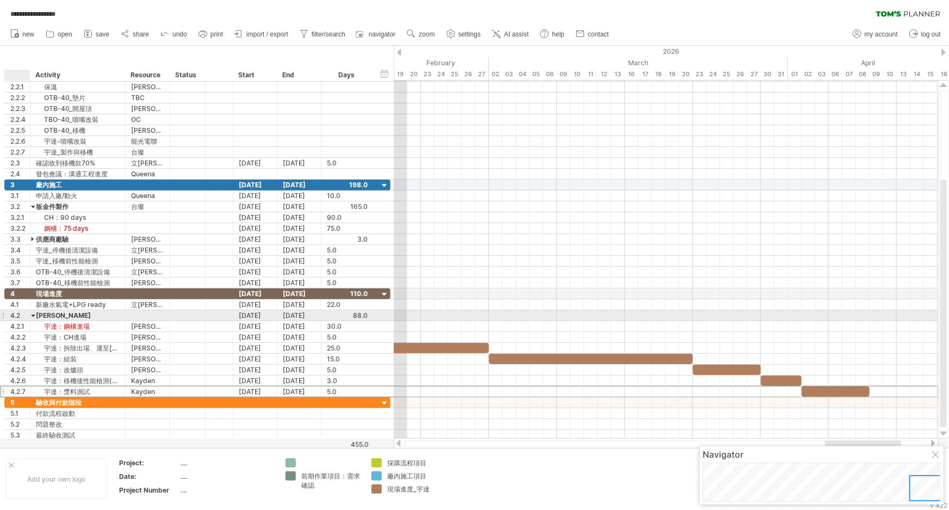
click at [18, 313] on div "4.2" at bounding box center [20, 315] width 20 height 10
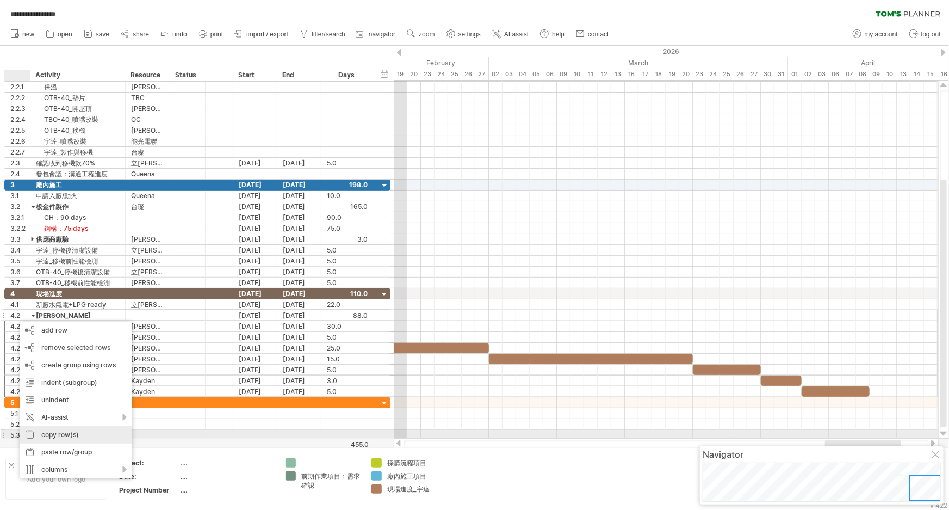
click at [85, 435] on div "copy row(s)" at bounding box center [76, 434] width 112 height 17
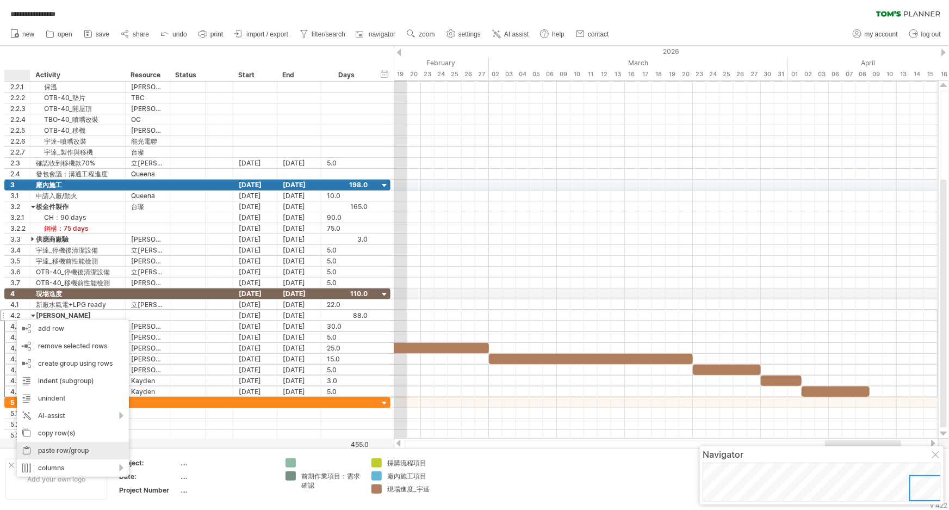
click at [89, 452] on div "paste row/group" at bounding box center [73, 450] width 112 height 17
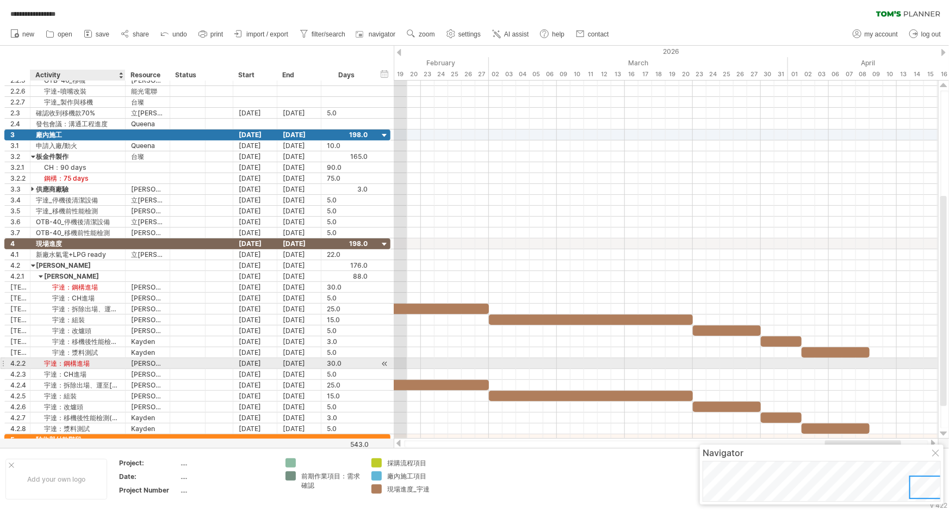
click at [40, 362] on div "宇達：鋼構進場" at bounding box center [78, 363] width 84 height 10
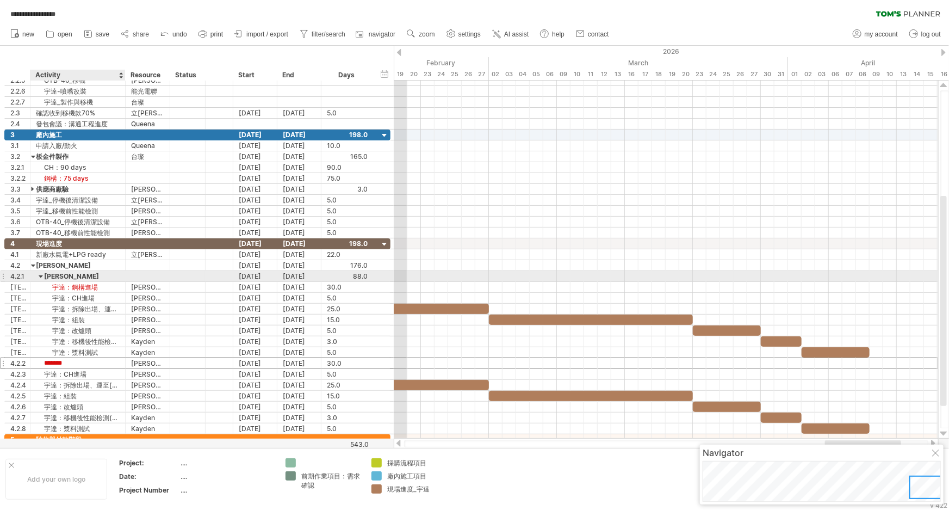
click at [39, 276] on div at bounding box center [41, 276] width 5 height 10
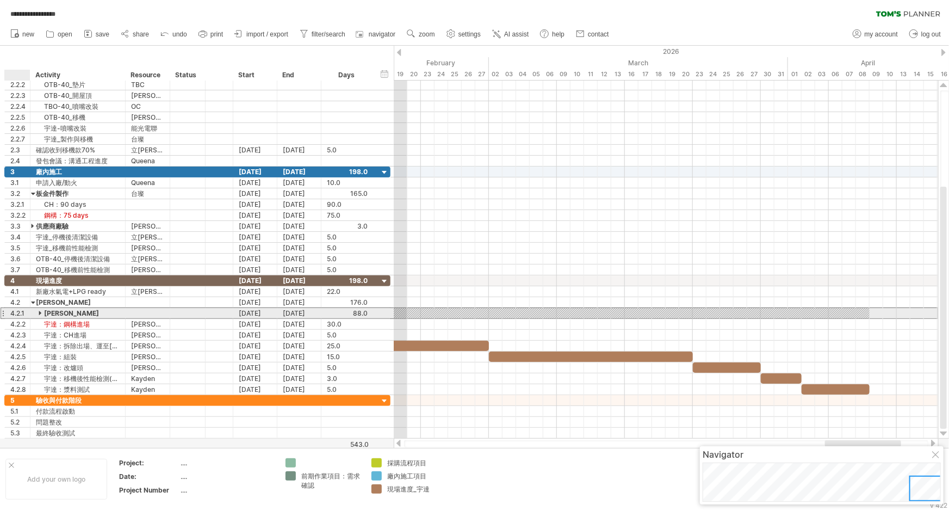
click at [13, 310] on div "4.2.1" at bounding box center [20, 313] width 20 height 10
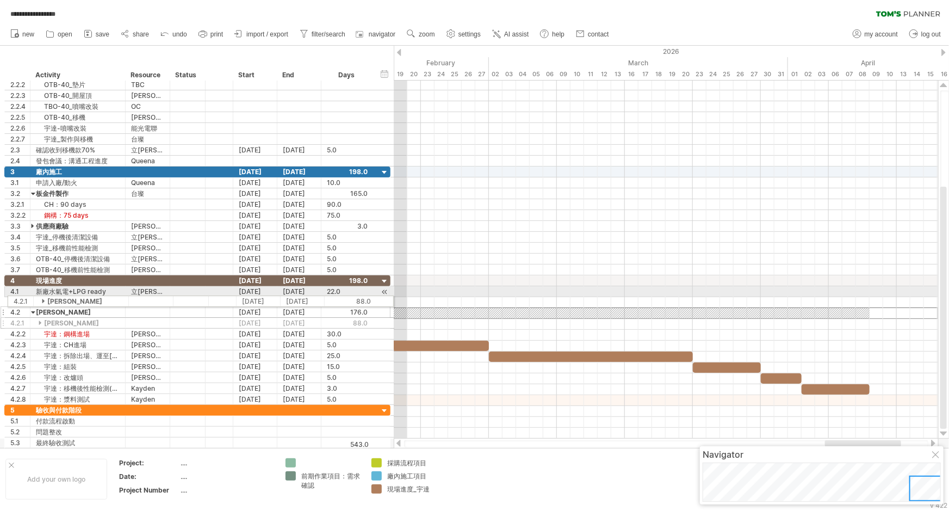
drag, startPoint x: 1, startPoint y: 312, endPoint x: 1, endPoint y: 299, distance: 12.5
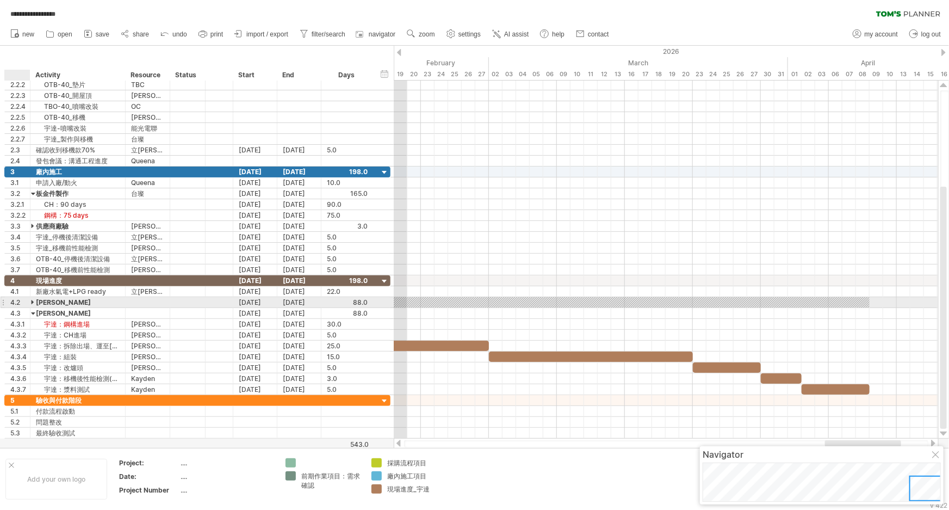
click at [34, 302] on div at bounding box center [33, 302] width 5 height 10
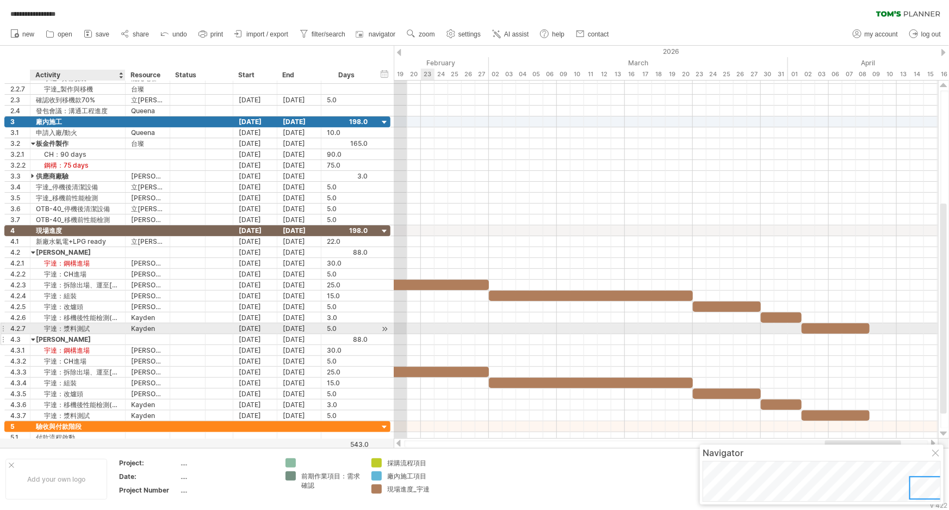
click at [57, 336] on div "[PERSON_NAME]" at bounding box center [78, 339] width 84 height 10
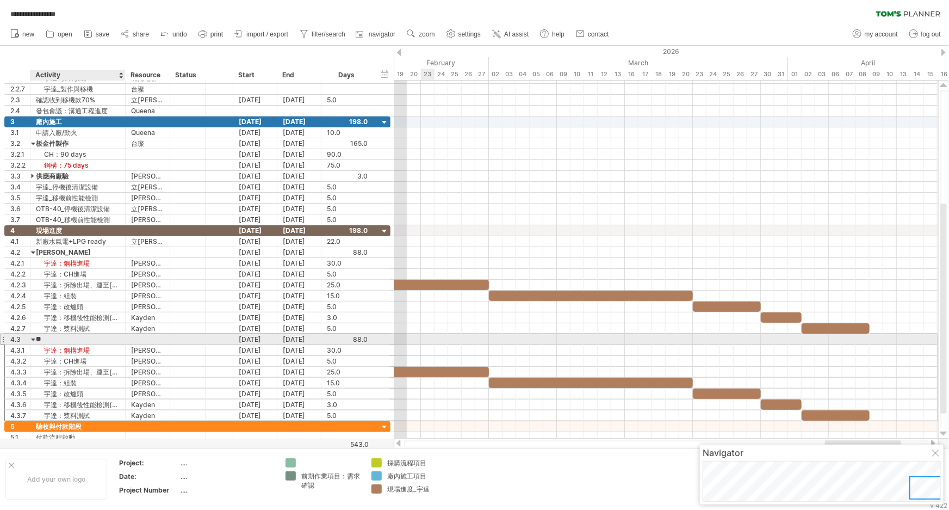
type input "*"
type input "*********"
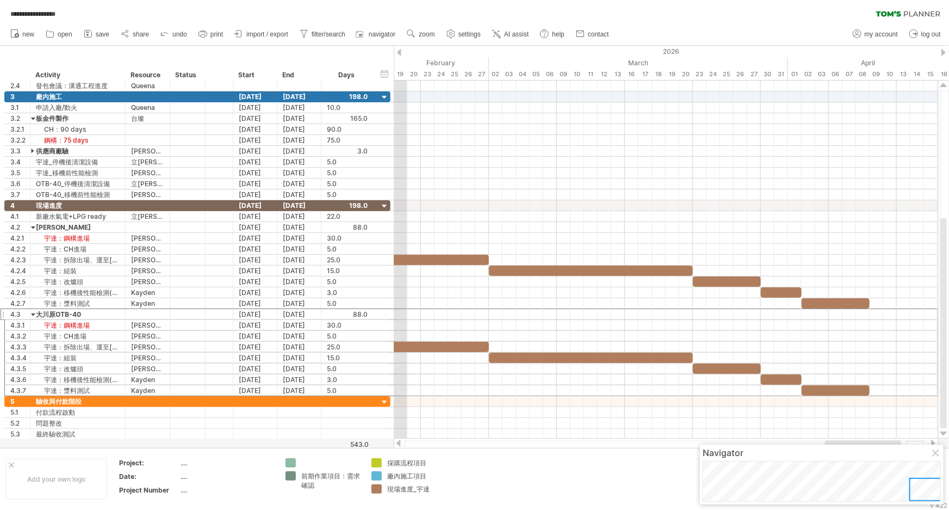
click at [461, 446] on div at bounding box center [666, 443] width 524 height 7
click at [448, 446] on div at bounding box center [666, 443] width 524 height 7
click at [400, 443] on div at bounding box center [398, 442] width 9 height 7
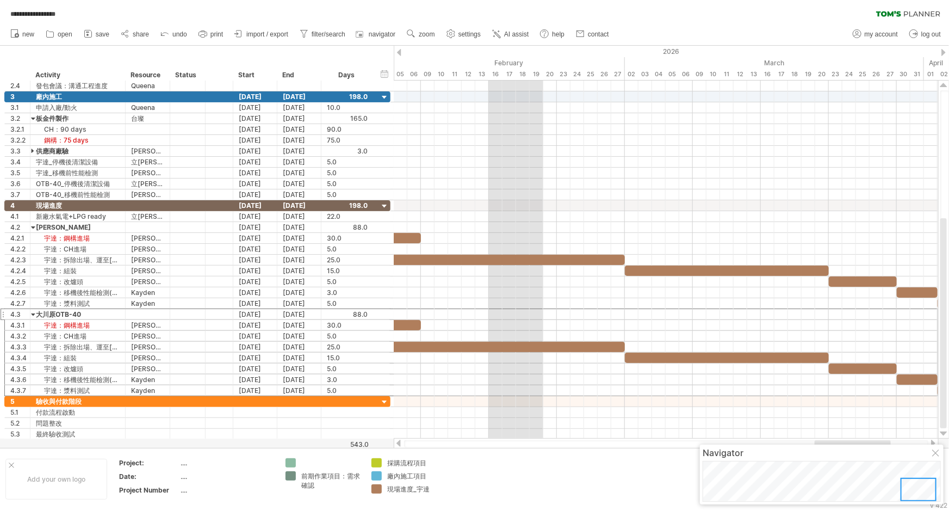
click at [400, 442] on div at bounding box center [398, 442] width 9 height 7
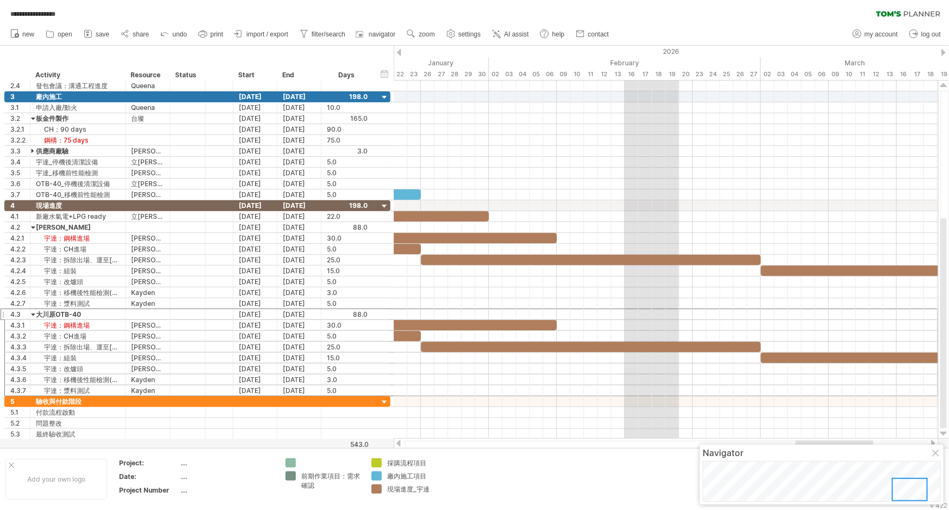
click at [400, 442] on div at bounding box center [398, 442] width 9 height 7
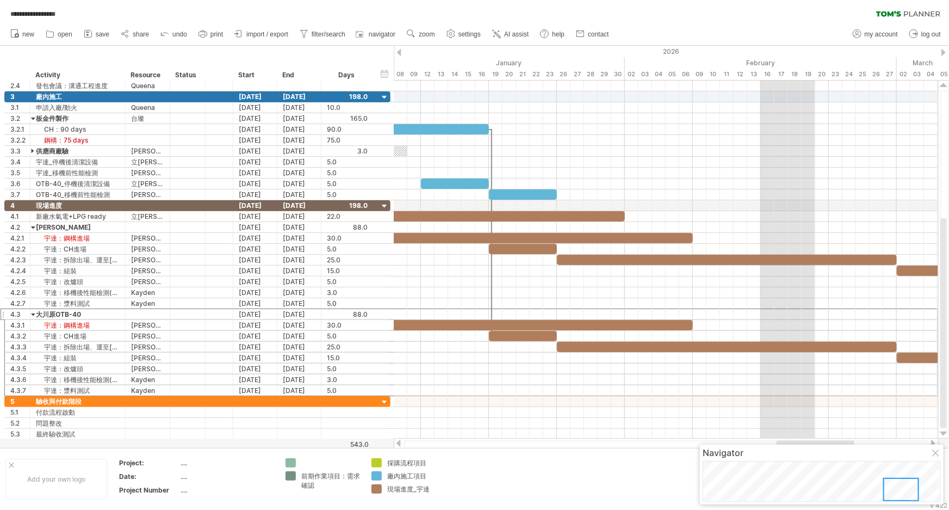
click at [400, 442] on div at bounding box center [398, 442] width 9 height 7
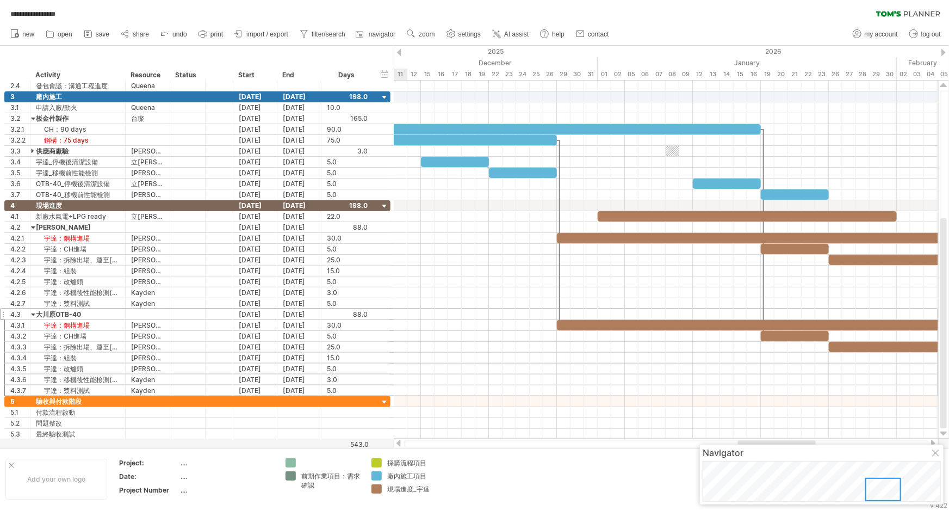
click at [400, 442] on div at bounding box center [398, 442] width 9 height 7
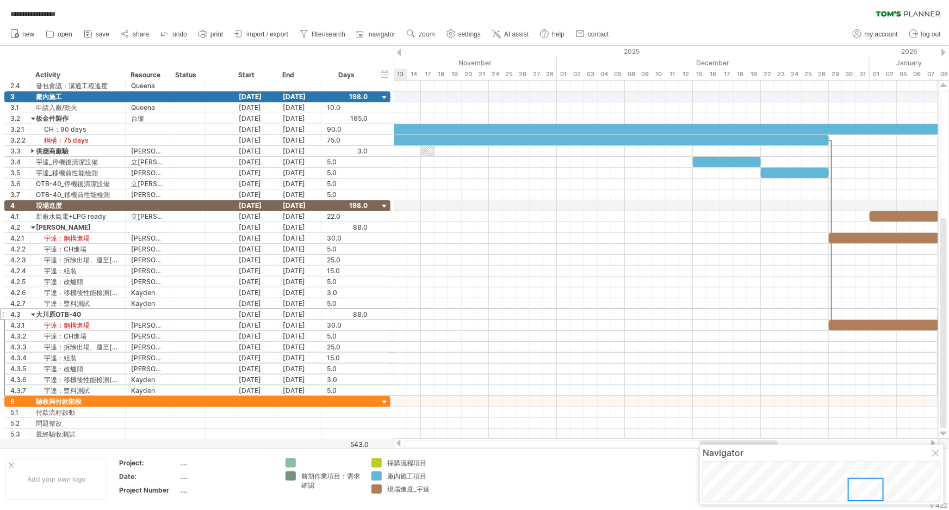
click at [400, 442] on div at bounding box center [398, 442] width 9 height 7
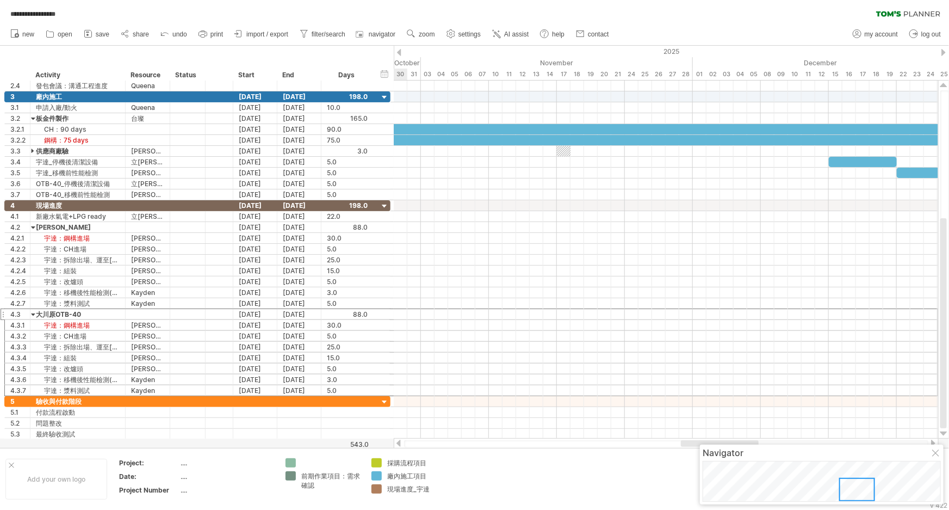
click at [400, 442] on div at bounding box center [398, 442] width 9 height 7
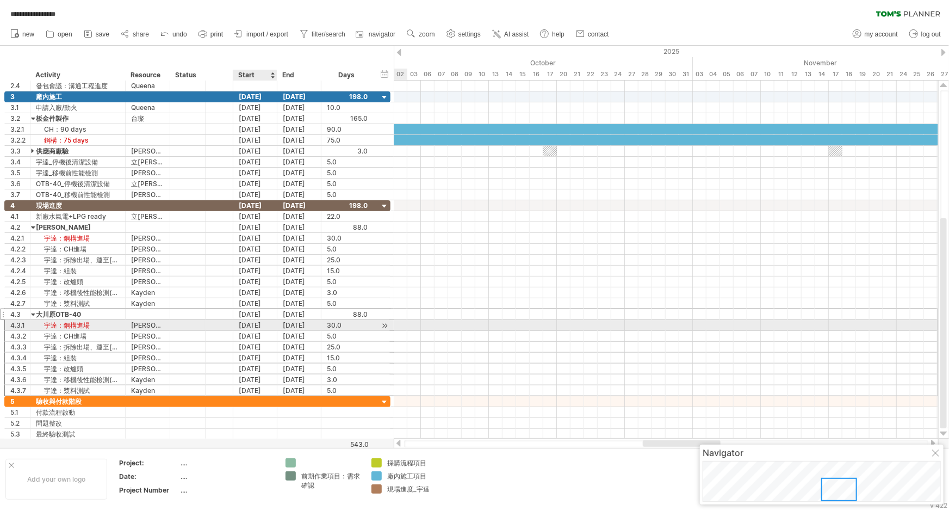
click at [271, 321] on div "[DATE]" at bounding box center [255, 325] width 44 height 10
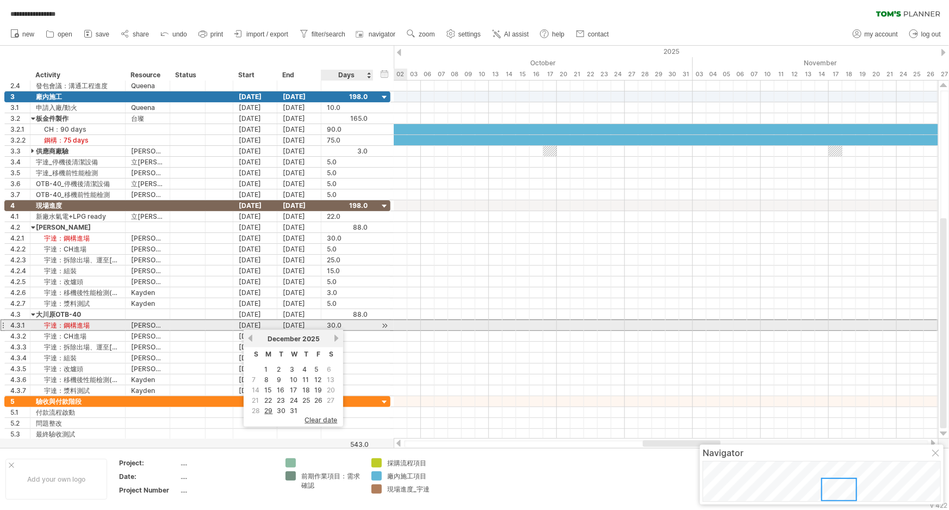
click at [381, 324] on div at bounding box center [385, 325] width 10 height 11
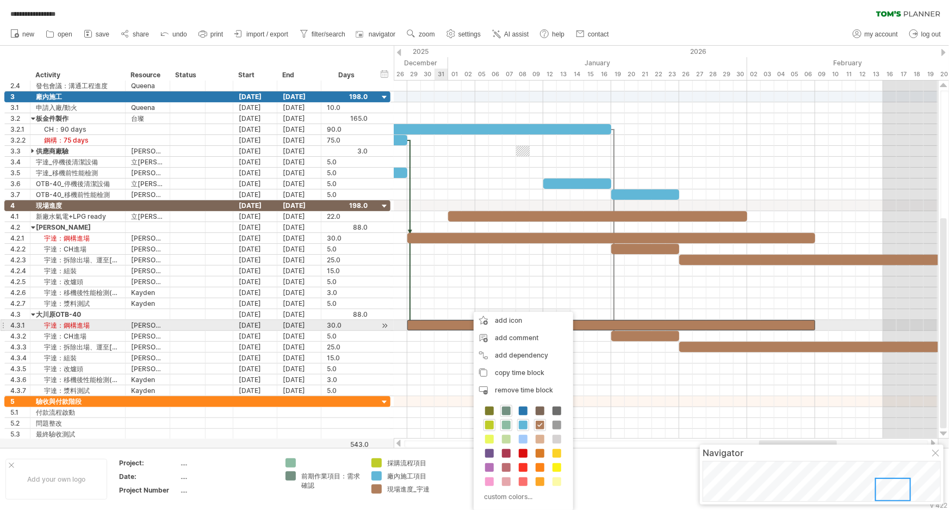
click at [439, 326] on div at bounding box center [611, 325] width 408 height 10
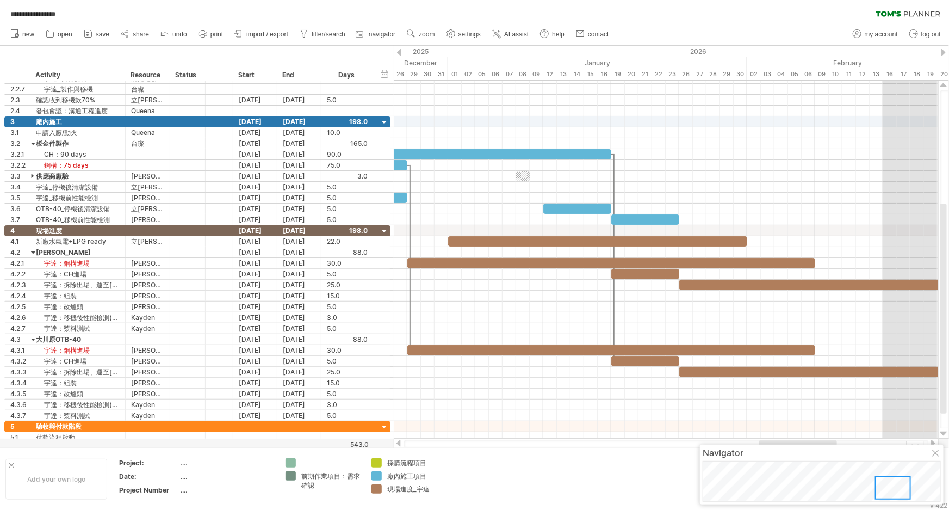
click at [604, 451] on div "Add your own logo Project: .... Date: .... Project Number .... 前期作業項目：需求確認 採購流程…" at bounding box center [474, 479] width 949 height 62
click at [603, 451] on div "Add your own logo Project: .... Date: .... Project Number .... 前期作業項目：需求確認 採購流程…" at bounding box center [474, 479] width 949 height 62
click at [582, 452] on div "Add your own logo Project: .... Date: .... Project Number .... 前期作業項目：需求確認 採購流程…" at bounding box center [474, 479] width 949 height 62
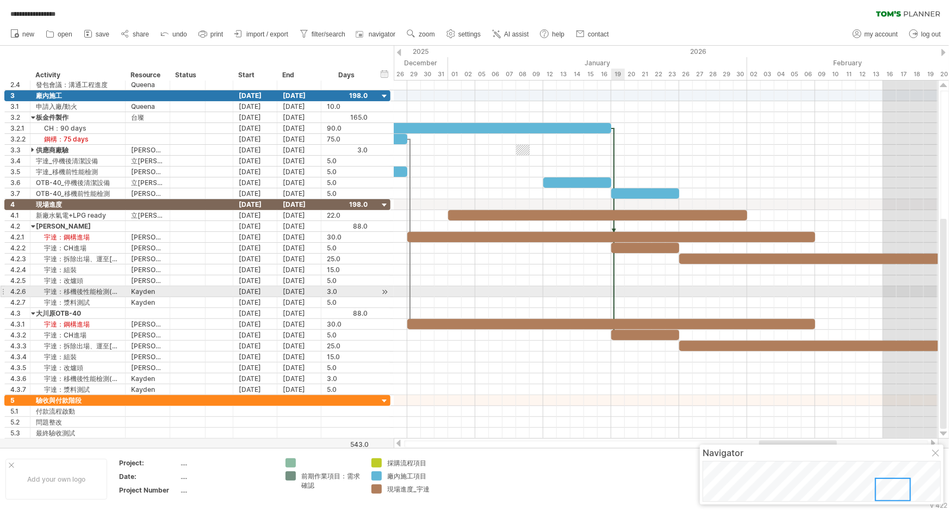
click at [614, 292] on div at bounding box center [613, 232] width 3 height 208
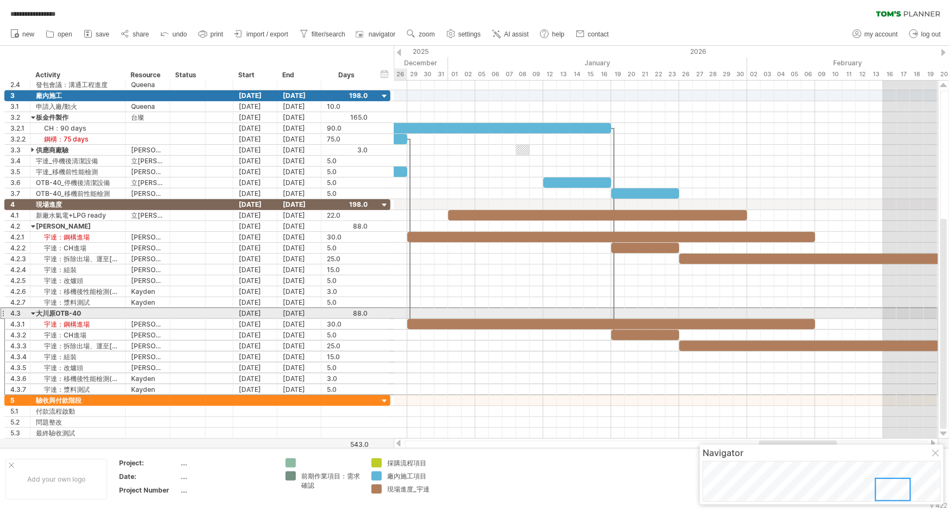
click at [3, 312] on div at bounding box center [3, 312] width 4 height 11
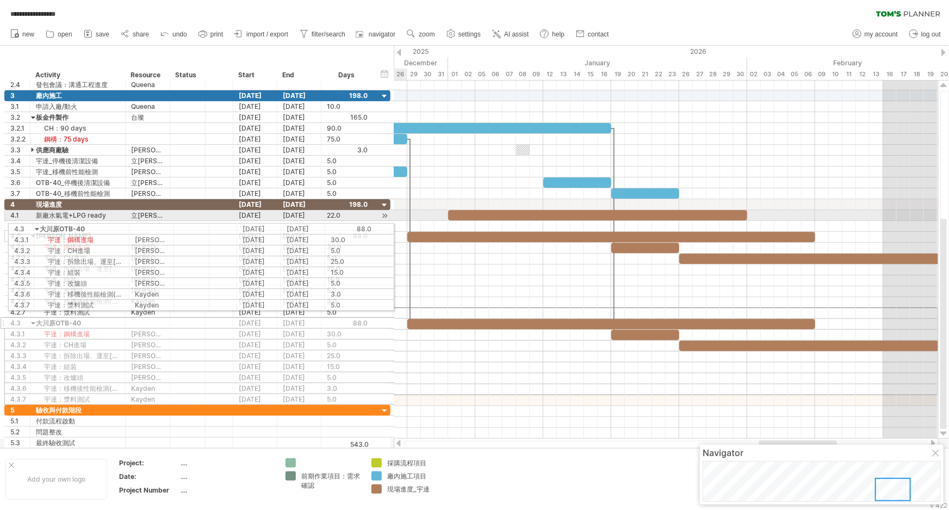
drag, startPoint x: 3, startPoint y: 312, endPoint x: 3, endPoint y: 227, distance: 85.4
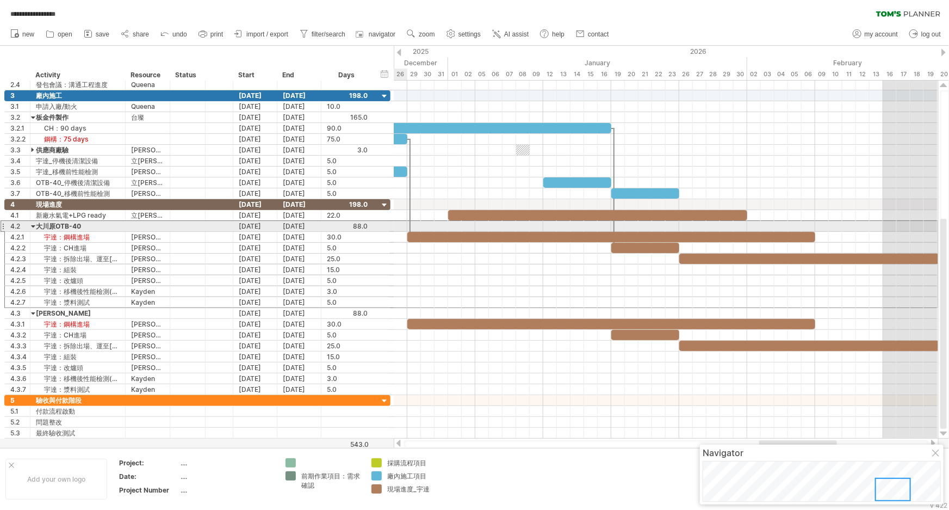
click at [2, 228] on div at bounding box center [3, 225] width 4 height 11
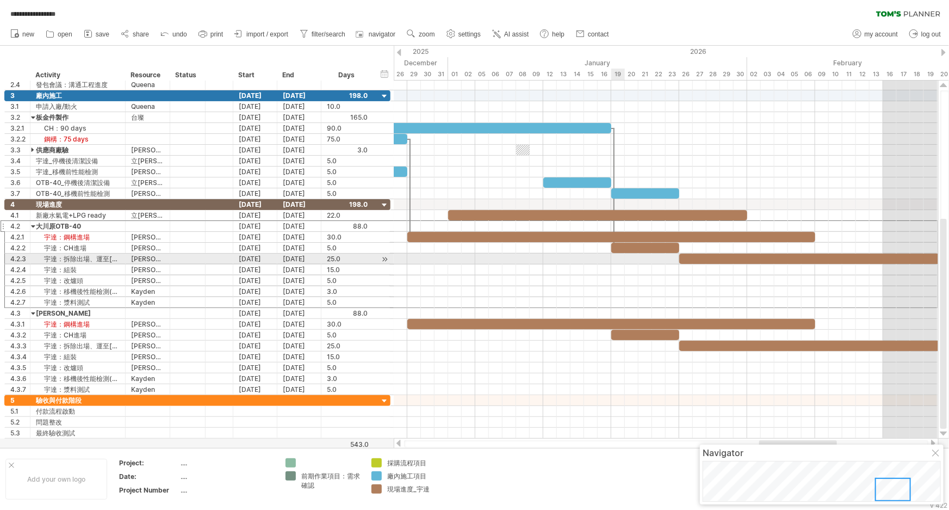
click at [718, 270] on div at bounding box center [666, 269] width 544 height 11
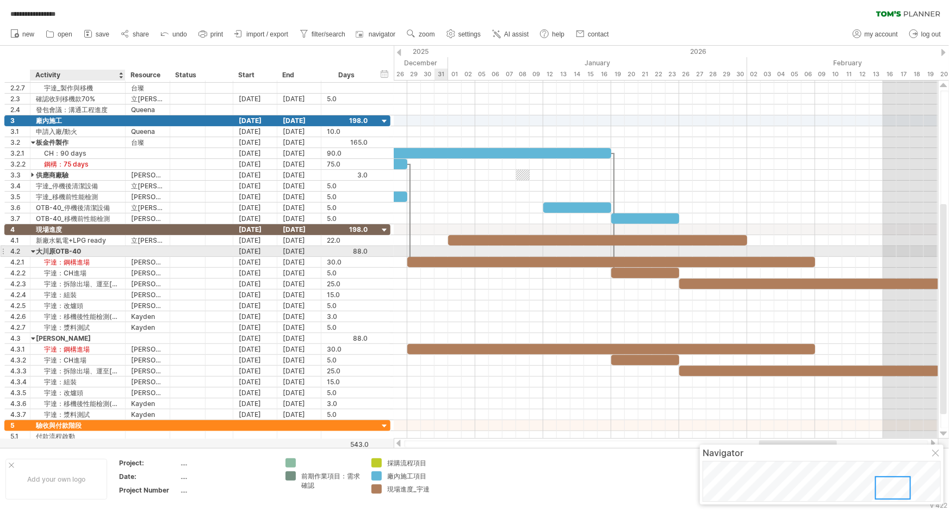
click at [94, 252] on div "大川原OTB-40" at bounding box center [78, 251] width 84 height 10
type input "*"
type input "**"
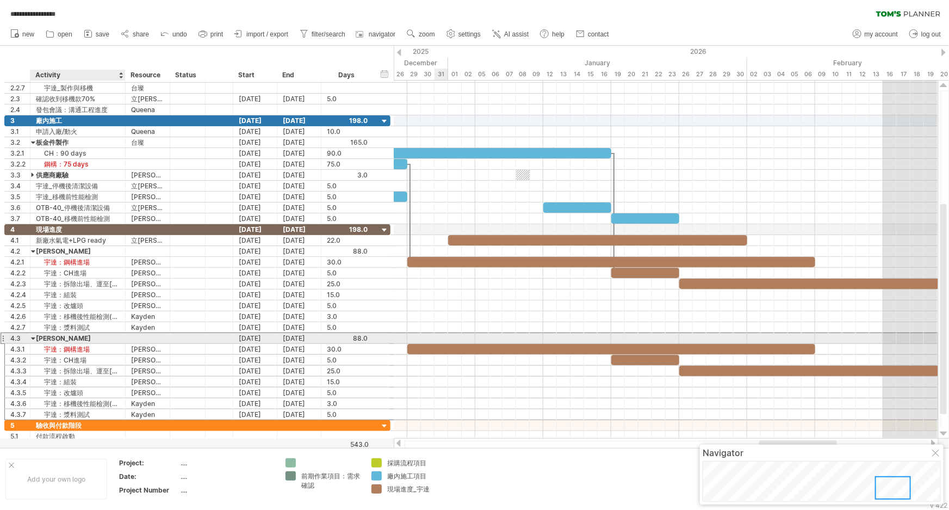
click at [58, 335] on div "[PERSON_NAME]" at bounding box center [78, 338] width 84 height 10
type input "*"
type input "*********"
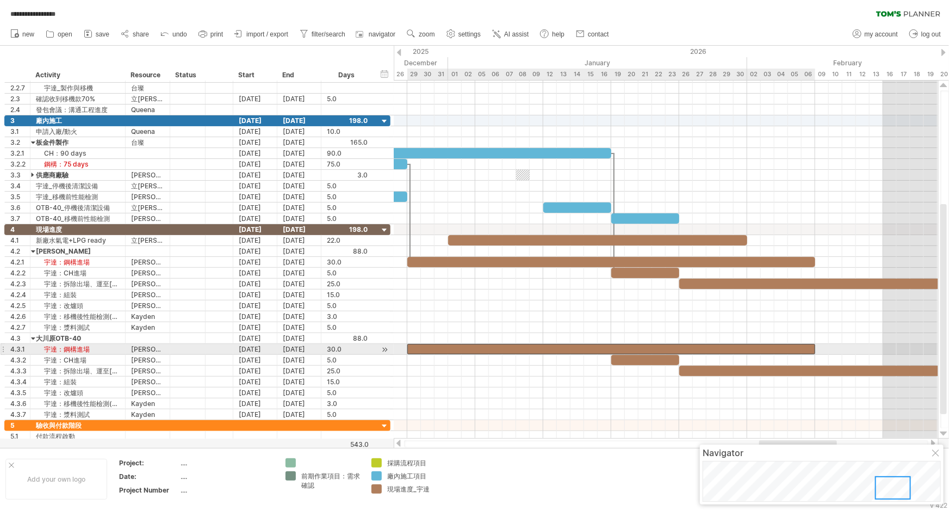
click at [472, 346] on div at bounding box center [611, 349] width 408 height 10
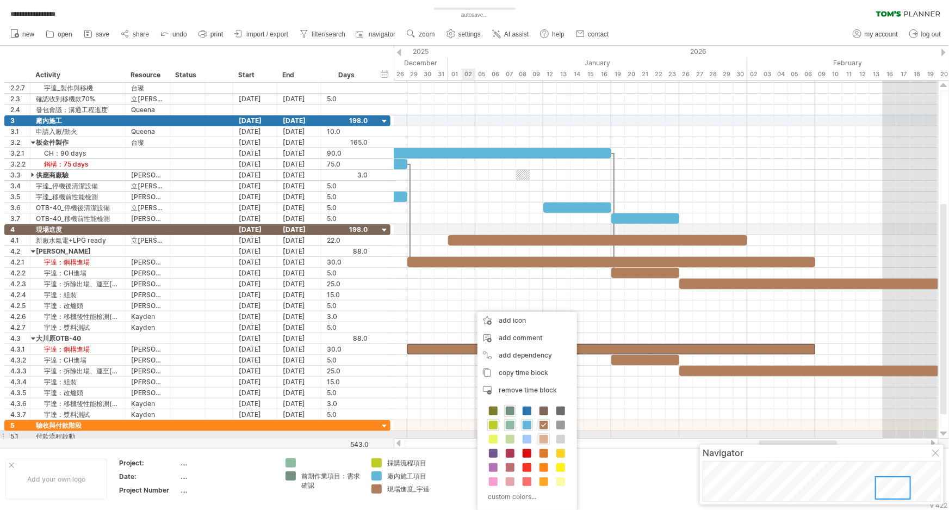
click at [545, 436] on span at bounding box center [544, 439] width 9 height 9
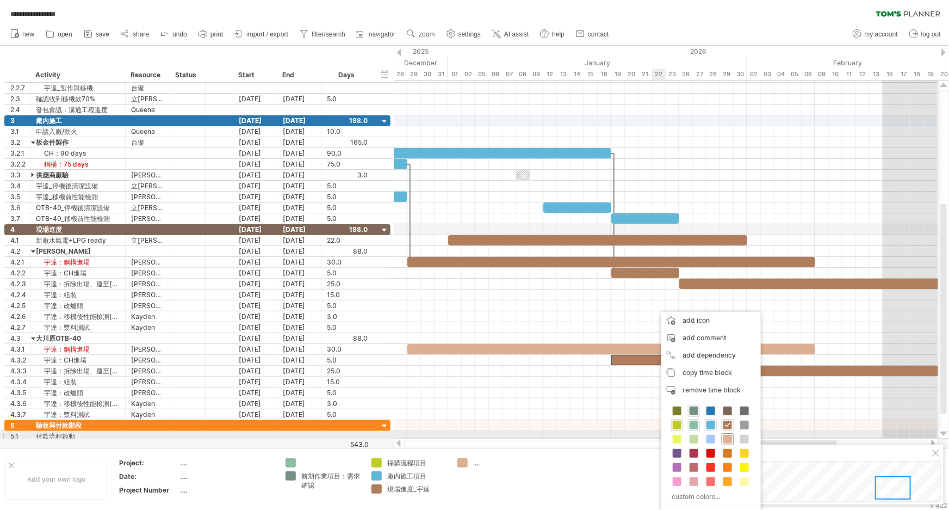
click at [732, 438] on div at bounding box center [728, 439] width 12 height 12
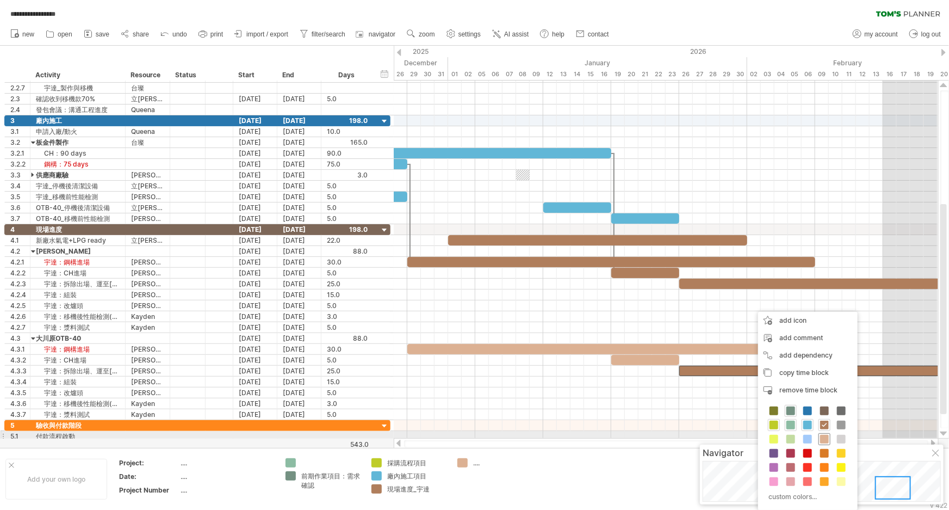
click at [819, 437] on div at bounding box center [825, 439] width 12 height 12
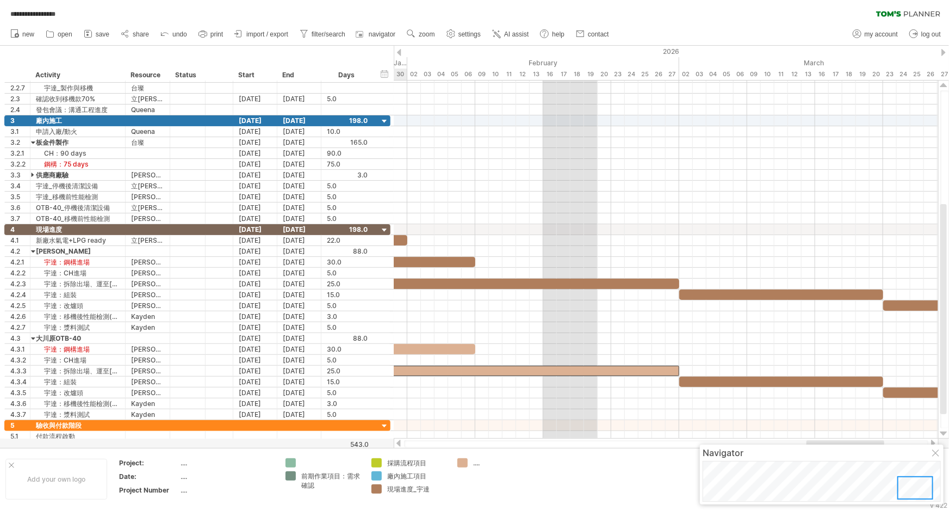
drag, startPoint x: 778, startPoint y: 441, endPoint x: 831, endPoint y: 438, distance: 53.3
click at [831, 438] on div at bounding box center [666, 443] width 545 height 11
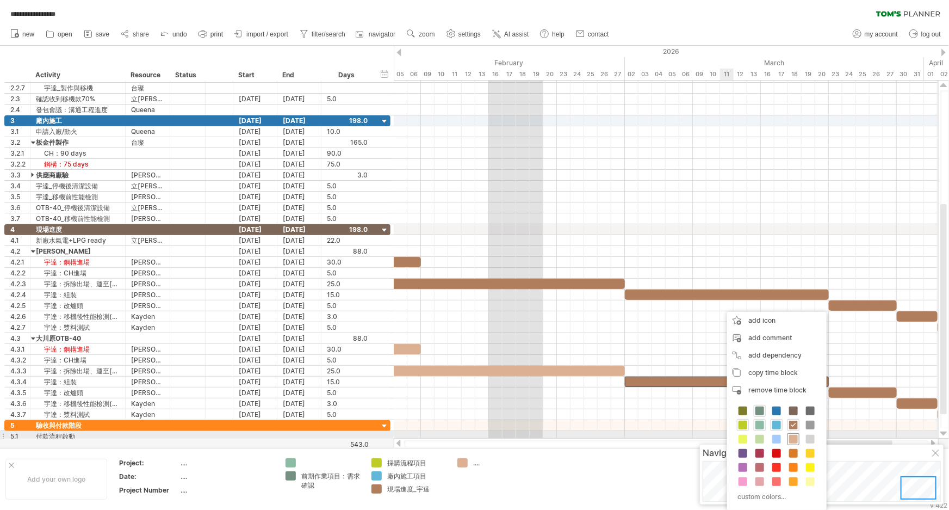
click at [795, 436] on span at bounding box center [793, 439] width 9 height 9
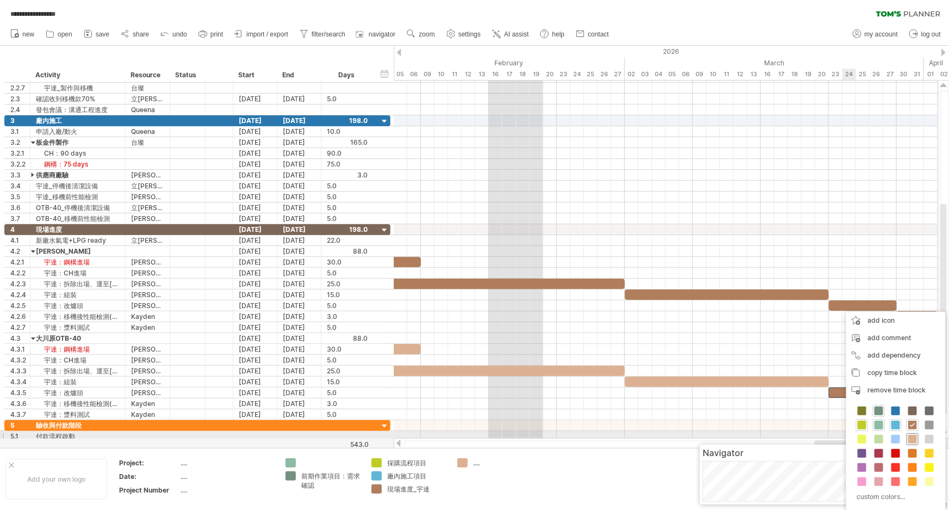
click at [914, 436] on span at bounding box center [912, 439] width 9 height 9
click at [914, 437] on span at bounding box center [912, 439] width 9 height 9
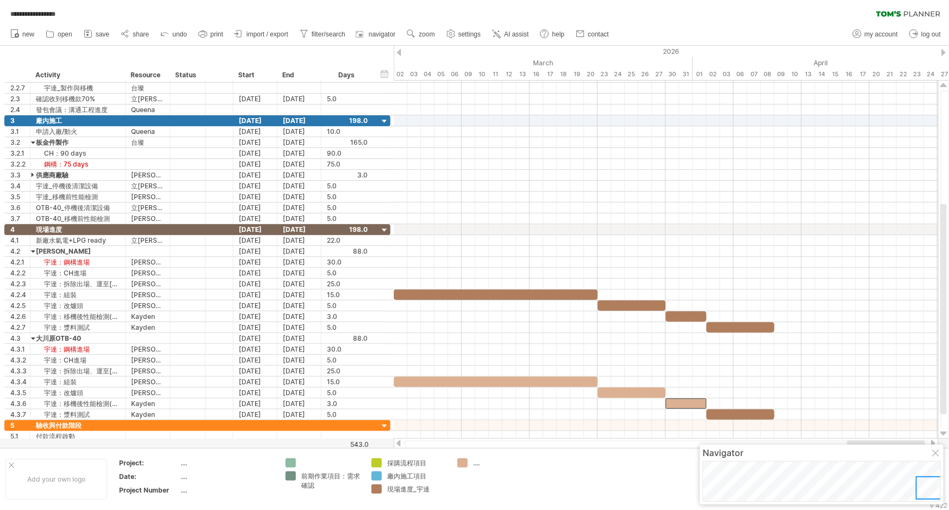
drag, startPoint x: 881, startPoint y: 441, endPoint x: 906, endPoint y: 441, distance: 25.6
click at [906, 441] on div at bounding box center [886, 443] width 78 height 7
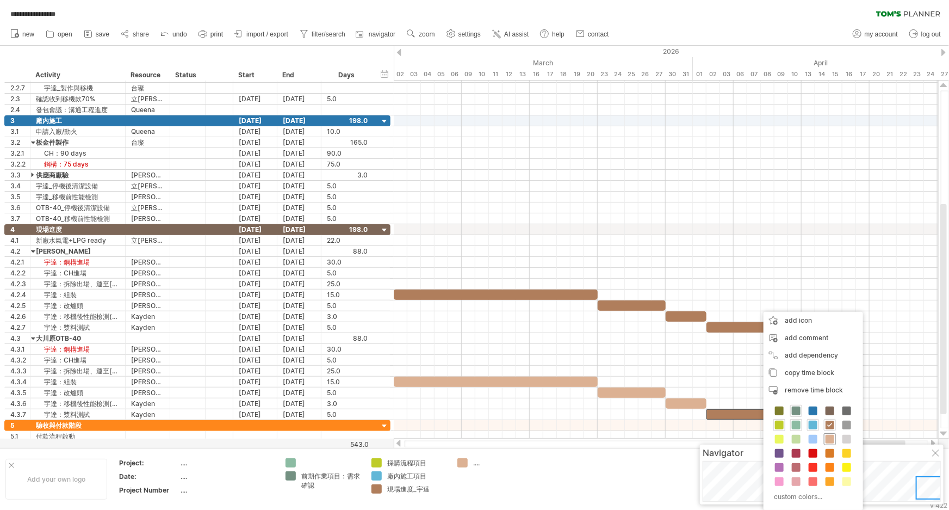
click at [829, 437] on span at bounding box center [830, 439] width 9 height 9
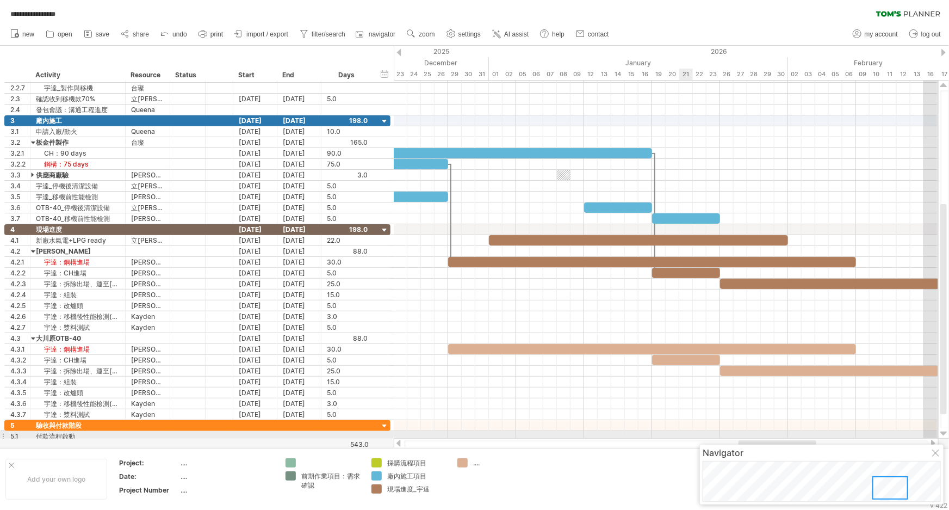
drag, startPoint x: 839, startPoint y: 441, endPoint x: 749, endPoint y: 438, distance: 89.2
click at [749, 438] on div at bounding box center [666, 443] width 545 height 11
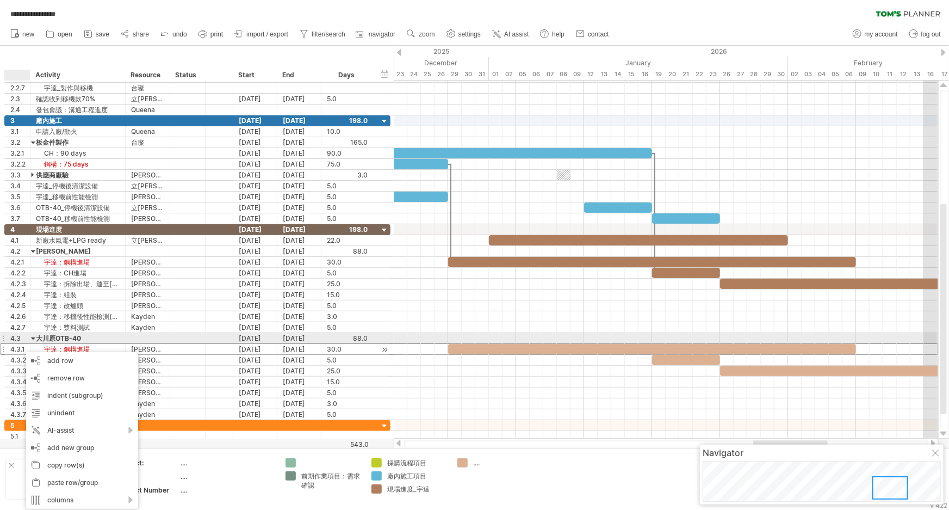
click at [13, 345] on div "4.3.1" at bounding box center [20, 349] width 20 height 10
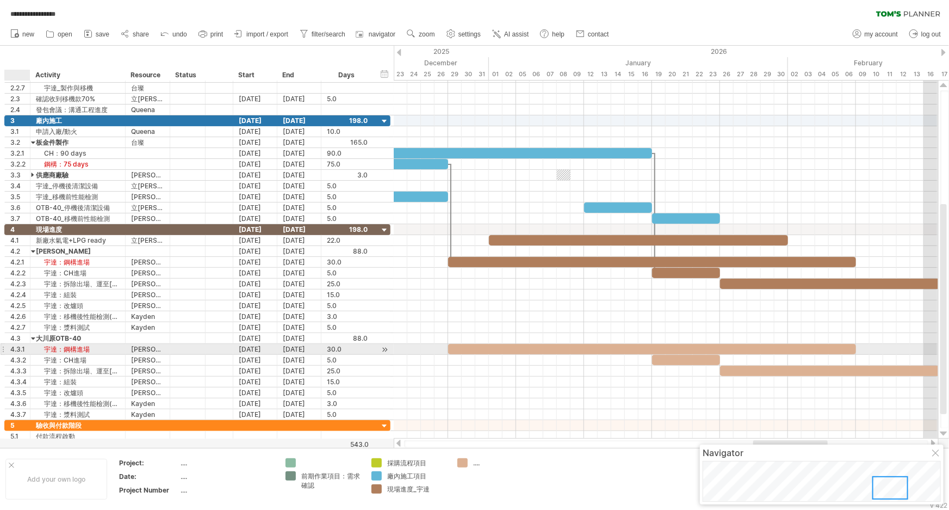
click at [21, 348] on div "4.3.1" at bounding box center [20, 349] width 20 height 10
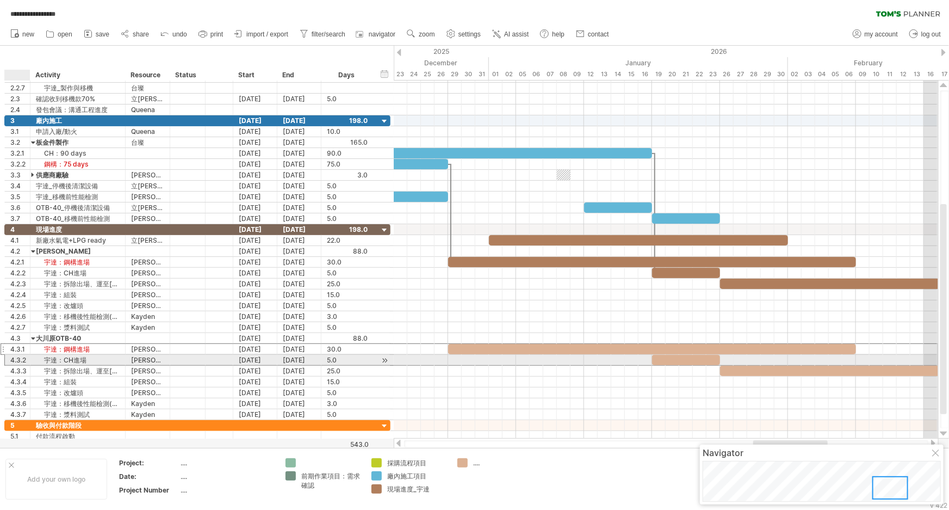
click at [18, 357] on div "4.3.2" at bounding box center [20, 360] width 20 height 10
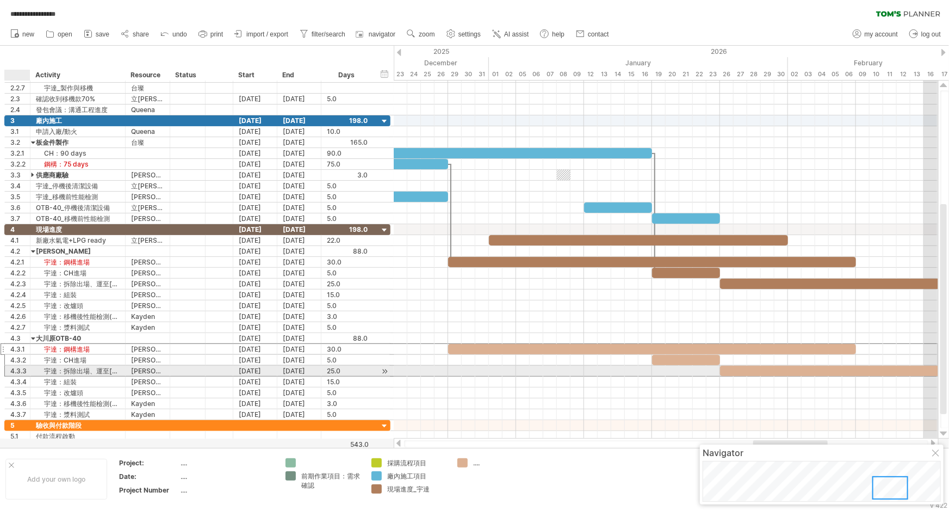
click at [19, 371] on div "4.3.3" at bounding box center [20, 370] width 20 height 10
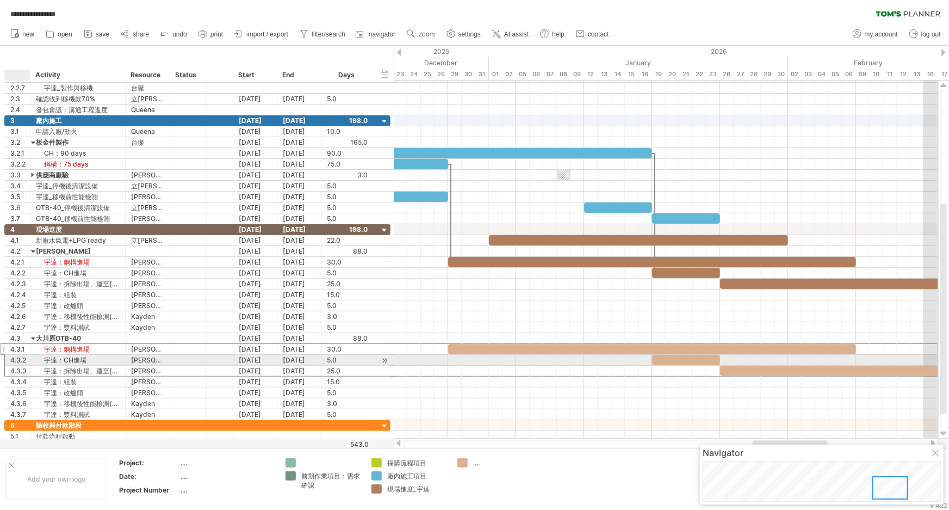
click at [14, 358] on div "4.3.2" at bounding box center [20, 360] width 20 height 10
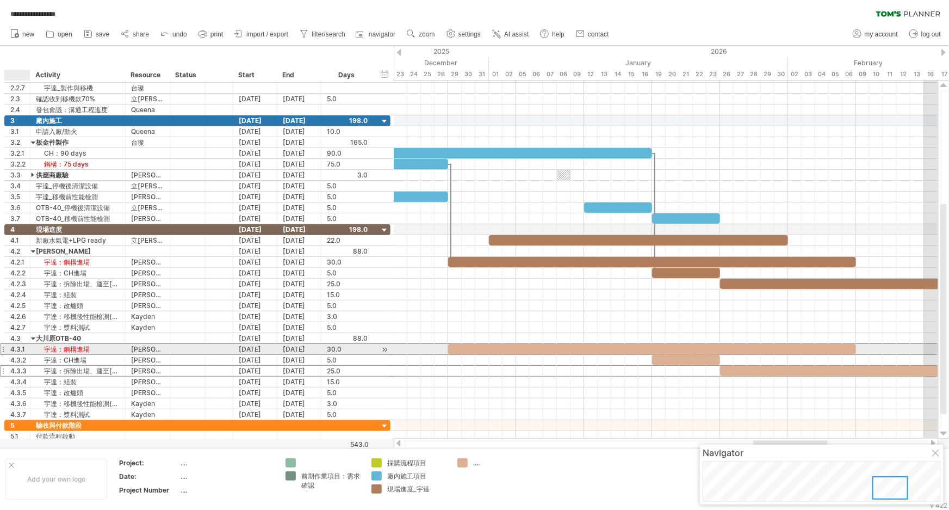
click at [11, 346] on div "4.3.1" at bounding box center [20, 349] width 20 height 10
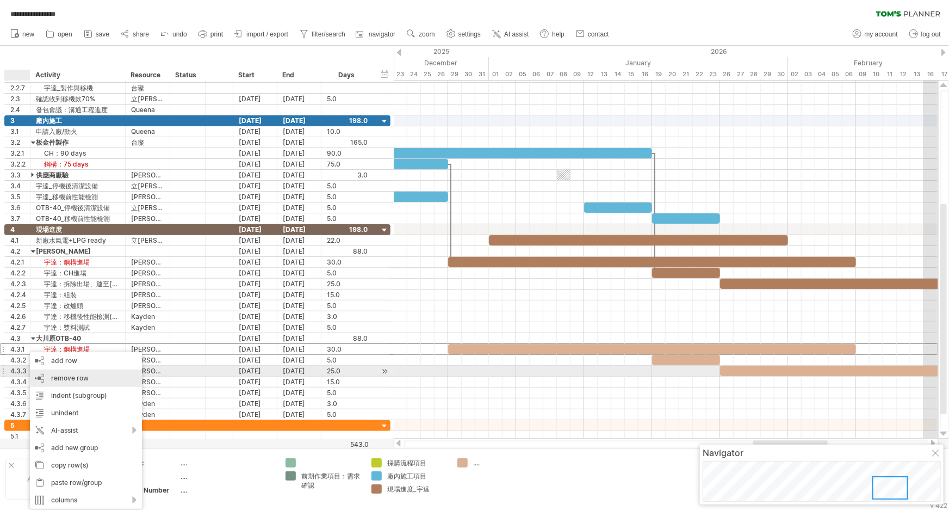
click at [101, 376] on div "remove row remove selected rows" at bounding box center [86, 377] width 112 height 17
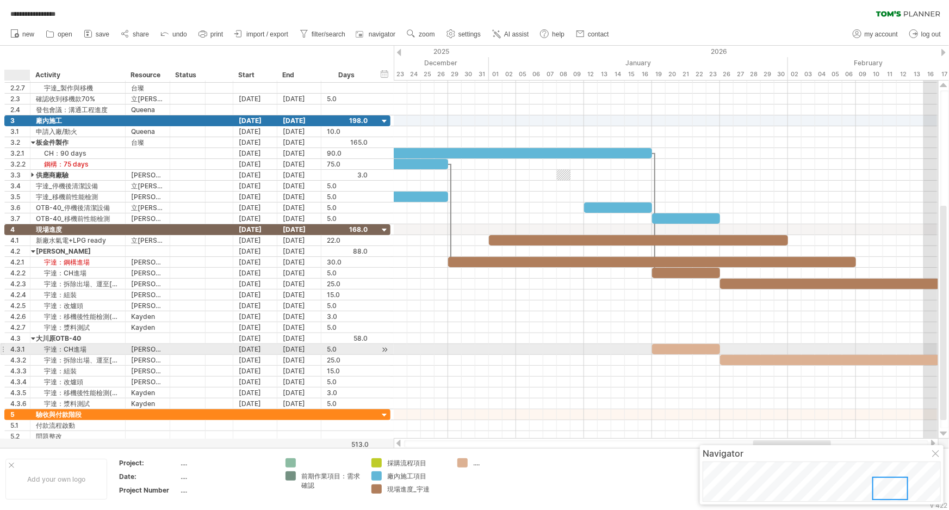
click at [14, 345] on div "4.3.1" at bounding box center [20, 349] width 20 height 10
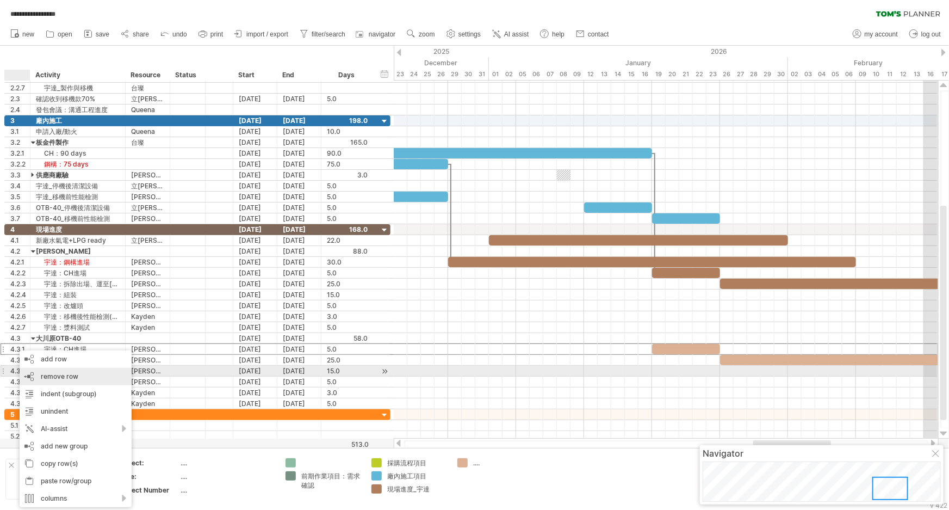
click at [80, 376] on div "remove row remove selected rows" at bounding box center [76, 376] width 112 height 17
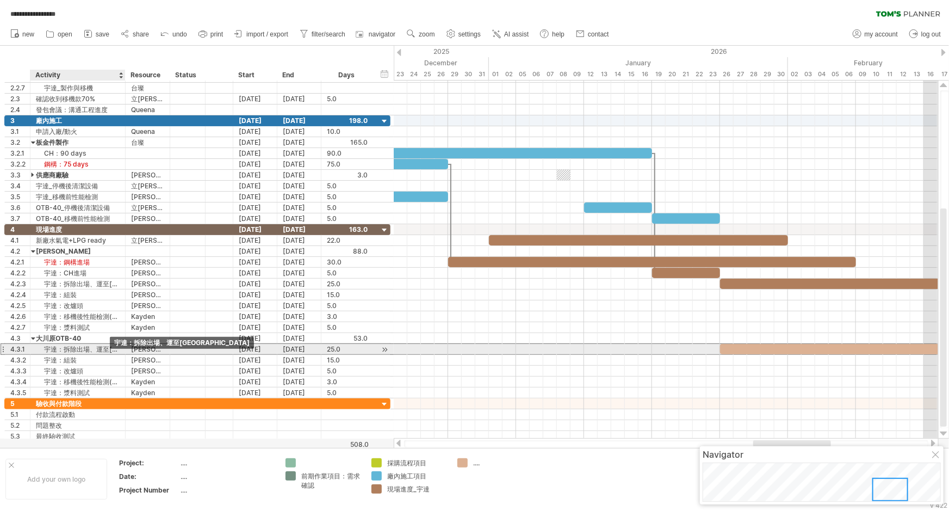
click at [60, 349] on div "宇達：拆除出場、運至[GEOGRAPHIC_DATA]" at bounding box center [78, 349] width 84 height 10
click at [58, 349] on input "**********" at bounding box center [78, 349] width 84 height 10
type input "**********"
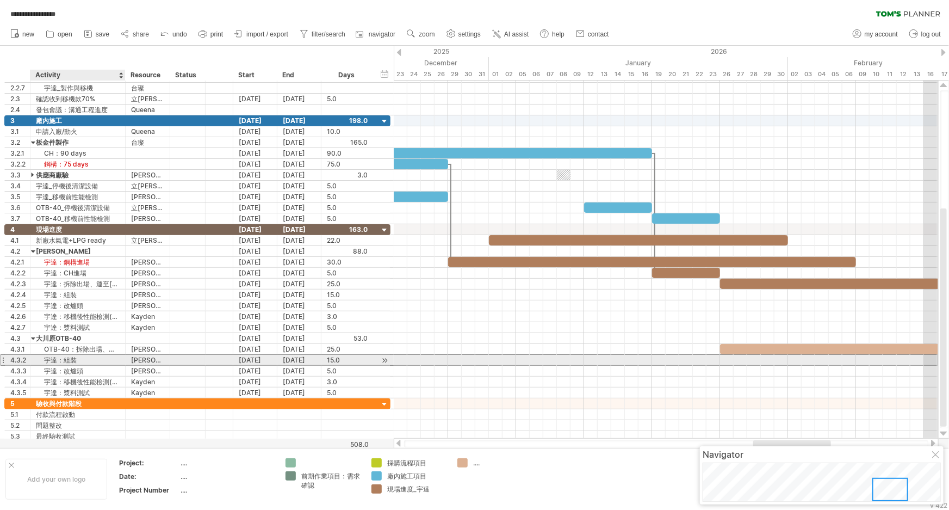
click at [59, 361] on div "宇達：組裝" at bounding box center [78, 360] width 84 height 10
type input "*********"
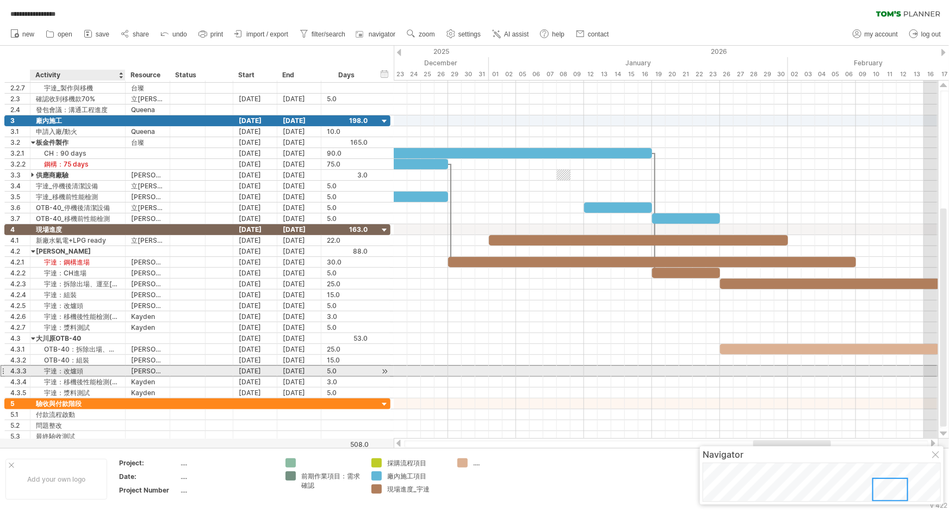
click at [53, 370] on div "宇達：改爐頭" at bounding box center [78, 370] width 84 height 10
click at [53, 370] on input "******" at bounding box center [78, 370] width 84 height 10
type input "**********"
click at [54, 379] on div "宇達：移機後性能檢測(水蒸)" at bounding box center [78, 381] width 84 height 10
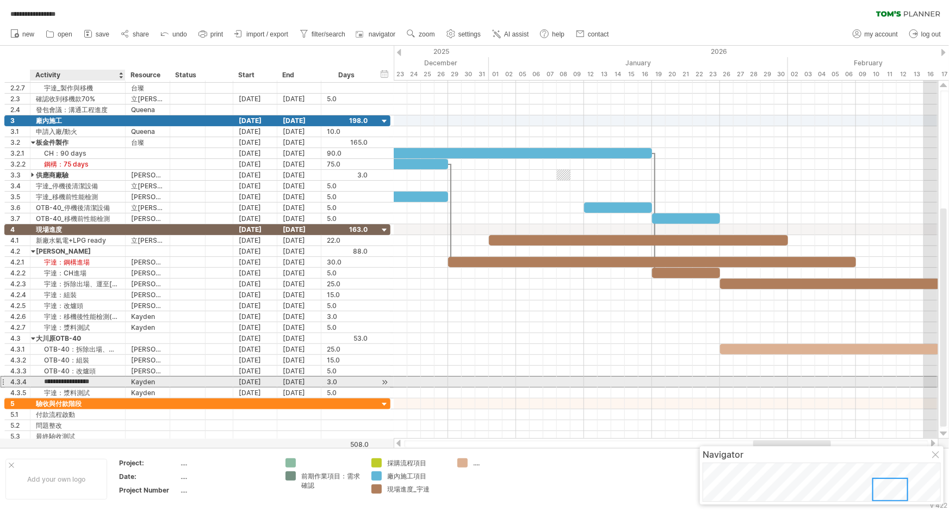
type input "**********"
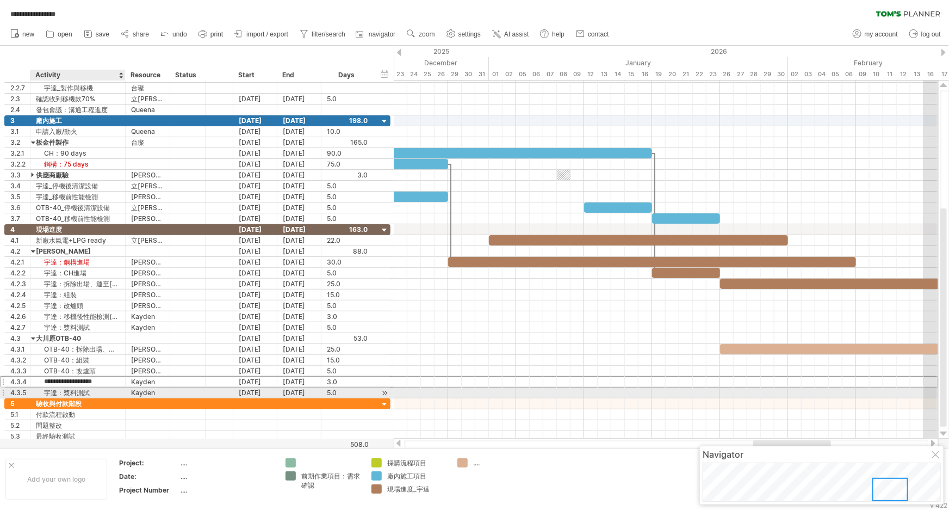
click at [56, 392] on div "宇達：漿料測試" at bounding box center [78, 392] width 84 height 10
type input "**********"
click at [481, 465] on div "...." at bounding box center [502, 462] width 59 height 9
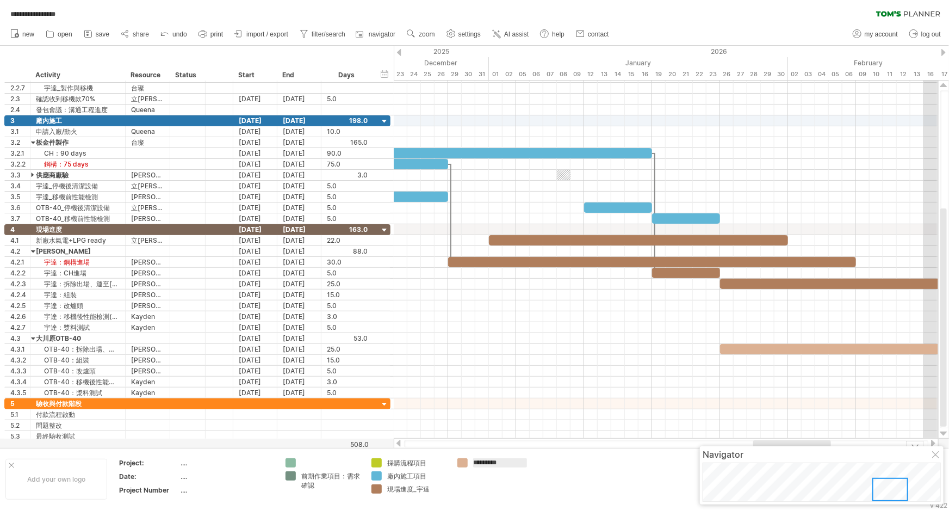
scroll to position [0, 1]
type input "********"
click at [573, 482] on td at bounding box center [581, 479] width 86 height 42
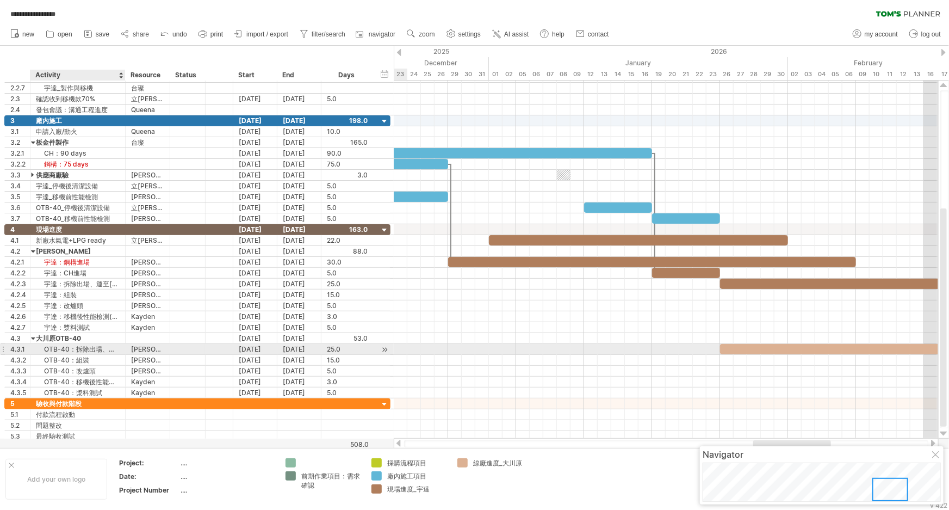
click at [108, 348] on div "OTB-40：拆除出場、運至新廠" at bounding box center [78, 349] width 84 height 10
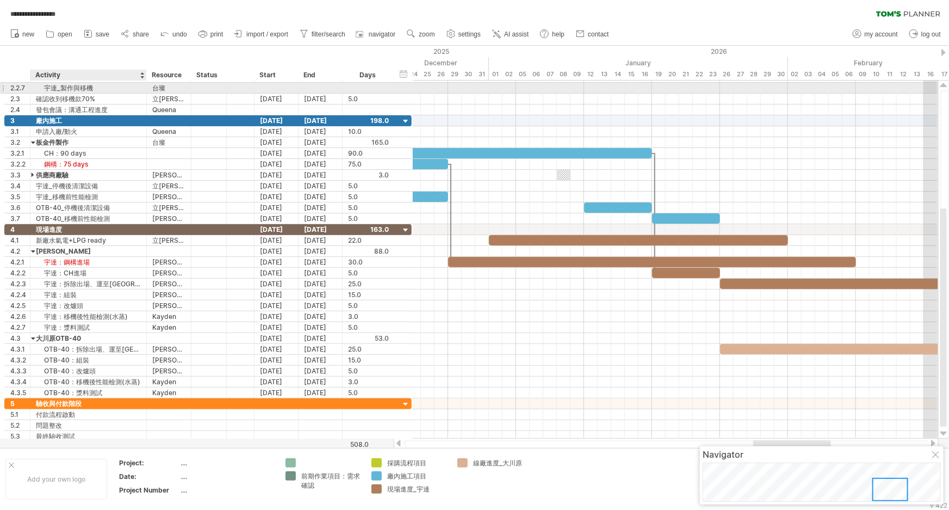
drag, startPoint x: 124, startPoint y: 86, endPoint x: 145, endPoint y: 89, distance: 21.3
click at [145, 89] on div at bounding box center [144, 88] width 5 height 11
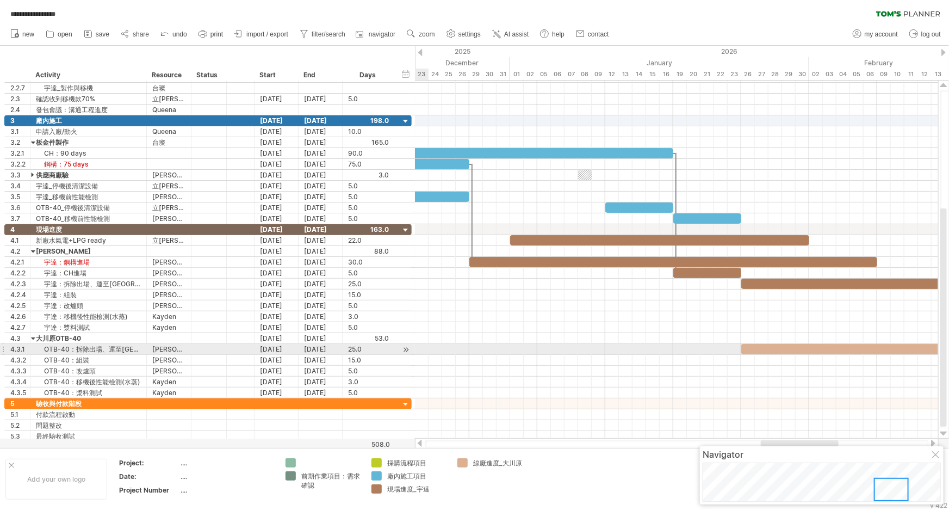
click at [116, 348] on div "OTB-40：拆除出場、運至新廠" at bounding box center [88, 349] width 105 height 10
click at [331, 350] on div "[DATE]" at bounding box center [321, 349] width 44 height 10
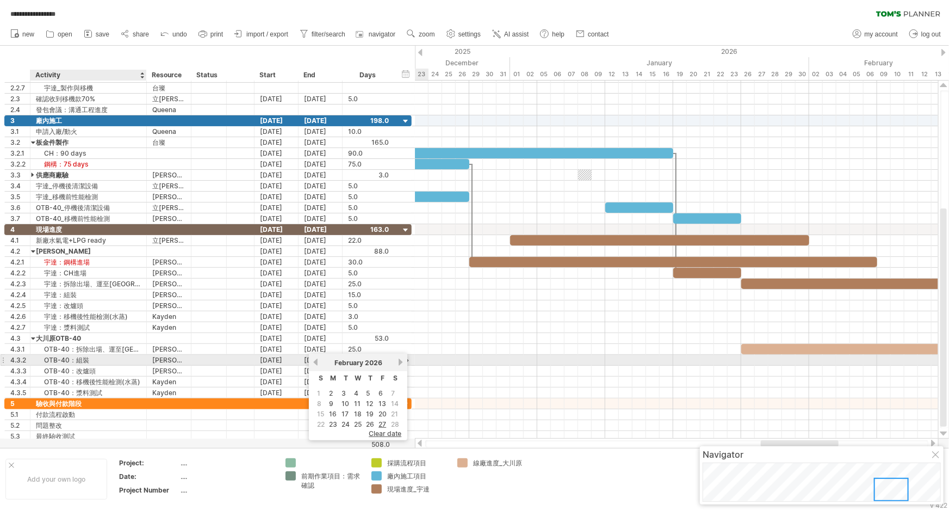
click at [38, 355] on div "OTB-40：組裝" at bounding box center [88, 360] width 105 height 10
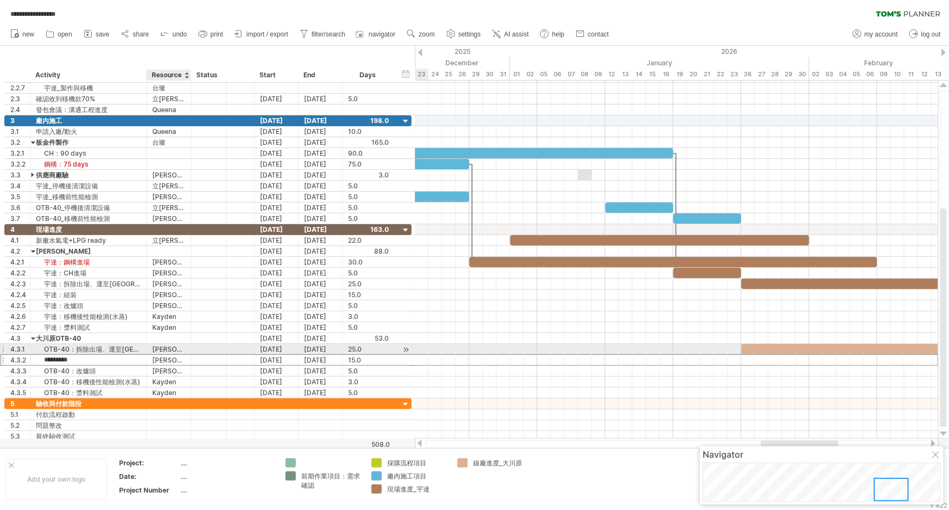
click at [163, 351] on div "[PERSON_NAME]" at bounding box center [168, 349] width 33 height 10
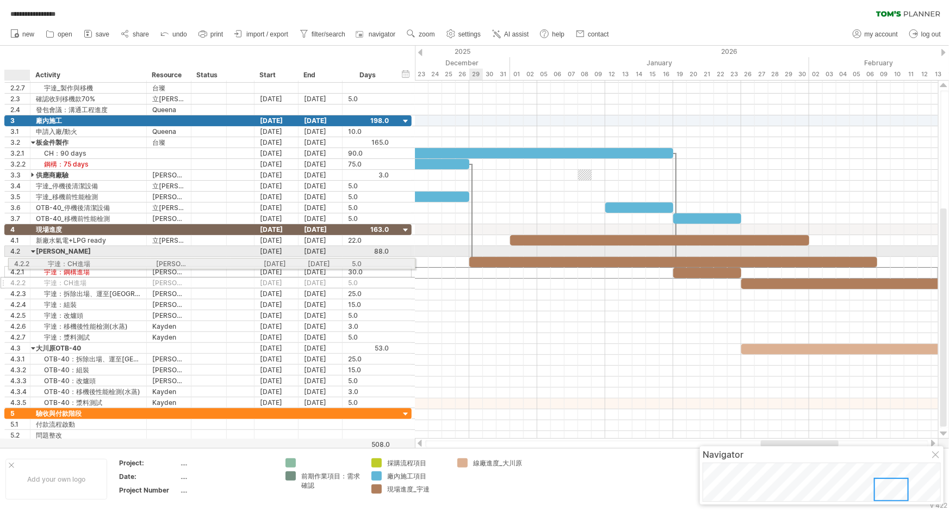
drag, startPoint x: 17, startPoint y: 275, endPoint x: 17, endPoint y: 262, distance: 13.1
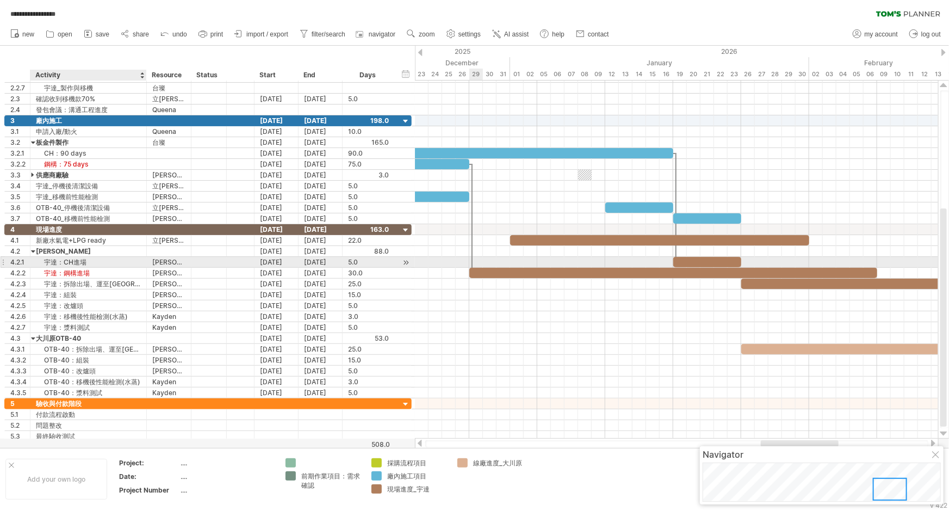
click at [65, 262] on div "宇達：CH進場" at bounding box center [88, 262] width 105 height 10
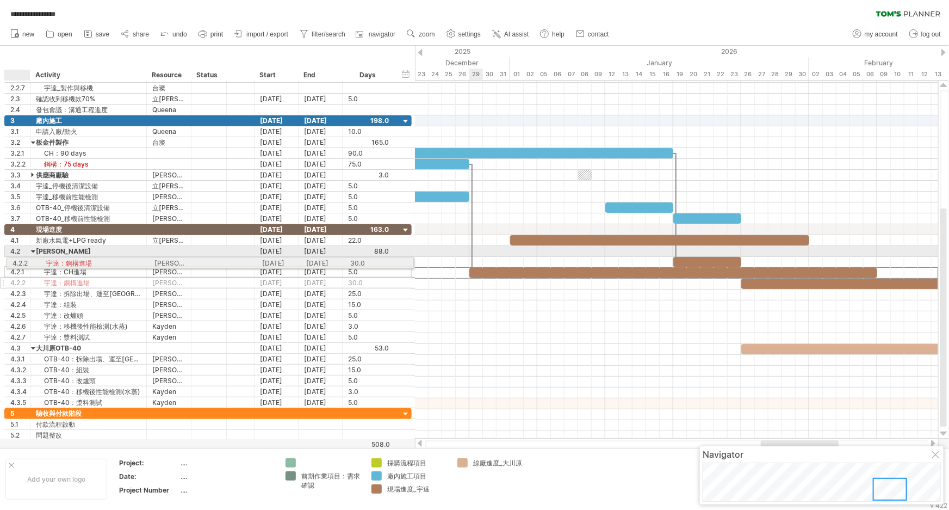
drag, startPoint x: 16, startPoint y: 274, endPoint x: 14, endPoint y: 261, distance: 12.6
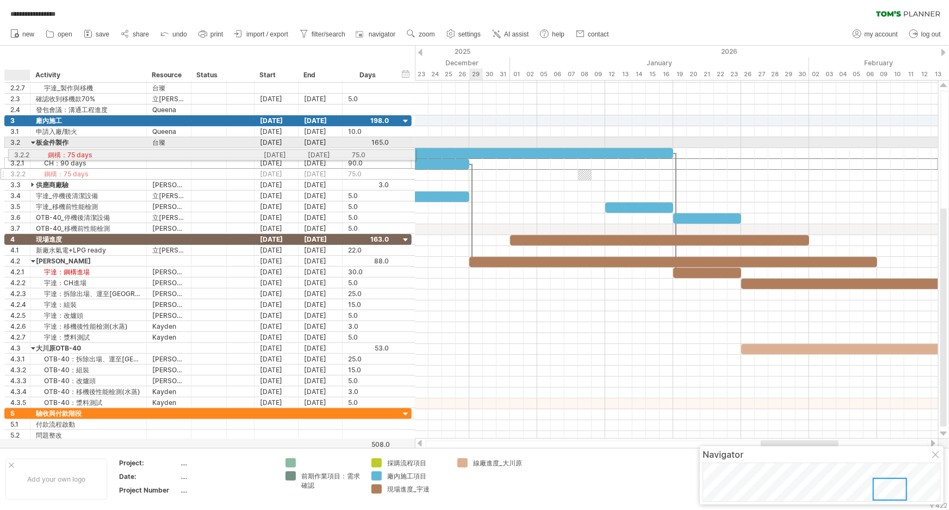
drag, startPoint x: 15, startPoint y: 167, endPoint x: 16, endPoint y: 153, distance: 14.2
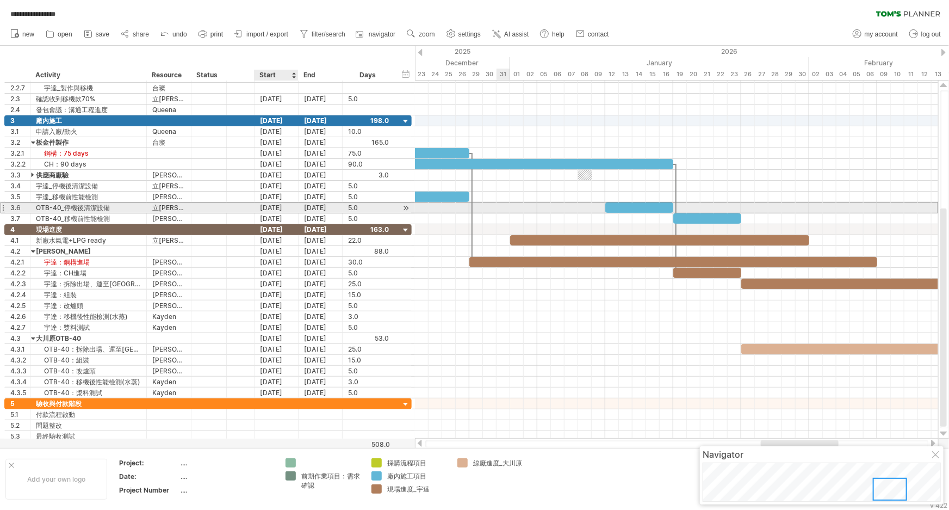
click at [269, 207] on div "[DATE]" at bounding box center [277, 207] width 44 height 10
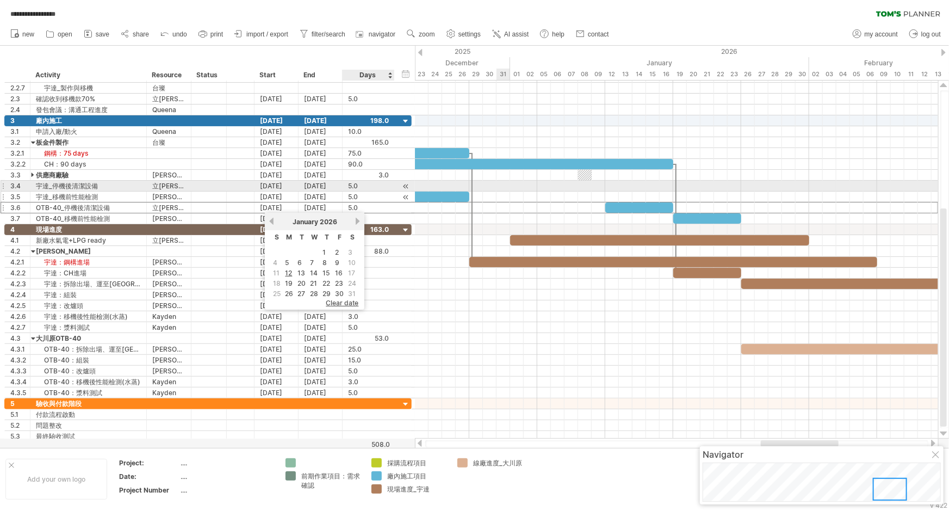
click at [391, 191] on div at bounding box center [393, 196] width 5 height 11
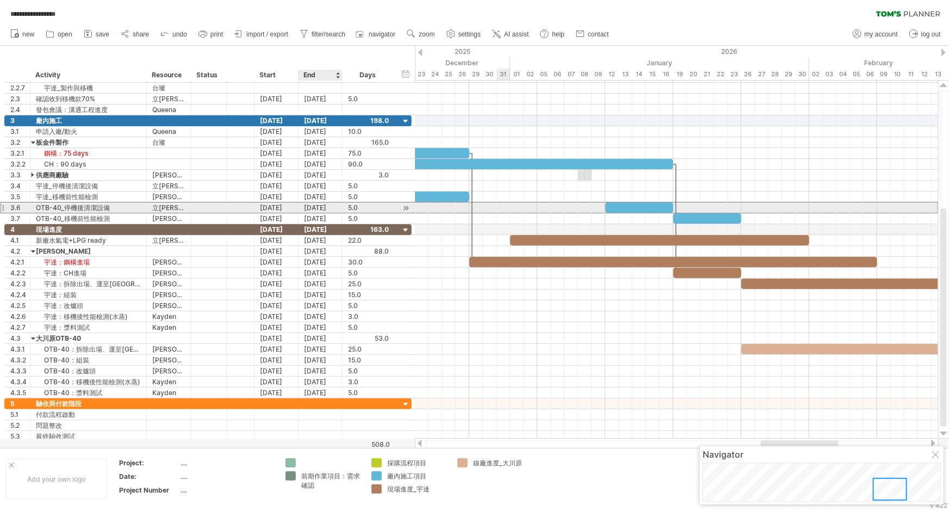
click at [306, 207] on div "[DATE]" at bounding box center [321, 207] width 44 height 10
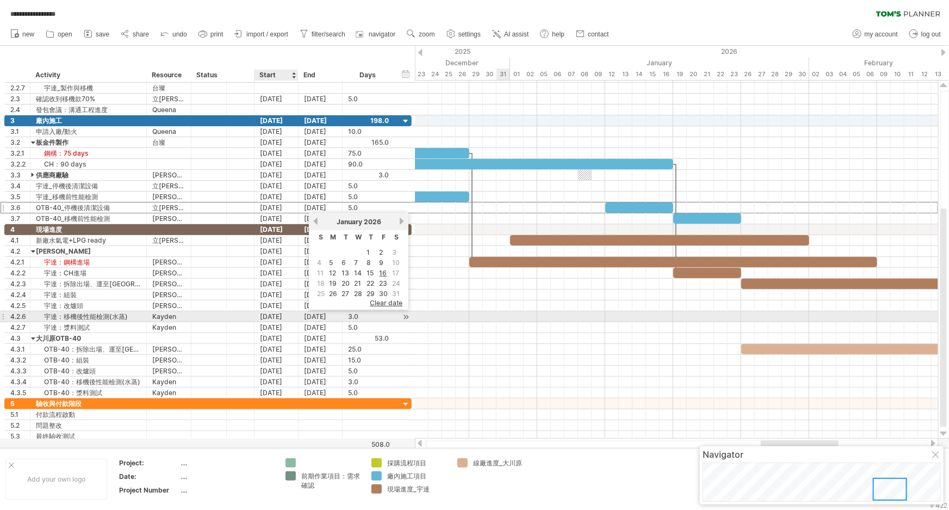
click at [261, 315] on div "[DATE]" at bounding box center [277, 316] width 44 height 10
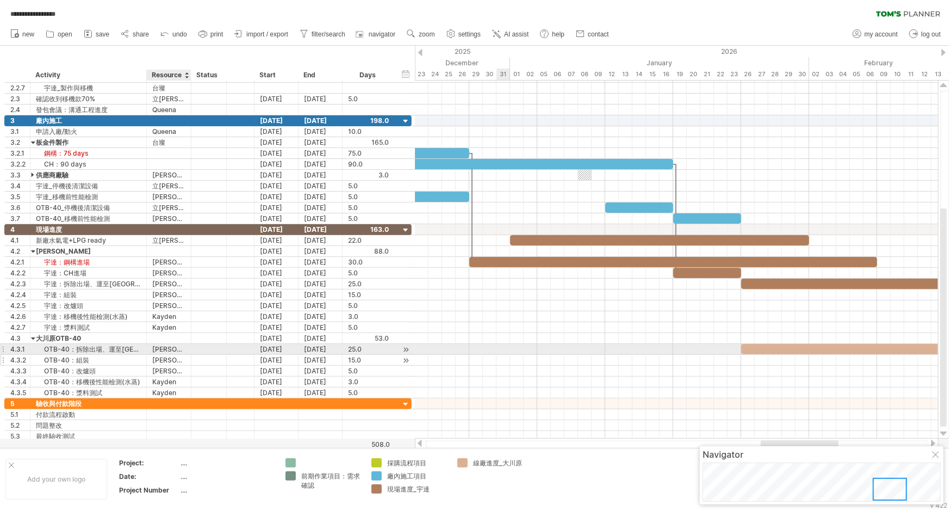
click at [190, 355] on div at bounding box center [189, 360] width 5 height 11
click at [747, 346] on div at bounding box center [911, 349] width 340 height 10
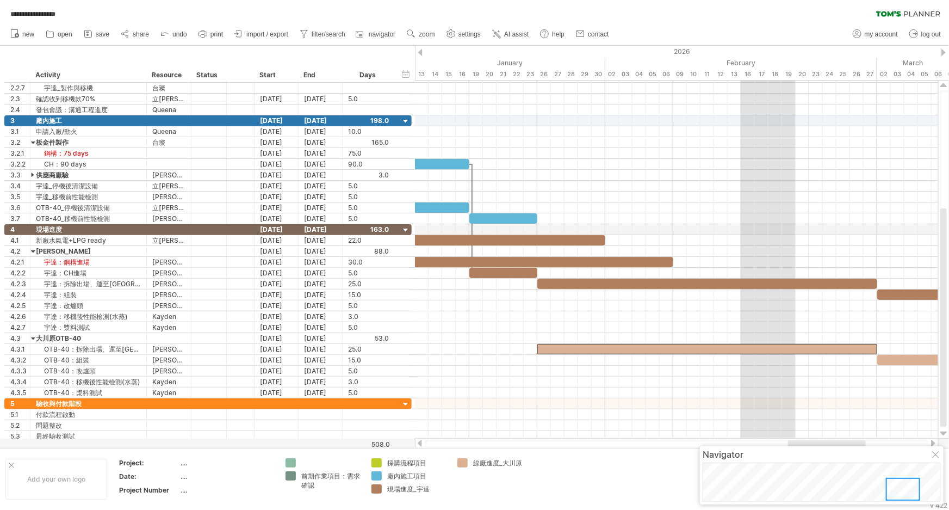
drag, startPoint x: 784, startPoint y: 441, endPoint x: 811, endPoint y: 445, distance: 27.5
click at [811, 445] on div at bounding box center [827, 443] width 78 height 7
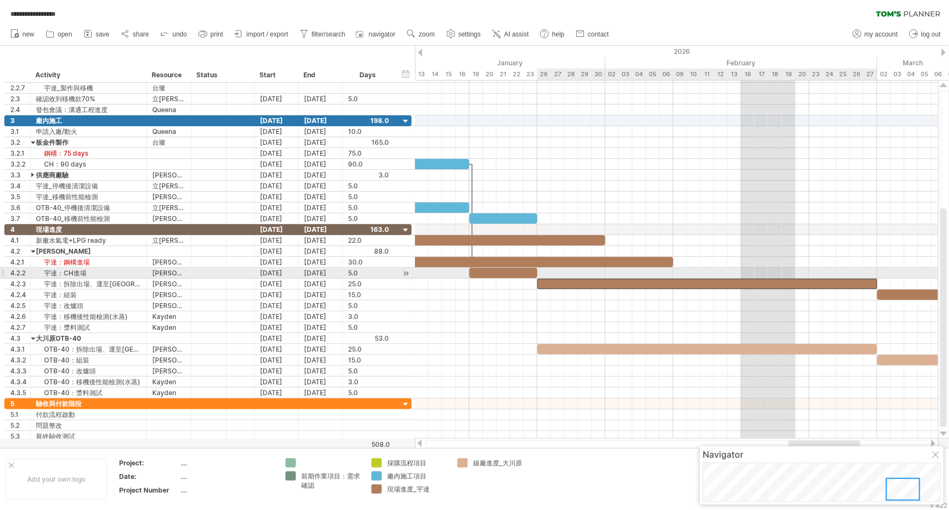
click at [615, 278] on div at bounding box center [707, 283] width 340 height 10
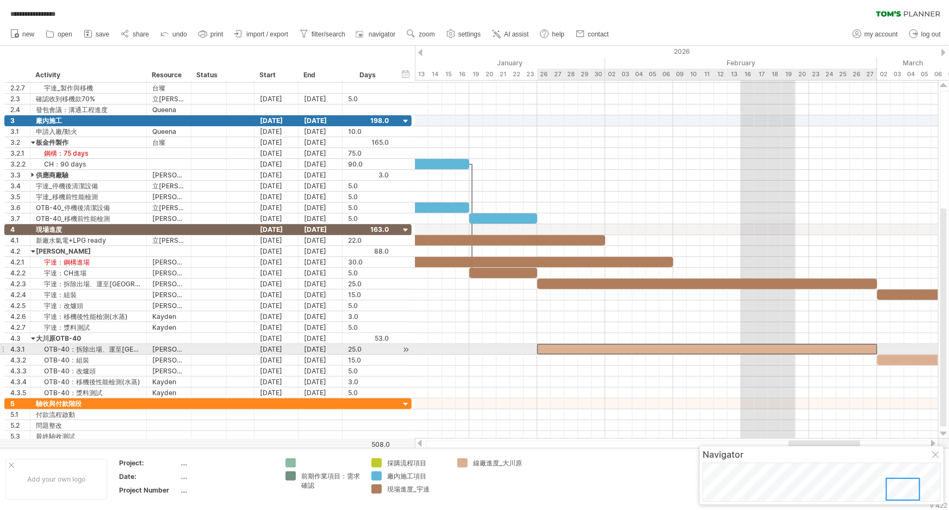
click at [617, 347] on div at bounding box center [707, 349] width 340 height 10
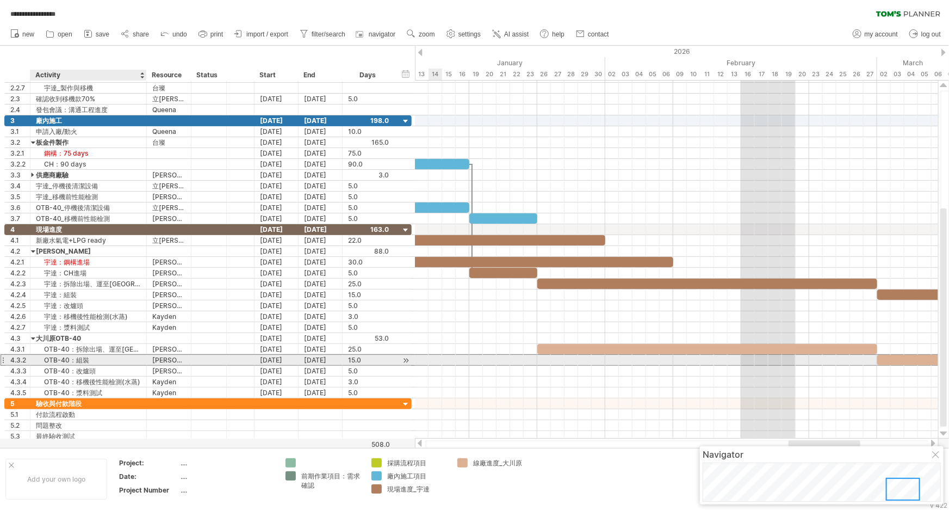
click at [120, 357] on div "OTB-40：組裝" at bounding box center [88, 360] width 105 height 10
click at [4, 360] on div at bounding box center [3, 359] width 4 height 11
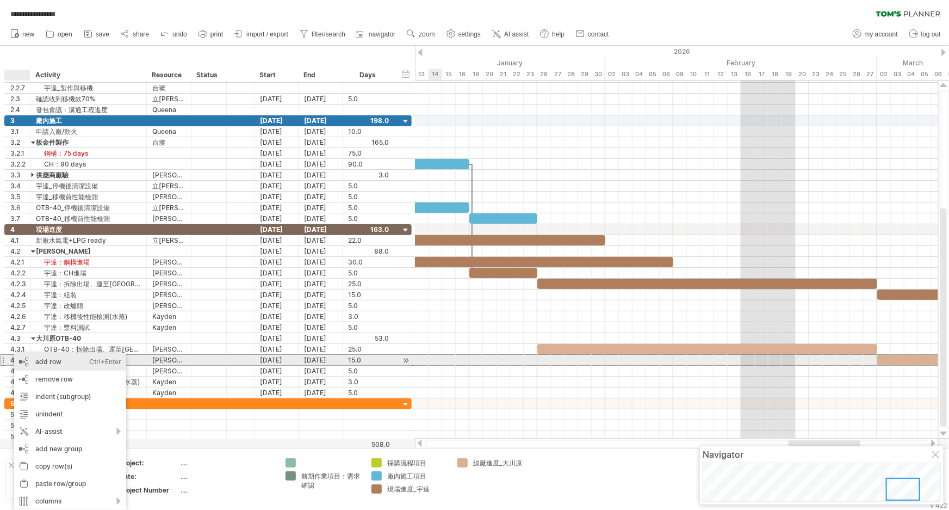
click at [97, 362] on div "Ctrl+Enter" at bounding box center [105, 361] width 32 height 17
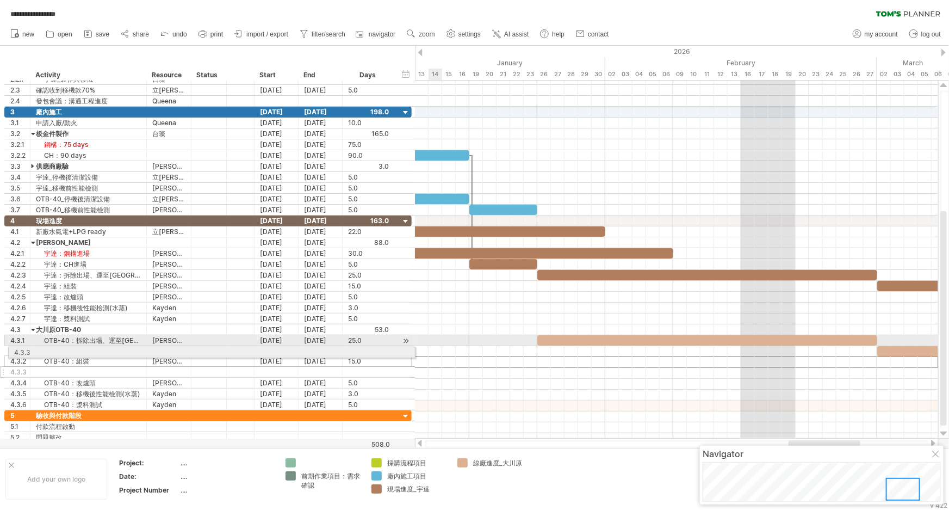
drag, startPoint x: 3, startPoint y: 363, endPoint x: 3, endPoint y: 350, distance: 12.5
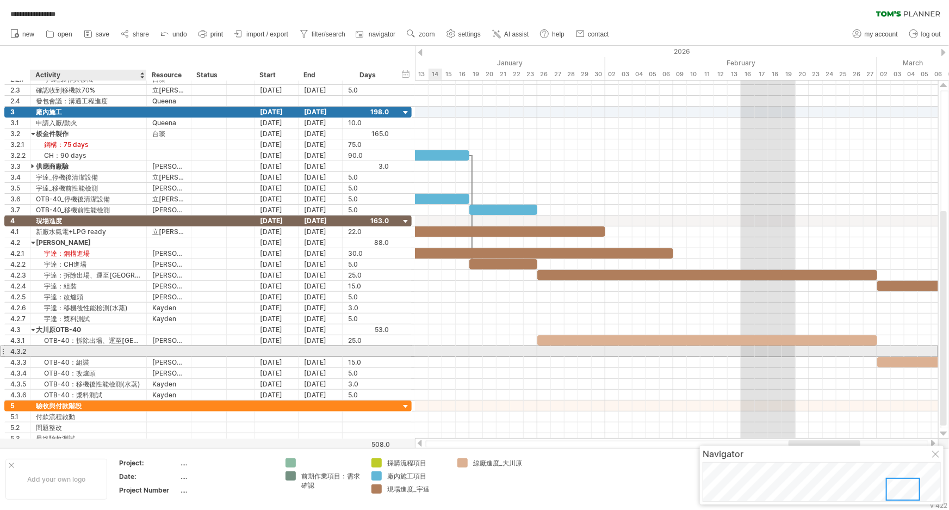
click at [72, 349] on div at bounding box center [88, 351] width 105 height 10
type input "**********"
click at [76, 352] on div "OTB-40：拆屋頂+復原" at bounding box center [88, 351] width 105 height 10
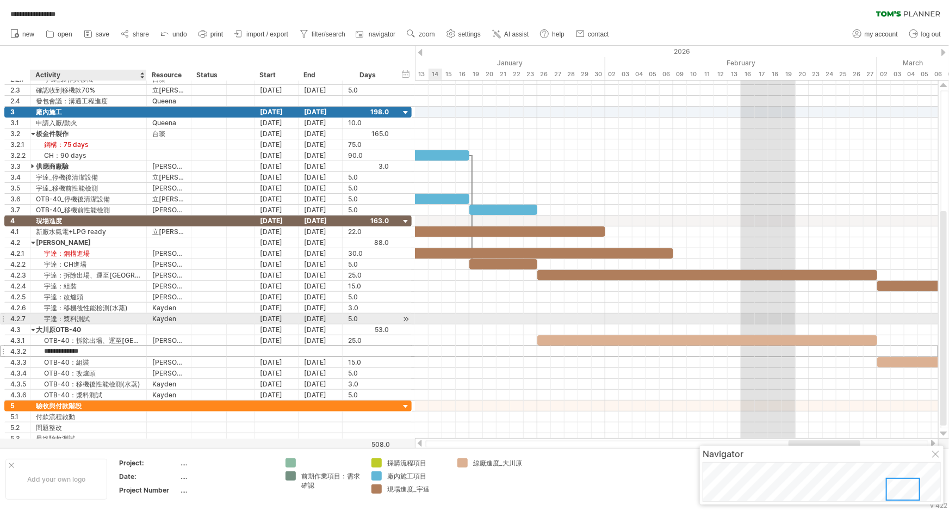
click at [105, 316] on div "宇達：漿料測試" at bounding box center [88, 318] width 105 height 10
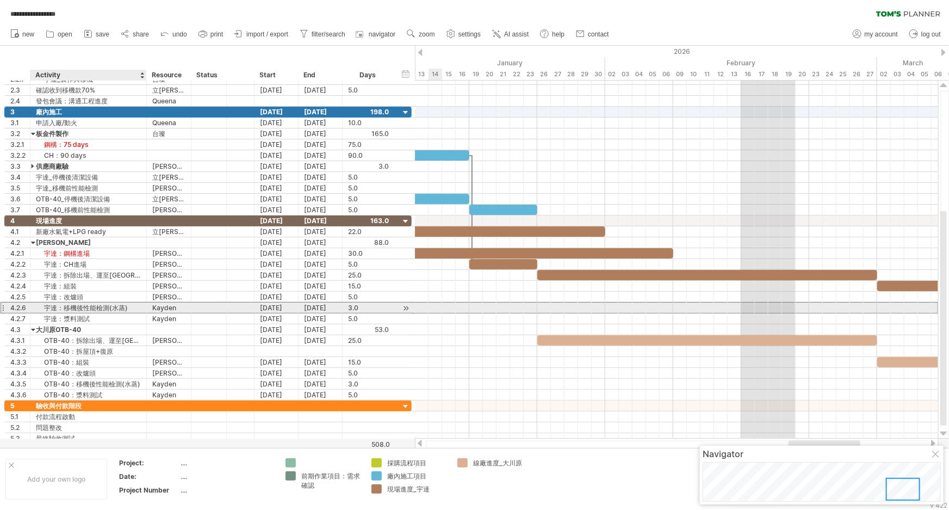
click at [107, 307] on div "宇達：移機後性能檢測(水蒸)" at bounding box center [88, 307] width 105 height 10
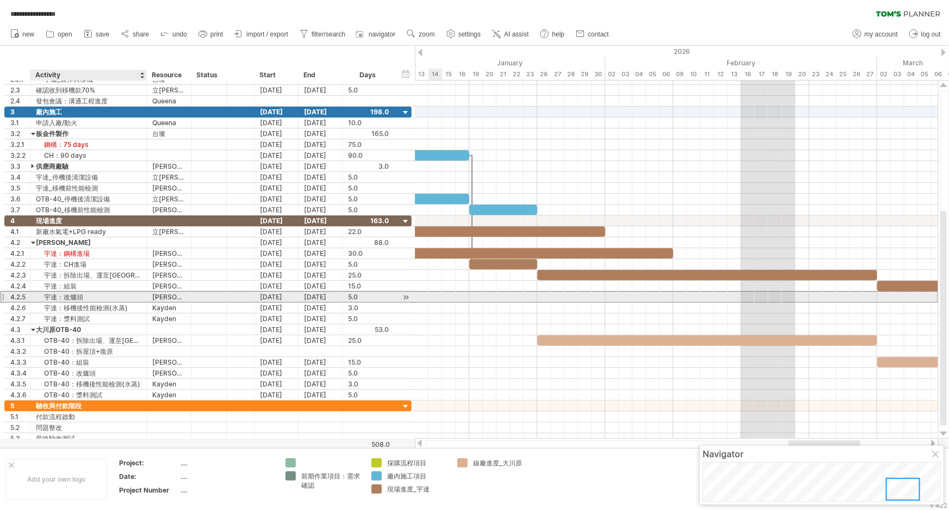
click at [113, 293] on div "宇達：改爐頭" at bounding box center [88, 297] width 105 height 10
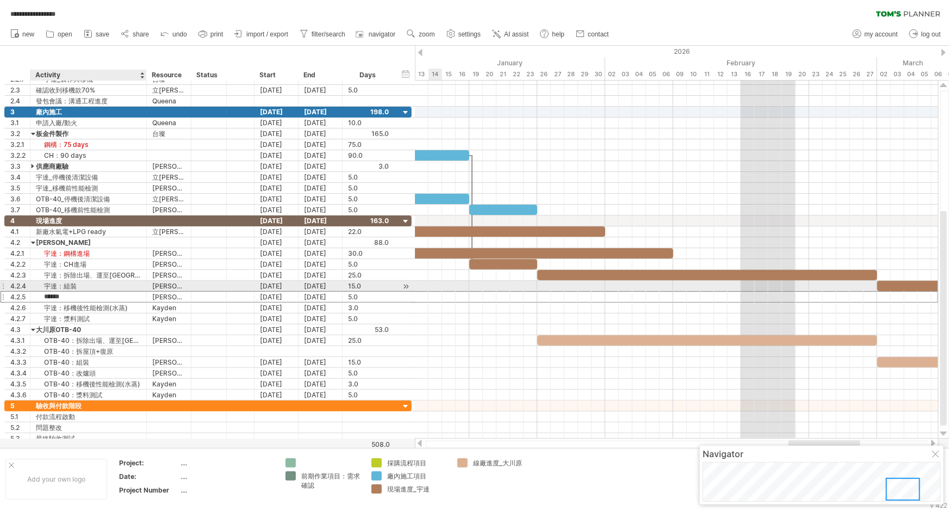
click at [114, 285] on div "宇達：組裝" at bounding box center [88, 286] width 105 height 10
click at [5, 284] on div "4.2.4" at bounding box center [18, 286] width 26 height 10
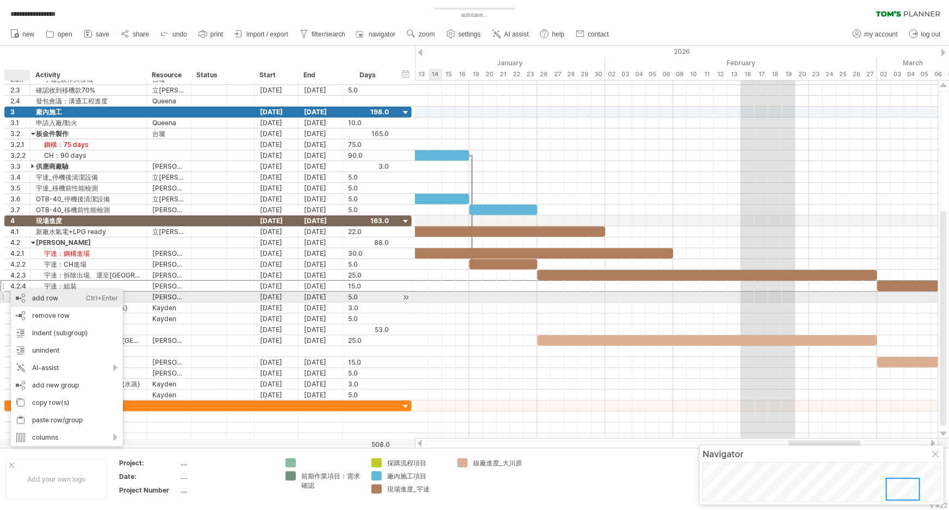
click at [83, 300] on div "add row Ctrl+Enter Cmd+Enter" at bounding box center [67, 297] width 112 height 17
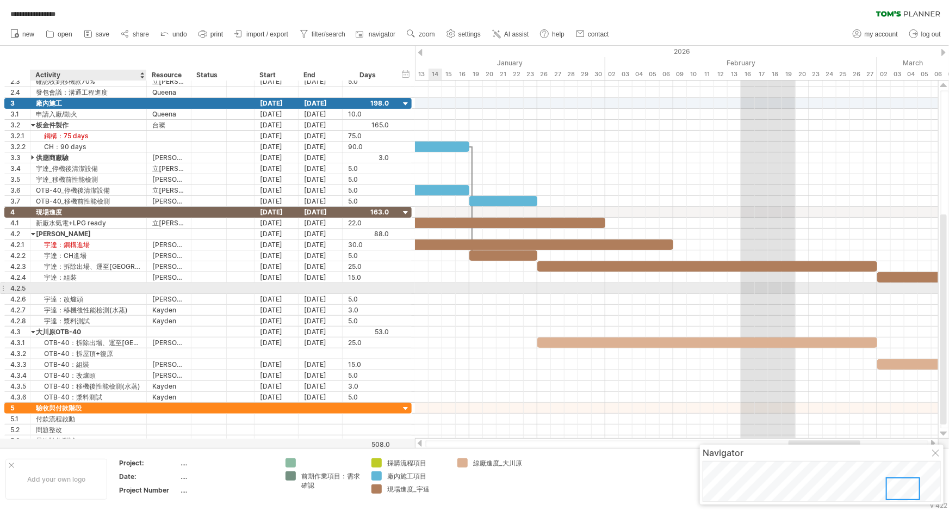
click at [86, 288] on div at bounding box center [88, 288] width 105 height 10
type input "******"
type input "***"
click at [271, 283] on div at bounding box center [277, 288] width 44 height 10
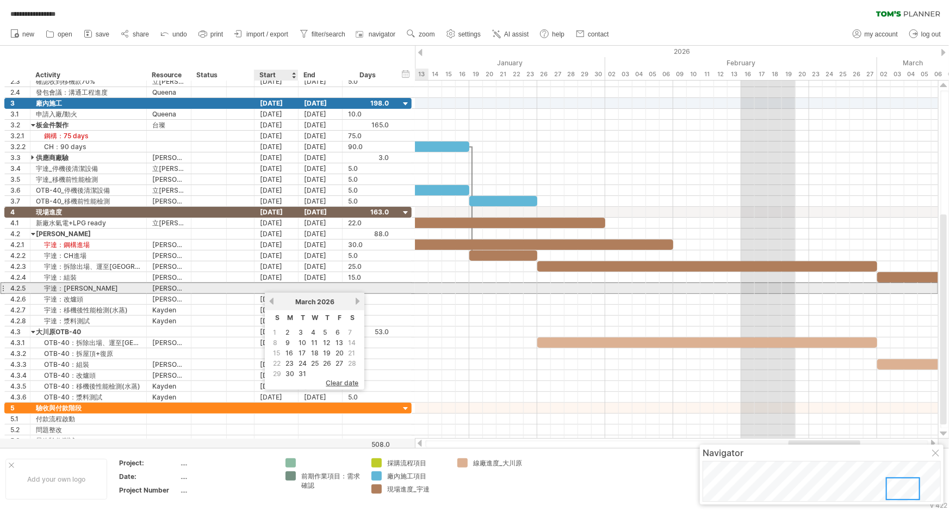
click at [274, 287] on div at bounding box center [277, 288] width 44 height 10
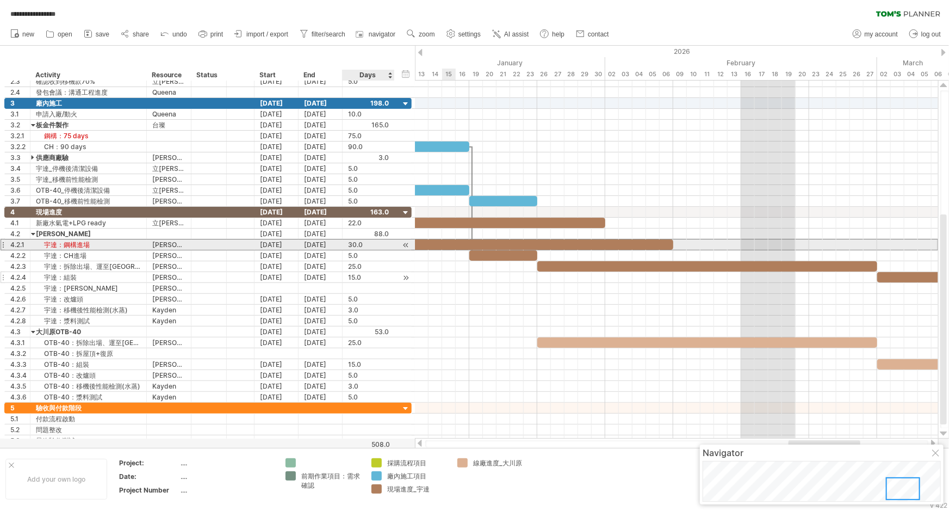
drag, startPoint x: 398, startPoint y: 248, endPoint x: 301, endPoint y: 273, distance: 99.5
click at [398, 248] on div "4.2.1 ******* 宇達：鋼構進場 *** 德瑞B 29-12-25 06-02-26 30.0 30.0" at bounding box center [207, 244] width 407 height 11
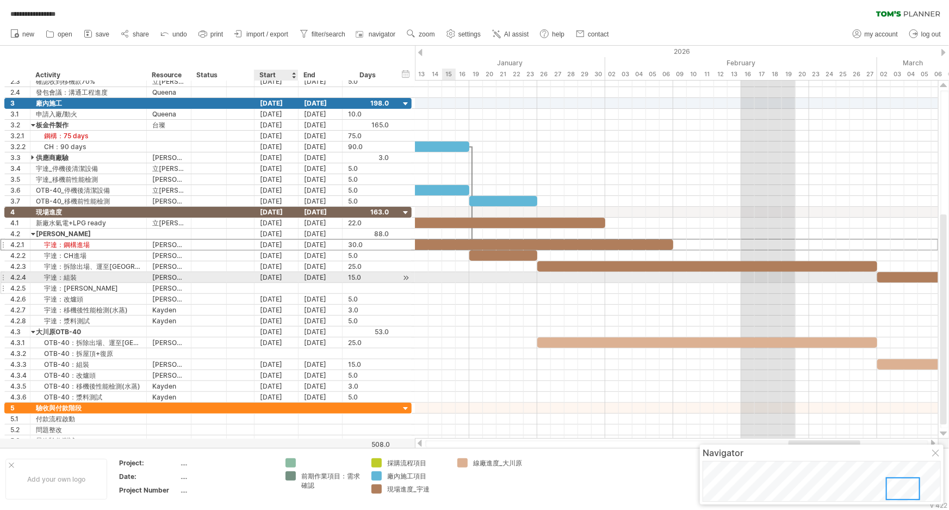
click at [275, 288] on div at bounding box center [277, 288] width 44 height 10
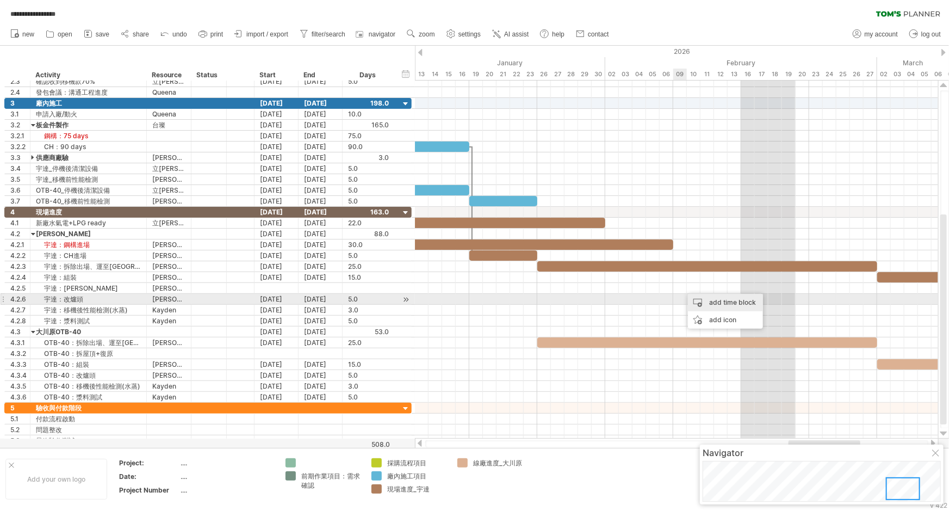
click at [738, 302] on div "add time block" at bounding box center [725, 302] width 75 height 17
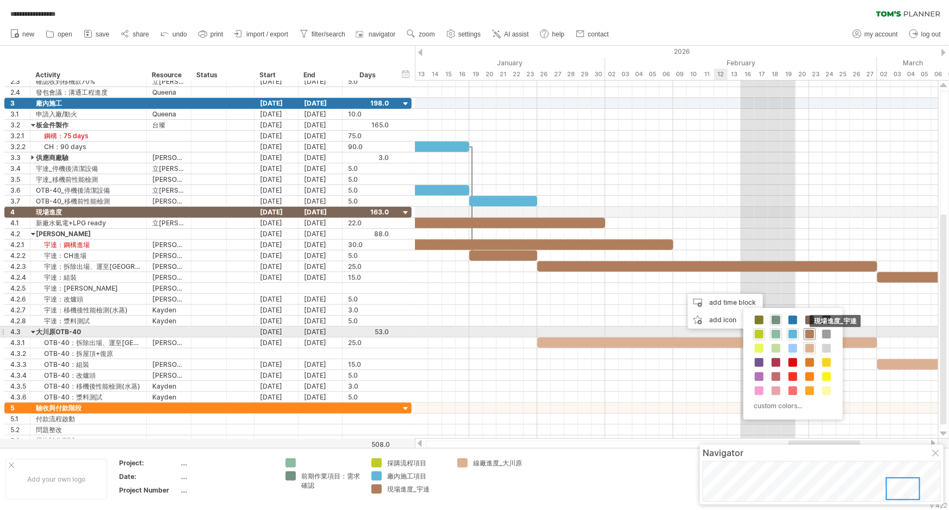
click at [811, 334] on span at bounding box center [809, 334] width 9 height 9
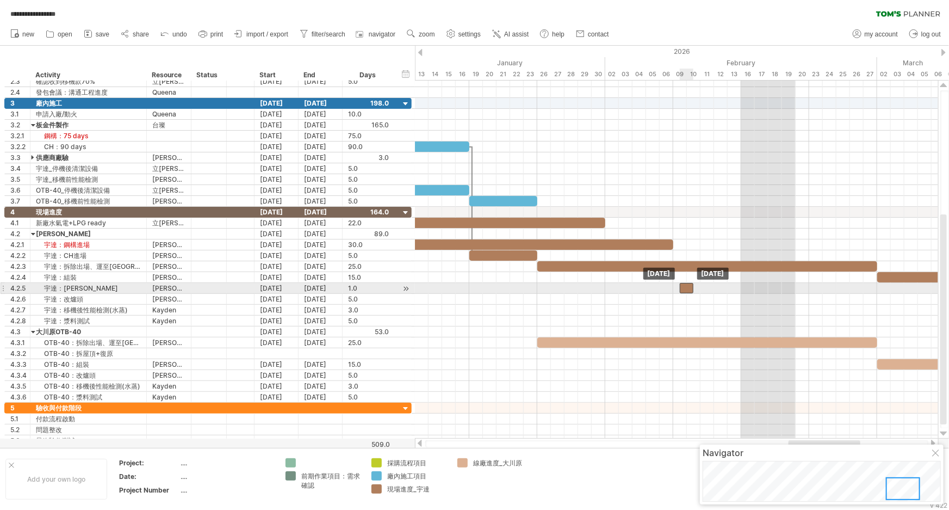
click at [686, 287] on div at bounding box center [687, 288] width 14 height 10
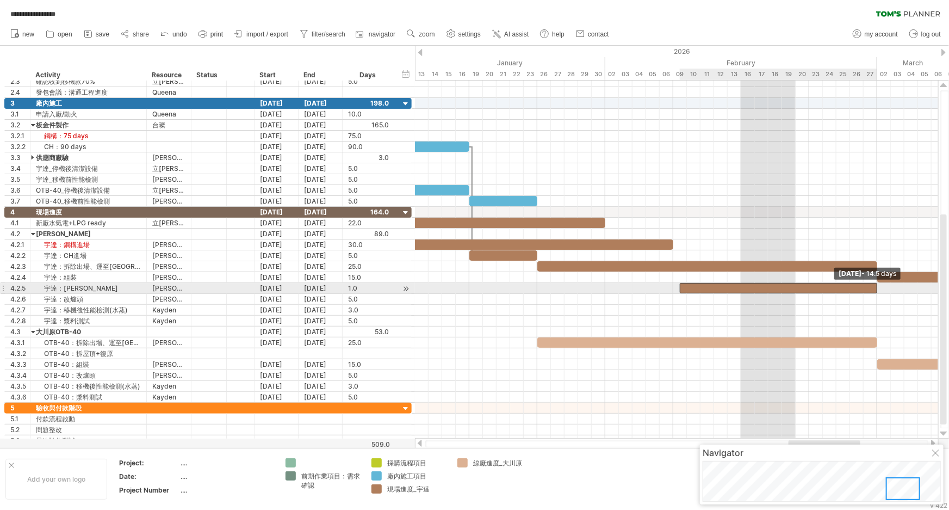
drag, startPoint x: 693, startPoint y: 289, endPoint x: 876, endPoint y: 292, distance: 182.2
click at [876, 292] on div "example time blocks: start Friday 27 February - 14.5 days Monday 09 February" at bounding box center [676, 259] width 523 height 358
click at [12, 287] on div "4.2.5" at bounding box center [20, 288] width 20 height 10
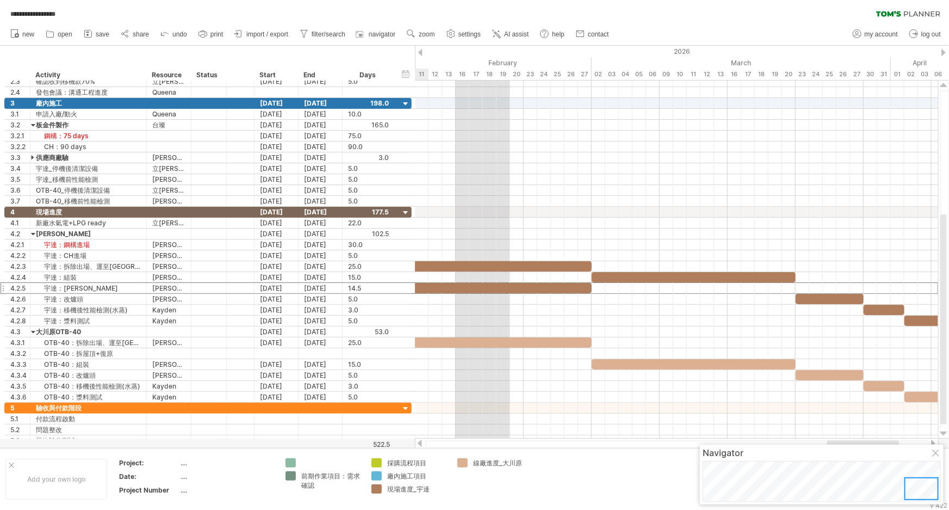
drag, startPoint x: 848, startPoint y: 442, endPoint x: 887, endPoint y: 441, distance: 38.7
click at [887, 441] on div at bounding box center [863, 443] width 72 height 7
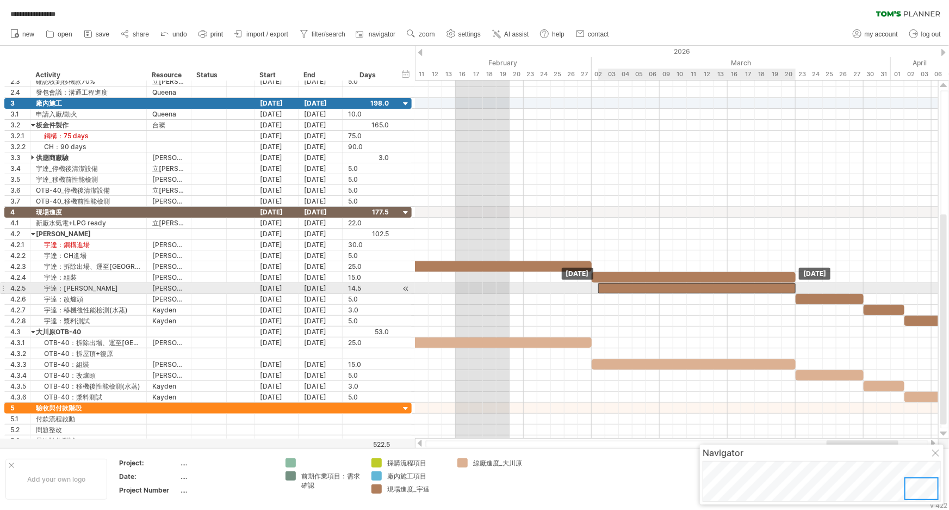
drag, startPoint x: 570, startPoint y: 288, endPoint x: 772, endPoint y: 286, distance: 202.3
click at [772, 286] on div at bounding box center [696, 288] width 197 height 10
click at [611, 285] on div at bounding box center [696, 288] width 197 height 10
drag, startPoint x: 599, startPoint y: 287, endPoint x: 660, endPoint y: 288, distance: 60.9
click at [660, 288] on span at bounding box center [660, 288] width 4 height 10
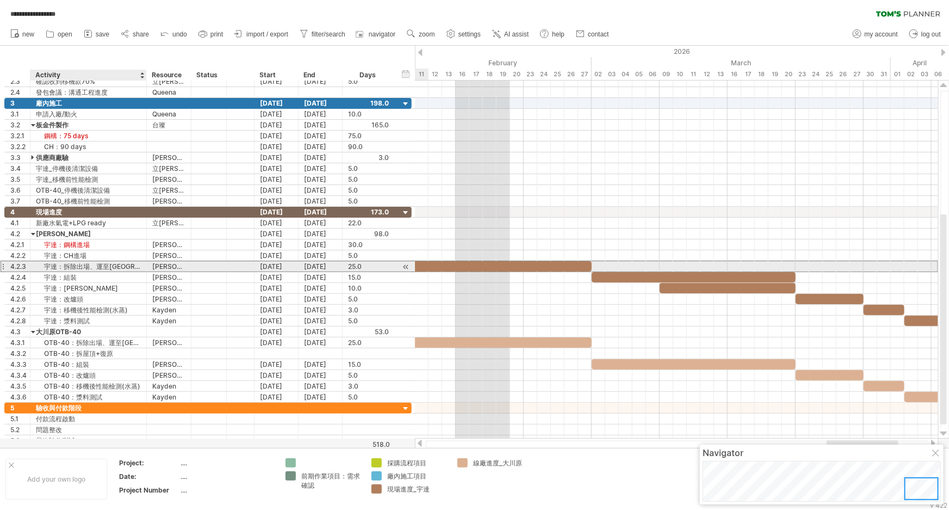
click at [115, 266] on div "宇達：拆除出場、運至[GEOGRAPHIC_DATA]" at bounding box center [88, 266] width 105 height 10
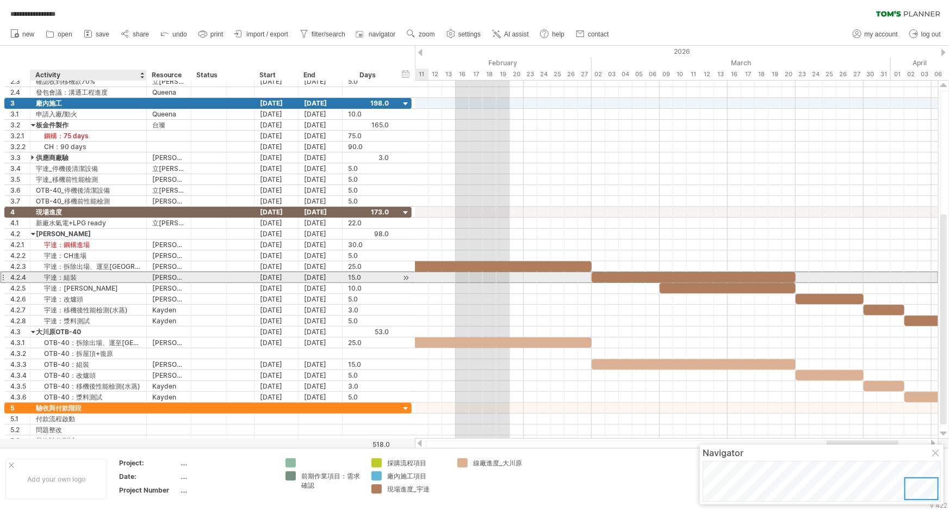
click at [97, 276] on div "宇達：組裝" at bounding box center [88, 277] width 105 height 10
click at [4, 276] on div at bounding box center [3, 276] width 4 height 11
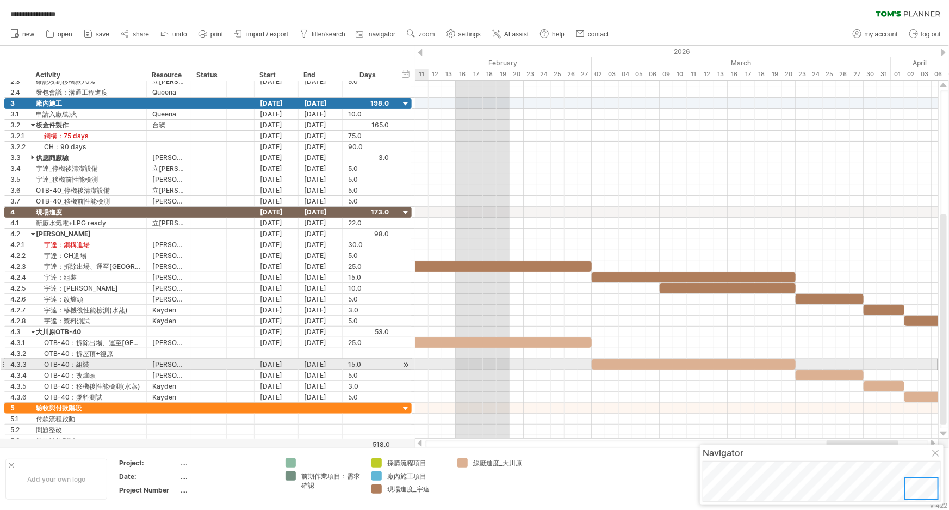
click at [2, 364] on div at bounding box center [3, 363] width 4 height 11
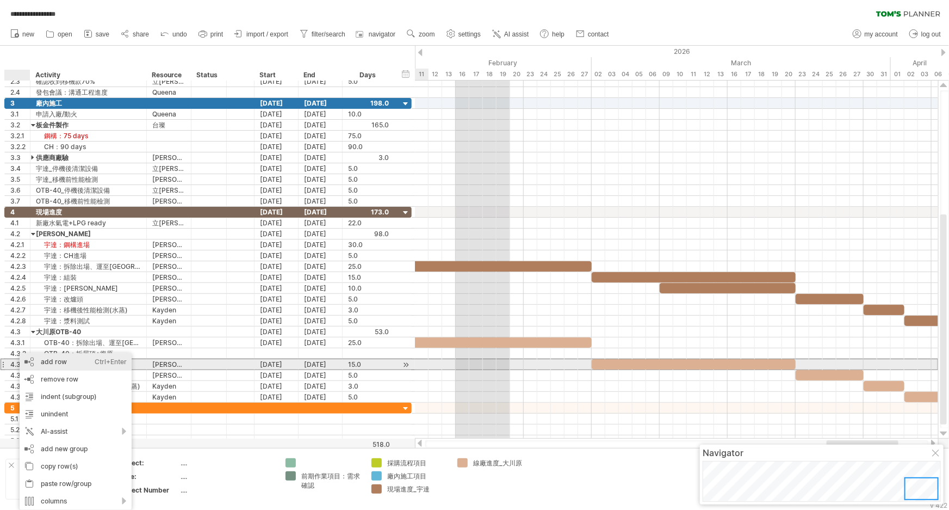
click at [80, 360] on div "add row Ctrl+Enter Cmd+Enter" at bounding box center [76, 361] width 112 height 17
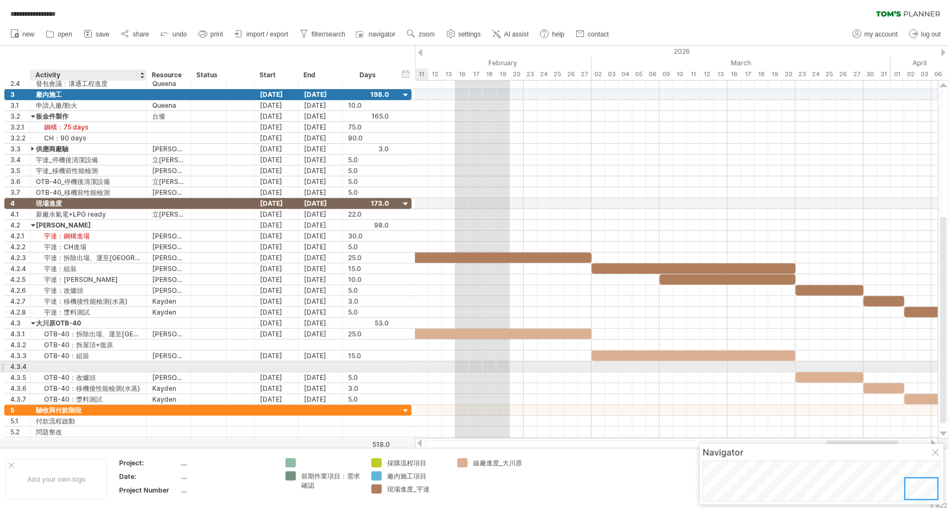
click at [82, 364] on div at bounding box center [88, 366] width 105 height 10
type input "**********"
type input "***"
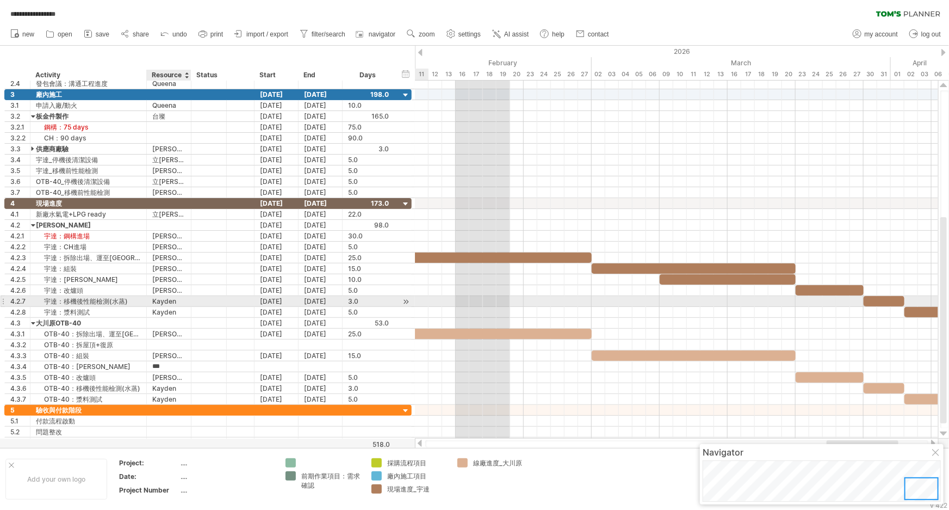
click at [162, 300] on div "Kayden" at bounding box center [168, 301] width 33 height 10
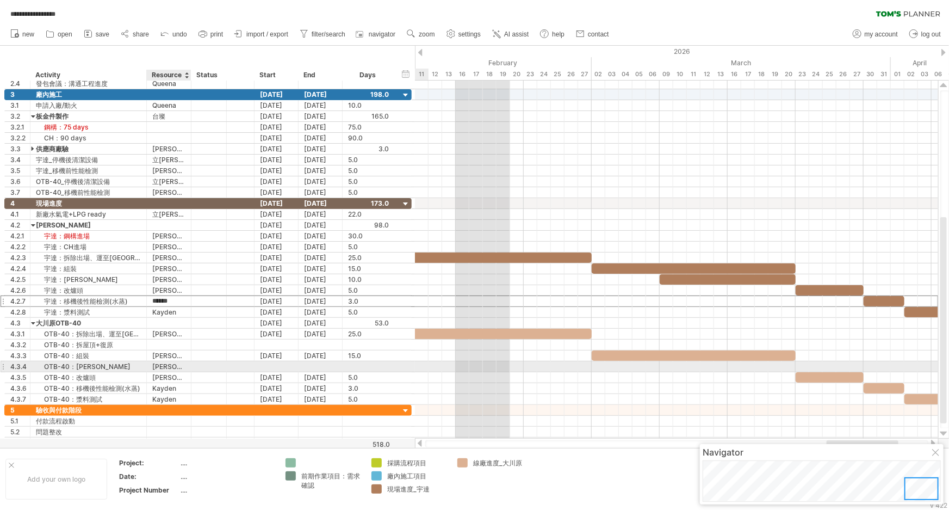
click at [159, 361] on div "[PERSON_NAME]" at bounding box center [168, 366] width 33 height 10
click at [4, 362] on div at bounding box center [3, 366] width 4 height 11
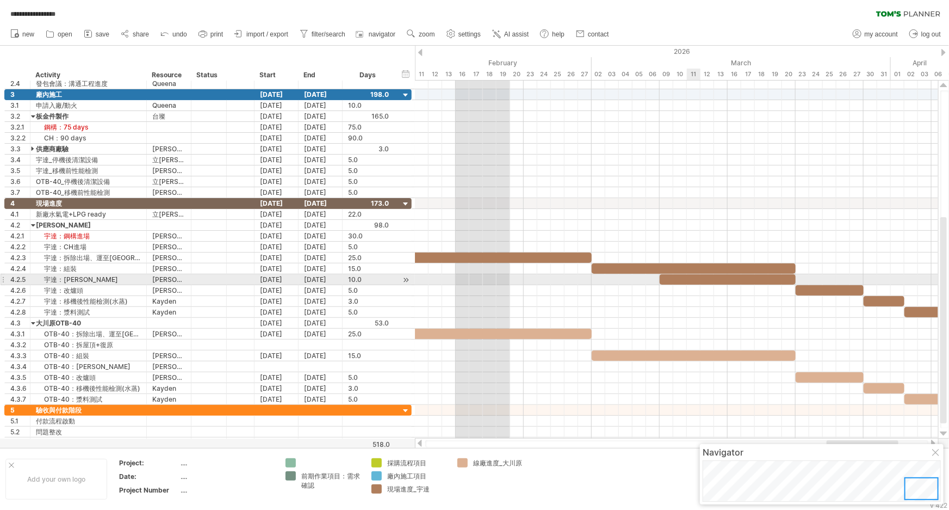
click at [690, 277] on div at bounding box center [728, 279] width 136 height 10
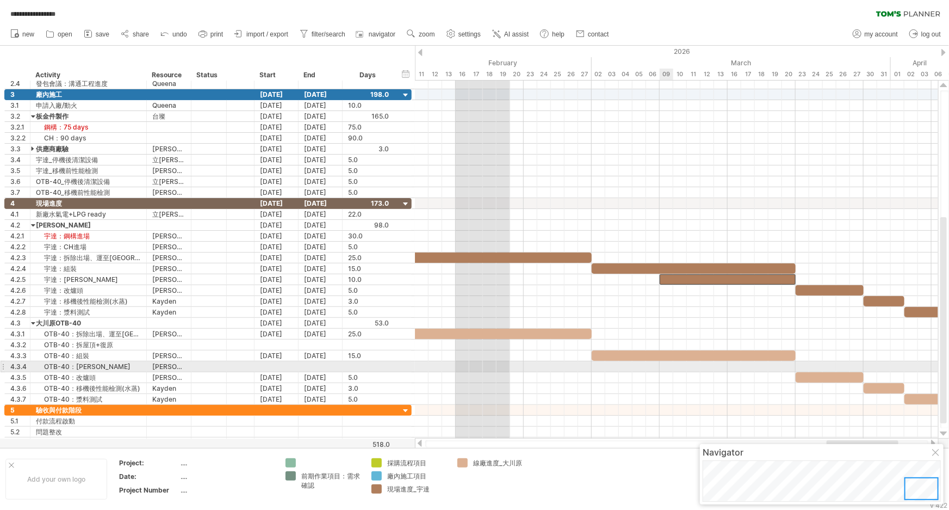
click at [673, 364] on div at bounding box center [676, 366] width 523 height 11
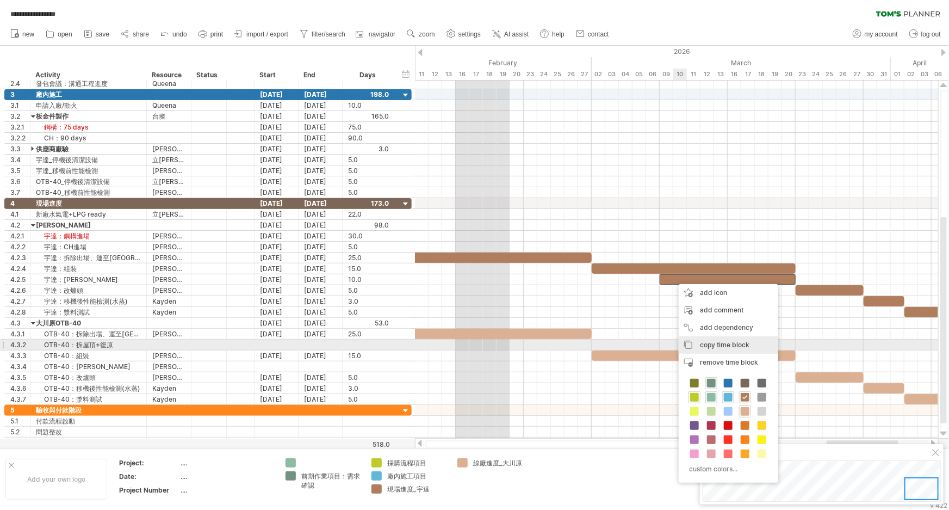
click at [735, 343] on span "copy time block" at bounding box center [724, 344] width 49 height 8
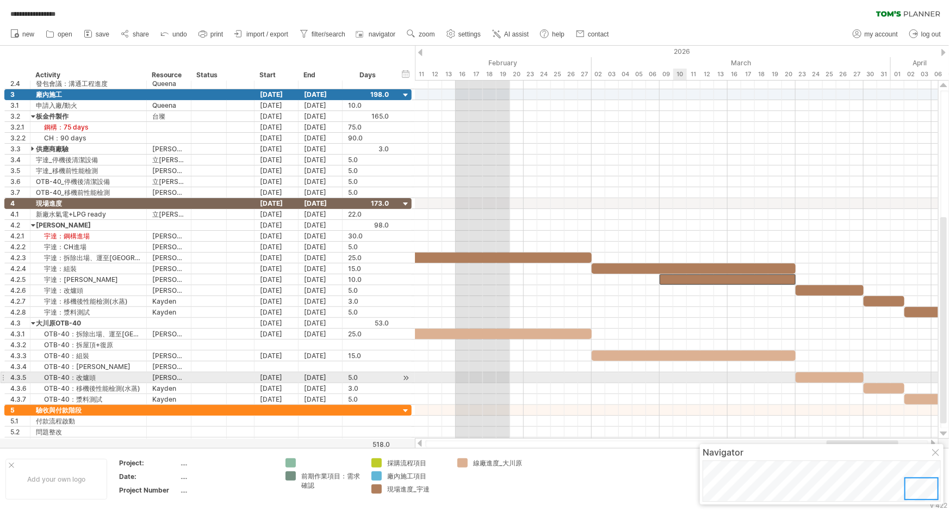
click at [683, 375] on div at bounding box center [676, 377] width 523 height 11
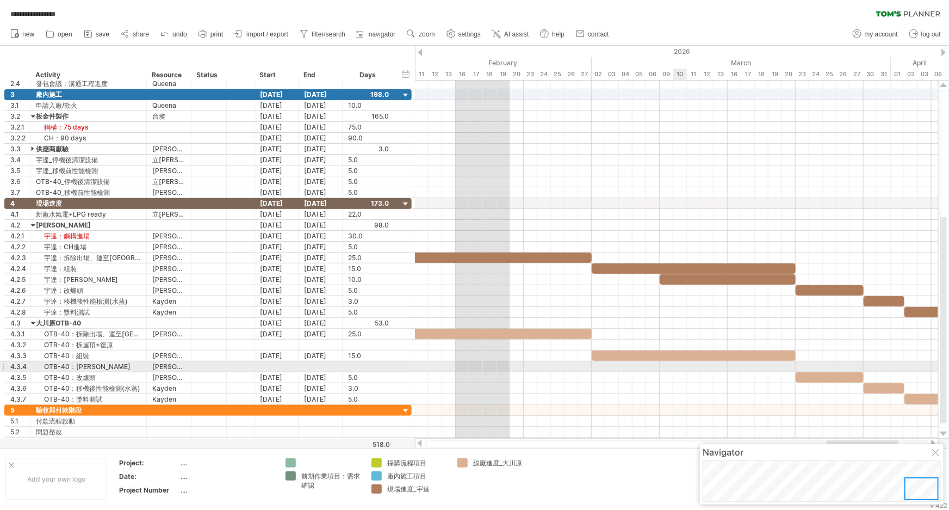
click at [679, 367] on div at bounding box center [676, 366] width 523 height 11
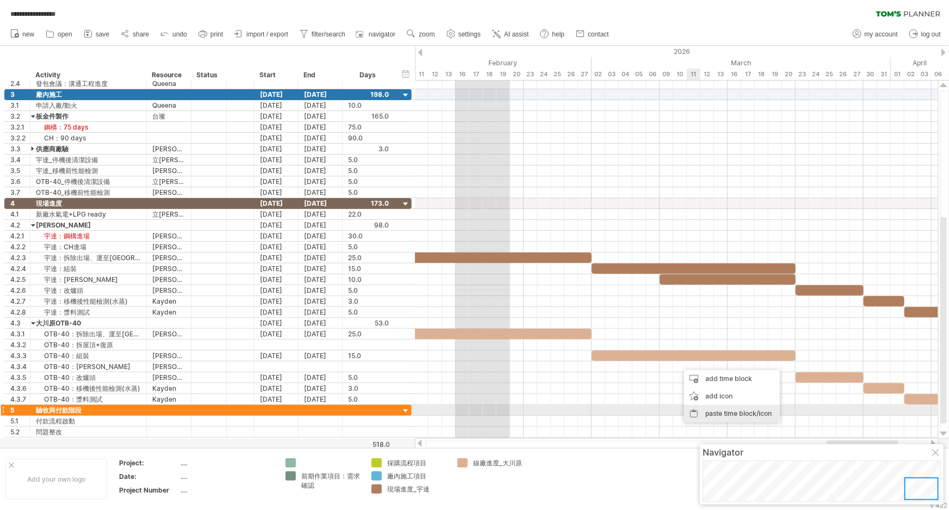
click at [724, 413] on div "paste time block/icon" at bounding box center [732, 413] width 96 height 17
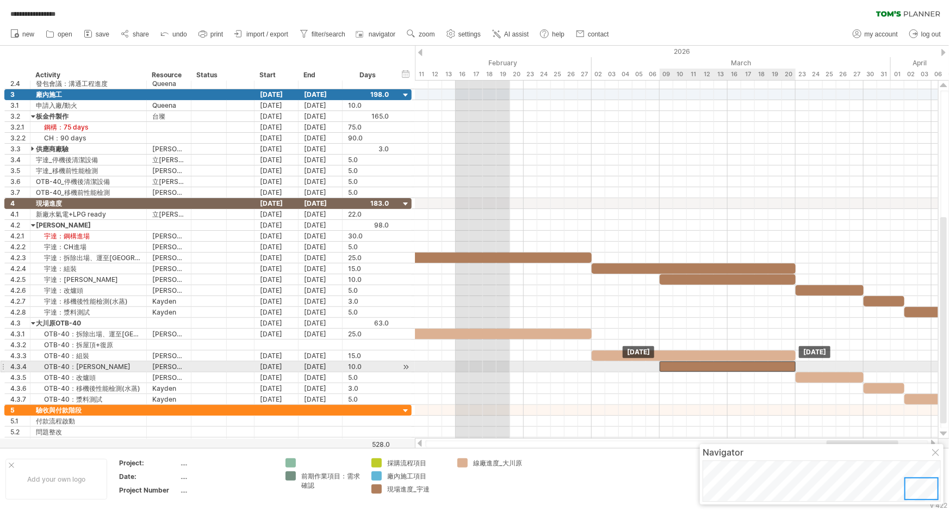
drag, startPoint x: 718, startPoint y: 365, endPoint x: 695, endPoint y: 366, distance: 23.4
click at [695, 366] on div at bounding box center [728, 366] width 136 height 10
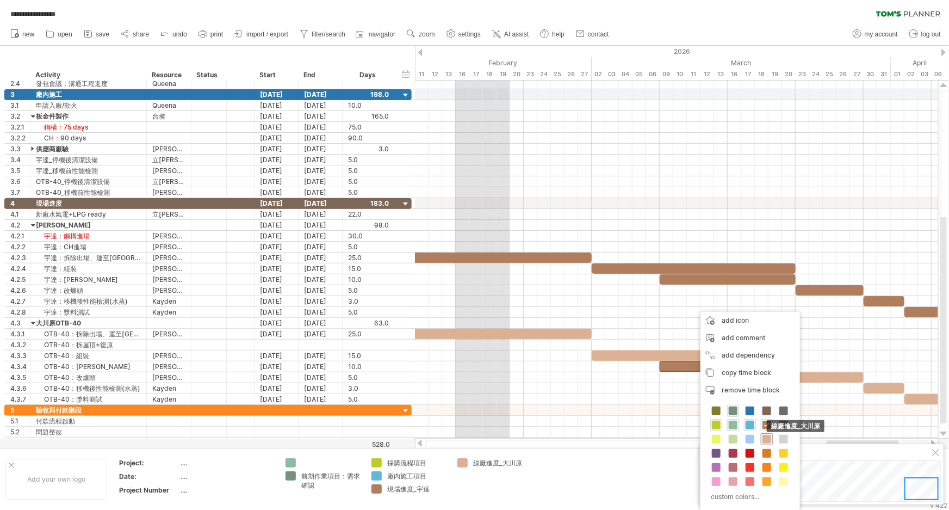
click at [769, 438] on span at bounding box center [767, 439] width 9 height 9
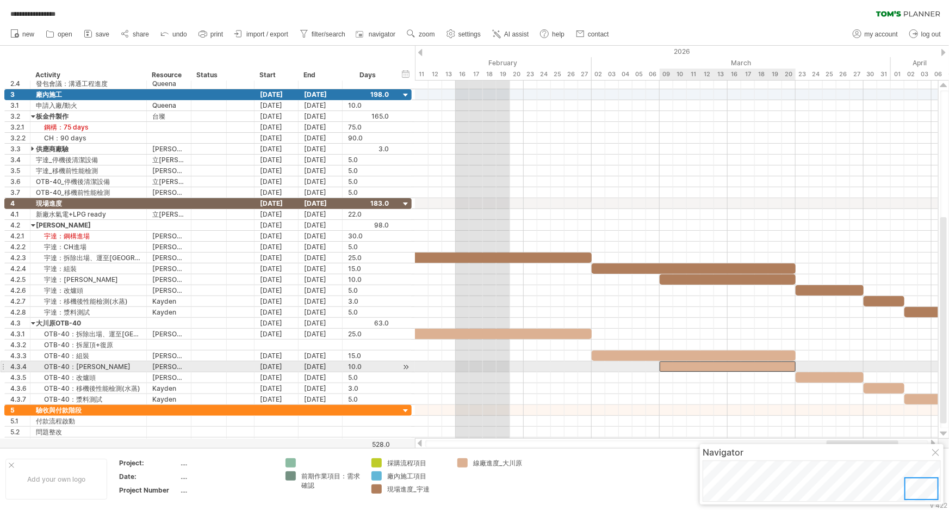
click at [712, 365] on div at bounding box center [728, 366] width 136 height 10
click at [699, 365] on div at bounding box center [728, 366] width 136 height 10
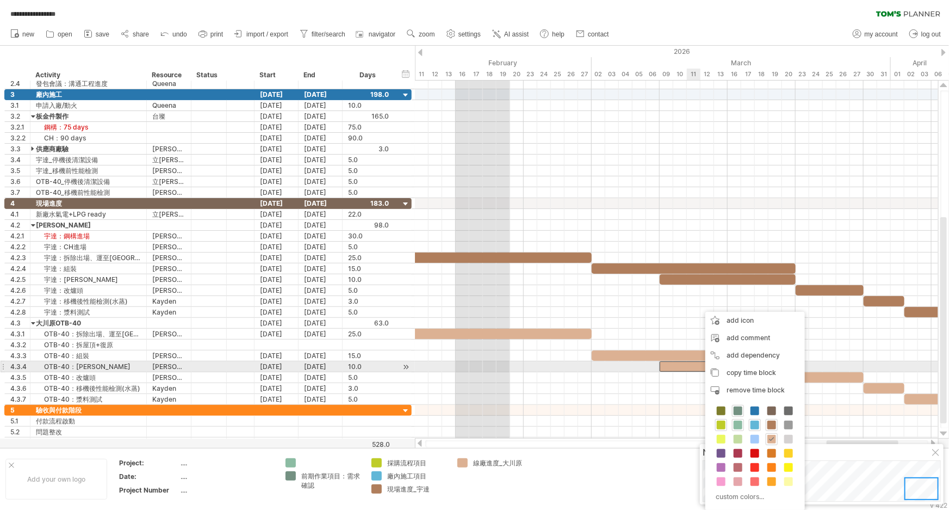
click at [692, 364] on div at bounding box center [728, 366] width 136 height 10
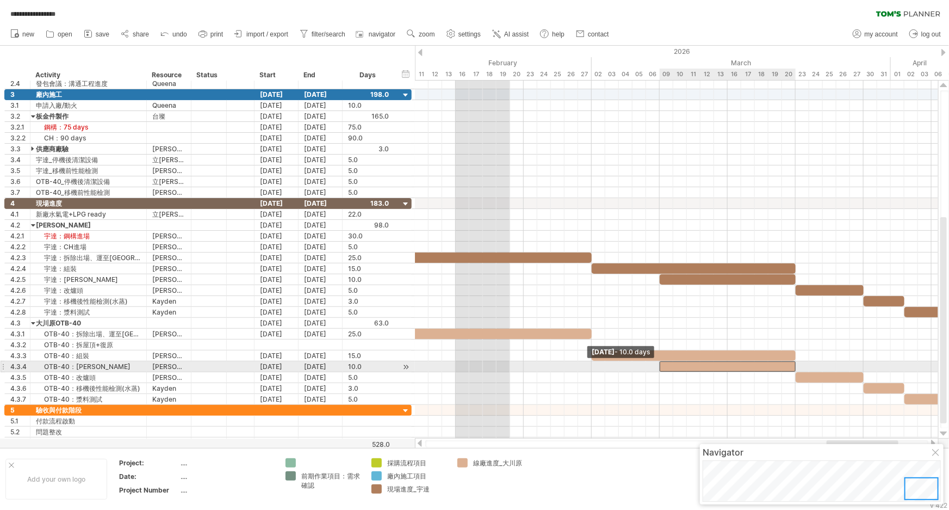
click at [661, 364] on span at bounding box center [660, 366] width 4 height 10
drag, startPoint x: 660, startPoint y: 364, endPoint x: 699, endPoint y: 364, distance: 38.6
click at [699, 364] on span at bounding box center [700, 366] width 4 height 10
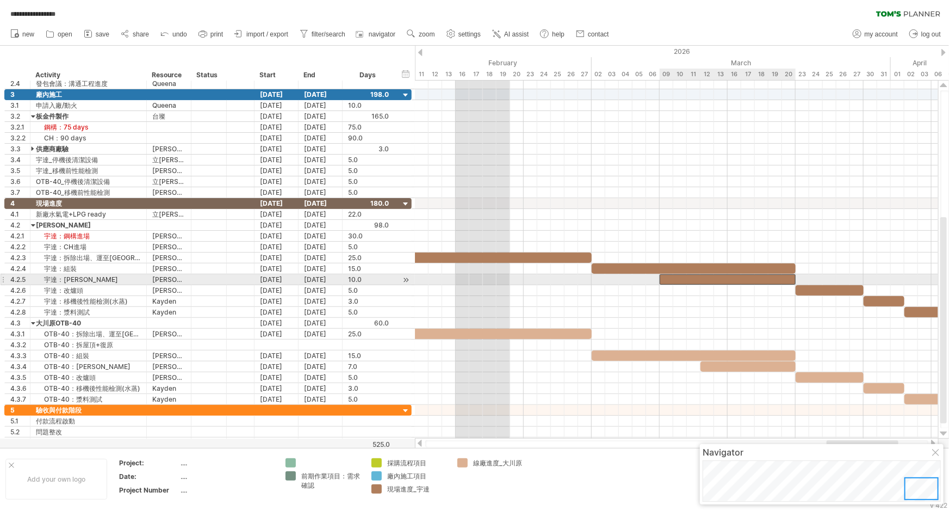
click at [681, 281] on div at bounding box center [728, 279] width 136 height 10
drag, startPoint x: 661, startPoint y: 276, endPoint x: 702, endPoint y: 282, distance: 40.6
click at [702, 282] on span at bounding box center [700, 279] width 4 height 10
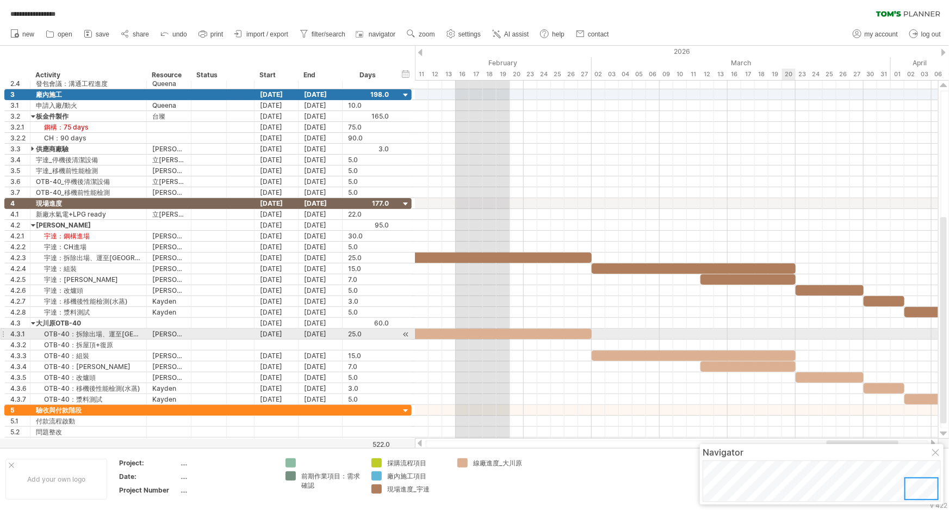
click at [784, 336] on div at bounding box center [676, 334] width 523 height 11
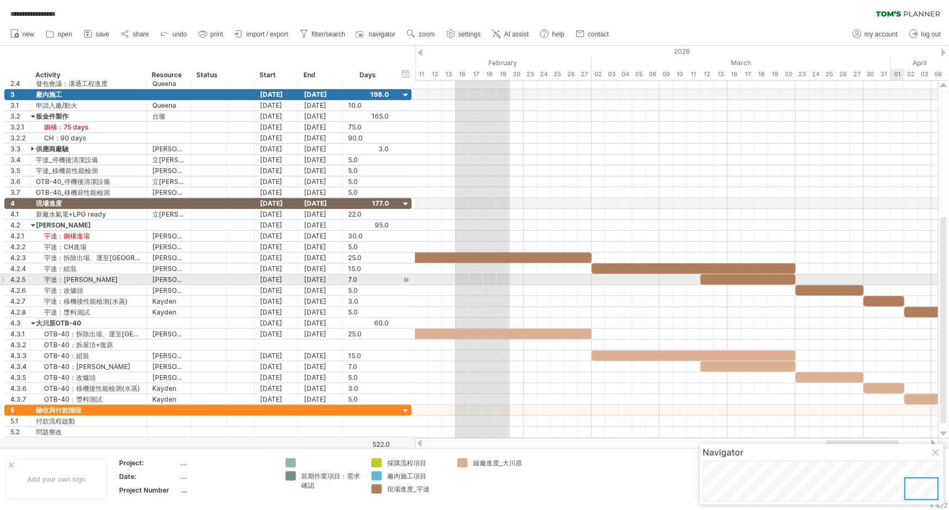
click at [893, 277] on div at bounding box center [676, 279] width 523 height 11
click at [348, 275] on div "7.0" at bounding box center [368, 279] width 41 height 10
type input "**"
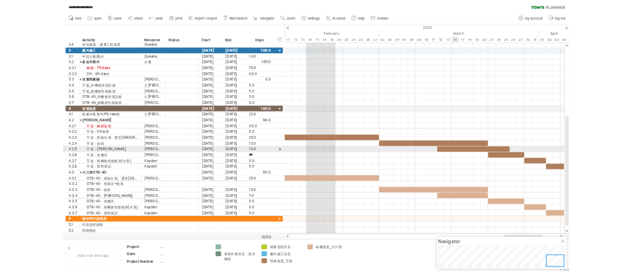
scroll to position [0, 0]
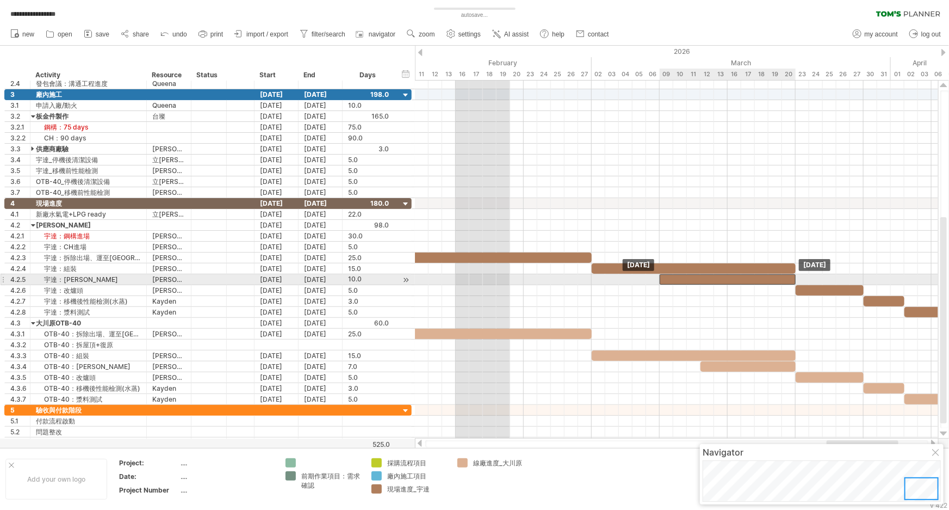
drag, startPoint x: 729, startPoint y: 282, endPoint x: 690, endPoint y: 282, distance: 39.7
click at [690, 282] on div at bounding box center [728, 279] width 136 height 10
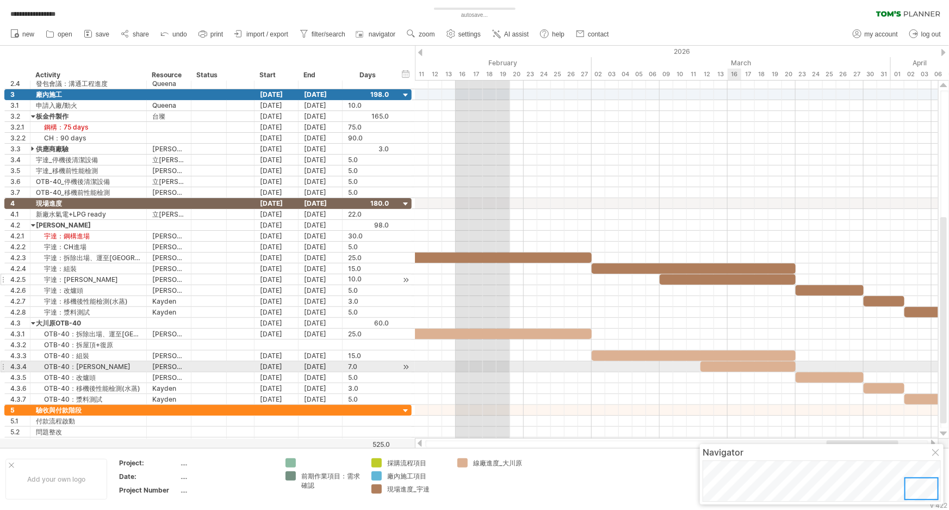
click at [734, 365] on div at bounding box center [748, 366] width 95 height 10
drag, startPoint x: 700, startPoint y: 364, endPoint x: 659, endPoint y: 368, distance: 40.9
click at [659, 368] on span at bounding box center [660, 366] width 4 height 10
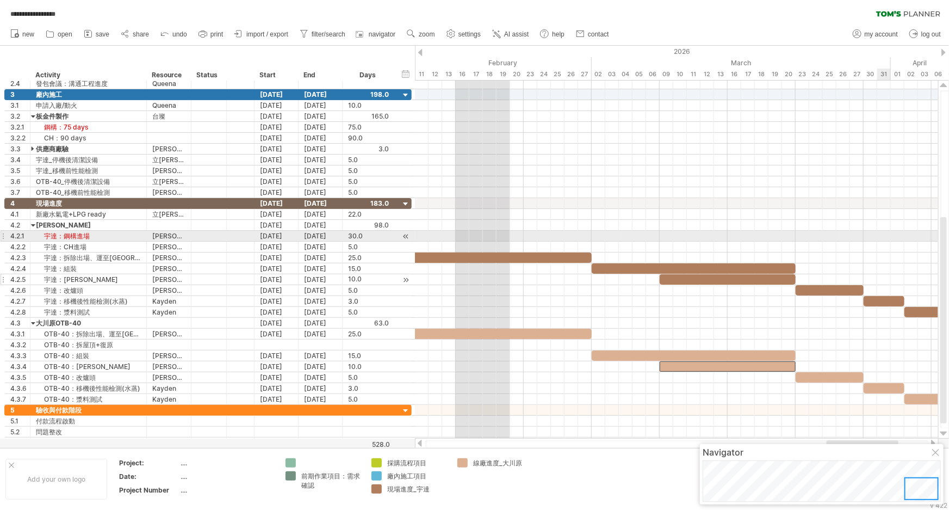
click at [887, 233] on div at bounding box center [676, 236] width 523 height 11
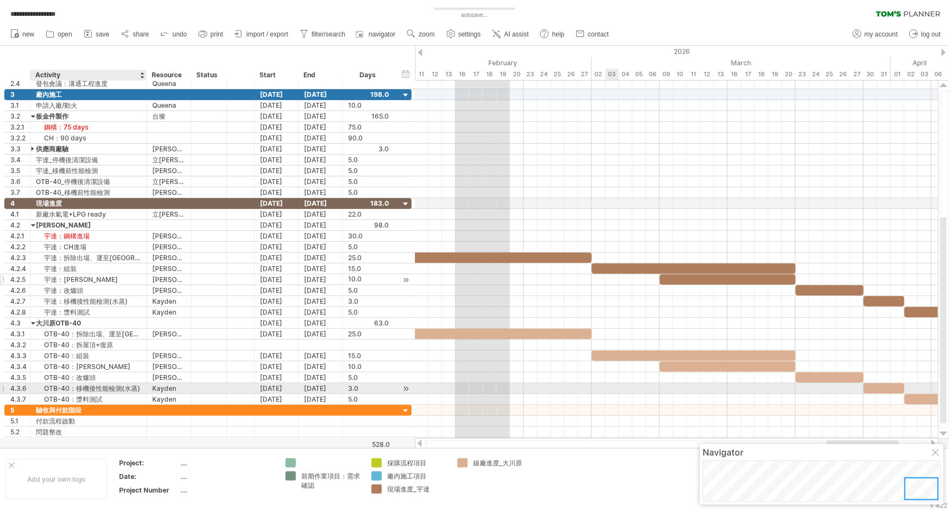
click at [103, 383] on div "OTB-40：移機後性能檢測(水蒸)" at bounding box center [88, 388] width 105 height 10
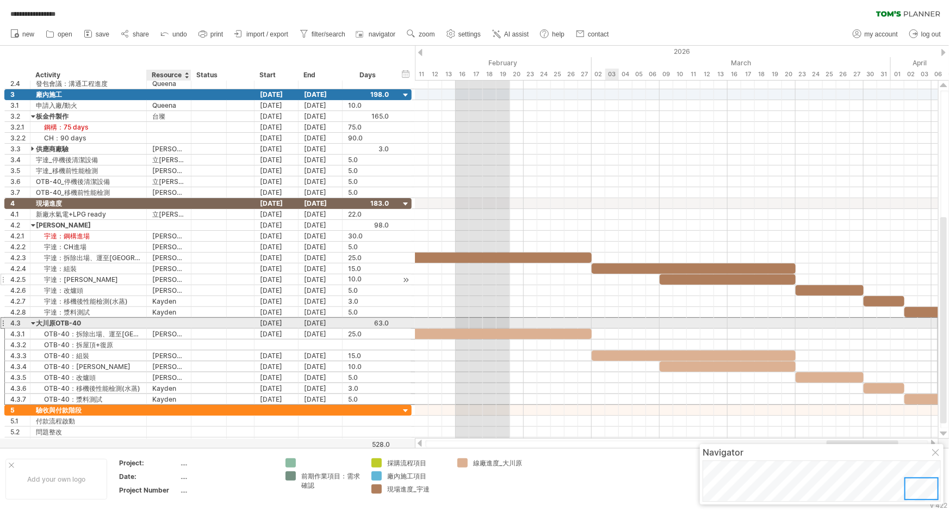
click at [159, 323] on div at bounding box center [168, 323] width 33 height 10
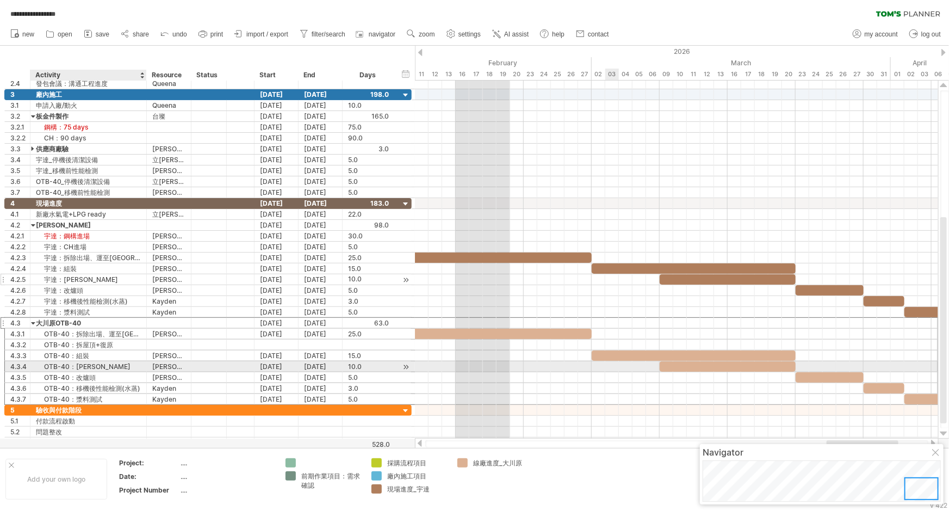
click at [104, 362] on div "OTB-40：包保溫" at bounding box center [88, 366] width 105 height 10
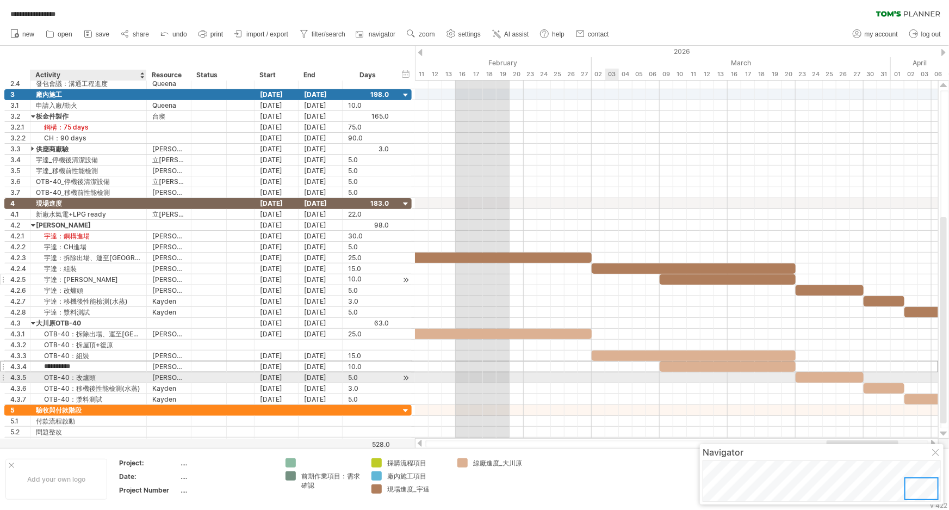
click at [110, 375] on div "OTB-40：改爐頭" at bounding box center [88, 377] width 105 height 10
click at [119, 383] on div "OTB-40：移機後性能檢測(水蒸)" at bounding box center [88, 388] width 105 height 10
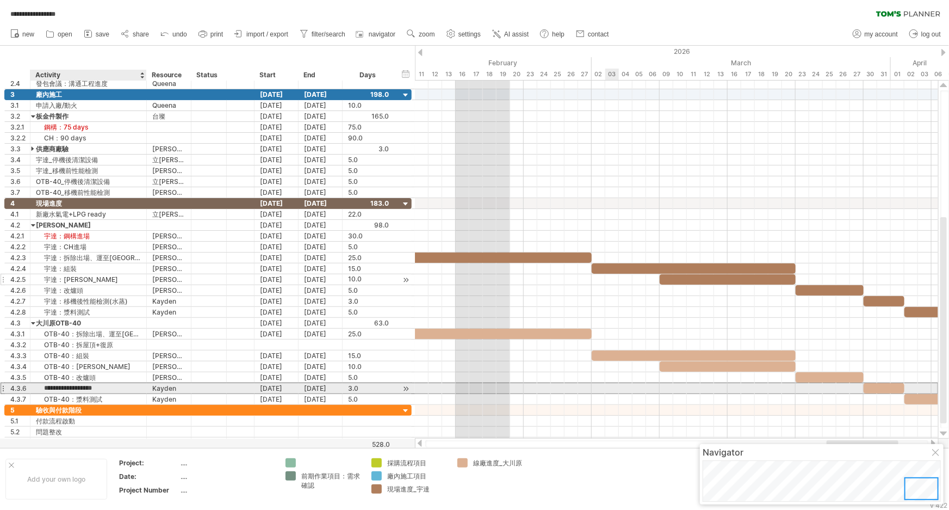
click at [104, 386] on input "**********" at bounding box center [88, 388] width 105 height 10
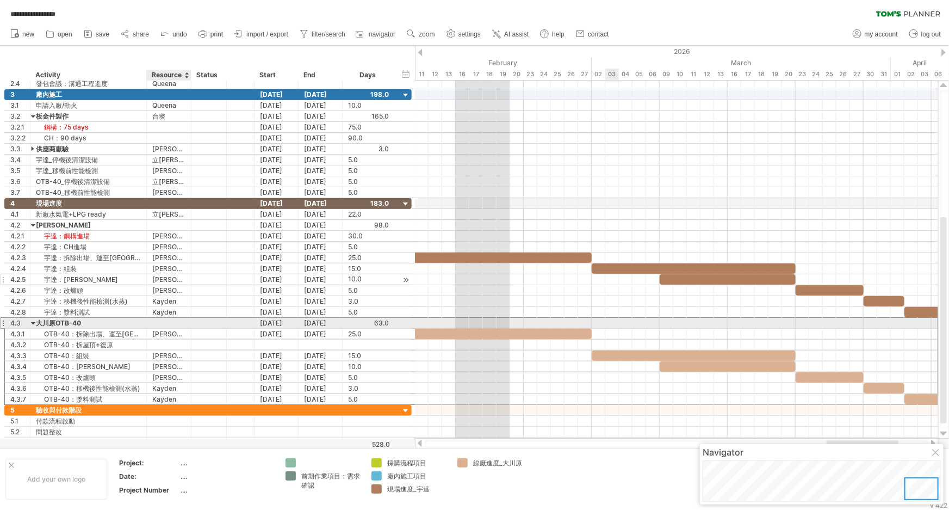
click at [197, 323] on div at bounding box center [209, 323] width 24 height 10
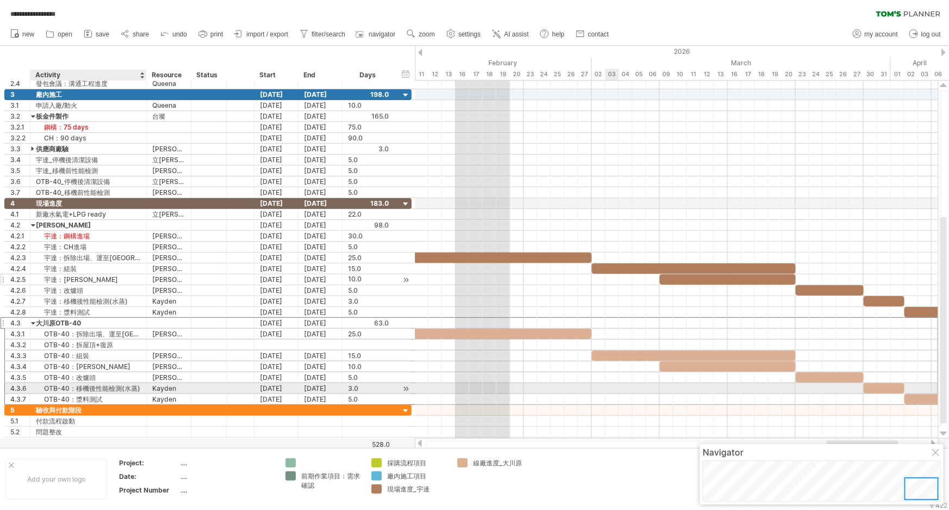
click at [111, 385] on div "OTB-40：移機後性能檢測(水蒸)" at bounding box center [88, 388] width 105 height 10
click at [93, 387] on input "**********" at bounding box center [88, 388] width 105 height 10
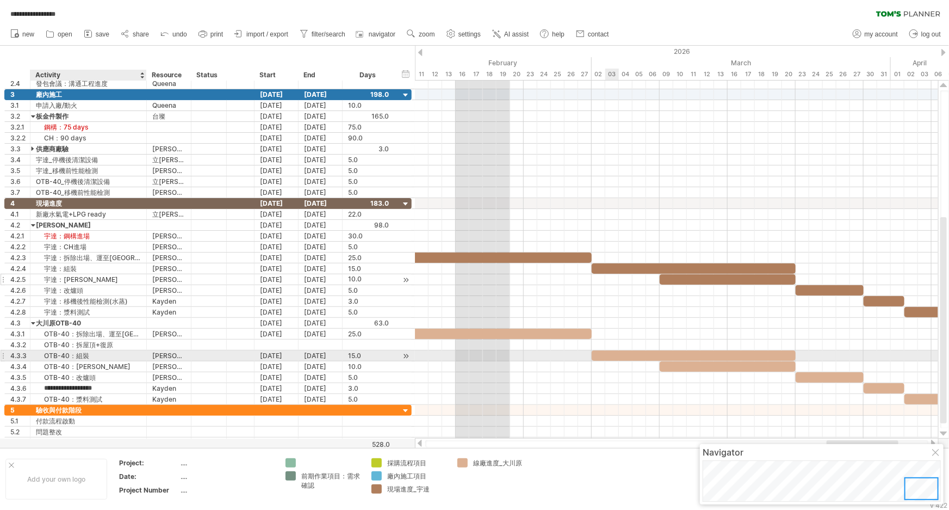
click at [109, 354] on div "OTB-40：組裝" at bounding box center [88, 355] width 105 height 10
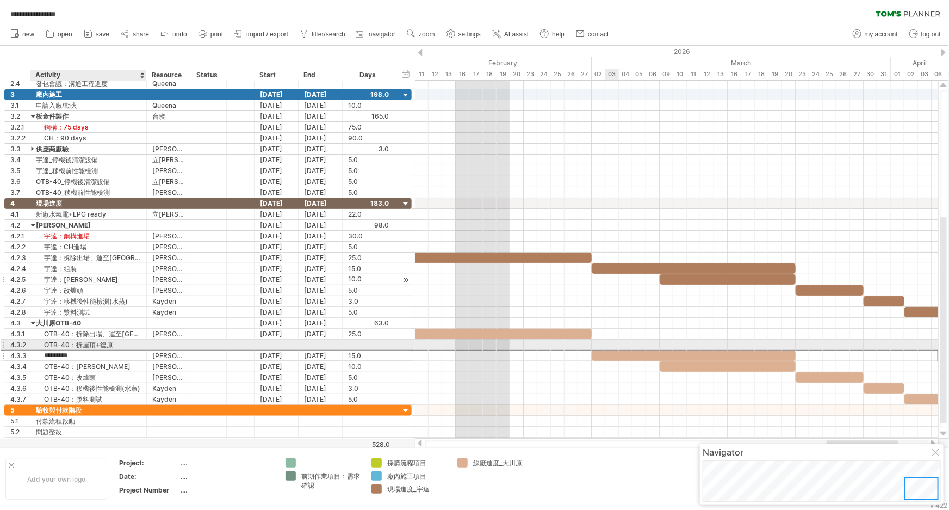
click at [111, 344] on div "OTB-40：拆屋頂+復原" at bounding box center [88, 344] width 105 height 10
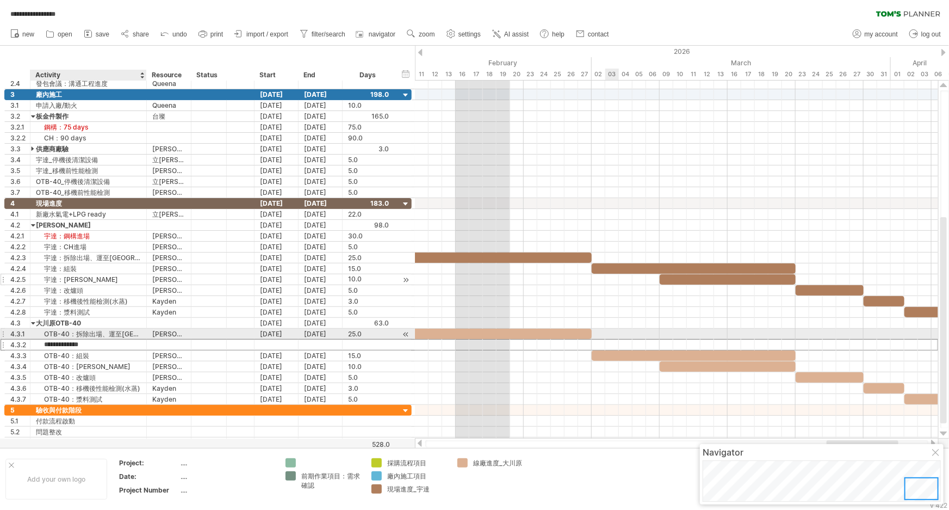
click at [109, 332] on div "OTB-40：拆除出場、運至新廠" at bounding box center [88, 334] width 105 height 10
click at [94, 343] on div "OTB-40：拆屋頂+復原" at bounding box center [88, 344] width 105 height 10
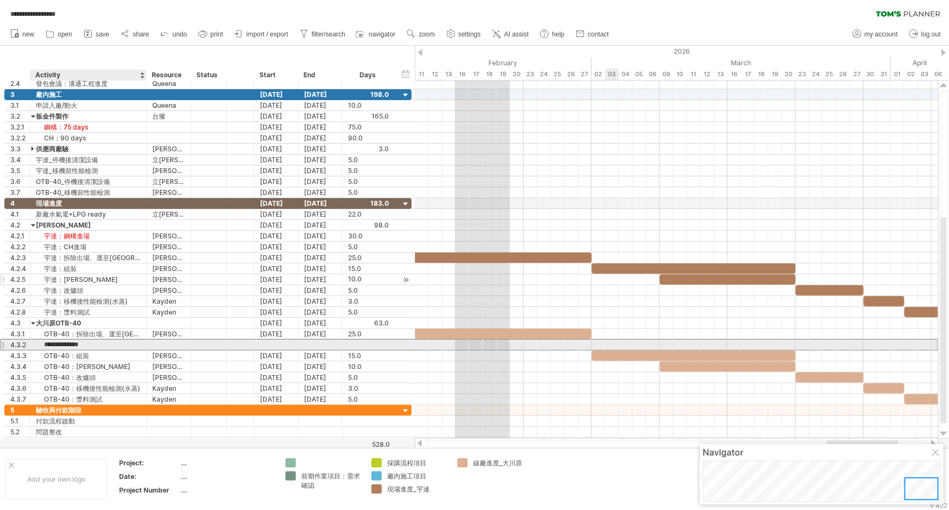
click at [95, 342] on input "**********" at bounding box center [88, 344] width 105 height 10
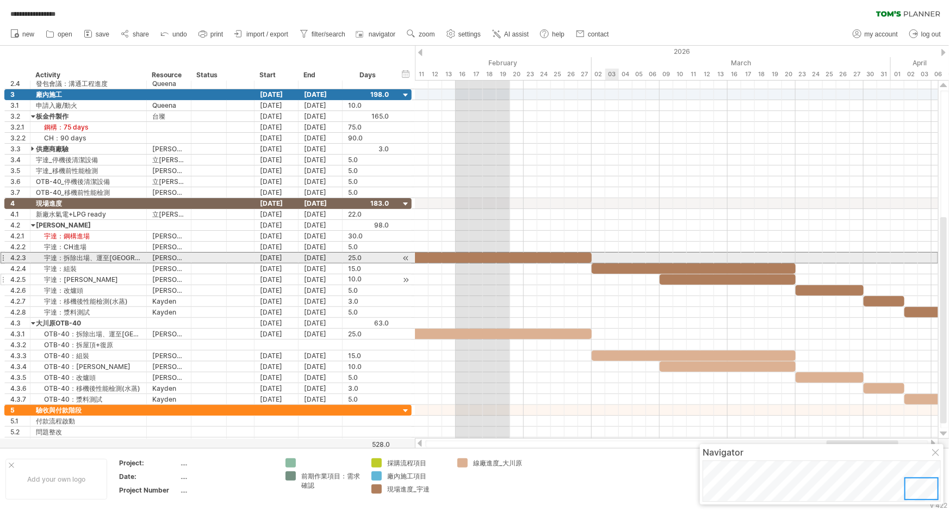
click at [5, 256] on div "4.2.3" at bounding box center [18, 257] width 26 height 10
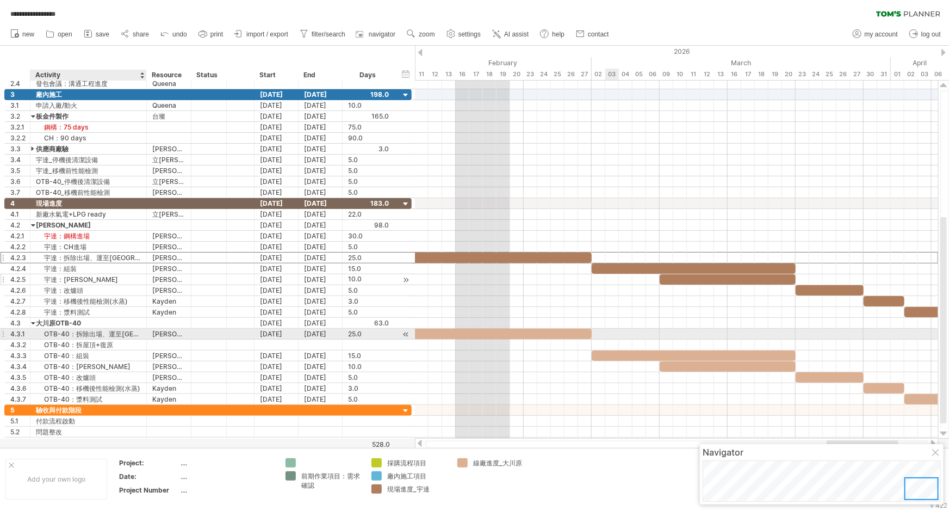
click at [56, 334] on div "OTB-40：拆除出場、運至新廠" at bounding box center [88, 334] width 105 height 10
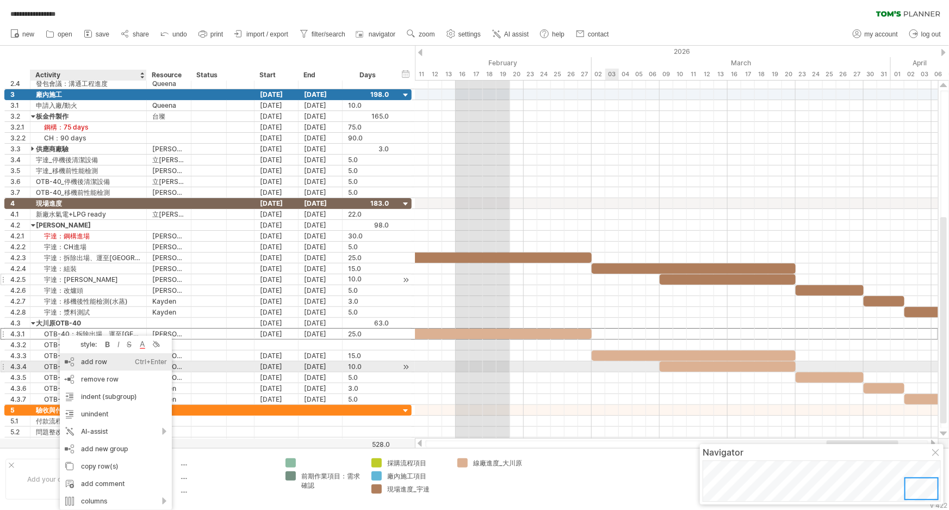
click at [113, 367] on div "add row Ctrl+Enter Cmd+Enter" at bounding box center [116, 361] width 112 height 17
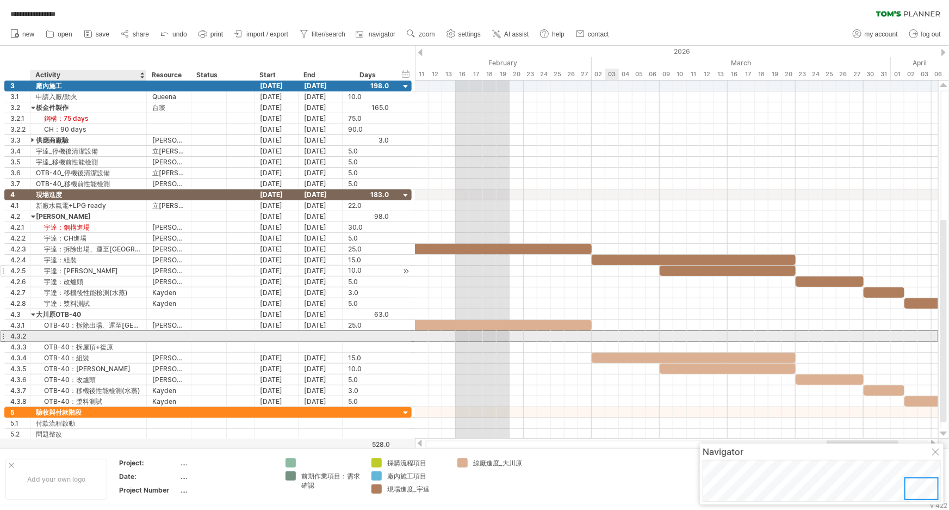
click at [81, 331] on div at bounding box center [88, 336] width 105 height 10
click at [133, 334] on input "********" at bounding box center [88, 336] width 105 height 10
type input "**********"
click at [133, 334] on div "拆電控箱、小零件 (與立凱約)" at bounding box center [88, 336] width 105 height 10
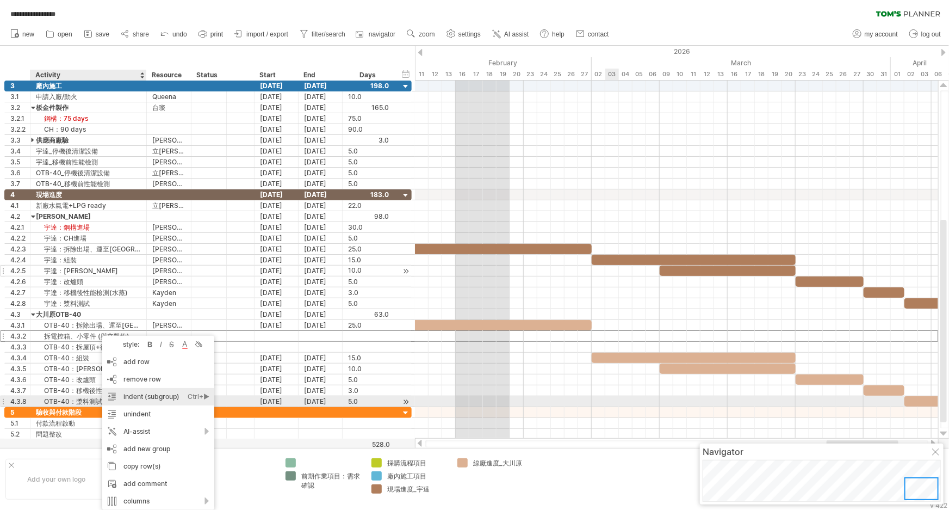
click at [153, 399] on div "indent (subgroup) Ctrl+► Cmd+►" at bounding box center [158, 396] width 112 height 17
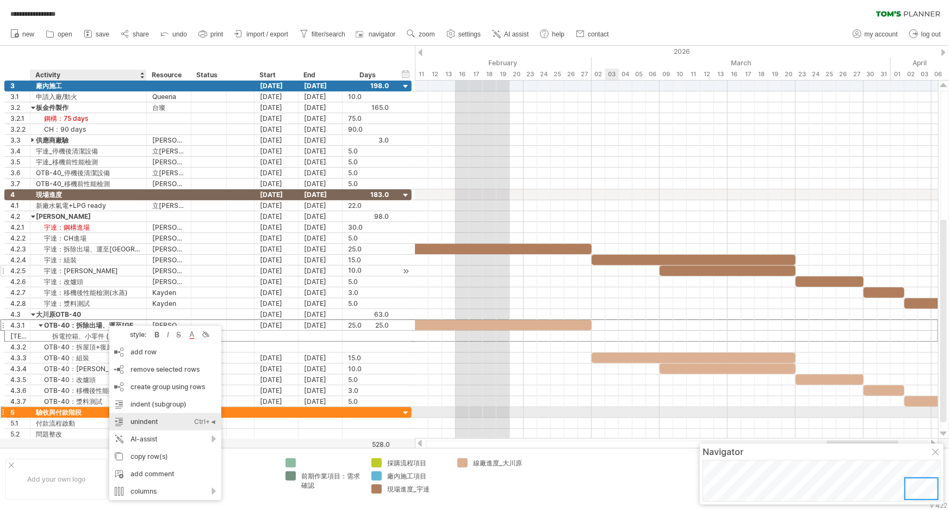
click at [169, 416] on div "unindent Ctrl+◄ Cmd+◄" at bounding box center [165, 421] width 112 height 17
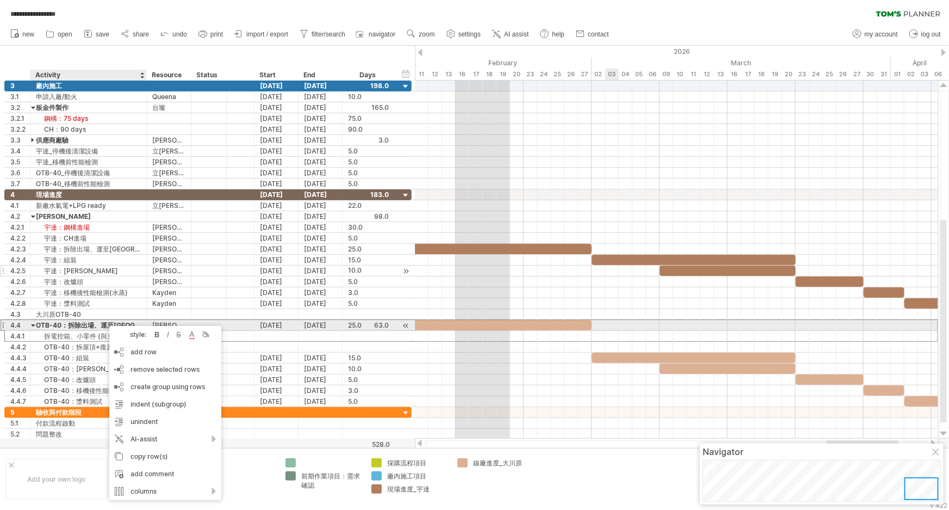
click at [34, 323] on div at bounding box center [33, 325] width 5 height 10
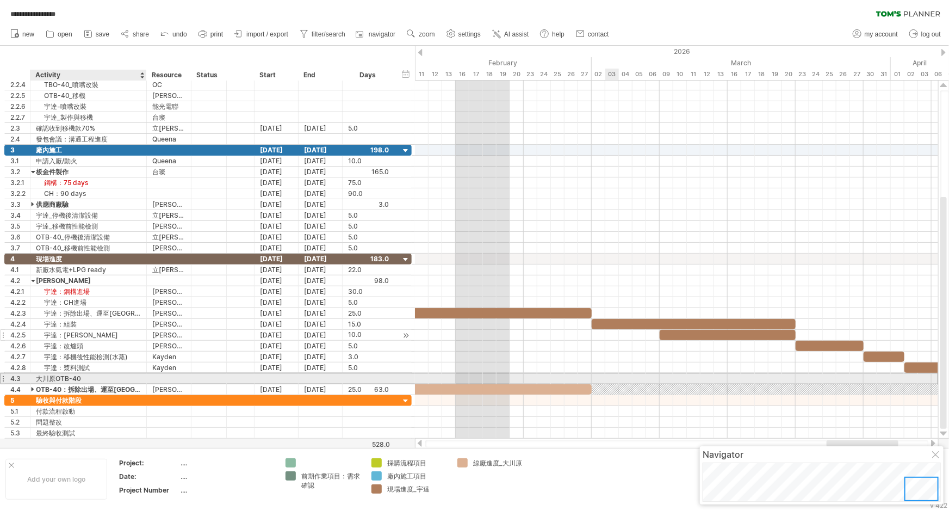
click at [52, 379] on div "大川原OTB-40" at bounding box center [88, 378] width 105 height 10
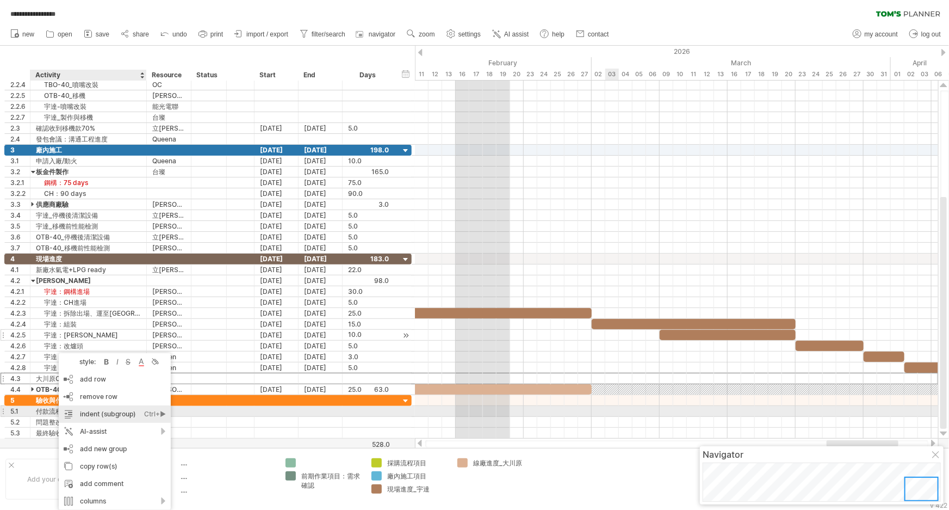
click at [128, 416] on div "indent (subgroup) Ctrl+► Cmd+►" at bounding box center [115, 413] width 112 height 17
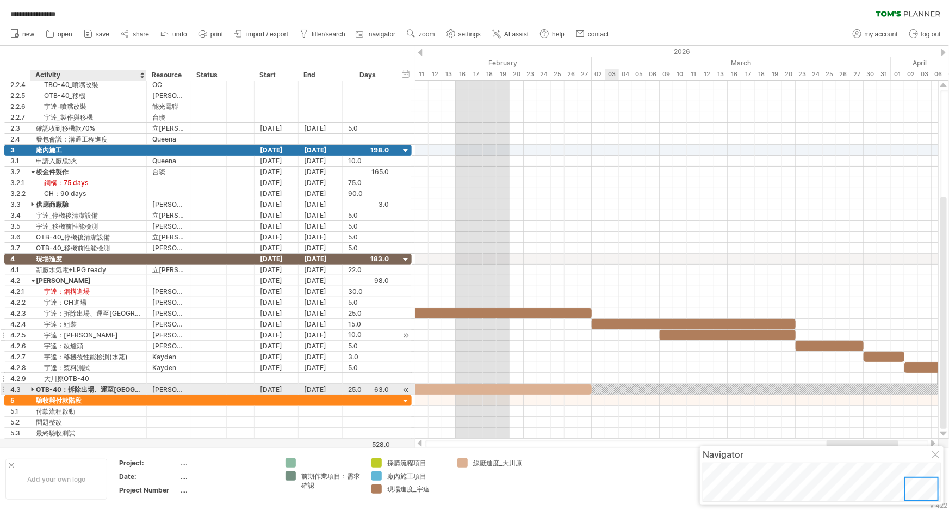
click at [52, 387] on div "OTB-40：拆除出場、運至新廠" at bounding box center [88, 389] width 105 height 10
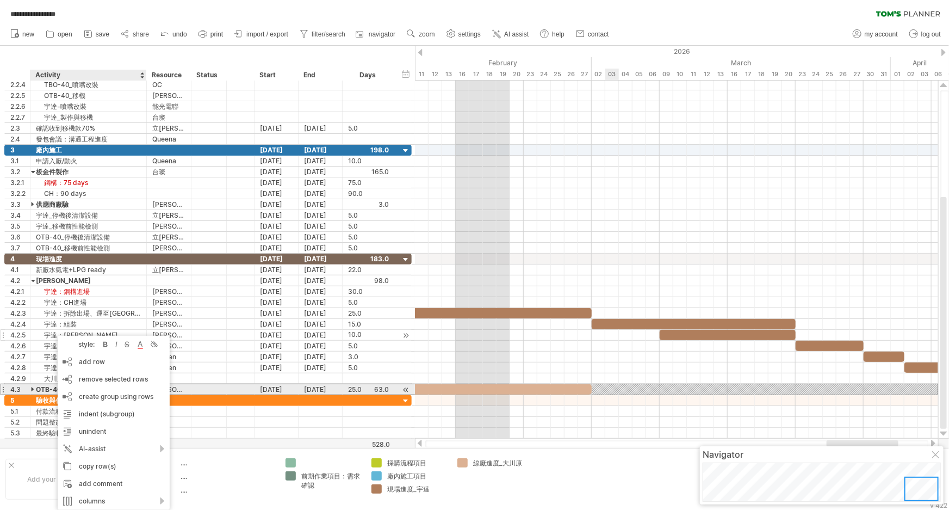
click at [28, 388] on div at bounding box center [28, 389] width 5 height 11
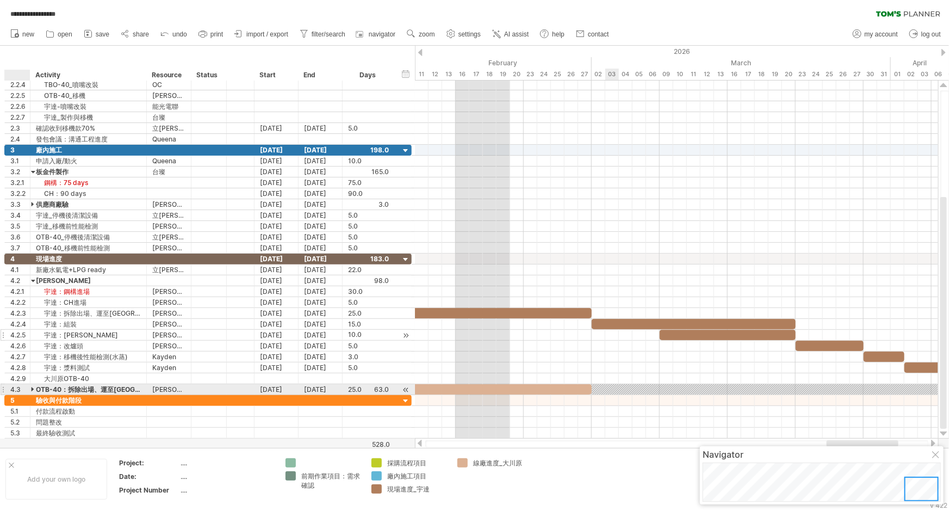
click at [33, 389] on div at bounding box center [33, 389] width 5 height 10
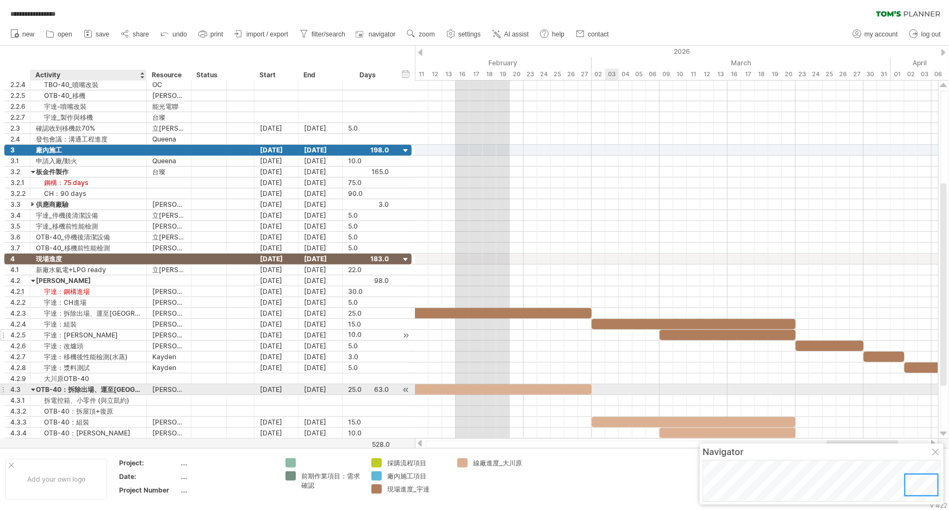
click at [84, 386] on div "OTB-40：拆除出場、運至新廠" at bounding box center [88, 389] width 105 height 10
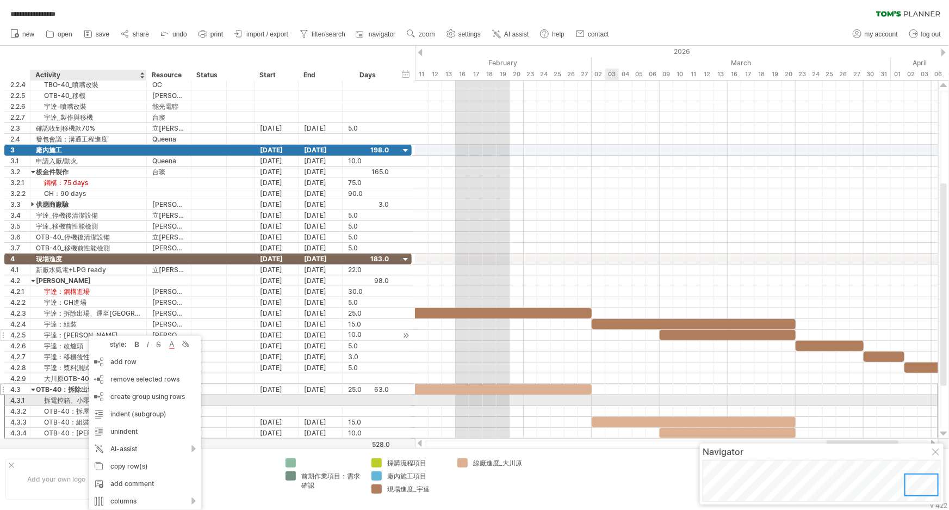
click at [59, 400] on div "拆電控箱、小零件 (與立凱約)" at bounding box center [88, 400] width 105 height 10
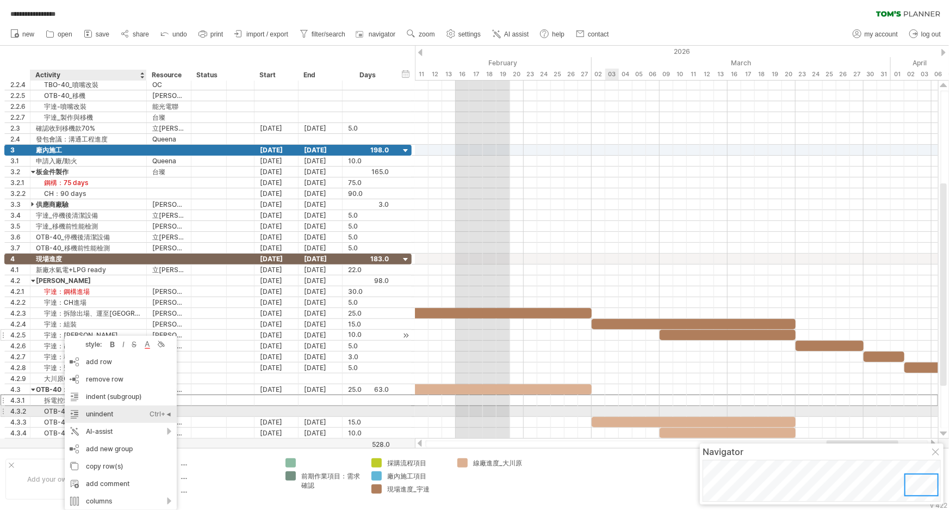
click at [131, 412] on div "unindent Ctrl+◄ Cmd+◄" at bounding box center [121, 413] width 112 height 17
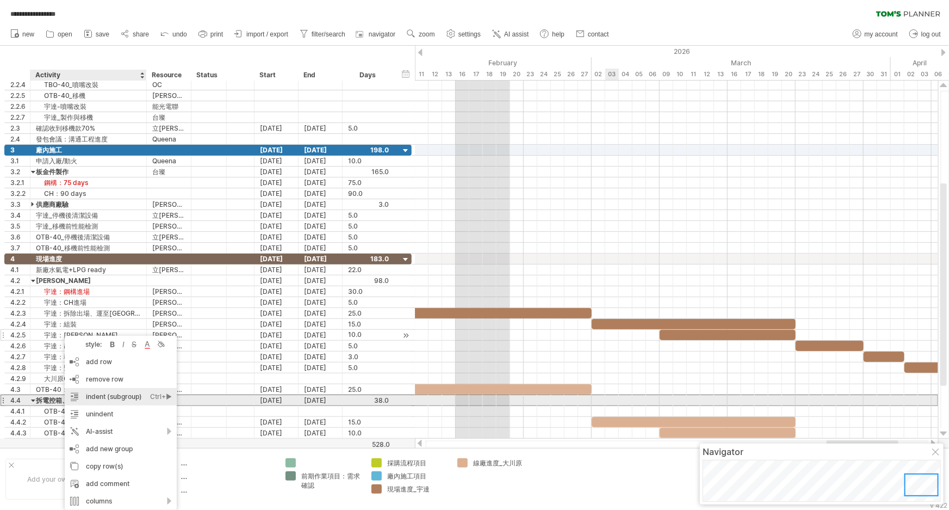
click at [109, 396] on div "indent (subgroup) Ctrl+► Cmd+►" at bounding box center [121, 396] width 112 height 17
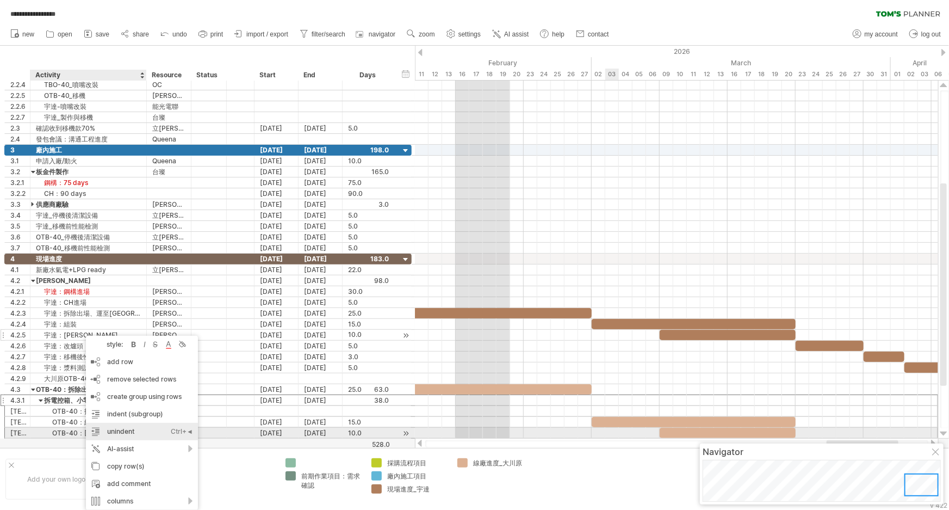
click at [139, 433] on div "unindent Ctrl+◄ Cmd+◄" at bounding box center [142, 431] width 112 height 17
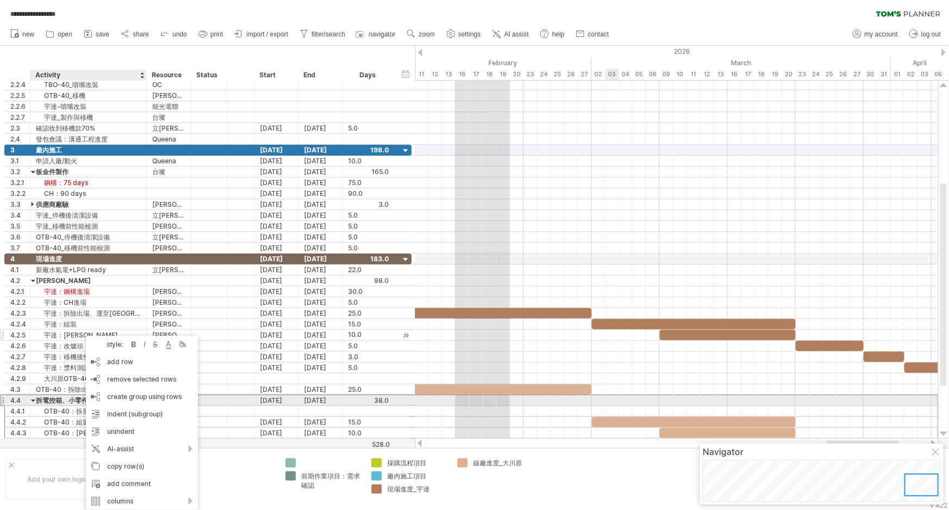
click at [48, 397] on div "拆電控箱、小零件 (與立凱約)" at bounding box center [88, 400] width 105 height 10
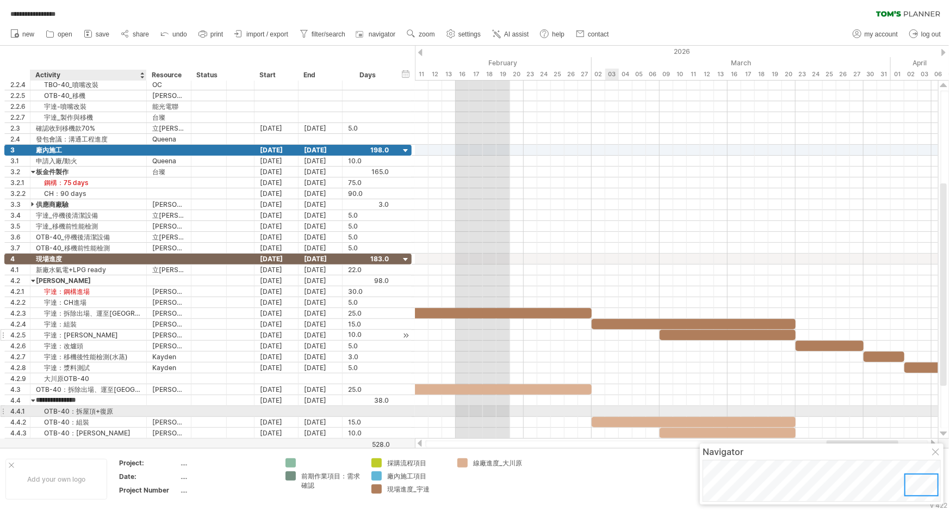
click at [114, 413] on div "OTB-40：拆屋頂+復原" at bounding box center [88, 411] width 105 height 10
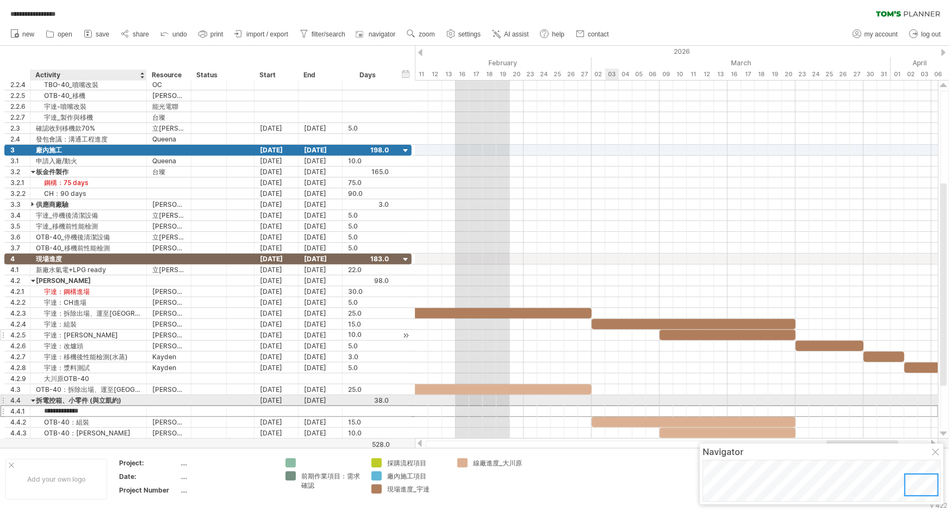
click at [107, 399] on div "拆電控箱、小零件 (與立凱約)" at bounding box center [88, 400] width 105 height 10
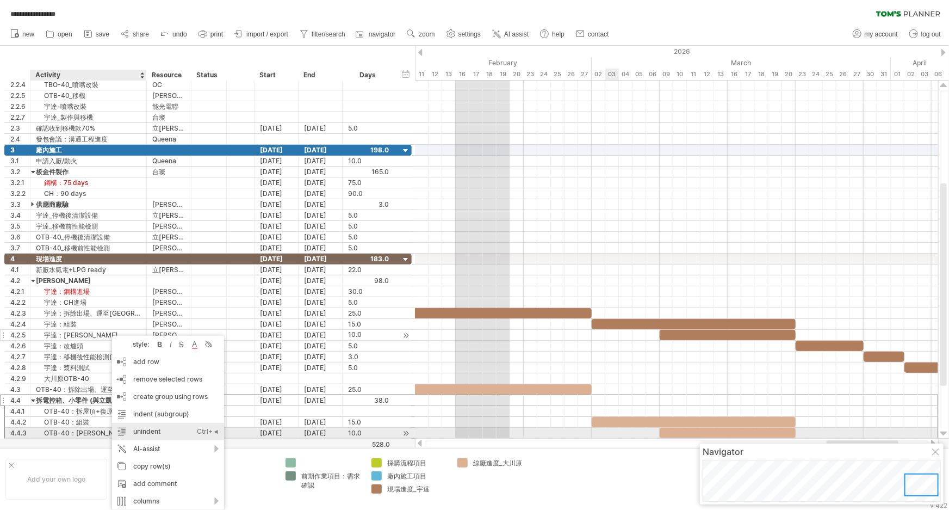
click at [174, 429] on div "unindent Ctrl+◄ Cmd+◄" at bounding box center [168, 431] width 112 height 17
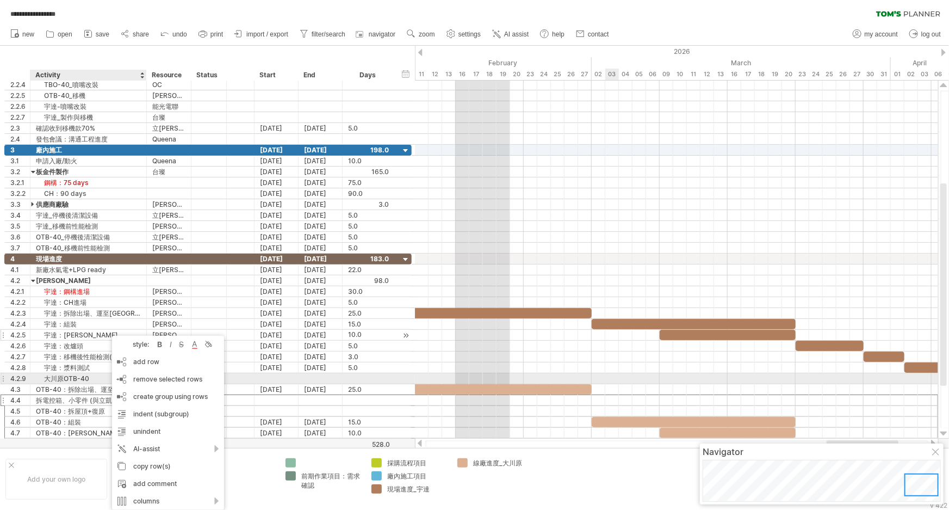
click at [75, 379] on div "大川原OTB-40" at bounding box center [88, 378] width 105 height 10
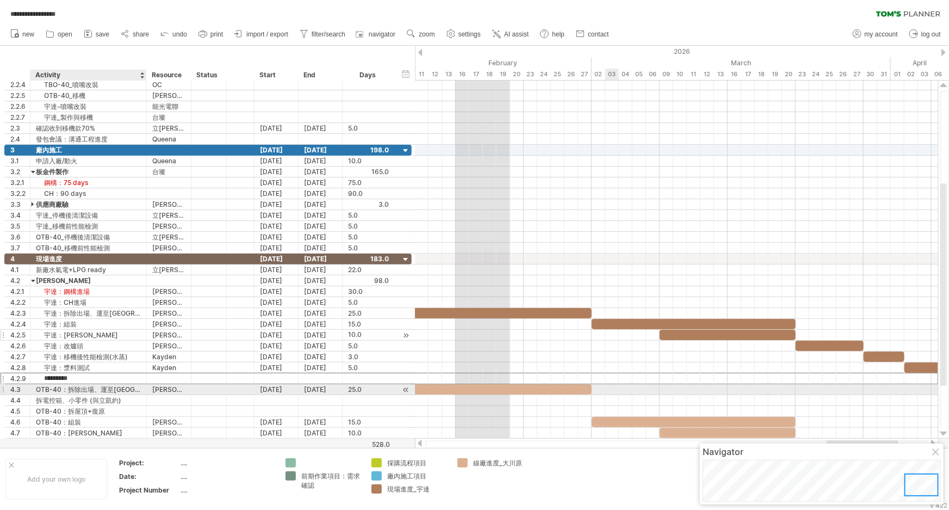
click at [73, 389] on div "OTB-40：拆除出場、運至新廠" at bounding box center [88, 389] width 105 height 10
click at [78, 375] on div "大川原OTB-40" at bounding box center [88, 378] width 105 height 10
click at [59, 388] on div "OTB-40：拆除出場、運至新廠" at bounding box center [88, 389] width 105 height 10
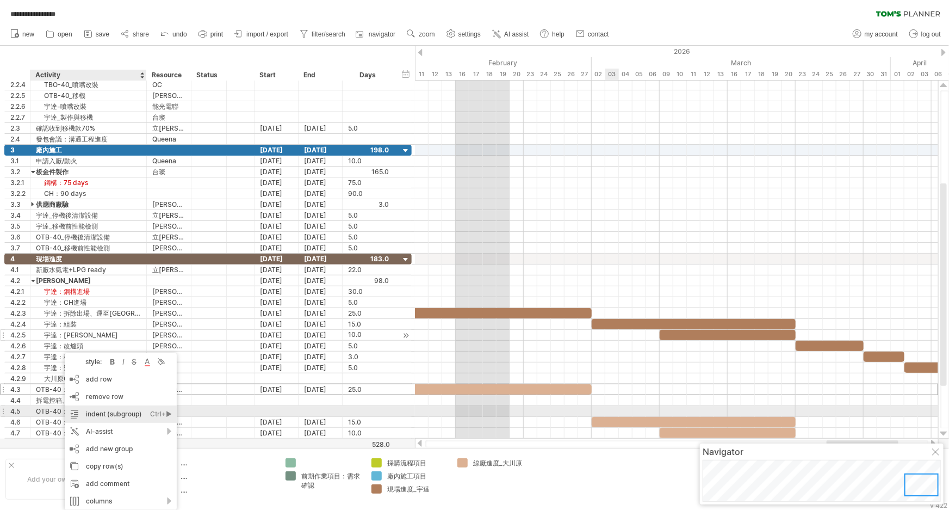
click at [140, 412] on div "indent (subgroup) Ctrl+► Cmd+►" at bounding box center [121, 413] width 112 height 17
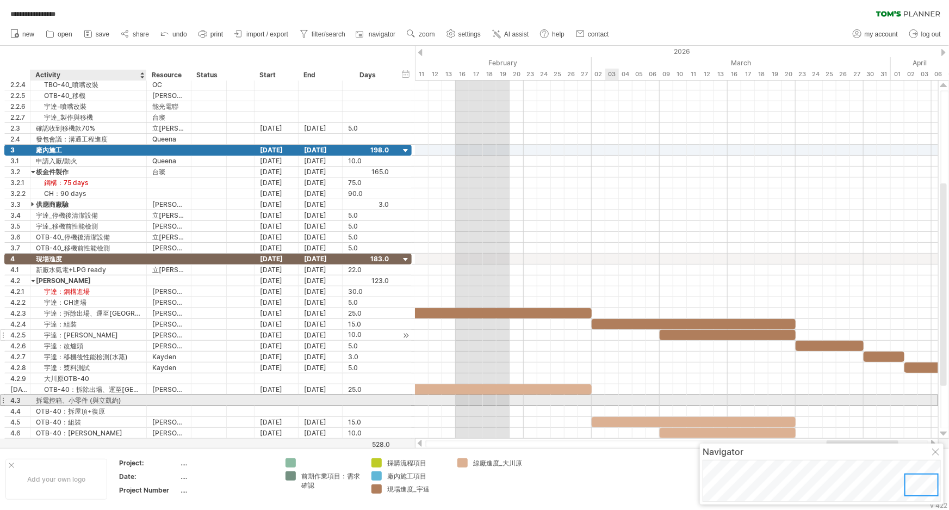
click at [67, 398] on div "拆電控箱、小零件 (與立凱約)" at bounding box center [88, 400] width 105 height 10
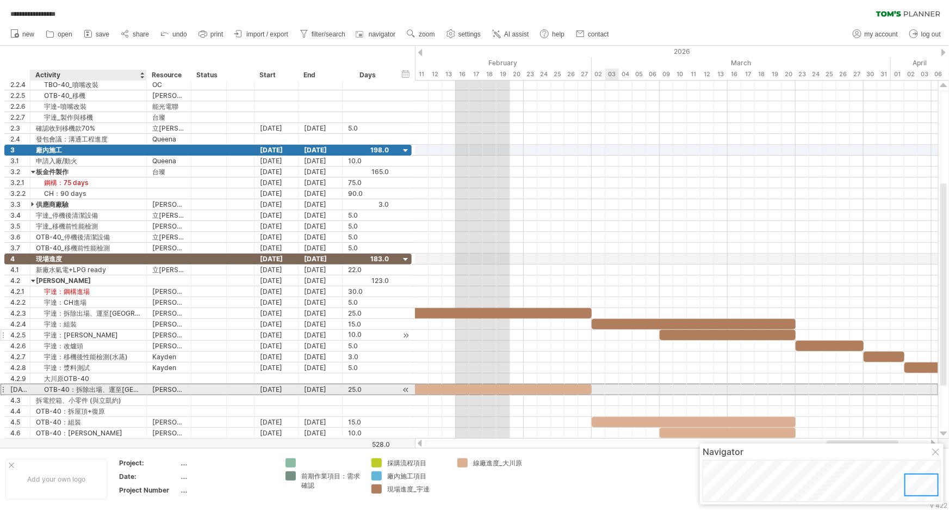
click at [70, 389] on div "OTB-40：拆除出場、運至新廠" at bounding box center [88, 389] width 105 height 10
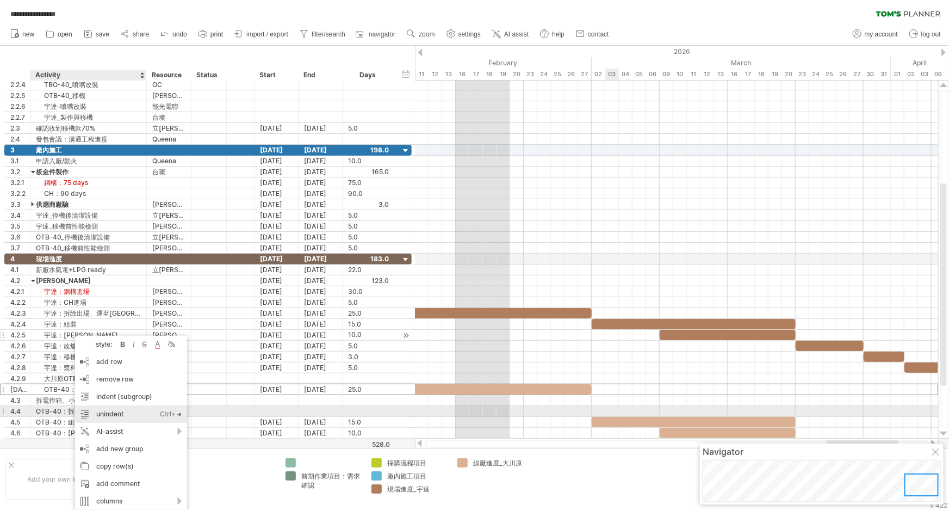
click at [125, 416] on div "unindent Ctrl+◄ Cmd+◄" at bounding box center [131, 413] width 112 height 17
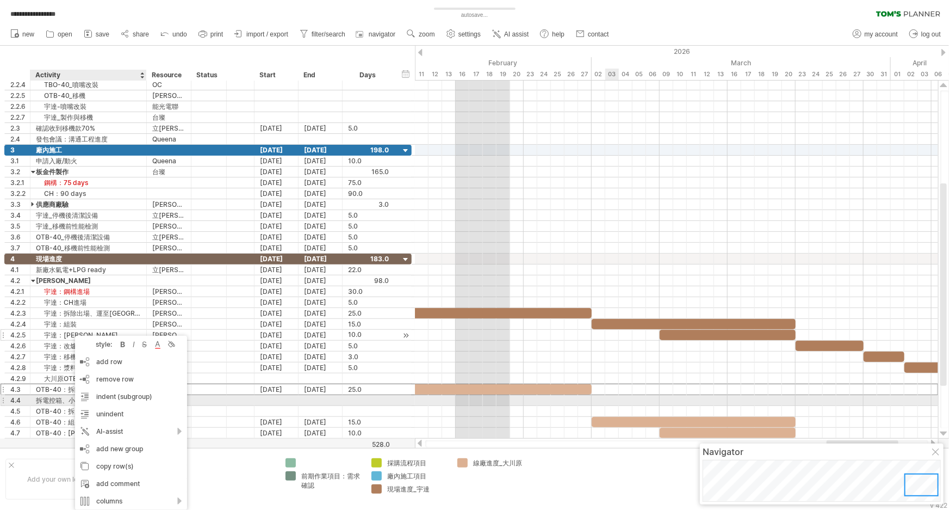
click at [60, 397] on div "拆電控箱、小零件 (與立凱約)" at bounding box center [88, 400] width 105 height 10
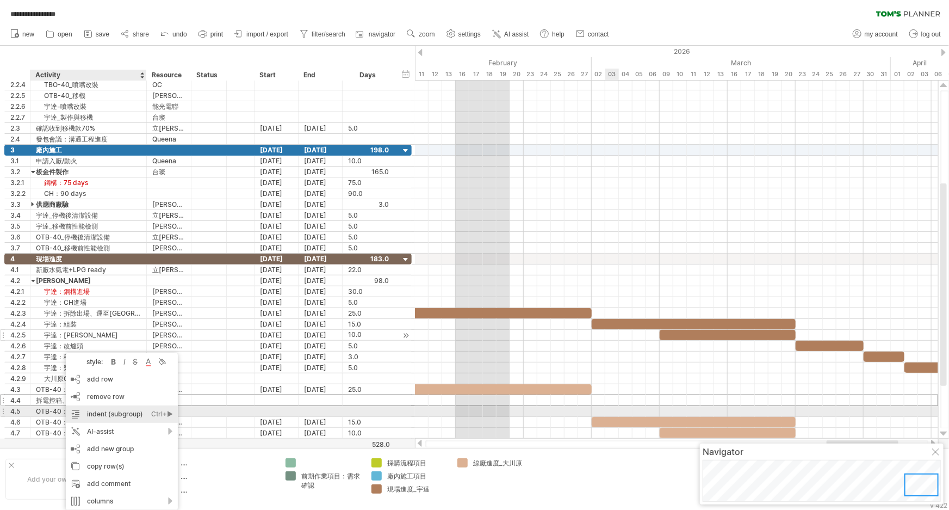
click at [114, 416] on div "indent (subgroup) Ctrl+► Cmd+►" at bounding box center [122, 413] width 112 height 17
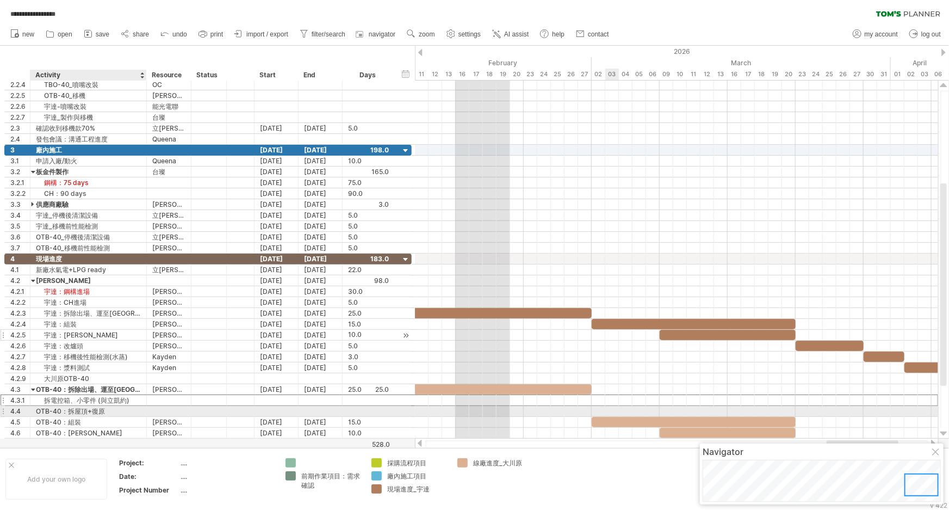
click at [63, 408] on div "OTB-40：拆屋頂+復原" at bounding box center [88, 411] width 105 height 10
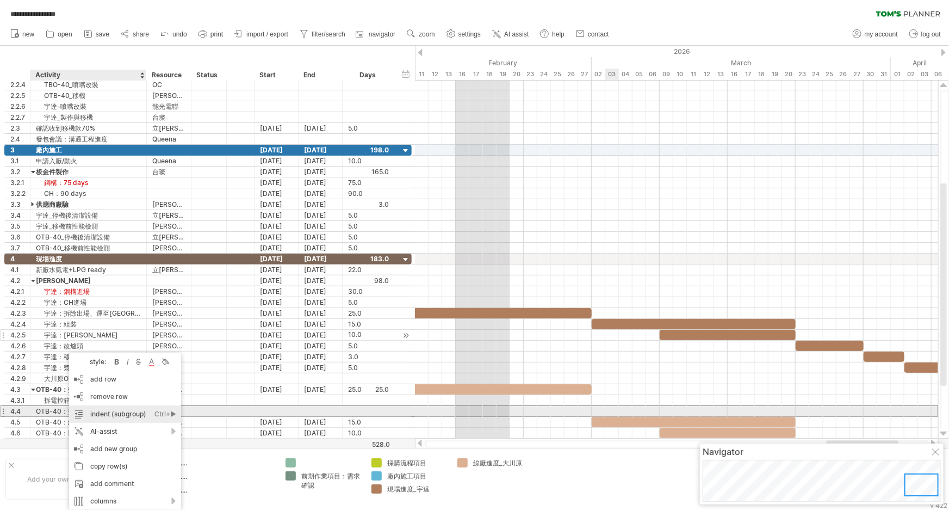
click at [105, 418] on div "indent (subgroup) Ctrl+► Cmd+►" at bounding box center [125, 413] width 112 height 17
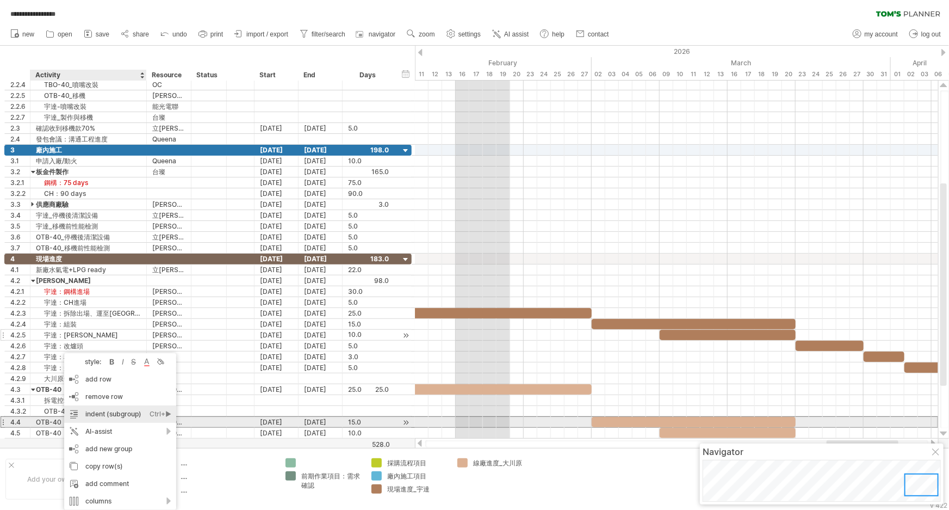
click at [119, 419] on div "indent (subgroup) Ctrl+► Cmd+►" at bounding box center [120, 413] width 112 height 17
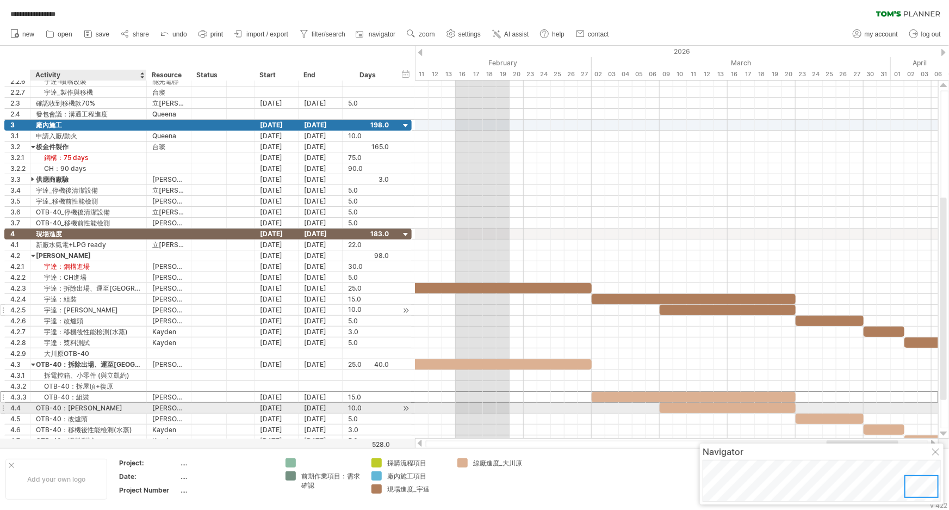
click at [70, 405] on div "OTB-40：包保溫" at bounding box center [88, 407] width 105 height 10
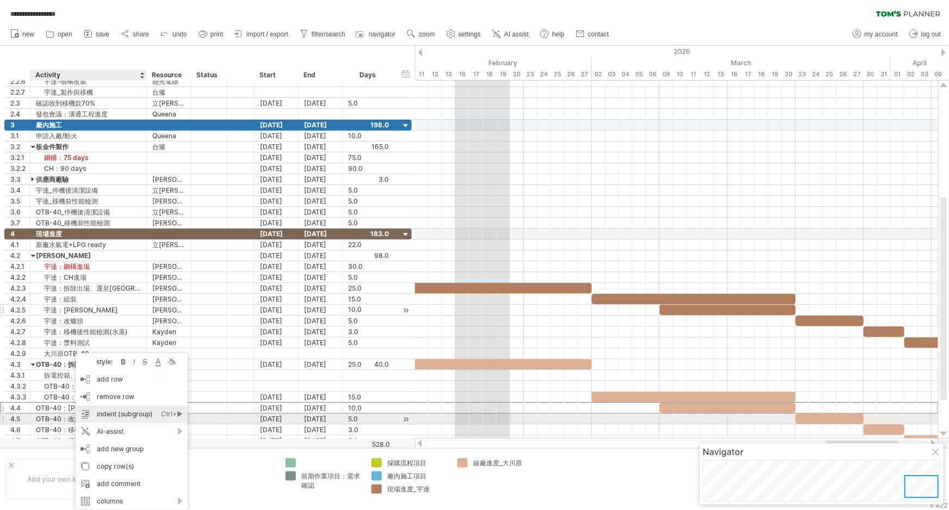
click at [128, 417] on div "indent (subgroup) Ctrl+► Cmd+►" at bounding box center [132, 413] width 112 height 17
click at [132, 414] on div "indent (subgroup) Ctrl+► Cmd+►" at bounding box center [135, 413] width 112 height 17
click at [126, 418] on div "indent (subgroup) Ctrl+► Cmd+►" at bounding box center [136, 413] width 112 height 17
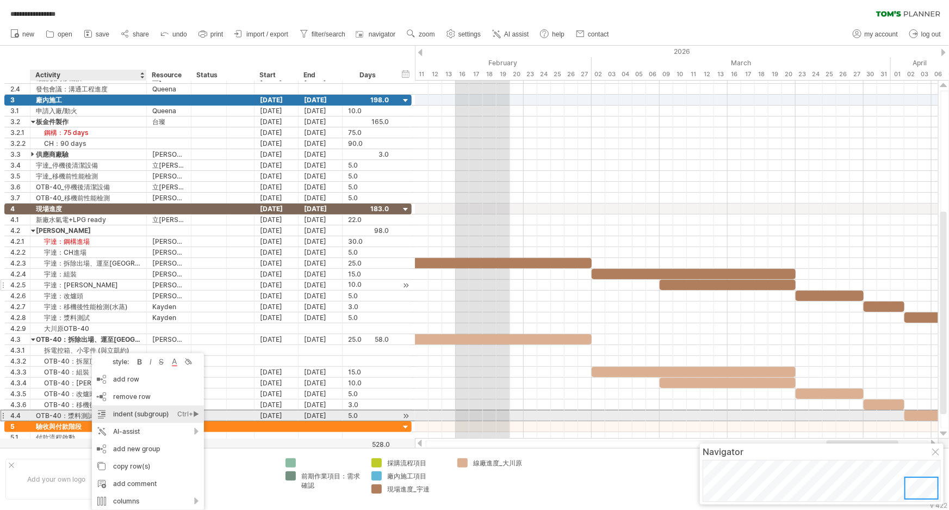
click at [160, 411] on div "indent (subgroup) Ctrl+► Cmd+►" at bounding box center [148, 413] width 112 height 17
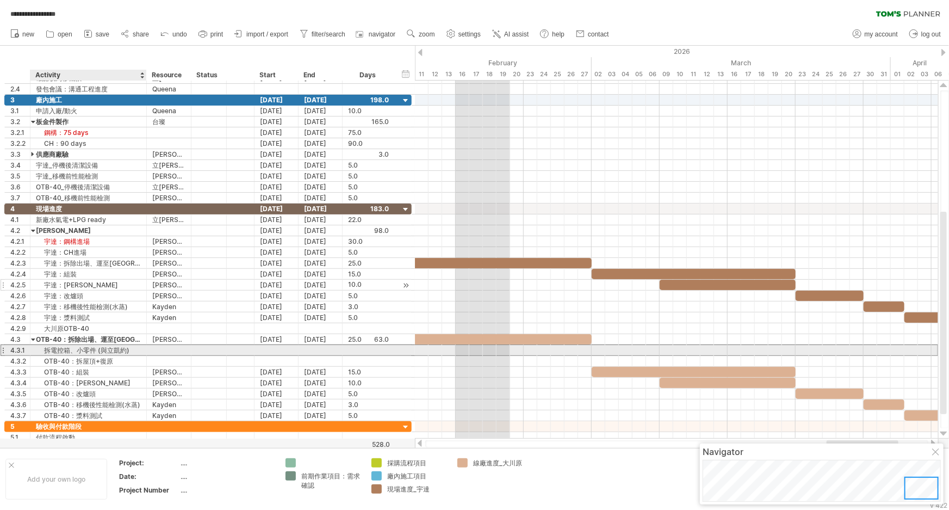
click at [73, 346] on div "拆電控箱、小零件 (與立凱約)" at bounding box center [88, 350] width 105 height 10
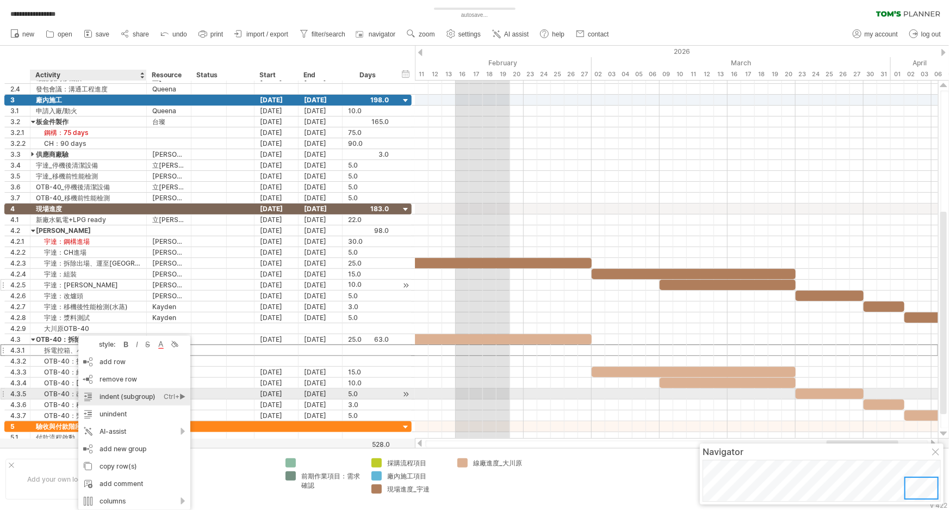
click at [123, 392] on div "indent (subgroup) Ctrl+► Cmd+►" at bounding box center [134, 396] width 112 height 17
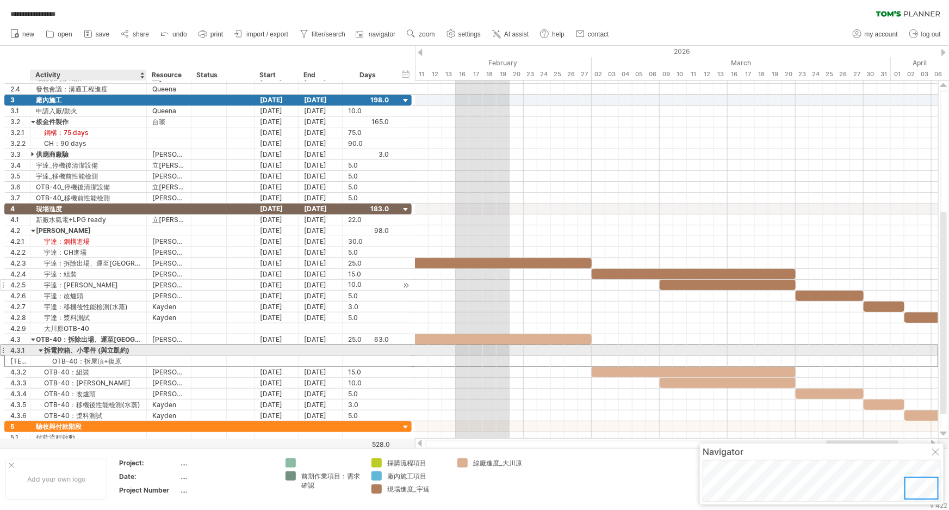
click at [41, 349] on div at bounding box center [41, 350] width 5 height 10
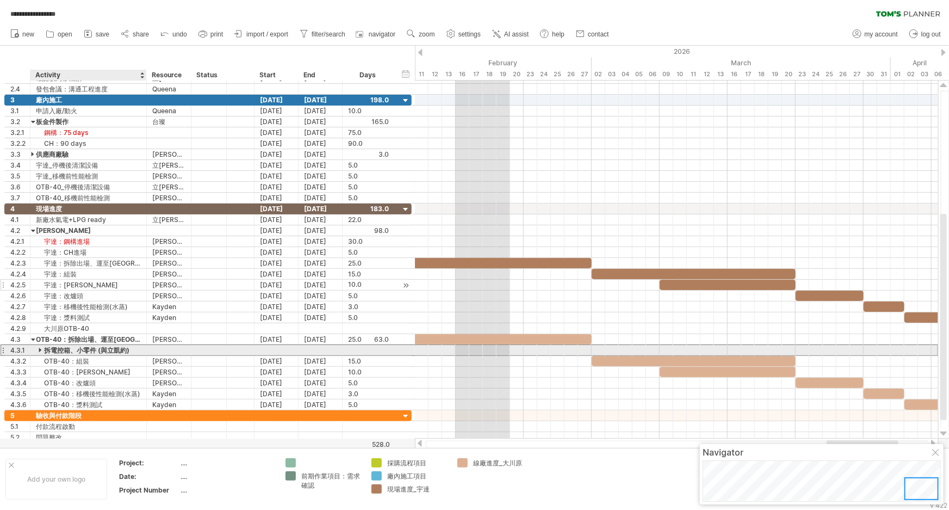
click at [39, 348] on div at bounding box center [41, 350] width 5 height 10
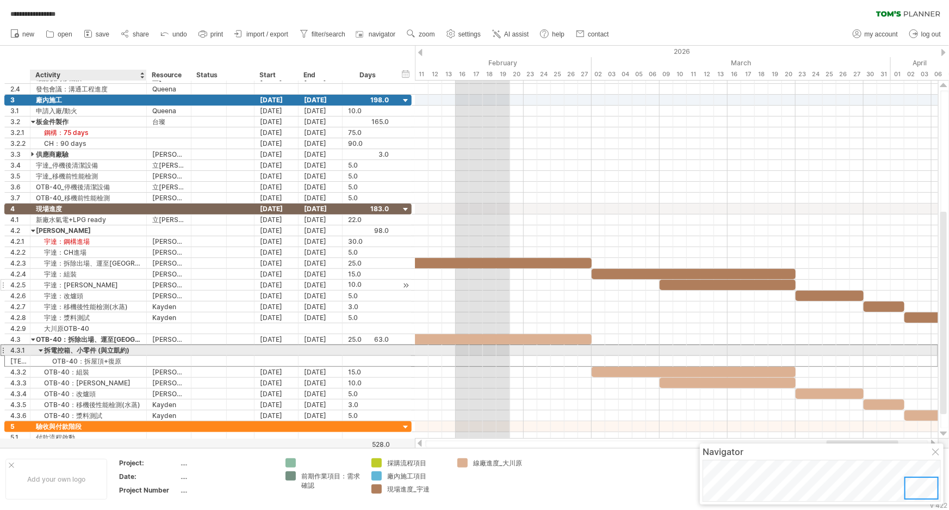
click at [43, 348] on div at bounding box center [41, 350] width 5 height 10
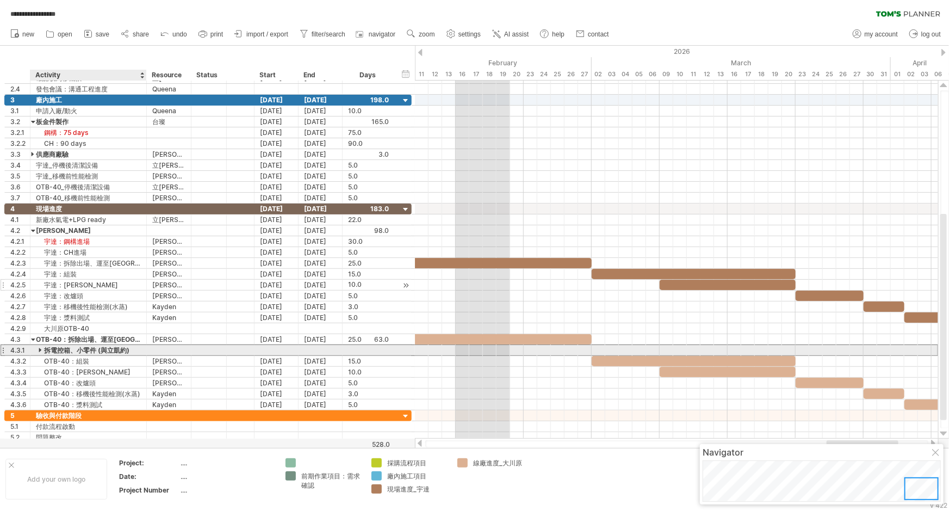
click at [40, 348] on div at bounding box center [41, 350] width 5 height 10
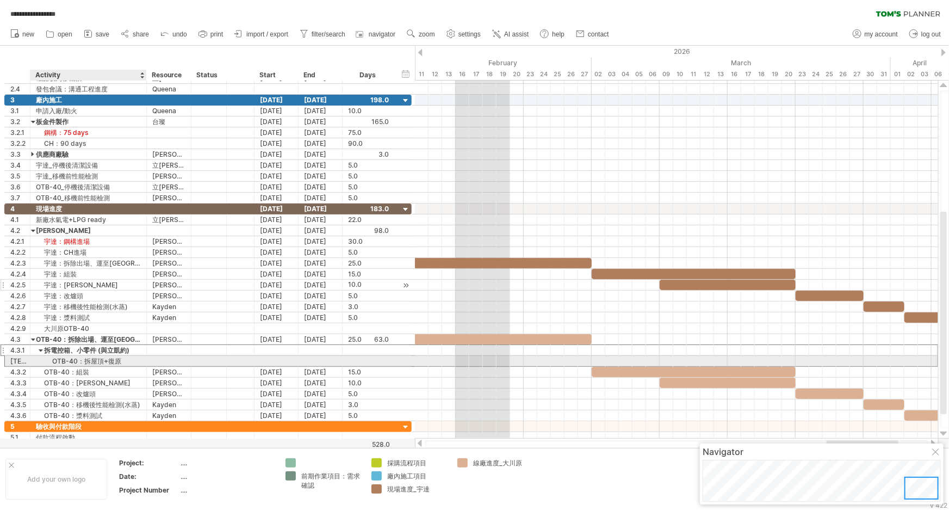
click at [59, 359] on div "OTB-40：拆屋頂+復原" at bounding box center [88, 361] width 105 height 10
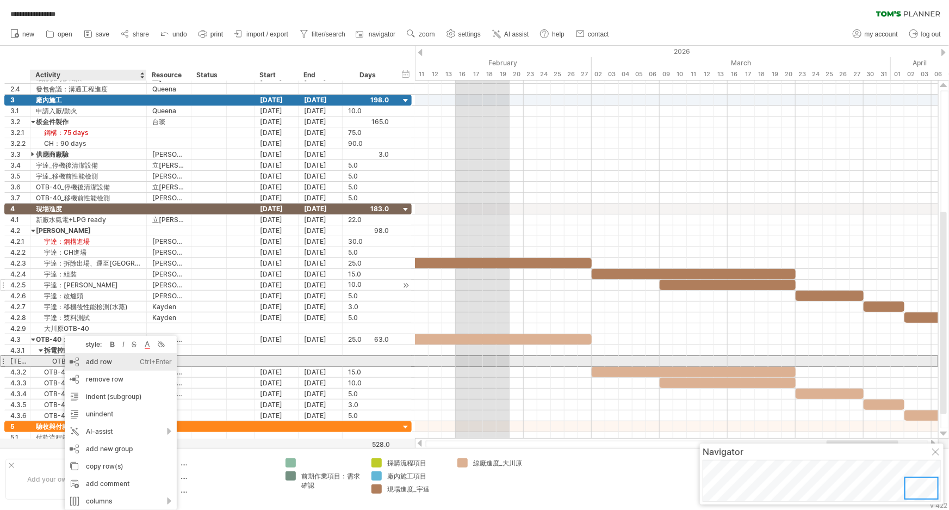
click at [117, 365] on div "add row Ctrl+Enter Cmd+Enter" at bounding box center [121, 361] width 112 height 17
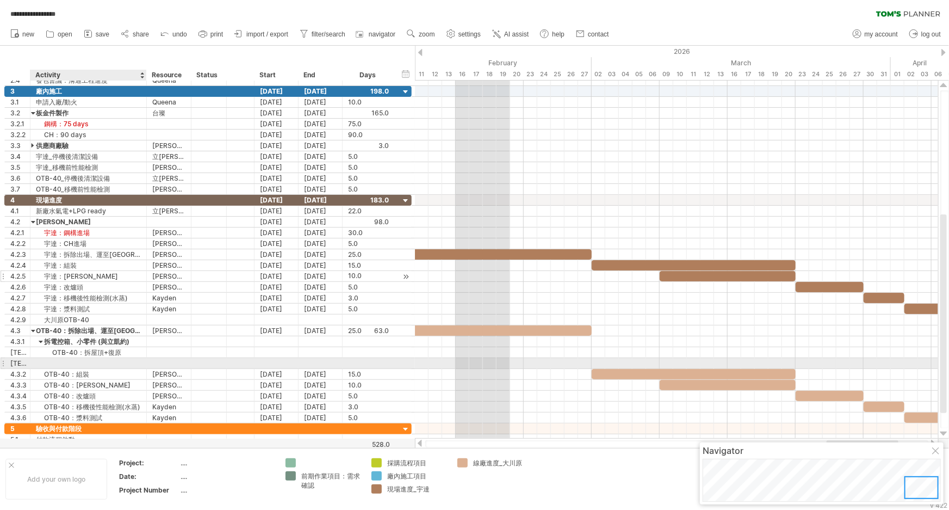
click at [94, 361] on div at bounding box center [88, 363] width 105 height 10
type input "*"
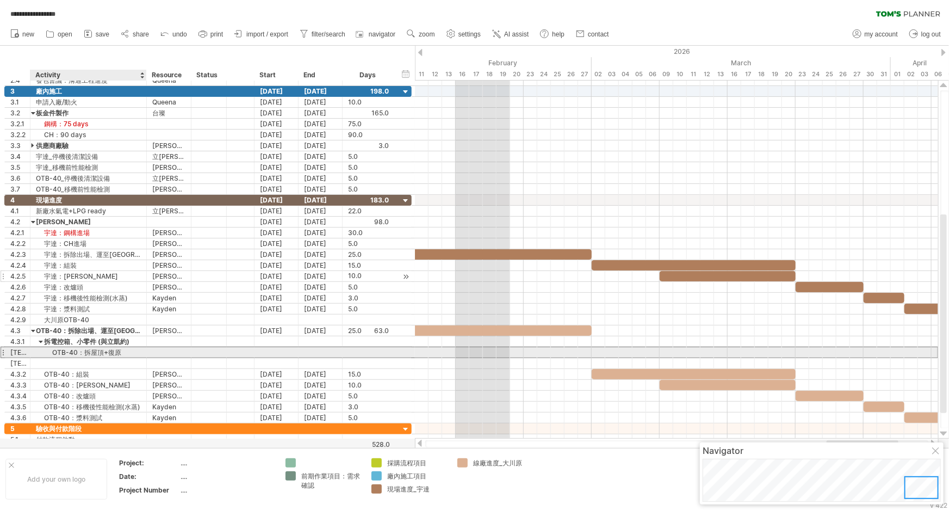
click at [85, 352] on div "OTB-40：拆屋頂+復原" at bounding box center [88, 352] width 105 height 10
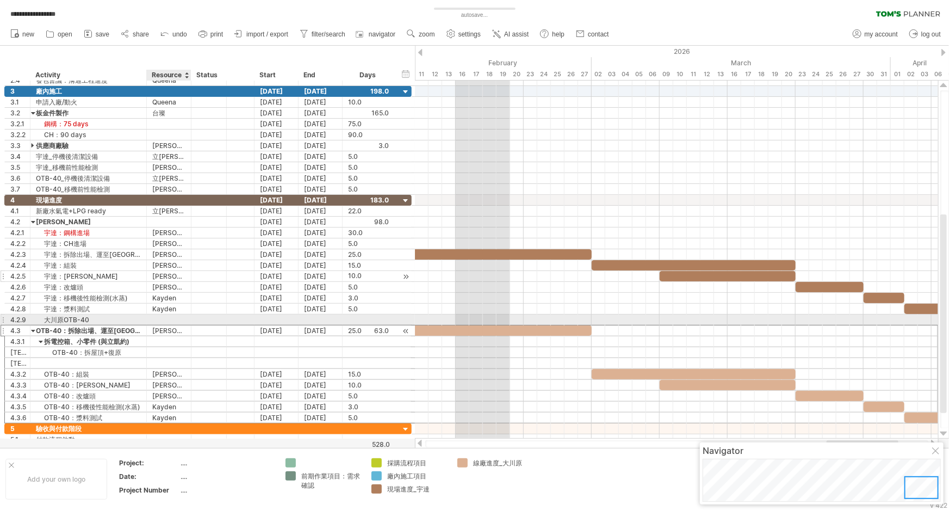
click at [154, 325] on div "[PERSON_NAME]" at bounding box center [168, 330] width 33 height 10
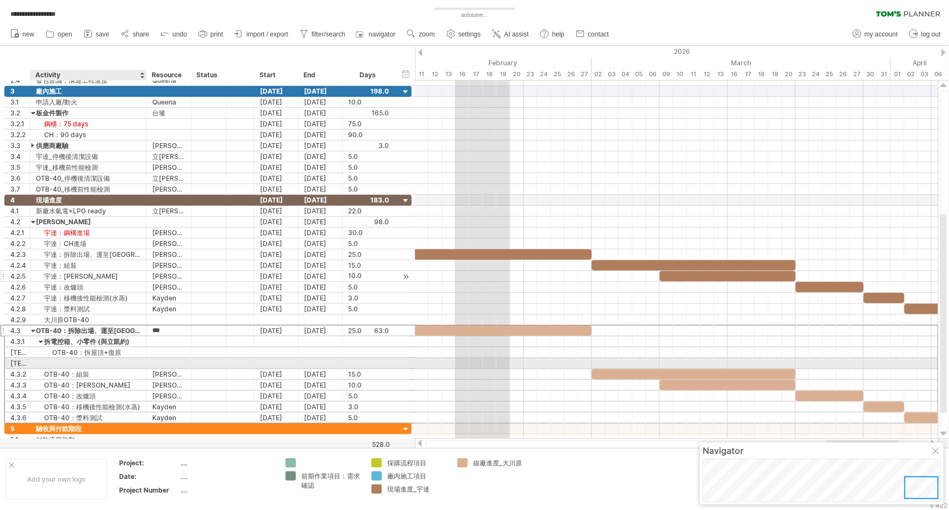
click at [79, 361] on div at bounding box center [88, 363] width 105 height 10
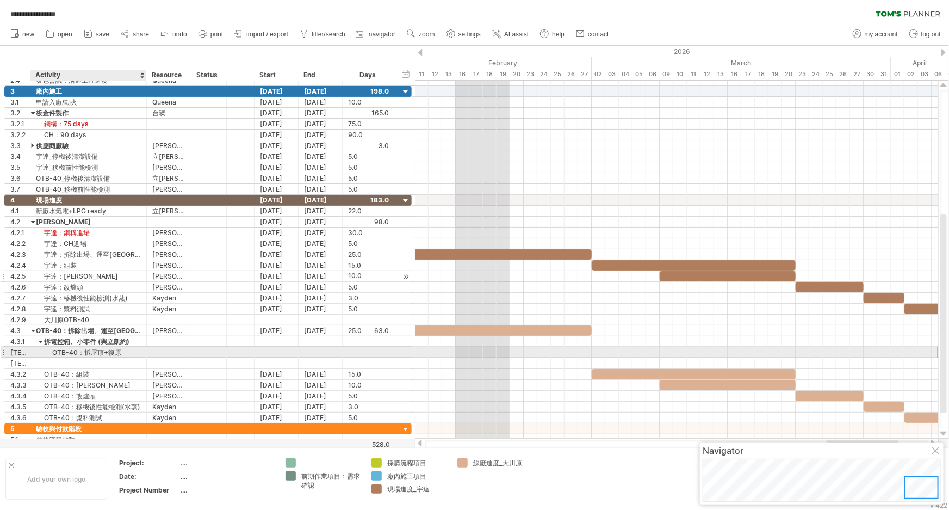
click at [38, 350] on div "OTB-40：拆屋頂+復原" at bounding box center [88, 352] width 105 height 10
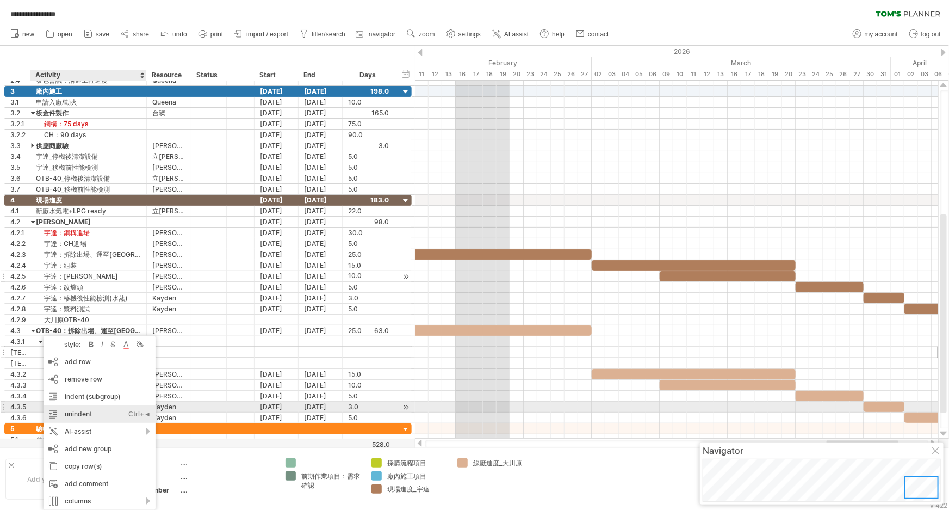
click at [85, 412] on div "unindent Ctrl+◄ Cmd+◄" at bounding box center [100, 413] width 112 height 17
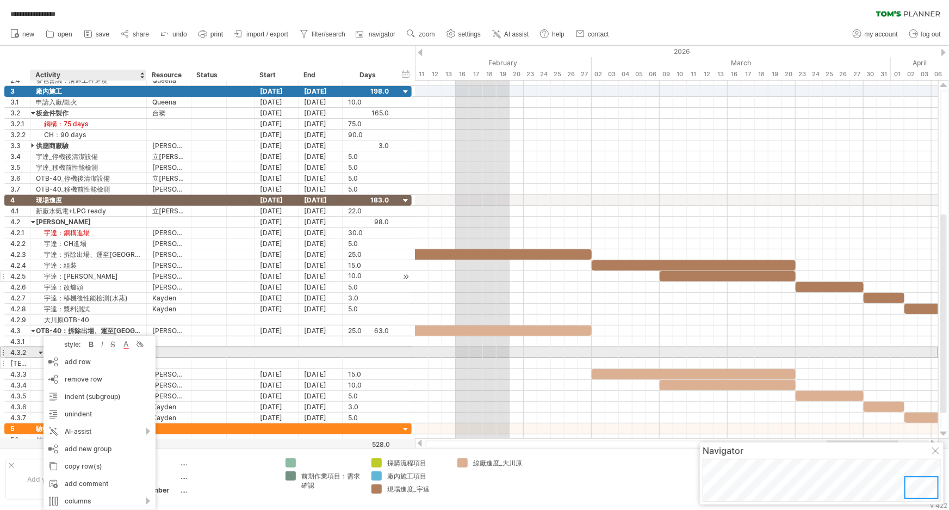
click at [256, 358] on div at bounding box center [277, 363] width 44 height 10
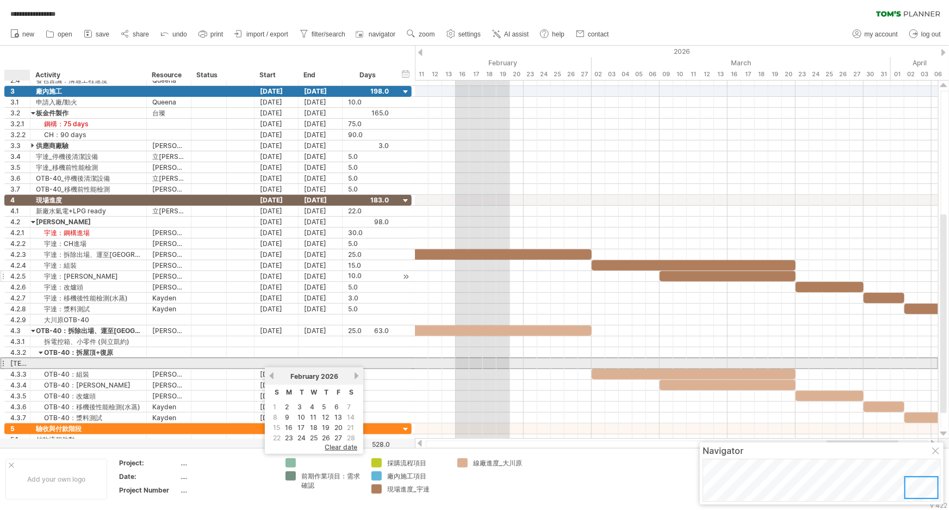
click at [16, 361] on div "4.3.2.1" at bounding box center [20, 363] width 20 height 10
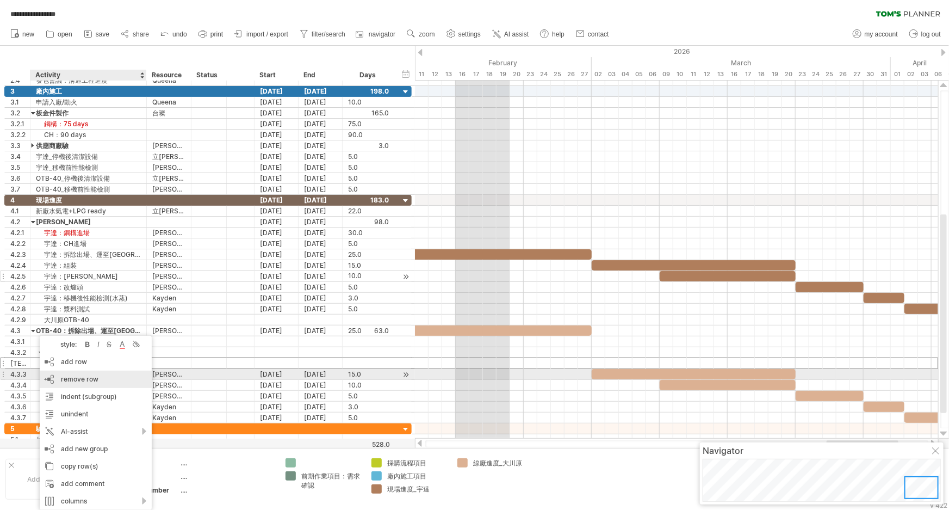
click at [99, 374] on div "remove row remove selected rows" at bounding box center [96, 378] width 112 height 17
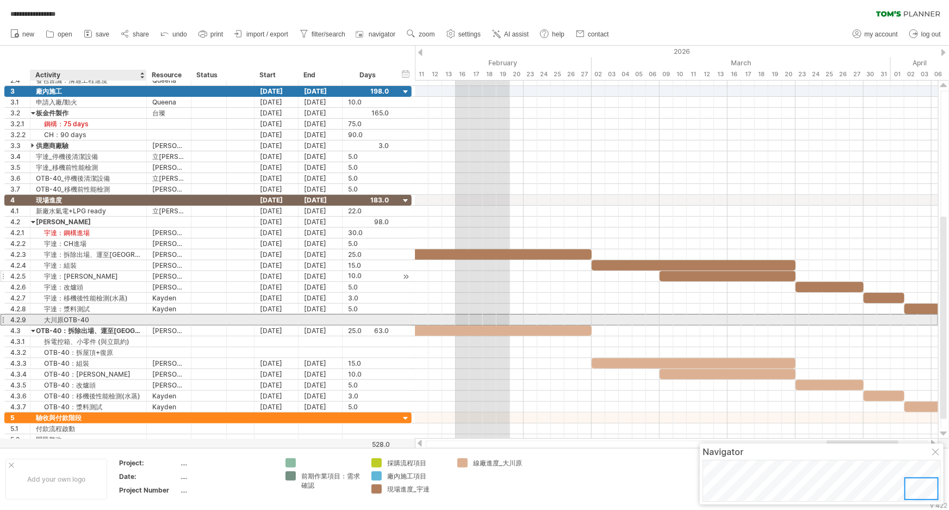
click at [41, 320] on div "大川原OTB-40" at bounding box center [88, 319] width 105 height 10
click at [41, 329] on div "OTB-40：拆除出場、運至新廠" at bounding box center [88, 330] width 105 height 10
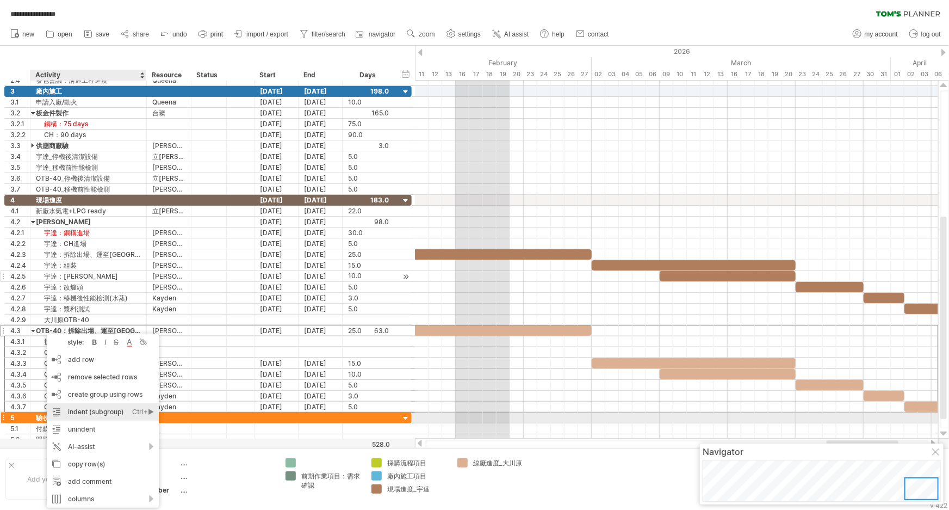
click at [119, 416] on div "indent (subgroup) Ctrl+► Cmd+►" at bounding box center [103, 411] width 112 height 17
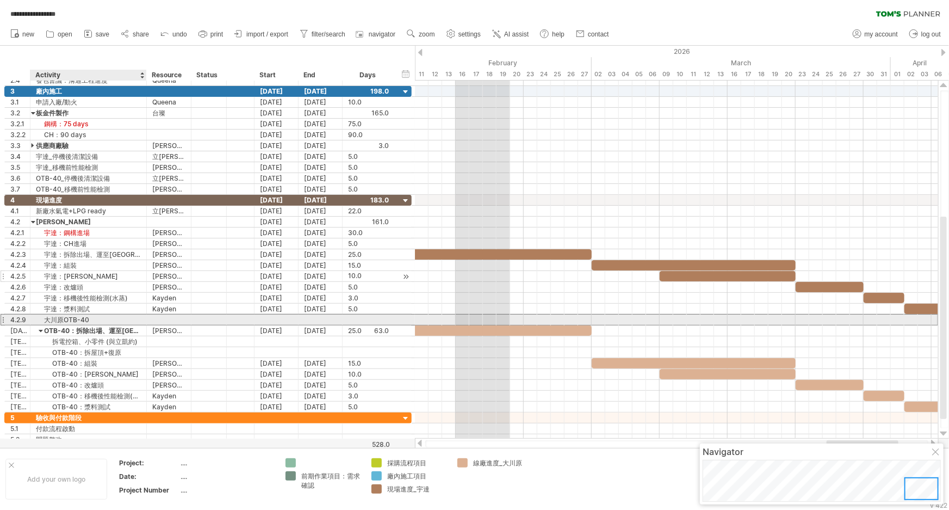
click at [72, 317] on div "大川原OTB-40" at bounding box center [88, 319] width 105 height 10
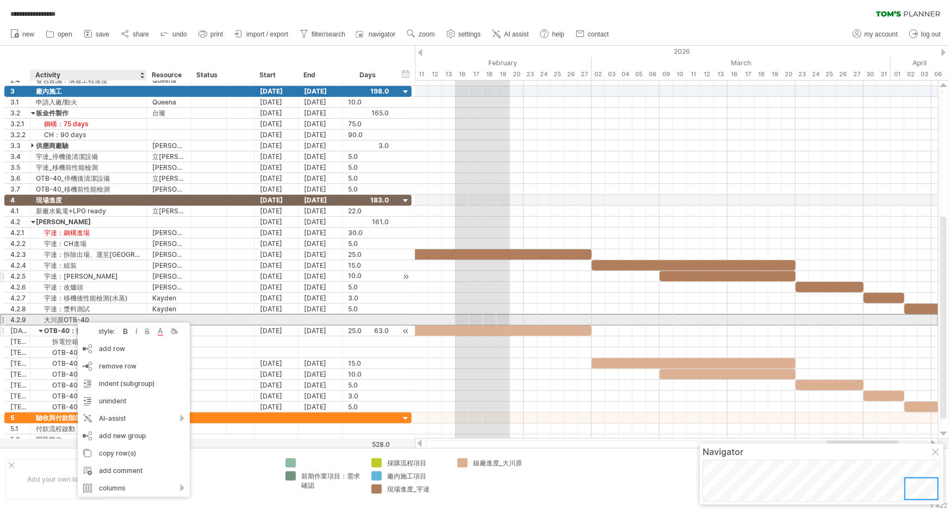
click at [59, 325] on div "OTB-40：拆除出場、運至新廠" at bounding box center [88, 330] width 105 height 10
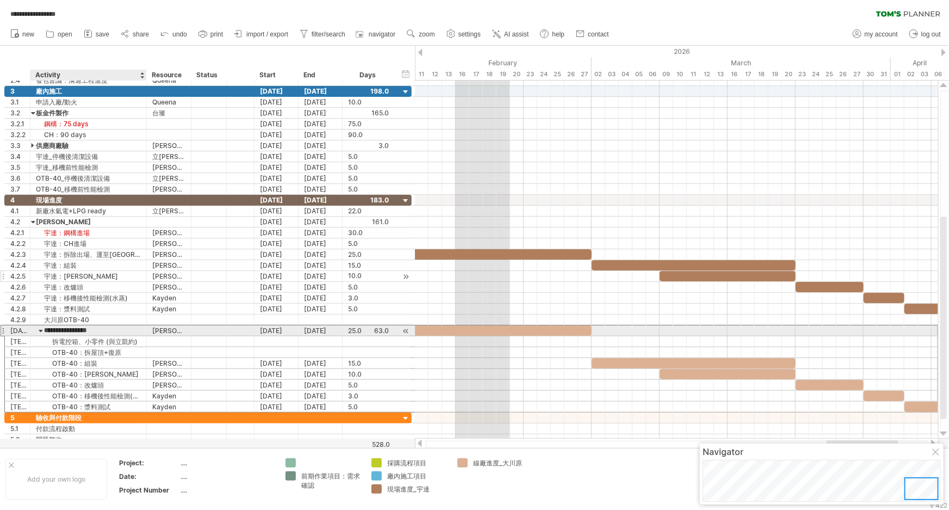
click at [57, 329] on input "**********" at bounding box center [88, 330] width 105 height 10
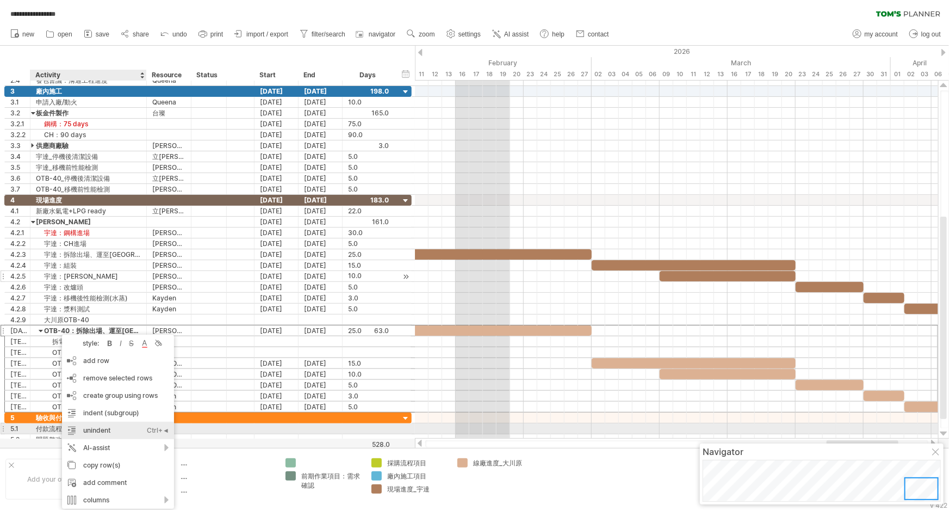
click at [112, 434] on div "unindent Ctrl+◄ Cmd+◄" at bounding box center [118, 430] width 112 height 17
click at [91, 432] on div "unindent Ctrl+◄ Cmd+◄" at bounding box center [118, 430] width 112 height 17
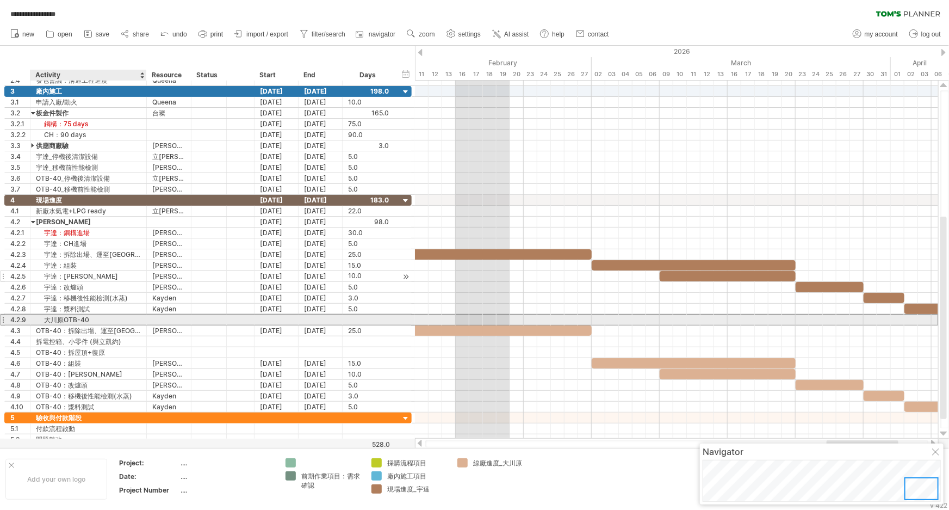
click at [44, 319] on div "大川原OTB-40" at bounding box center [88, 319] width 105 height 10
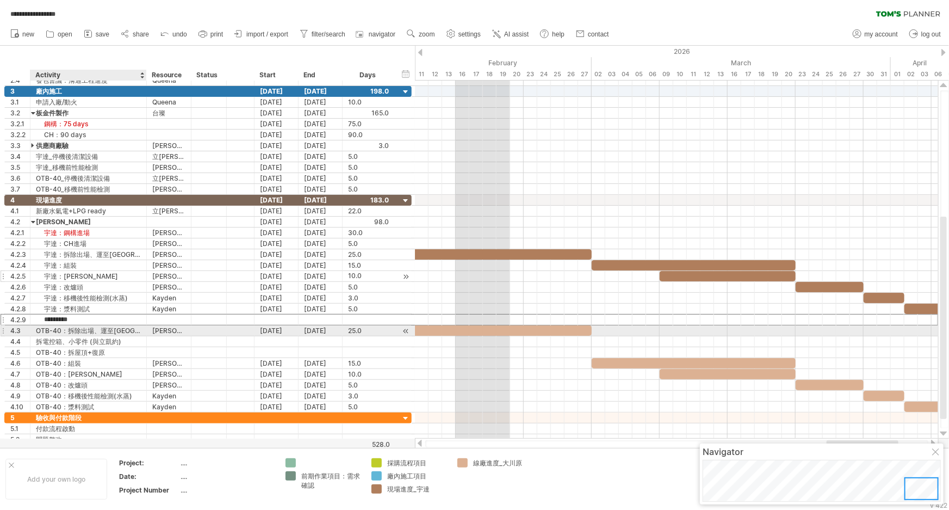
click at [66, 333] on div "OTB-40：拆除出場、運至新廠" at bounding box center [88, 330] width 105 height 10
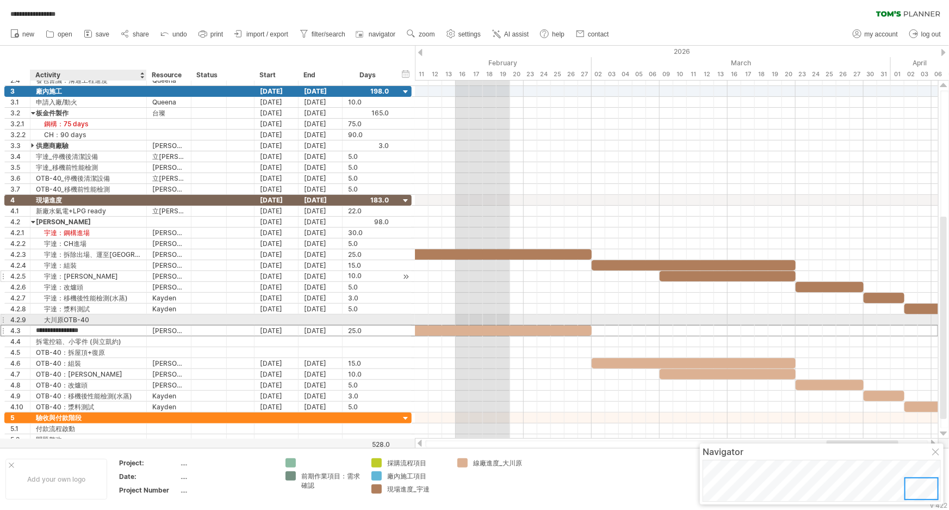
click at [89, 315] on div "大川原OTB-40" at bounding box center [88, 319] width 105 height 10
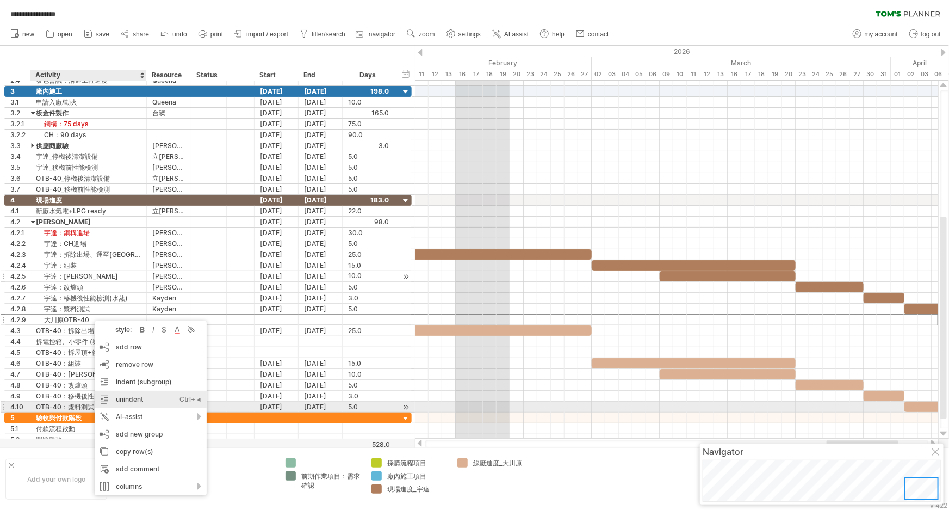
click at [143, 402] on div "unindent Ctrl+◄ Cmd+◄" at bounding box center [151, 399] width 112 height 17
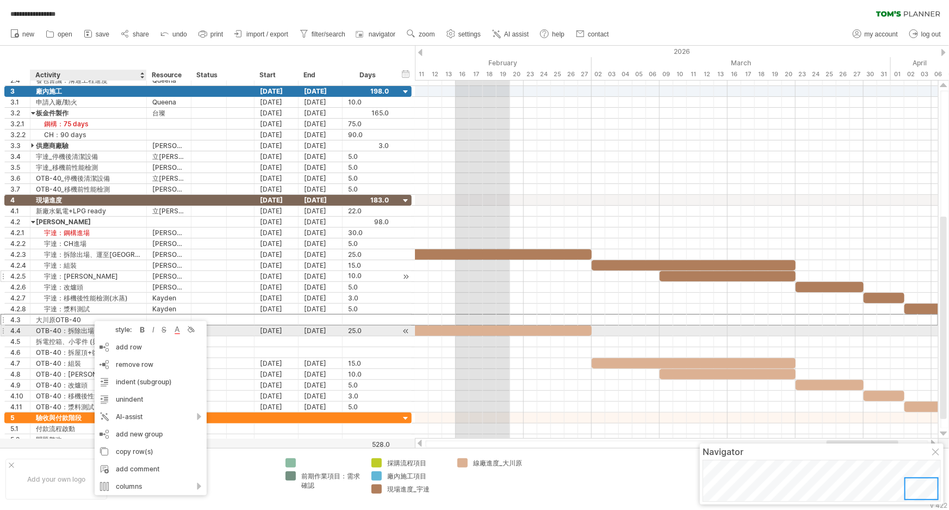
click at [58, 329] on div "OTB-40：拆除出場、運至新廠" at bounding box center [88, 330] width 105 height 10
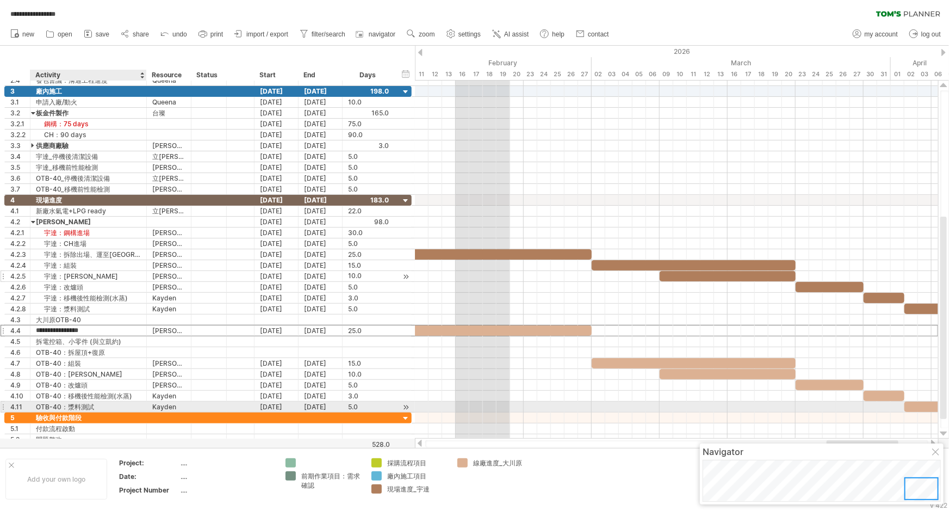
click at [60, 405] on div "OTB-40：漿料測試" at bounding box center [88, 406] width 105 height 10
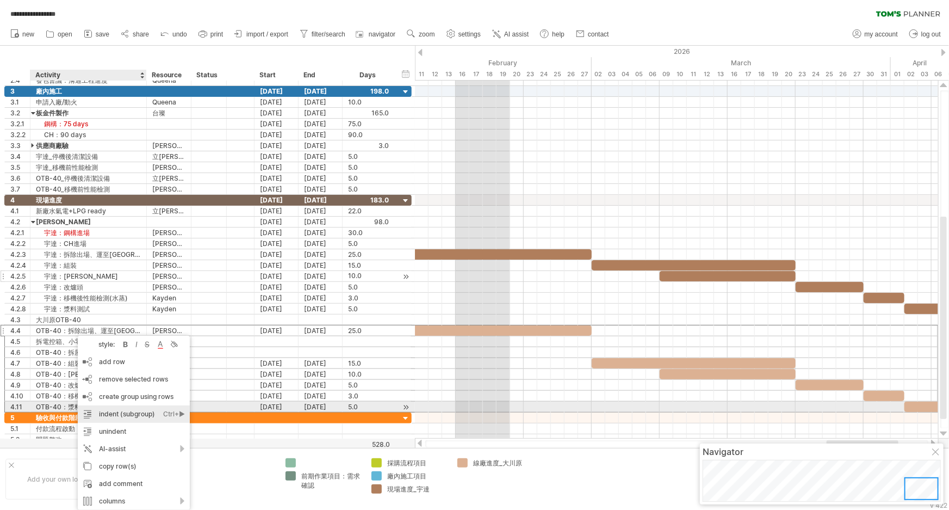
click at [162, 412] on div "indent (subgroup) Ctrl+► Cmd+►" at bounding box center [134, 413] width 112 height 17
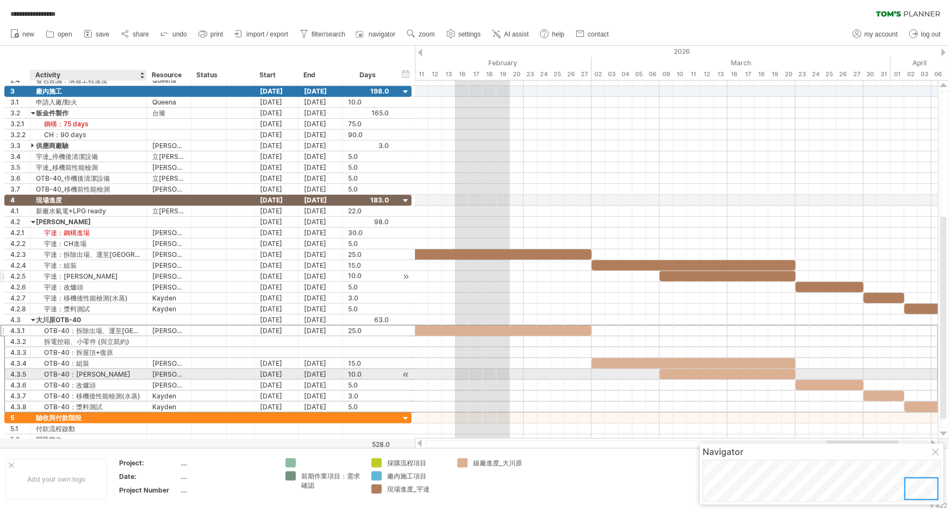
click at [109, 342] on div "拆電控箱、小零件 (與立凱約)" at bounding box center [88, 341] width 105 height 10
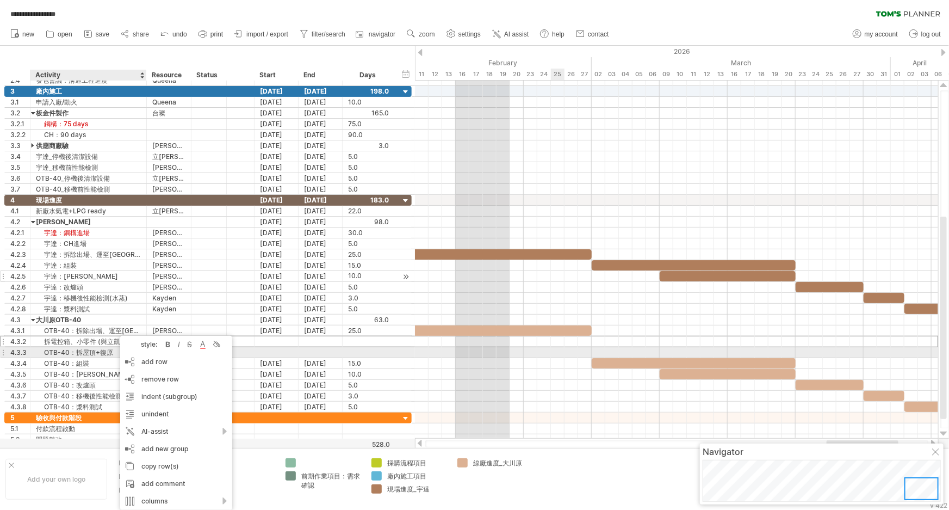
click at [551, 348] on div at bounding box center [676, 352] width 523 height 11
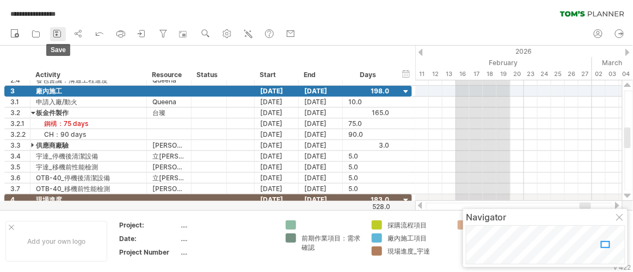
click at [57, 35] on rect at bounding box center [56, 35] width 2 height 2
